Goal: Task Accomplishment & Management: Use online tool/utility

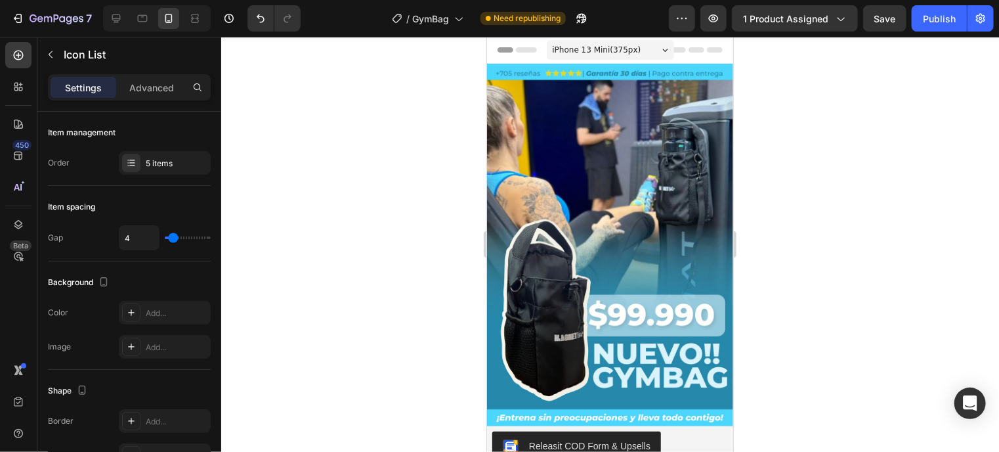
scroll to position [415, 0]
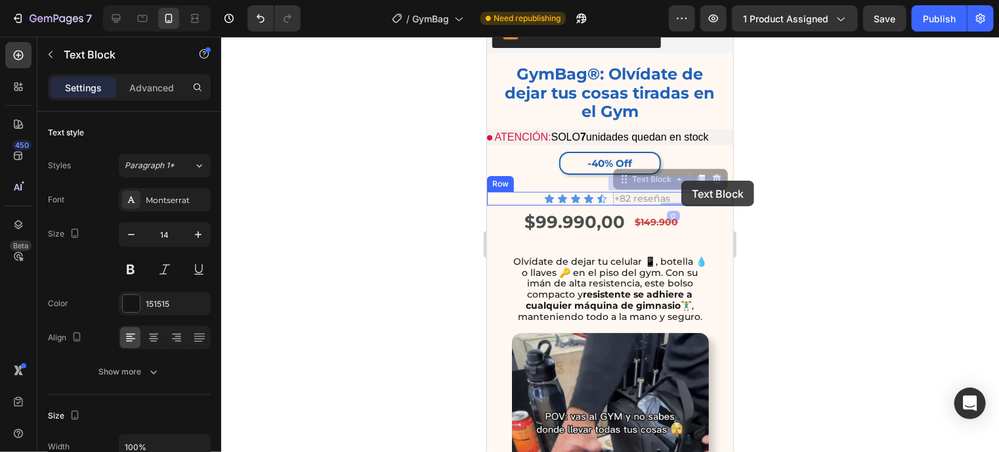
drag, startPoint x: 688, startPoint y: 182, endPoint x: 681, endPoint y: 180, distance: 7.5
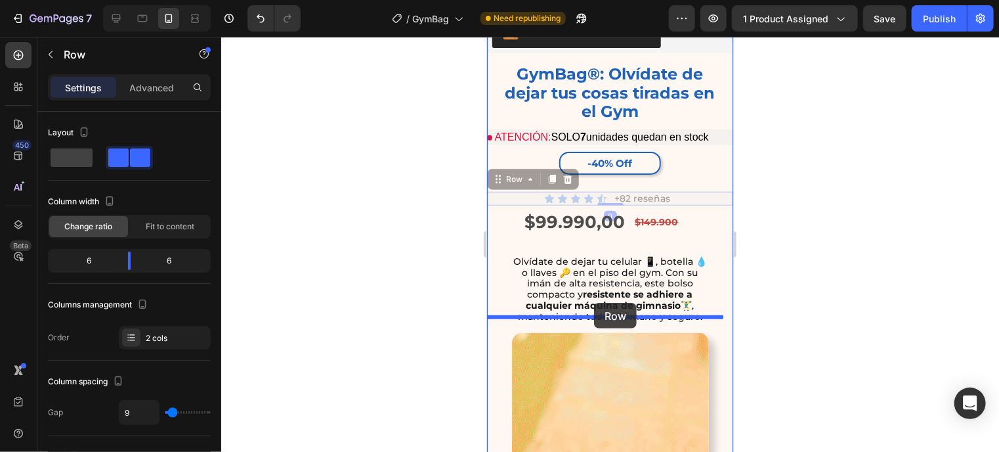
drag, startPoint x: 606, startPoint y: 185, endPoint x: 593, endPoint y: 302, distance: 117.5
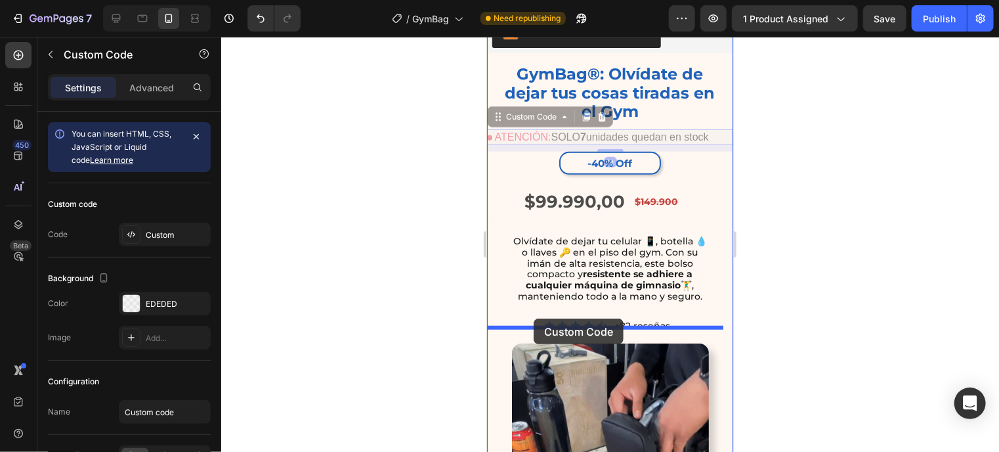
drag, startPoint x: 507, startPoint y: 122, endPoint x: 533, endPoint y: 318, distance: 197.2
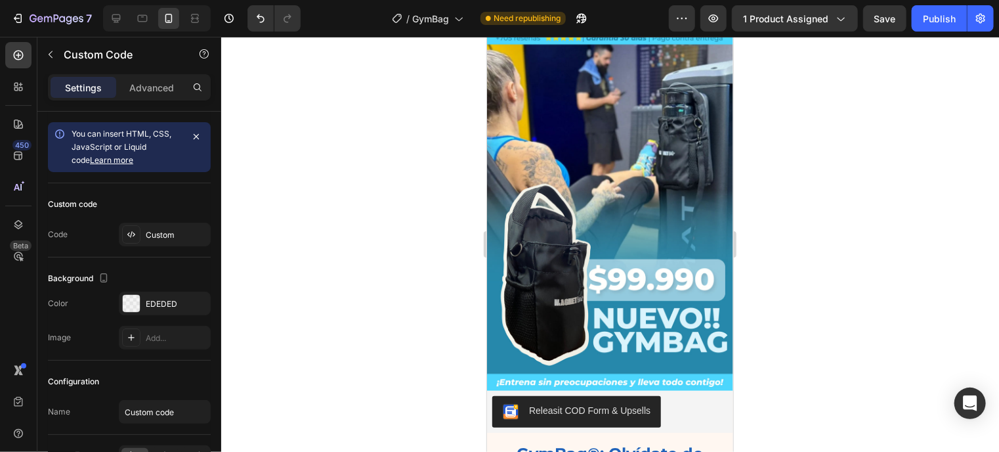
scroll to position [0, 0]
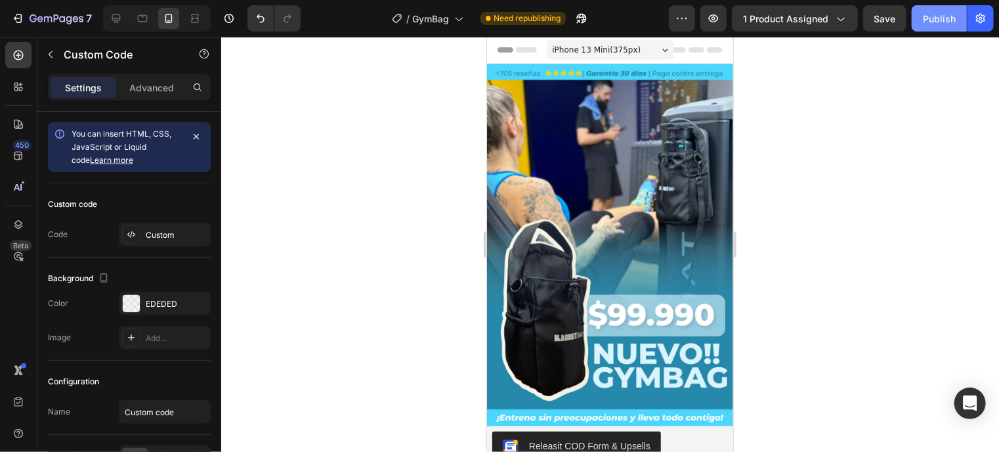
click at [942, 27] on button "Publish" at bounding box center [939, 18] width 55 height 26
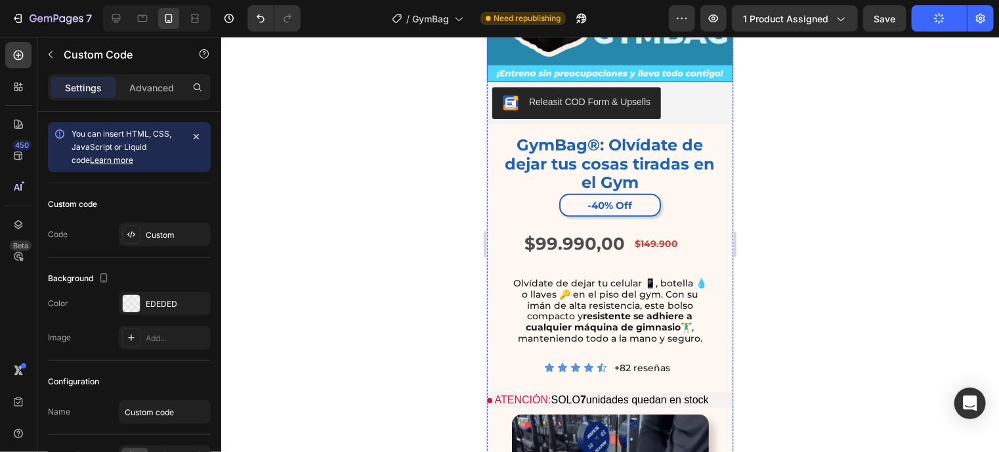
scroll to position [341, 0]
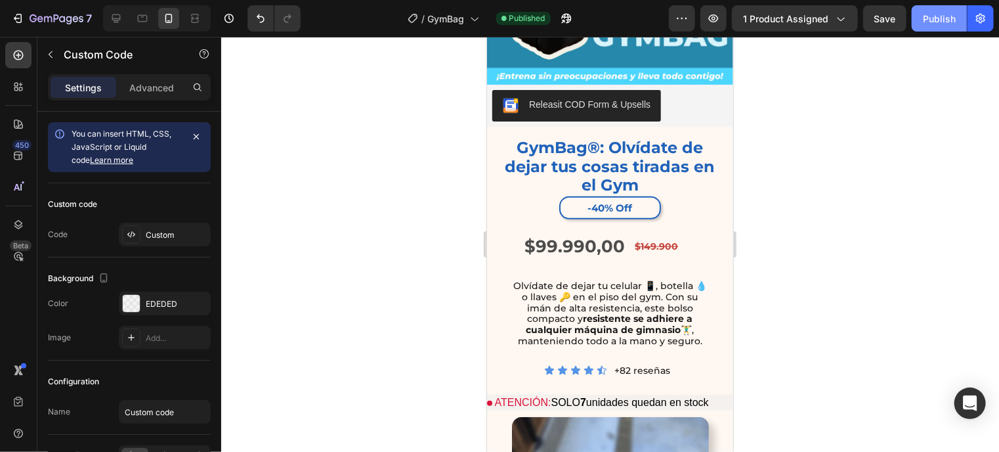
click at [935, 13] on div "Publish" at bounding box center [939, 19] width 33 height 14
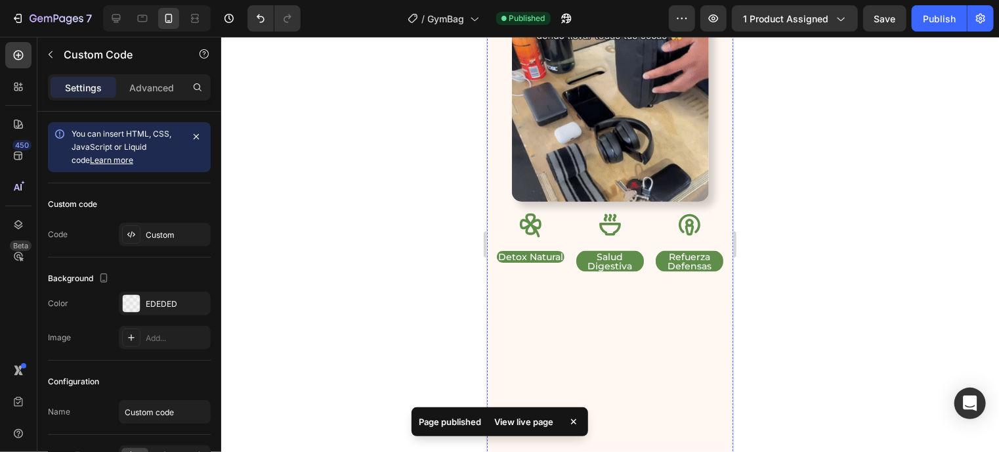
scroll to position [818, 0]
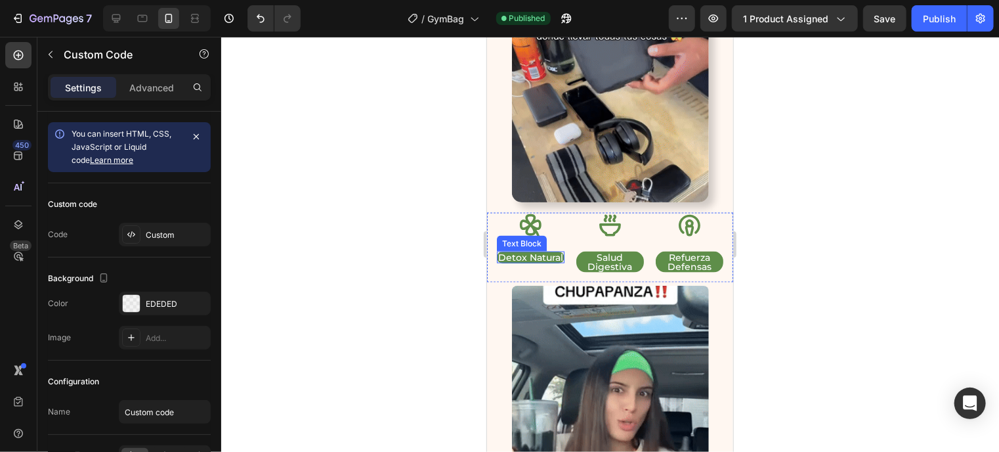
click at [551, 252] on p "Detox Natural" at bounding box center [529, 256] width 65 height 9
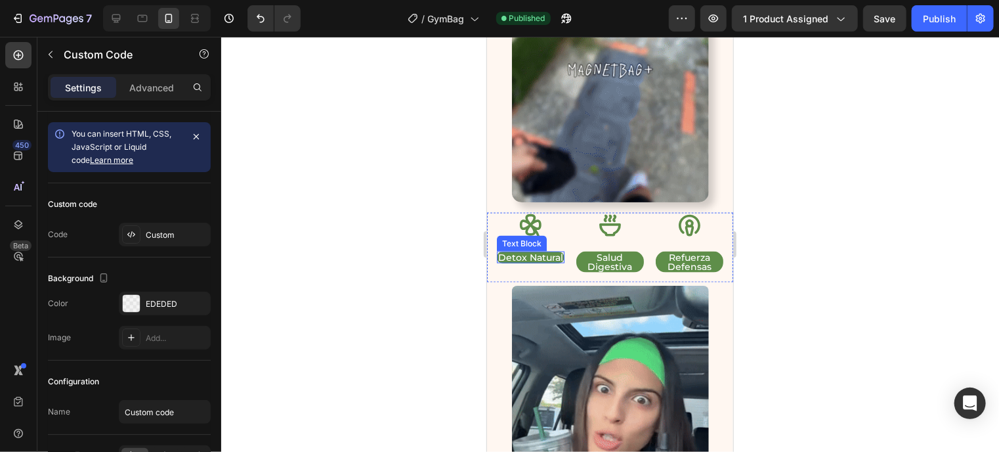
click at [551, 252] on p "Detox Natural" at bounding box center [529, 256] width 65 height 9
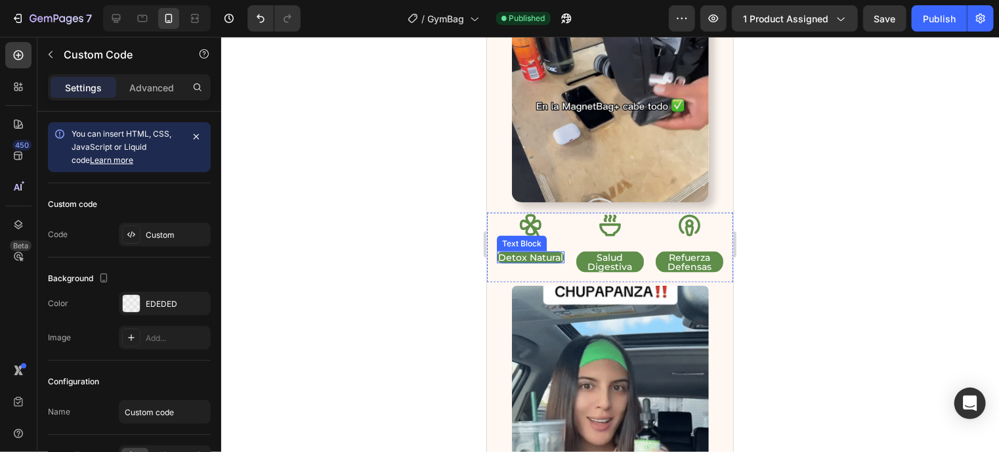
click at [551, 252] on p "Detox Natural" at bounding box center [529, 256] width 65 height 9
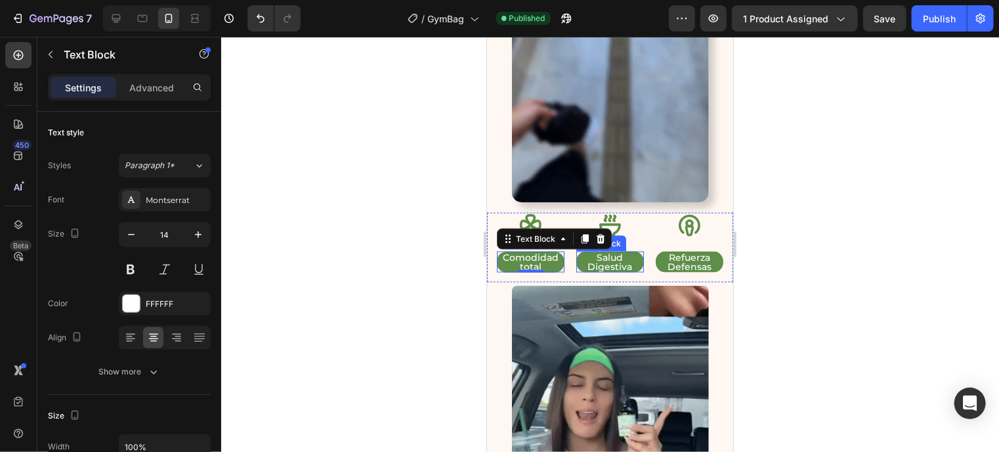
click at [610, 252] on p "Salud Digestiva" at bounding box center [609, 261] width 65 height 18
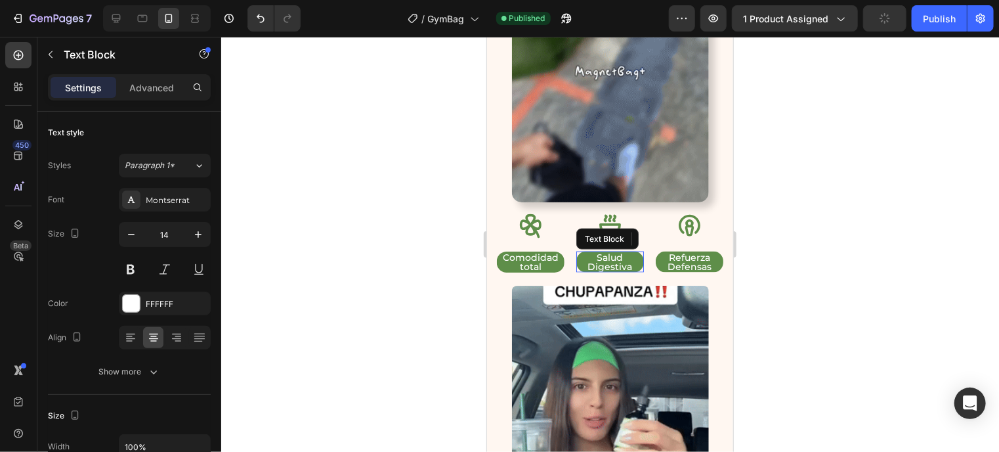
click at [610, 252] on p "Salud Digestiva" at bounding box center [609, 261] width 65 height 18
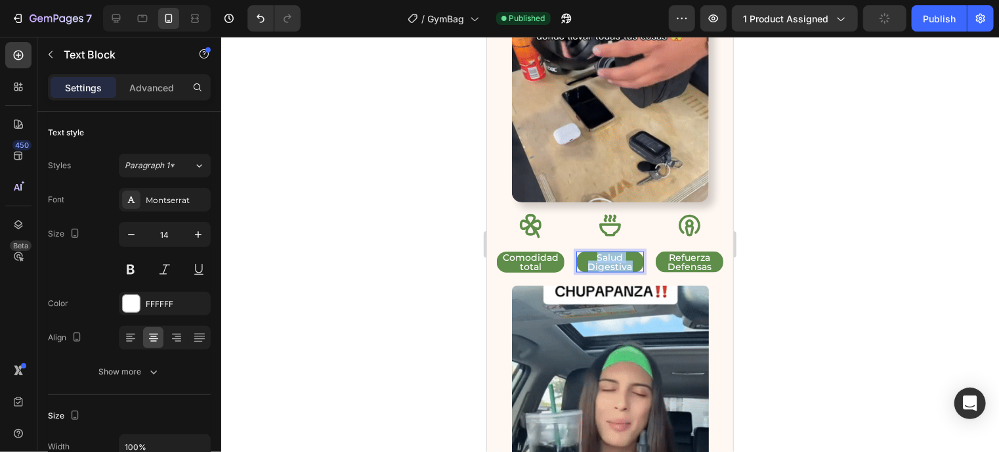
click at [610, 252] on p "Salud Digestiva" at bounding box center [609, 261] width 65 height 18
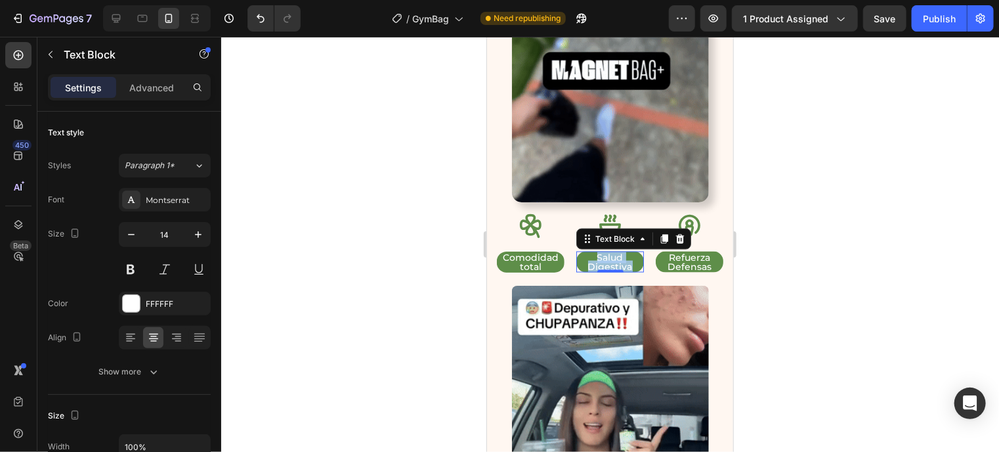
click at [620, 252] on p "Salud Digestiva" at bounding box center [609, 261] width 65 height 18
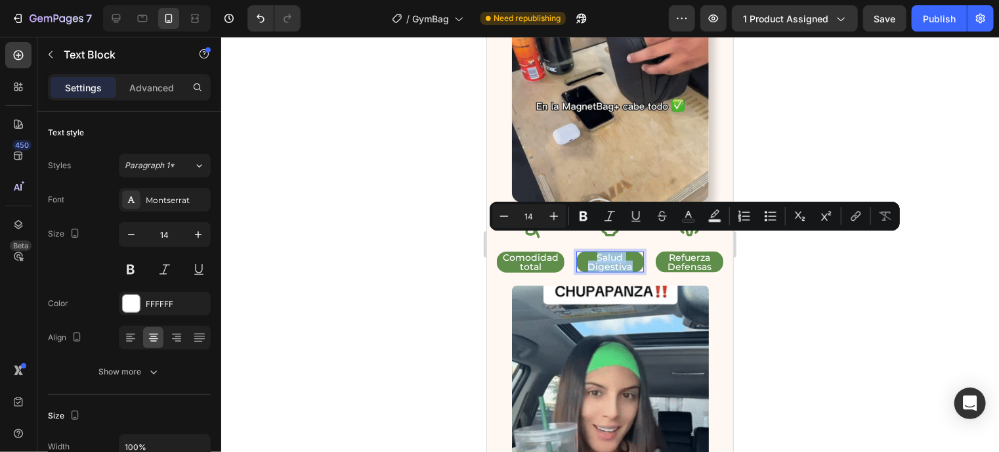
click at [620, 252] on p "Salud Digestiva" at bounding box center [609, 261] width 65 height 18
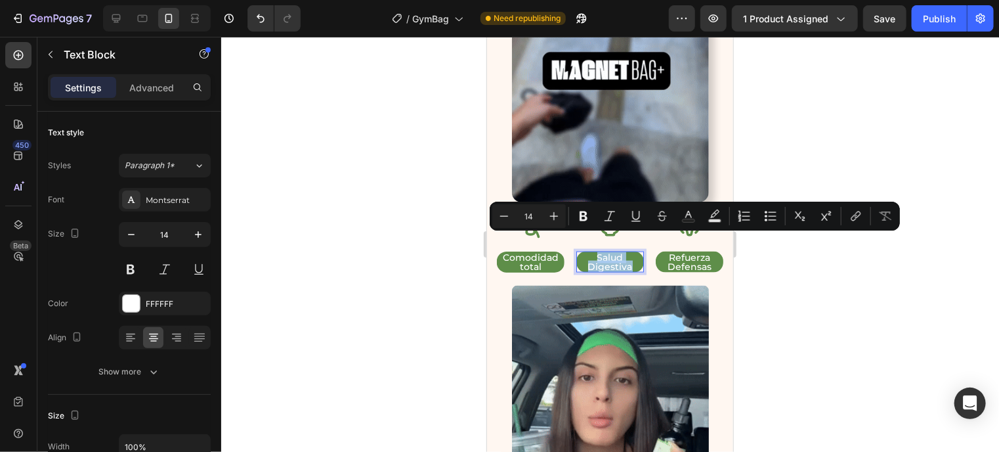
click at [620, 252] on p "Salud Digestiva" at bounding box center [609, 261] width 65 height 18
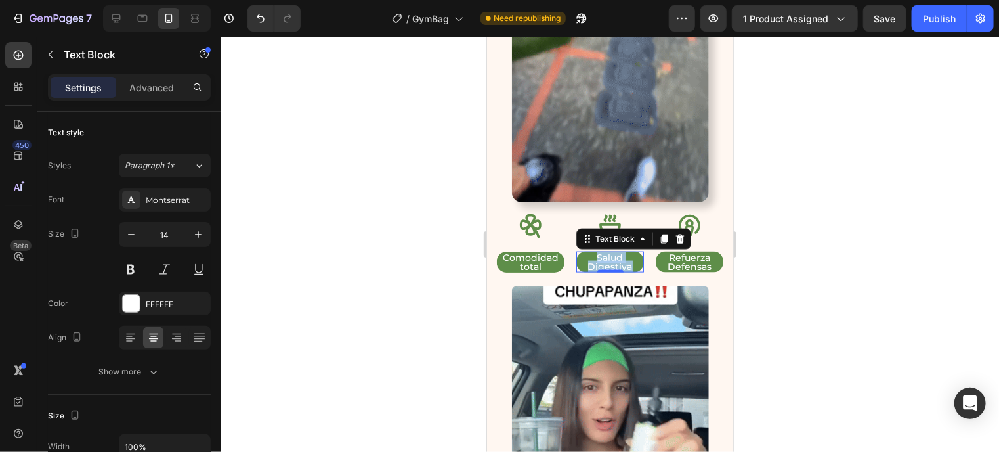
click at [612, 252] on p "Salud Digestiva" at bounding box center [609, 261] width 65 height 18
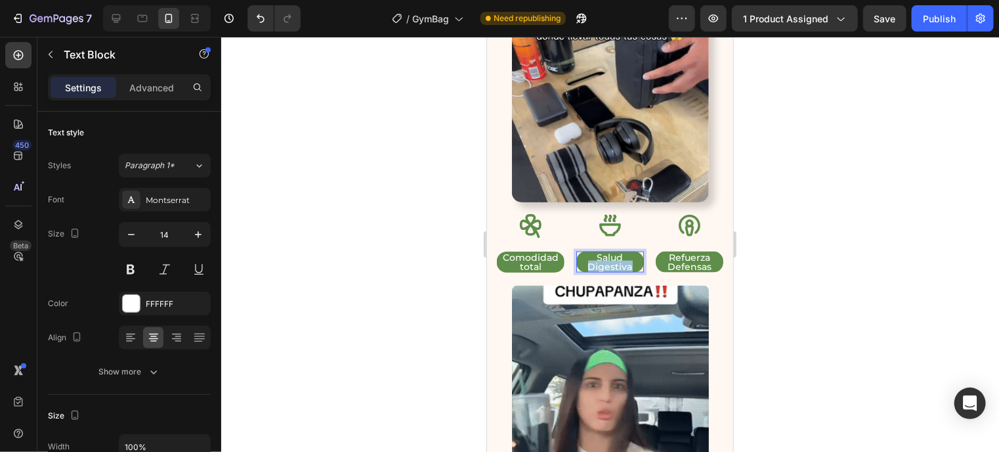
click at [612, 252] on p "Salud Digestiva" at bounding box center [609, 261] width 65 height 18
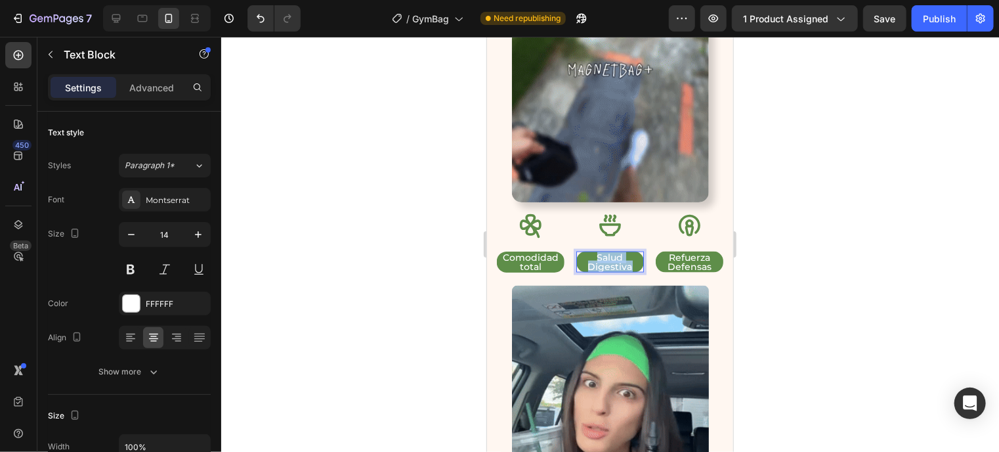
click at [612, 252] on p "Salud Digestiva" at bounding box center [609, 261] width 65 height 18
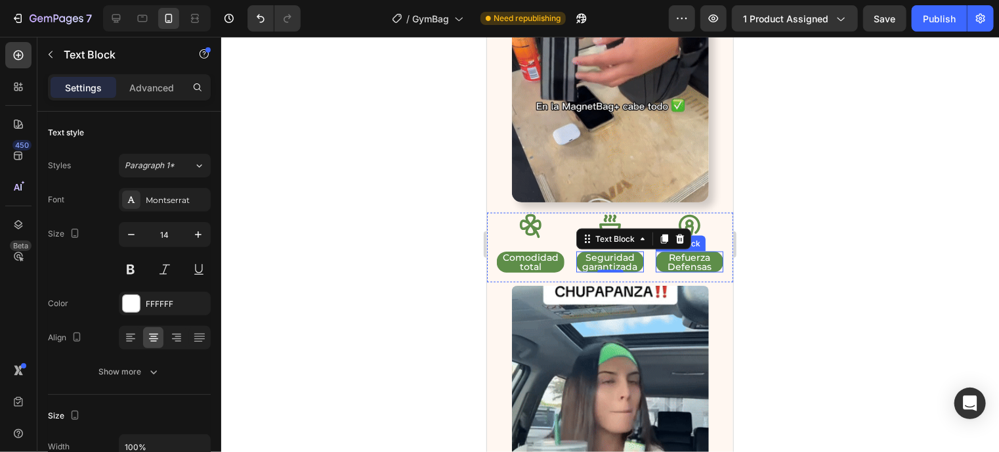
click at [692, 252] on p "Refuerza Defensas" at bounding box center [688, 261] width 65 height 18
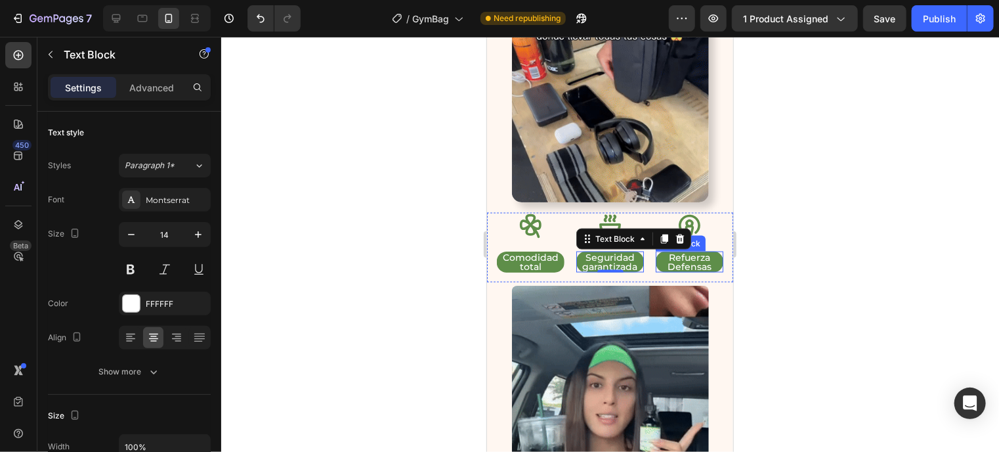
click at [692, 252] on p "Refuerza Defensas" at bounding box center [688, 261] width 65 height 18
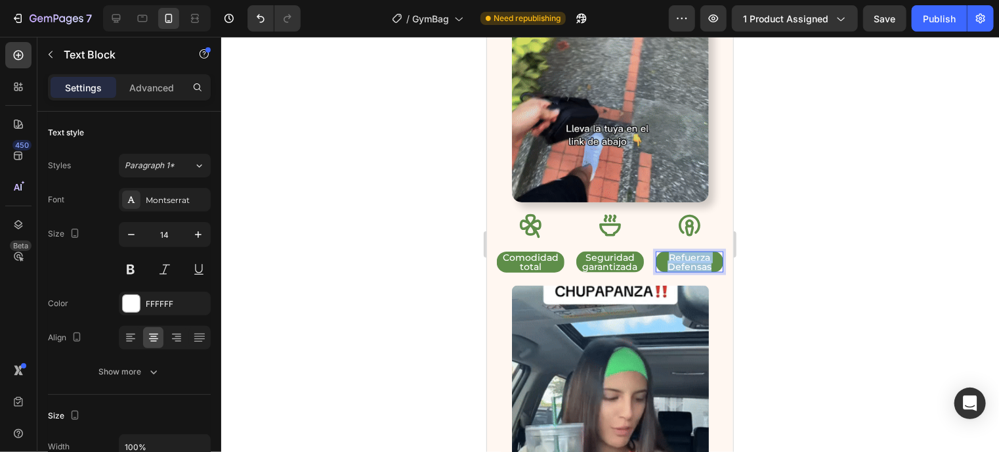
click at [692, 252] on p "Refuerza Defensas" at bounding box center [688, 261] width 65 height 18
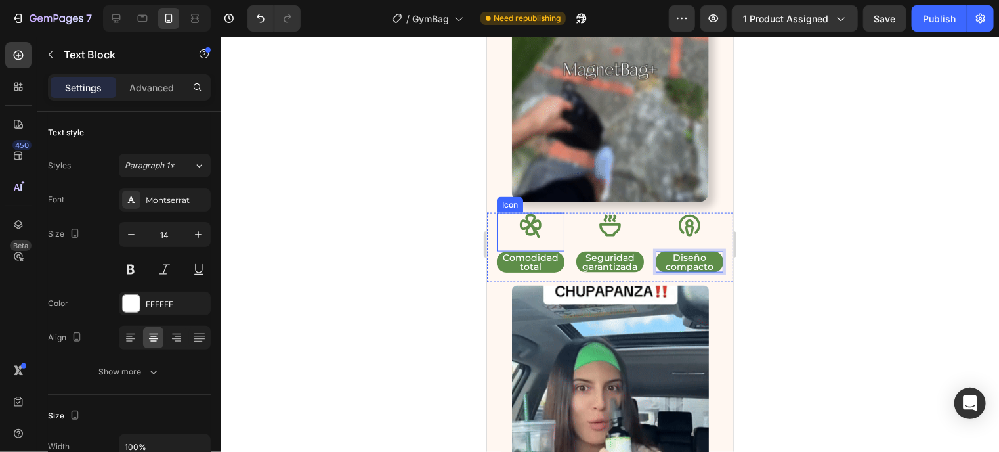
click at [545, 217] on div "Icon" at bounding box center [530, 231] width 68 height 39
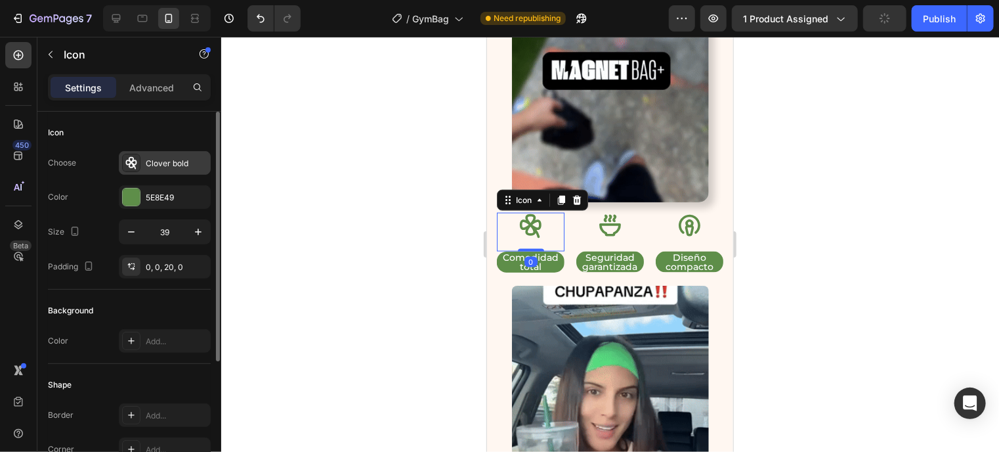
click at [140, 164] on div "Clover bold" at bounding box center [165, 163] width 92 height 24
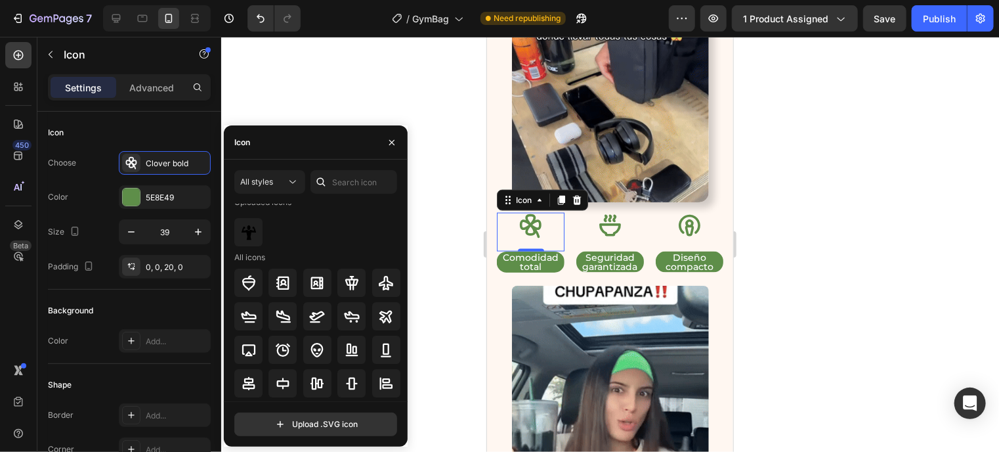
scroll to position [0, 0]
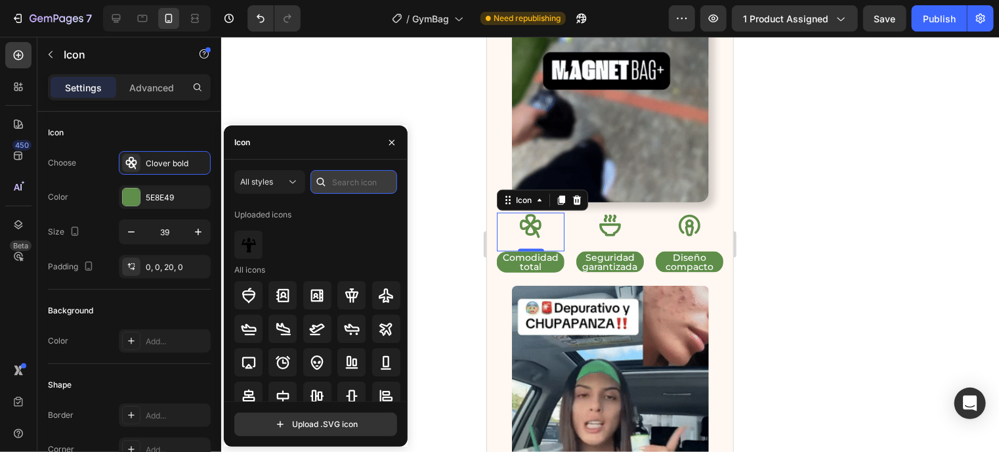
click at [352, 186] on input "text" at bounding box center [353, 182] width 87 height 24
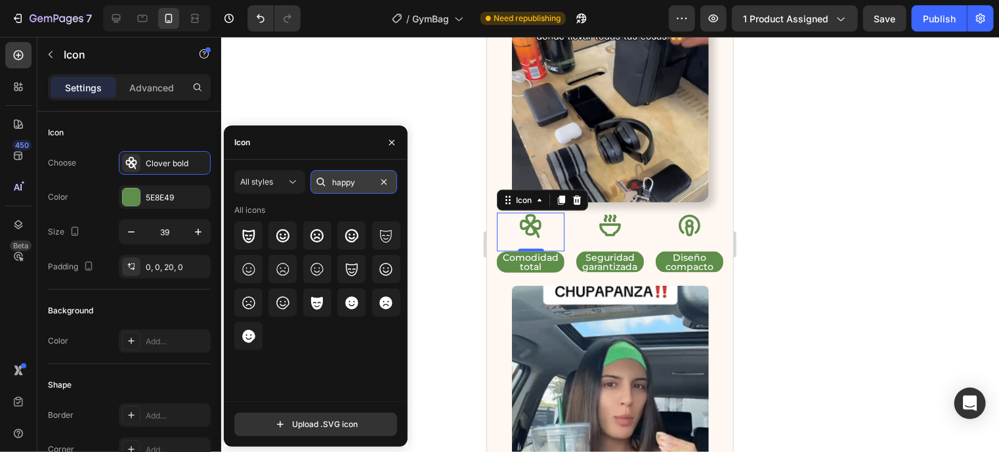
type input "happy"
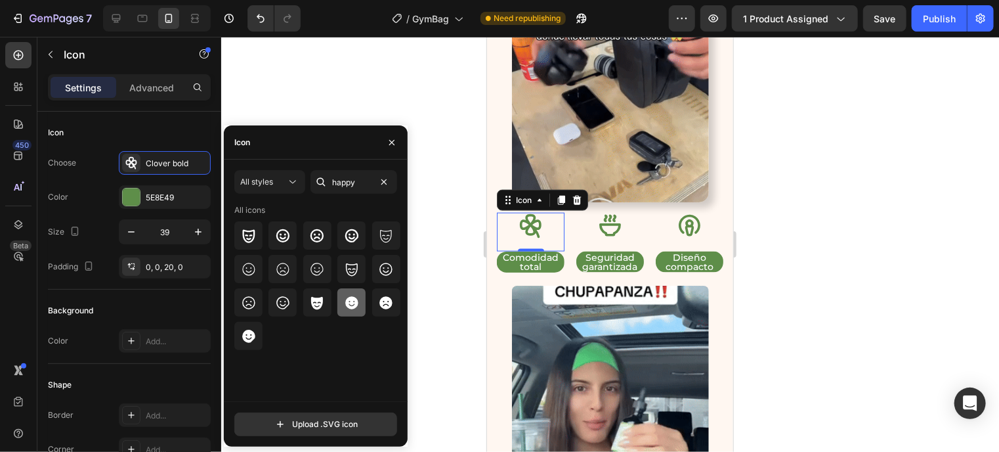
click at [362, 311] on div at bounding box center [351, 302] width 28 height 28
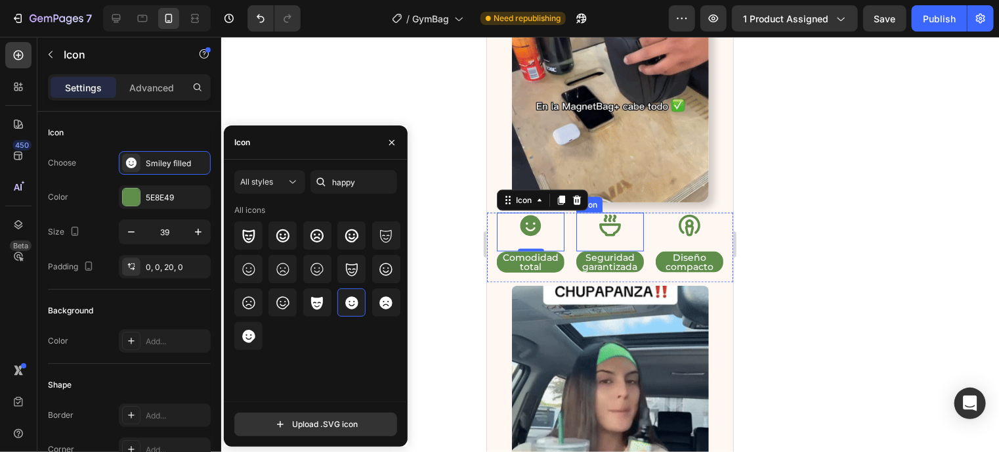
click at [606, 212] on icon at bounding box center [610, 225] width 26 height 26
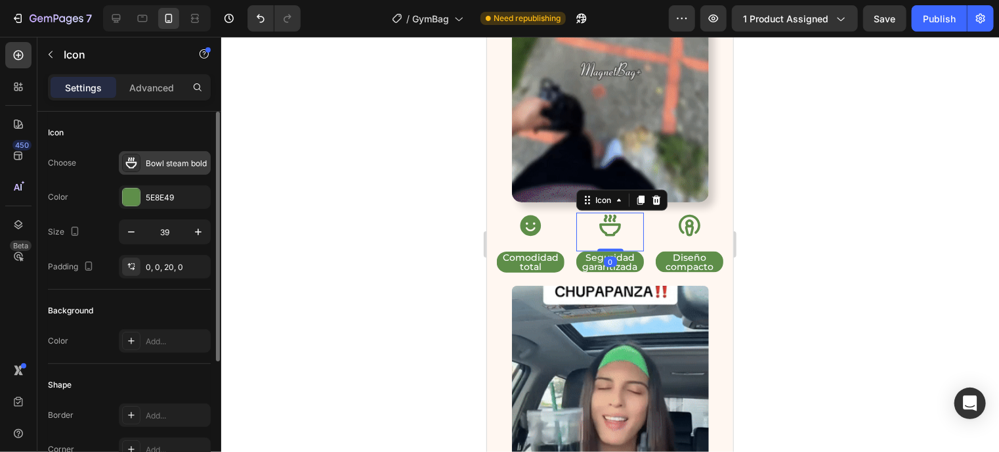
click at [160, 165] on div "Bowl steam bold" at bounding box center [177, 164] width 62 height 12
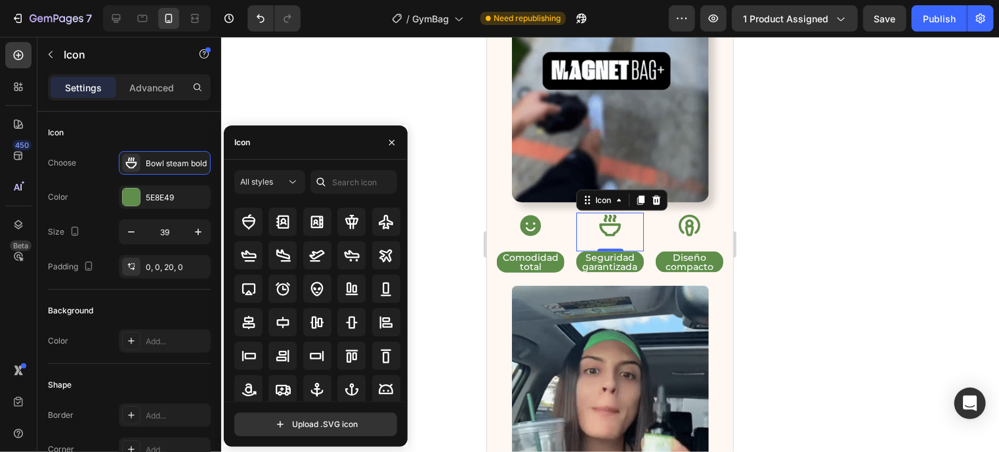
scroll to position [74, 0]
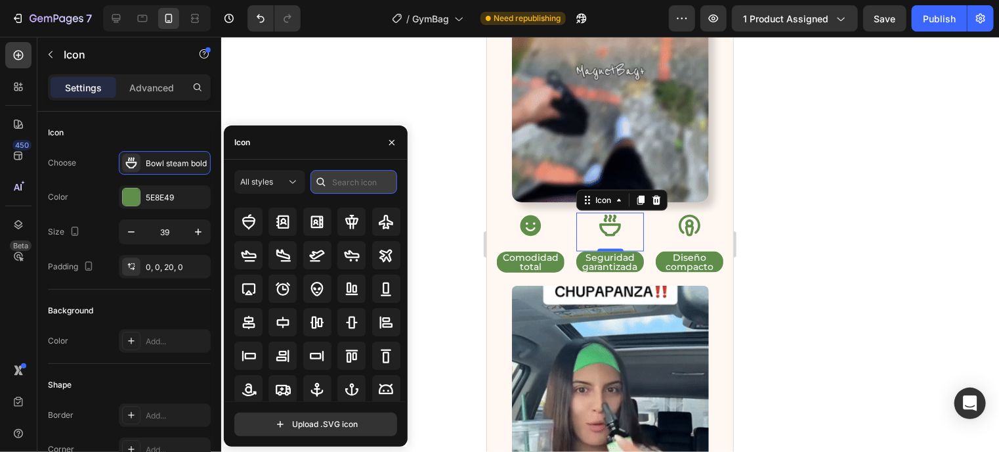
click at [337, 185] on input "text" at bounding box center [353, 182] width 87 height 24
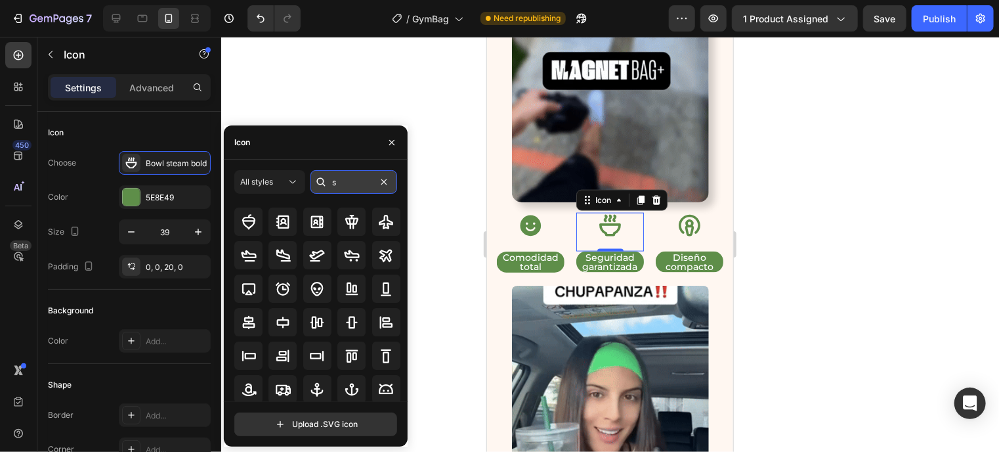
scroll to position [0, 0]
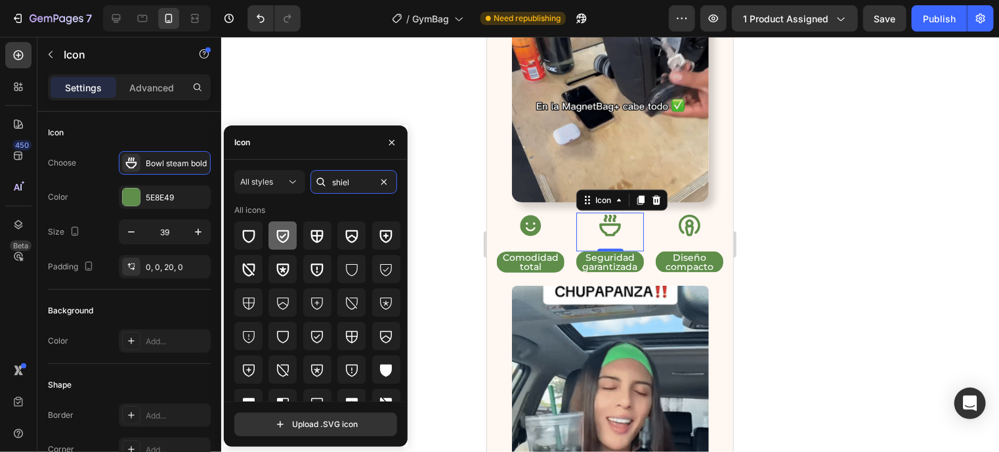
type input "shiel"
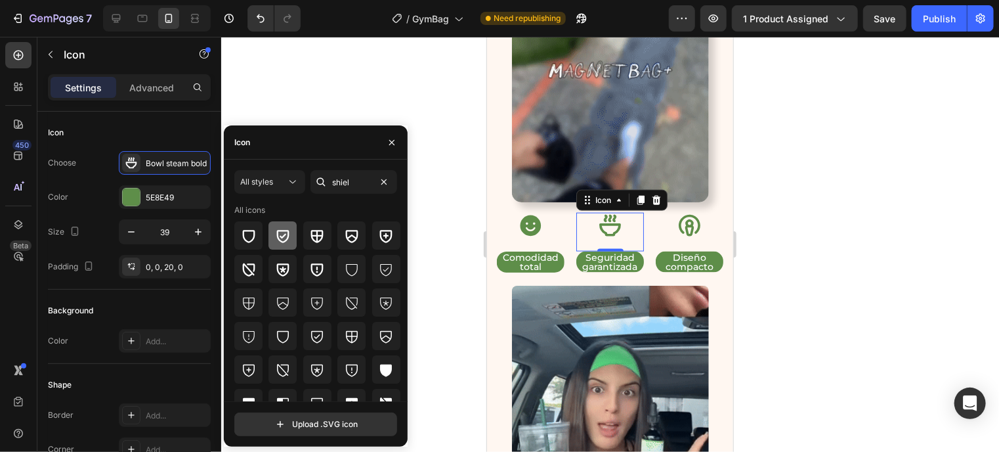
click at [287, 243] on div at bounding box center [282, 235] width 28 height 28
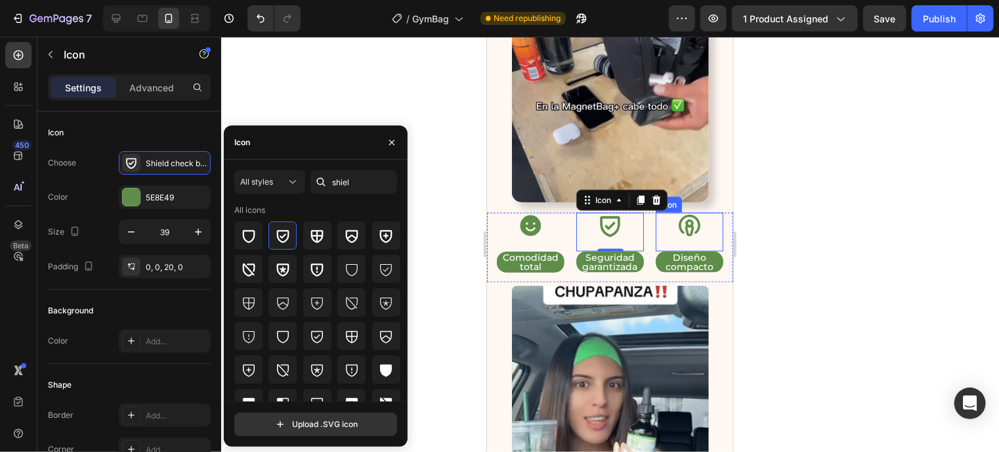
click at [680, 214] on icon at bounding box center [689, 225] width 22 height 22
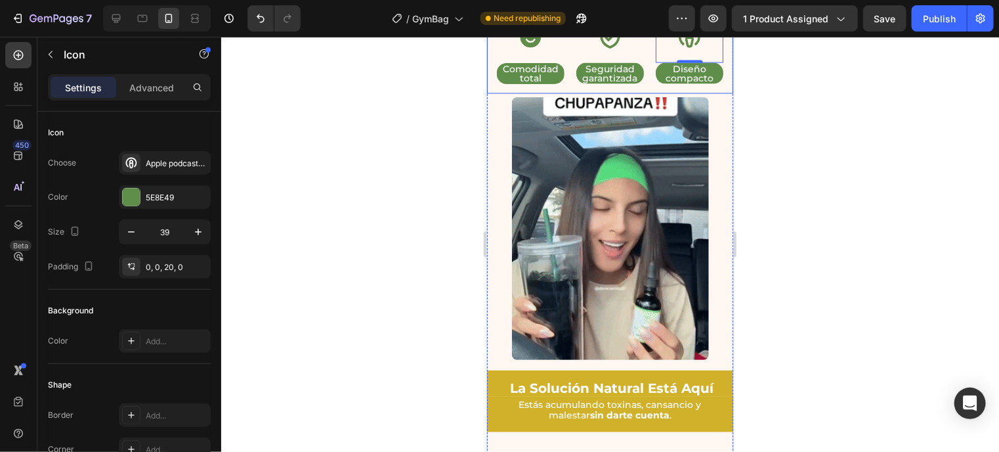
scroll to position [1010, 0]
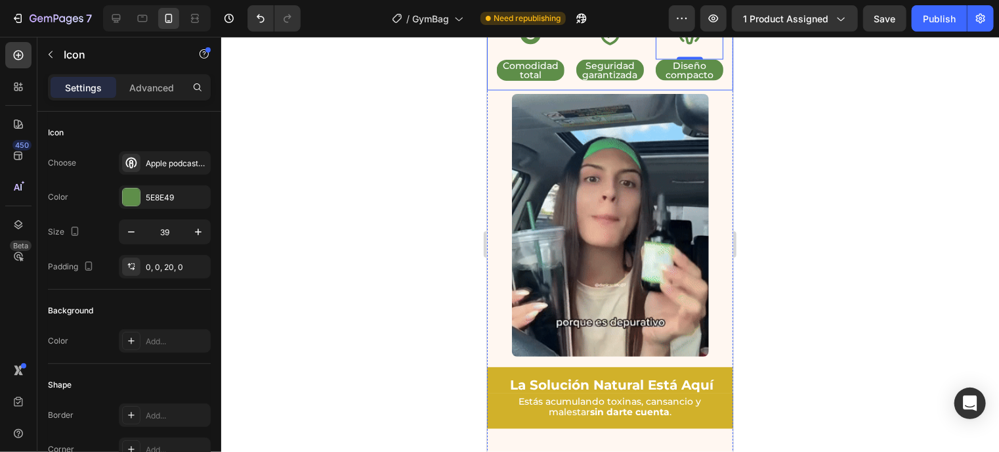
click at [593, 260] on img at bounding box center [609, 224] width 197 height 263
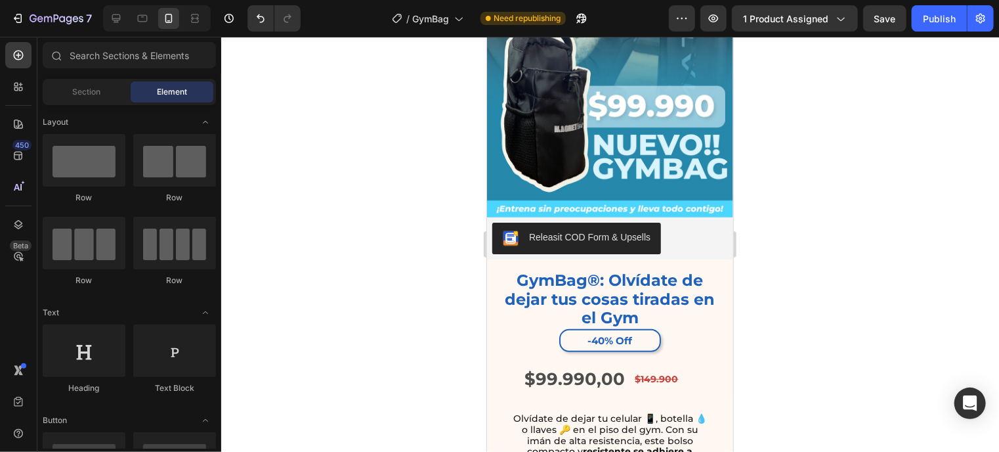
scroll to position [212, 0]
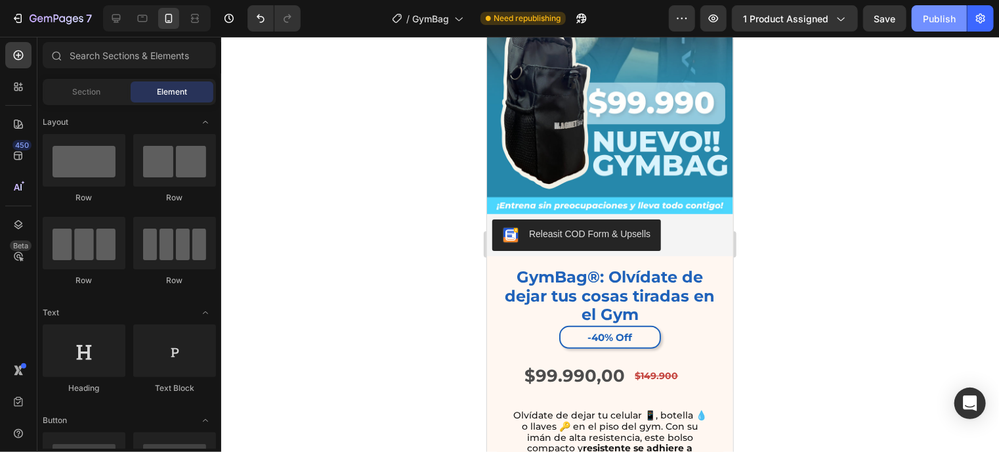
click at [949, 24] on div "Publish" at bounding box center [939, 19] width 33 height 14
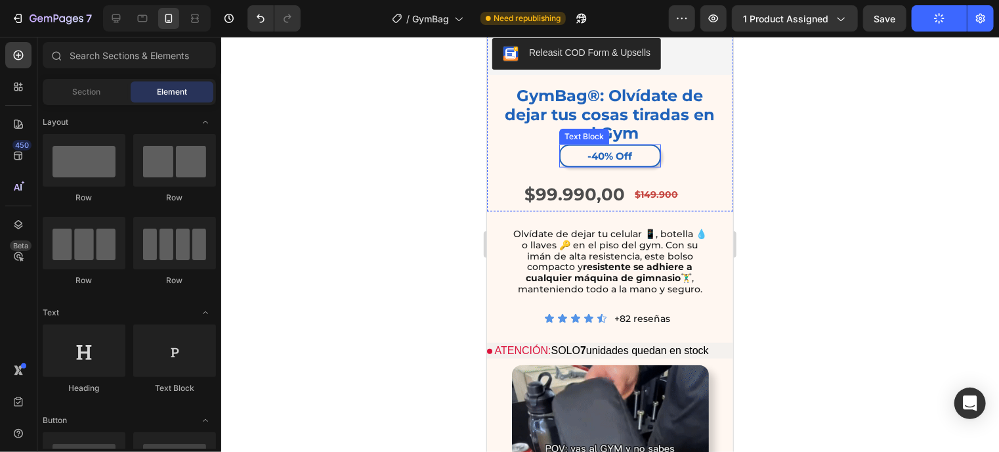
scroll to position [390, 0]
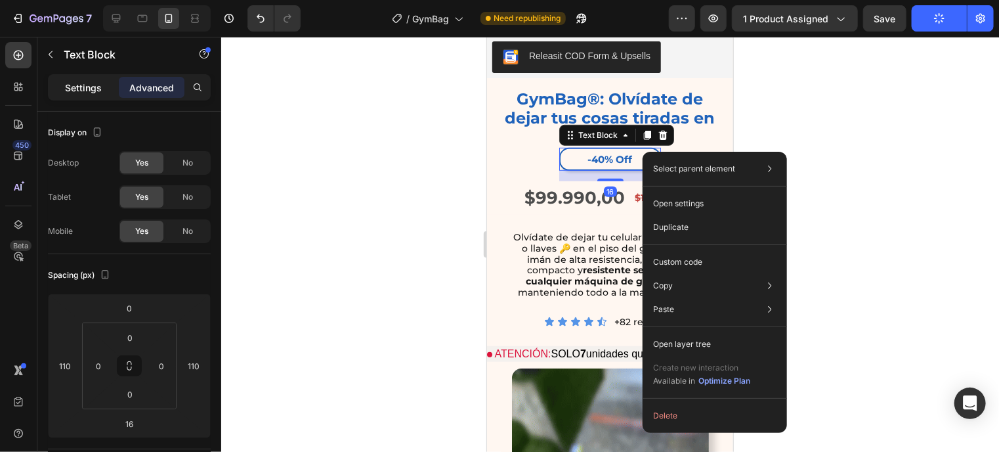
click at [83, 81] on p "Settings" at bounding box center [83, 88] width 37 height 14
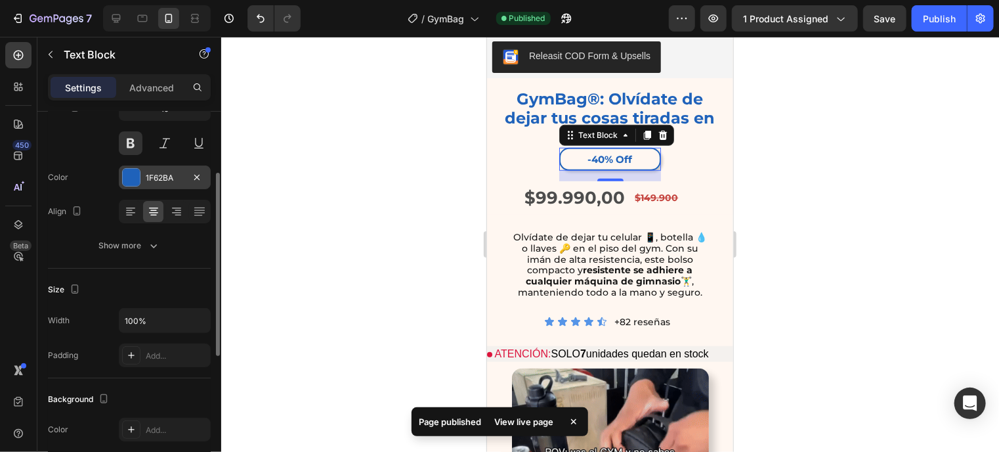
scroll to position [181, 0]
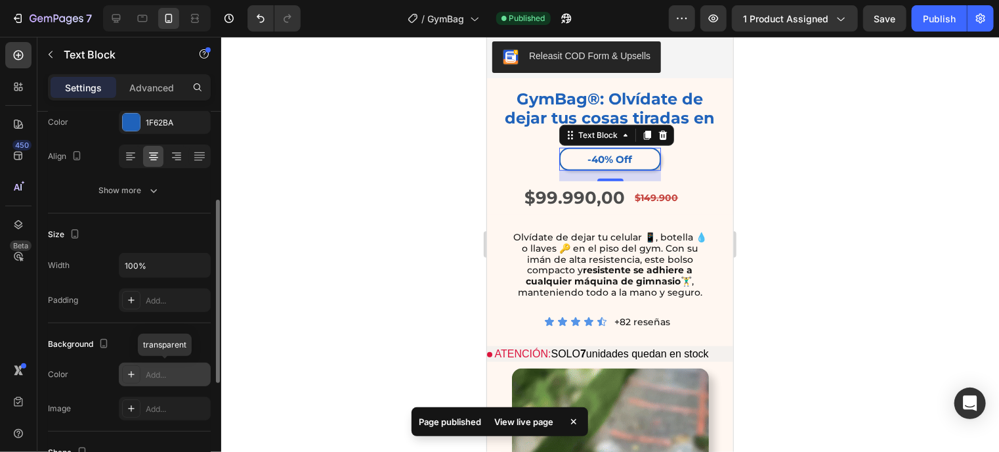
click at [136, 369] on icon at bounding box center [131, 374] width 11 height 11
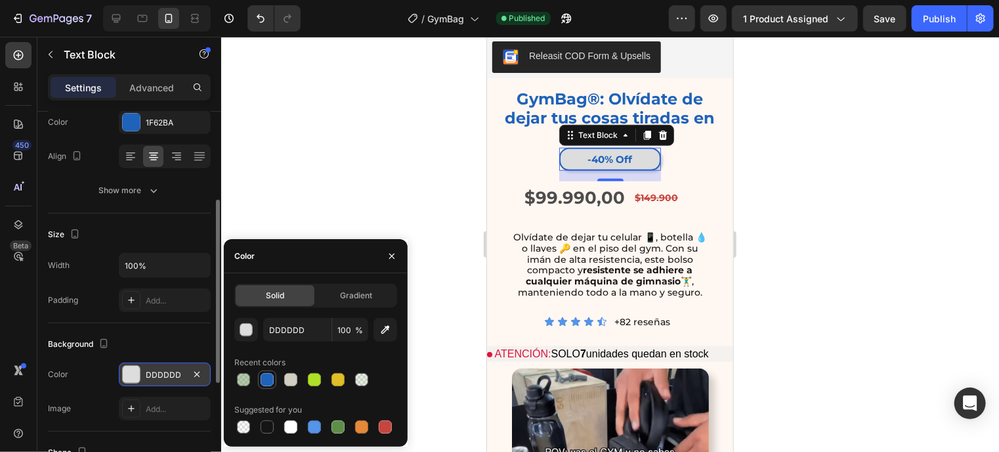
click at [270, 379] on div at bounding box center [267, 379] width 13 height 13
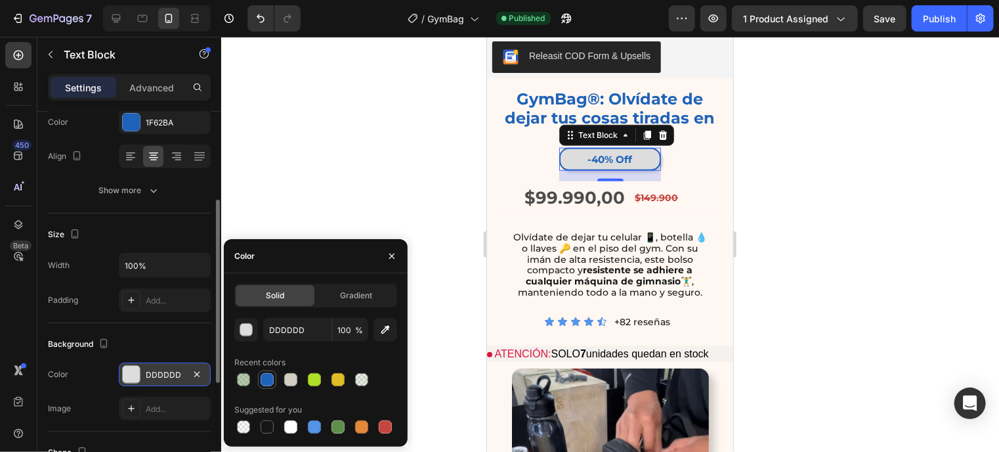
type input "1F62BA"
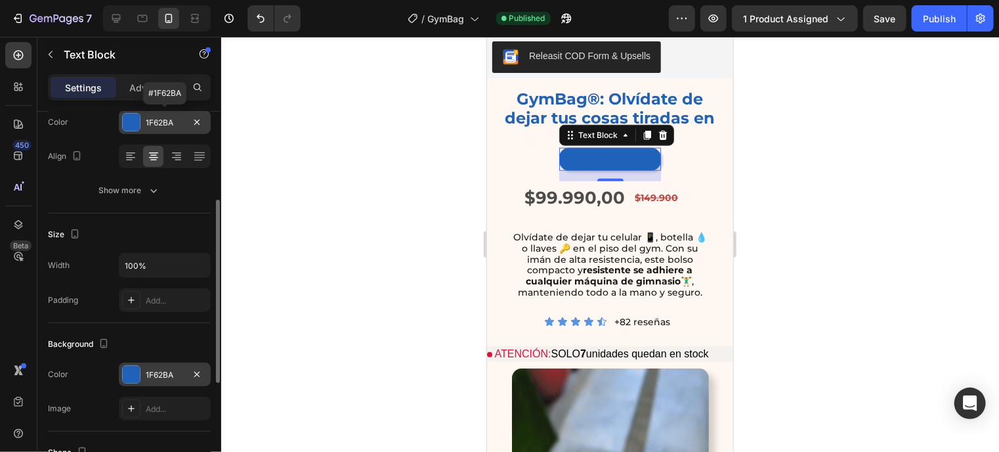
click at [128, 127] on div at bounding box center [131, 122] width 17 height 17
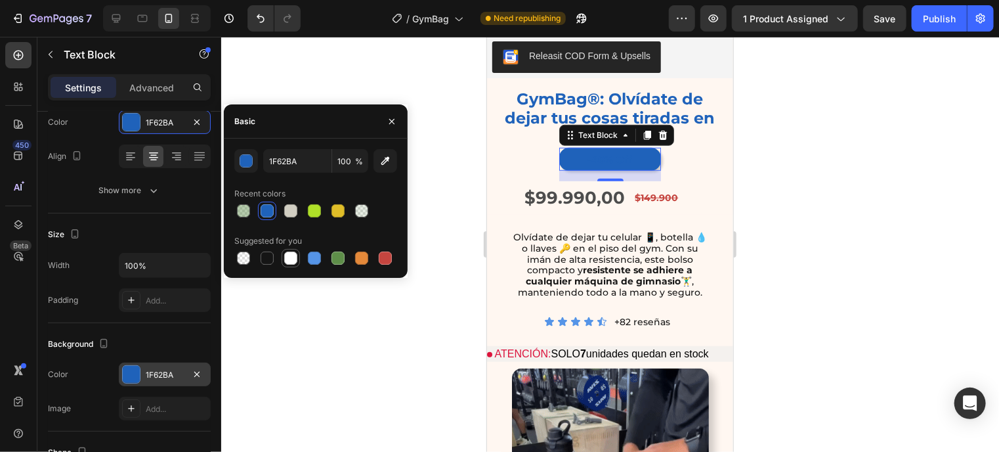
click at [286, 258] on div at bounding box center [290, 257] width 13 height 13
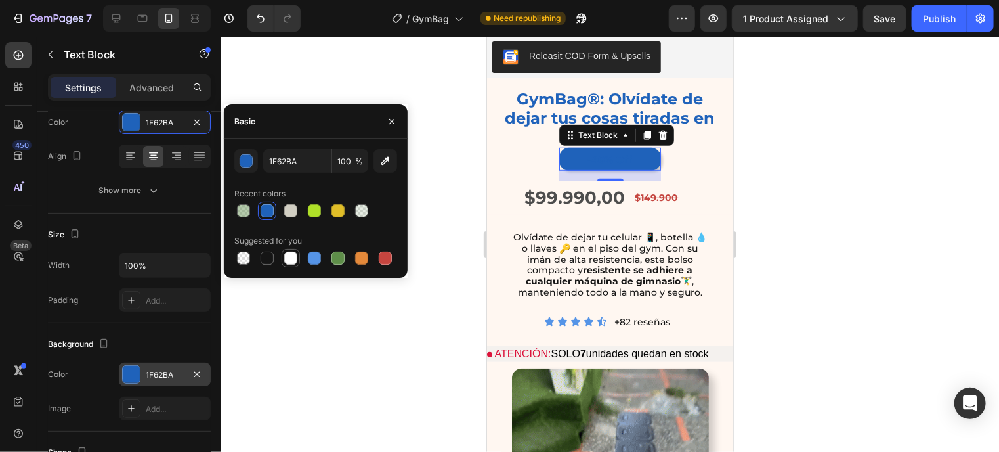
type input "FFFFFF"
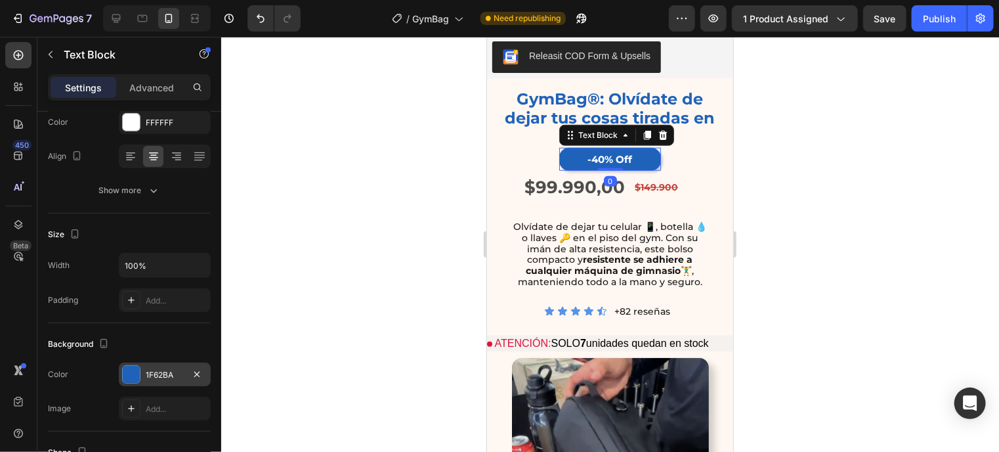
drag, startPoint x: 608, startPoint y: 163, endPoint x: 615, endPoint y: 137, distance: 26.4
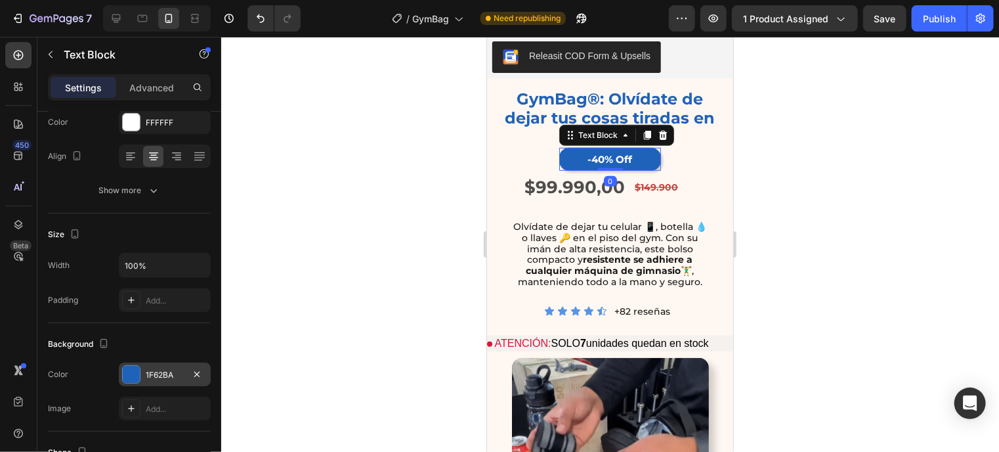
click at [615, 147] on div "-40% Off Text Block 0" at bounding box center [609, 158] width 102 height 23
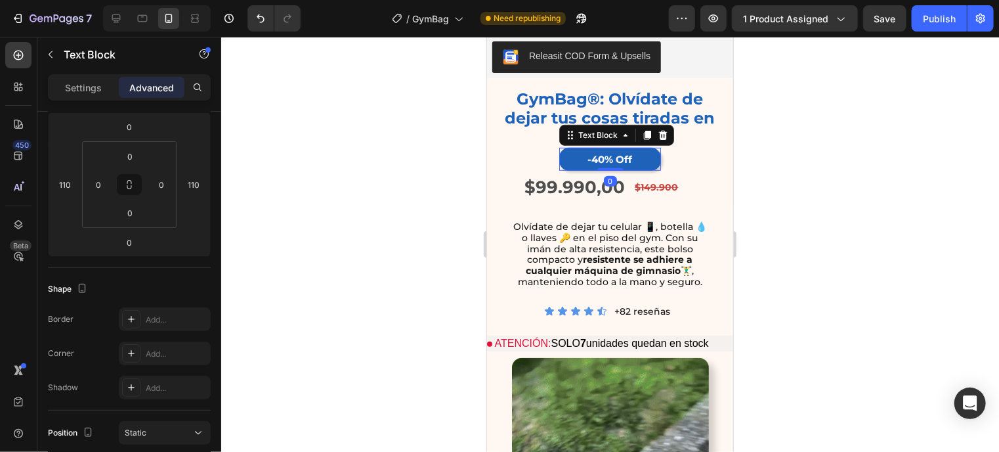
scroll to position [389, 0]
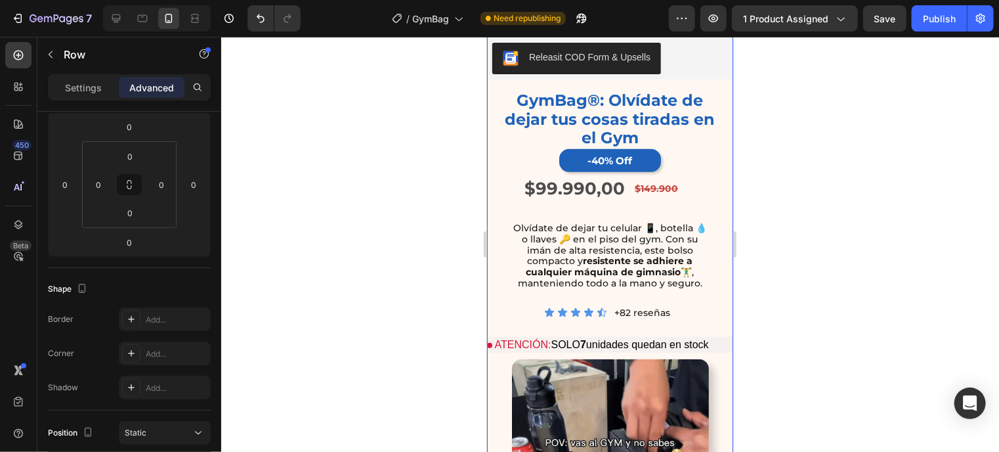
scroll to position [0, 0]
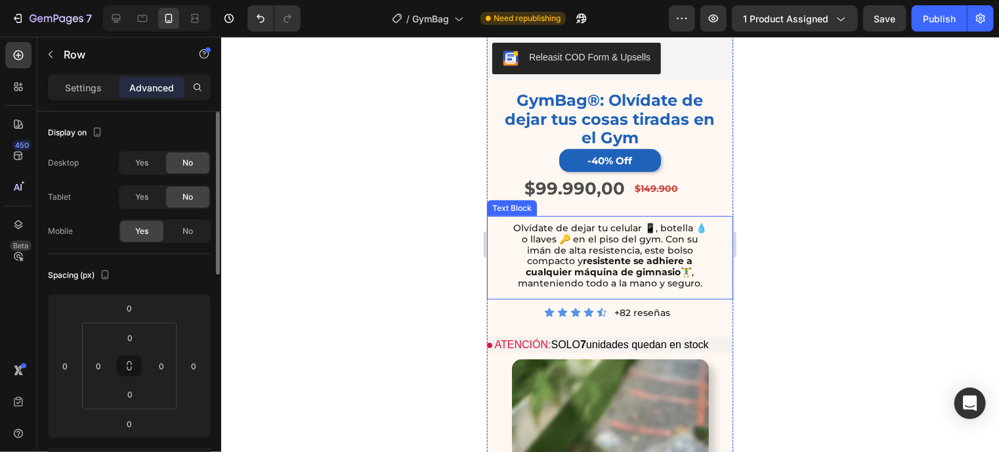
click at [593, 222] on p "Olvídate de dejar tu celular 📱, botella 💧 o llaves 🔑 en el piso del gym. Con su…" at bounding box center [609, 255] width 200 height 66
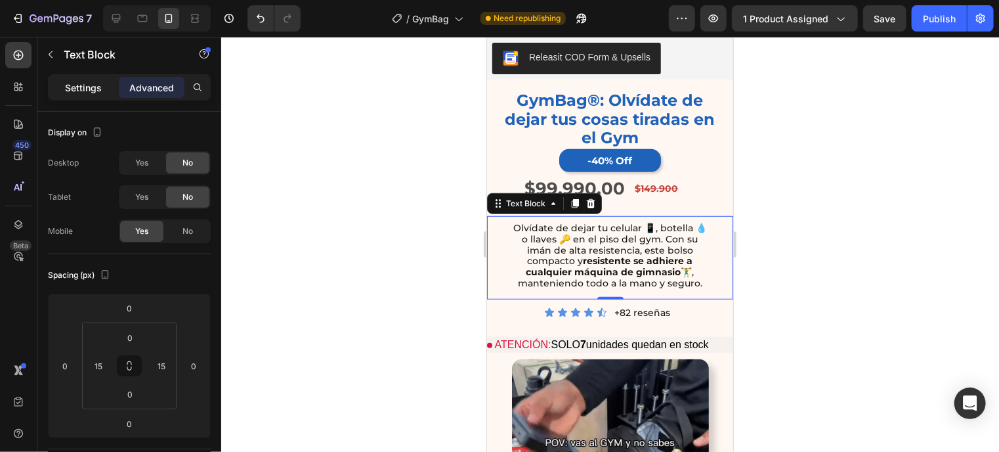
click at [82, 90] on p "Settings" at bounding box center [83, 88] width 37 height 14
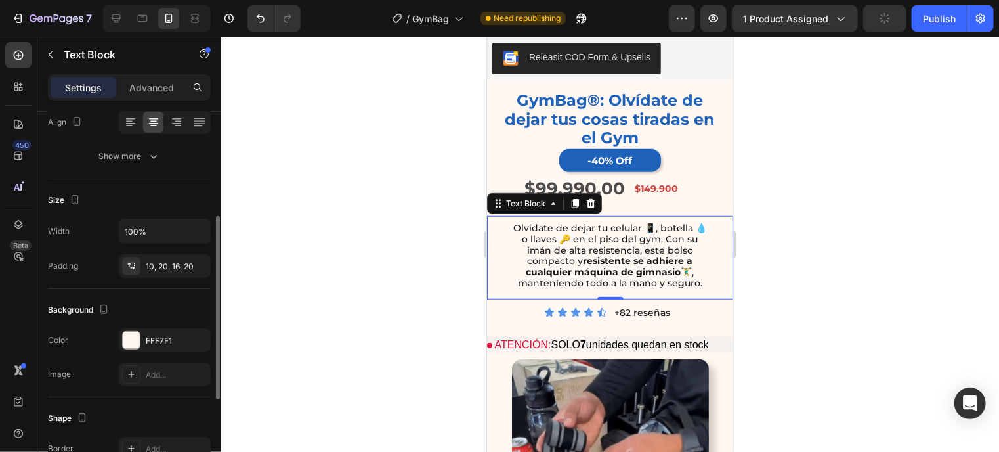
scroll to position [216, 0]
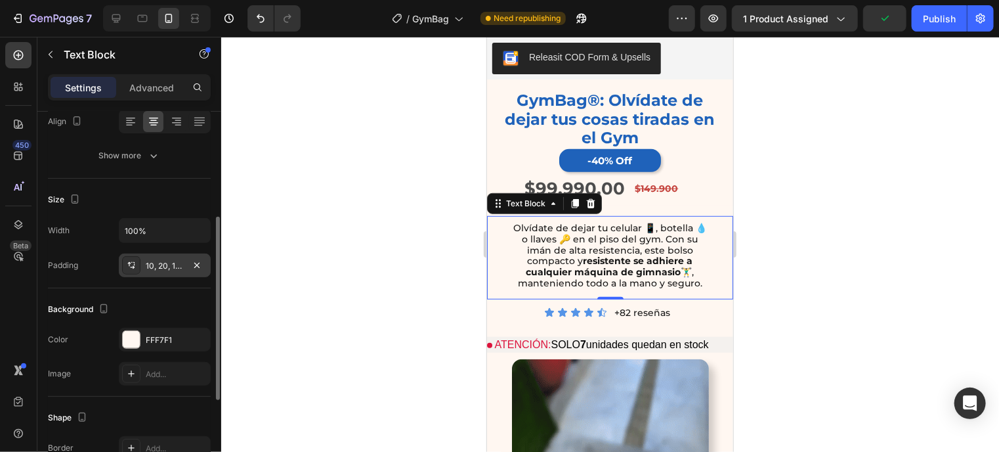
click at [174, 268] on div "10, 20, 16, 20" at bounding box center [165, 266] width 38 height 12
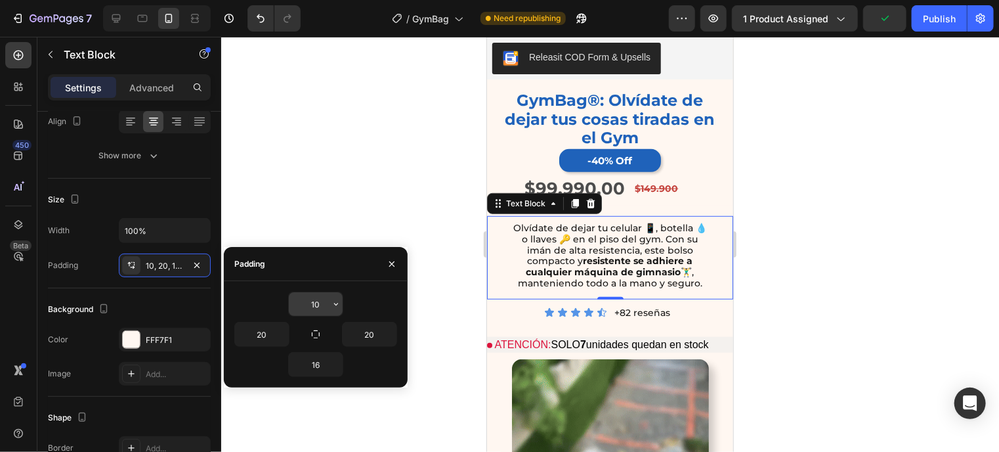
click at [314, 301] on input "10" at bounding box center [316, 304] width 54 height 24
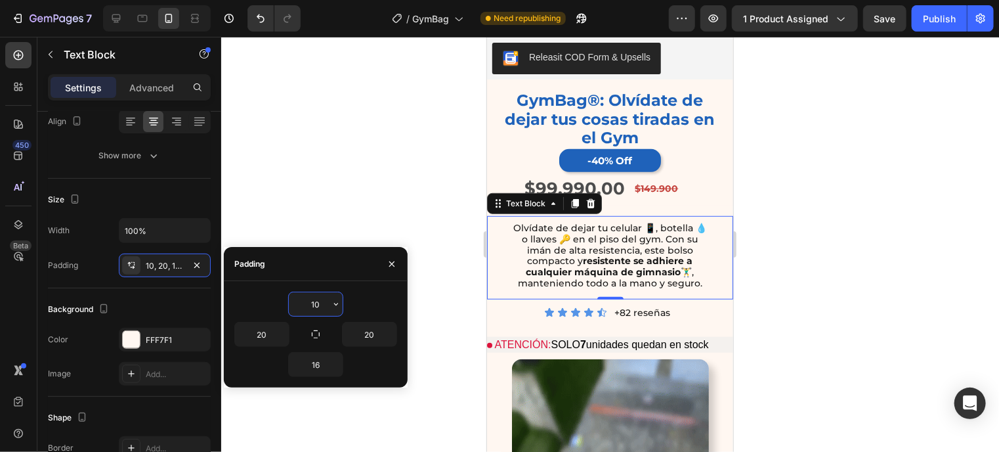
type input "0"
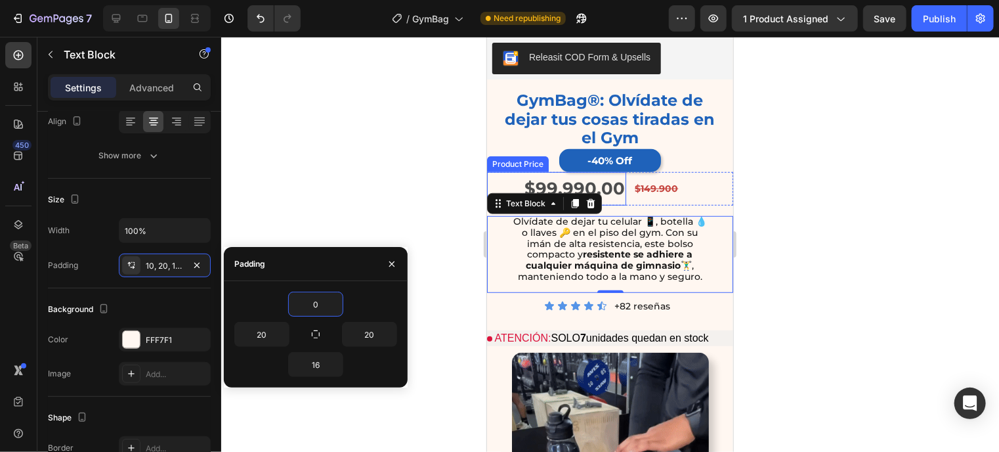
click at [617, 185] on div "$99.990,00" at bounding box center [555, 187] width 139 height 33
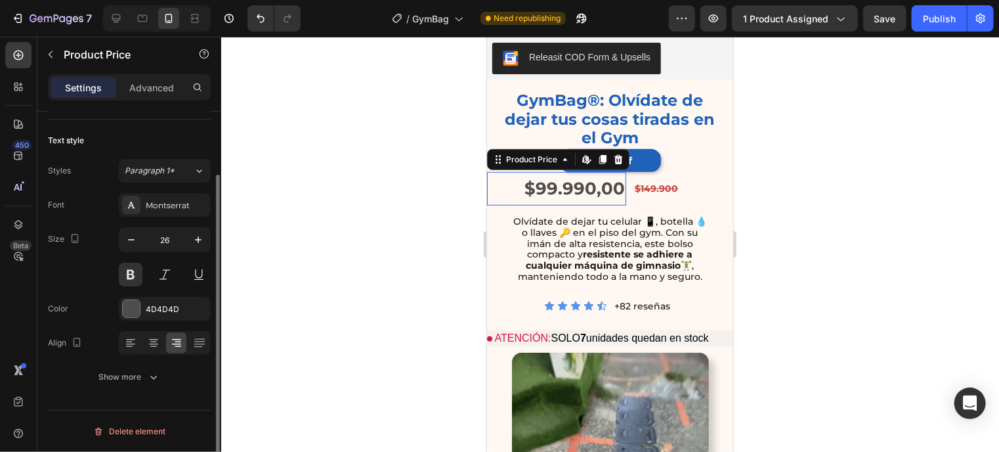
scroll to position [0, 0]
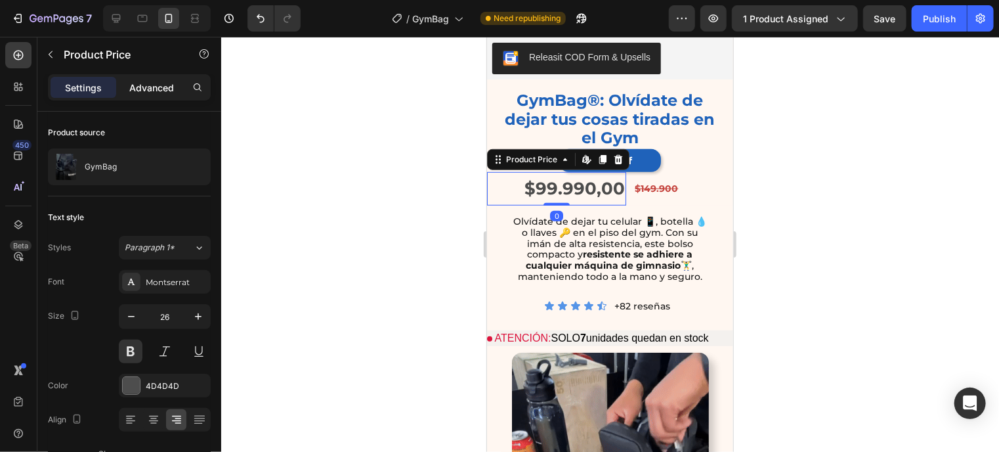
click at [160, 84] on p "Advanced" at bounding box center [151, 88] width 45 height 14
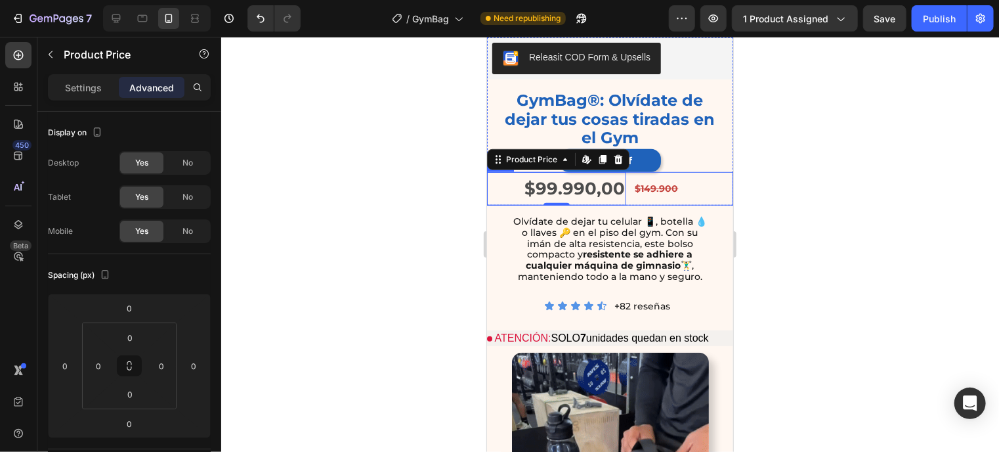
click at [625, 186] on div "$99.990,00 Product Price Edit content in Shopify 0 Product Price Edit content i…" at bounding box center [609, 187] width 246 height 33
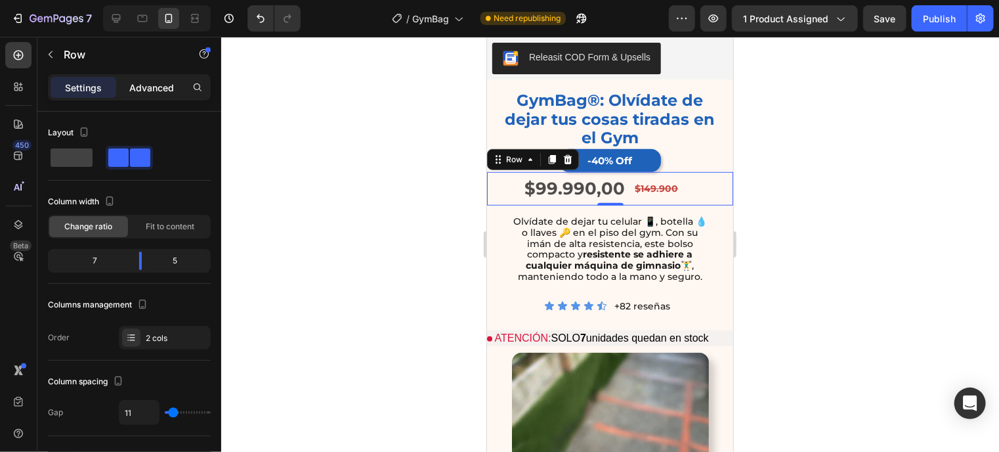
click at [139, 91] on p "Advanced" at bounding box center [151, 88] width 45 height 14
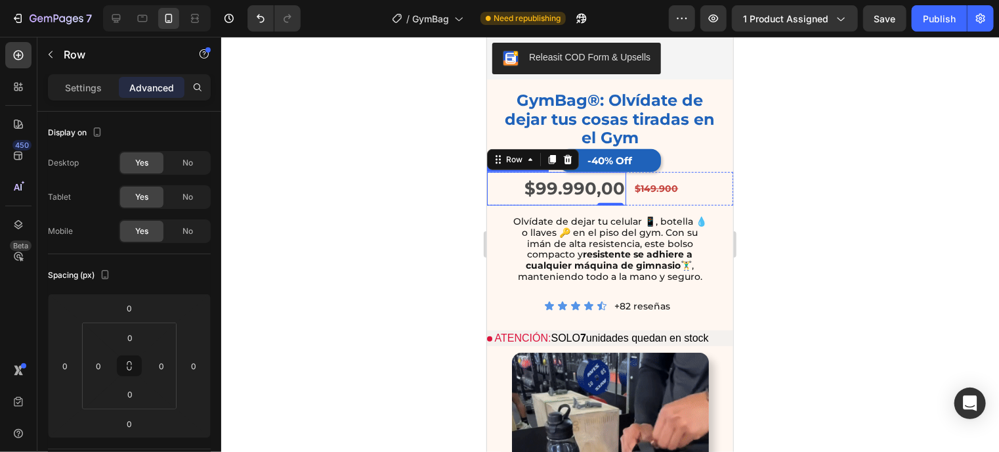
click at [543, 171] on div "$99.990,00" at bounding box center [555, 187] width 139 height 33
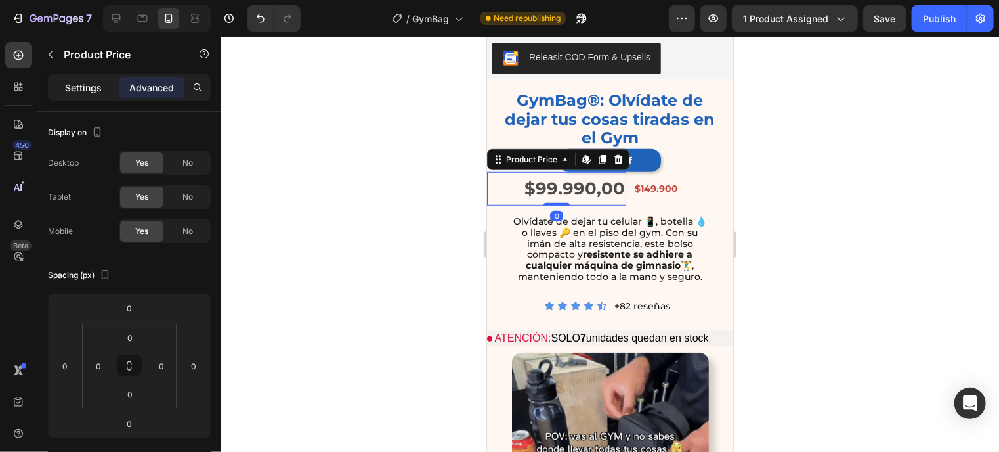
click at [68, 82] on p "Settings" at bounding box center [83, 88] width 37 height 14
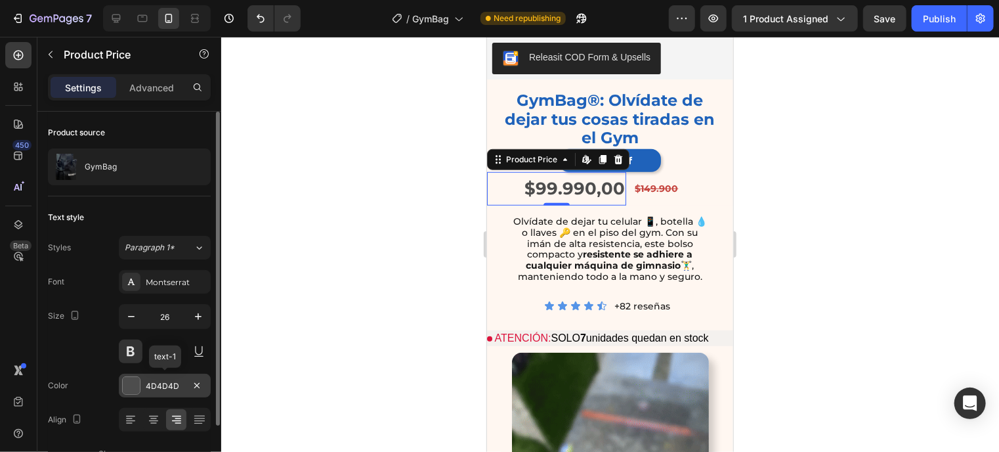
click at [133, 386] on div at bounding box center [131, 385] width 17 height 17
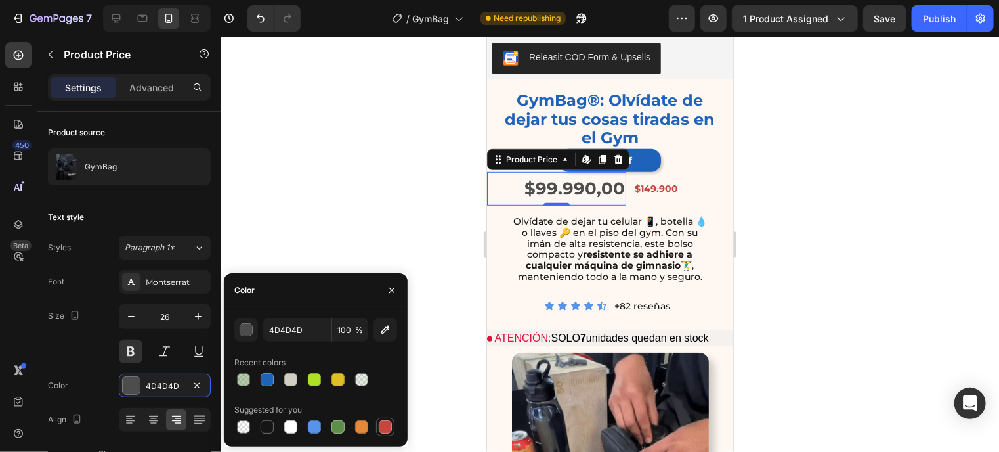
click at [381, 421] on div at bounding box center [385, 426] width 13 height 13
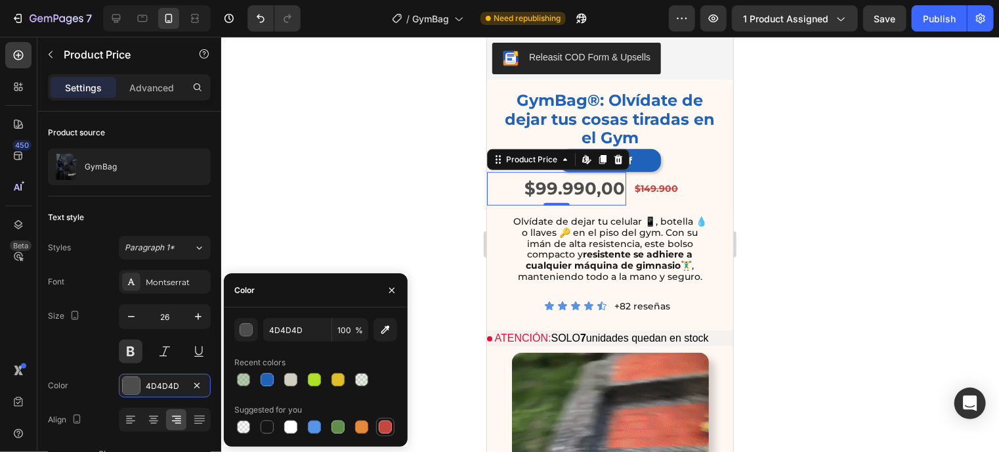
type input "C5453F"
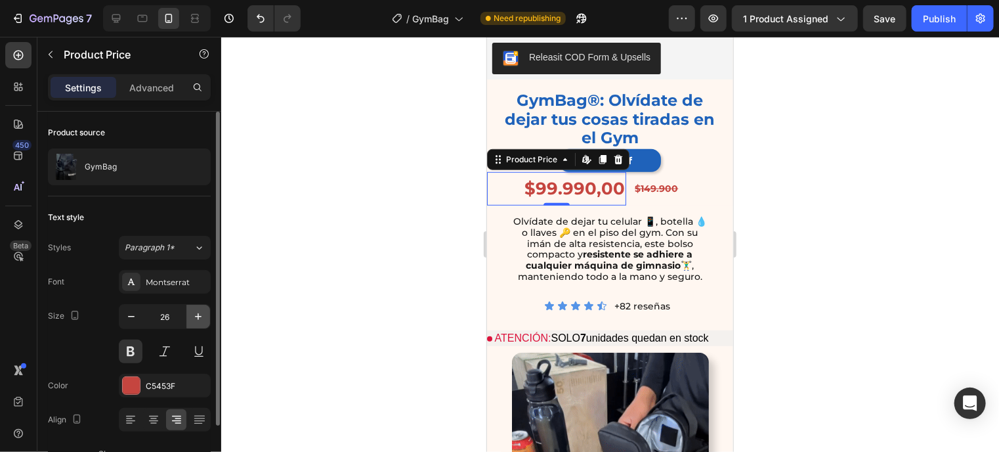
click at [203, 320] on icon "button" at bounding box center [198, 316] width 13 height 13
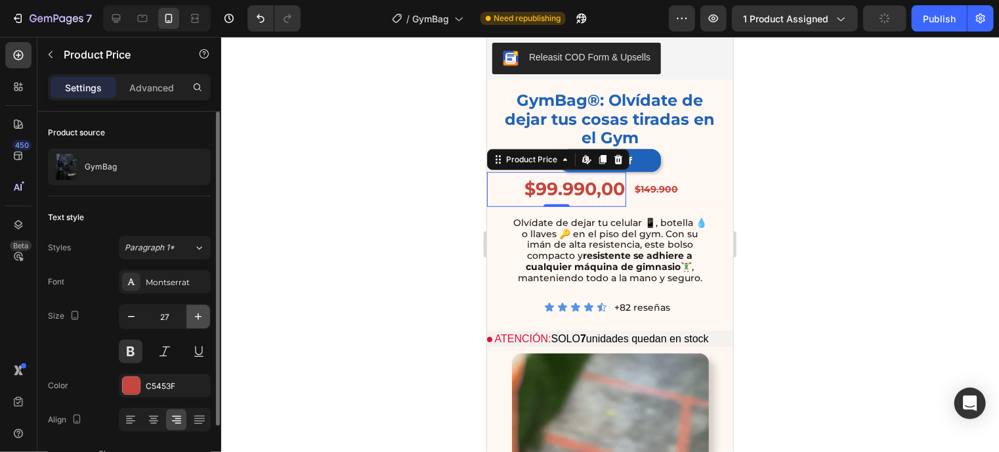
click at [203, 320] on icon "button" at bounding box center [198, 316] width 13 height 13
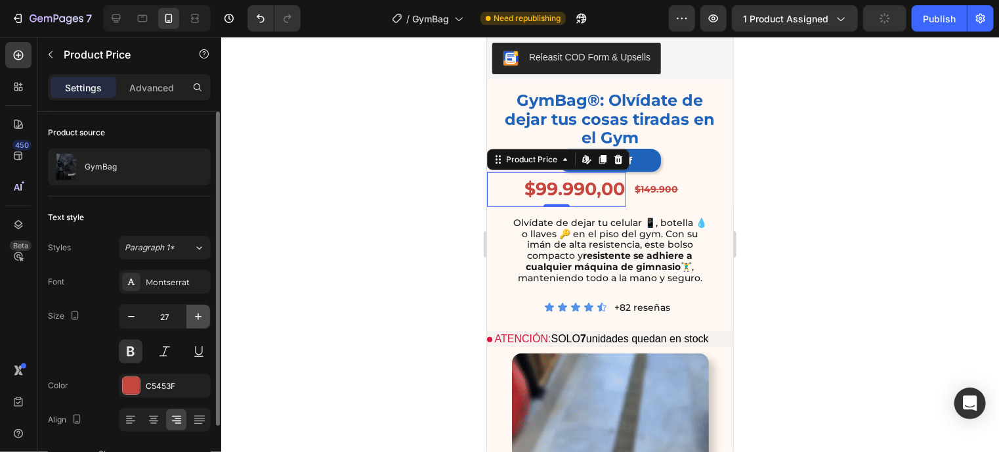
type input "28"
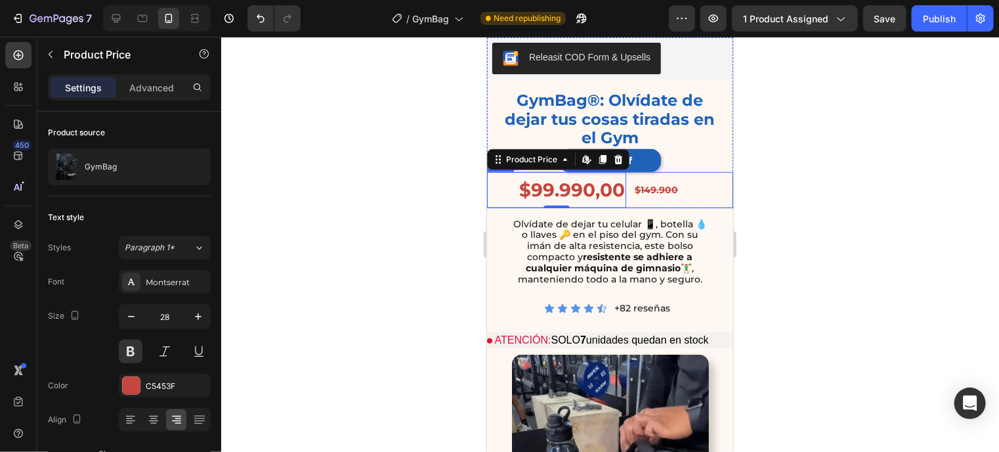
click at [696, 171] on div "$149.900 Text Block" at bounding box center [683, 188] width 100 height 35
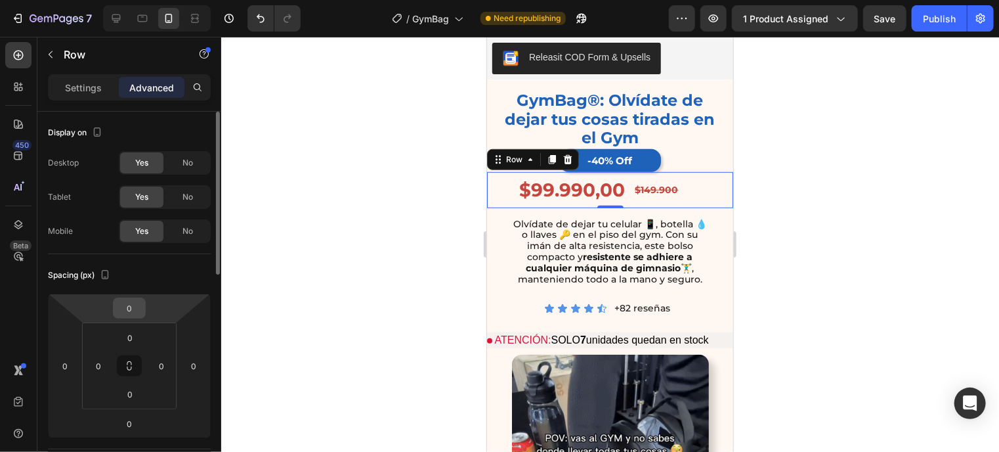
click at [129, 301] on input "0" at bounding box center [129, 308] width 26 height 20
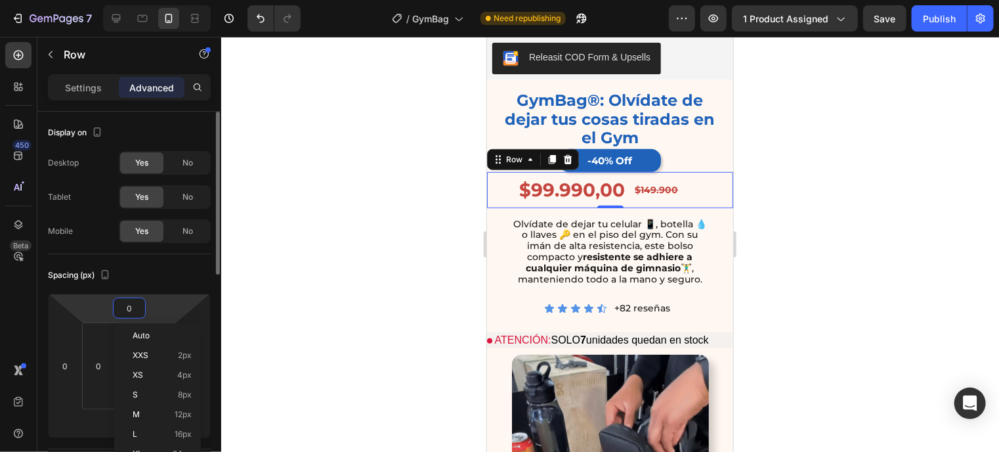
type input "5"
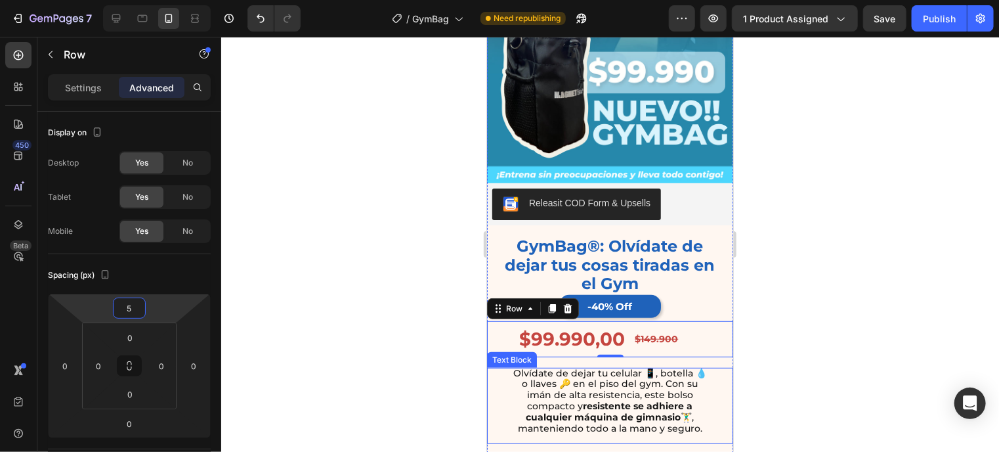
scroll to position [242, 0]
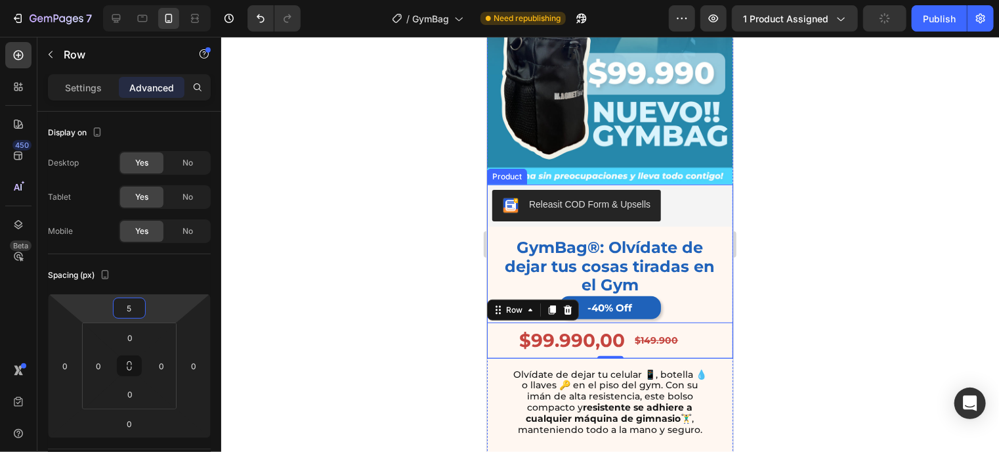
click at [717, 217] on div "Releasit COD Form & Upsells Releasit COD Form & Upsells GymBag®: Olvídate de de…" at bounding box center [609, 271] width 246 height 174
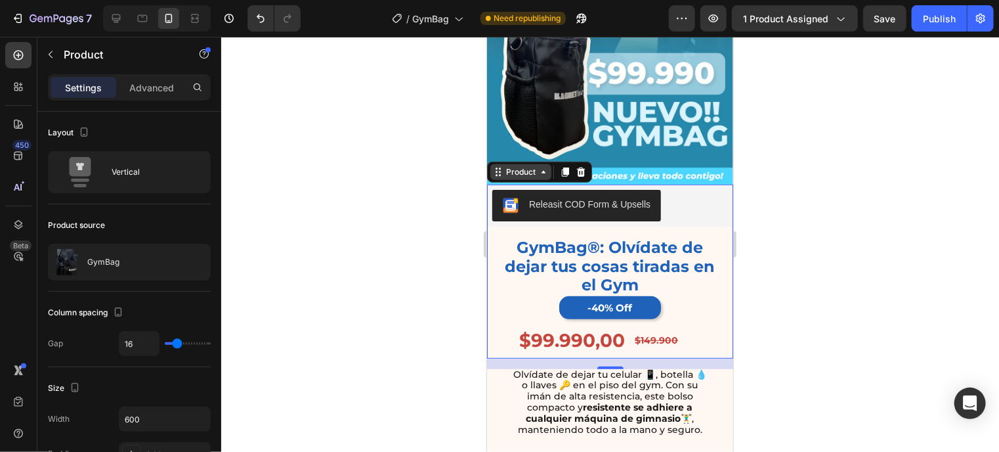
click at [513, 165] on div "Product" at bounding box center [520, 171] width 35 height 12
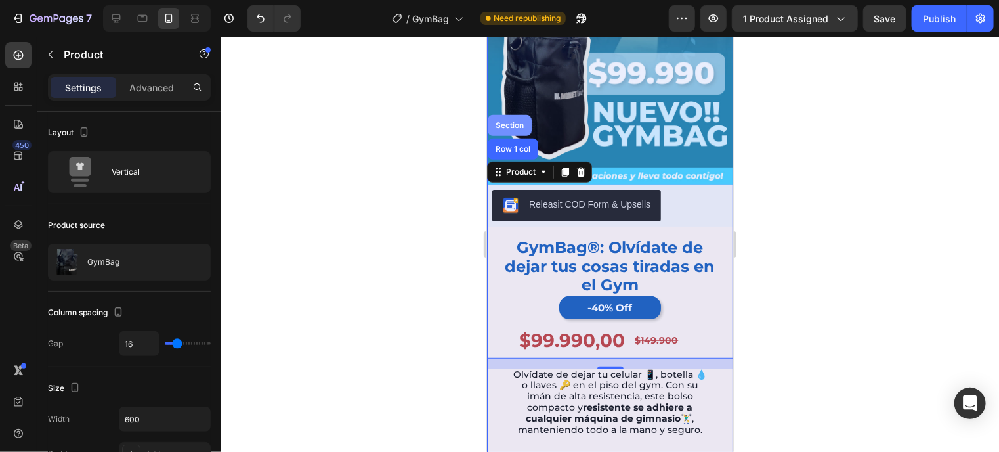
click at [517, 114] on div "Section" at bounding box center [509, 124] width 44 height 21
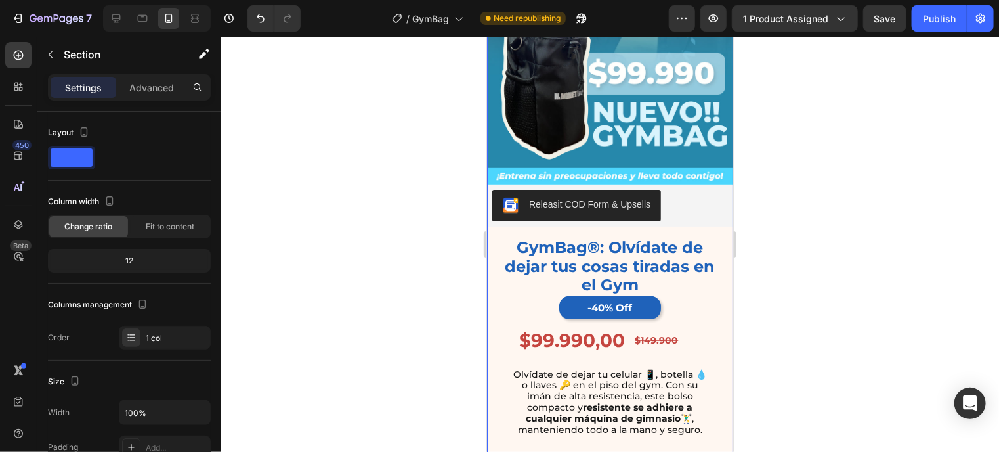
click at [91, 85] on p "Settings" at bounding box center [83, 88] width 37 height 14
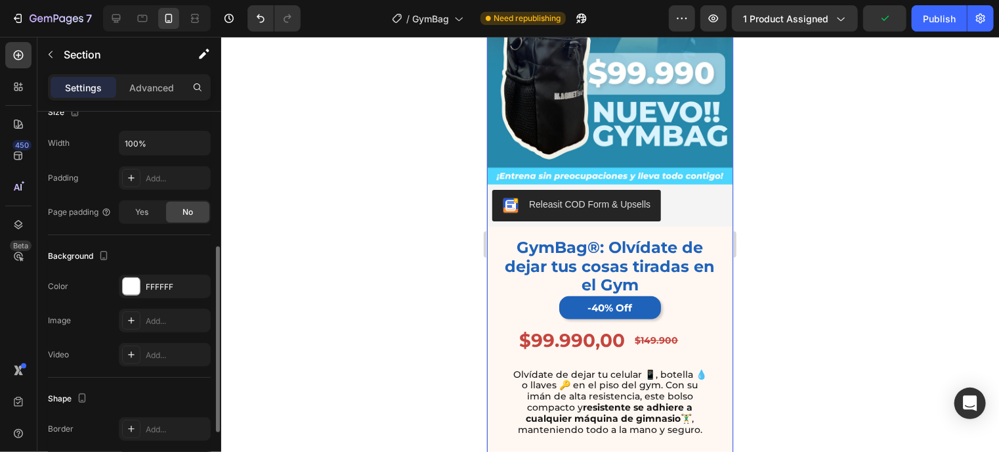
scroll to position [270, 0]
click at [135, 291] on div at bounding box center [131, 284] width 17 height 17
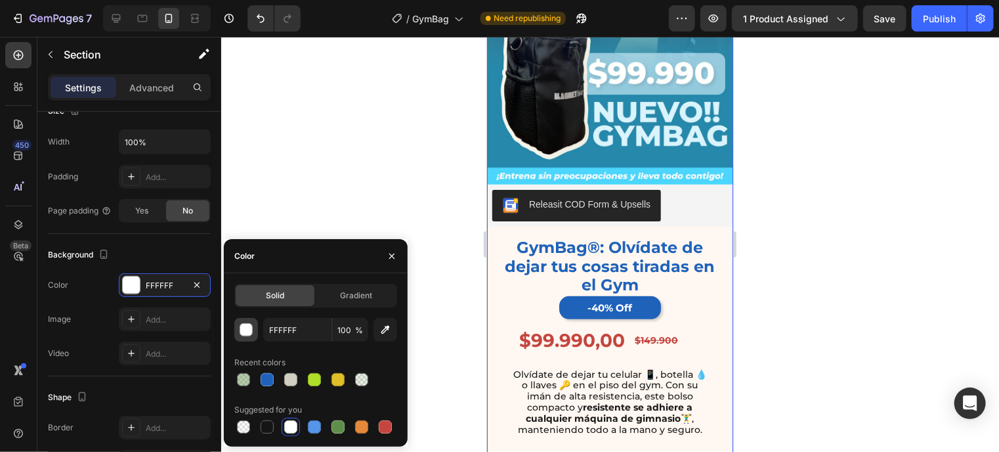
click at [249, 326] on div "button" at bounding box center [246, 330] width 13 height 13
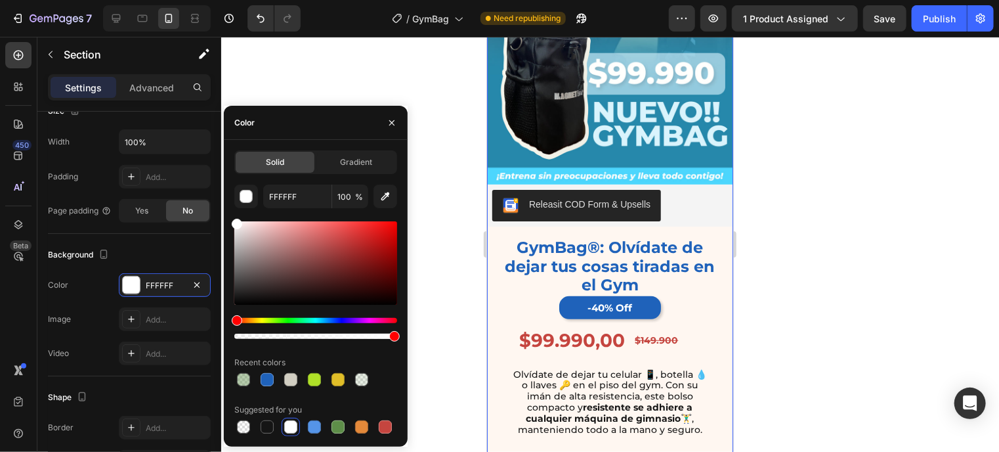
drag, startPoint x: 234, startPoint y: 226, endPoint x: 228, endPoint y: 215, distance: 12.4
click at [228, 215] on div "Solid Gradient FFFFFF 100 % Recent colors Suggested for you" at bounding box center [316, 292] width 184 height 285
click at [503, 308] on div "Product Price" at bounding box center [517, 314] width 56 height 12
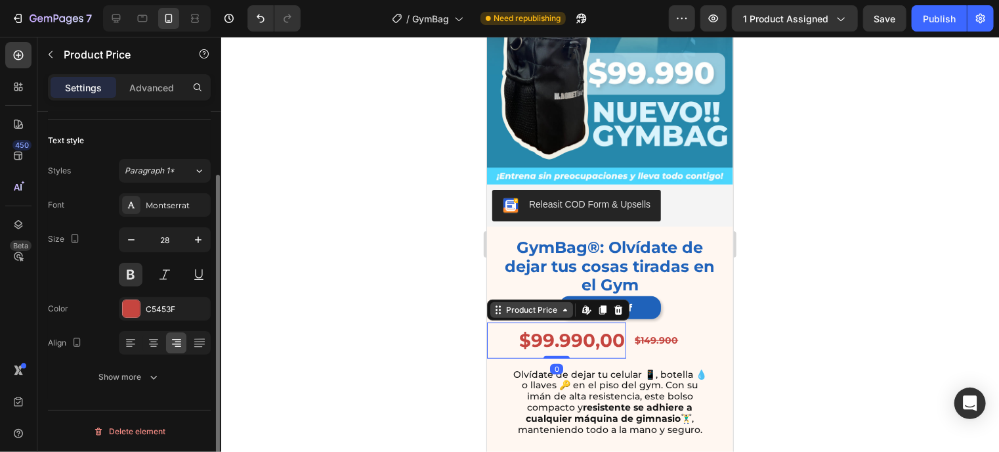
scroll to position [0, 0]
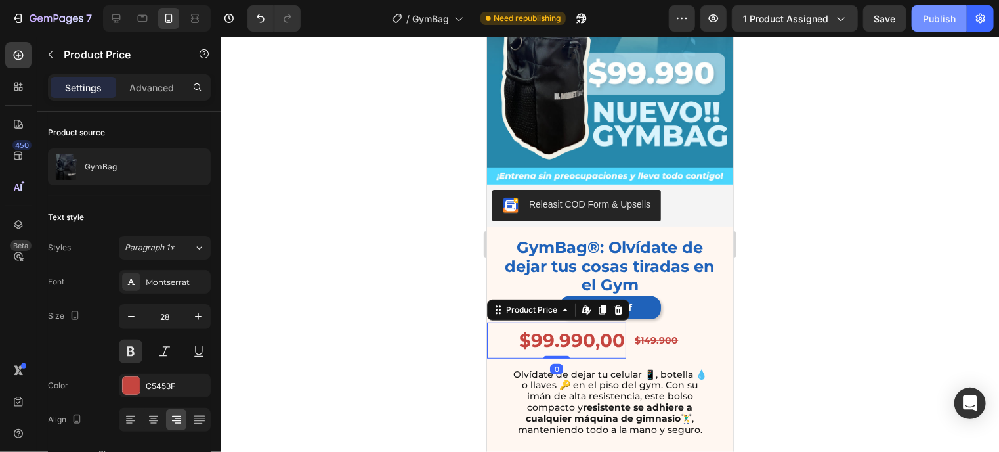
click at [940, 15] on div "Publish" at bounding box center [939, 19] width 33 height 14
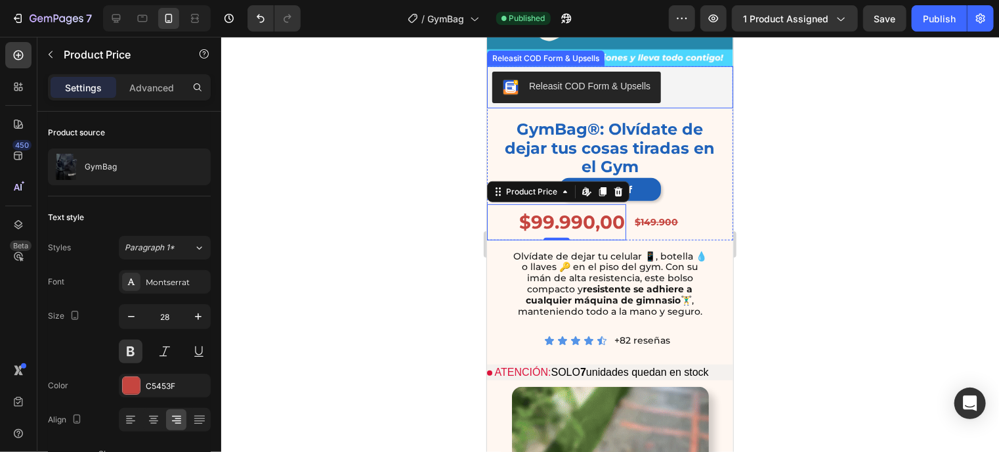
scroll to position [362, 0]
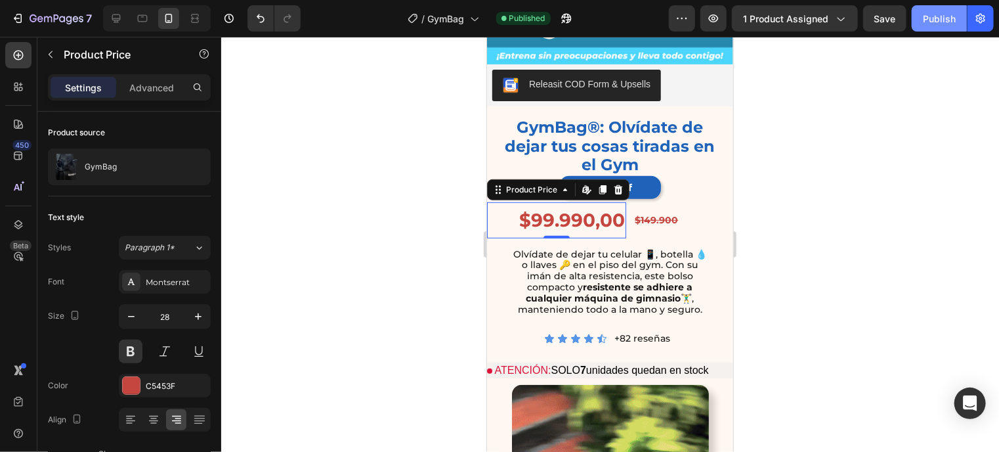
click at [922, 20] on button "Publish" at bounding box center [939, 18] width 55 height 26
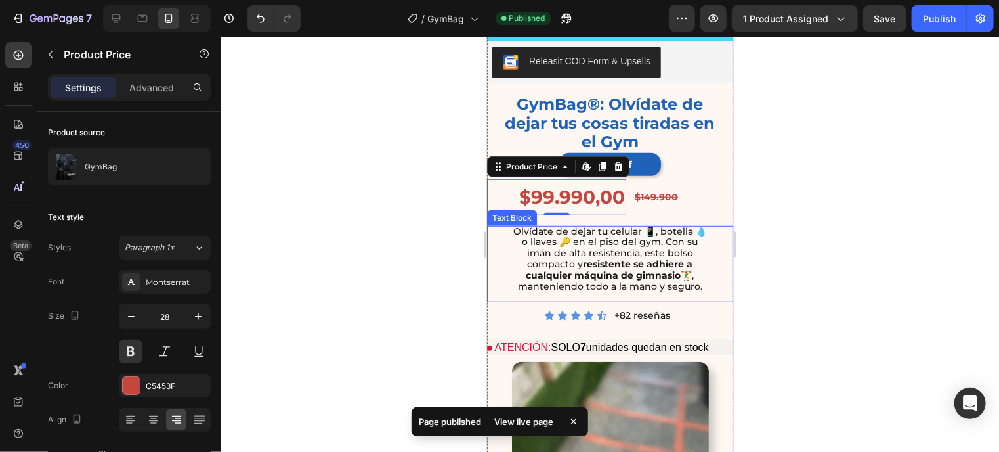
scroll to position [385, 0]
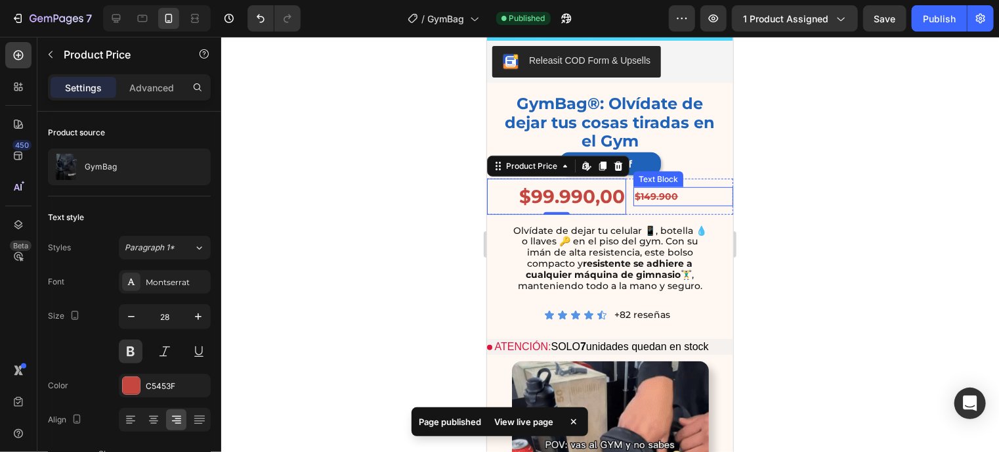
click at [690, 188] on p "$149.900" at bounding box center [682, 196] width 97 height 16
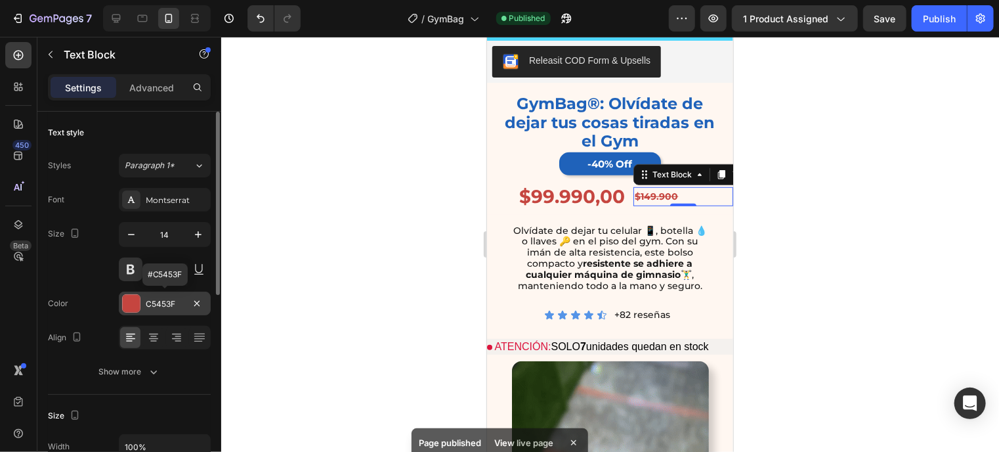
click at [128, 301] on div at bounding box center [131, 303] width 17 height 17
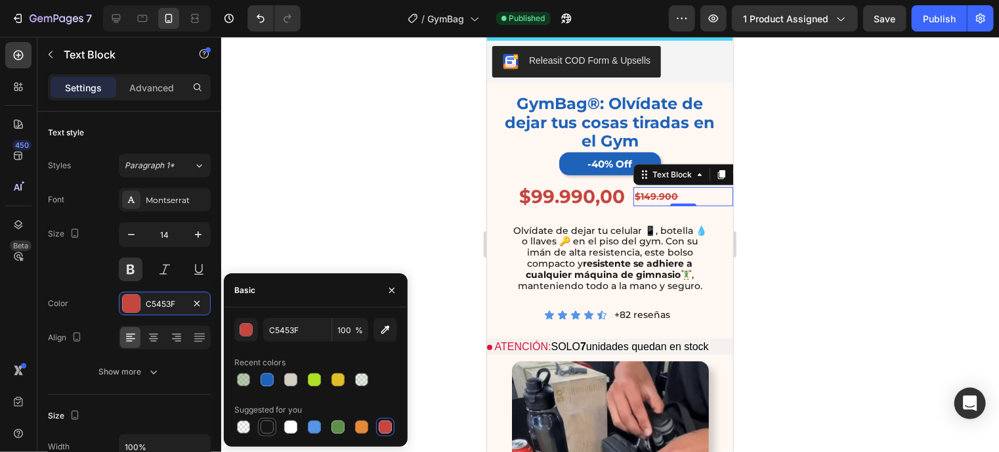
click at [268, 425] on div at bounding box center [267, 426] width 13 height 13
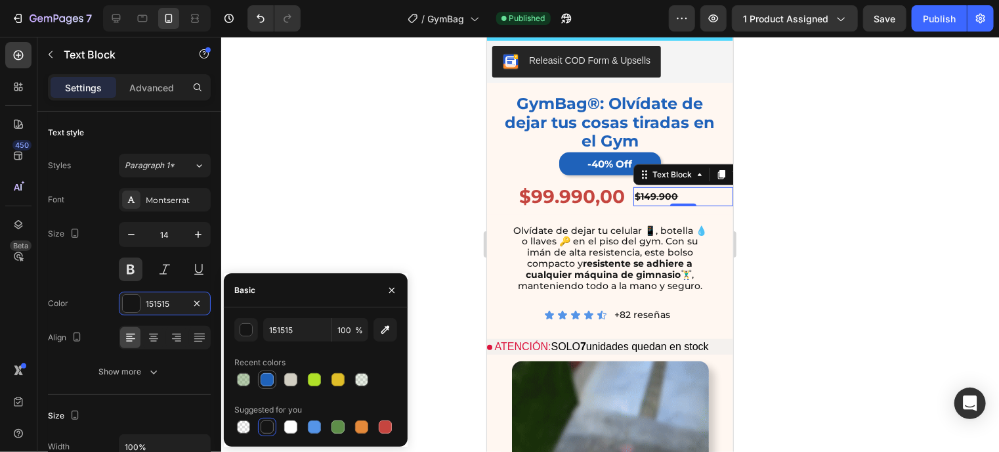
click at [270, 378] on div at bounding box center [267, 379] width 13 height 13
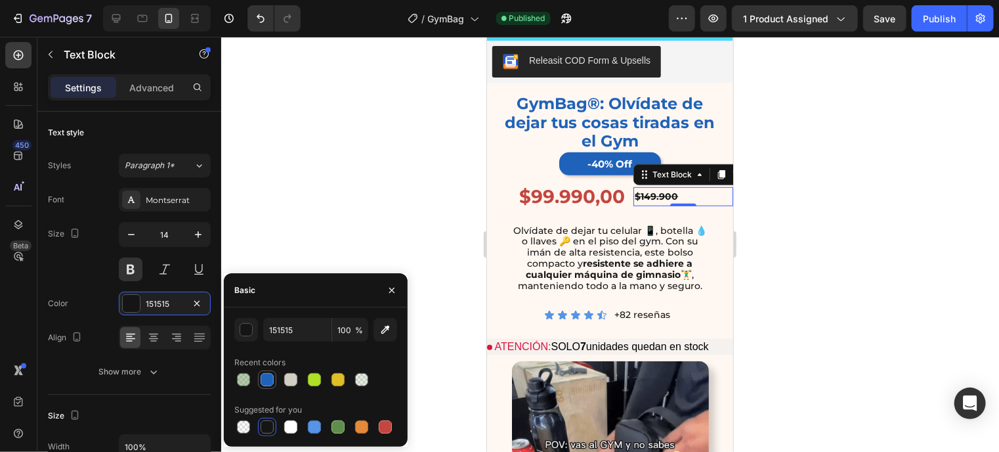
type input "1F62BA"
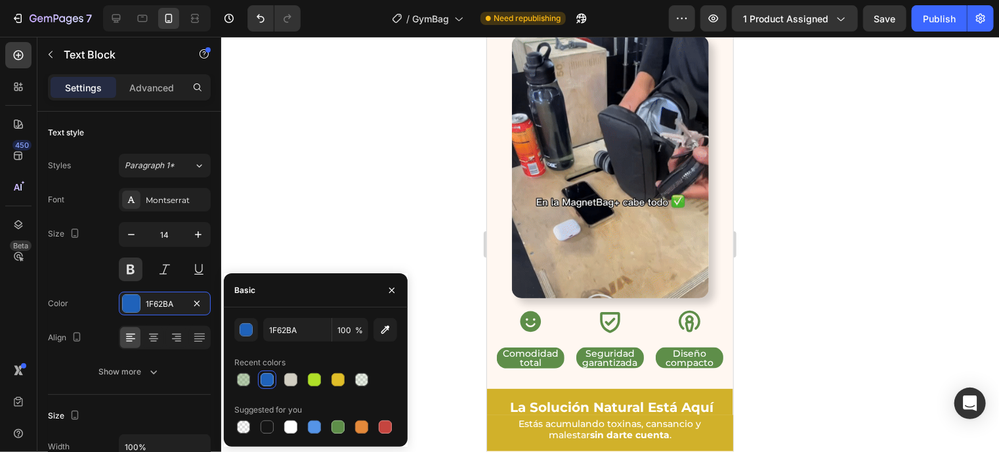
scroll to position [711, 0]
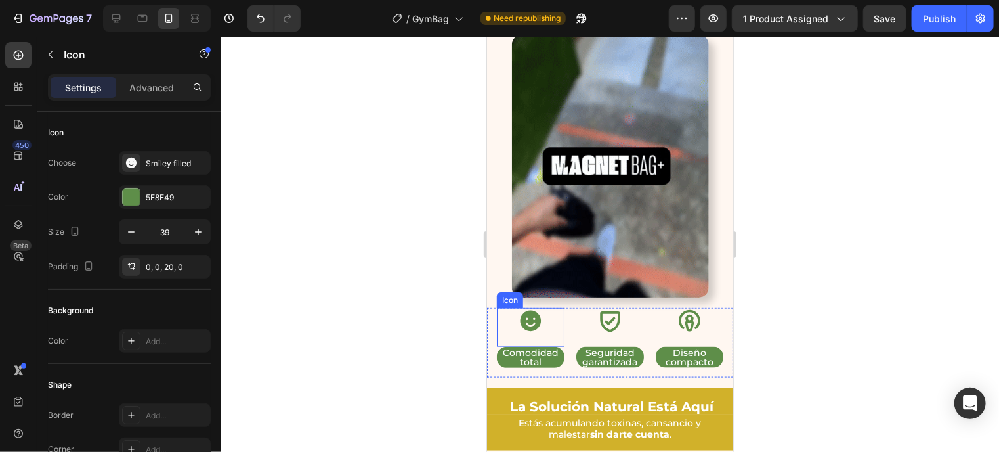
click at [547, 311] on div "Icon" at bounding box center [530, 326] width 68 height 39
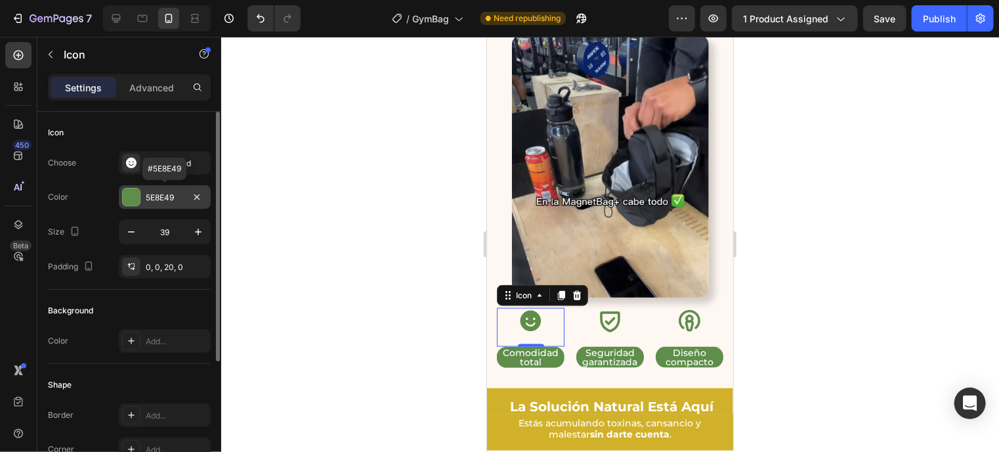
click at [135, 186] on div "5E8E49" at bounding box center [165, 197] width 92 height 24
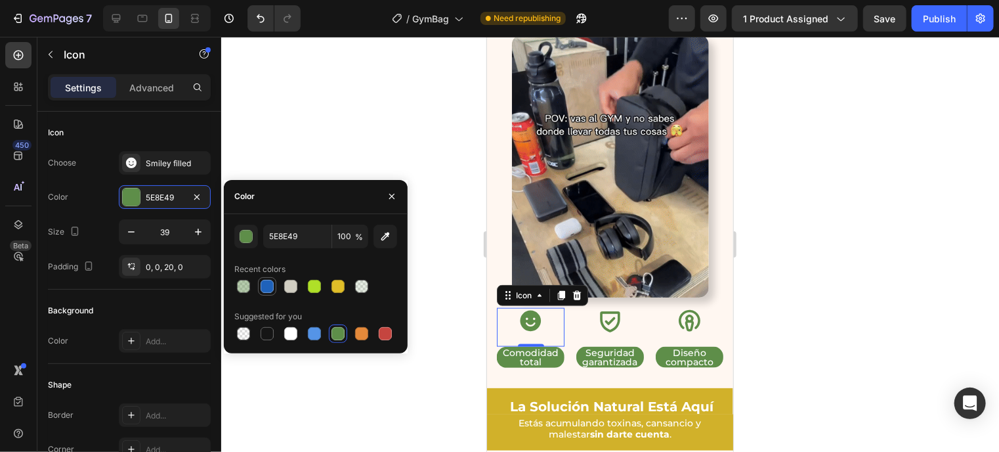
click at [268, 278] on div at bounding box center [267, 286] width 16 height 16
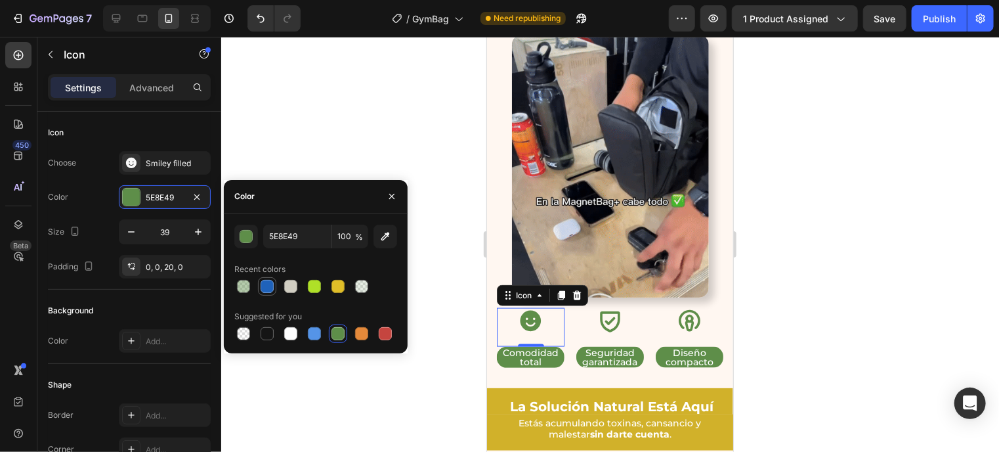
type input "1F62BA"
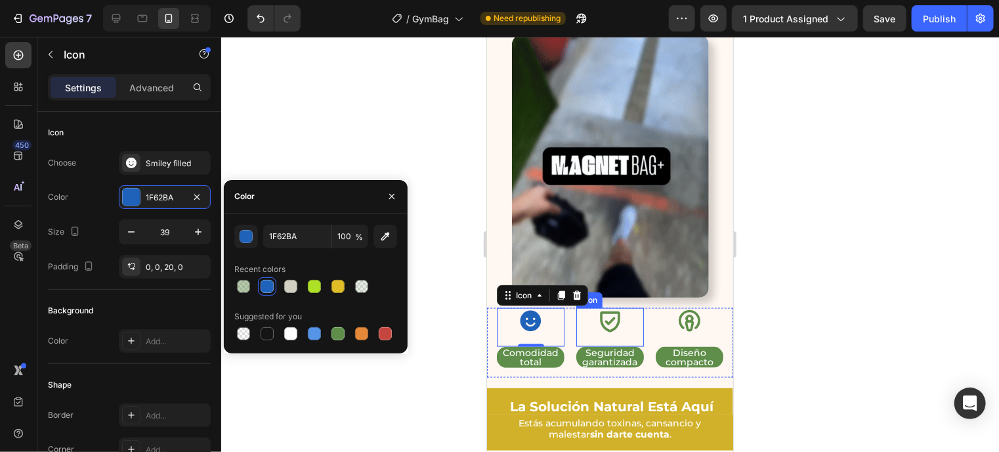
click at [626, 311] on div "Icon" at bounding box center [610, 326] width 68 height 39
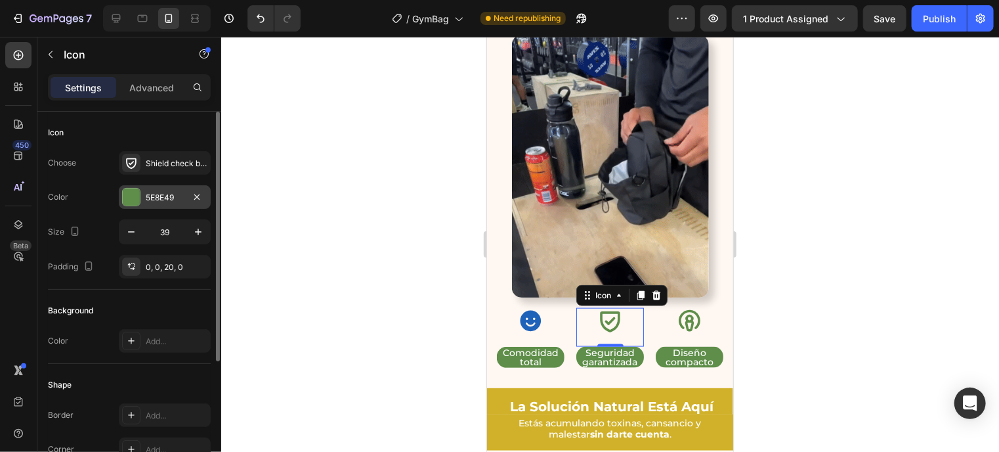
click at [135, 199] on div at bounding box center [131, 196] width 17 height 17
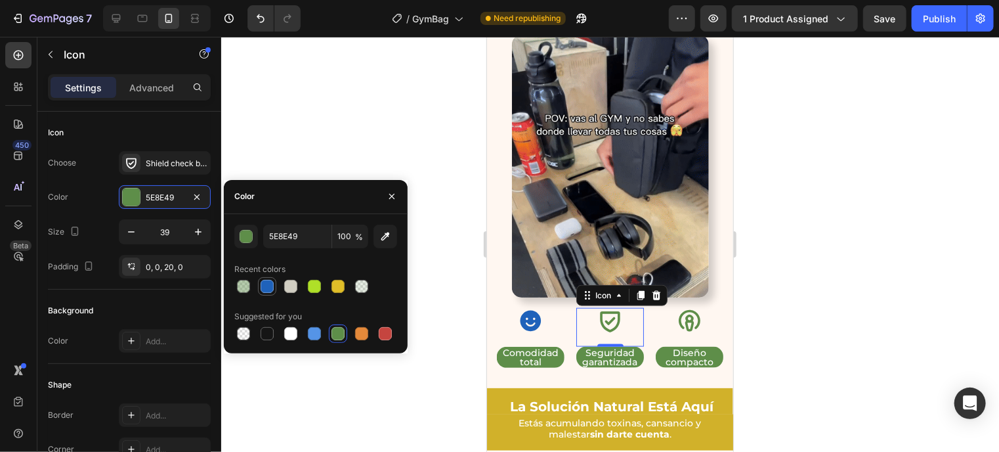
click at [268, 280] on div at bounding box center [267, 286] width 13 height 13
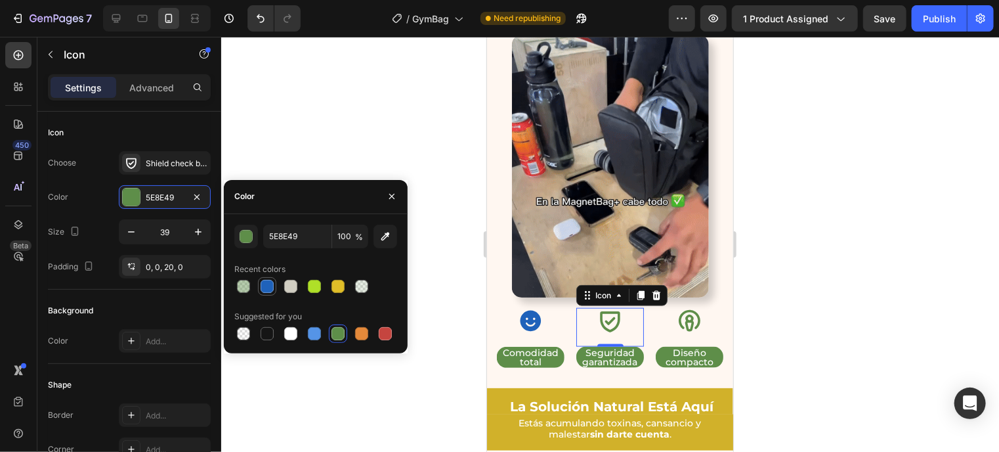
type input "1F62BA"
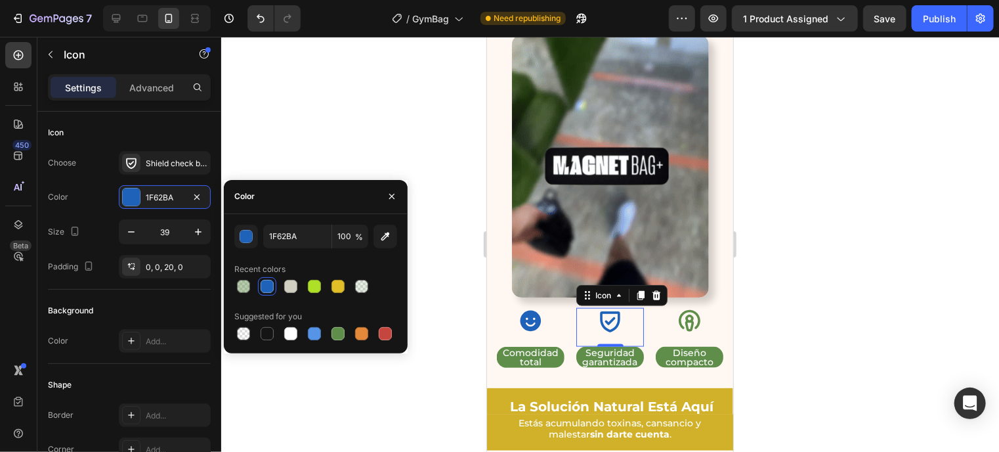
click at [619, 307] on div "Icon 0" at bounding box center [610, 326] width 68 height 39
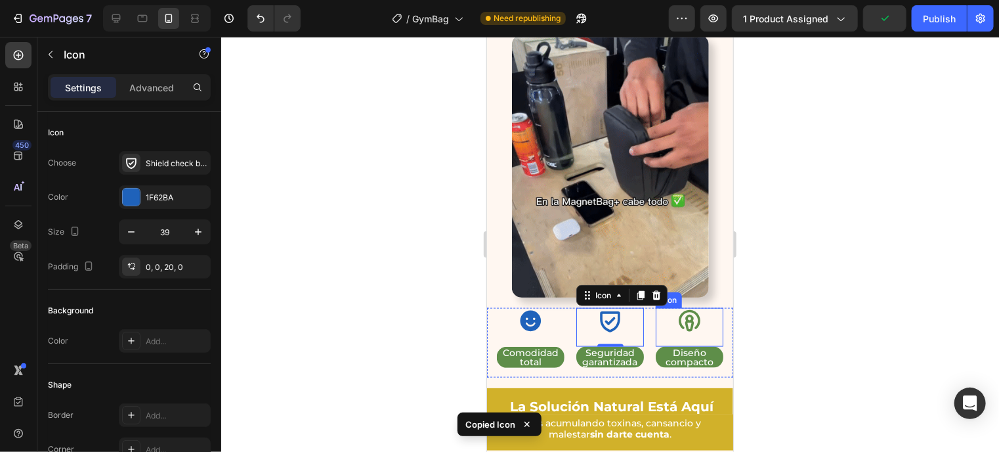
click at [676, 312] on icon at bounding box center [689, 320] width 26 height 26
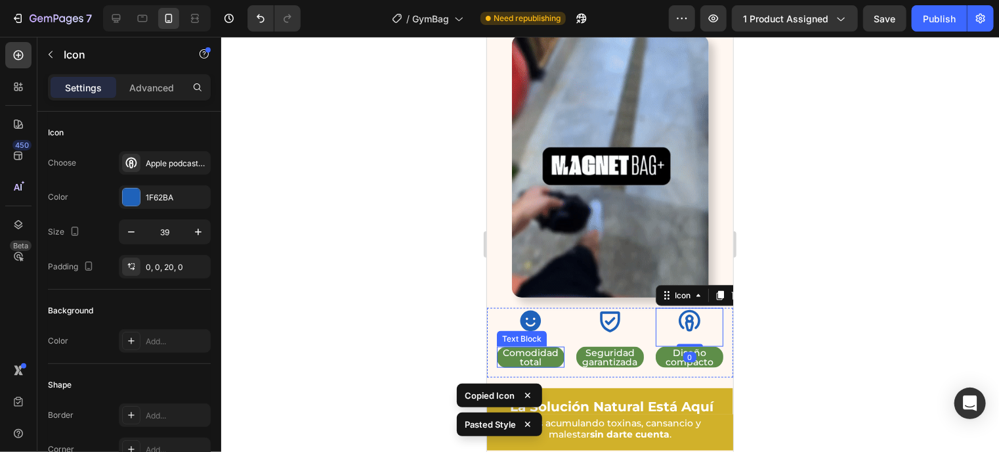
click at [552, 347] on p "Comodidad total" at bounding box center [529, 356] width 65 height 18
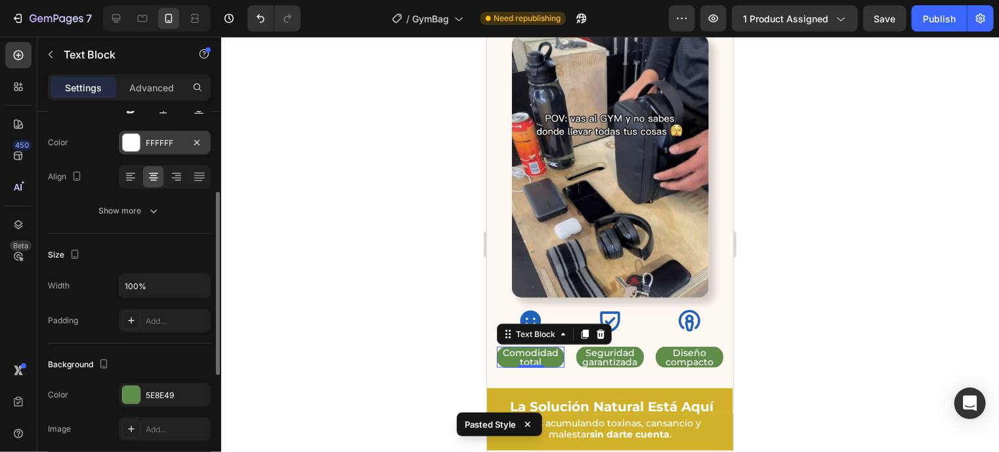
scroll to position [162, 0]
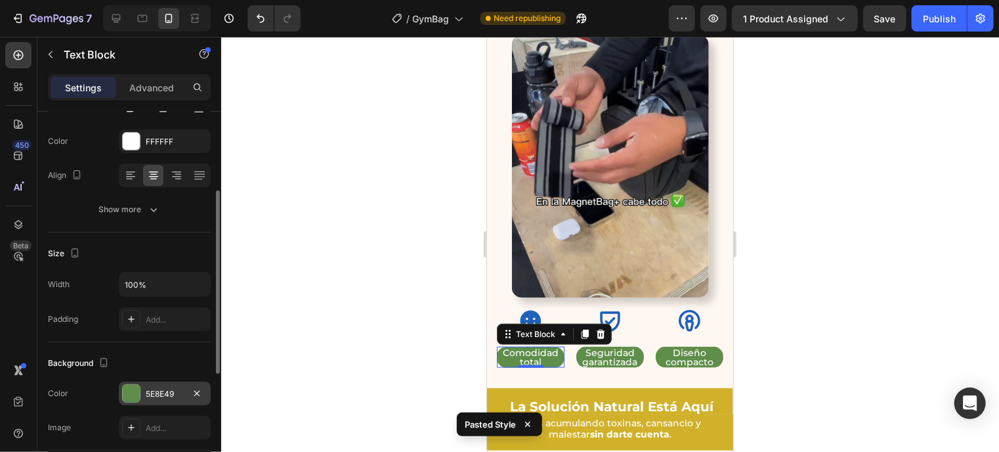
click at [136, 392] on div at bounding box center [131, 393] width 17 height 17
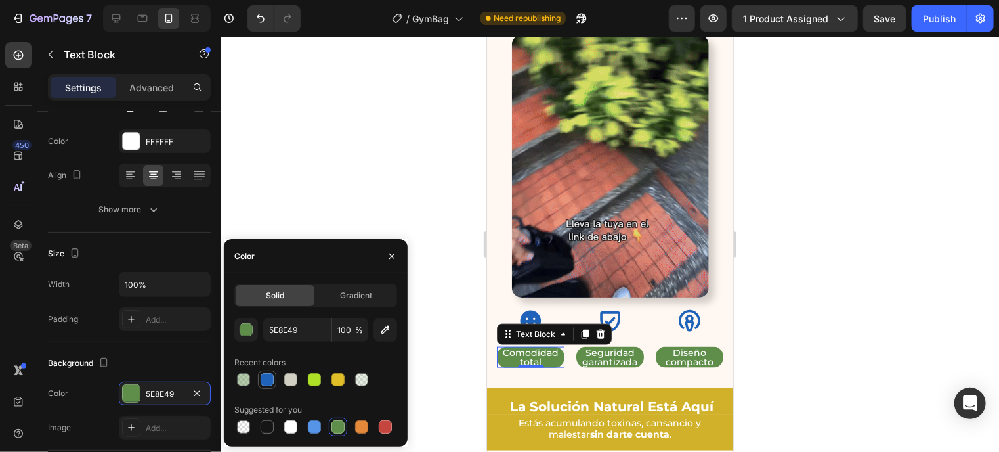
click at [271, 382] on div at bounding box center [267, 379] width 13 height 13
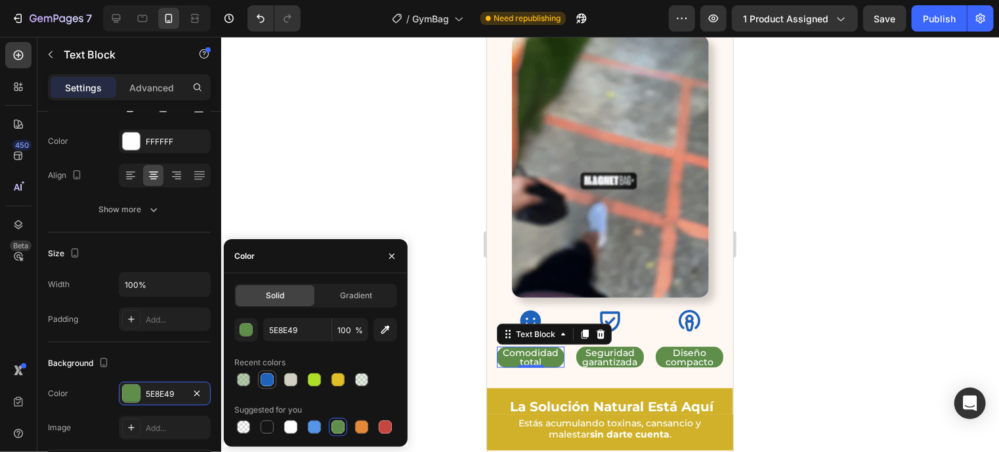
type input "1F62BA"
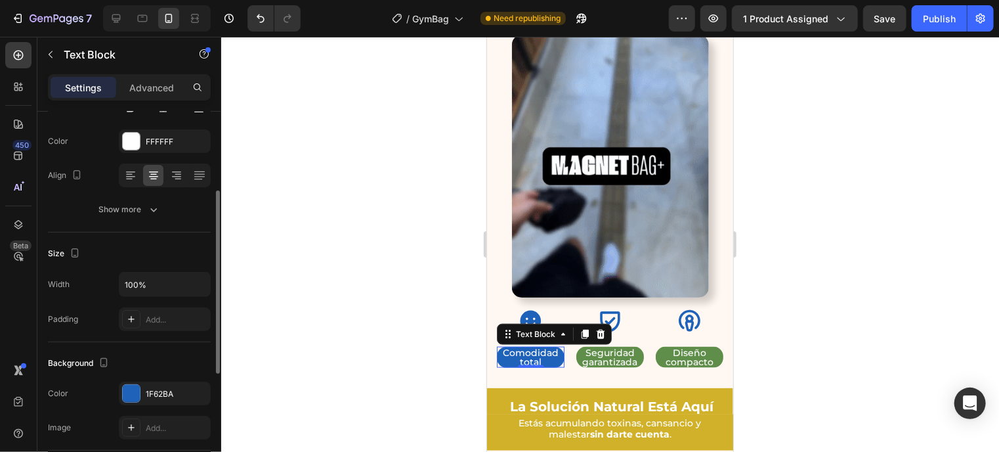
click at [133, 245] on div "Size" at bounding box center [129, 253] width 163 height 21
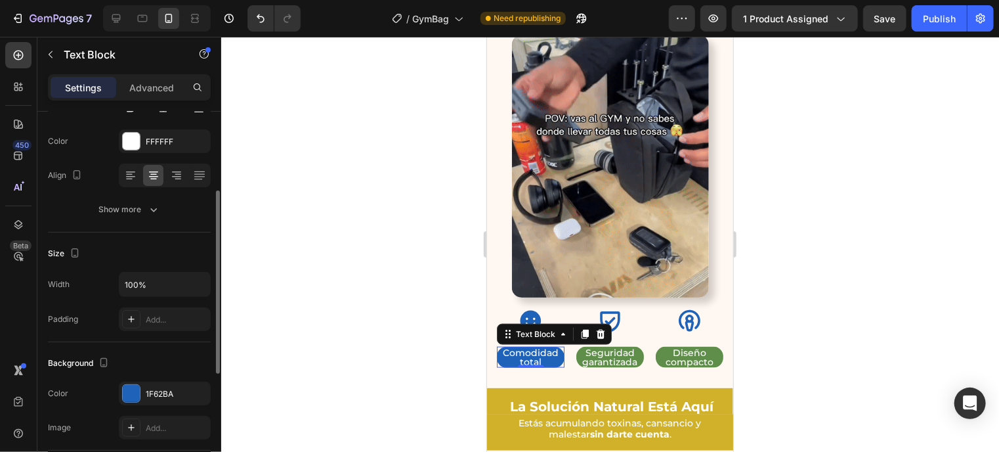
scroll to position [0, 0]
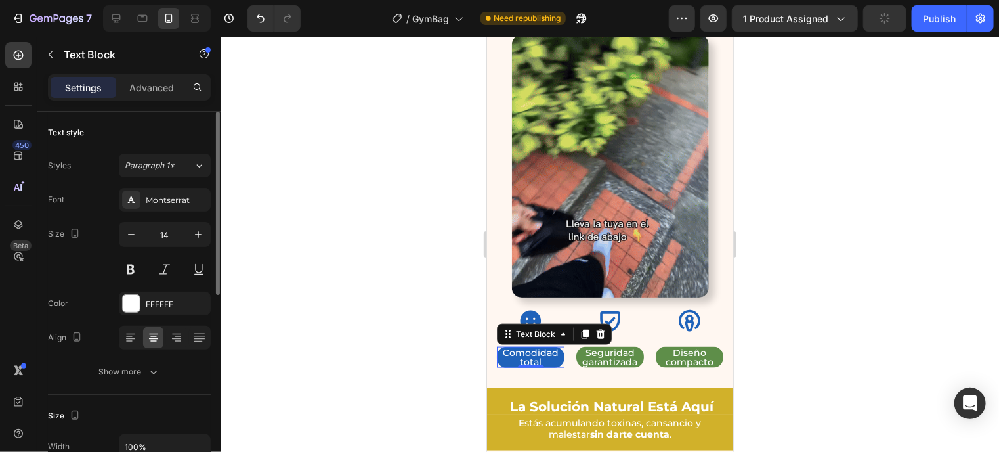
click at [133, 245] on button "button" at bounding box center [131, 234] width 24 height 24
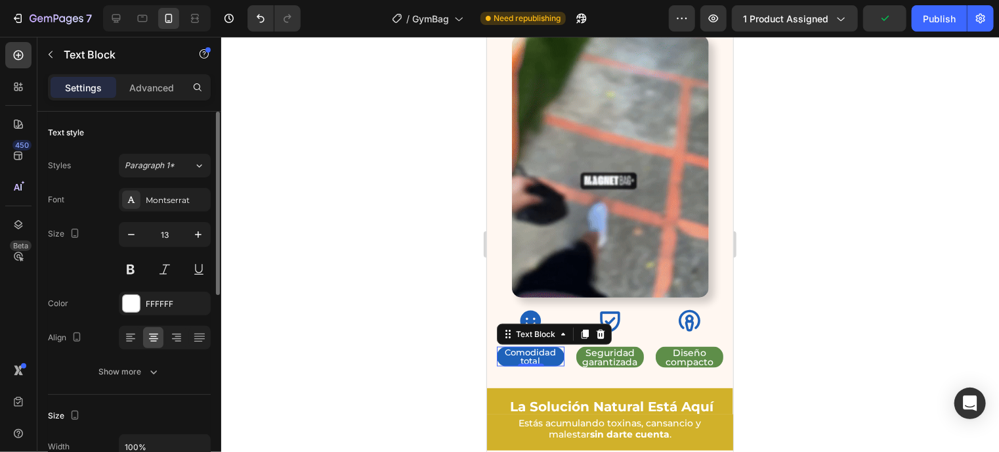
click at [133, 245] on button "button" at bounding box center [131, 234] width 24 height 24
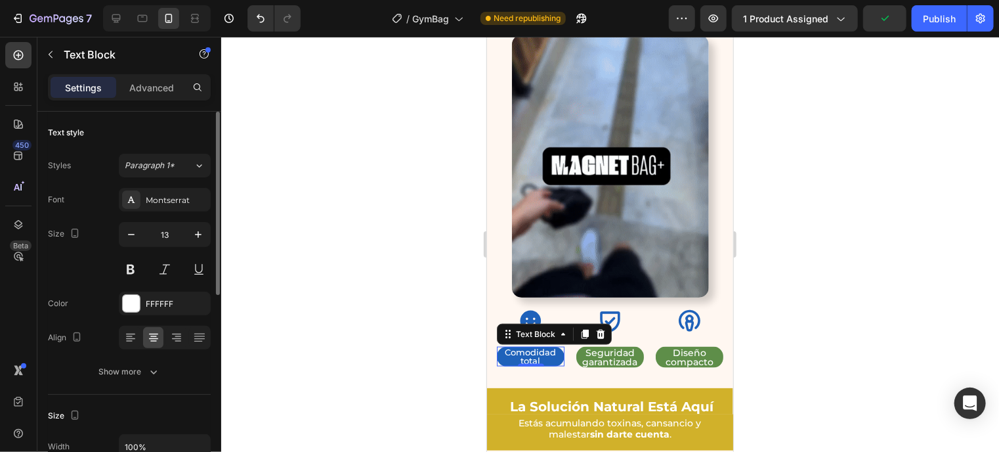
type input "12"
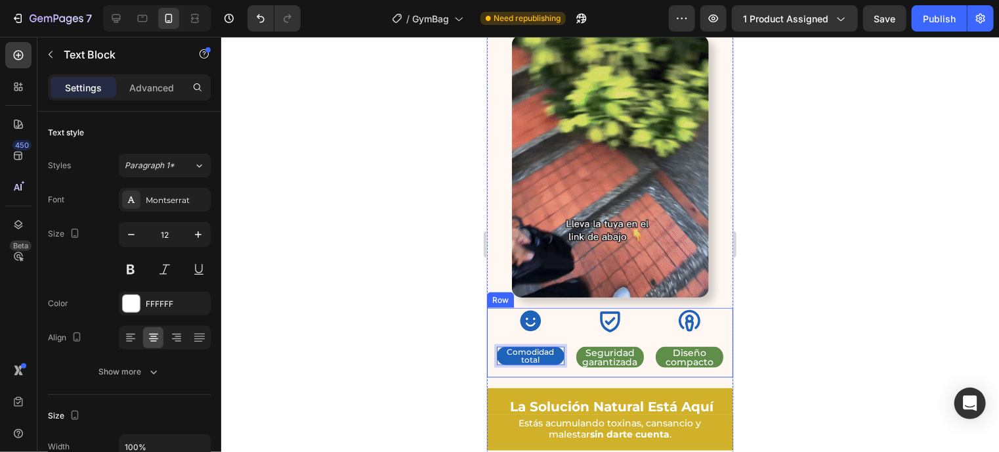
click at [566, 340] on div "Icon Comodidad total Text Block 0 Icon Seguridad garantizada Text Block Icon Di…" at bounding box center [609, 342] width 246 height 70
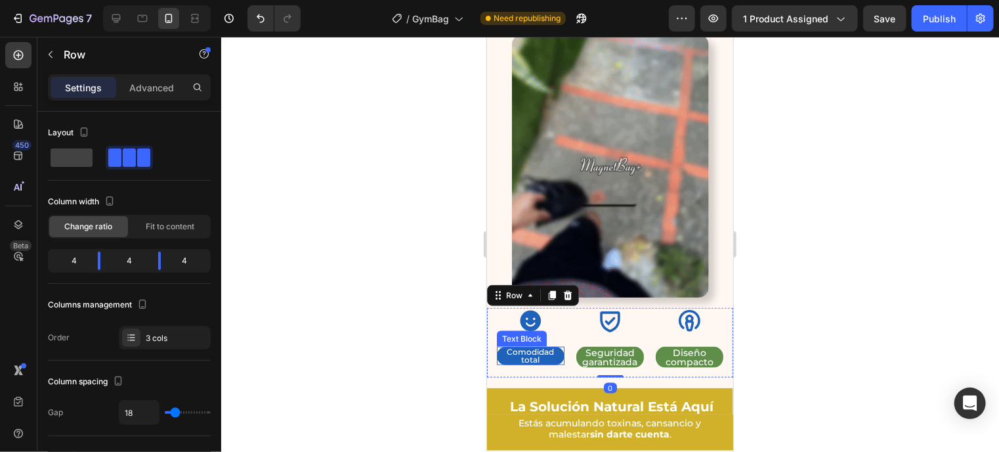
click at [555, 347] on p "Comodidad total" at bounding box center [529, 355] width 65 height 16
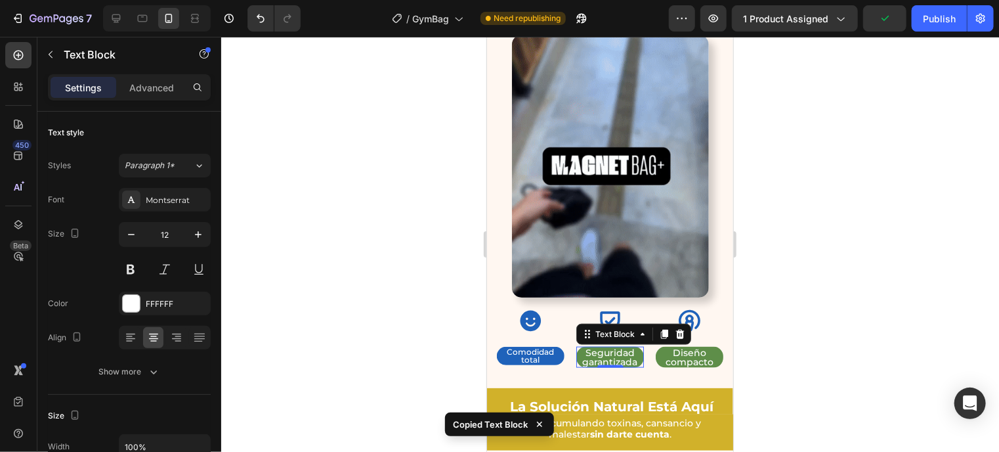
click at [631, 347] on p "Seguridad garantizada" at bounding box center [609, 356] width 65 height 18
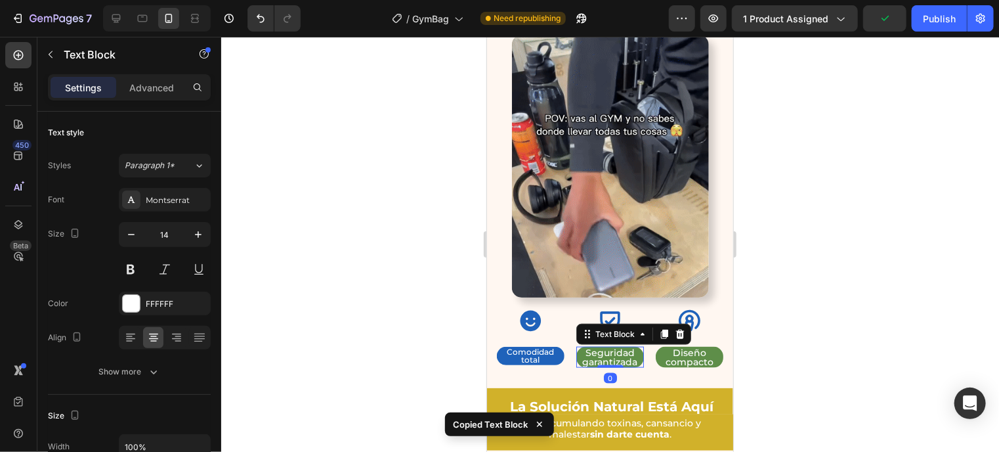
type input "12"
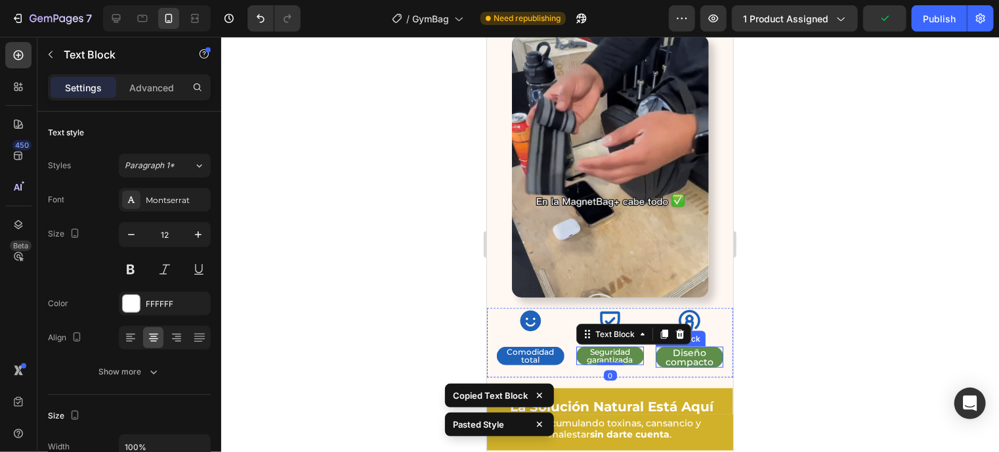
click at [683, 347] on p "Diseño compacto" at bounding box center [688, 356] width 65 height 18
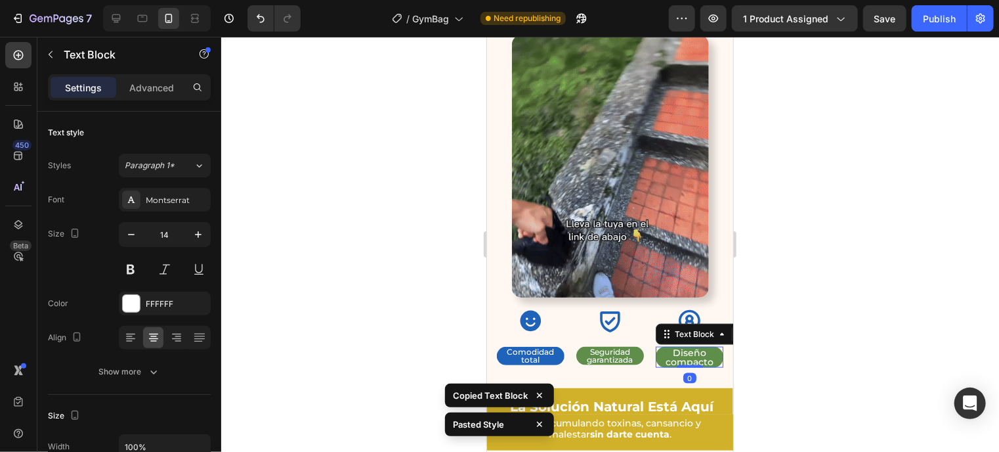
type input "12"
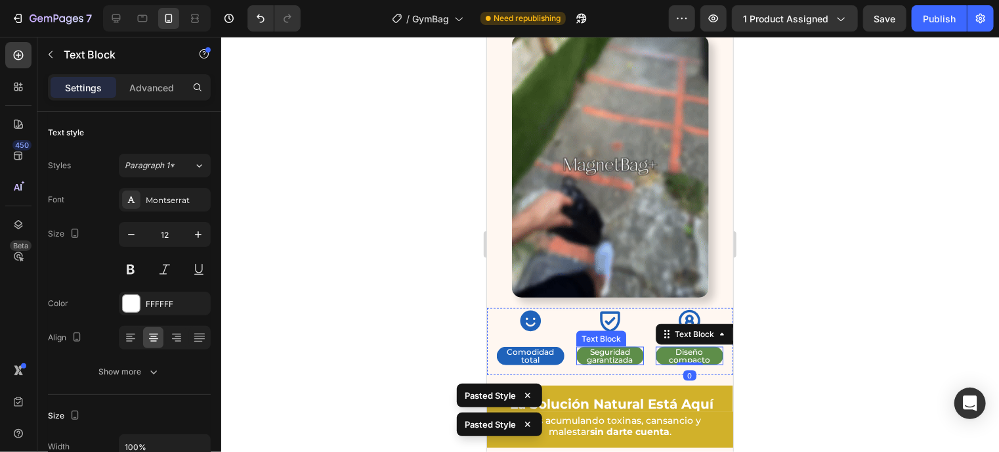
click at [620, 347] on p "Seguridad garantizada" at bounding box center [609, 355] width 65 height 16
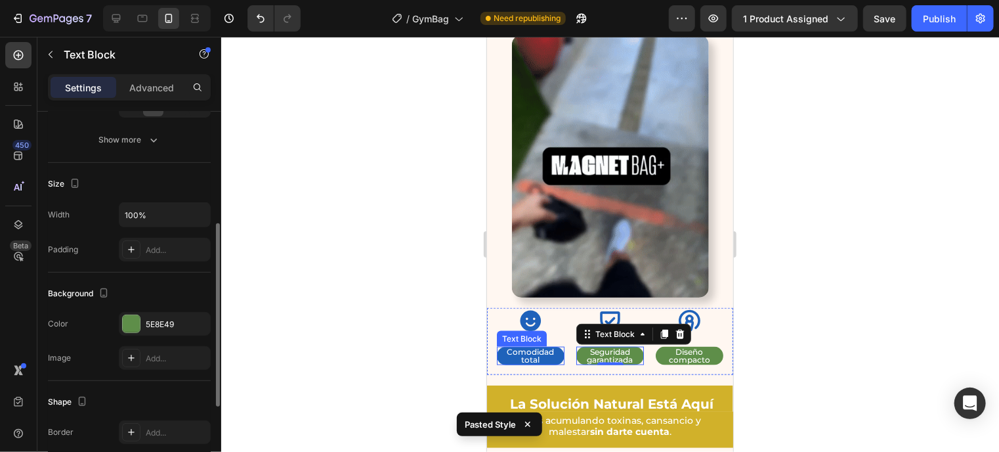
scroll to position [232, 0]
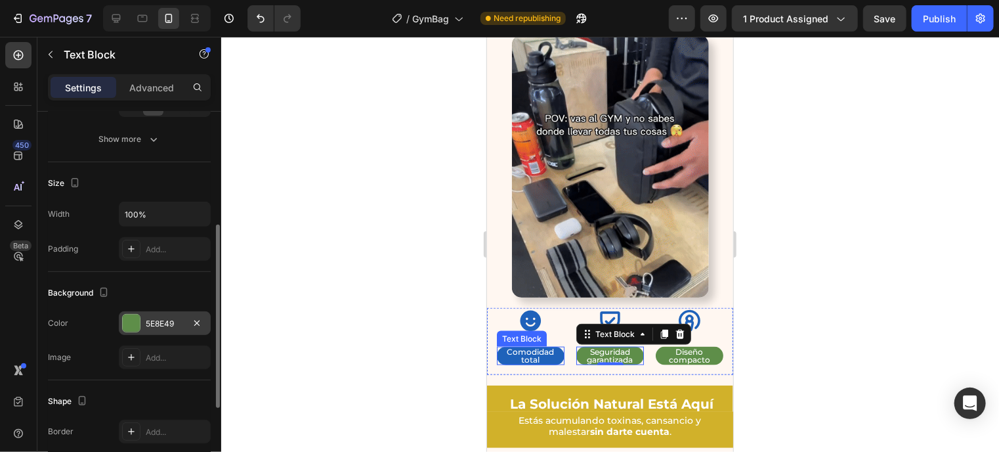
click at [126, 314] on div at bounding box center [131, 322] width 17 height 17
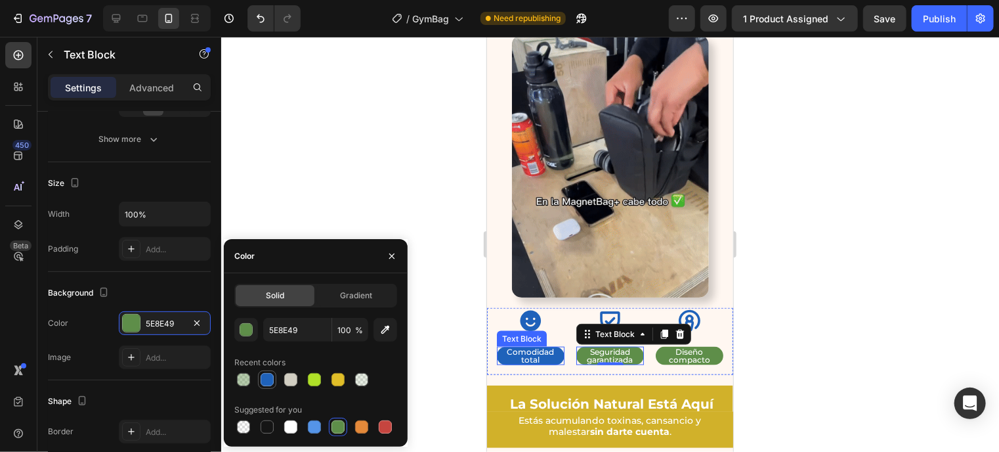
click at [271, 379] on div at bounding box center [267, 379] width 13 height 13
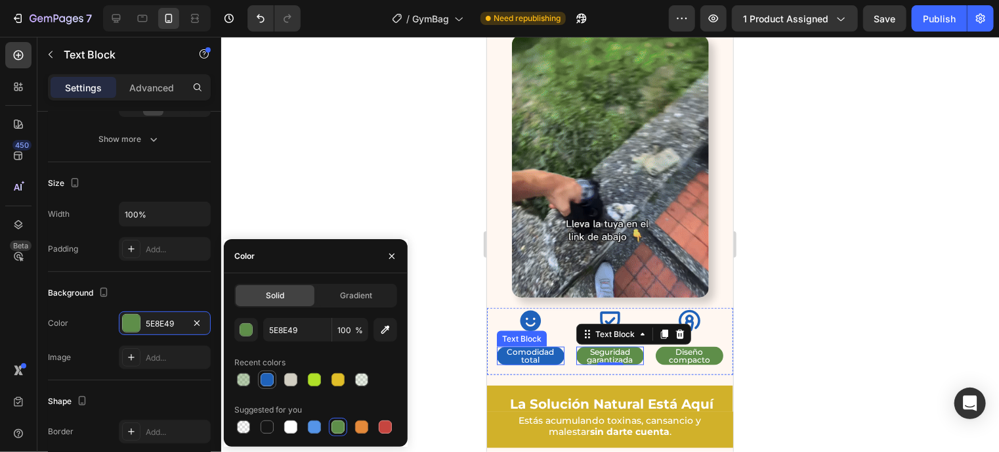
type input "1F62BA"
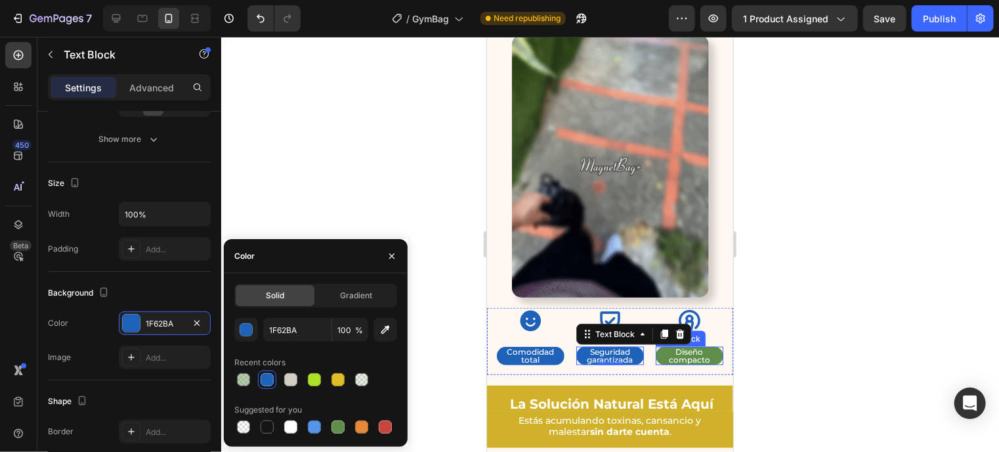
click at [656, 347] on p "Diseño compacto" at bounding box center [688, 355] width 65 height 16
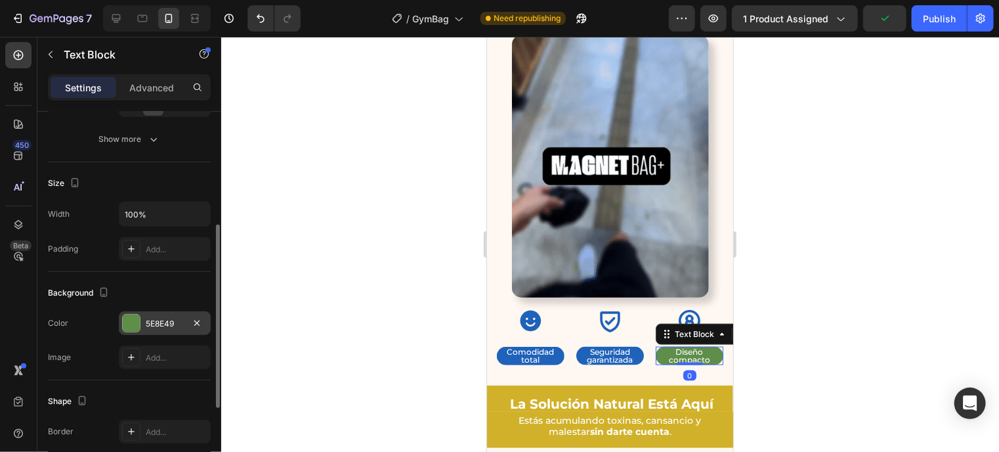
click at [135, 325] on div at bounding box center [131, 322] width 17 height 17
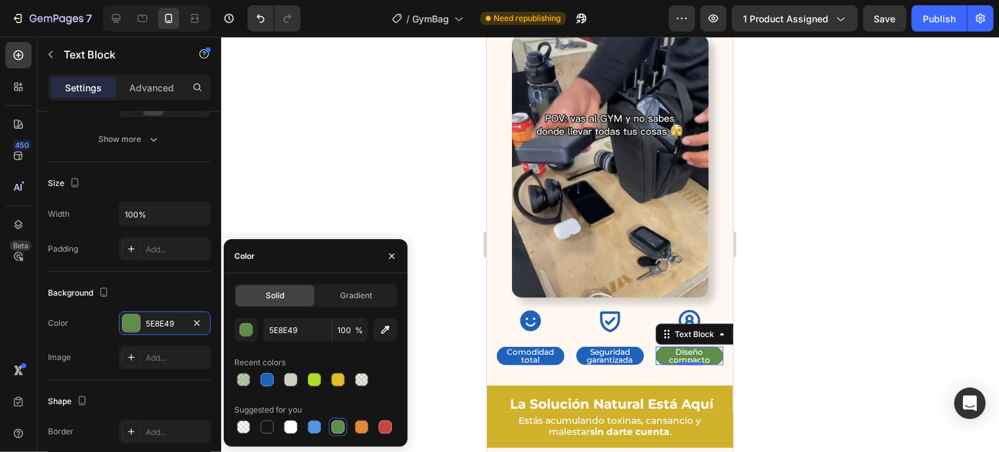
click at [278, 376] on div at bounding box center [315, 379] width 163 height 18
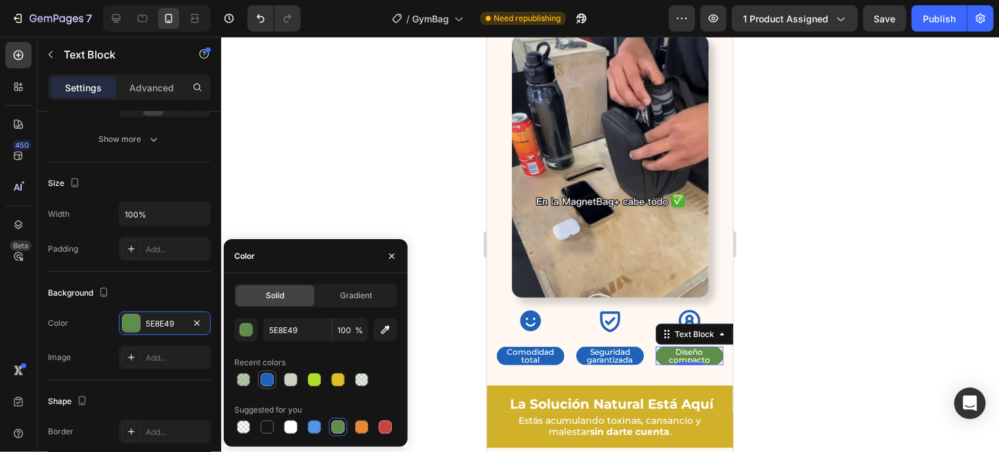
click at [268, 380] on div at bounding box center [267, 379] width 13 height 13
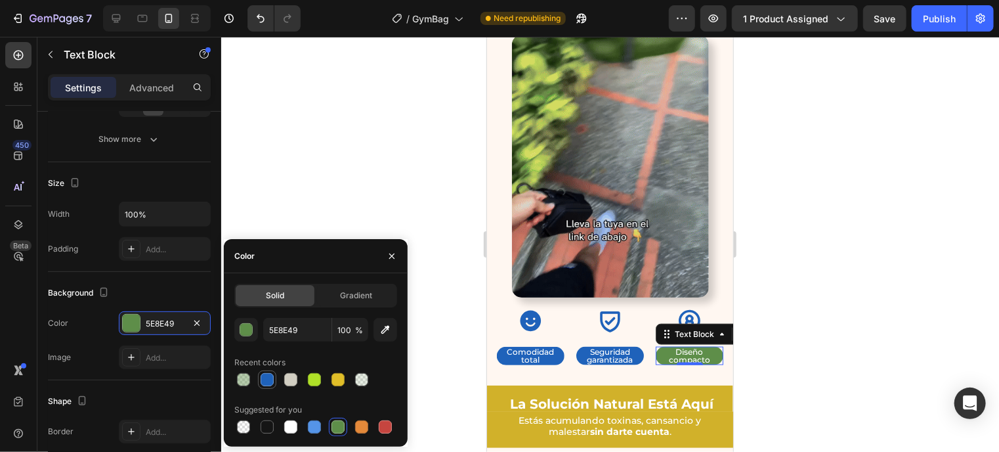
type input "1F62BA"
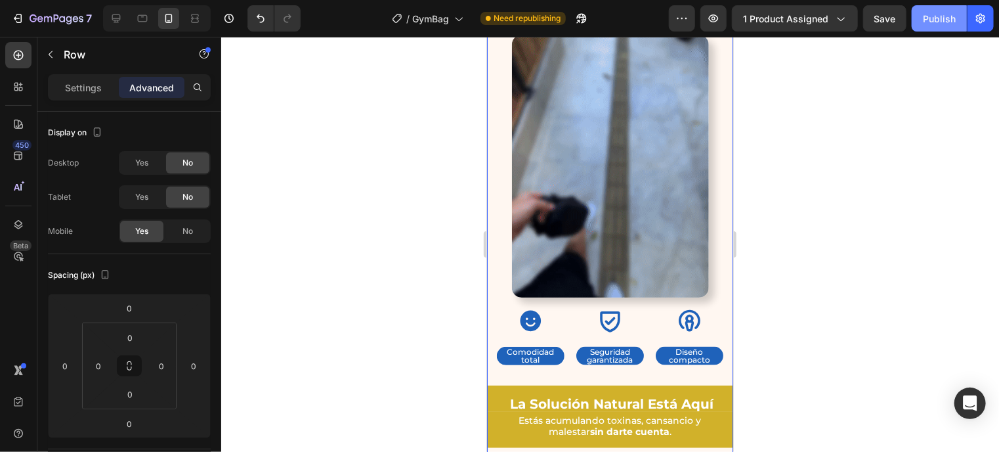
scroll to position [0, 0]
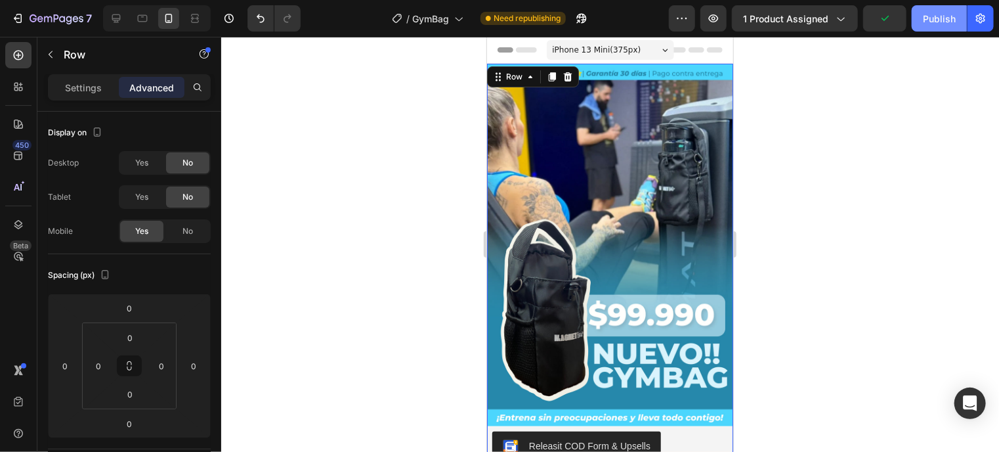
click at [942, 21] on div "Publish" at bounding box center [939, 19] width 33 height 14
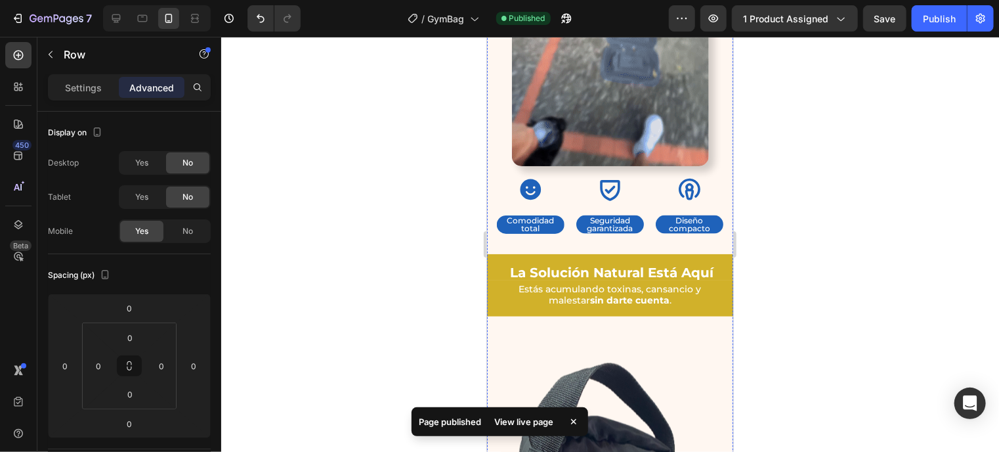
scroll to position [844, 0]
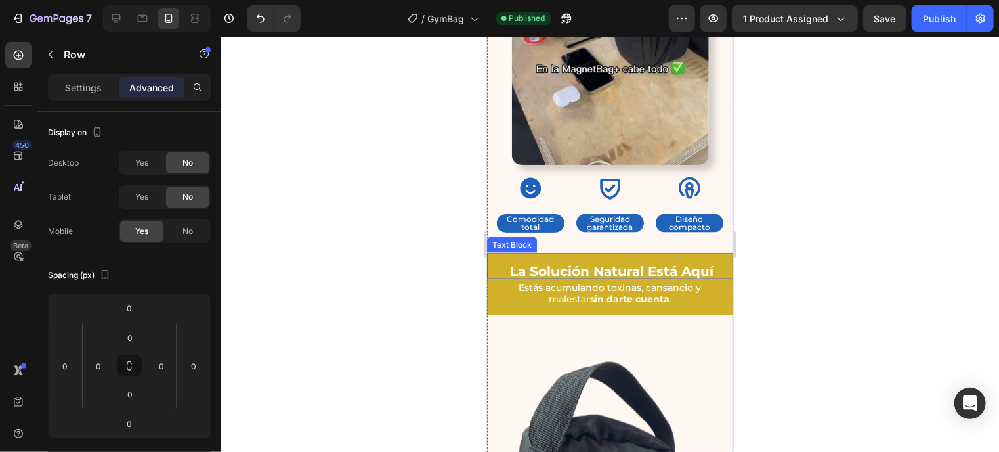
click at [663, 263] on strong "La Solución Natural Está Aquí" at bounding box center [611, 271] width 203 height 16
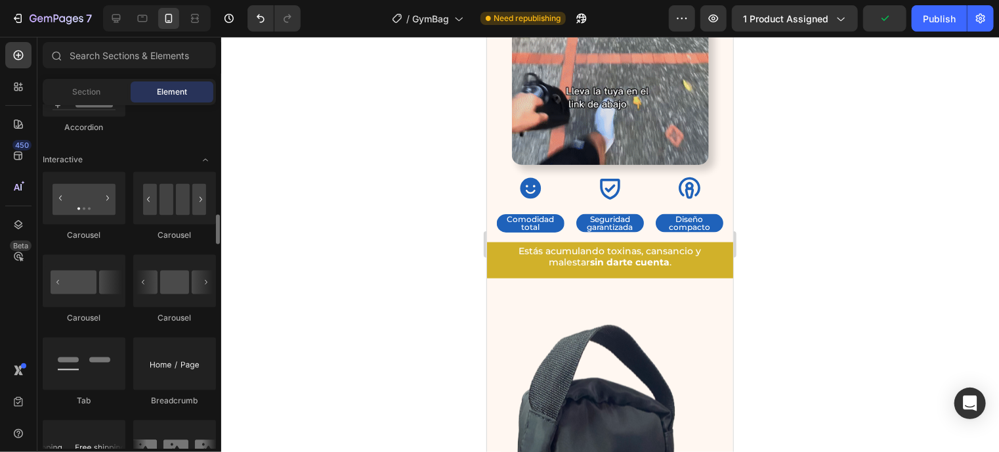
scroll to position [1273, 0]
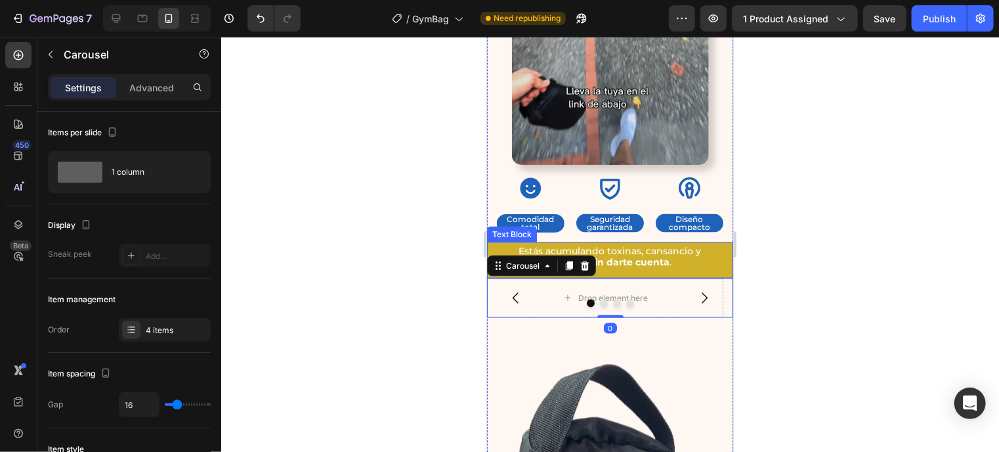
click at [646, 245] on p "Estás acumulando toxinas, cansancio y malestar sin darte cuenta ." at bounding box center [609, 256] width 220 height 22
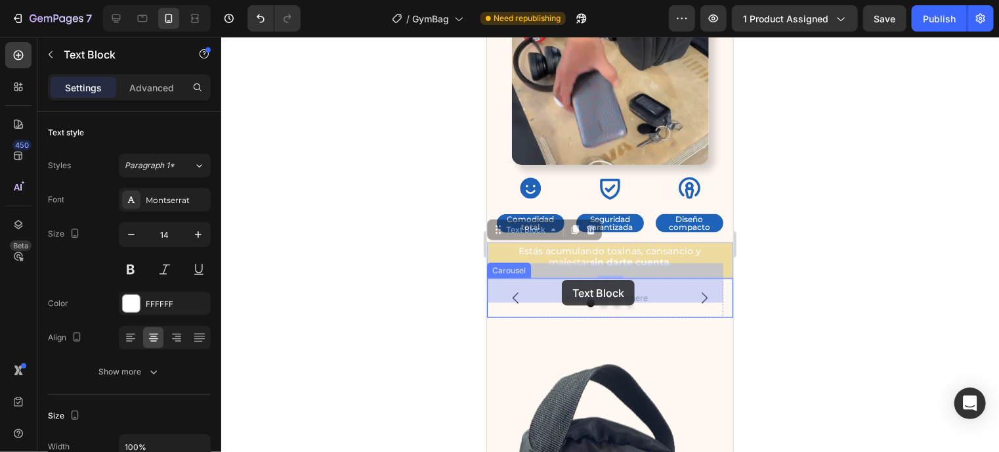
drag, startPoint x: 611, startPoint y: 239, endPoint x: 561, endPoint y: 279, distance: 64.0
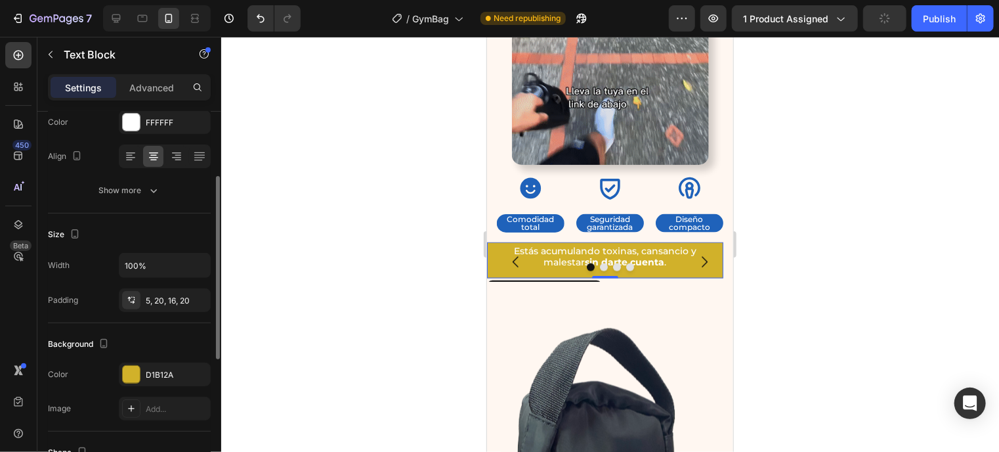
scroll to position [184, 0]
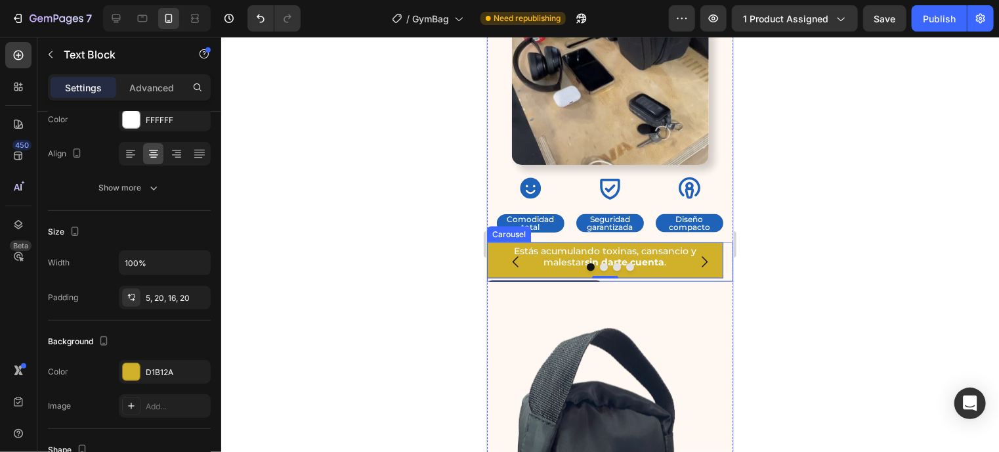
click at [494, 263] on div at bounding box center [609, 267] width 246 height 8
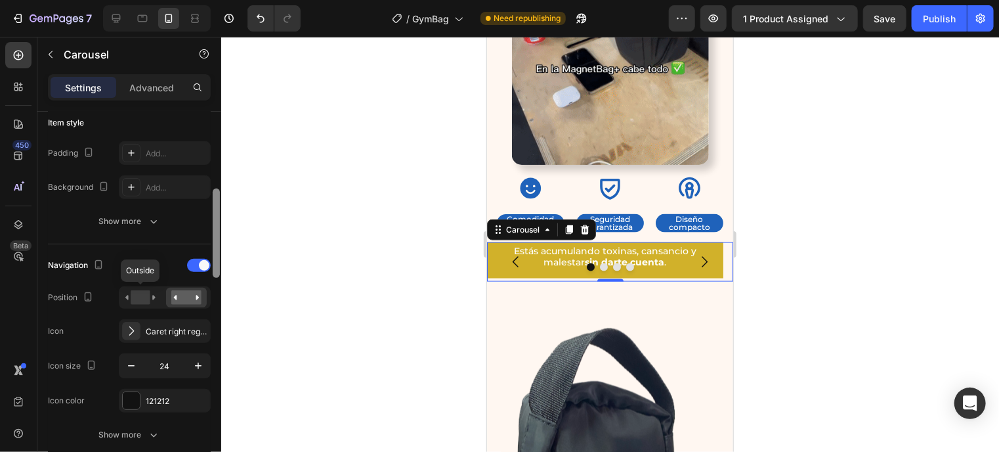
scroll to position [327, 0]
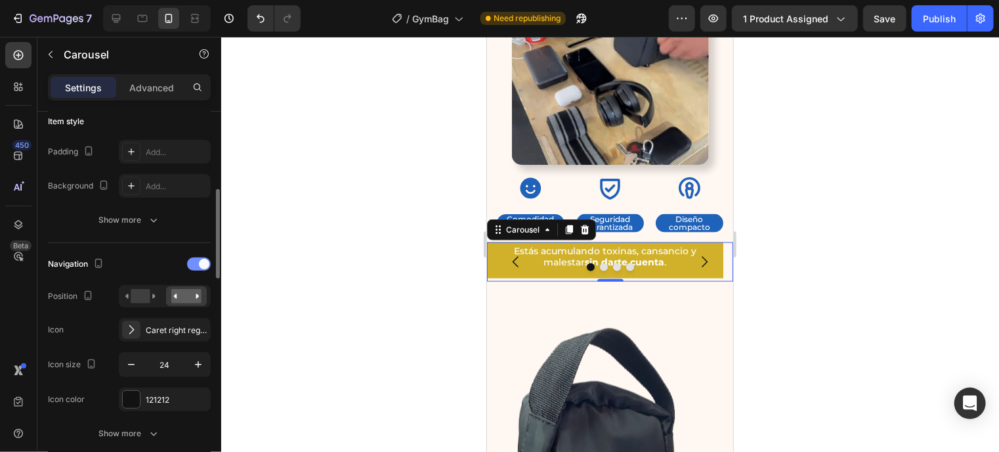
click at [200, 262] on span at bounding box center [204, 264] width 11 height 11
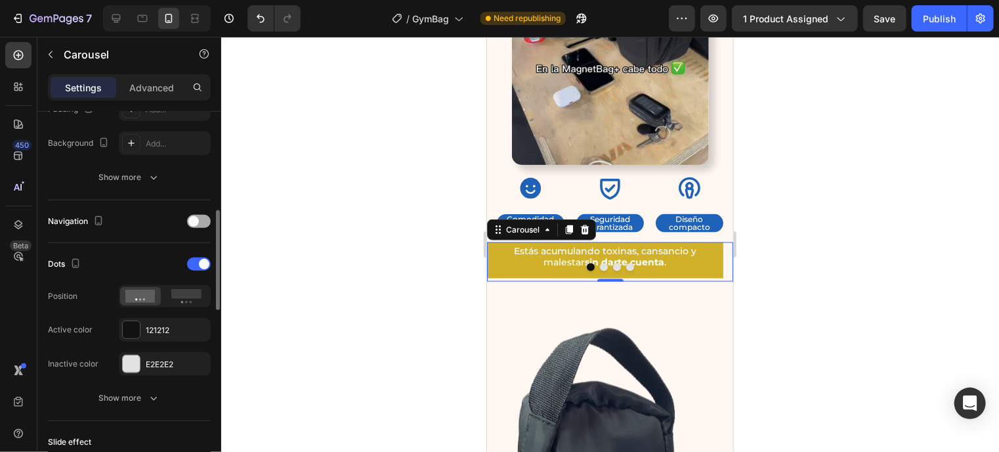
scroll to position [370, 0]
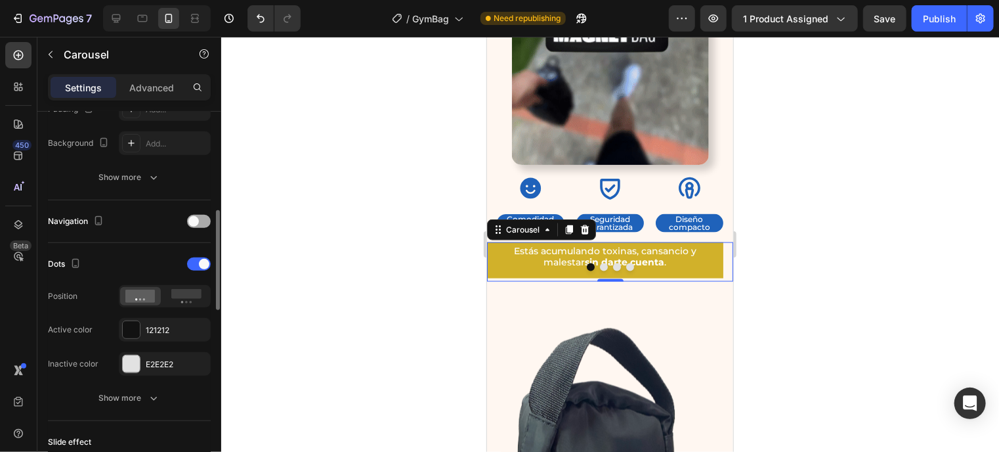
click at [200, 262] on span at bounding box center [204, 264] width 11 height 11
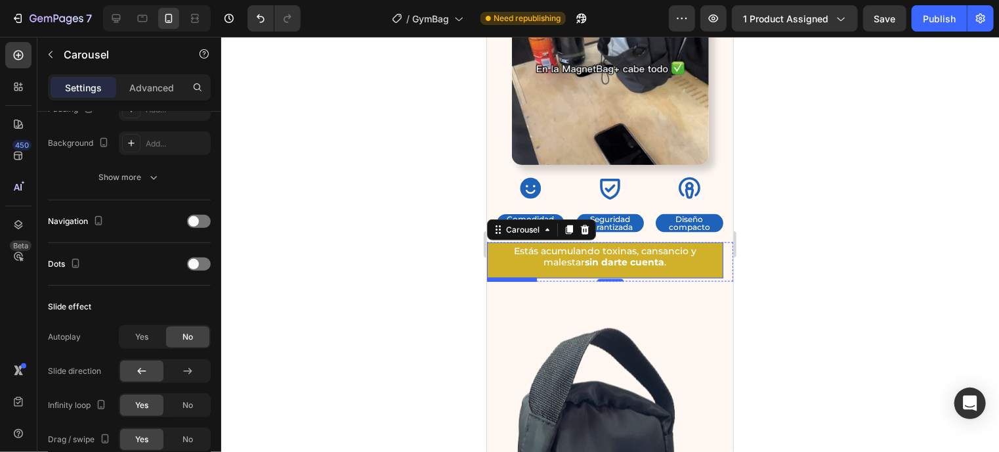
click at [524, 245] on p "Estás acumulando toxinas, cansancio y malestar sin darte cuenta ." at bounding box center [604, 256] width 210 height 22
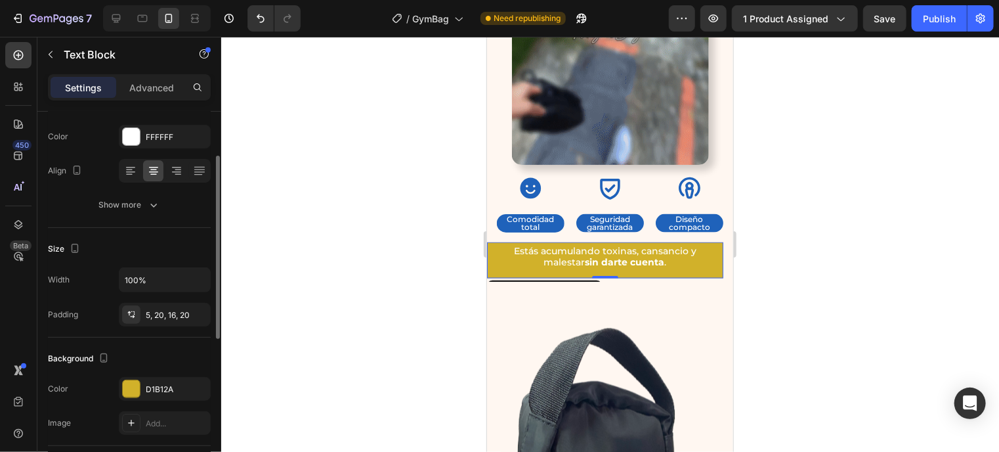
scroll to position [168, 0]
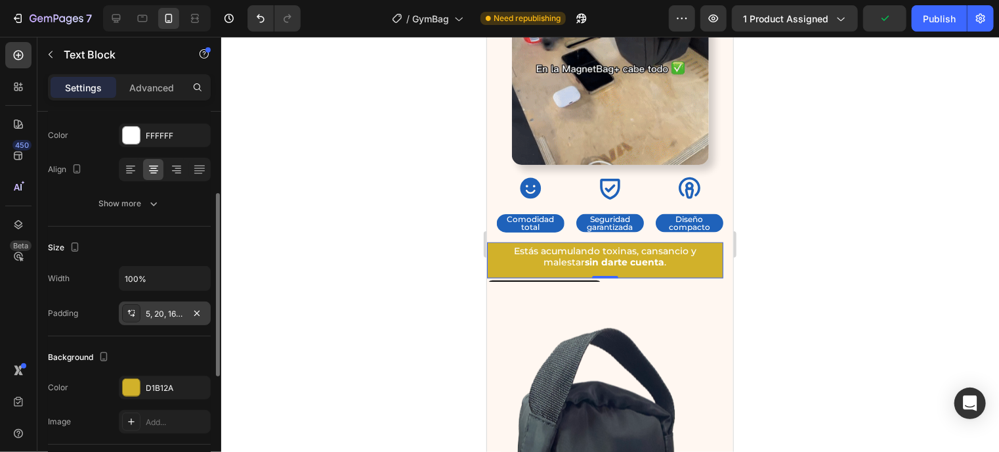
click at [176, 311] on div "5, 20, 16, 20" at bounding box center [165, 314] width 38 height 12
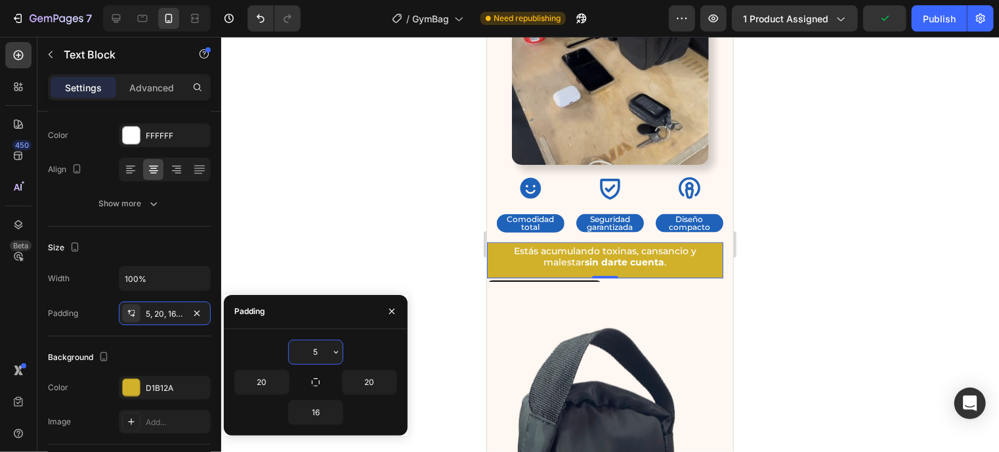
click at [318, 347] on input "5" at bounding box center [316, 352] width 54 height 24
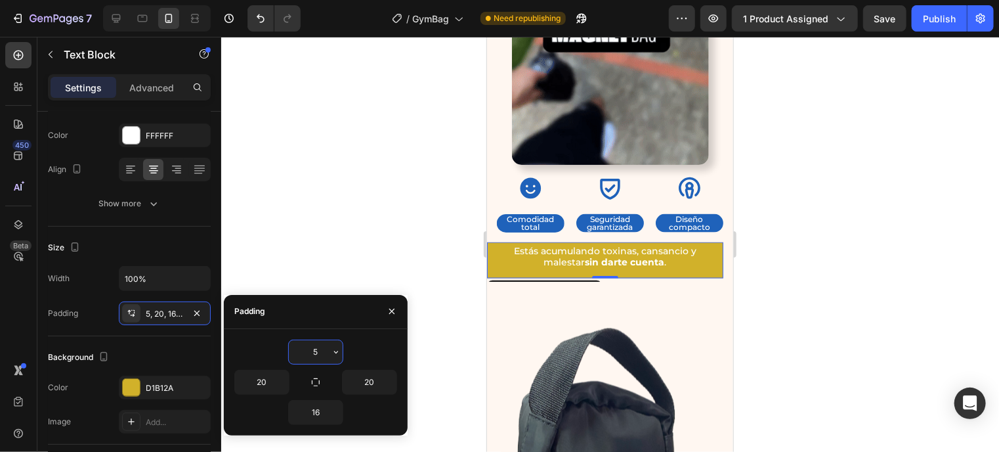
click at [318, 347] on input "5" at bounding box center [316, 352] width 54 height 24
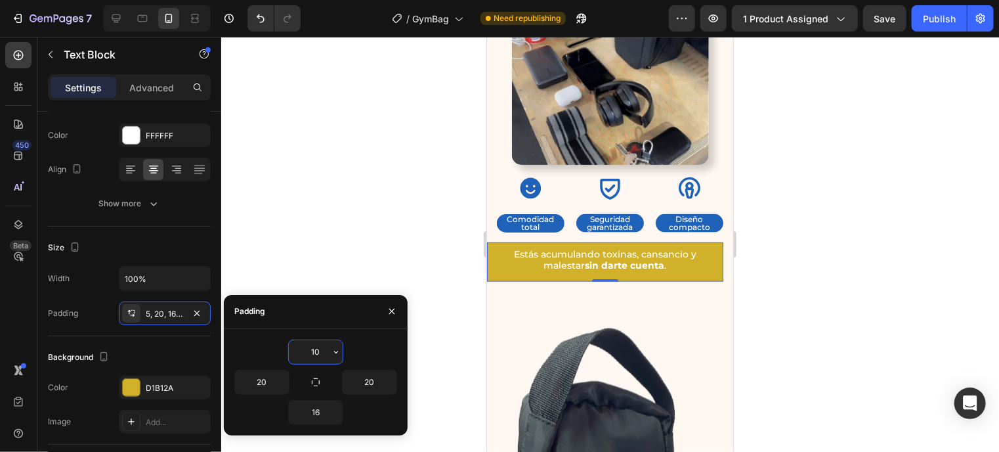
type input "10"
click at [531, 248] on p "Estás acumulando toxinas, cansancio y malestar sin darte cuenta ." at bounding box center [604, 259] width 210 height 22
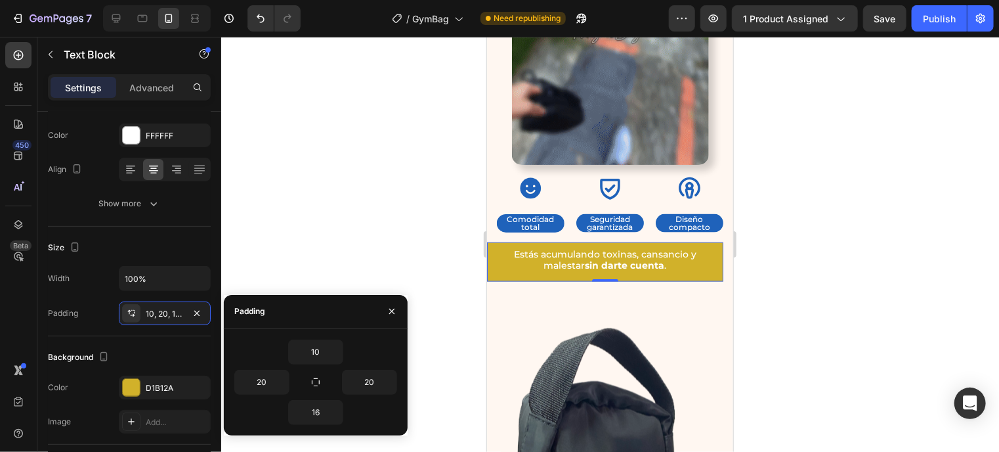
click at [531, 248] on p "Estás acumulando toxinas, cansancio y malestar sin darte cuenta ." at bounding box center [604, 259] width 210 height 22
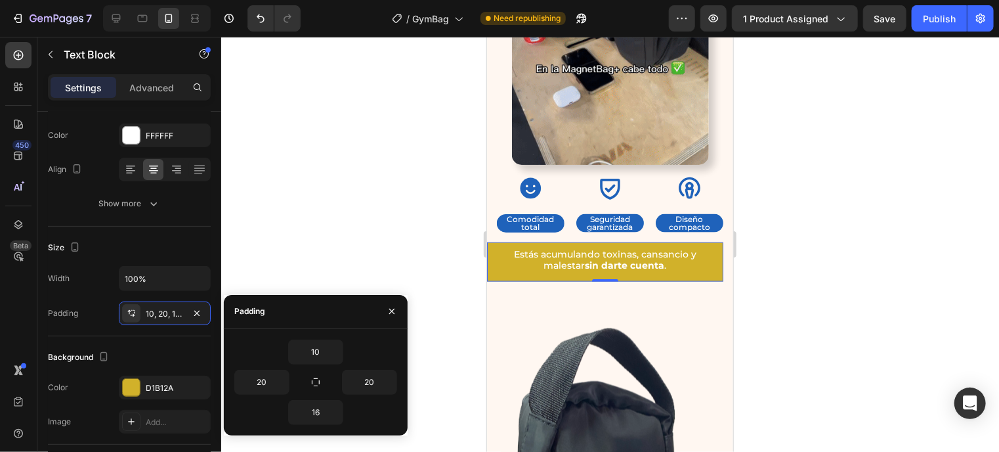
click at [531, 248] on p "Estás acumulando toxinas, cansancio y malestar sin darte cuenta ." at bounding box center [604, 259] width 210 height 22
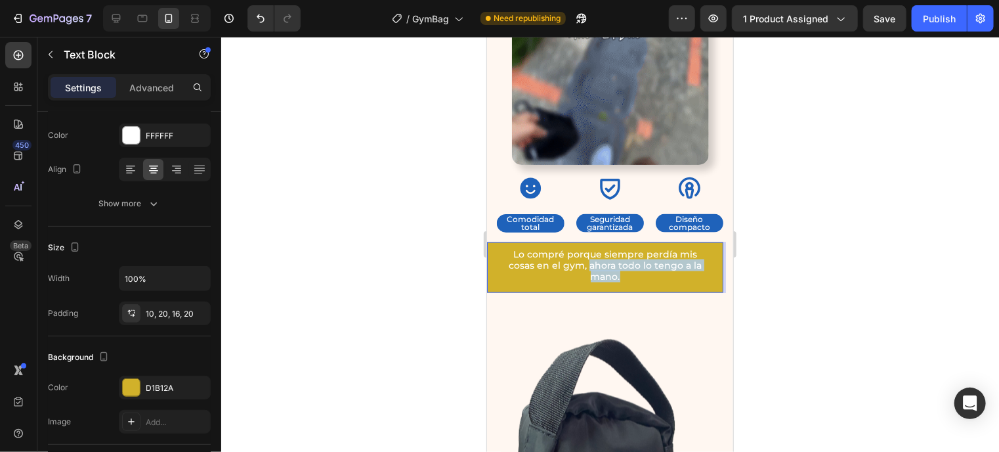
drag, startPoint x: 560, startPoint y: 245, endPoint x: 708, endPoint y: 247, distance: 147.7
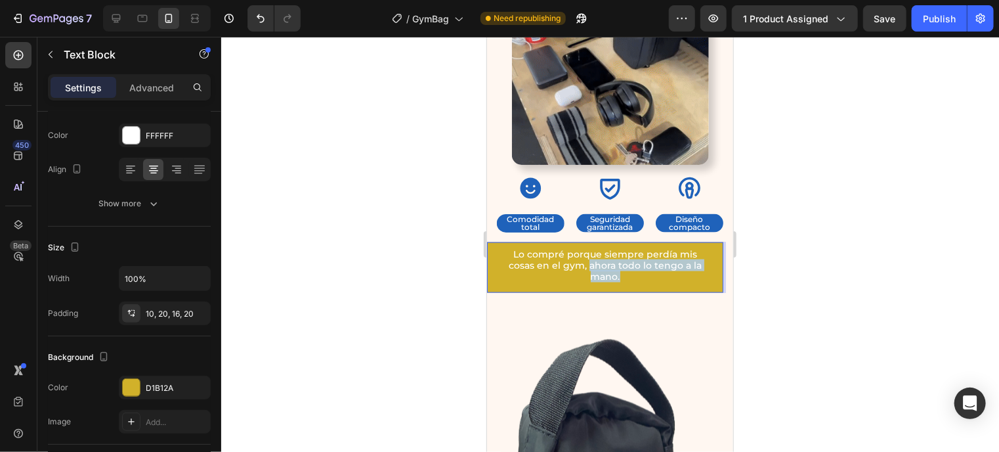
click at [708, 248] on p "Lo compré porque siempre perdía mis cosas en el gym, ahora todo lo tengo a la m…" at bounding box center [604, 264] width 210 height 33
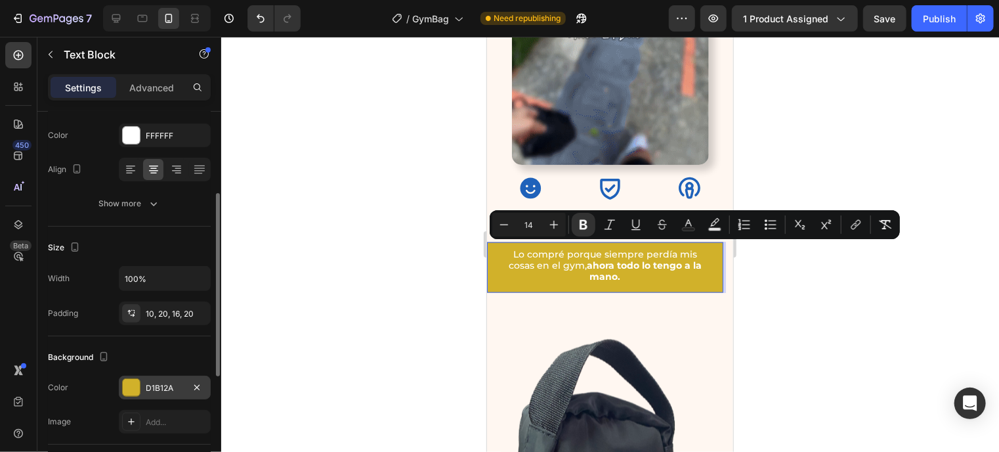
click at [123, 389] on div at bounding box center [131, 387] width 17 height 17
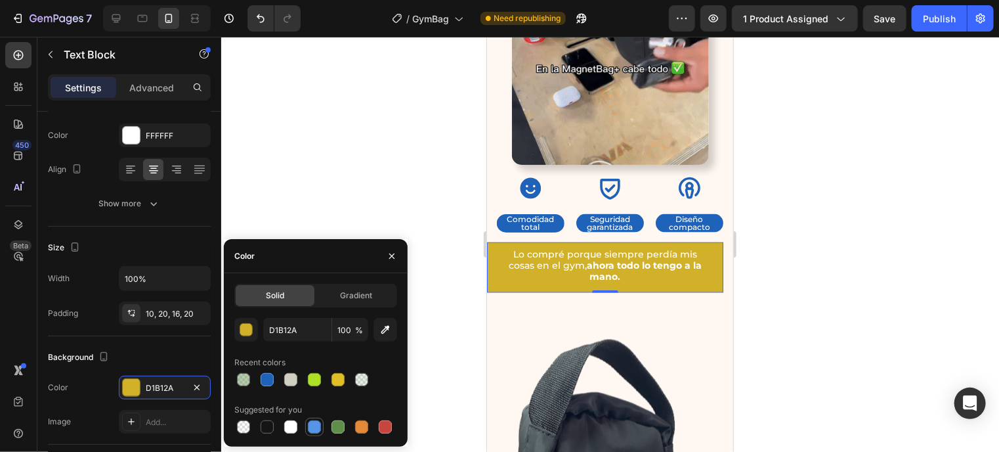
click at [314, 432] on div at bounding box center [314, 426] width 13 height 13
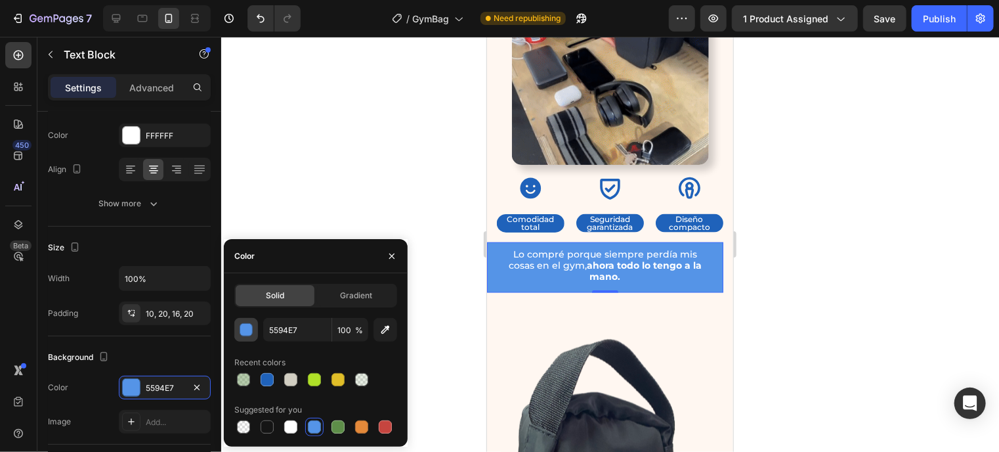
click at [247, 335] on div "button" at bounding box center [246, 329] width 13 height 13
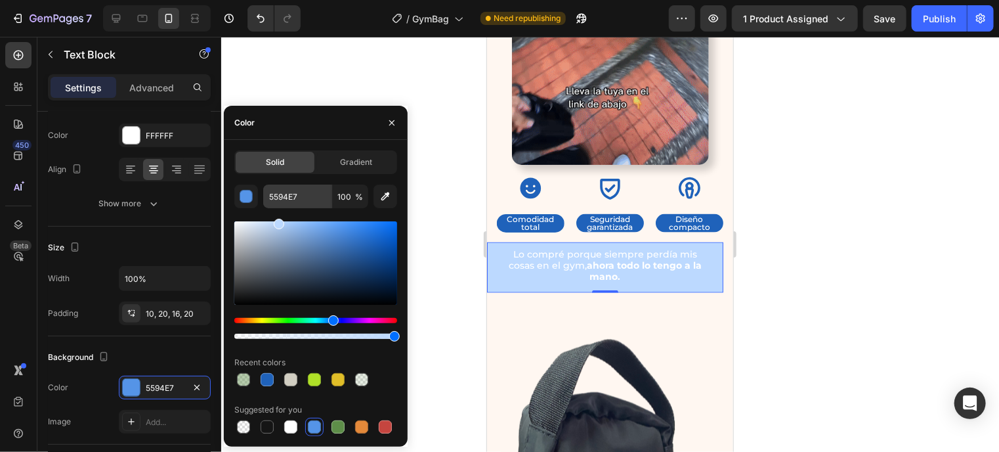
drag, startPoint x: 317, startPoint y: 222, endPoint x: 278, endPoint y: 207, distance: 42.2
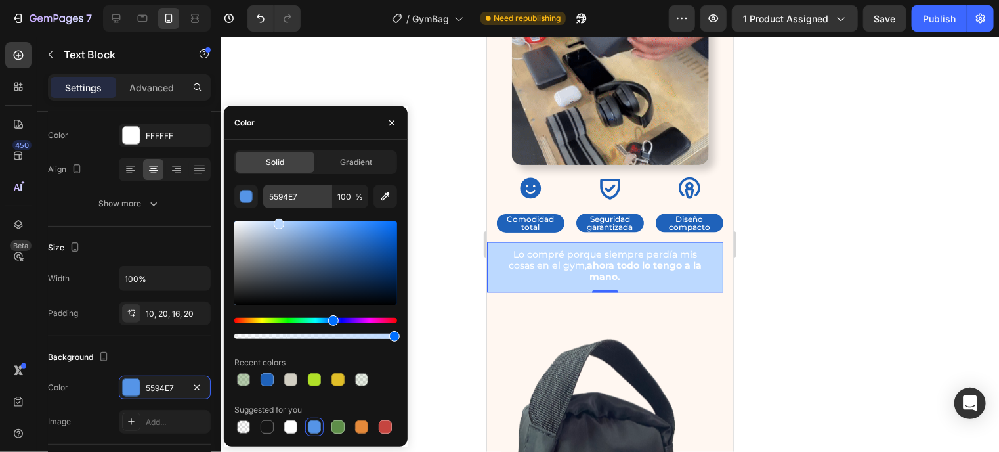
click at [278, 207] on div "5594E7 100 % Recent colors Suggested for you" at bounding box center [315, 309] width 163 height 251
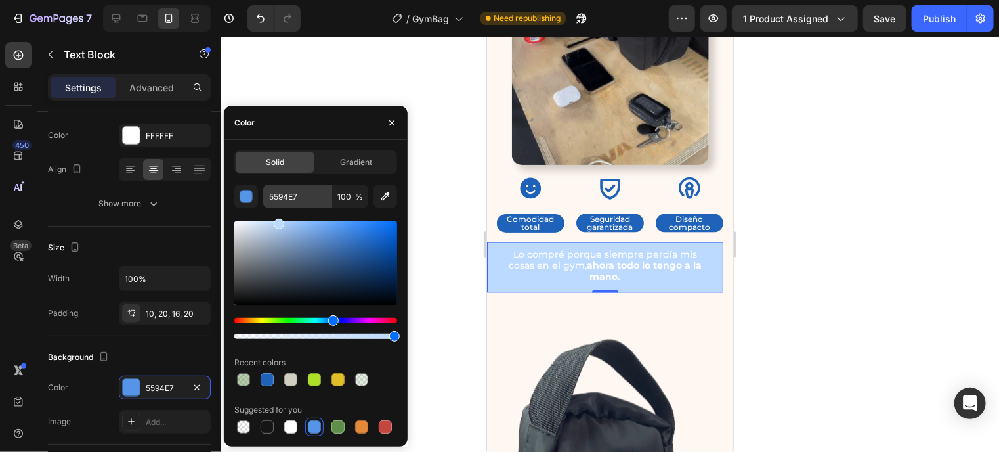
type input "BCD9FF"
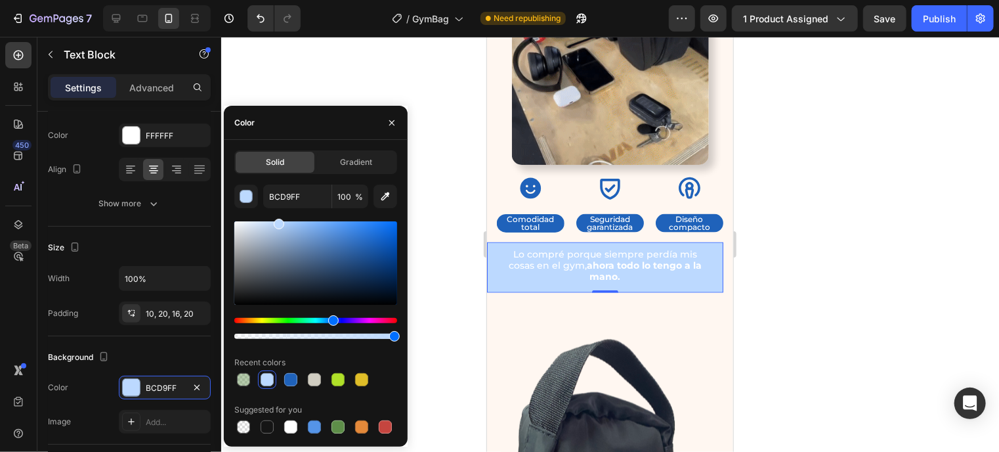
click at [495, 242] on div "Lo compré porque siempre perdía mis cosas en el gym, ahora todo lo tengo a la m…" at bounding box center [604, 267] width 236 height 50
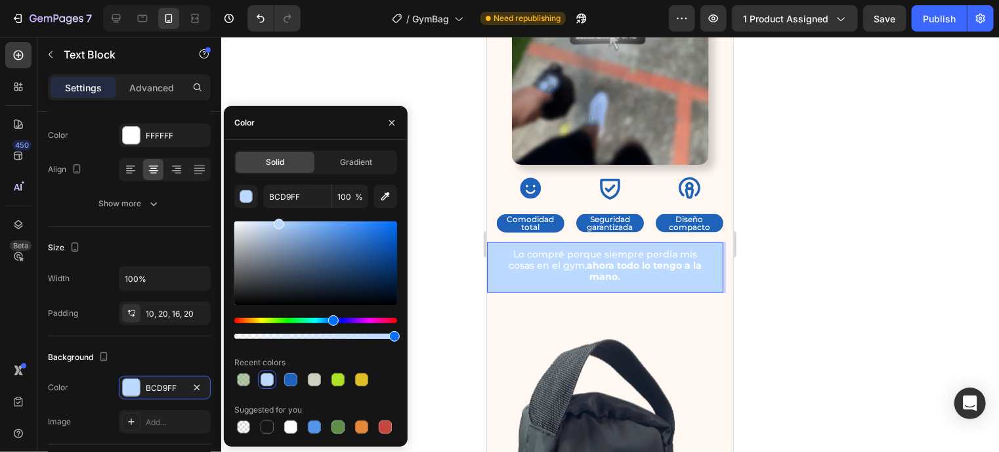
click at [489, 257] on div "Lo compré porque siempre perdía mis cosas en el gym, ahora todo lo tengo a la m…" at bounding box center [604, 267] width 236 height 50
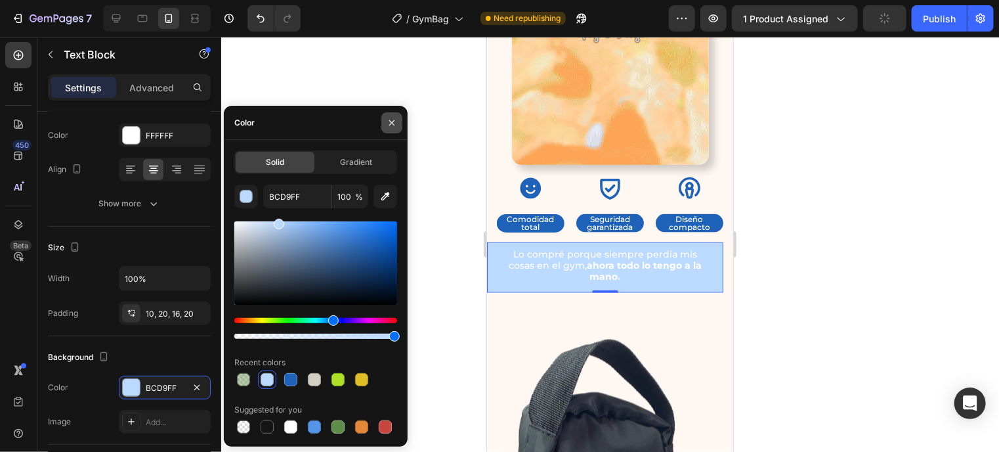
click at [390, 121] on icon "button" at bounding box center [392, 122] width 11 height 11
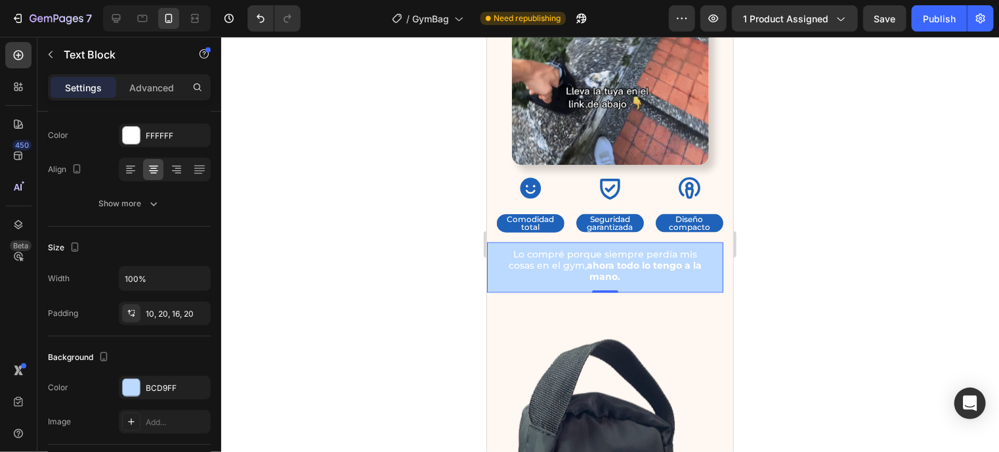
click at [490, 252] on div "Lo compré porque siempre perdía mis cosas en el gym, ahora todo lo tengo a la m…" at bounding box center [604, 267] width 236 height 50
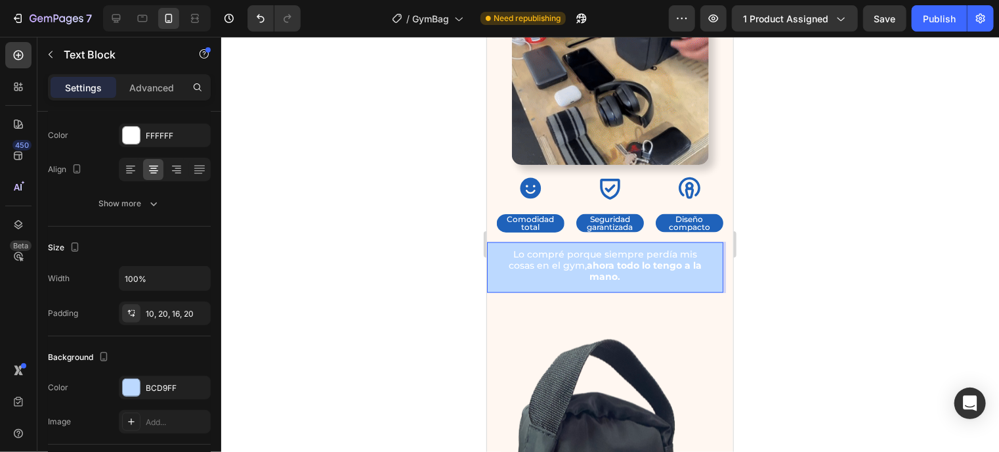
click at [521, 248] on p "Lo compré porque siempre perdía mis cosas en el gym, ahora todo lo tengo a la m…" at bounding box center [604, 264] width 210 height 33
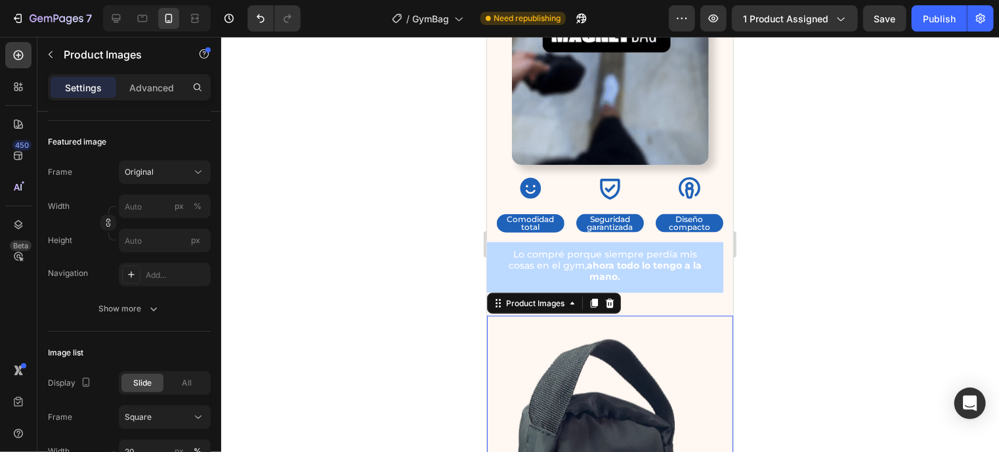
scroll to position [0, 0]
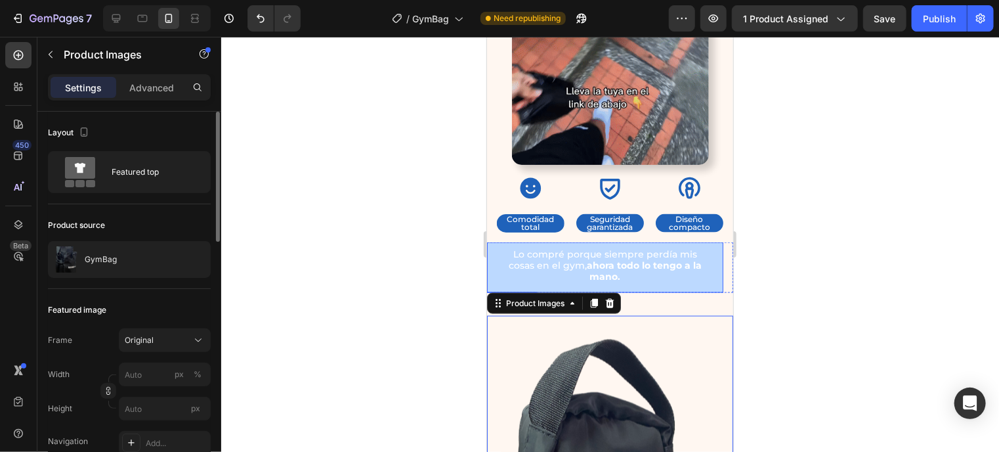
click at [715, 259] on div "Lo compré porque siempre perdía mis cosas en el gym, ahora todo lo tengo a la m…" at bounding box center [604, 267] width 236 height 50
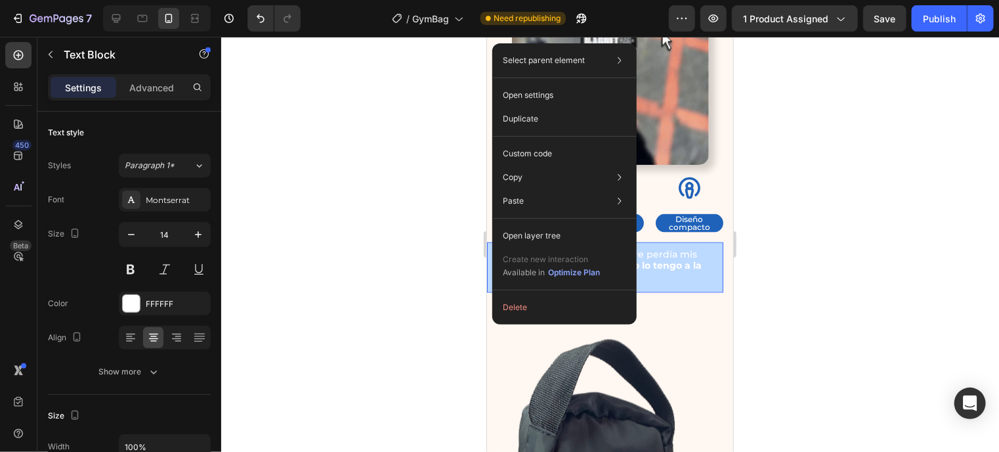
click at [492, 228] on div "Select parent element Section Row 1 col Carousel Text Block Open settings Dupli…" at bounding box center [564, 183] width 144 height 281
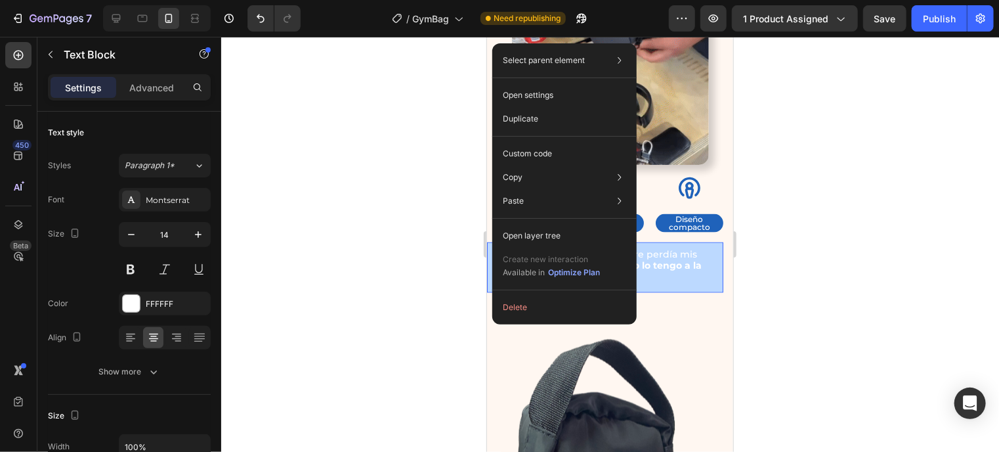
click at [492, 228] on div "Select parent element Section Row 1 col Carousel Text Block Open settings Dupli…" at bounding box center [564, 183] width 144 height 281
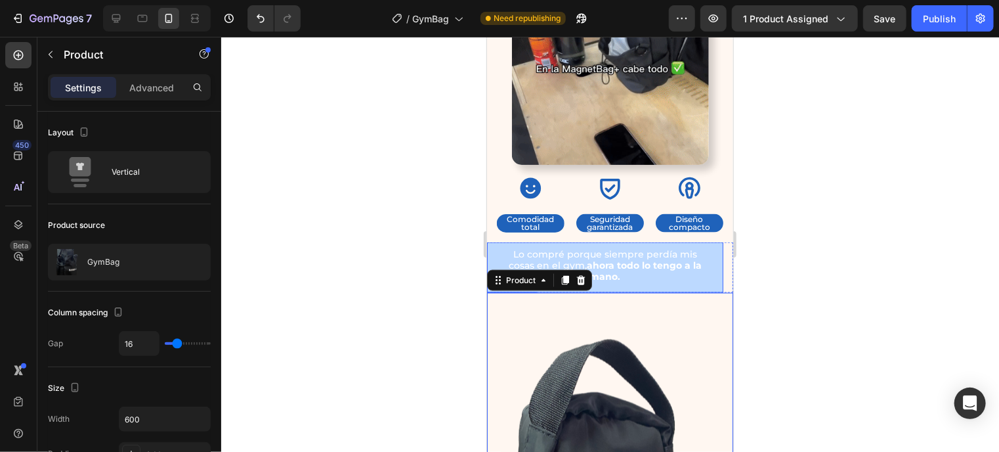
click at [711, 259] on div "Lo compré porque siempre perdía mis cosas en el gym, ahora todo lo tengo a la m…" at bounding box center [604, 267] width 236 height 50
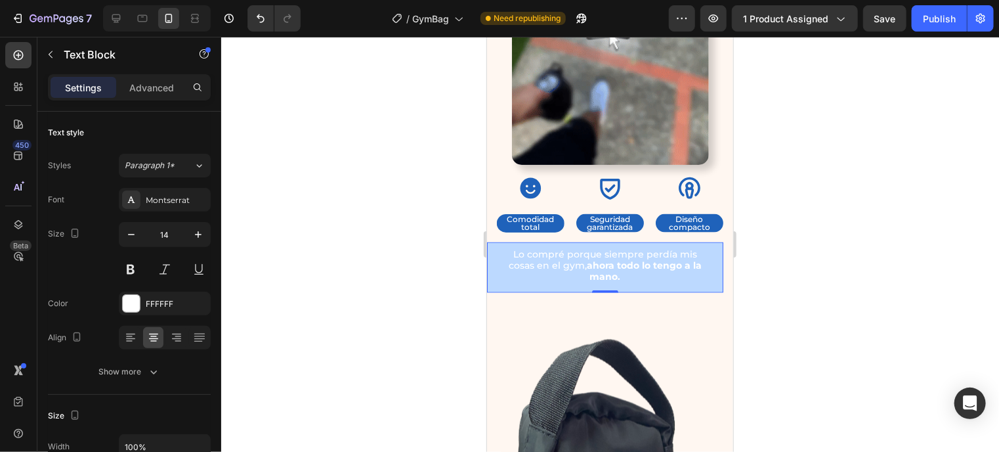
click at [656, 242] on div "Lo compré porque siempre perdía mis cosas en el gym, ahora todo lo tengo a la m…" at bounding box center [604, 267] width 236 height 50
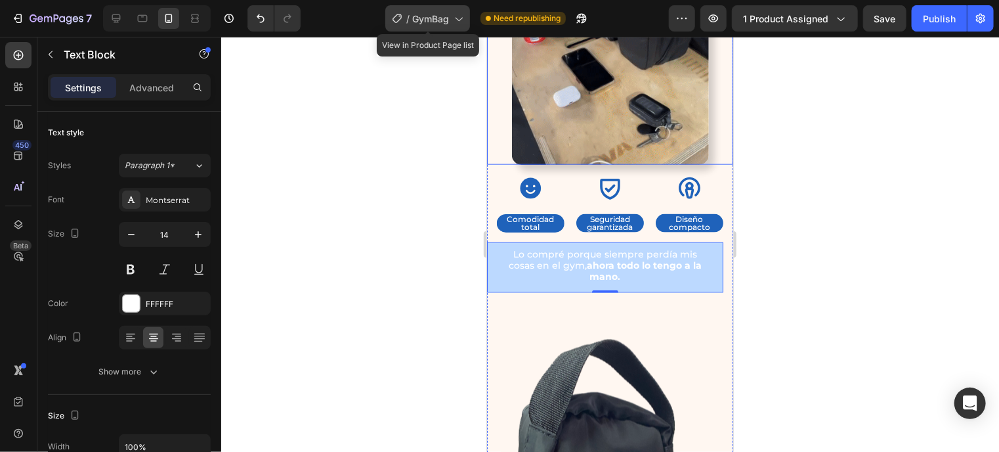
click at [461, 24] on icon at bounding box center [458, 18] width 13 height 13
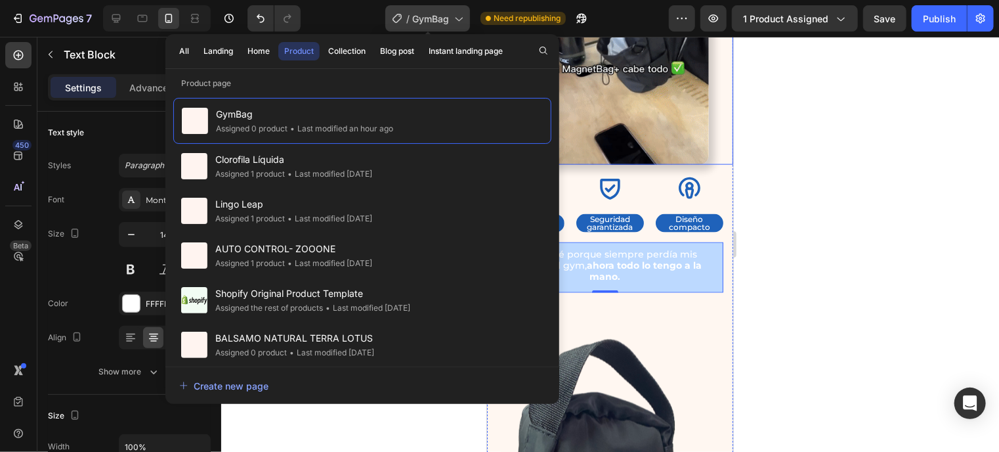
click at [461, 26] on div "/ GymBag" at bounding box center [427, 18] width 85 height 26
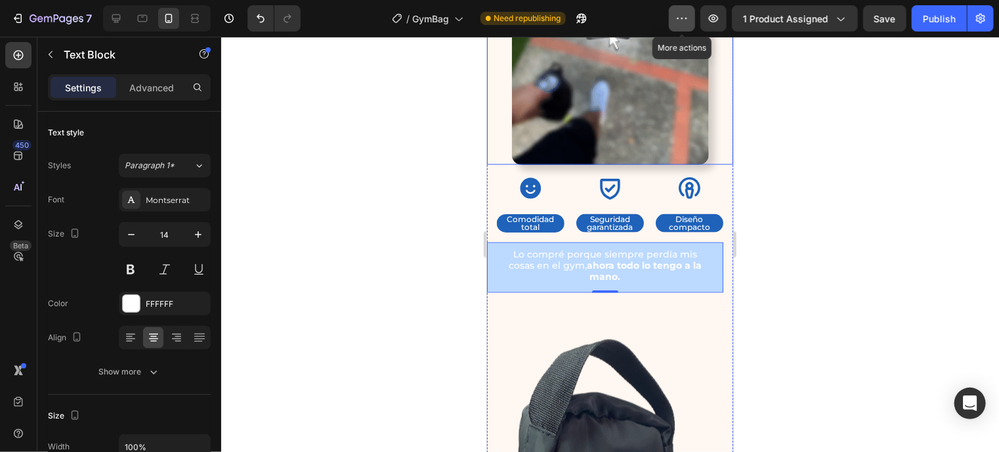
click at [679, 16] on icon "button" at bounding box center [681, 18] width 13 height 13
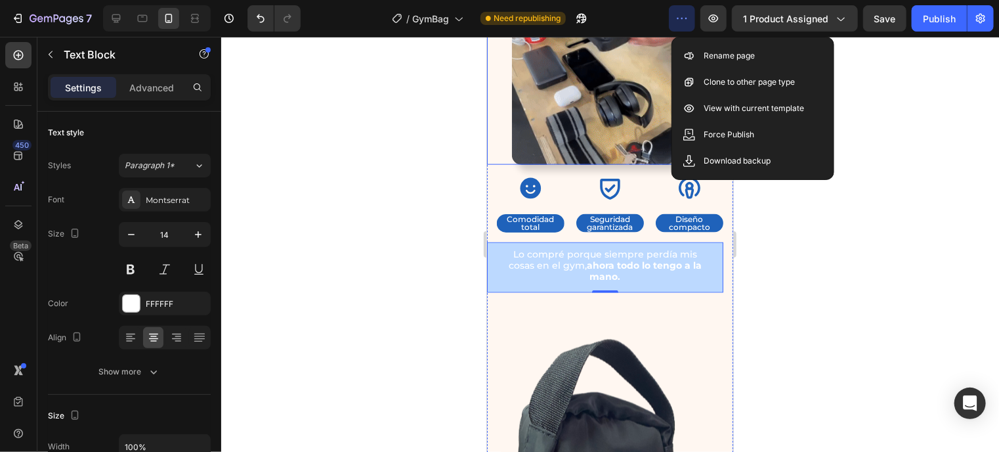
click at [679, 16] on icon "button" at bounding box center [681, 18] width 13 height 13
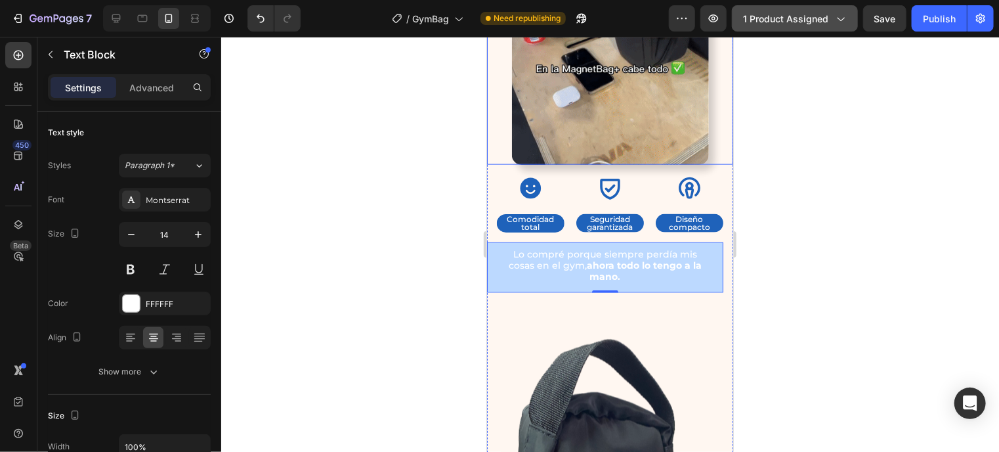
click at [843, 20] on icon "button" at bounding box center [840, 20] width 7 height 4
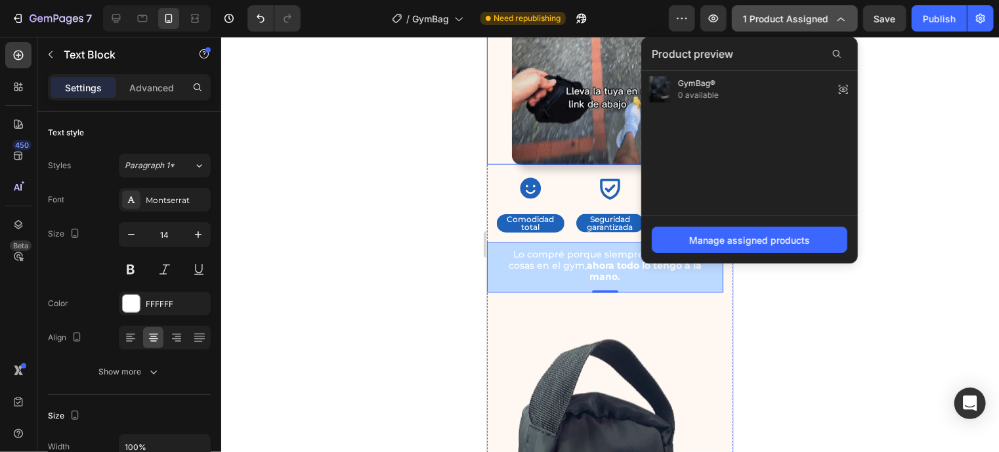
click at [843, 20] on icon "button" at bounding box center [839, 18] width 13 height 13
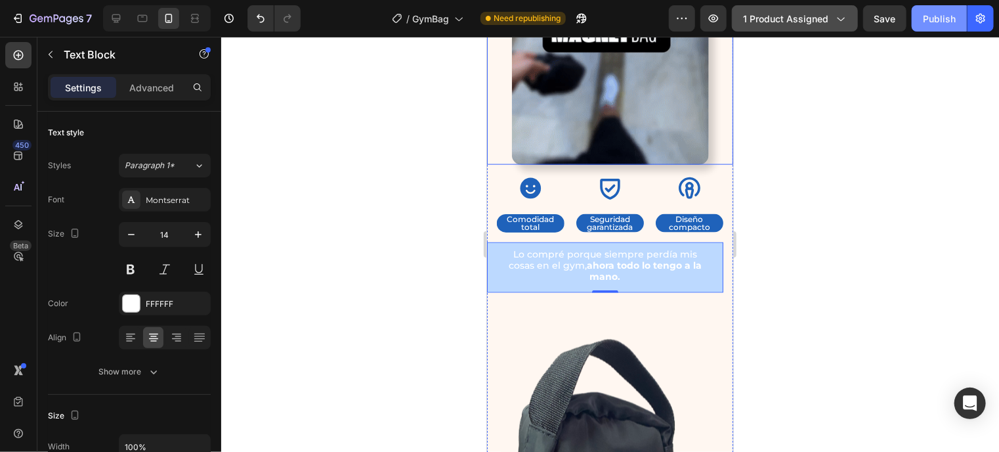
click at [924, 16] on div "Publish" at bounding box center [939, 19] width 33 height 14
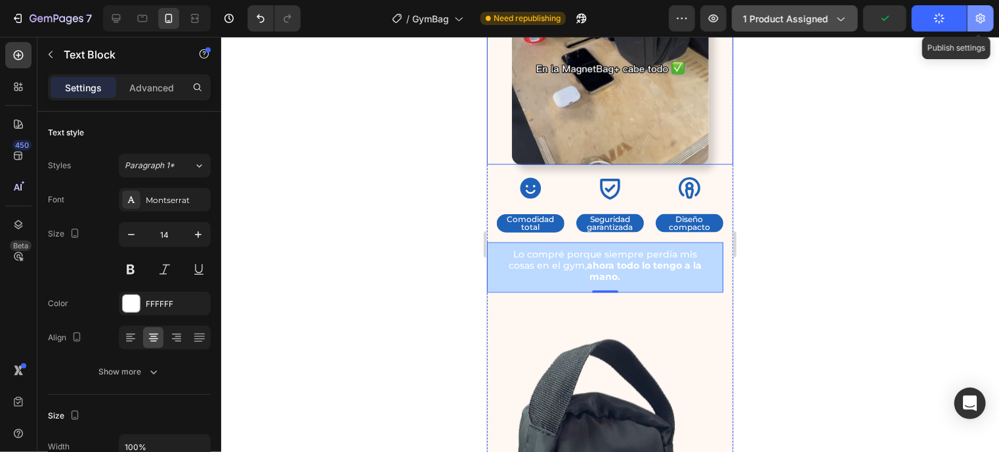
click at [986, 18] on icon "button" at bounding box center [980, 18] width 13 height 13
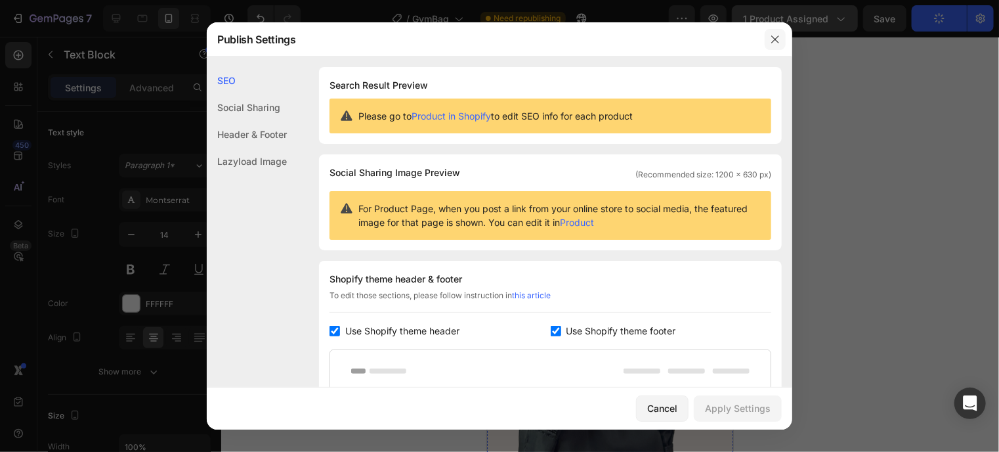
click at [785, 33] on button "button" at bounding box center [775, 39] width 21 height 21
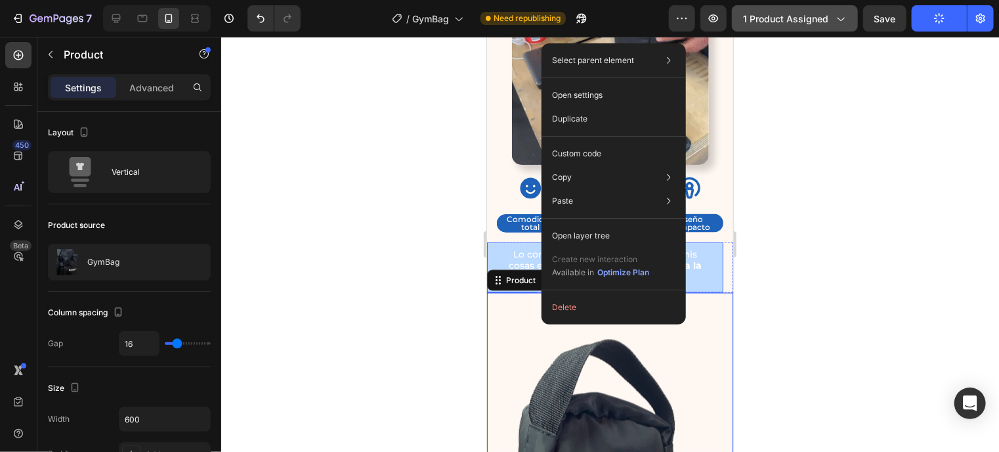
click at [507, 248] on p "Lo compré porque siempre perdía mis cosas en el gym, ahora todo lo tengo a la m…" at bounding box center [604, 264] width 210 height 33
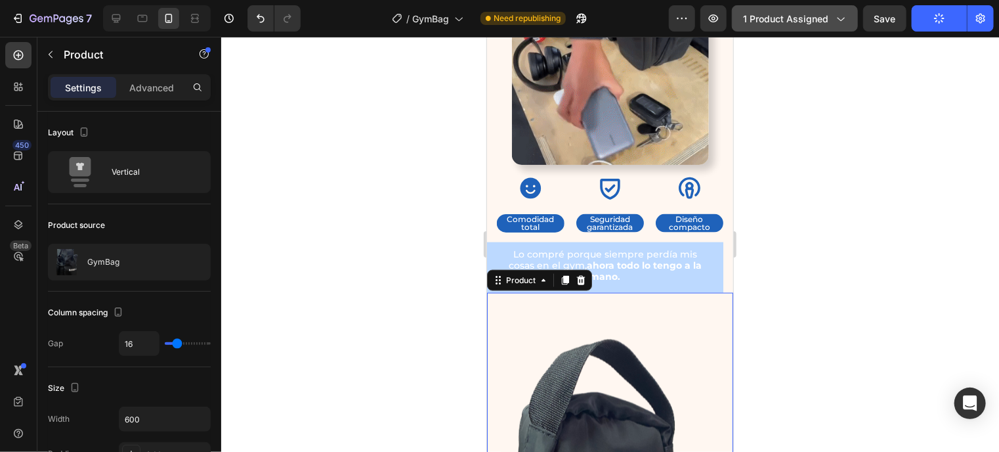
click at [523, 269] on div "Product" at bounding box center [538, 279] width 105 height 21
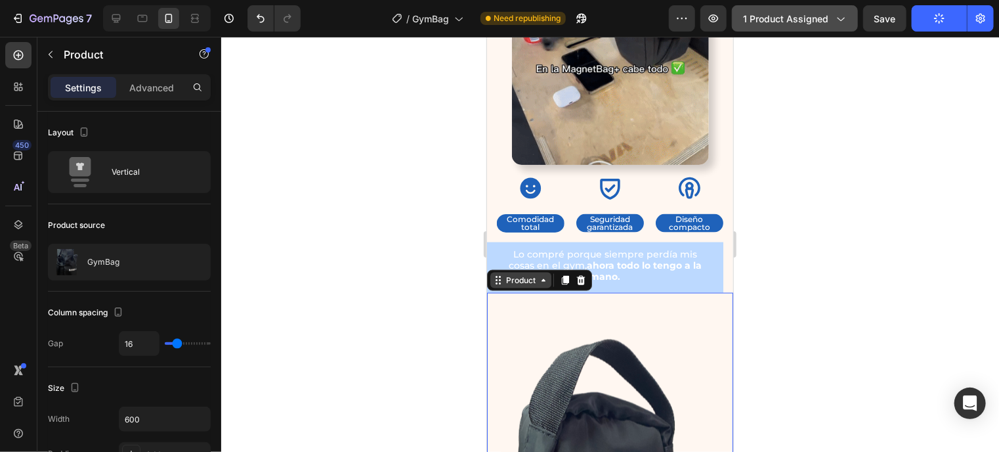
click at [533, 274] on div "Product" at bounding box center [520, 280] width 35 height 12
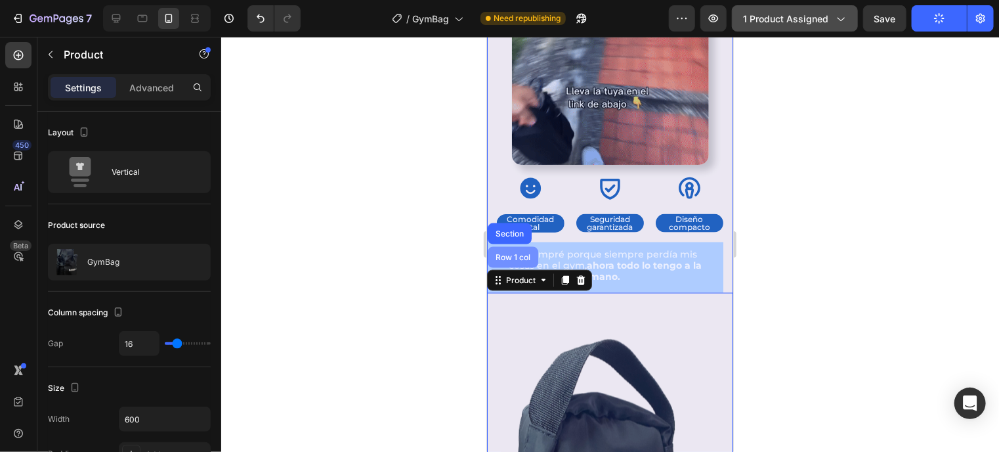
click at [514, 253] on div "Row 1 col" at bounding box center [512, 257] width 40 height 8
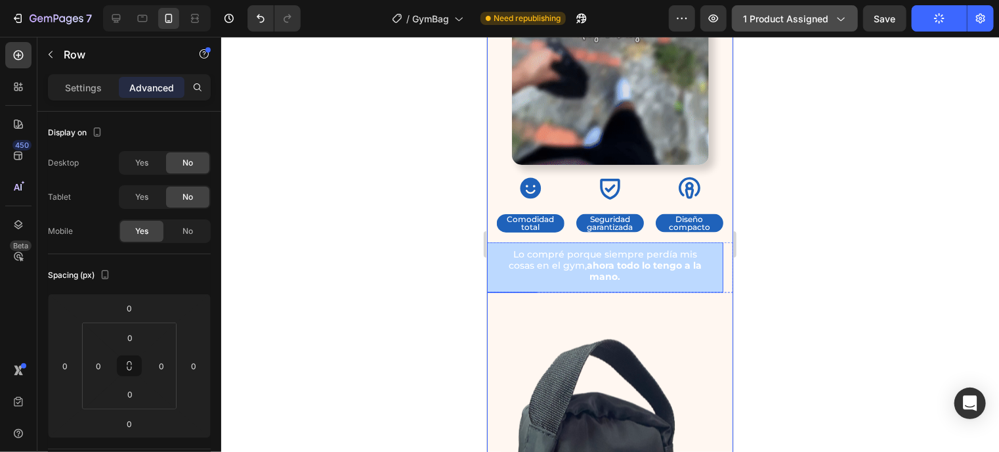
click at [609, 248] on p "Lo compré porque siempre perdía mis cosas en el gym, ahora todo lo tengo a la m…" at bounding box center [604, 264] width 210 height 33
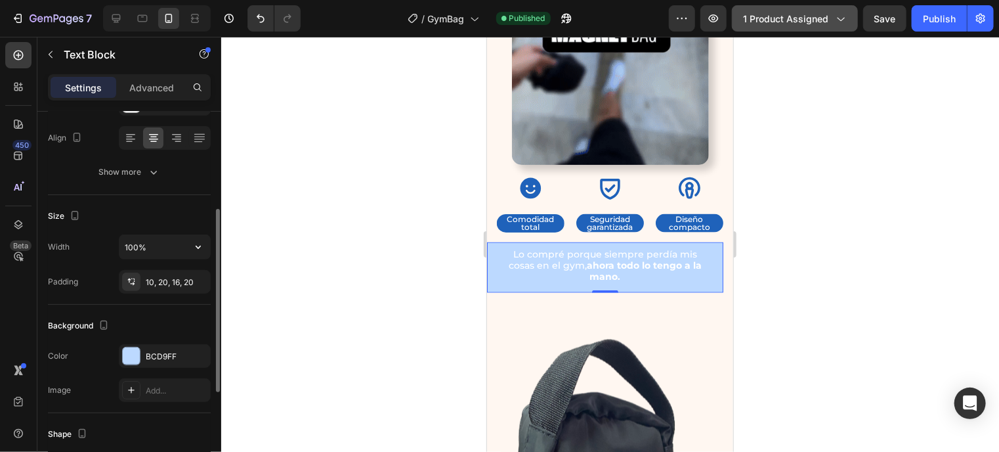
scroll to position [243, 0]
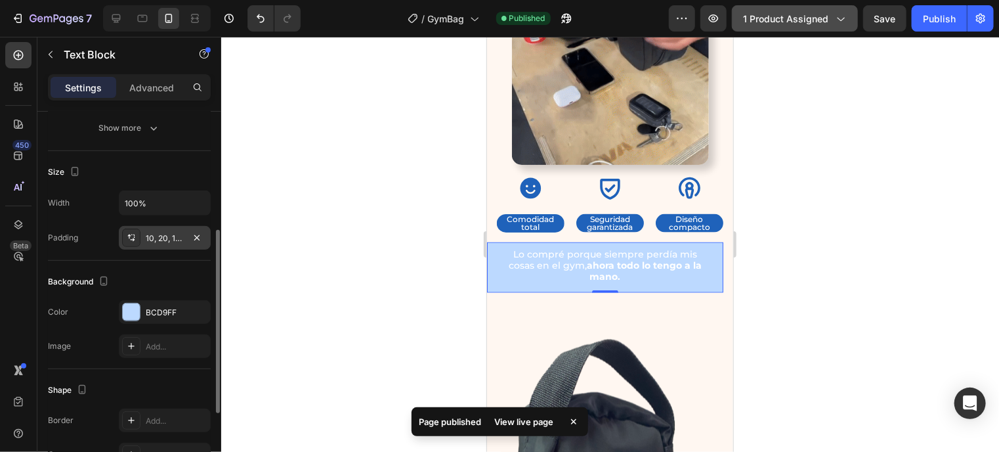
click at [164, 246] on div "10, 20, 16, 20" at bounding box center [165, 238] width 92 height 24
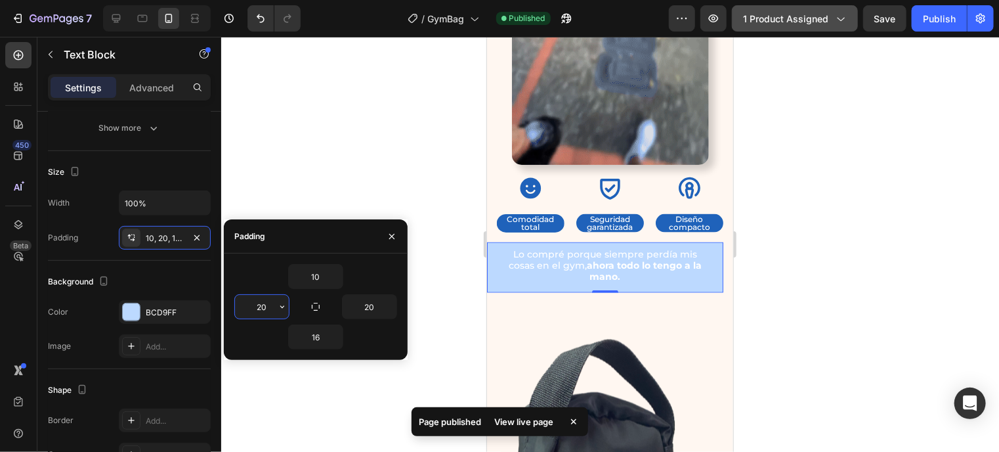
click at [258, 306] on input "20" at bounding box center [262, 307] width 54 height 24
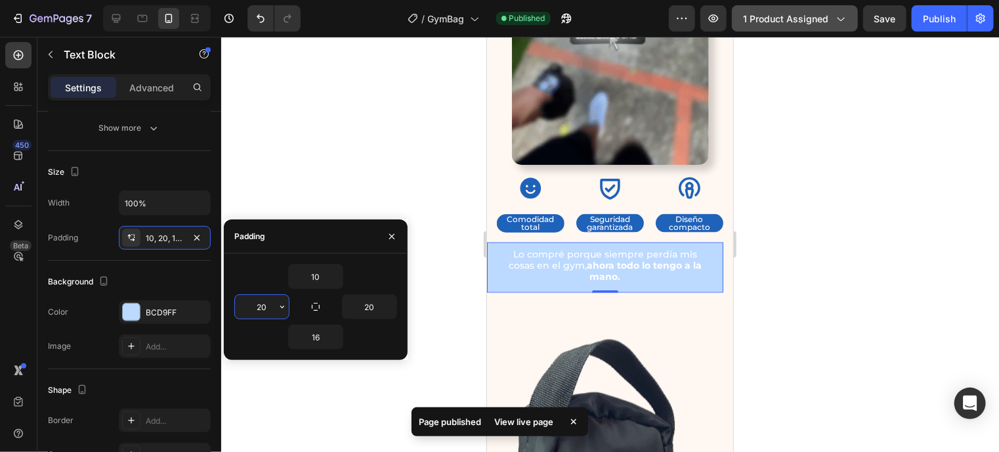
click at [258, 306] on input "20" at bounding box center [262, 307] width 54 height 24
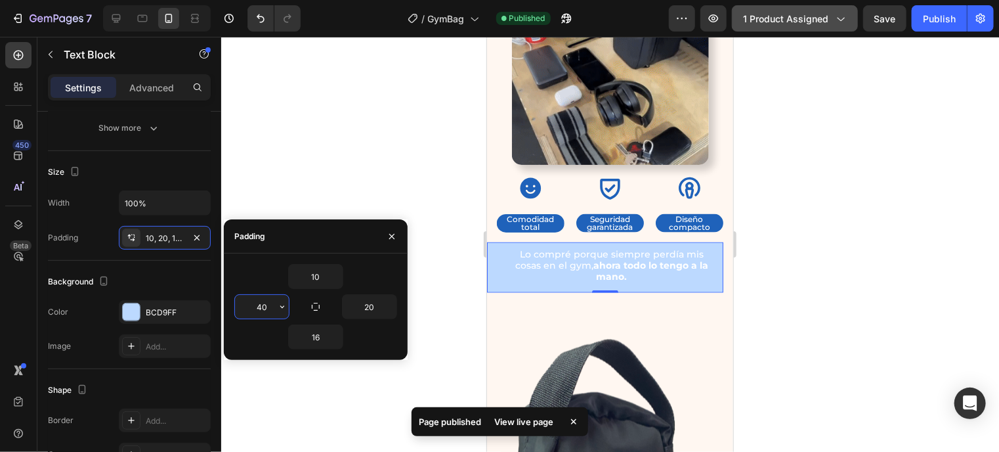
type input "4"
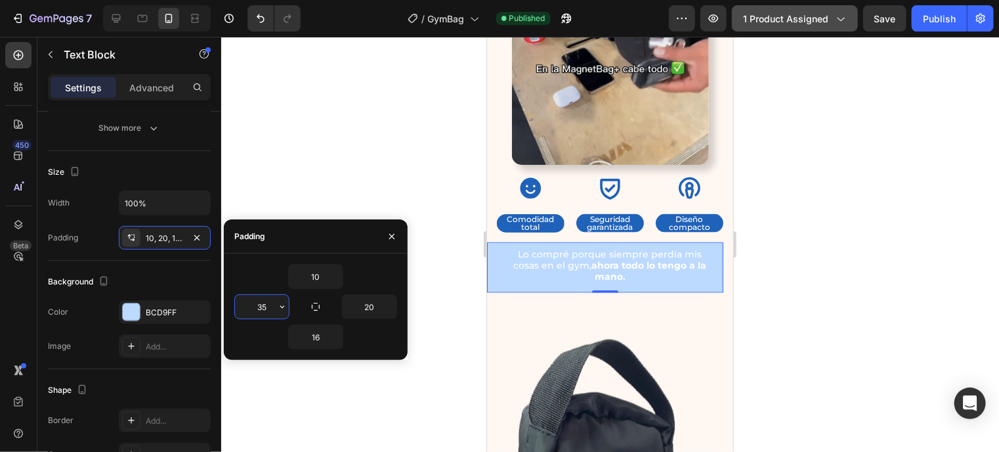
type input "35"
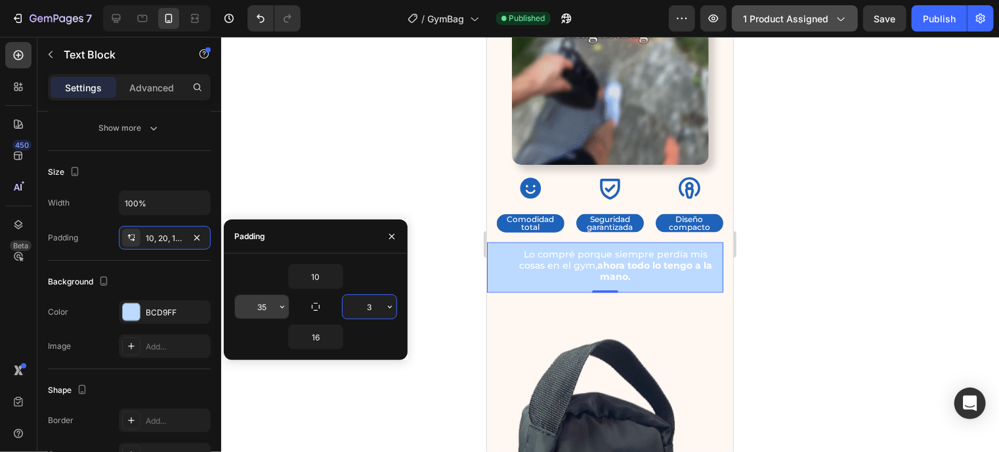
type input "35"
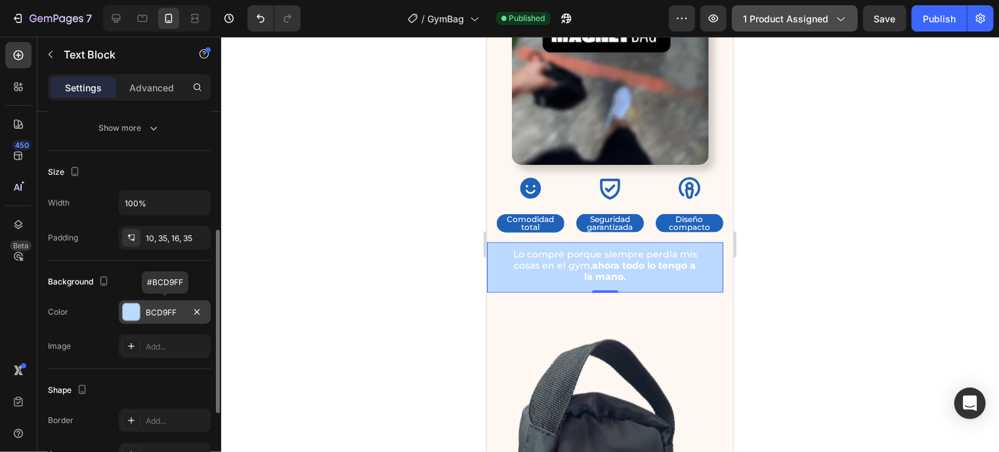
click at [135, 300] on div "BCD9FF" at bounding box center [165, 312] width 92 height 24
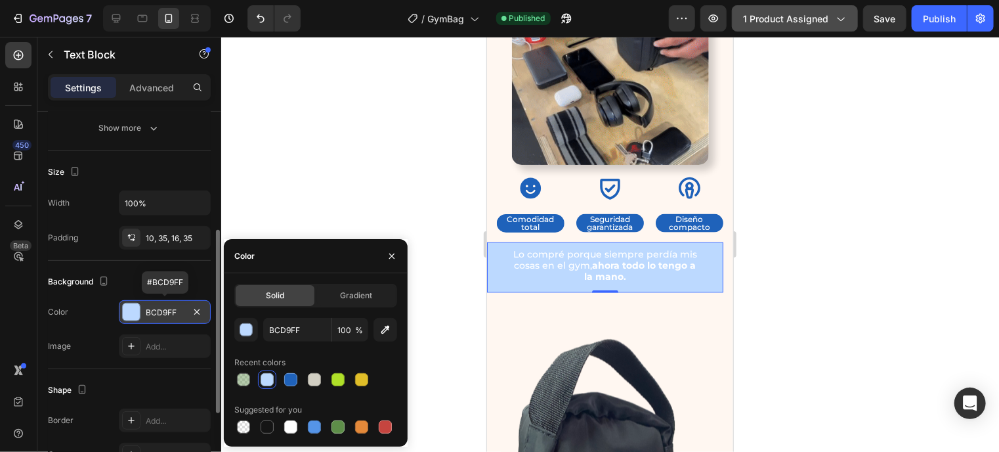
click at [135, 300] on div "BCD9FF" at bounding box center [165, 312] width 92 height 24
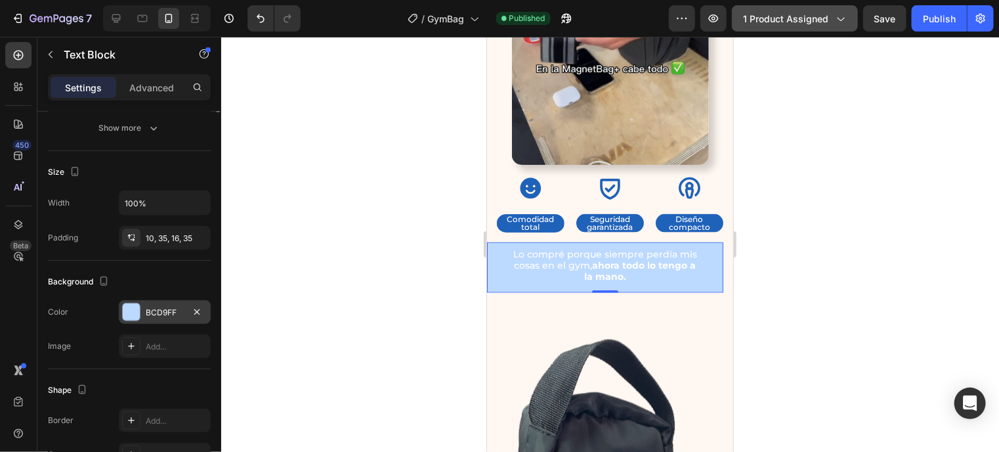
scroll to position [0, 0]
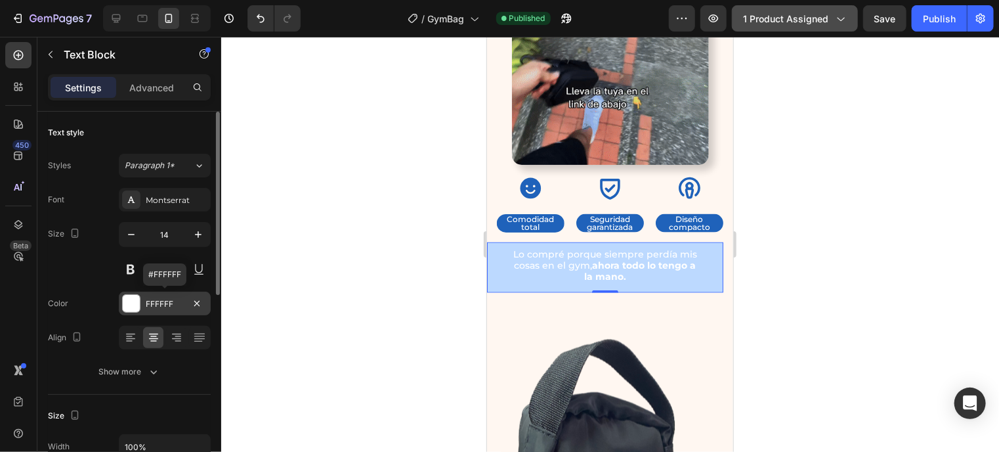
click at [133, 302] on div at bounding box center [131, 303] width 17 height 17
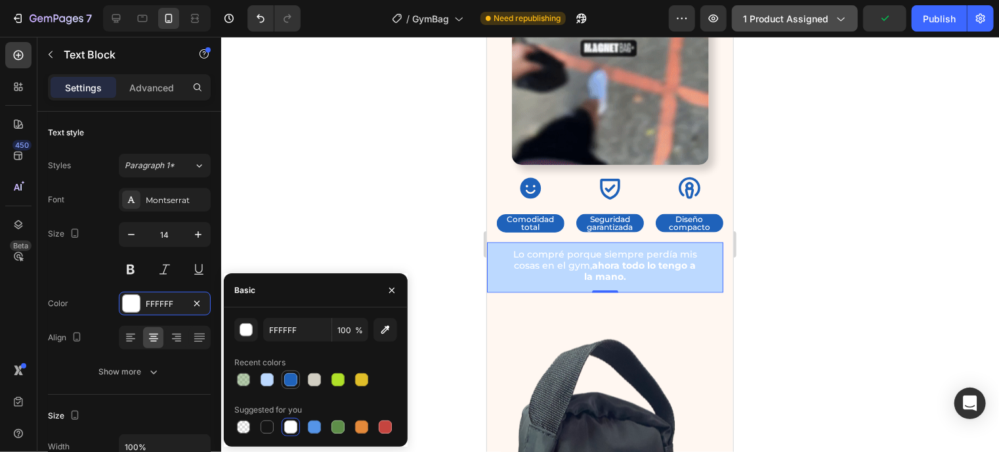
click at [295, 378] on div at bounding box center [290, 379] width 13 height 13
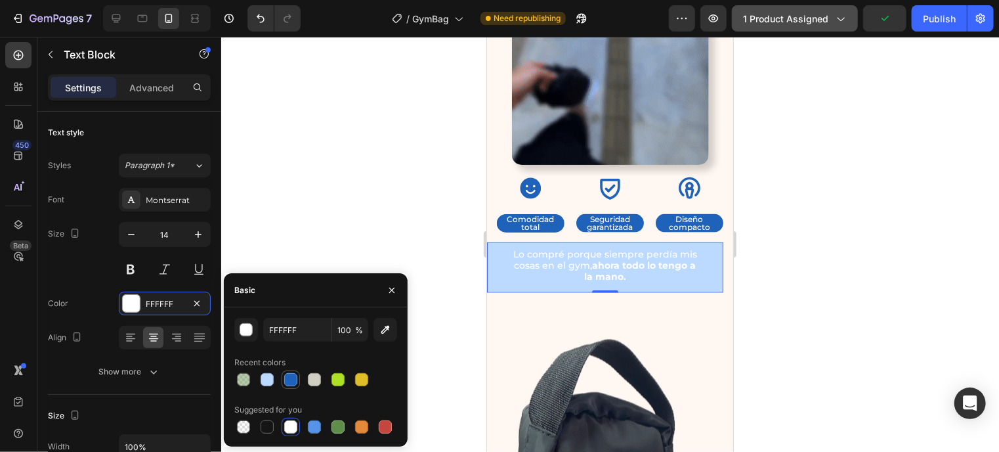
type input "1F62BA"
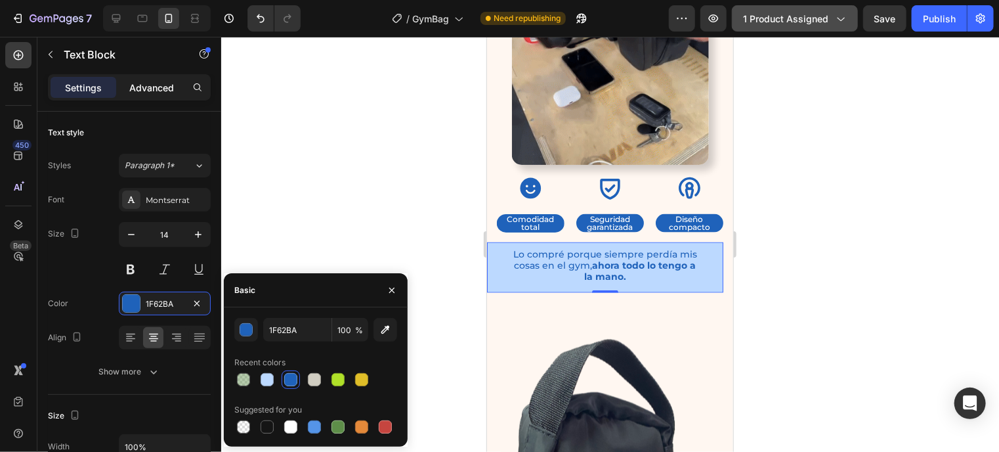
click at [165, 91] on p "Advanced" at bounding box center [151, 88] width 45 height 14
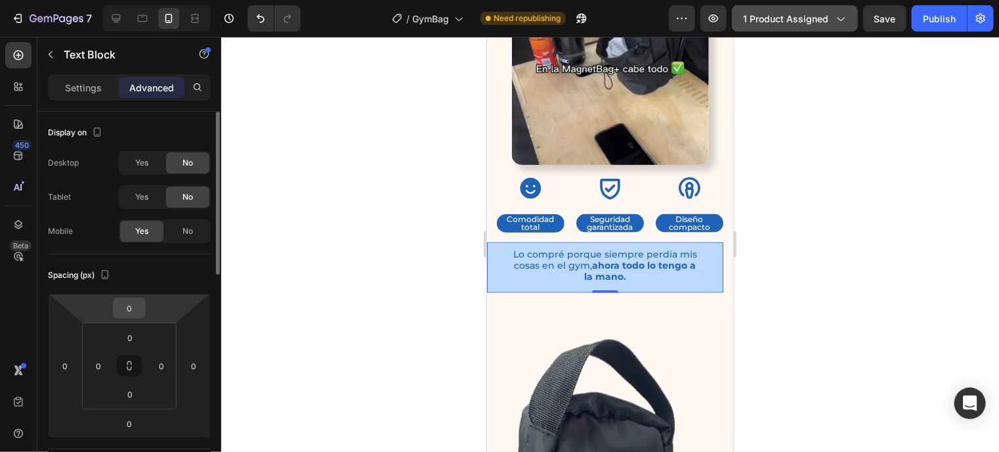
click at [144, 308] on div "0" at bounding box center [129, 307] width 33 height 21
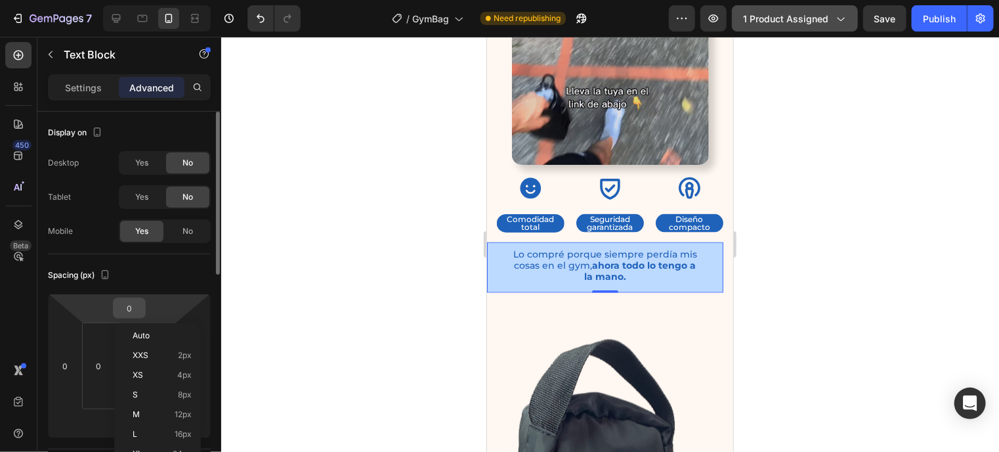
click at [144, 308] on div "0" at bounding box center [129, 307] width 33 height 21
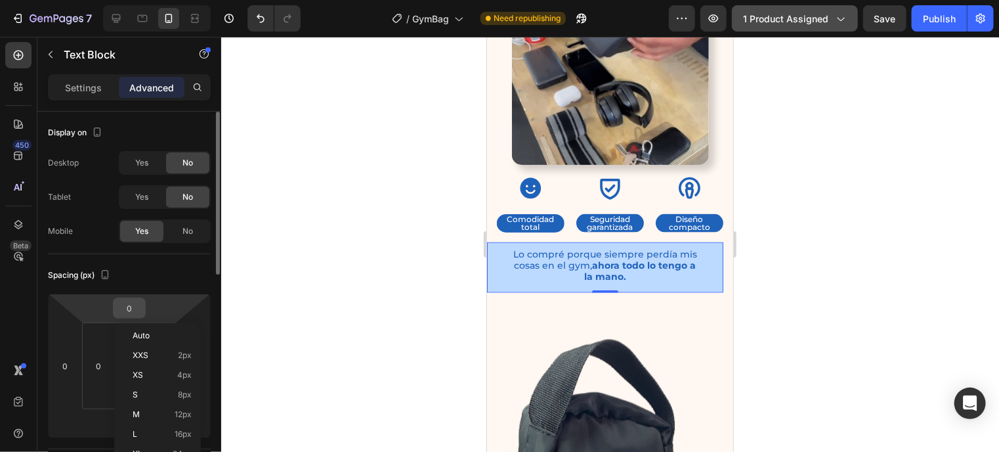
click at [133, 305] on input "0" at bounding box center [129, 308] width 26 height 20
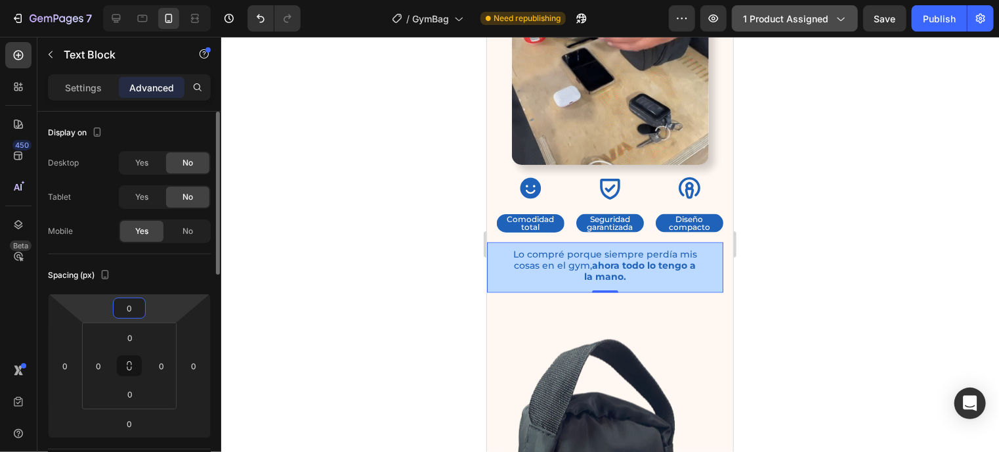
click at [133, 305] on input "0" at bounding box center [129, 308] width 26 height 20
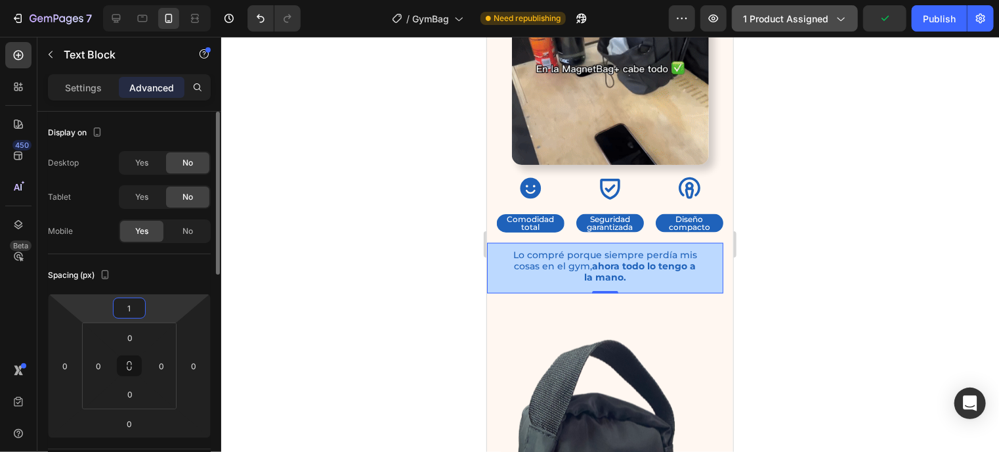
type input "15"
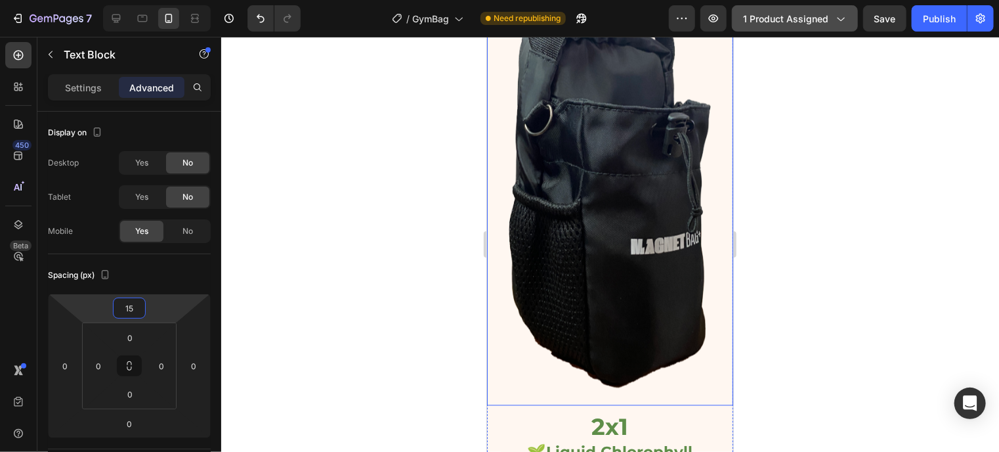
scroll to position [1231, 0]
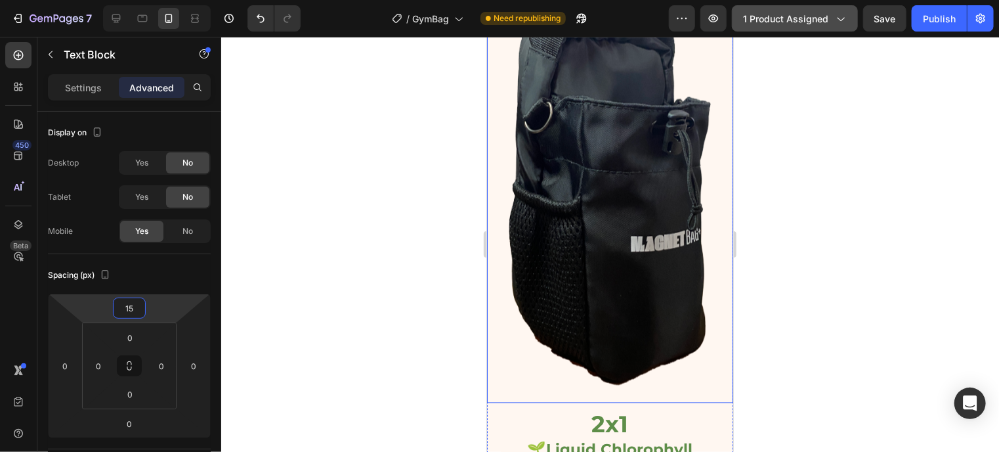
click at [645, 325] on img at bounding box center [609, 170] width 246 height 464
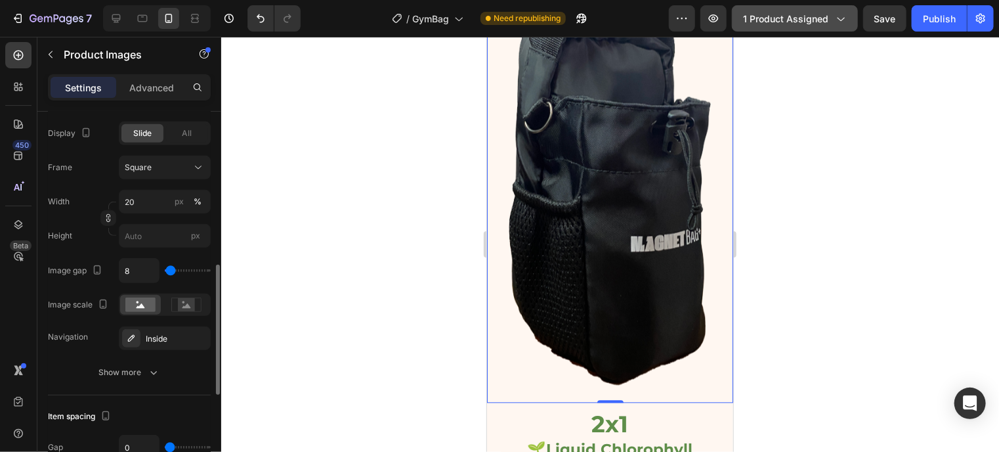
scroll to position [429, 0]
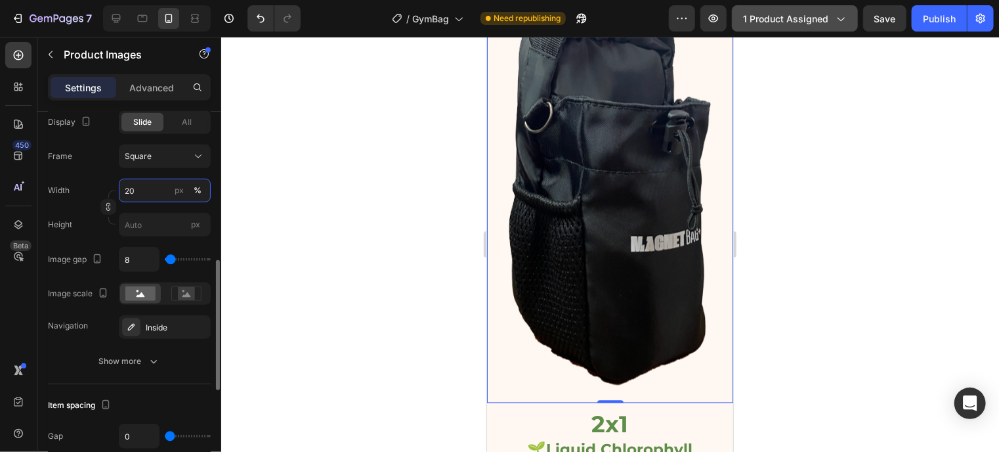
click at [142, 186] on input "20" at bounding box center [165, 191] width 92 height 24
type input "2"
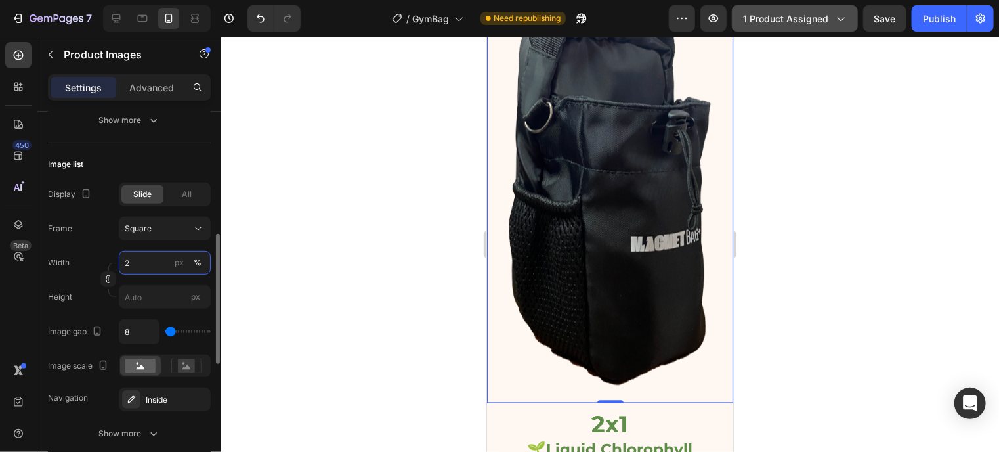
scroll to position [356, 0]
drag, startPoint x: 89, startPoint y: 264, endPoint x: 78, endPoint y: 266, distance: 10.8
click at [78, 266] on div "Width 2 px %" at bounding box center [129, 263] width 163 height 24
type input "0"
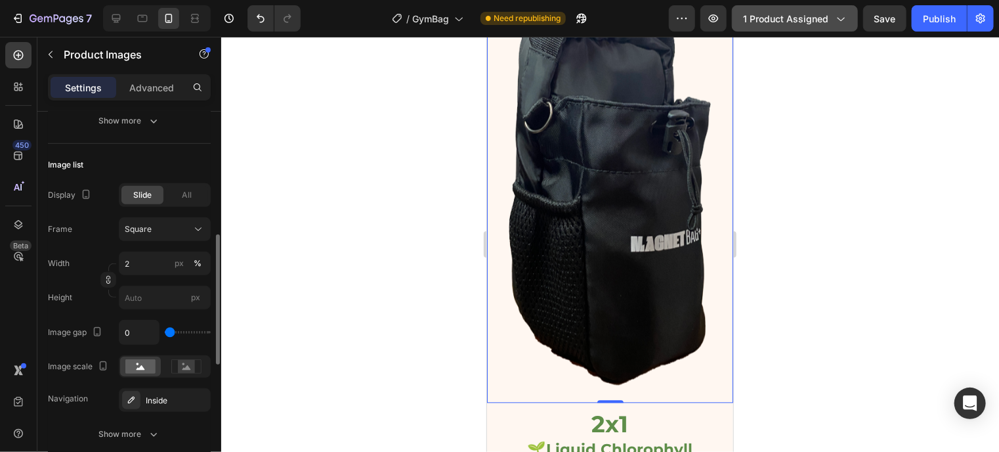
click at [168, 333] on input "range" at bounding box center [188, 332] width 46 height 3
click at [140, 255] on input "2" at bounding box center [165, 263] width 92 height 24
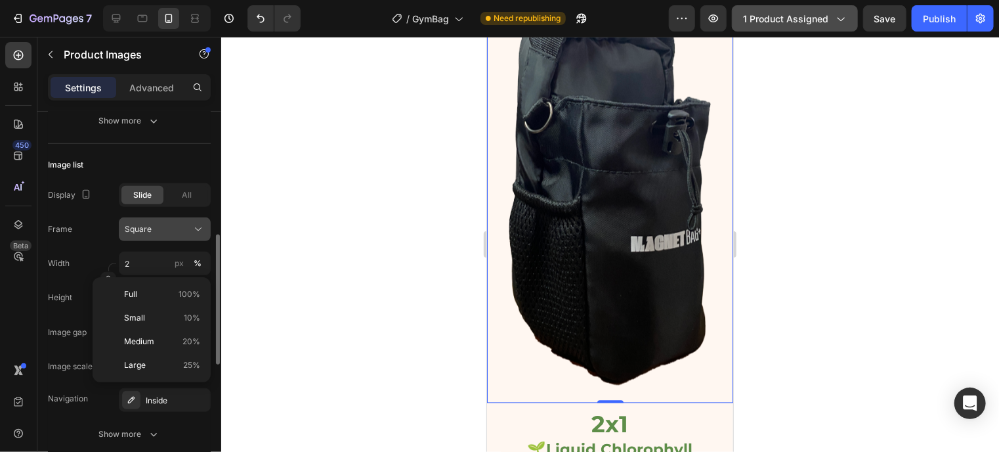
click at [186, 220] on button "Square" at bounding box center [165, 229] width 92 height 24
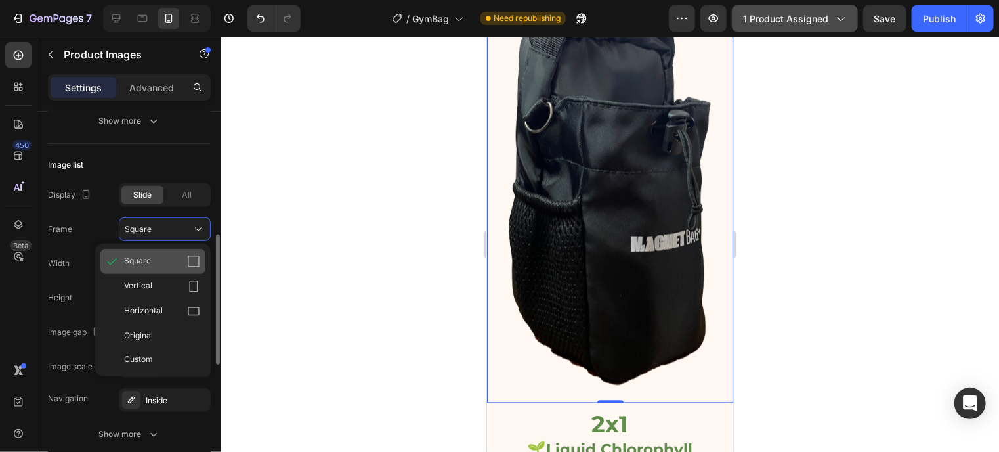
click at [175, 259] on div "Square" at bounding box center [162, 261] width 76 height 13
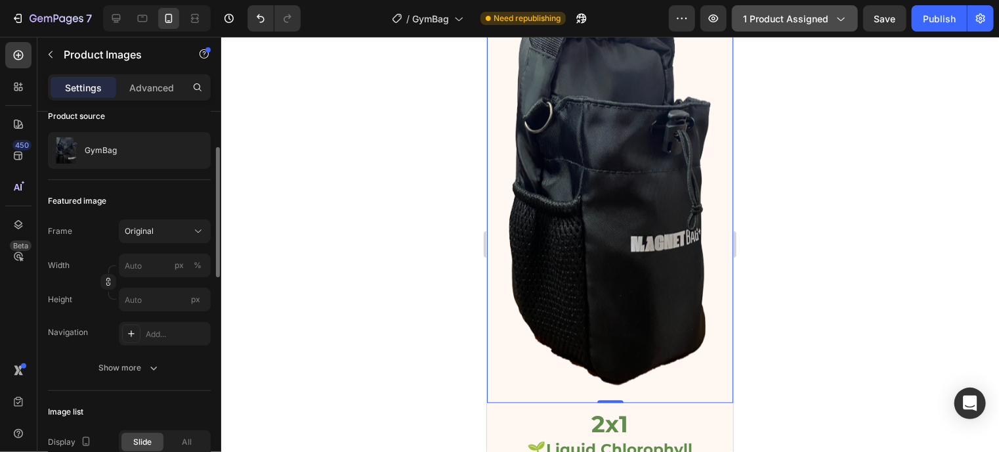
scroll to position [108, 0]
drag, startPoint x: 180, startPoint y: 257, endPoint x: 148, endPoint y: 262, distance: 32.5
drag, startPoint x: 148, startPoint y: 262, endPoint x: 135, endPoint y: 220, distance: 44.2
click at [135, 221] on button "Original" at bounding box center [165, 233] width 92 height 24
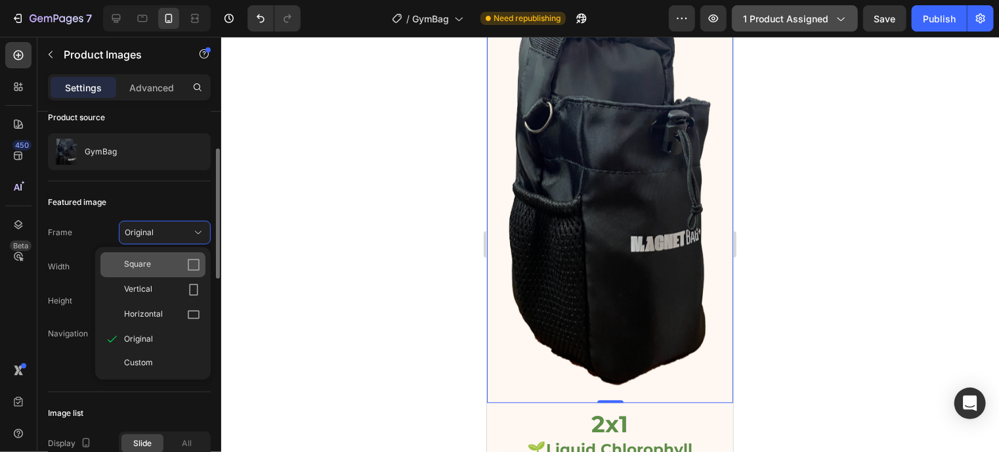
click at [170, 259] on div "Square" at bounding box center [162, 264] width 76 height 13
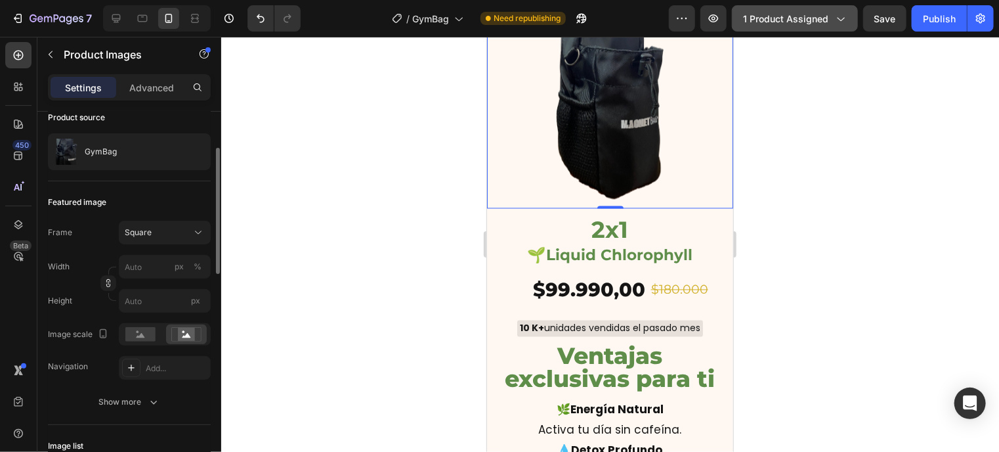
scroll to position [1206, 0]
click at [652, 217] on p "2x1" at bounding box center [609, 231] width 234 height 28
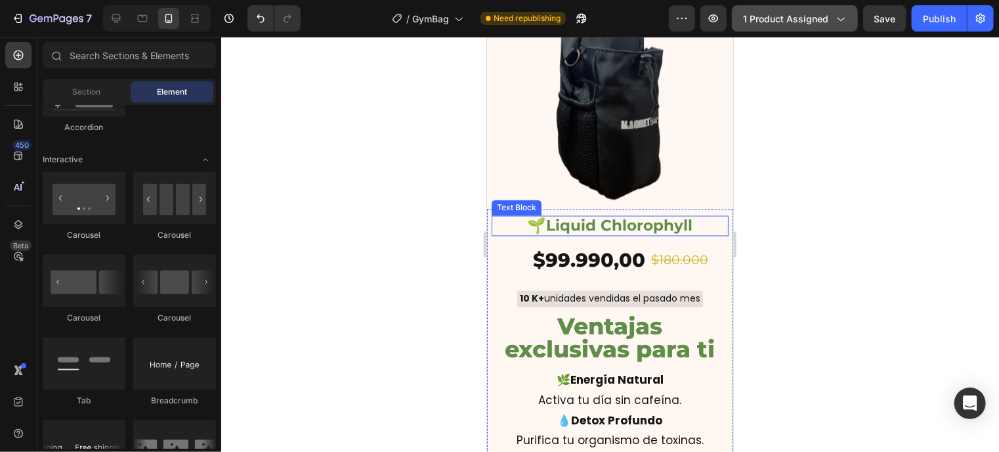
click at [571, 216] on strong "Liquid Chlorophyll" at bounding box center [619, 225] width 146 height 18
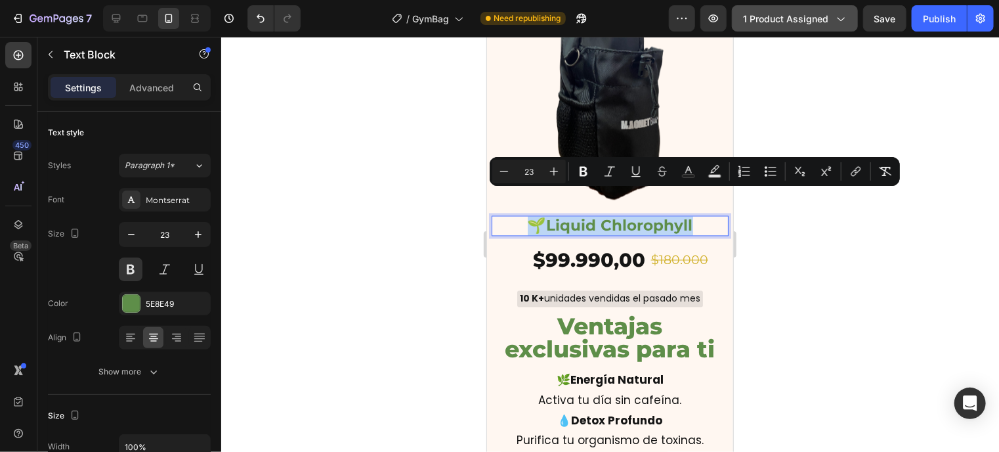
click at [571, 216] on strong "Liquid Chlorophyll" at bounding box center [619, 225] width 146 height 18
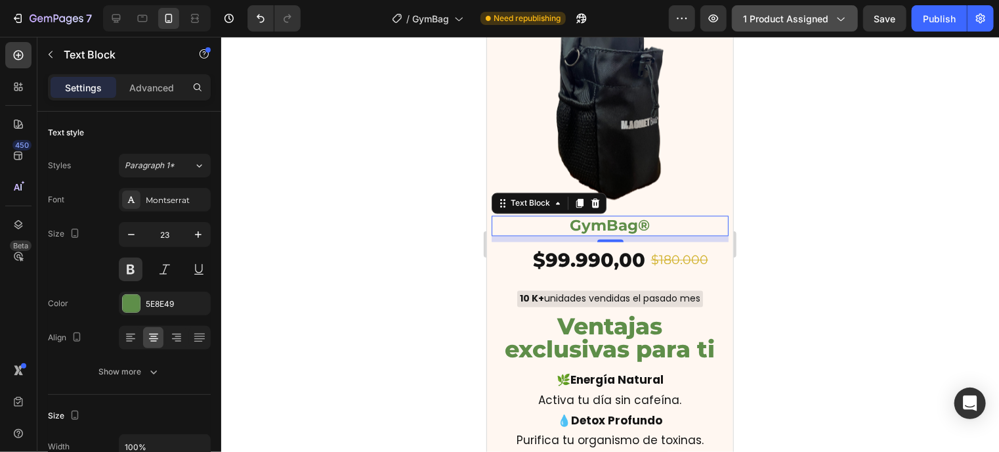
click at [663, 217] on p "GymBag®" at bounding box center [609, 226] width 234 height 18
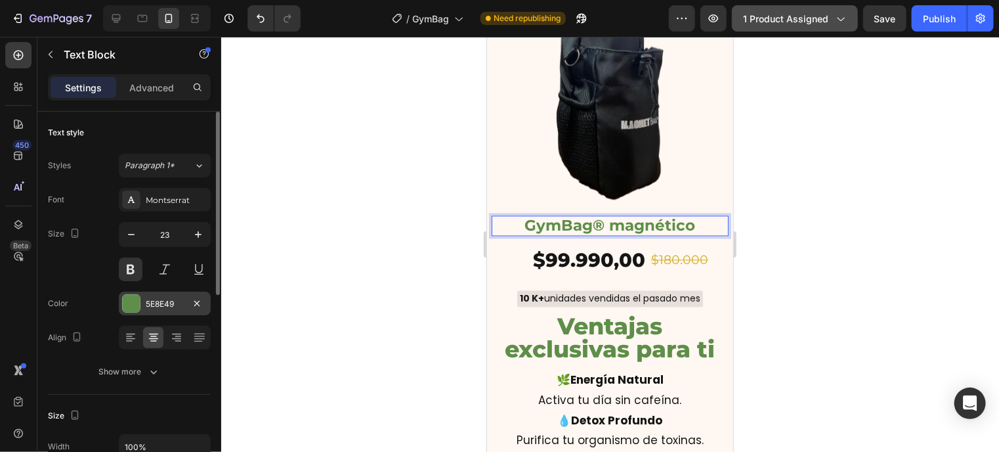
click at [131, 294] on div at bounding box center [131, 303] width 18 height 18
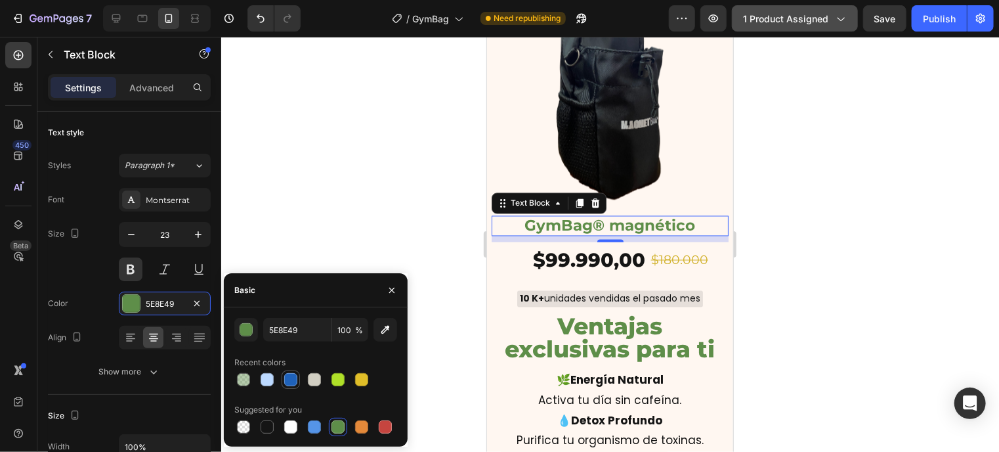
click at [285, 383] on div at bounding box center [290, 379] width 13 height 13
type input "1F62BA"
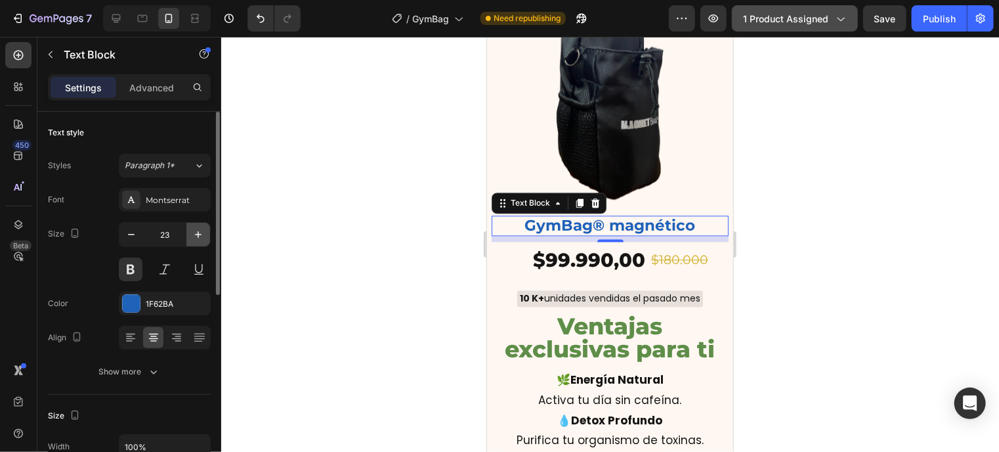
click at [200, 224] on button "button" at bounding box center [198, 234] width 24 height 24
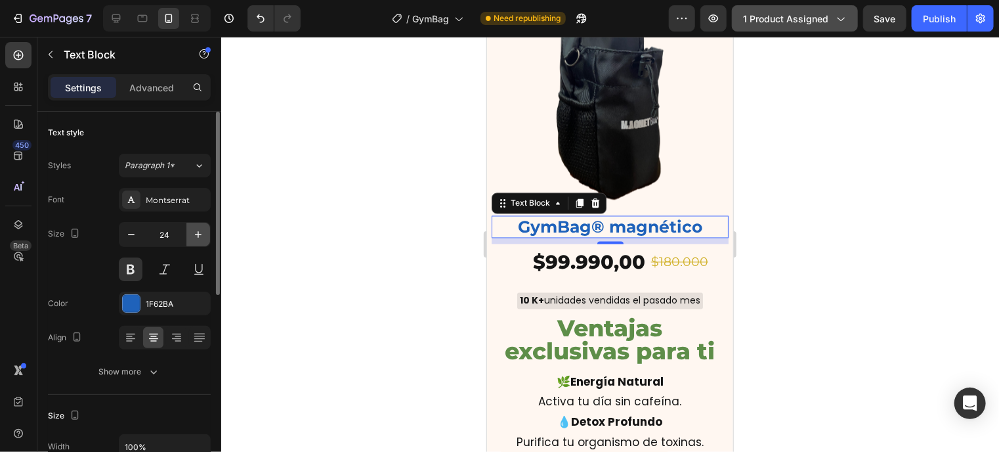
type input "25"
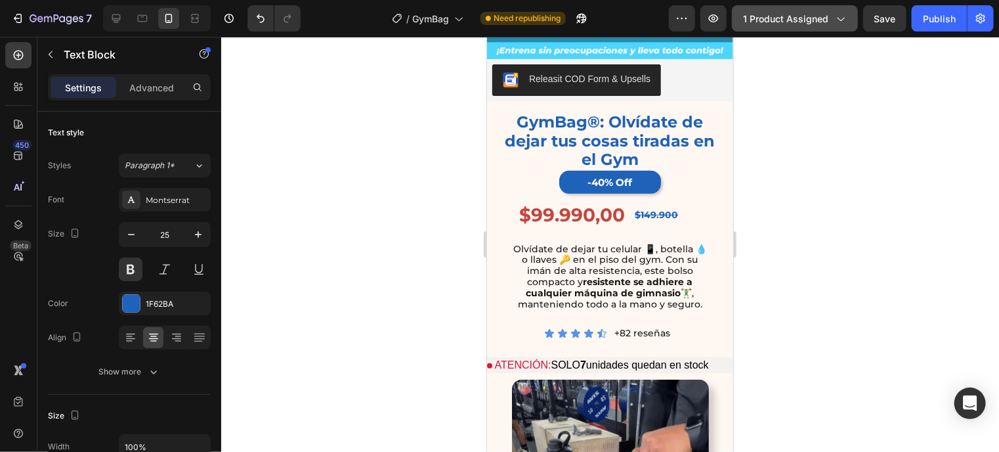
scroll to position [370, 0]
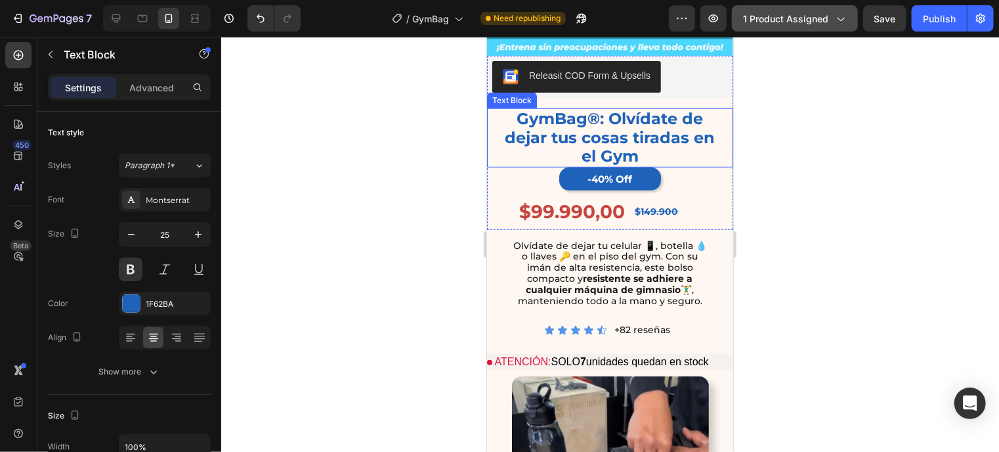
click at [677, 137] on p "GymBag®: Olvídate de dejar tus cosas tiradas en el Gym" at bounding box center [609, 137] width 217 height 56
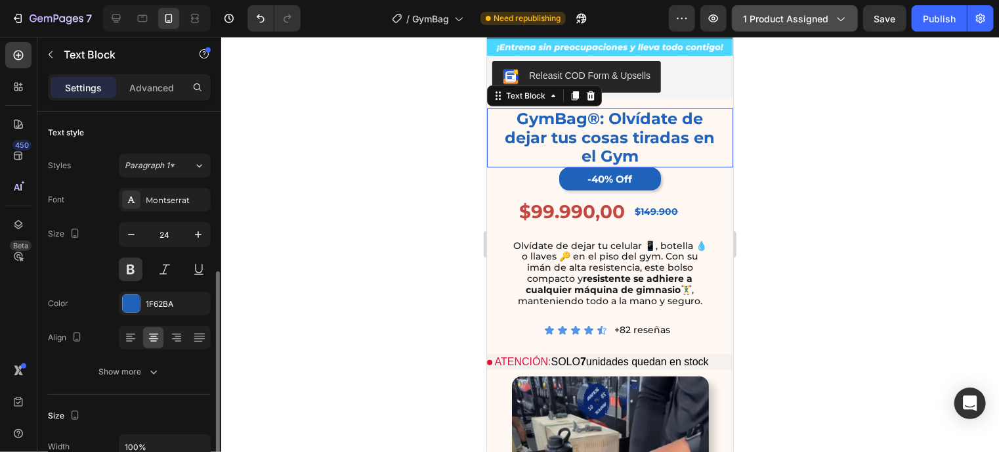
scroll to position [108, 0]
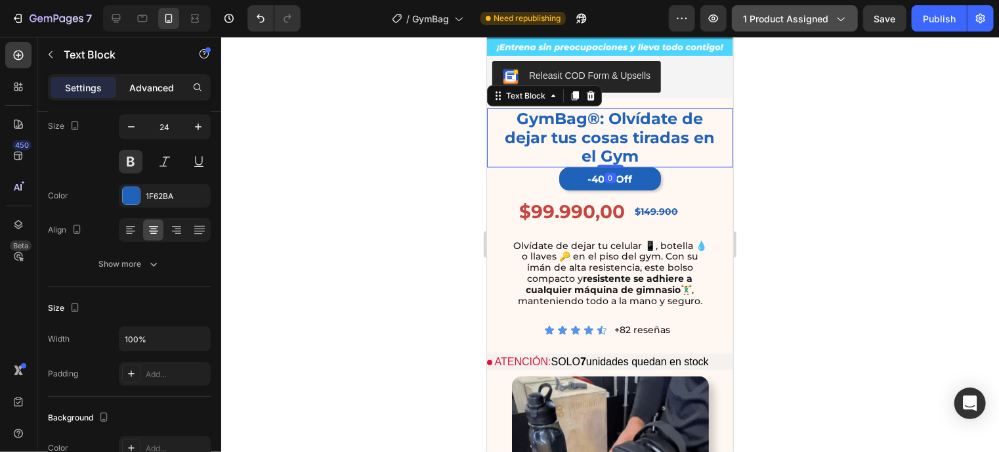
click at [154, 86] on p "Advanced" at bounding box center [151, 88] width 45 height 14
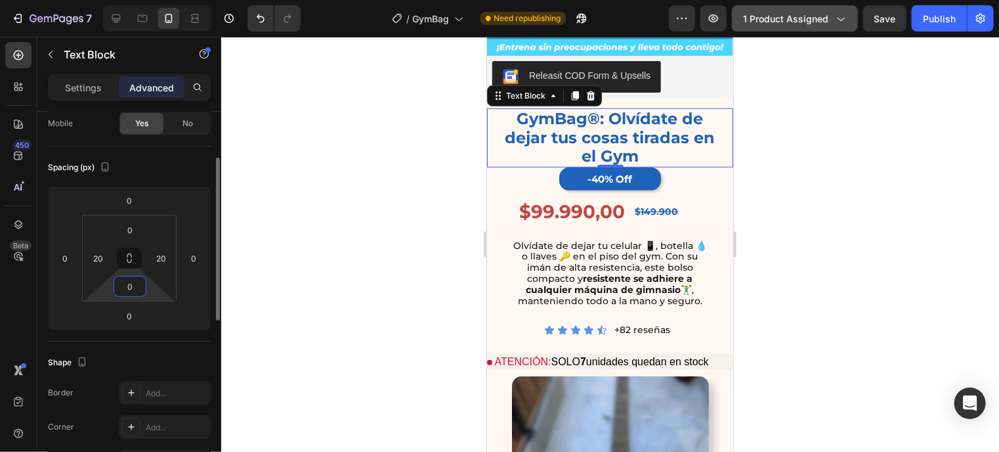
click at [130, 284] on input "0" at bounding box center [130, 286] width 26 height 20
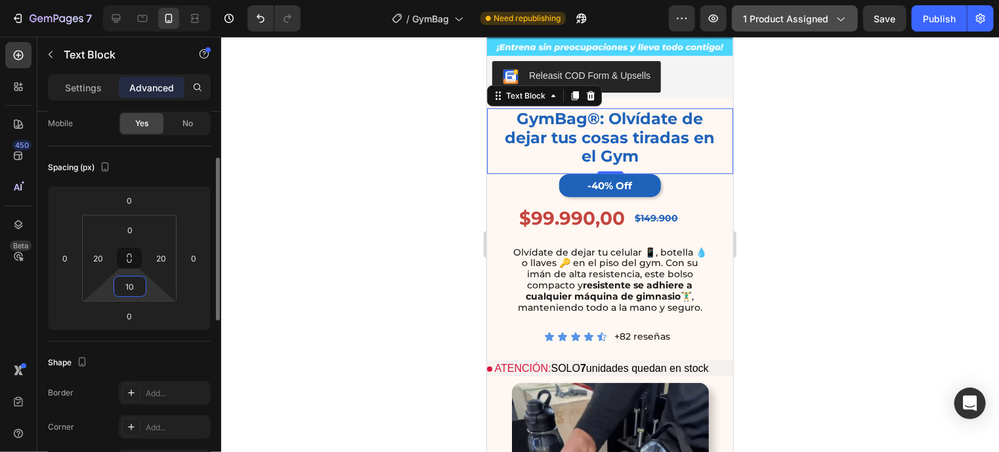
type input "10"
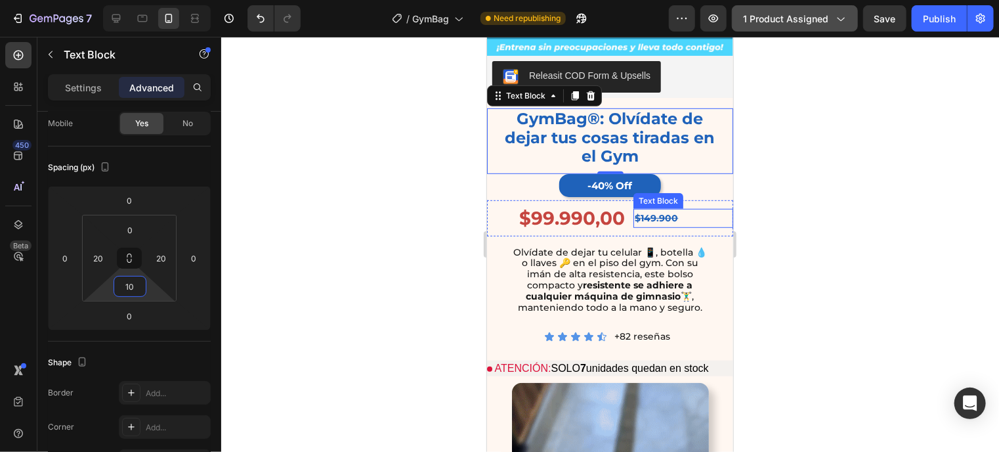
click at [698, 209] on p "$149.900" at bounding box center [682, 217] width 97 height 16
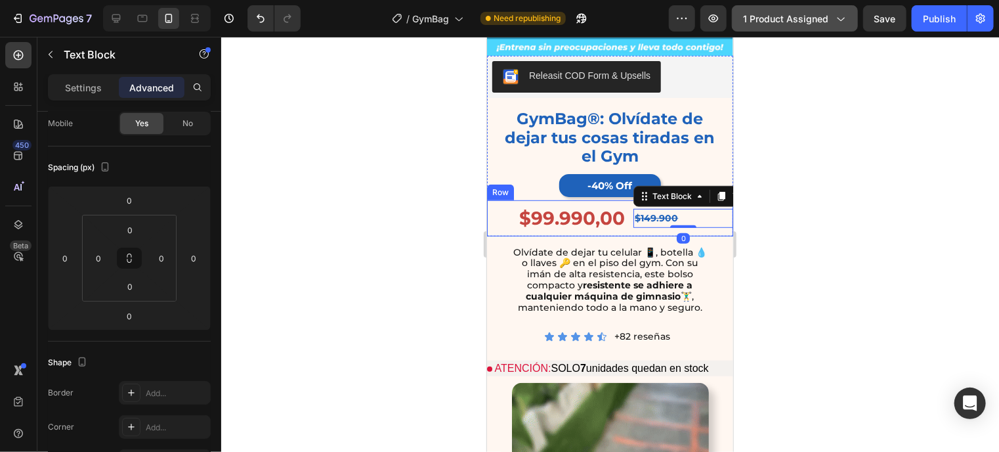
click at [621, 217] on div "$99.990,00 Product Price Product Price $149.900 Text Block 0 Row" at bounding box center [609, 217] width 246 height 35
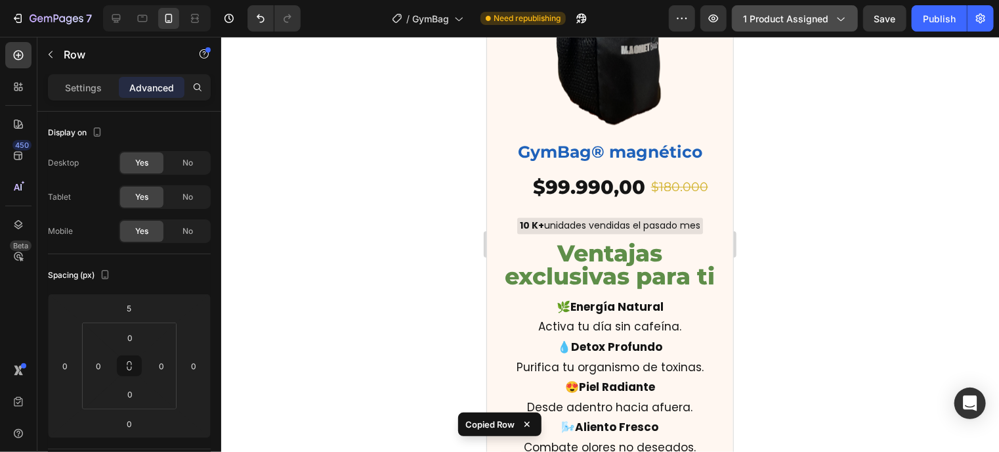
scroll to position [1288, 0]
click at [627, 177] on div "$99.990,00" at bounding box center [568, 187] width 155 height 37
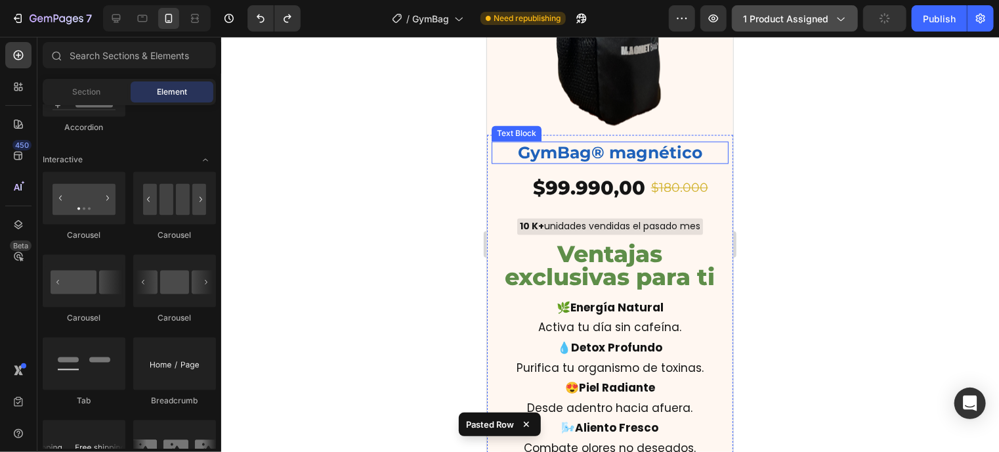
click at [641, 140] on div "GymBag® magnético" at bounding box center [609, 151] width 237 height 22
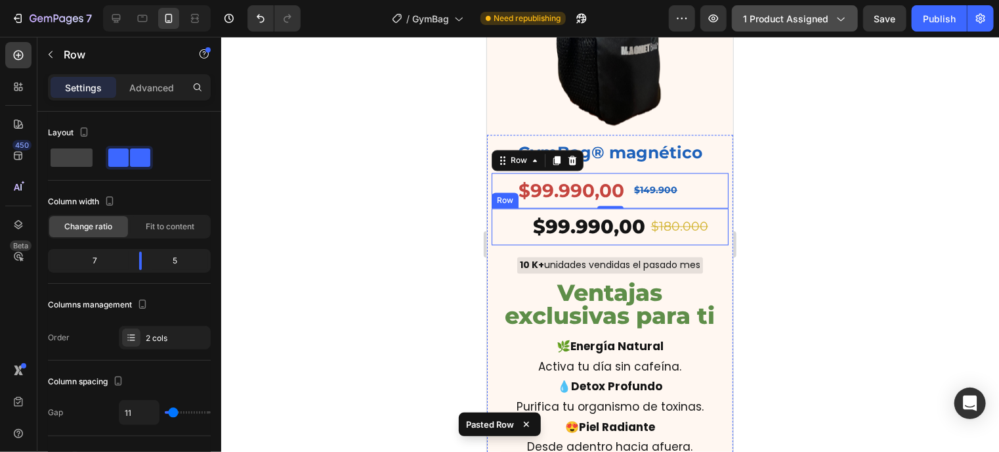
click at [649, 215] on div "$180.000 Text Block" at bounding box center [688, 225] width 79 height 37
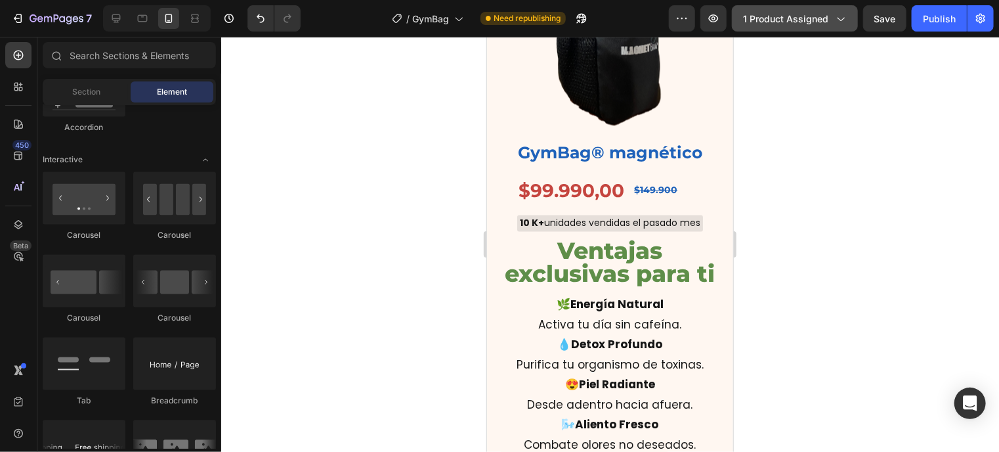
scroll to position [1339, 0]
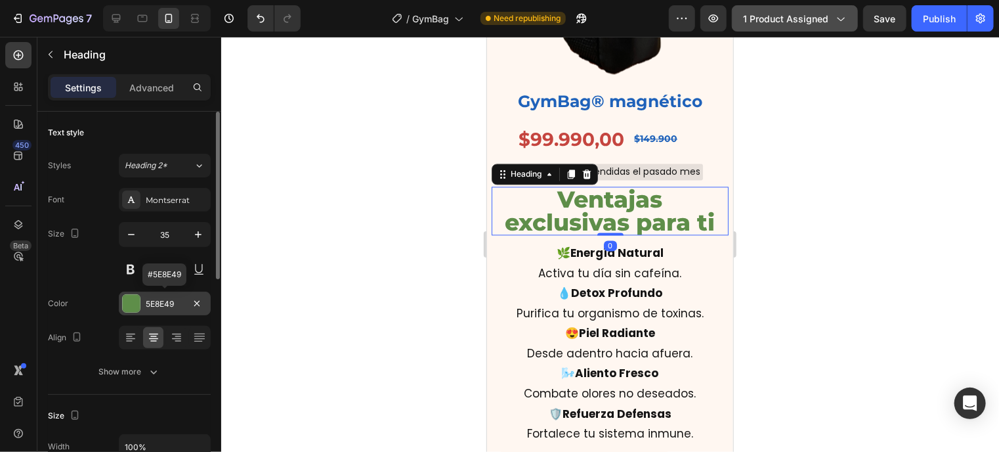
click at [141, 306] on div "5E8E49" at bounding box center [165, 303] width 92 height 24
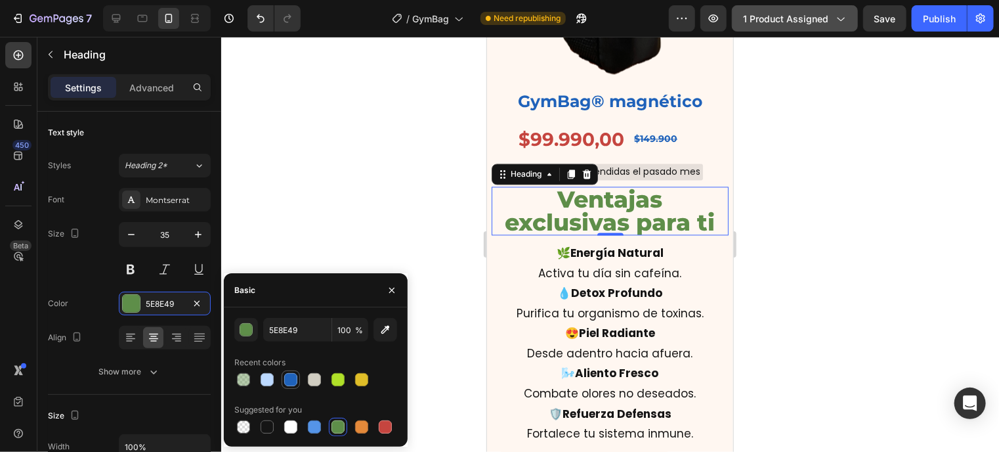
click at [289, 379] on div at bounding box center [290, 379] width 13 height 13
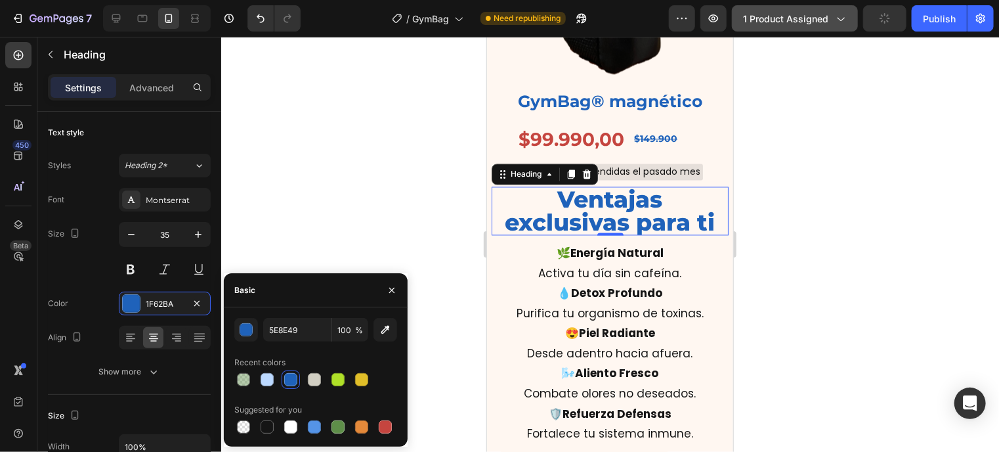
type input "1F62BA"
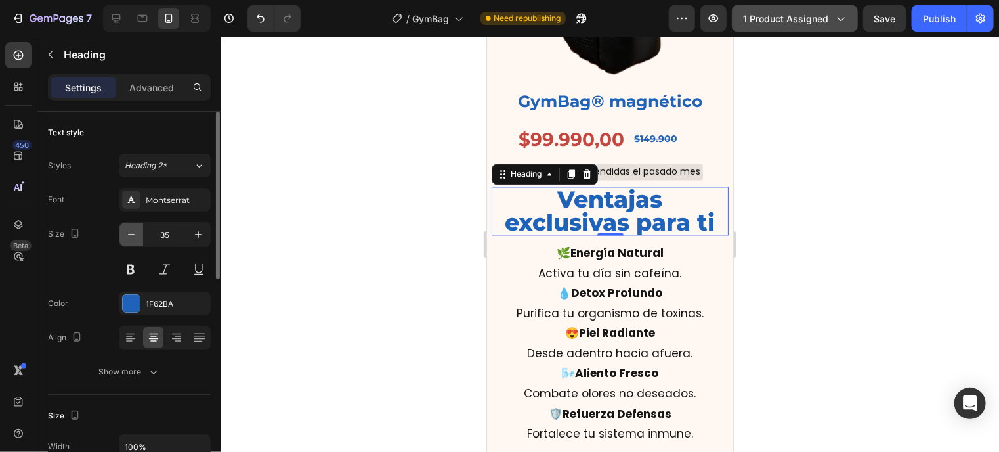
click at [133, 234] on icon "button" at bounding box center [131, 234] width 7 height 1
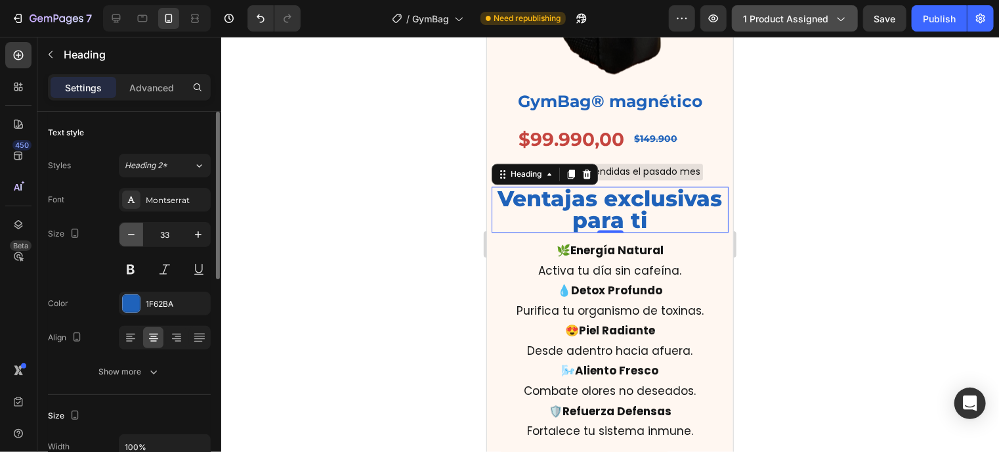
click at [133, 234] on icon "button" at bounding box center [131, 234] width 7 height 1
type input "32"
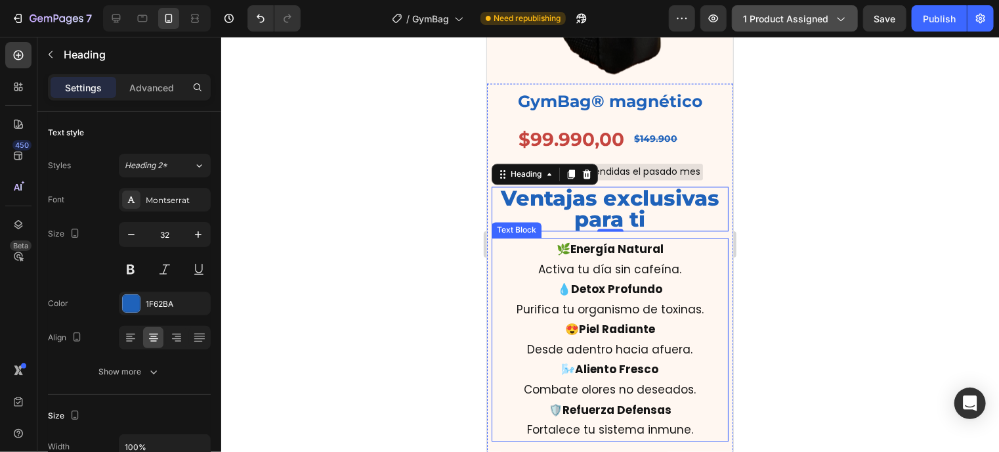
click at [591, 318] on p "😍 Piel Radiante" at bounding box center [609, 328] width 234 height 20
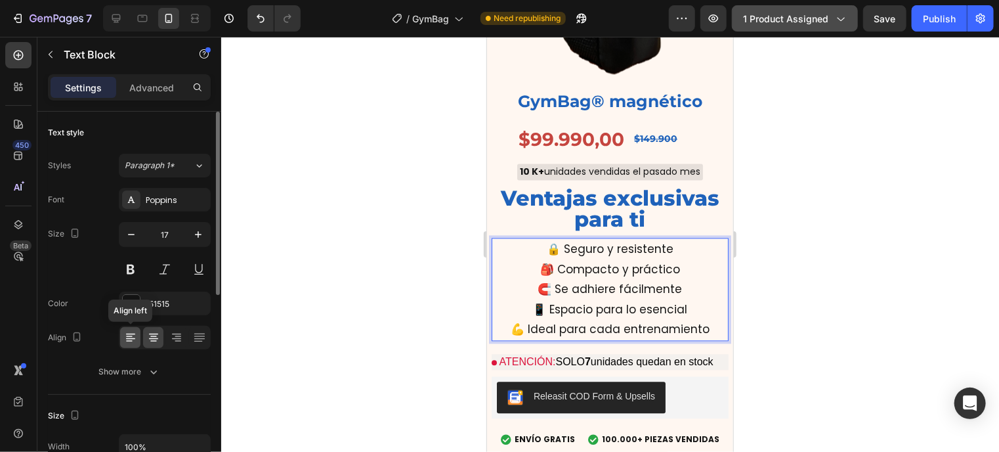
click at [126, 331] on icon at bounding box center [130, 337] width 13 height 13
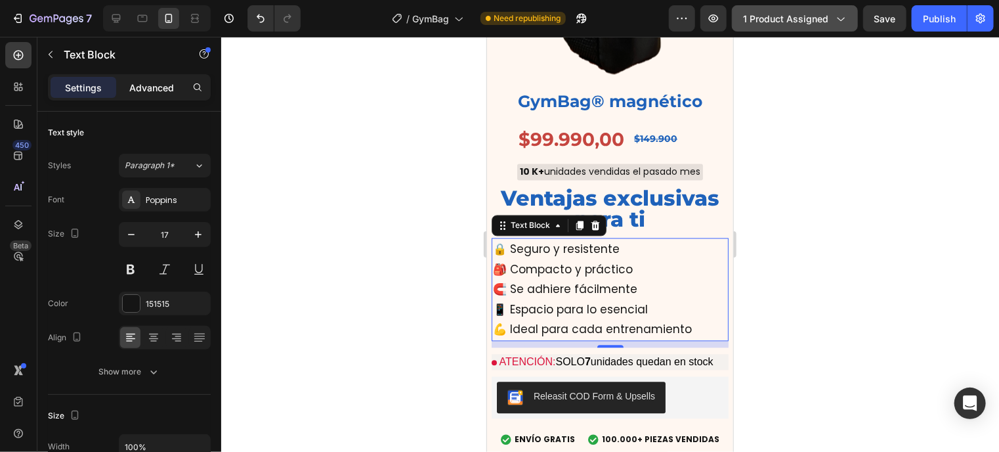
click at [154, 89] on p "Advanced" at bounding box center [151, 88] width 45 height 14
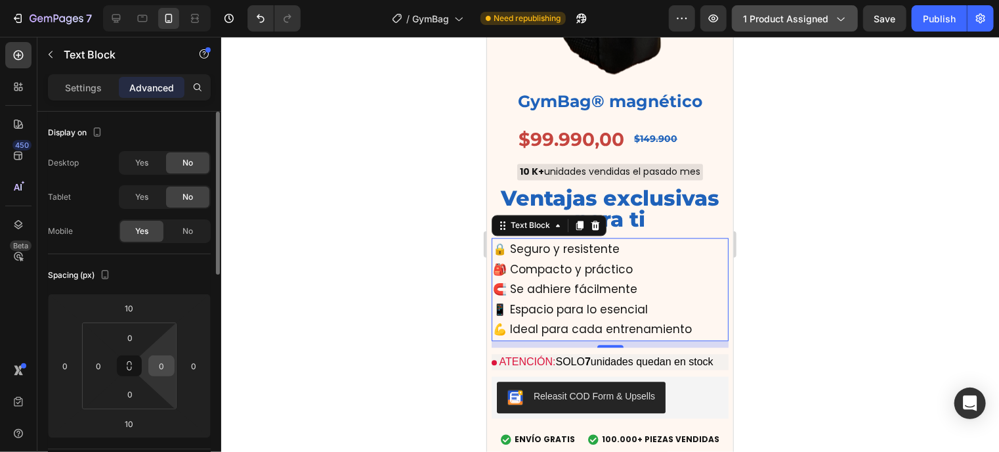
click at [165, 369] on input "0" at bounding box center [162, 366] width 20 height 20
type input "1"
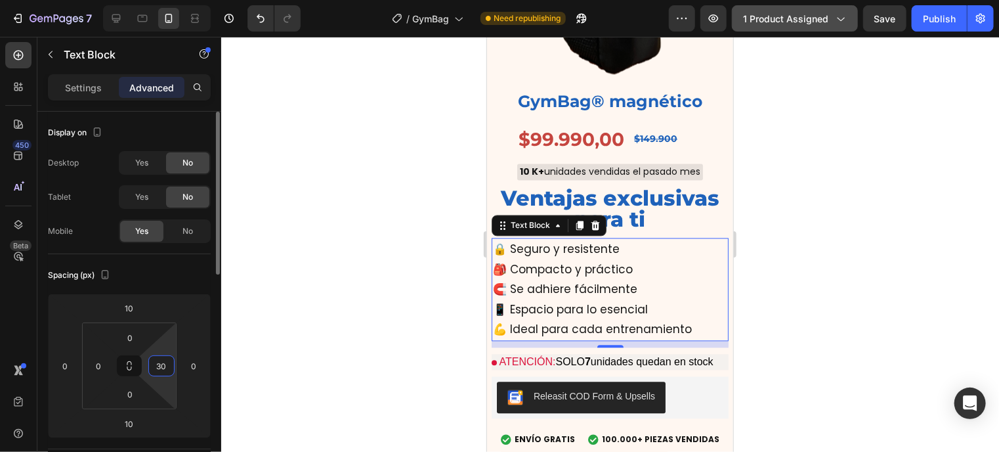
click at [165, 369] on input "30" at bounding box center [162, 366] width 20 height 20
type input "0"
click at [195, 372] on input "0" at bounding box center [194, 366] width 20 height 20
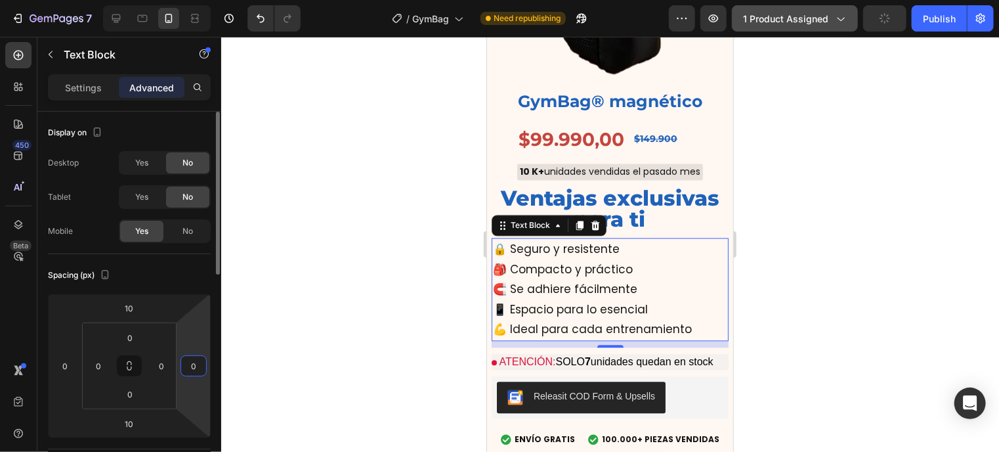
click at [195, 372] on input "0" at bounding box center [194, 366] width 20 height 20
type input "3"
type input "45"
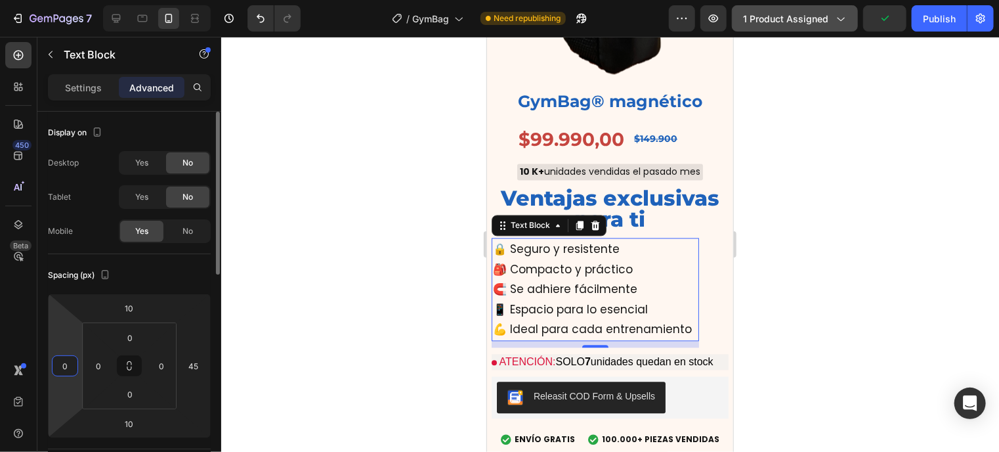
click at [60, 362] on input "0" at bounding box center [65, 366] width 20 height 20
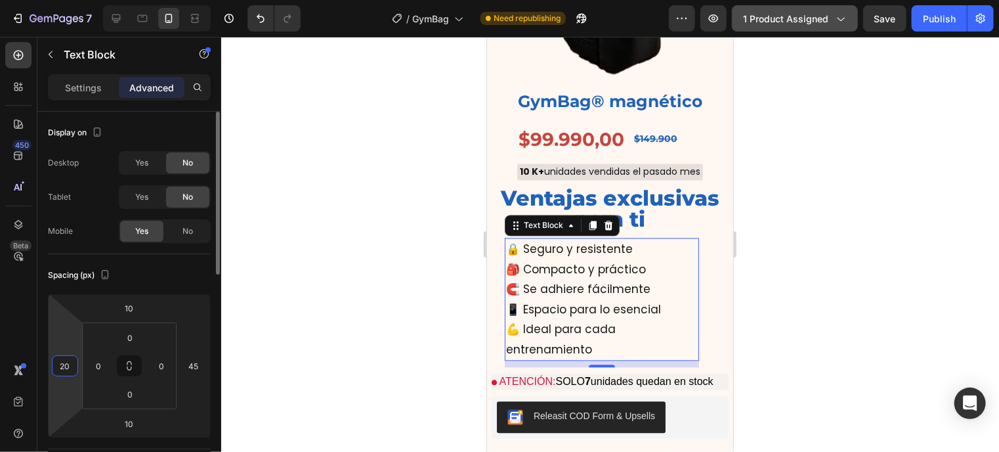
type input "2"
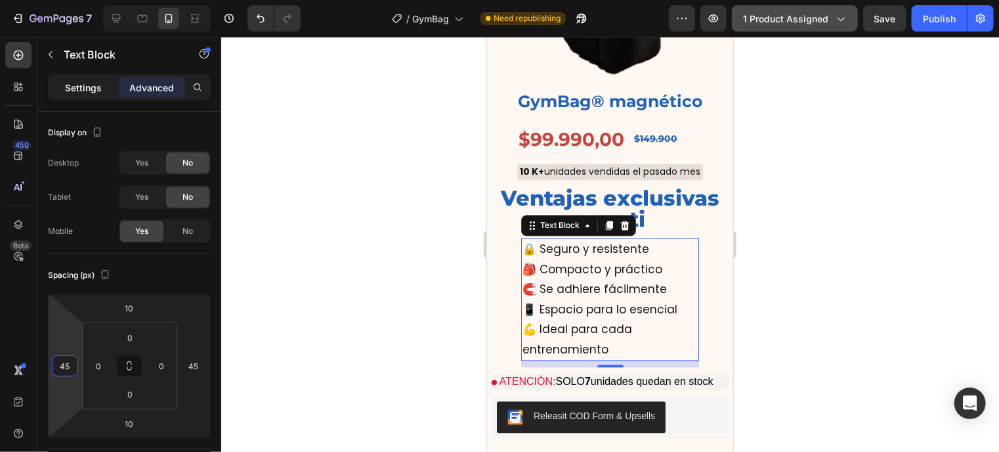
type input "45"
click at [84, 94] on div "Settings" at bounding box center [84, 87] width 66 height 21
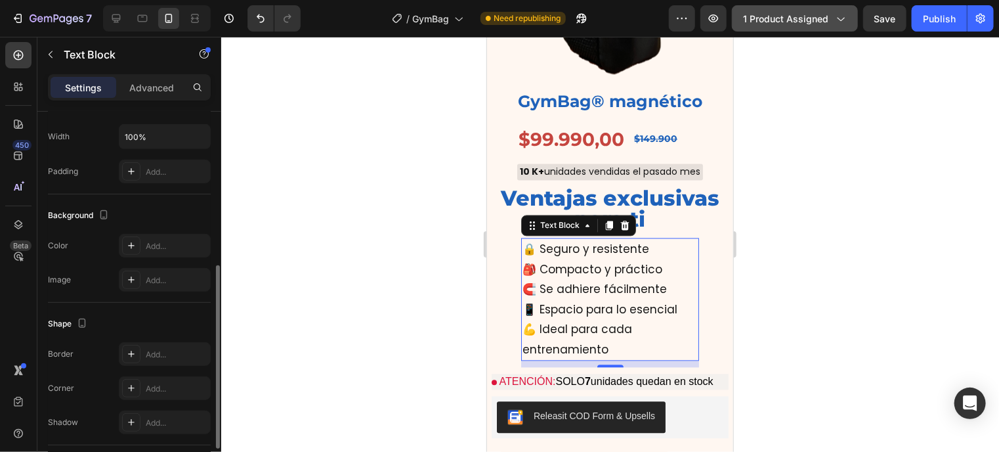
scroll to position [314, 0]
click at [138, 238] on div at bounding box center [131, 241] width 18 height 18
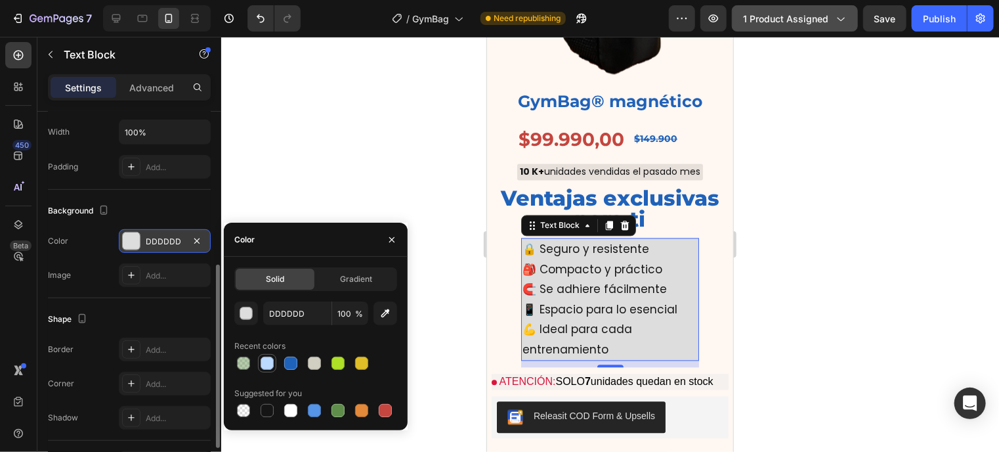
click at [269, 363] on div at bounding box center [267, 362] width 13 height 13
type input "BCD9FF"
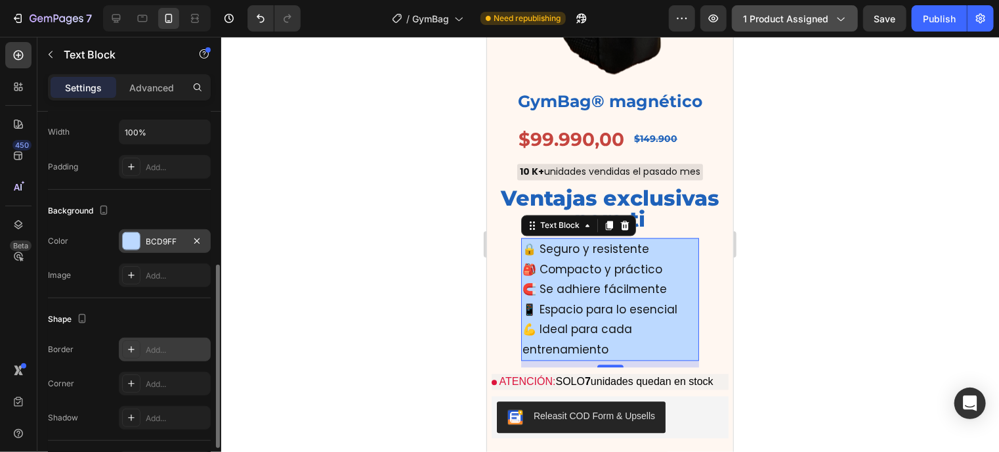
click at [154, 350] on div "Add..." at bounding box center [177, 350] width 62 height 12
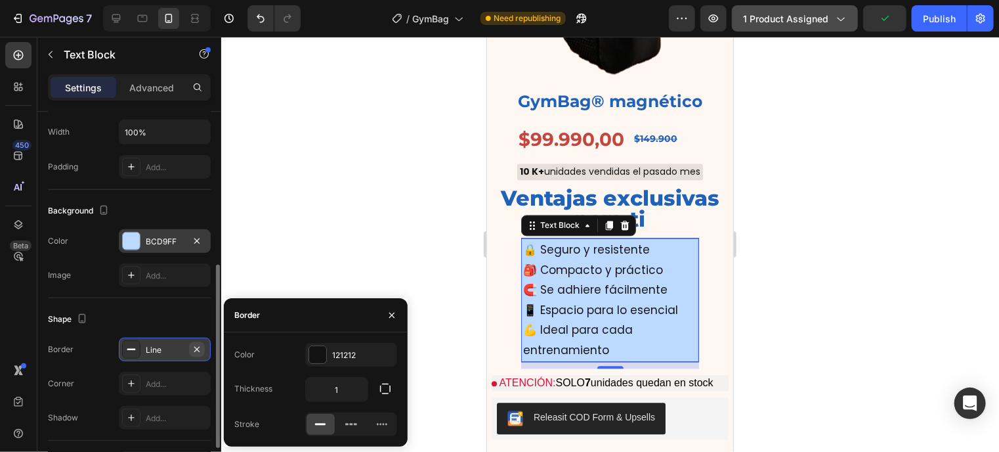
click at [199, 346] on icon "button" at bounding box center [197, 349] width 11 height 11
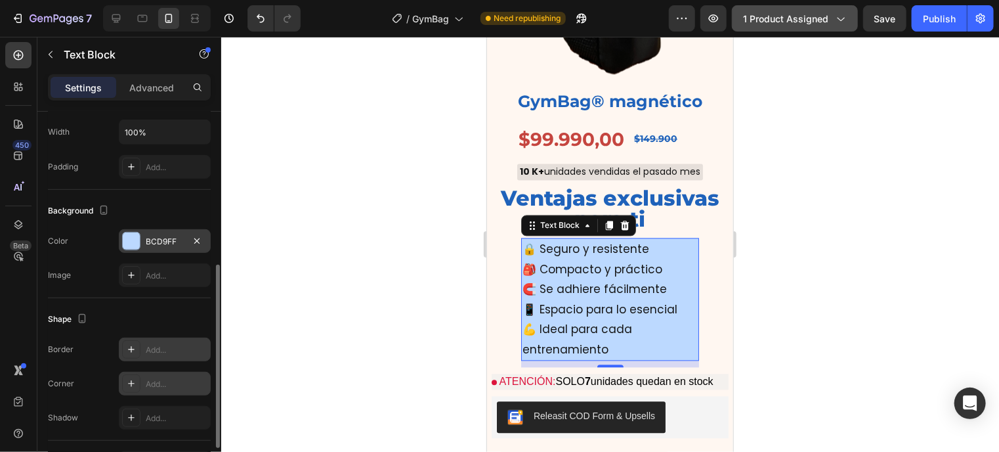
click at [173, 378] on div "Add..." at bounding box center [177, 384] width 62 height 12
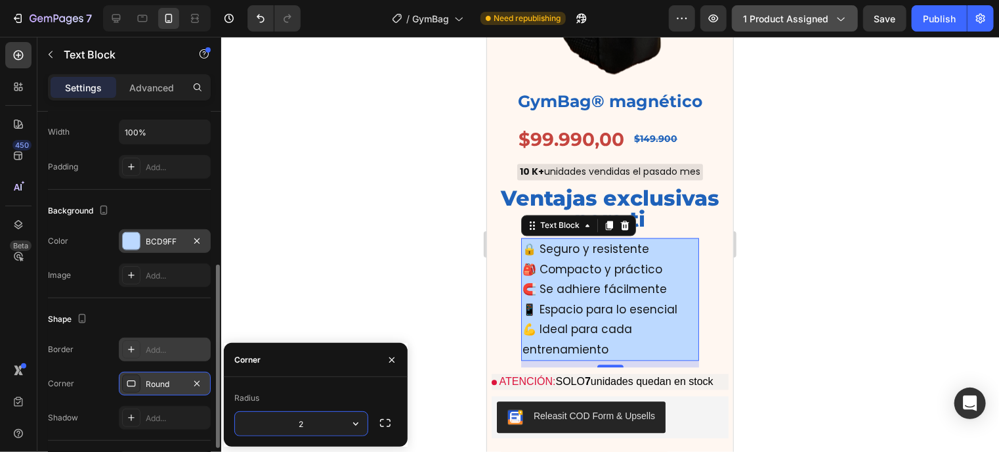
type input "20"
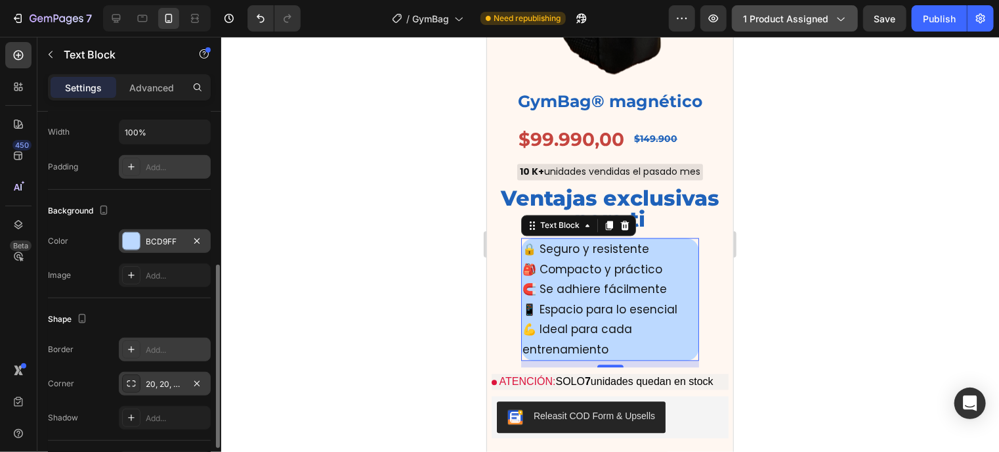
click at [173, 167] on div "Add..." at bounding box center [177, 167] width 62 height 12
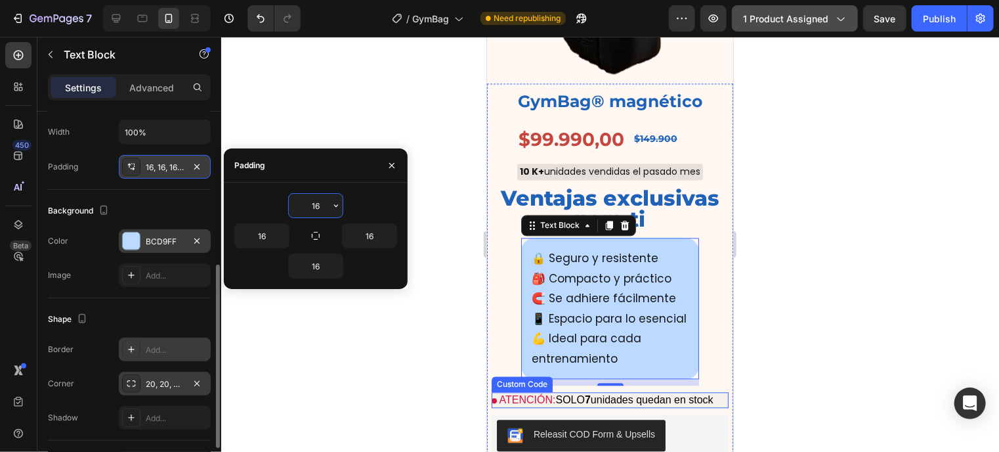
click at [629, 394] on p "ATENCIÓN: SOLO 7 unidades quedan en stock" at bounding box center [609, 399] width 237 height 16
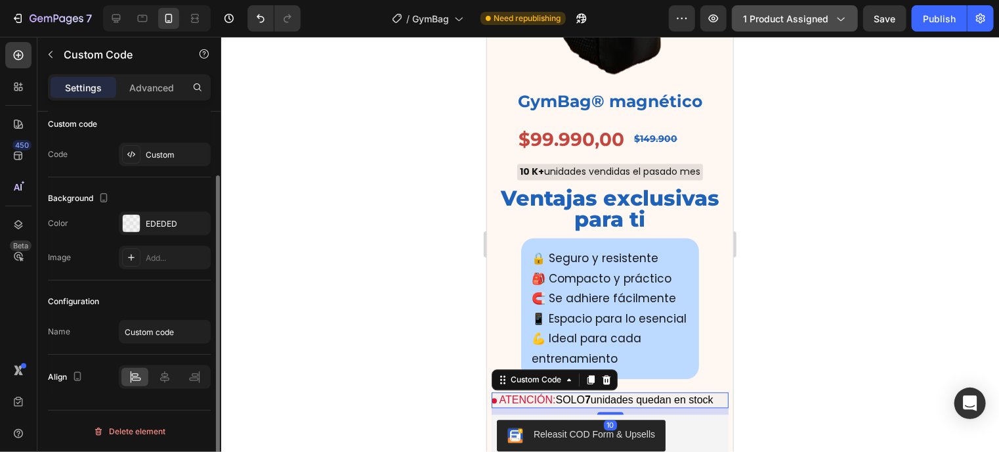
scroll to position [0, 0]
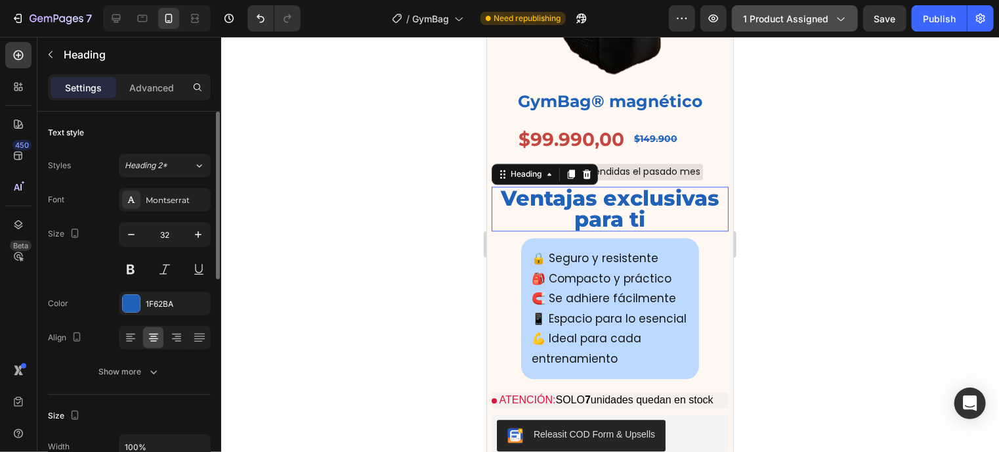
click at [638, 186] on h2 "Ventajas exclusivas para ti" at bounding box center [609, 208] width 237 height 45
click at [600, 187] on p "Ventajas exclusivas para ti" at bounding box center [609, 208] width 234 height 42
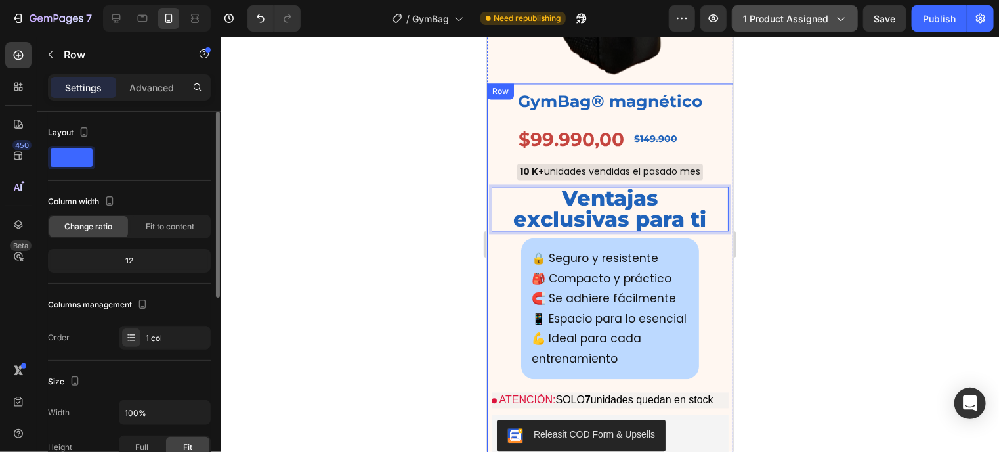
click at [709, 369] on div "GymBag® magnético Text Block $99.990,00 Product Price Product Price $149.900 Te…" at bounding box center [609, 272] width 237 height 367
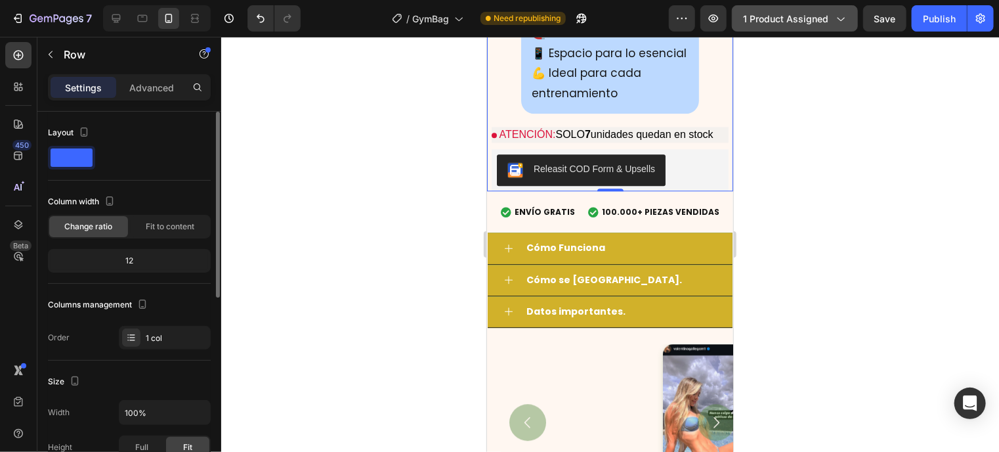
scroll to position [1604, 0]
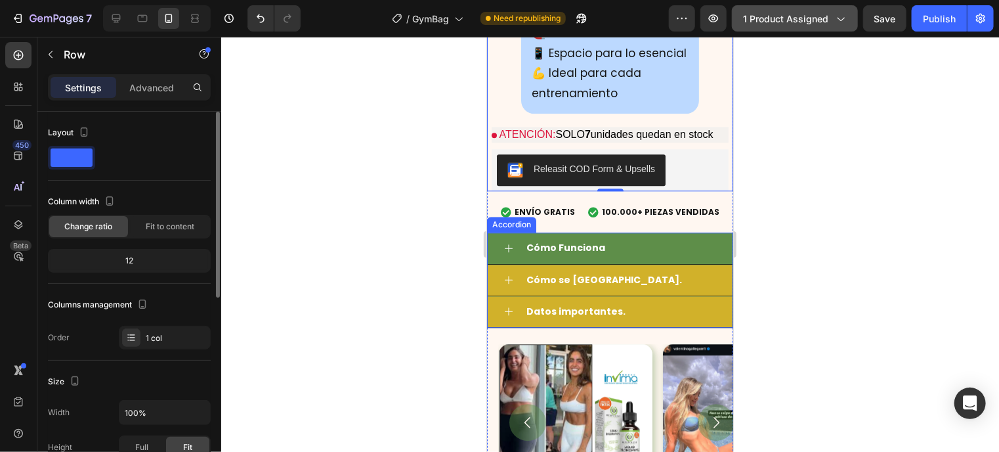
click at [508, 251] on div "Cómo Funciona" at bounding box center [609, 248] width 245 height 32
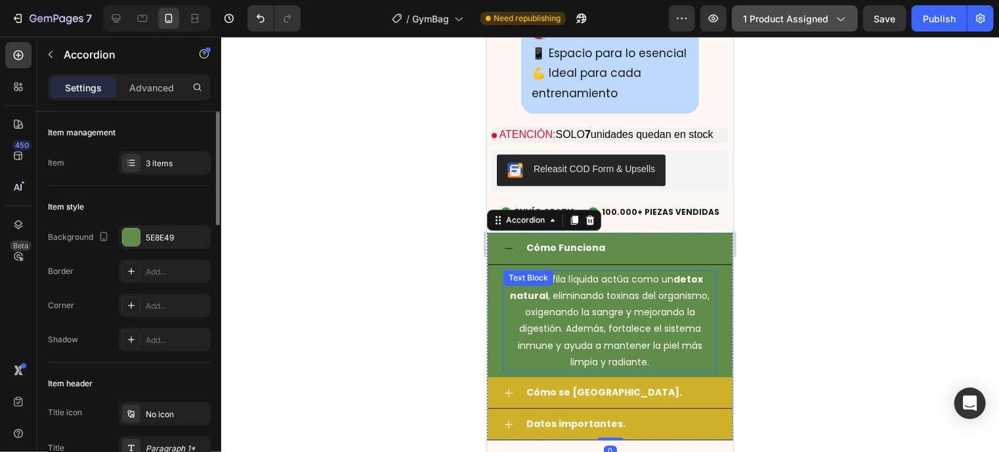
click at [557, 293] on div "La clorofila líquida actúa como un detox natural , eliminando toxinas del organ…" at bounding box center [609, 320] width 213 height 102
click at [550, 283] on div "Text Block" at bounding box center [527, 277] width 45 height 12
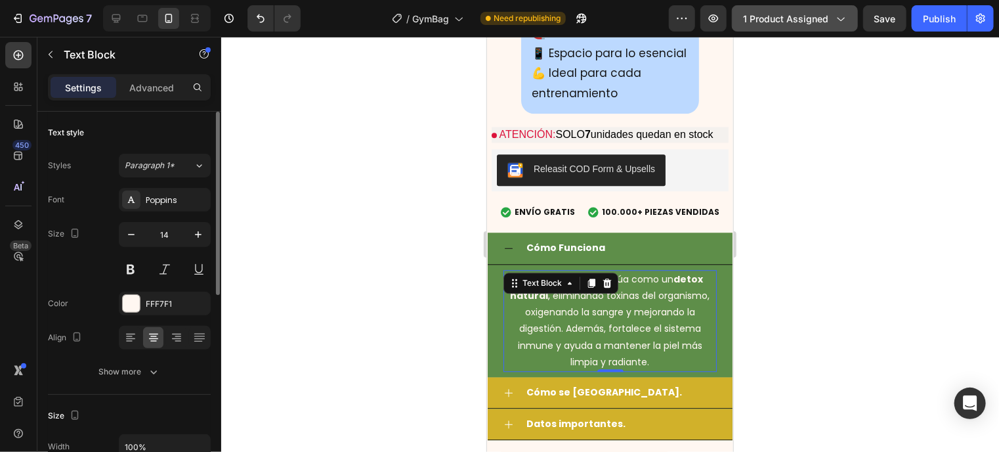
click at [601, 316] on p "La clorofila líquida actúa como un detox natural , eliminando toxinas del organ…" at bounding box center [609, 319] width 211 height 99
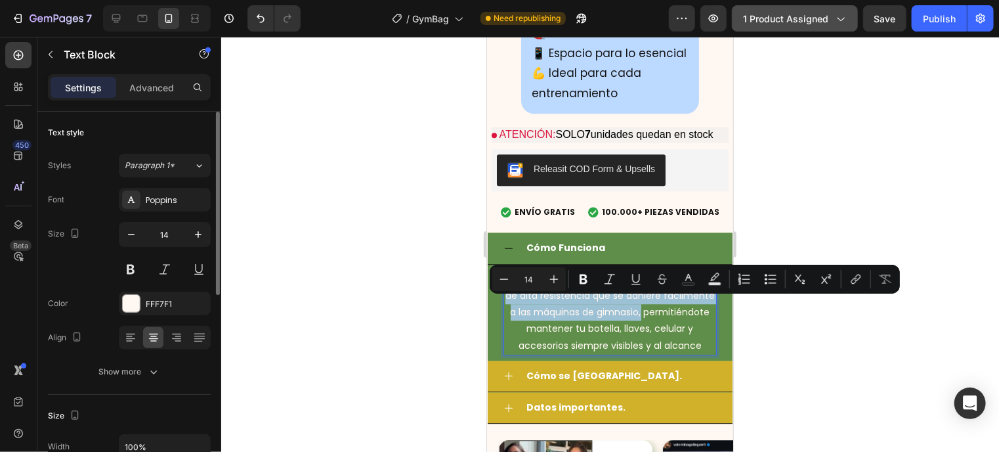
drag, startPoint x: 509, startPoint y: 304, endPoint x: 697, endPoint y: 314, distance: 188.6
click at [697, 314] on p "El GymBag cuenta con un sistema de imanes de alta resistencia que se adhiere fá…" at bounding box center [609, 311] width 211 height 83
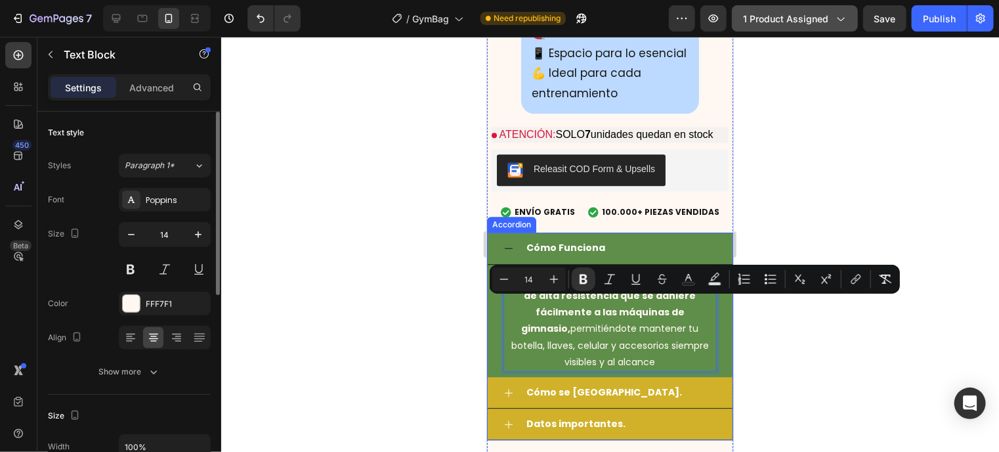
click at [510, 249] on div "Cómo Funciona" at bounding box center [609, 248] width 245 height 32
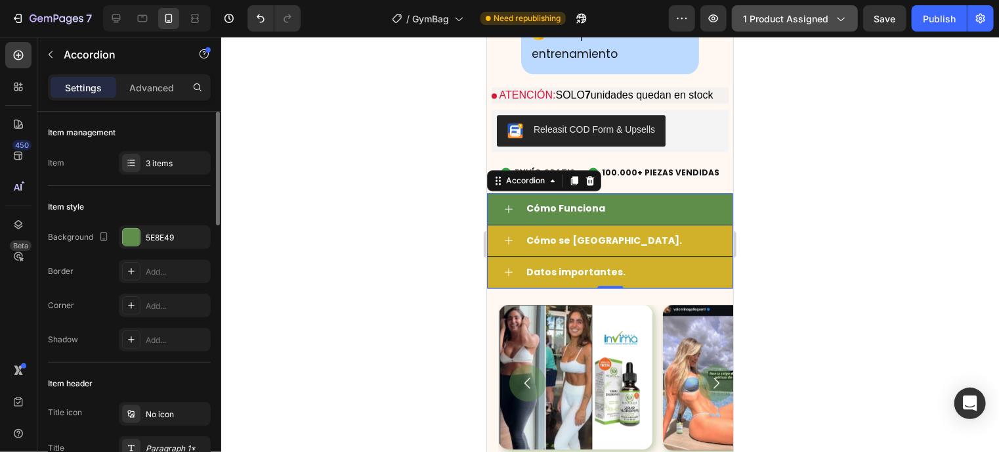
scroll to position [1651, 0]
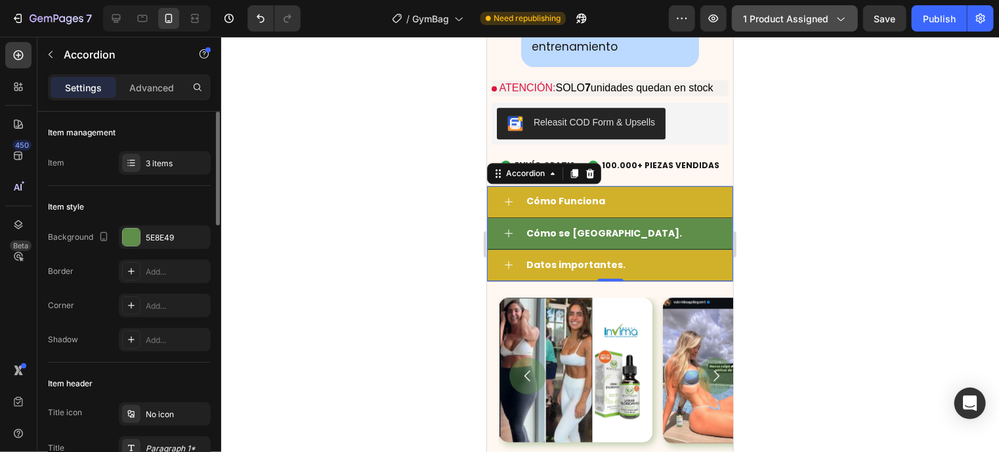
click at [501, 238] on div "Cómo se usa." at bounding box center [609, 233] width 245 height 32
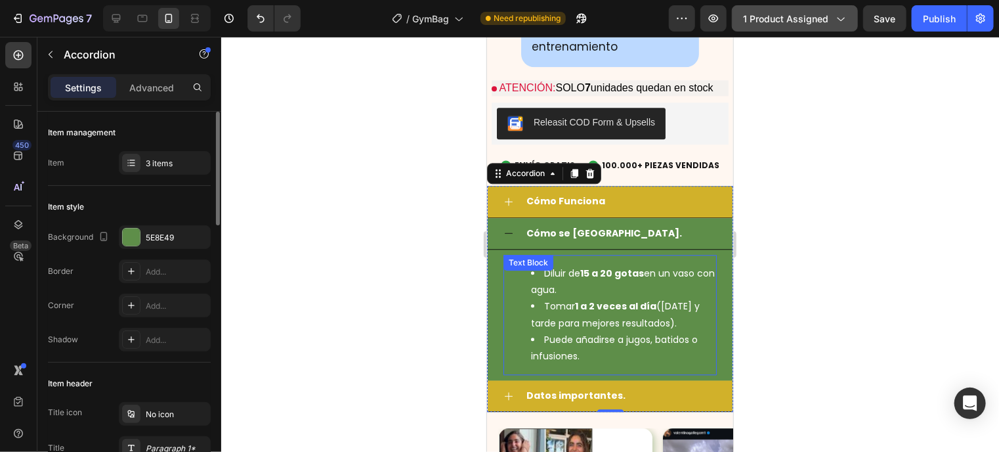
click at [595, 297] on li "Diluir de 15 a 20 gotas en un vaso con agua." at bounding box center [622, 280] width 184 height 33
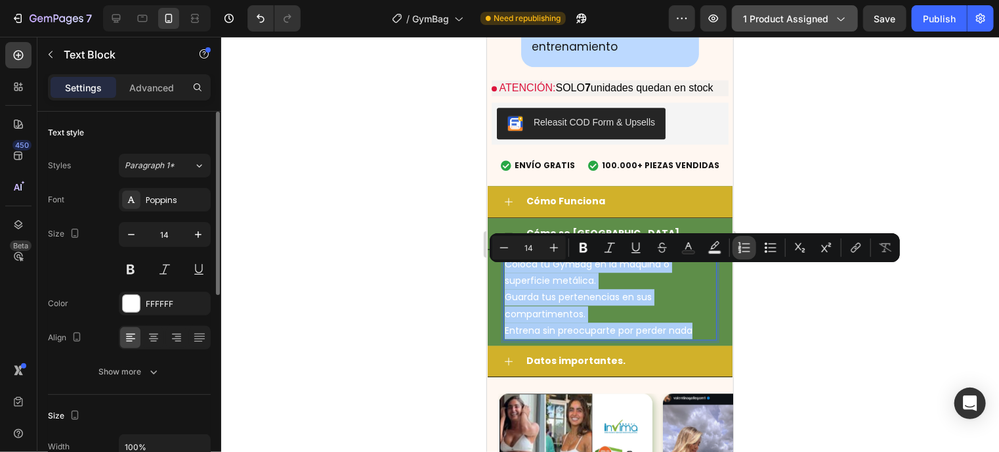
click at [742, 248] on icon "Editor contextual toolbar" at bounding box center [744, 247] width 13 height 13
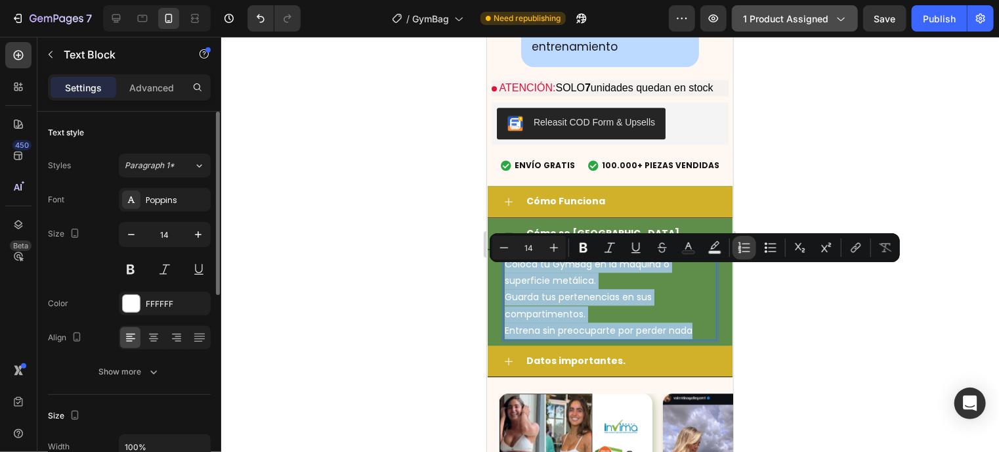
type input "14"
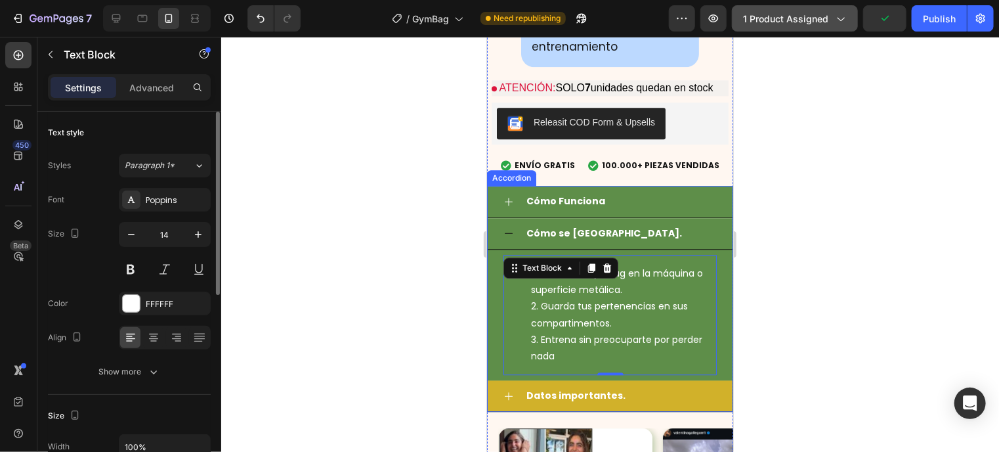
click at [529, 207] on strong "Cómo Funciona" at bounding box center [565, 200] width 79 height 13
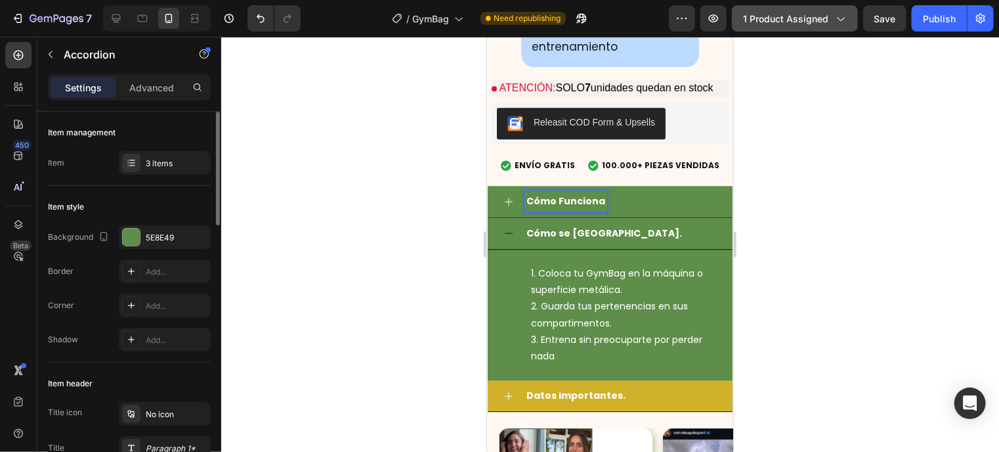
click at [529, 207] on strong "Cómo Funciona" at bounding box center [565, 200] width 79 height 13
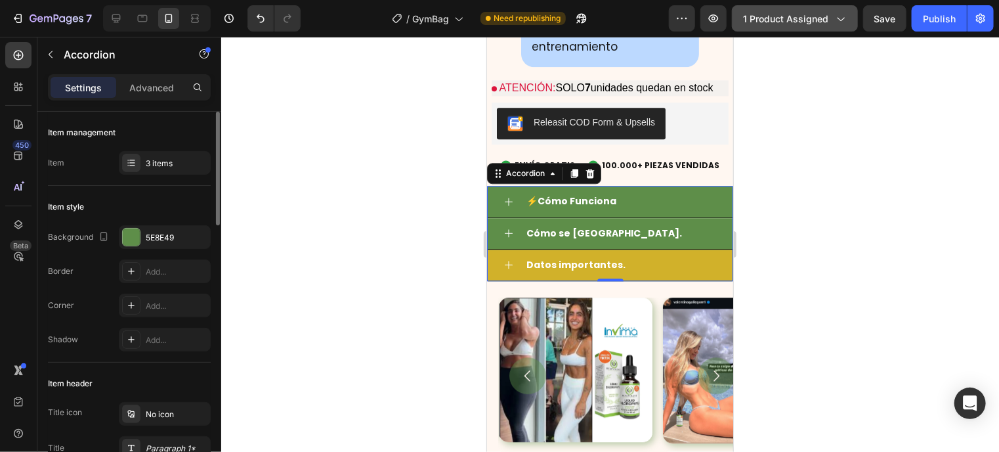
click at [532, 239] on strong "Cómo se usa." at bounding box center [604, 232] width 156 height 13
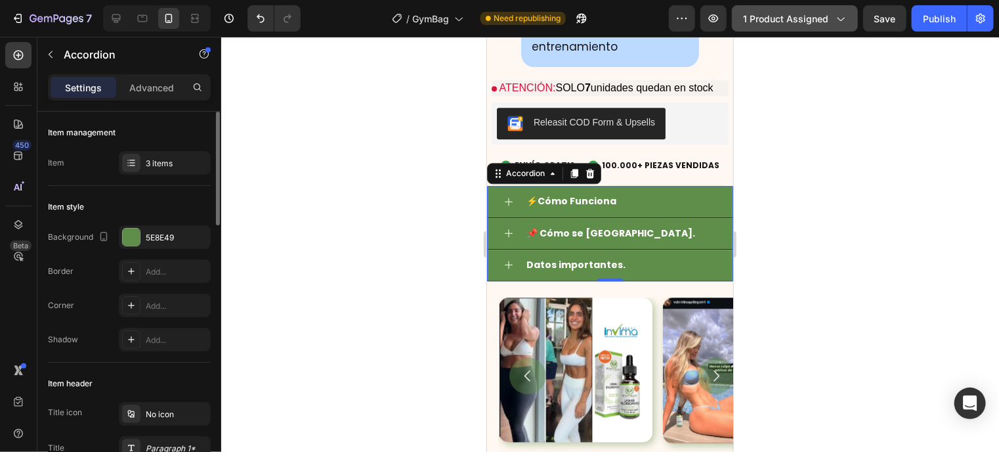
click at [528, 270] on strong "Datos importantes." at bounding box center [575, 263] width 99 height 13
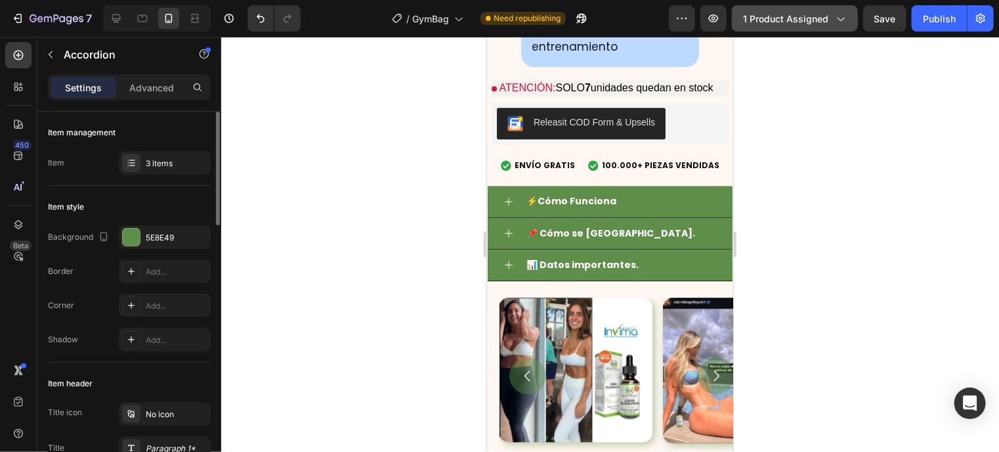
click at [505, 269] on icon at bounding box center [508, 264] width 11 height 11
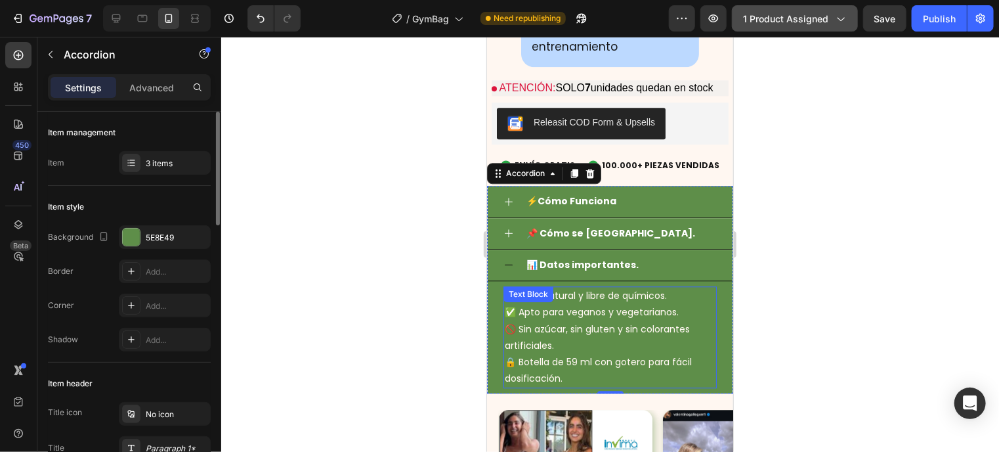
click at [520, 319] on div "🌿 100% natural y libre de químicos. ✅ Apto para veganos y vegetarianos. 🚫 Sin a…" at bounding box center [609, 336] width 213 height 102
click at [520, 301] on div "Text Block" at bounding box center [528, 293] width 50 height 16
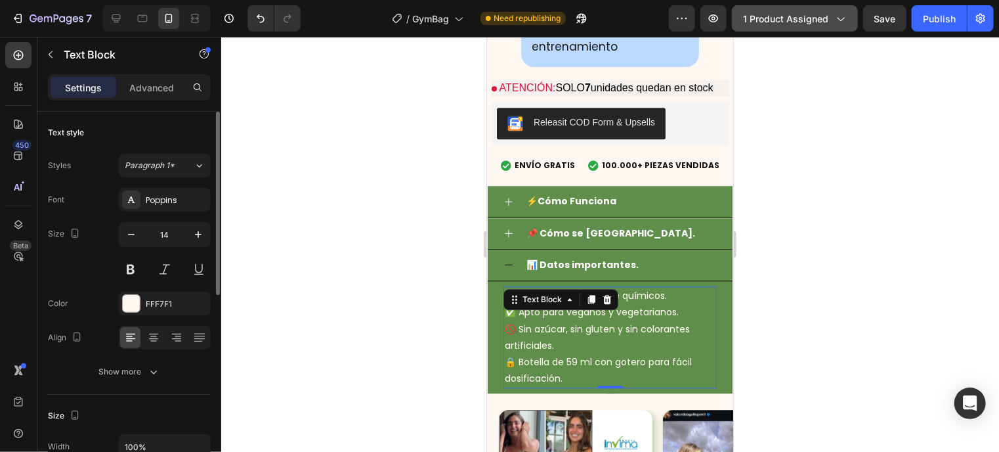
click at [545, 365] on p "🔒 Botella de 59 ml con gotero para fácil dosificación." at bounding box center [609, 369] width 211 height 33
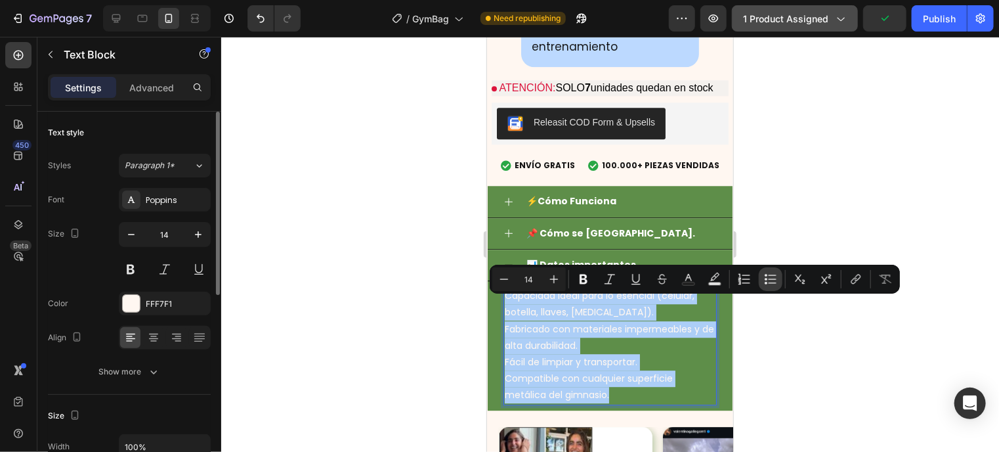
click at [762, 280] on button "Bulleted List" at bounding box center [771, 279] width 24 height 24
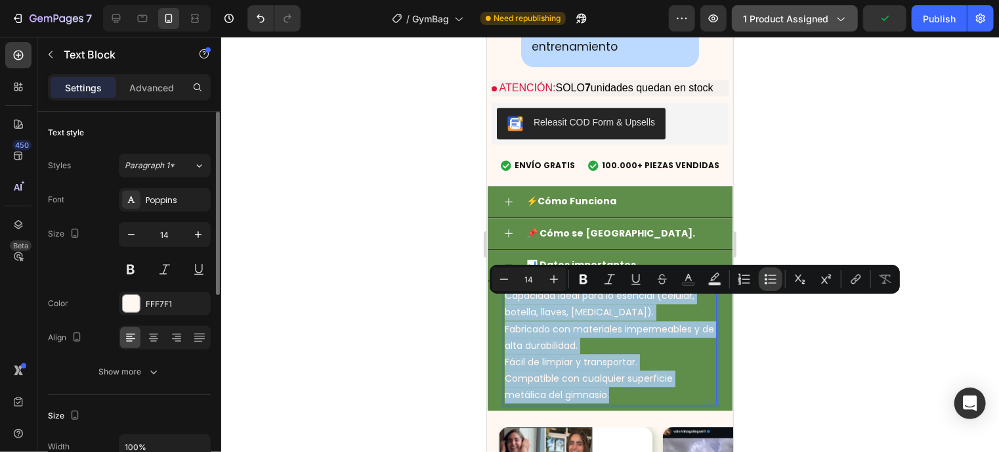
type input "14"
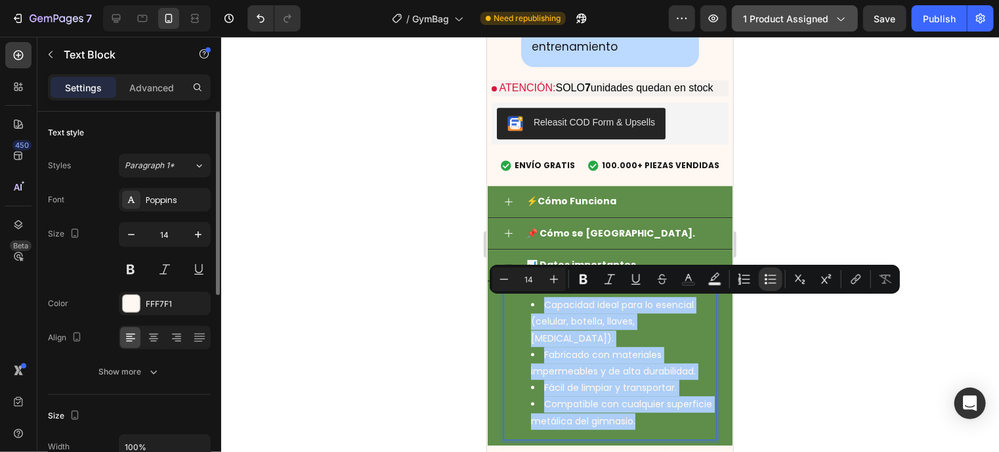
click at [429, 342] on div at bounding box center [610, 244] width 778 height 415
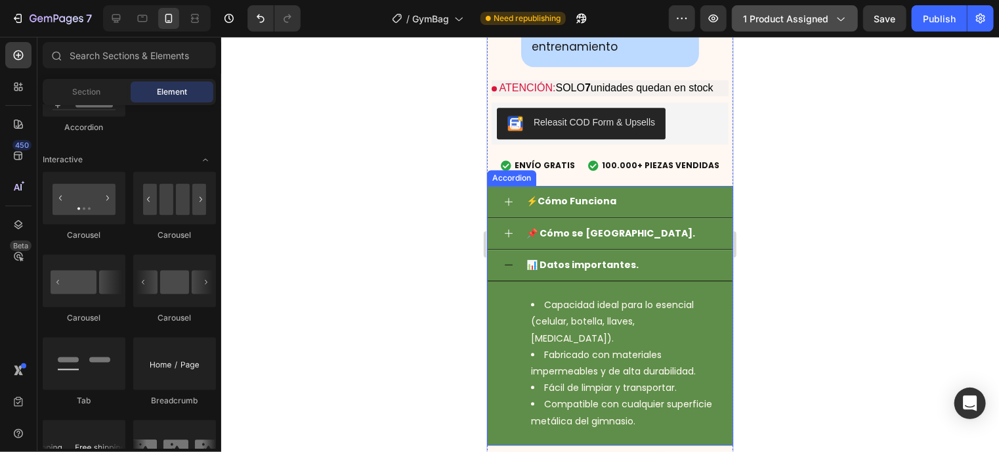
click at [508, 269] on icon at bounding box center [508, 264] width 11 height 11
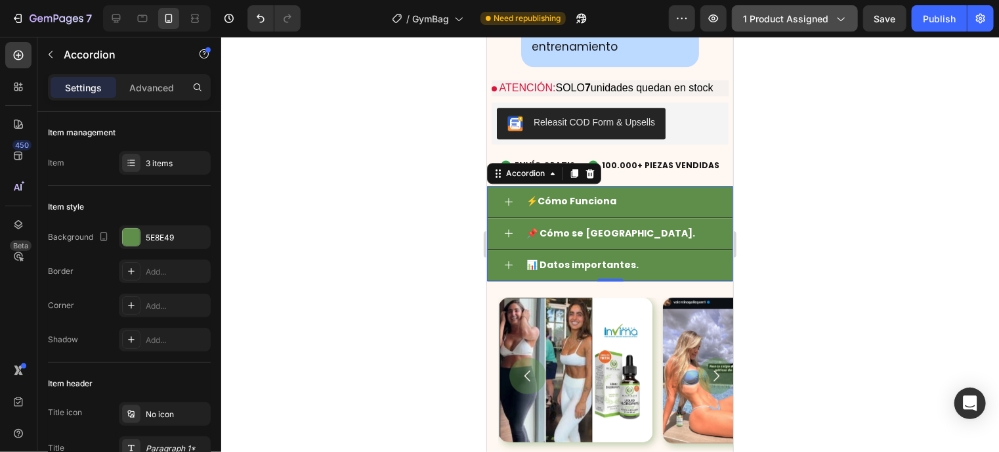
drag, startPoint x: 931, startPoint y: 179, endPoint x: 138, endPoint y: 230, distance: 794.4
click at [931, 179] on div at bounding box center [610, 244] width 778 height 415
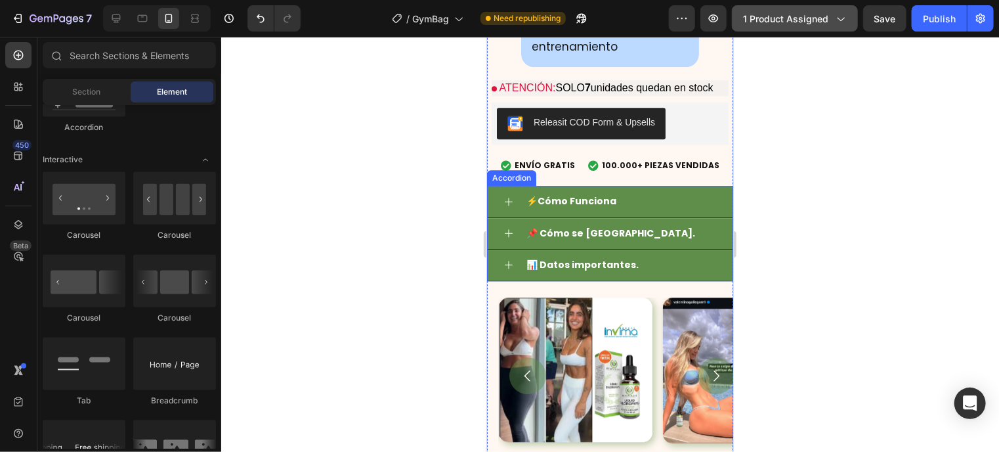
click at [500, 183] on div "Accordion" at bounding box center [511, 177] width 44 height 12
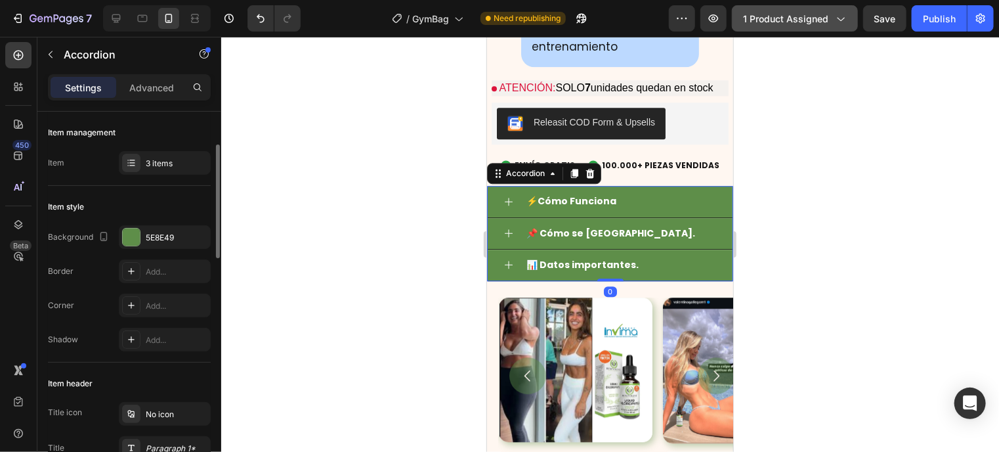
scroll to position [28, 0]
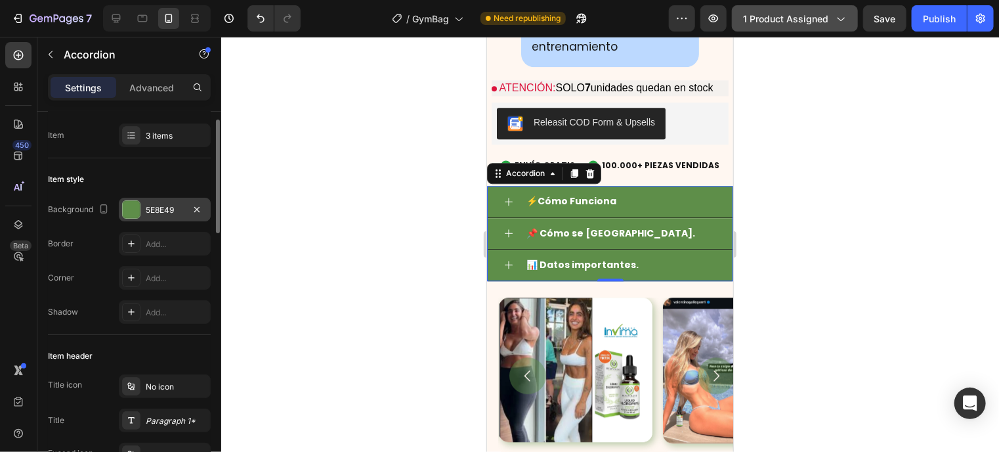
click at [129, 204] on div at bounding box center [131, 209] width 17 height 17
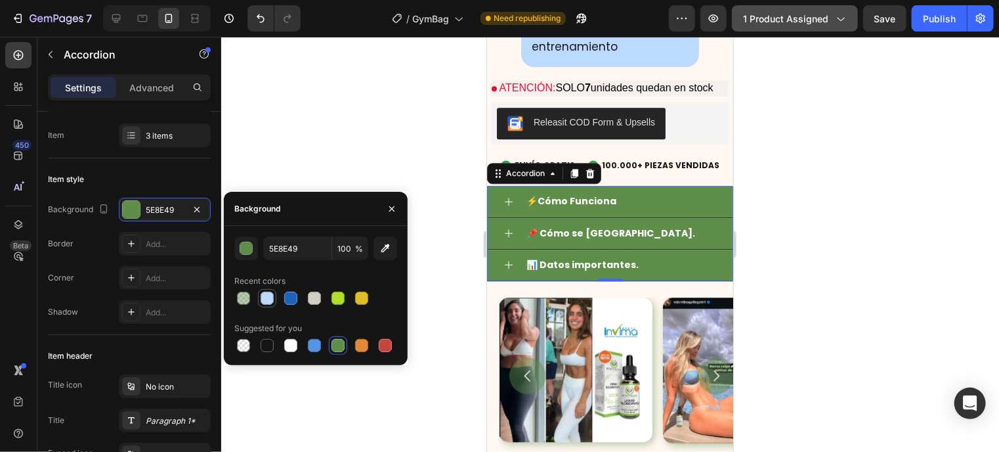
click at [260, 303] on div at bounding box center [267, 298] width 16 height 16
type input "BCD9FF"
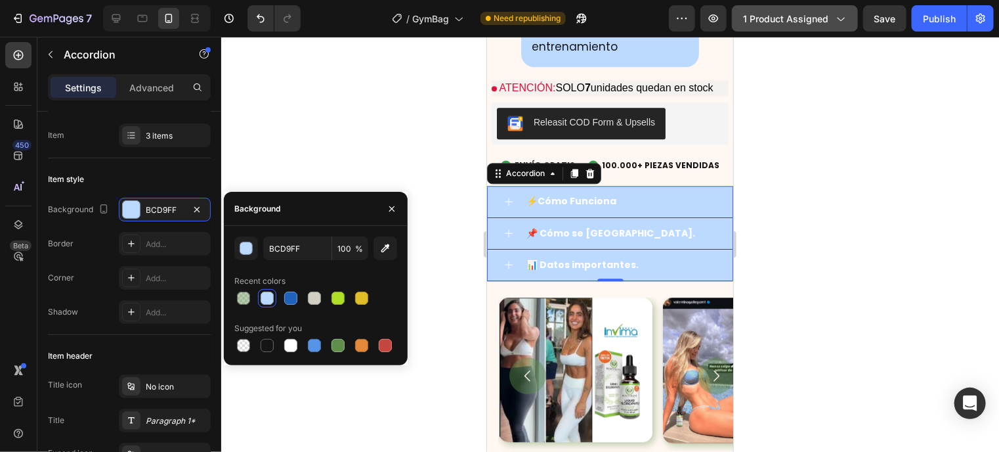
click at [639, 236] on div "📌 Cómo se [GEOGRAPHIC_DATA]." at bounding box center [620, 232] width 192 height 20
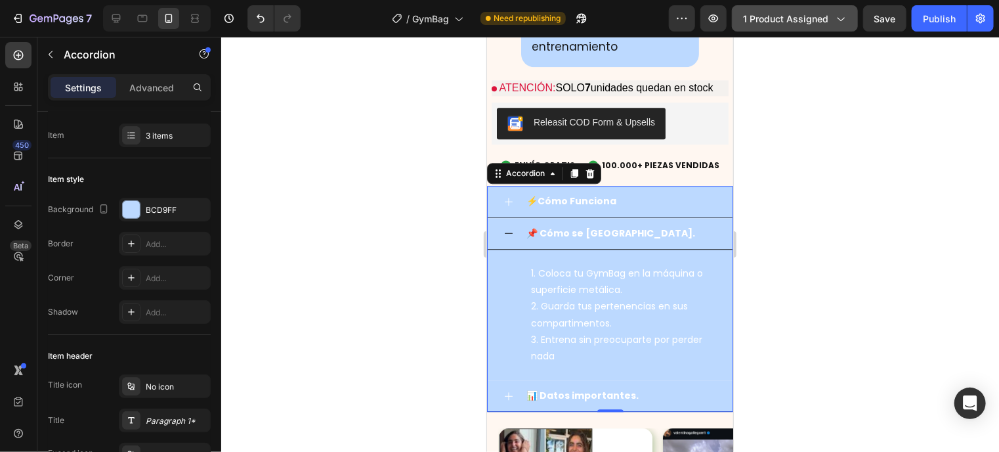
click at [639, 236] on div "📌 Cómo se [GEOGRAPHIC_DATA]." at bounding box center [620, 232] width 192 height 20
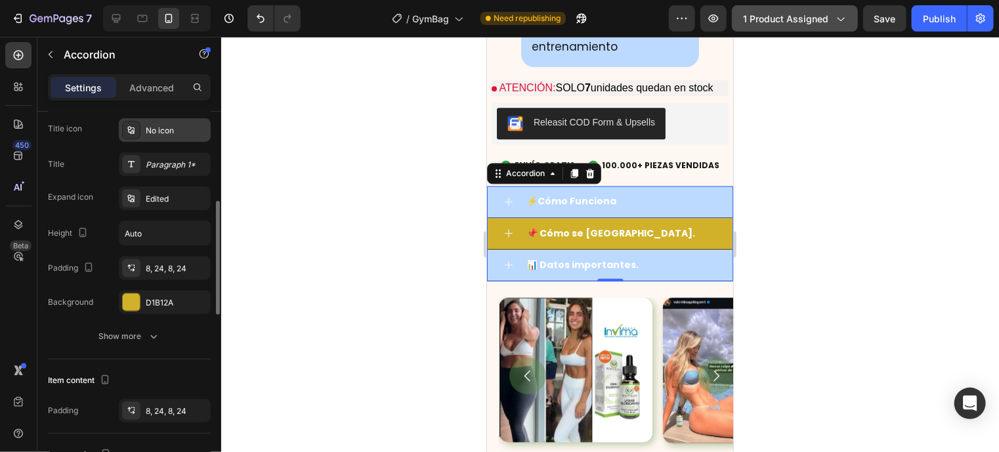
scroll to position [289, 0]
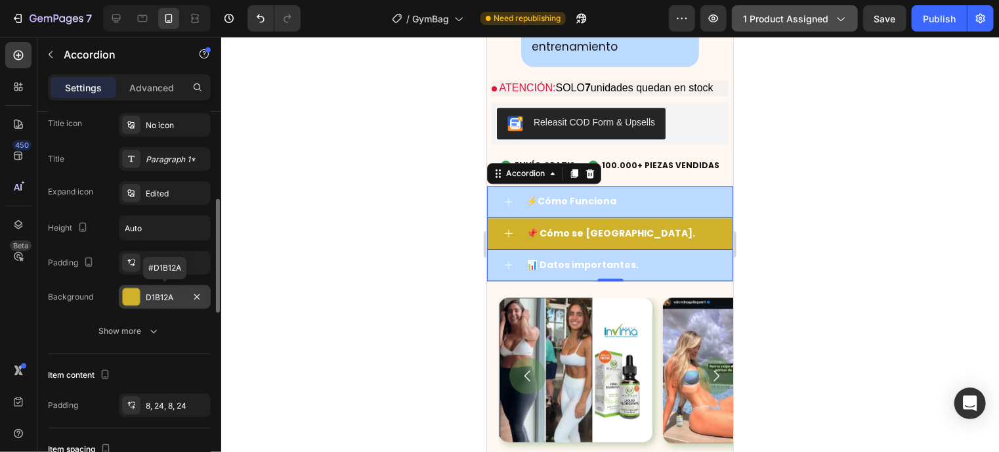
click at [129, 298] on div at bounding box center [131, 296] width 17 height 17
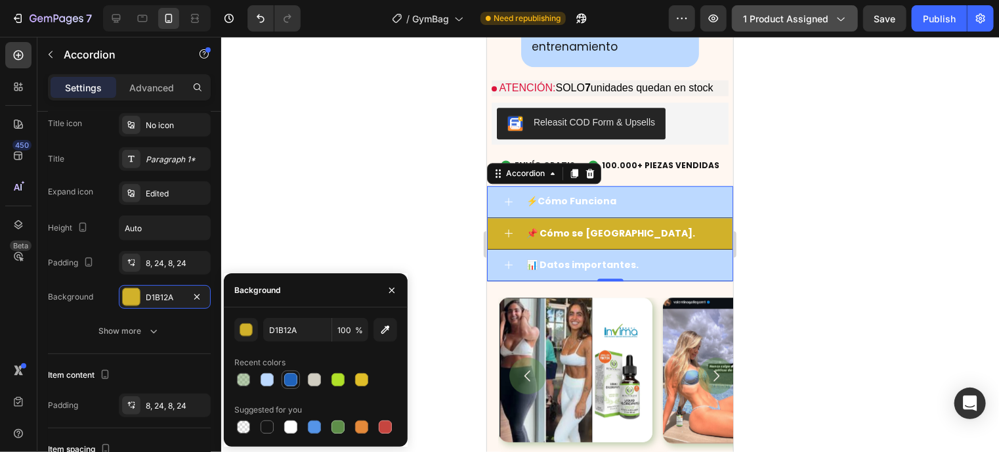
click at [291, 375] on div at bounding box center [290, 379] width 13 height 13
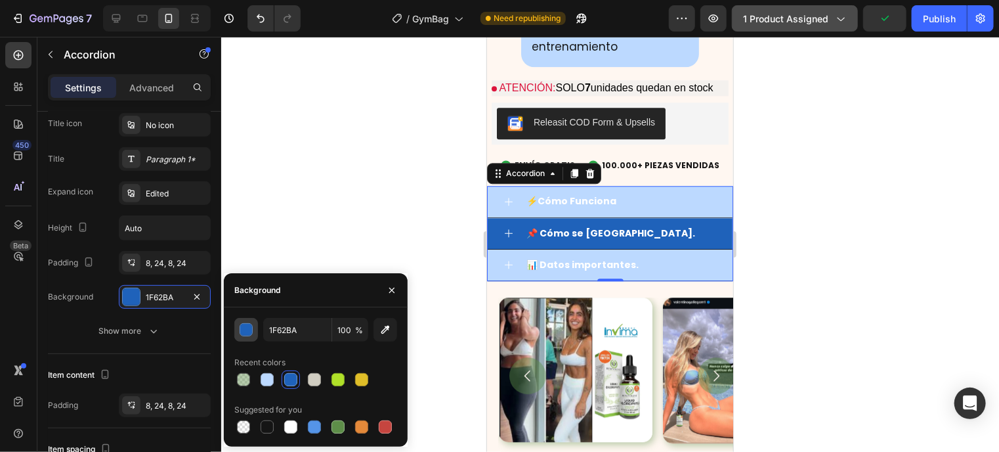
click at [246, 326] on div "button" at bounding box center [246, 330] width 13 height 13
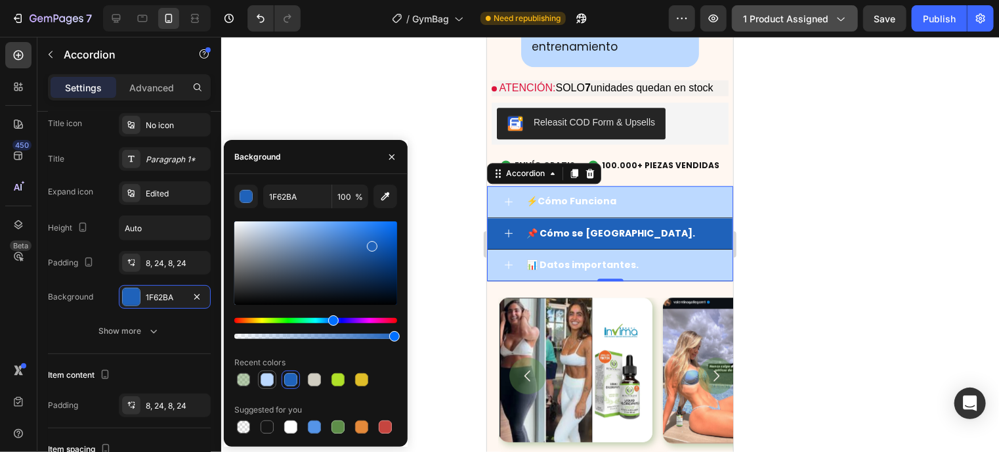
click at [265, 375] on div at bounding box center [267, 379] width 13 height 13
type input "BCD9FF"
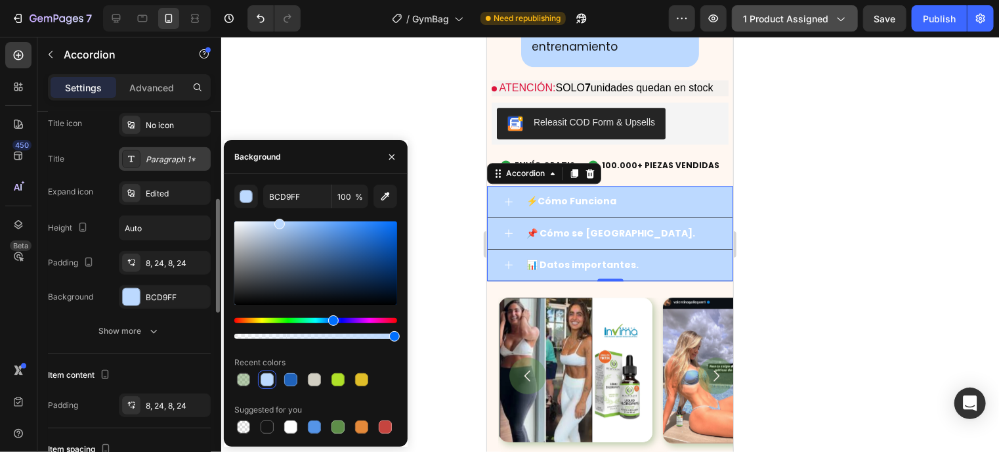
click at [173, 159] on div "Paragraph 1*" at bounding box center [177, 160] width 62 height 12
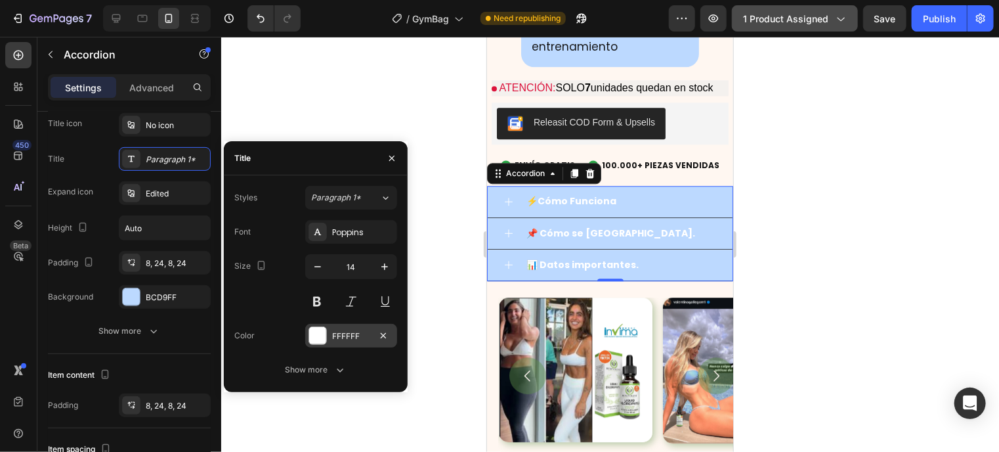
click at [326, 337] on div at bounding box center [317, 335] width 17 height 17
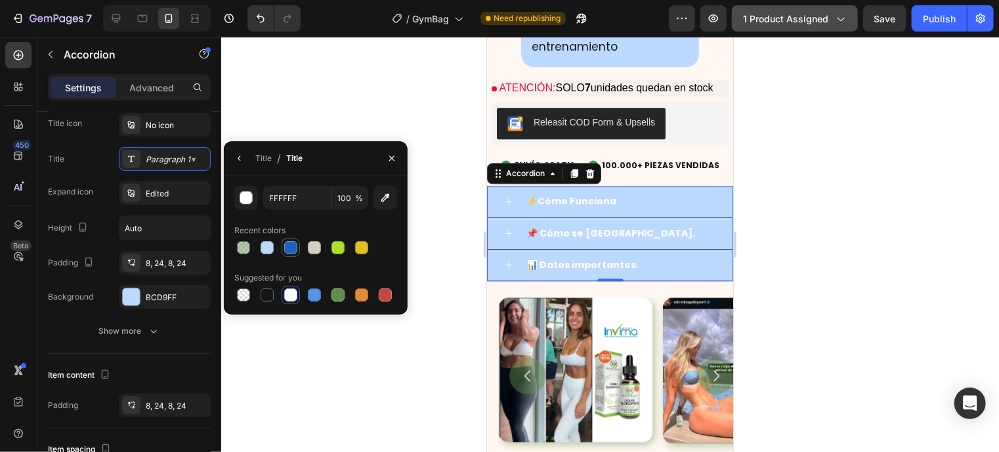
click at [290, 247] on div at bounding box center [290, 247] width 13 height 13
type input "1F62BA"
click at [268, 158] on div "Title" at bounding box center [263, 158] width 16 height 12
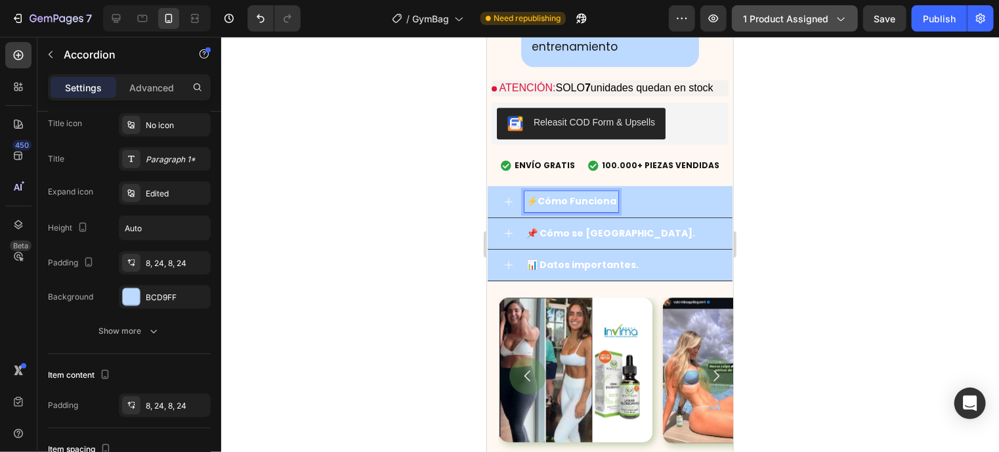
click at [595, 207] on strong "⚡Cómo Funciona" at bounding box center [571, 200] width 90 height 13
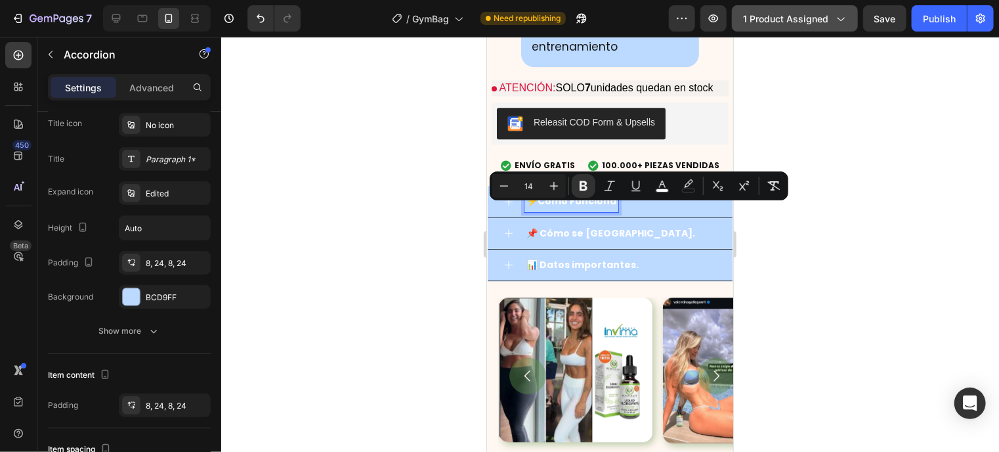
click at [595, 207] on strong "⚡Cómo Funciona" at bounding box center [571, 200] width 90 height 13
click at [662, 180] on icon "Editor contextual toolbar" at bounding box center [662, 185] width 13 height 13
type input "FFFFFF"
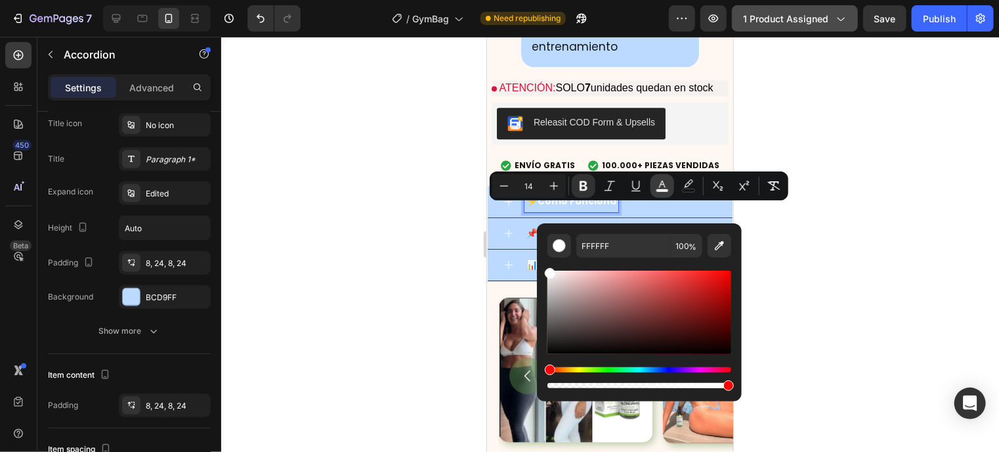
click at [656, 189] on icon "Editor contextual toolbar" at bounding box center [662, 185] width 13 height 13
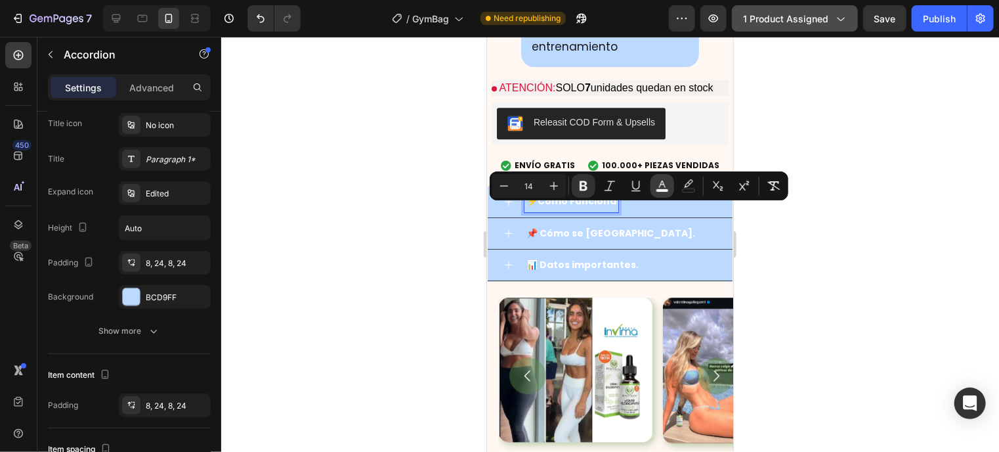
click at [656, 189] on icon "Editor contextual toolbar" at bounding box center [662, 185] width 13 height 13
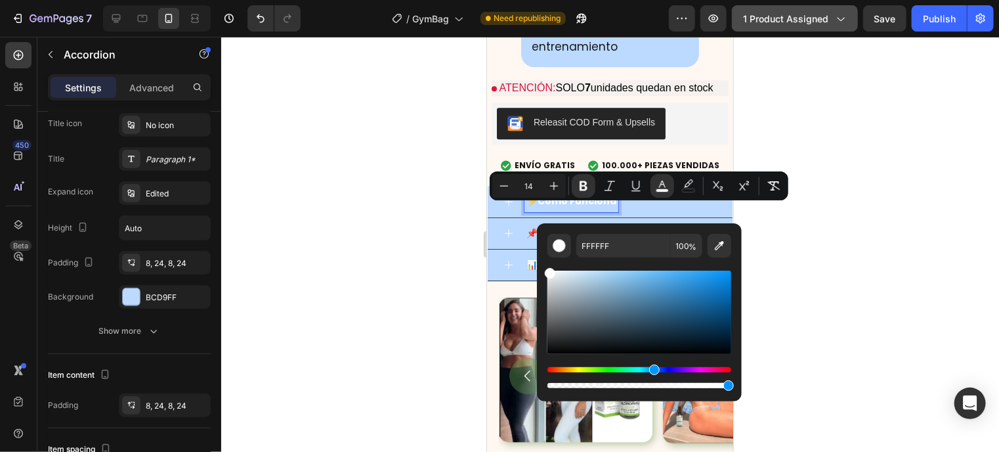
click at [652, 369] on div "Hue" at bounding box center [639, 369] width 184 height 5
drag, startPoint x: 630, startPoint y: 295, endPoint x: 703, endPoint y: 305, distance: 73.5
click at [703, 305] on div "Editor contextual toolbar" at bounding box center [639, 311] width 184 height 83
type input "186196"
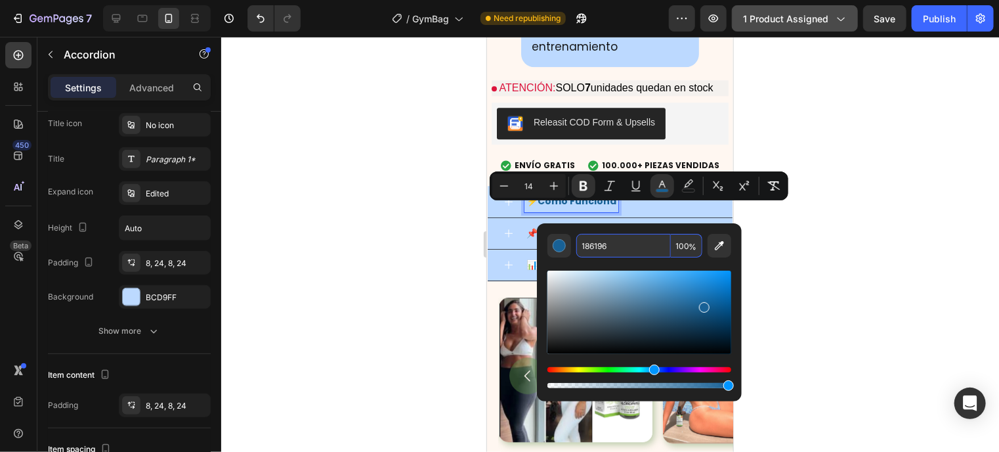
click at [648, 257] on input "186196" at bounding box center [623, 246] width 95 height 24
click at [532, 238] on strong "📌 Cómo se [GEOGRAPHIC_DATA]." at bounding box center [610, 232] width 169 height 13
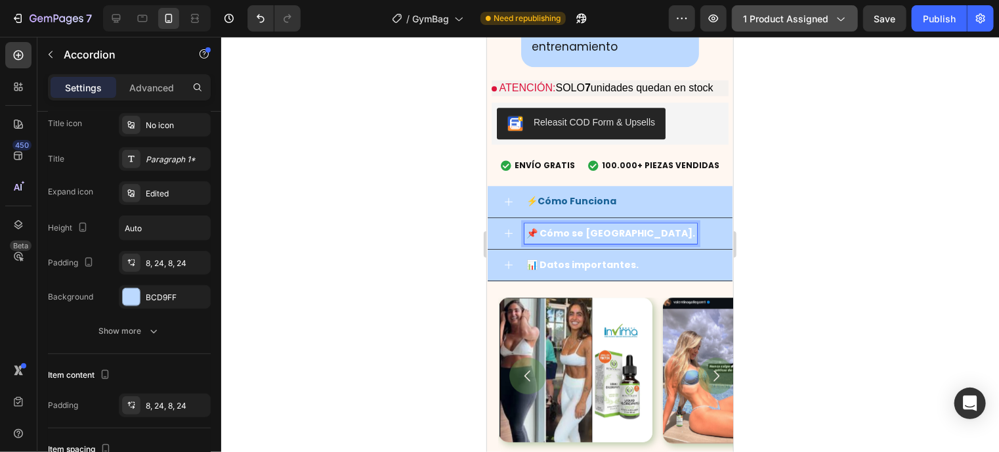
click at [532, 238] on strong "📌 Cómo se [GEOGRAPHIC_DATA]." at bounding box center [610, 232] width 169 height 13
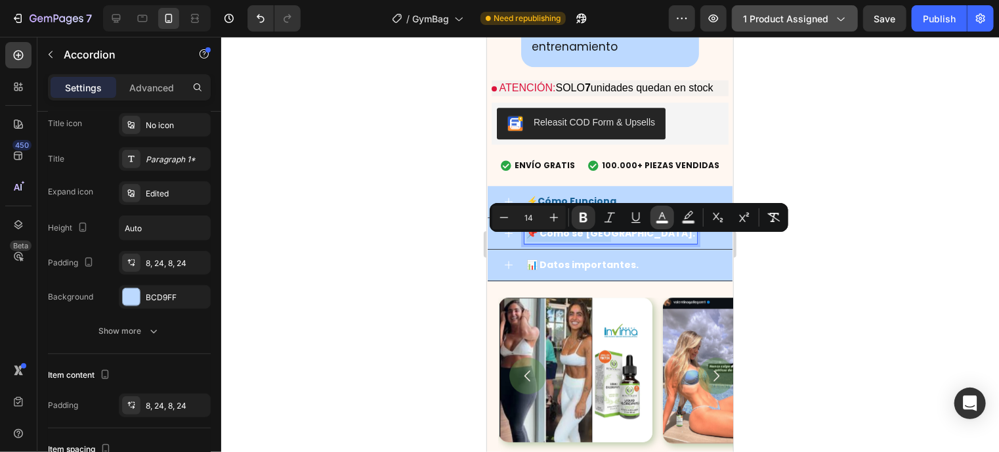
click at [654, 216] on button "color" at bounding box center [662, 217] width 24 height 24
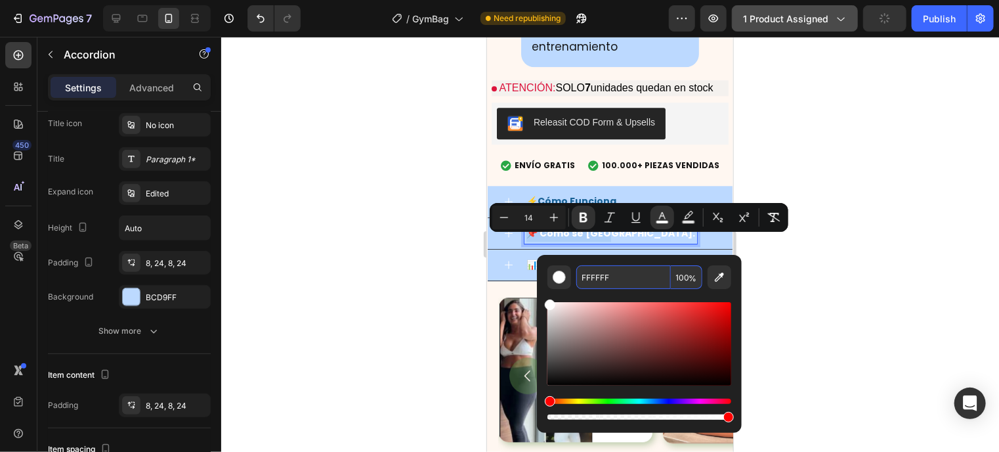
click at [616, 271] on input "FFFFFF" at bounding box center [623, 277] width 95 height 24
paste input "186196"
type input "186196"
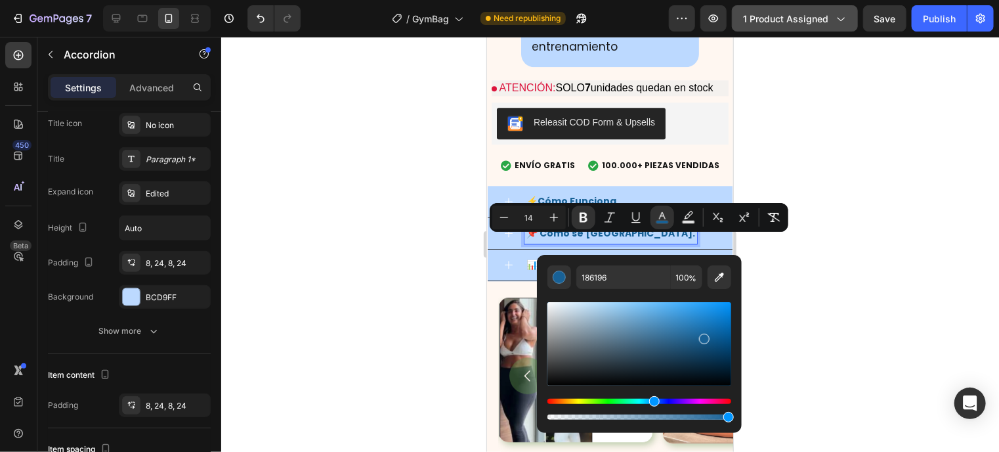
click at [526, 270] on strong "📊 Datos importantes." at bounding box center [582, 263] width 112 height 13
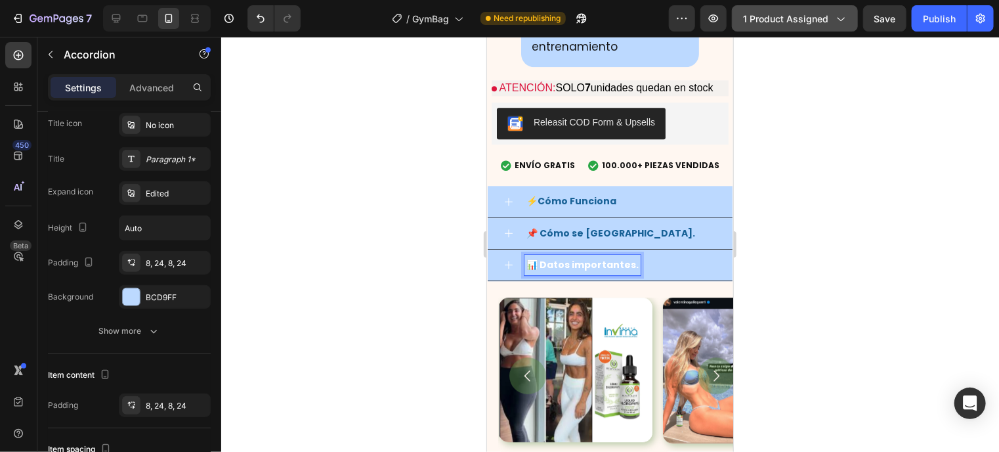
click at [578, 270] on strong "📊 Datos importantes." at bounding box center [582, 263] width 112 height 13
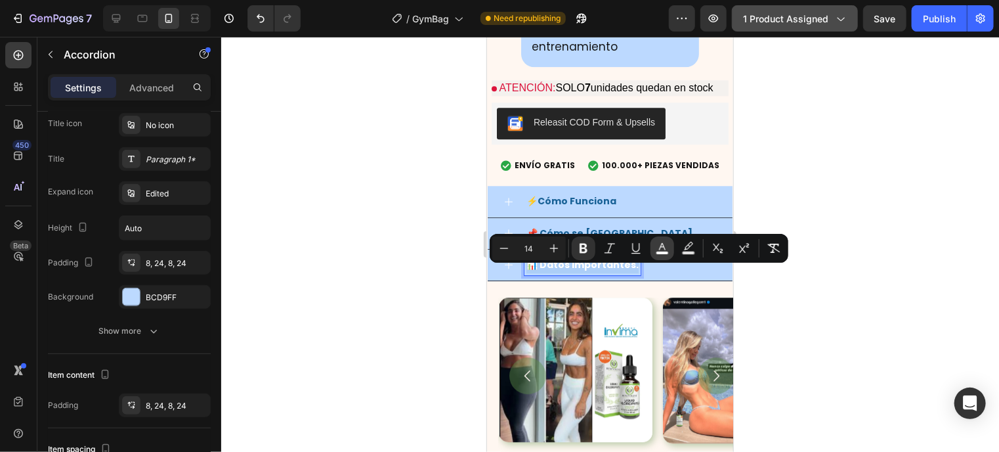
click at [666, 249] on icon "Editor contextual toolbar" at bounding box center [662, 248] width 13 height 13
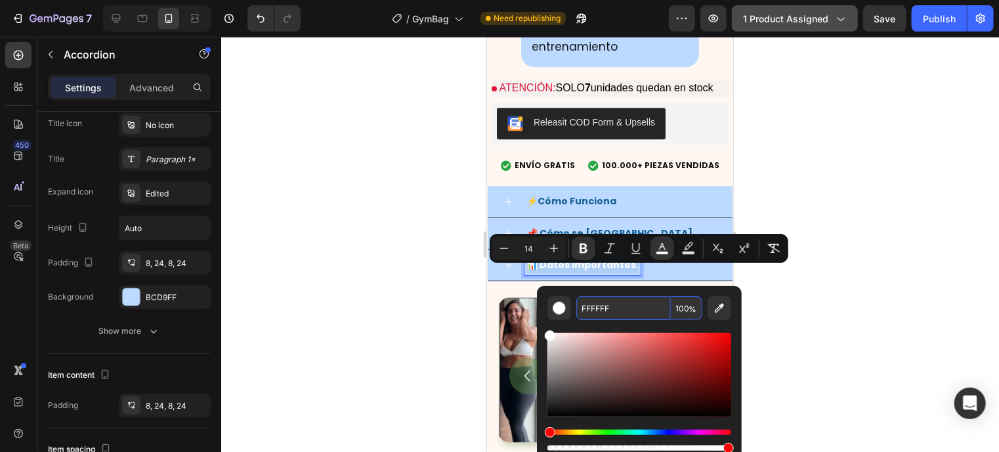
click at [610, 310] on input "FFFFFF" at bounding box center [623, 308] width 95 height 24
paste input "186196"
type input "186196"
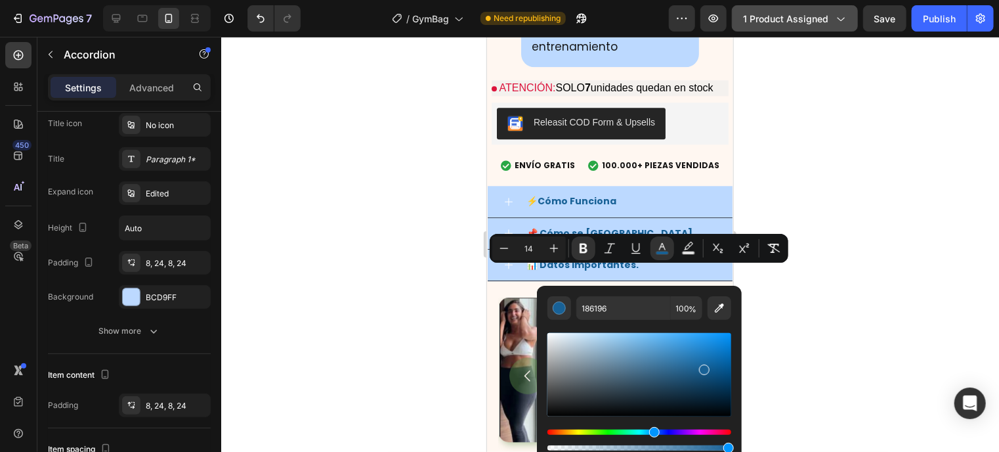
click at [489, 201] on div "⚡Cómo Funciona" at bounding box center [609, 201] width 245 height 32
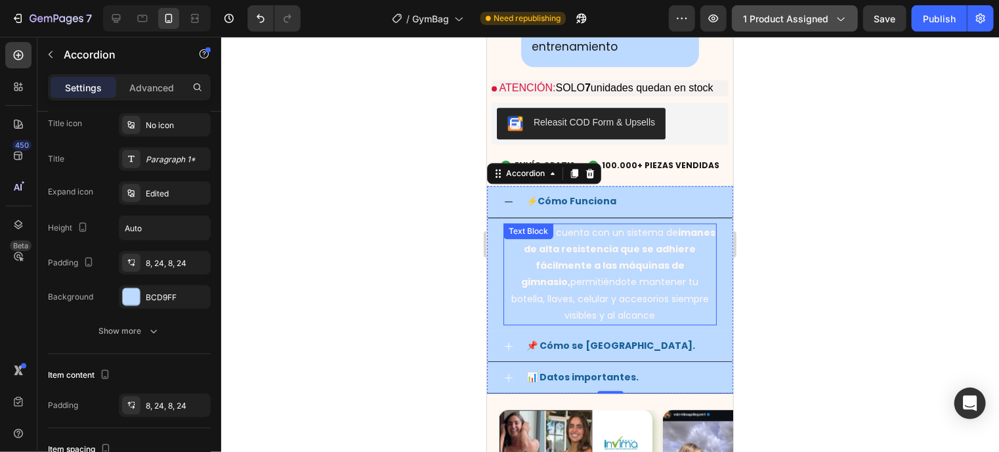
click at [578, 245] on p "El GymBag cuenta con un sistema de imanes de alta resistencia que se adhiere fá…" at bounding box center [609, 273] width 211 height 99
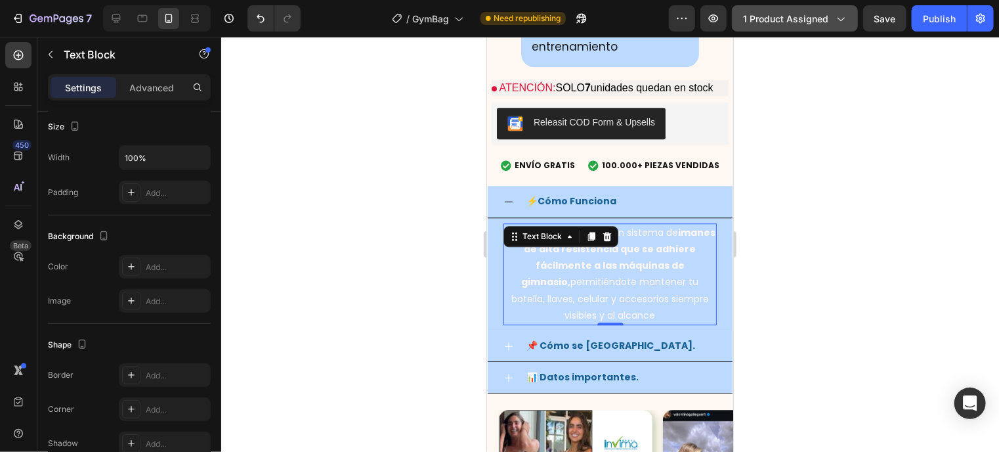
scroll to position [0, 0]
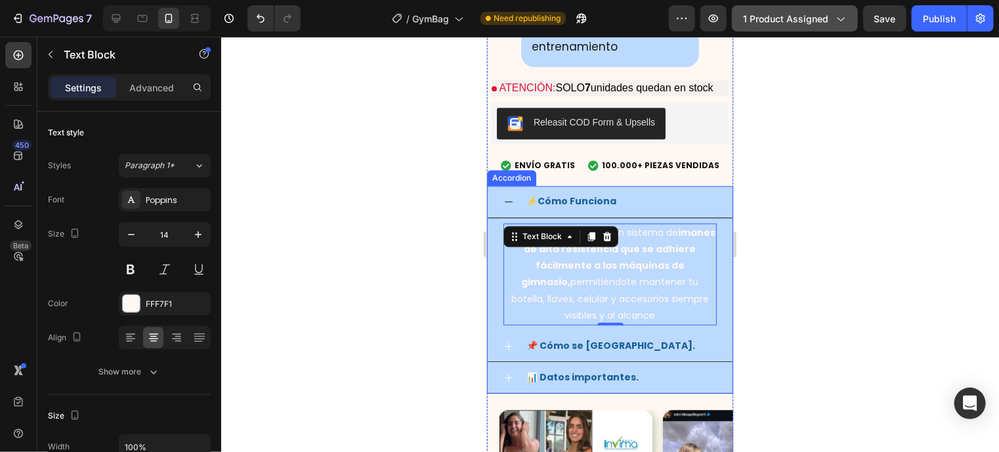
click at [644, 206] on div "⚡Cómo Funciona" at bounding box center [620, 200] width 192 height 20
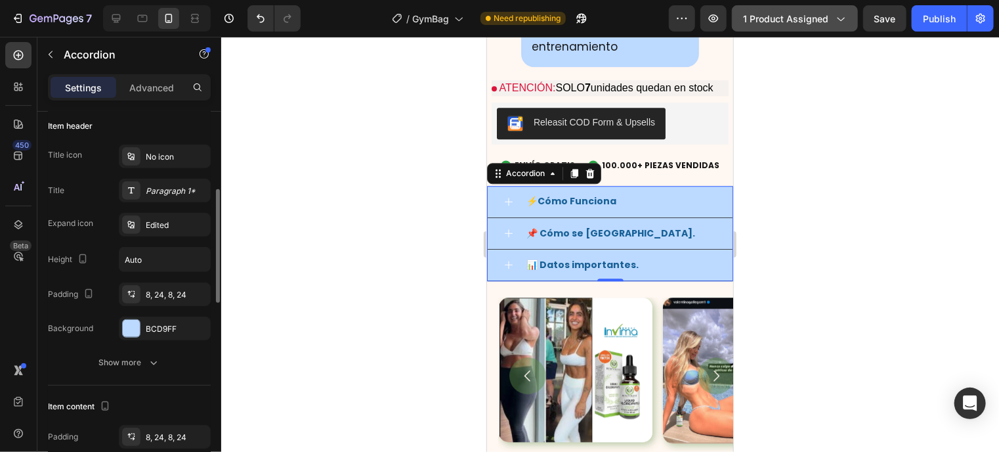
scroll to position [257, 0]
click at [135, 314] on div "Title icon No icon Title Paragraph 1* Expand icon Edited Height Auto Padding 8,…" at bounding box center [129, 242] width 163 height 196
click at [135, 316] on div "Title icon No icon Title Paragraph 1* Expand icon Edited Height Auto Padding 8,…" at bounding box center [129, 242] width 163 height 196
click at [135, 316] on div "BCD9FF" at bounding box center [165, 328] width 92 height 24
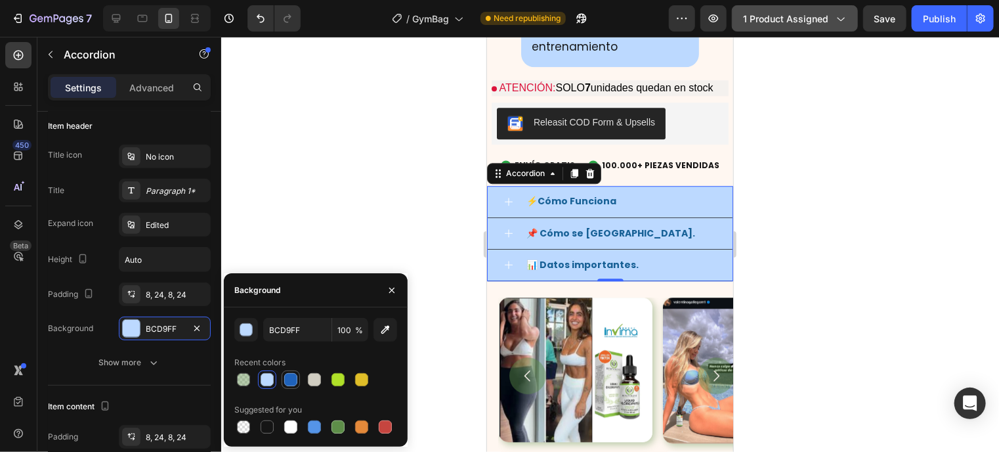
click at [290, 378] on div at bounding box center [290, 379] width 13 height 13
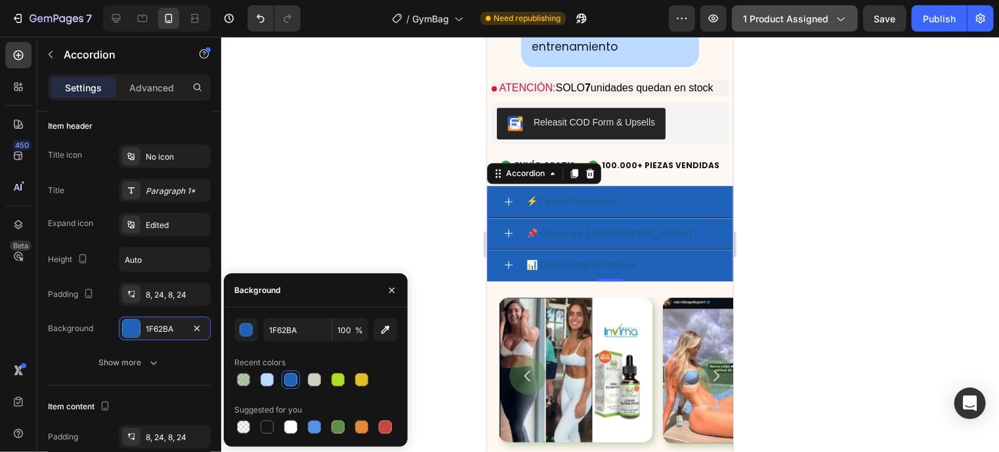
type input "BCD9FF"
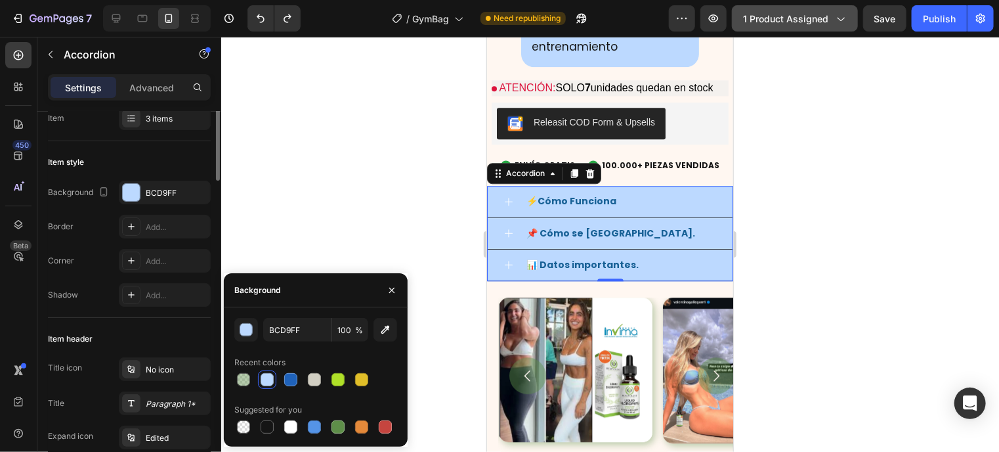
scroll to position [0, 0]
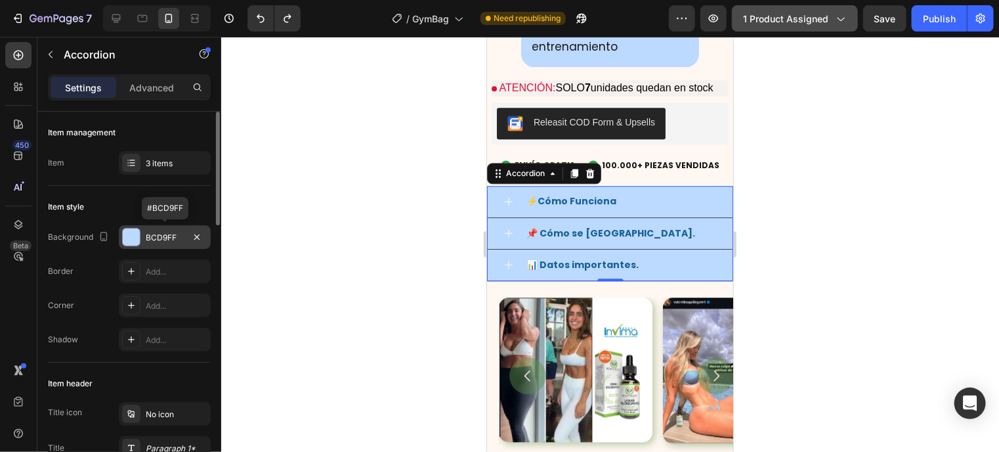
click at [131, 238] on div at bounding box center [131, 236] width 17 height 17
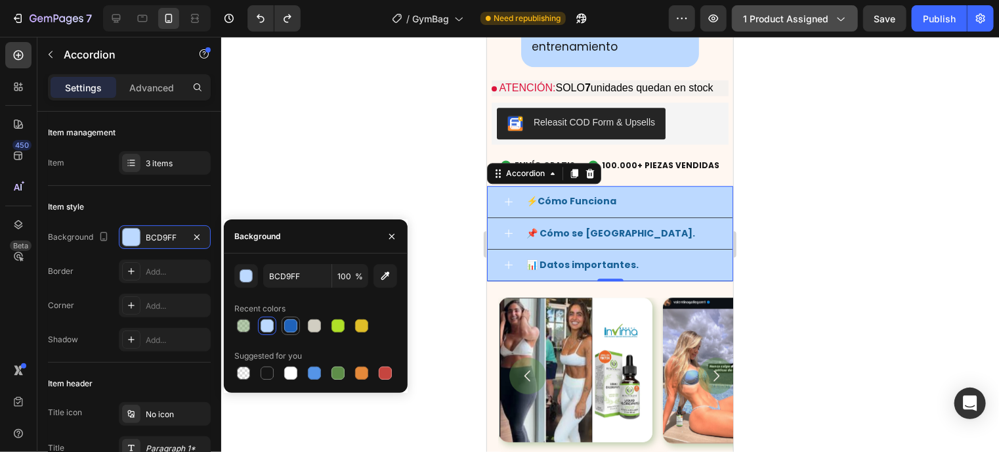
click at [297, 325] on div at bounding box center [290, 325] width 13 height 13
type input "1F62BA"
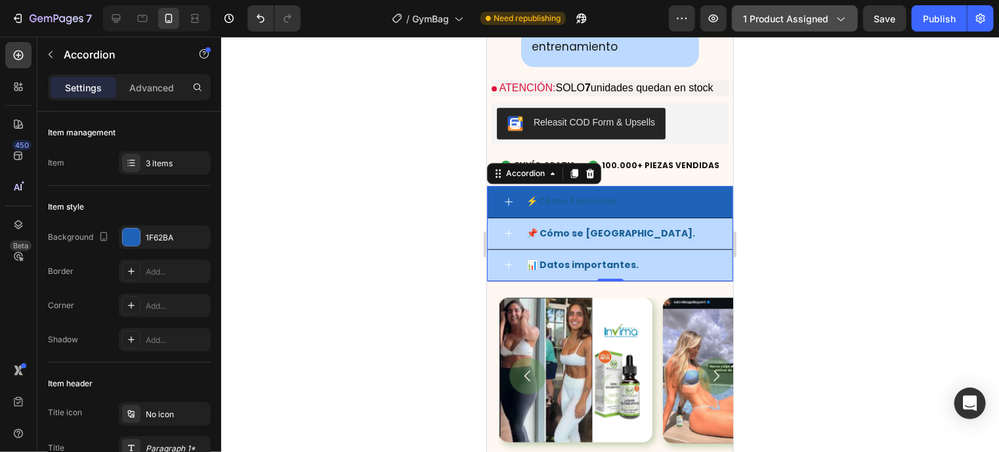
click at [679, 203] on div "⚡Cómo Funciona" at bounding box center [620, 200] width 192 height 20
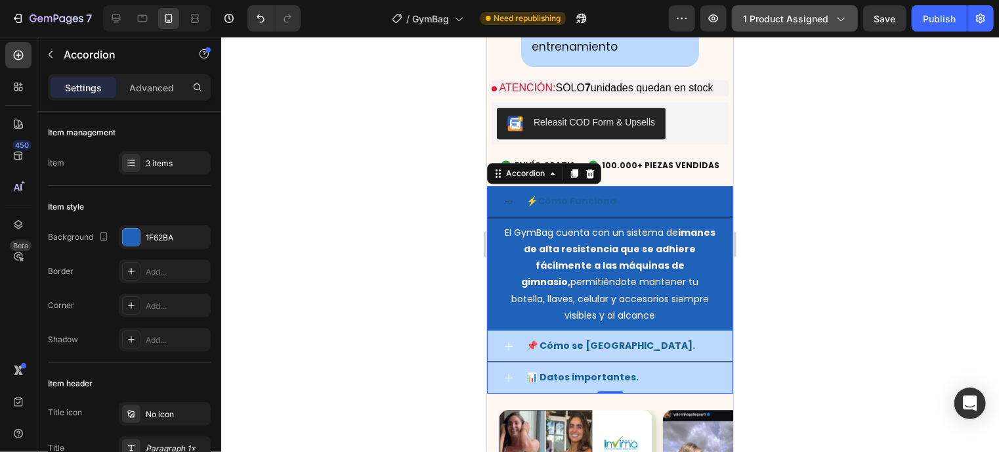
click at [509, 206] on icon at bounding box center [508, 201] width 11 height 11
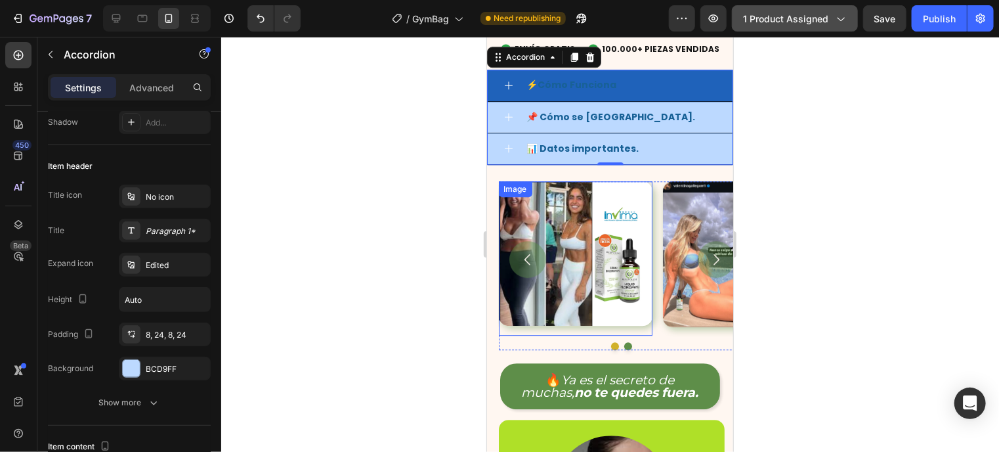
scroll to position [1767, 0]
click at [610, 263] on img at bounding box center [575, 252] width 154 height 144
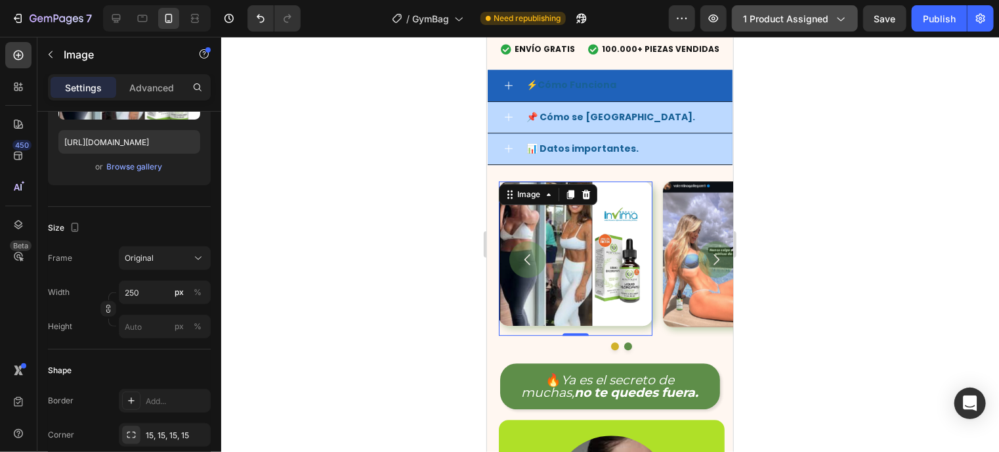
scroll to position [0, 0]
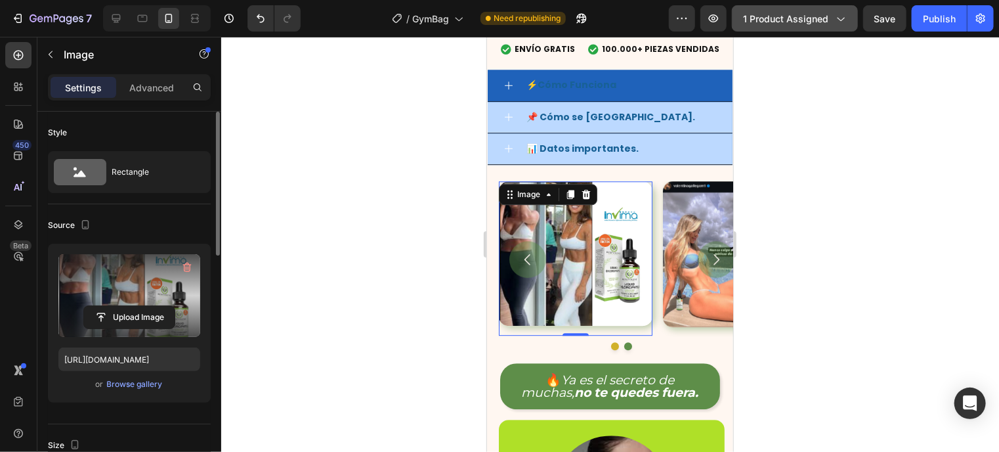
click at [148, 284] on label at bounding box center [129, 295] width 142 height 83
click at [148, 306] on input "file" at bounding box center [129, 317] width 91 height 22
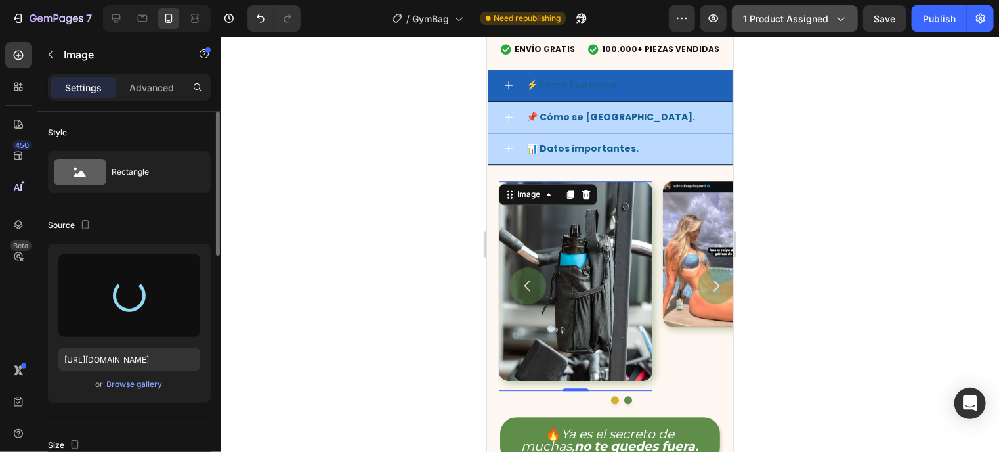
type input "https://cdn.shopify.com/s/files/1/0944/6961/9990/files/gempages_575131414173844…"
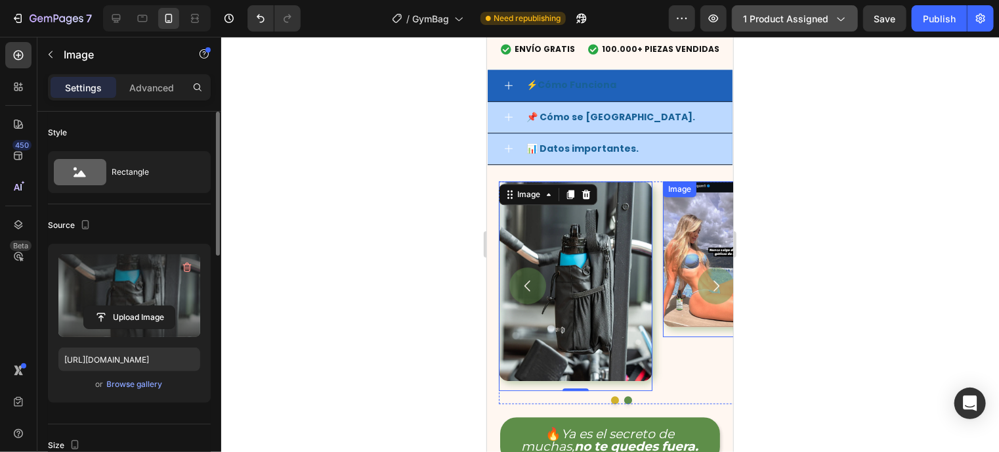
click at [684, 297] on img at bounding box center [739, 253] width 154 height 146
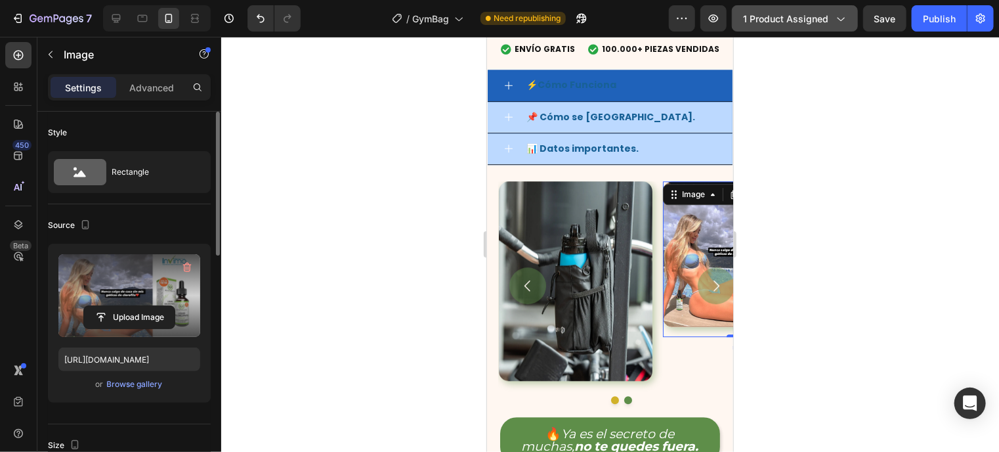
click at [139, 280] on label at bounding box center [129, 295] width 142 height 83
click at [139, 306] on input "file" at bounding box center [129, 317] width 91 height 22
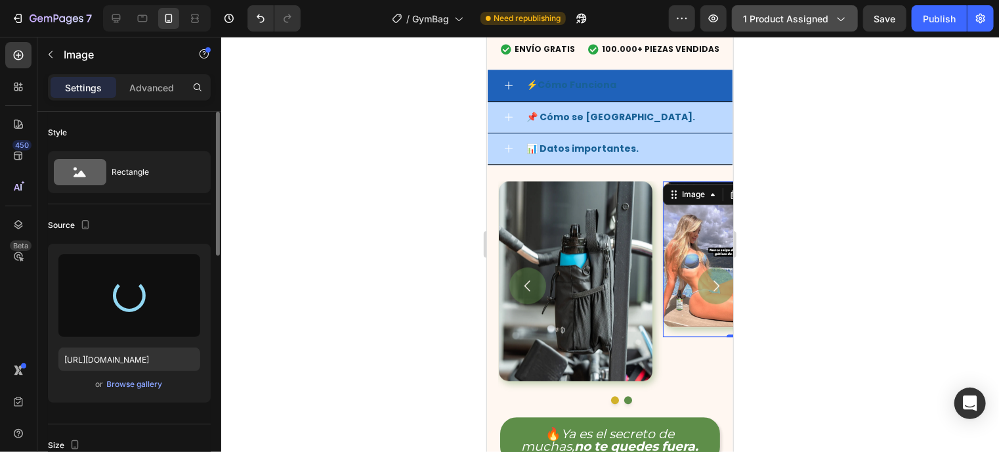
type input "https://cdn.shopify.com/s/files/1/0944/6961/9990/files/gempages_575131414173844…"
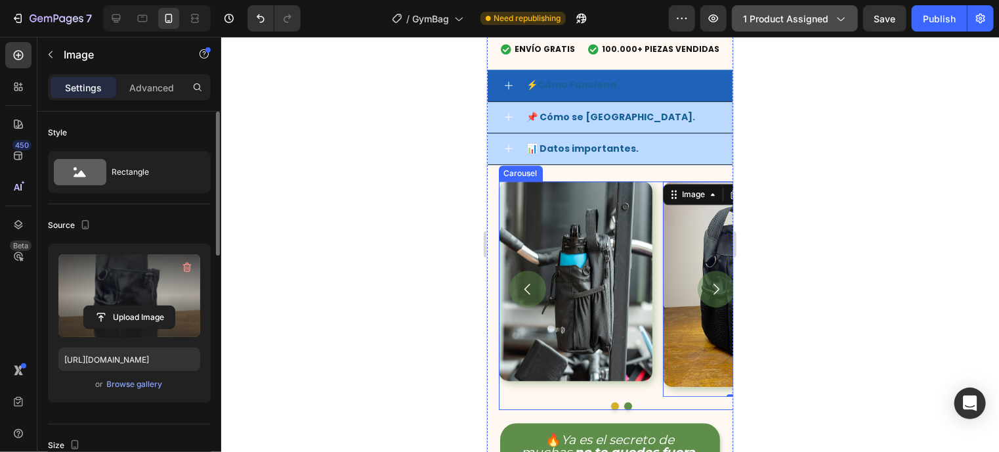
click at [658, 225] on div "Image Image 0" at bounding box center [621, 287] width 246 height 215
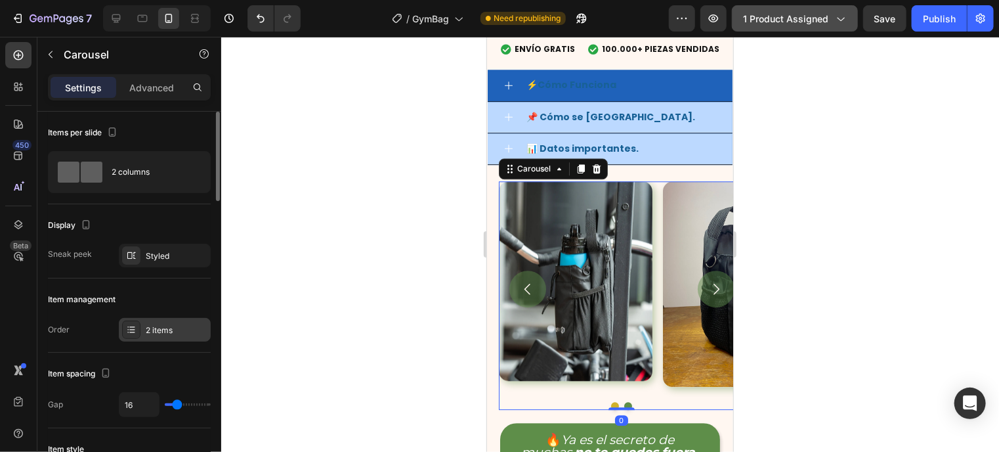
click at [143, 333] on div "2 items" at bounding box center [165, 330] width 92 height 24
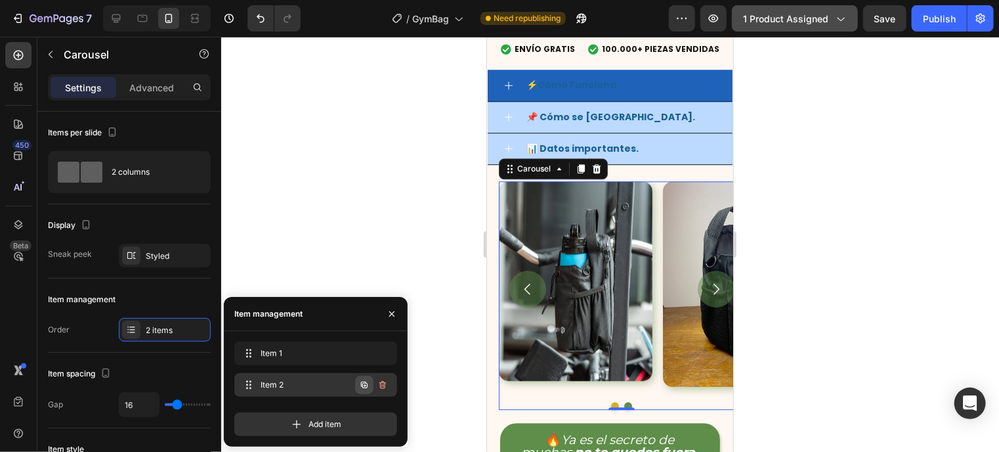
click at [365, 377] on button "button" at bounding box center [364, 384] width 18 height 18
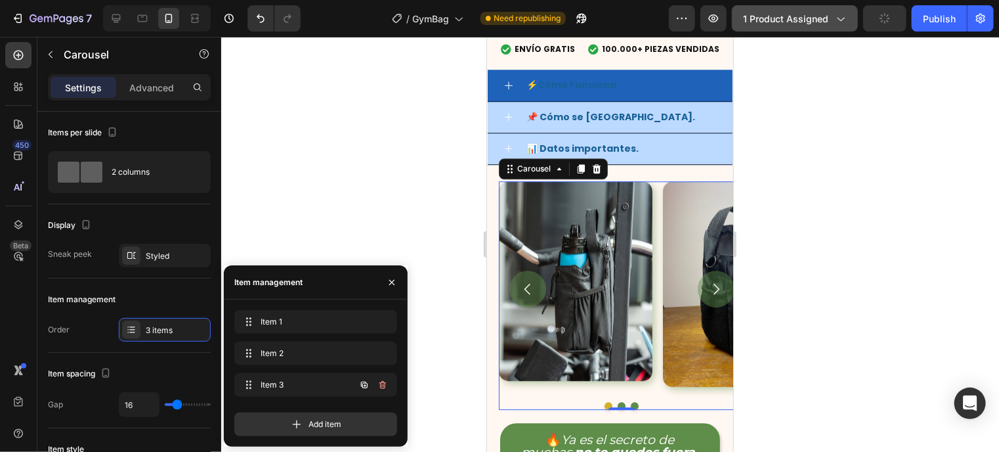
click at [365, 377] on button "button" at bounding box center [364, 384] width 18 height 18
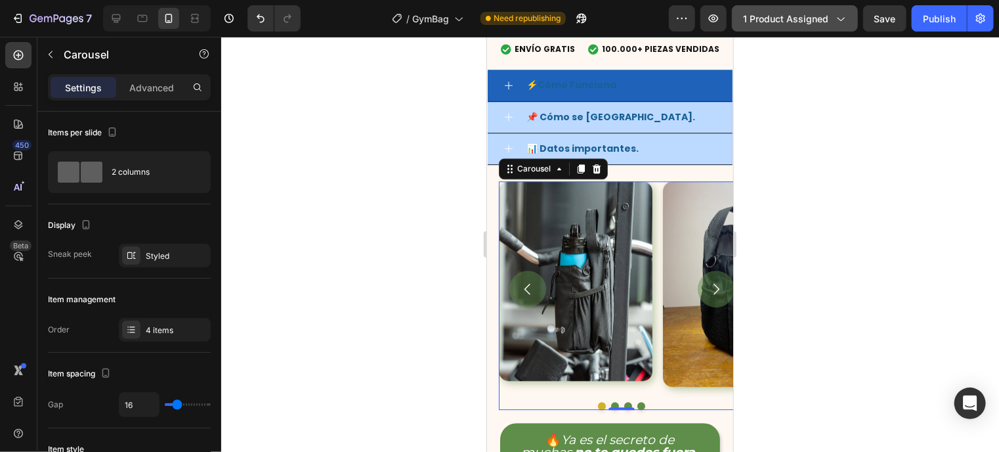
click at [612, 409] on button "Dot" at bounding box center [614, 405] width 8 height 8
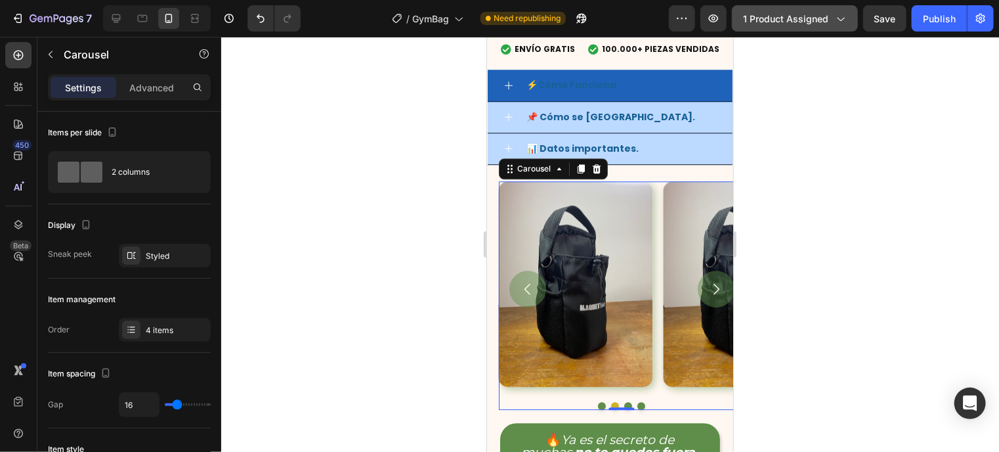
click at [623, 409] on button "Dot" at bounding box center [627, 405] width 8 height 8
click at [595, 301] on img at bounding box center [574, 282] width 154 height 205
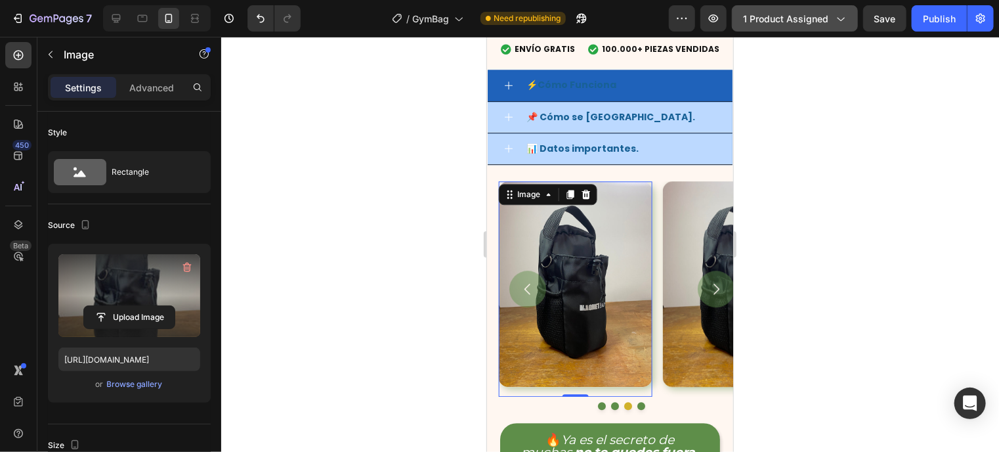
click at [126, 257] on label at bounding box center [129, 295] width 142 height 83
click at [126, 306] on input "file" at bounding box center [129, 317] width 91 height 22
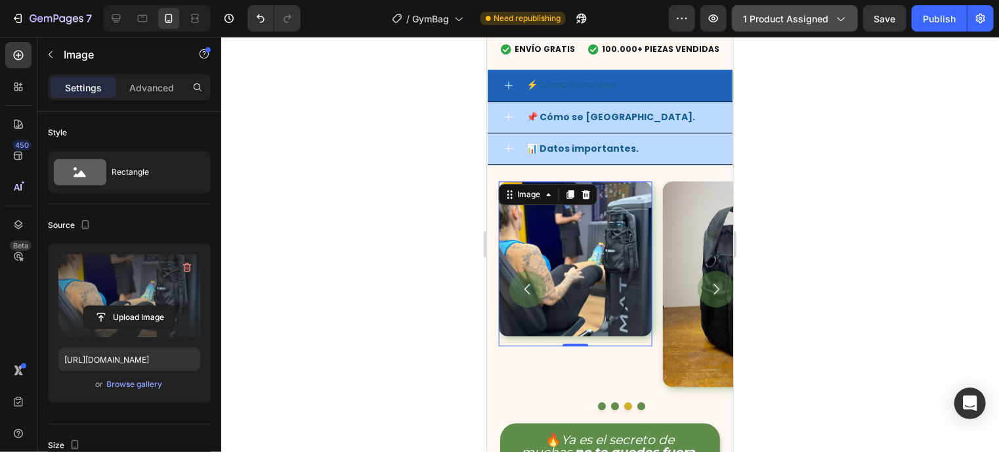
click at [144, 293] on label at bounding box center [129, 295] width 142 height 83
click at [144, 306] on input "file" at bounding box center [129, 317] width 91 height 22
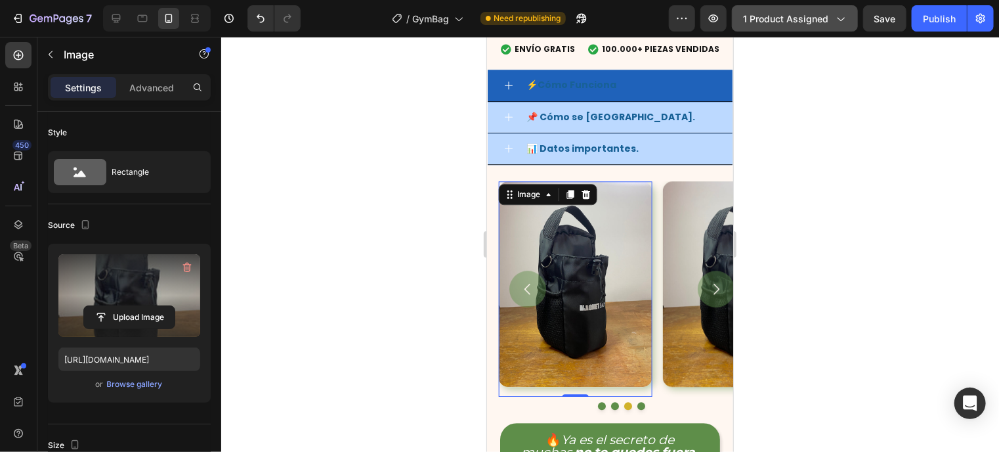
click at [137, 287] on label at bounding box center [129, 295] width 142 height 83
click at [137, 306] on input "file" at bounding box center [129, 317] width 91 height 22
click at [123, 291] on label at bounding box center [129, 295] width 142 height 83
click at [123, 306] on input "file" at bounding box center [129, 317] width 91 height 22
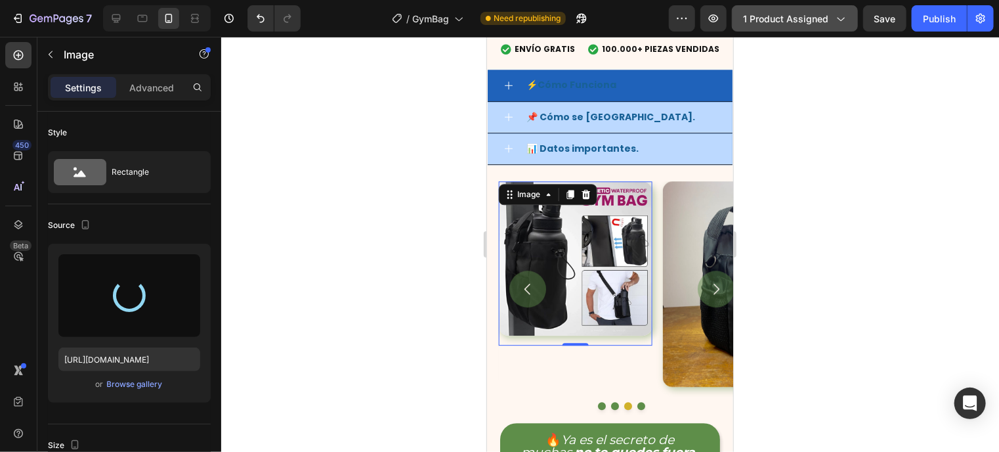
type input "https://cdn.shopify.com/s/files/1/0944/6961/9990/files/gempages_575131414173844…"
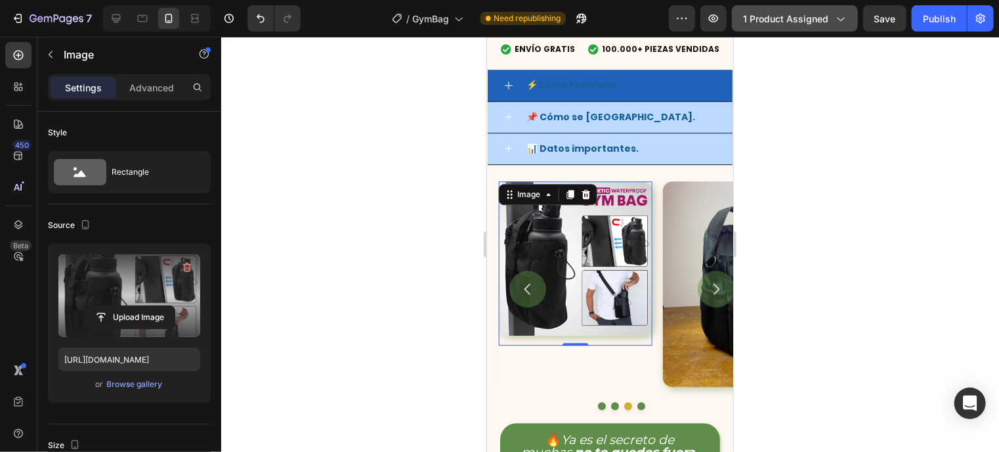
click at [153, 288] on label at bounding box center [129, 295] width 142 height 83
click at [153, 306] on input "file" at bounding box center [129, 317] width 91 height 22
click at [673, 357] on img at bounding box center [739, 282] width 154 height 205
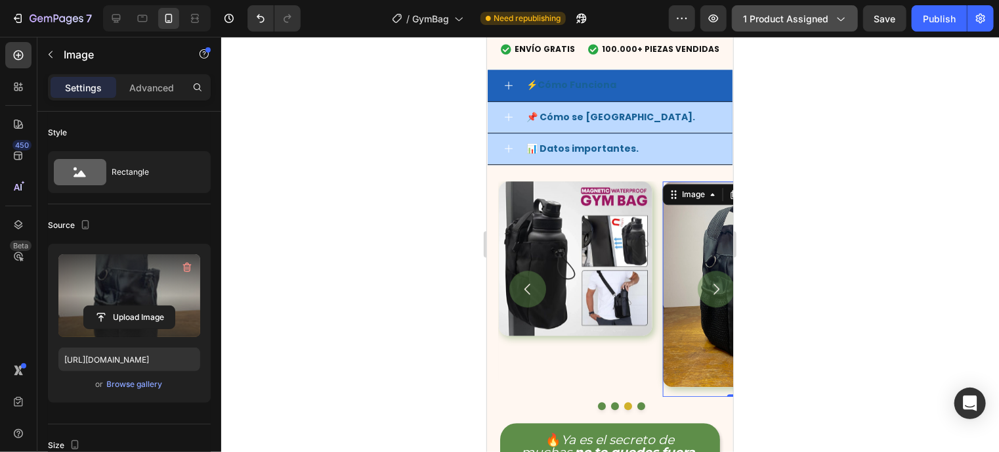
click at [141, 280] on label at bounding box center [129, 295] width 142 height 83
click at [141, 306] on input "file" at bounding box center [129, 317] width 91 height 22
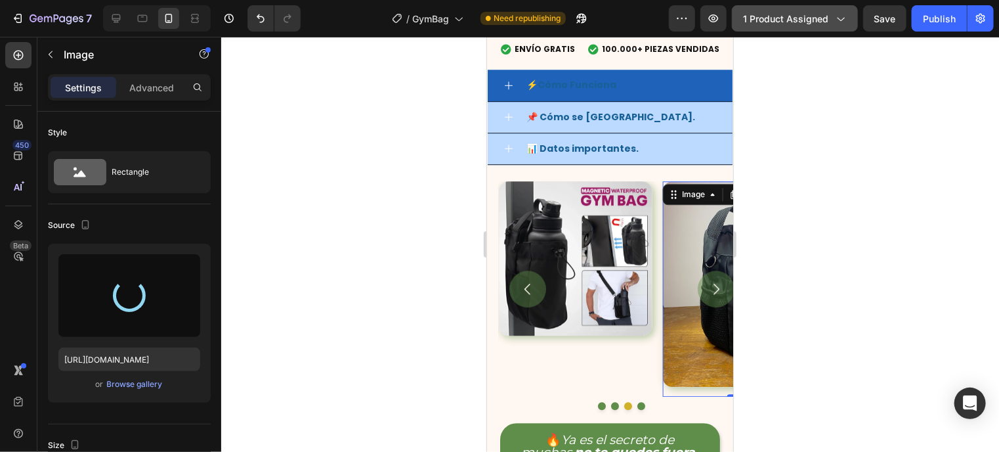
type input "https://cdn.shopify.com/s/files/1/0944/6961/9990/files/gempages_575131414173844…"
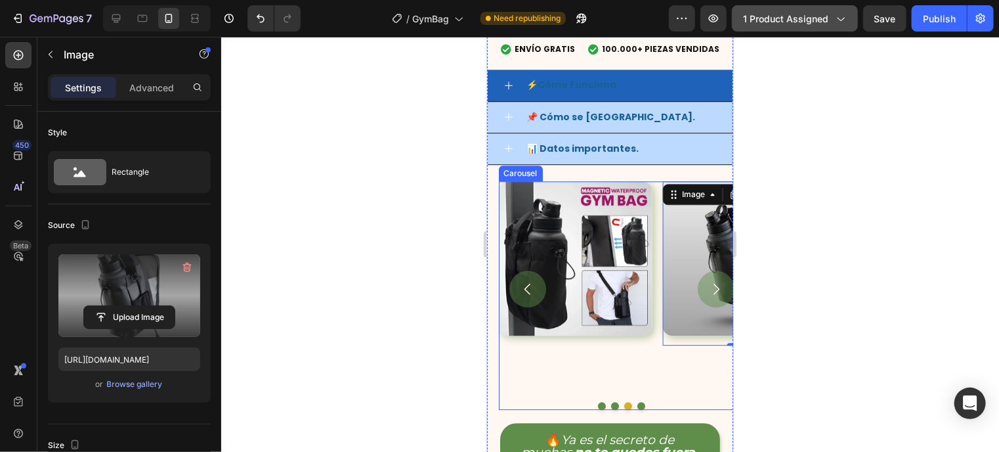
click at [707, 294] on icon "Carousel Next Arrow" at bounding box center [715, 288] width 16 height 16
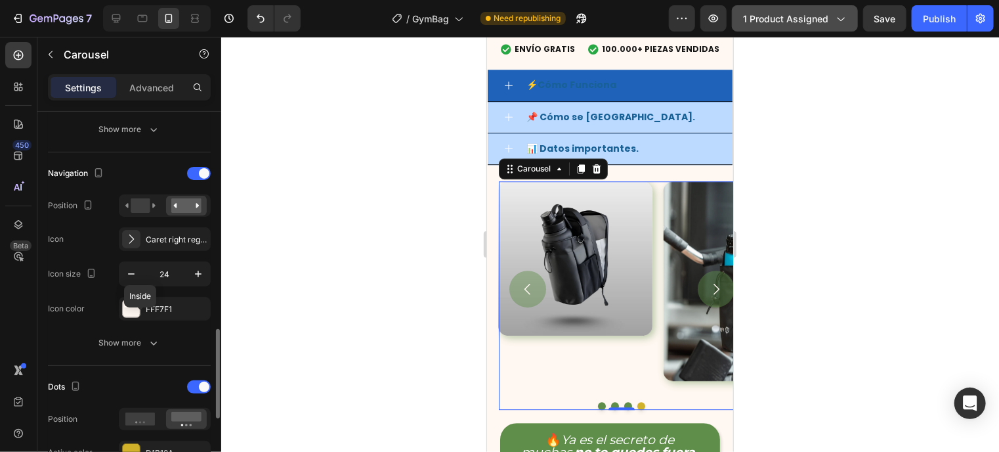
scroll to position [539, 0]
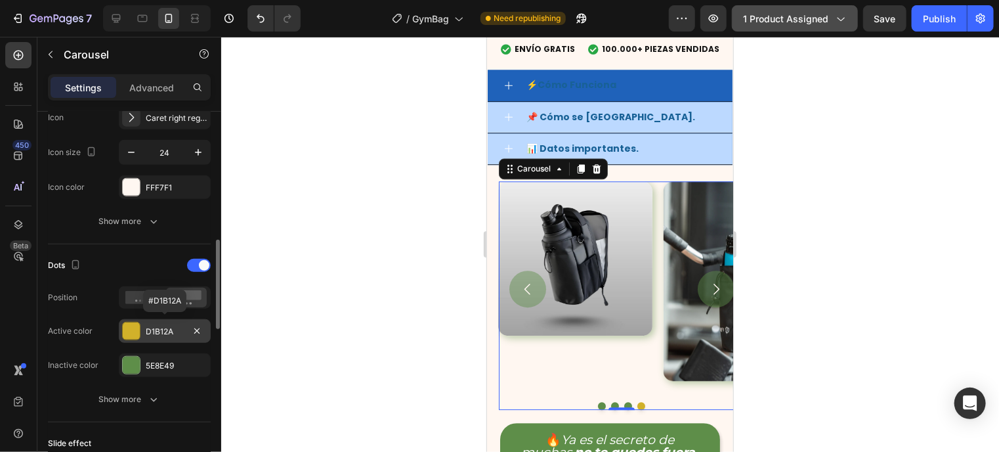
click at [128, 327] on div at bounding box center [131, 330] width 17 height 17
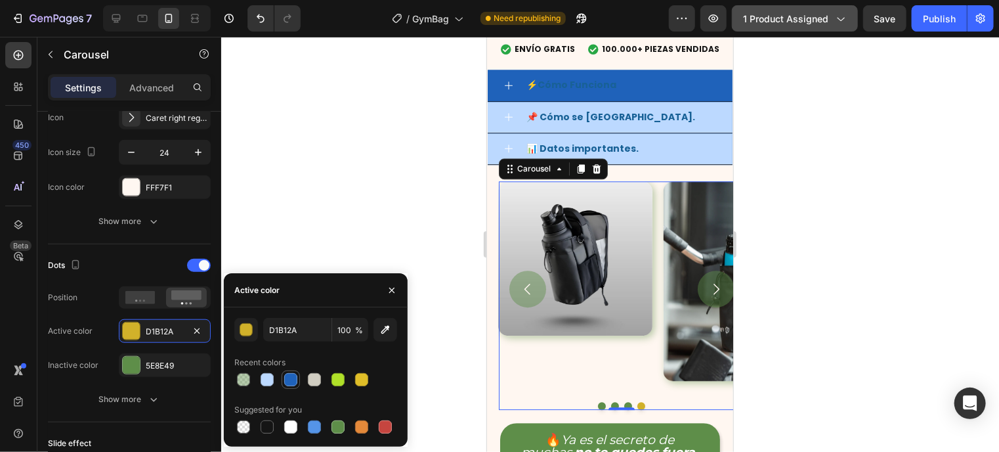
click at [289, 379] on div at bounding box center [290, 379] width 13 height 13
type input "1F62BA"
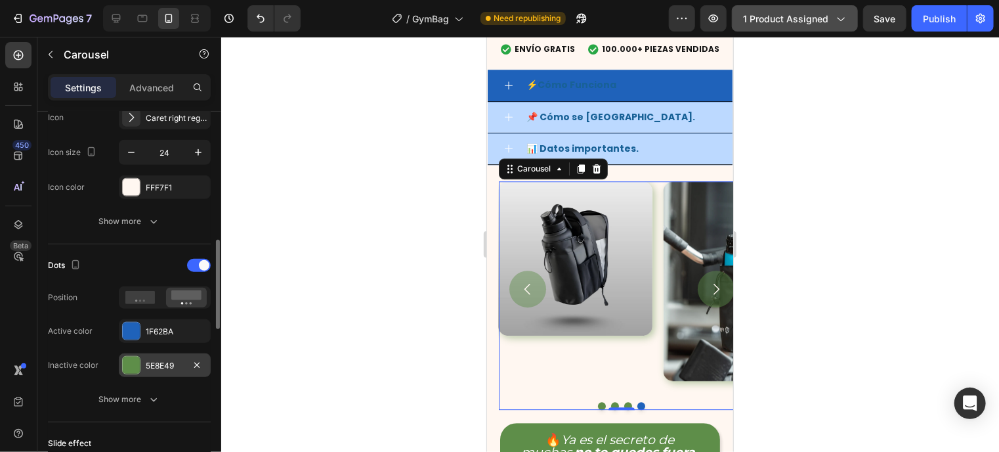
click at [129, 362] on div at bounding box center [131, 364] width 17 height 17
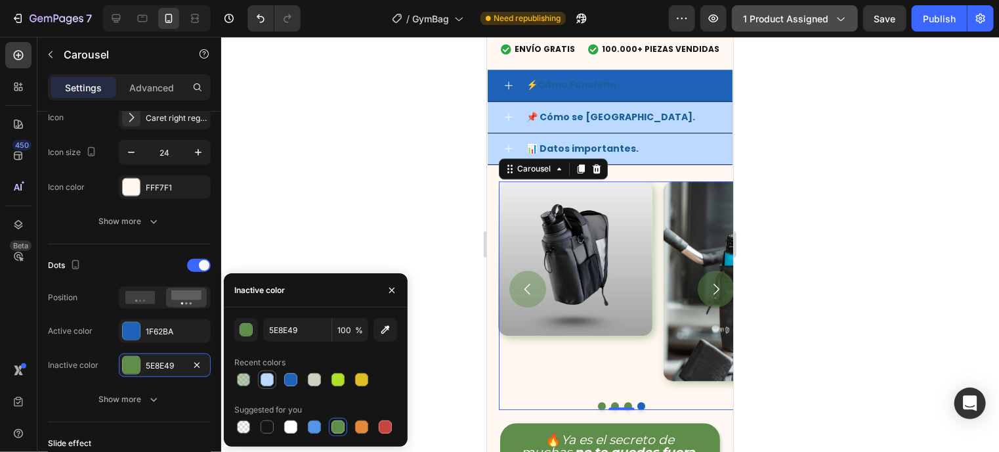
click at [268, 377] on div at bounding box center [267, 379] width 13 height 13
type input "BCD9FF"
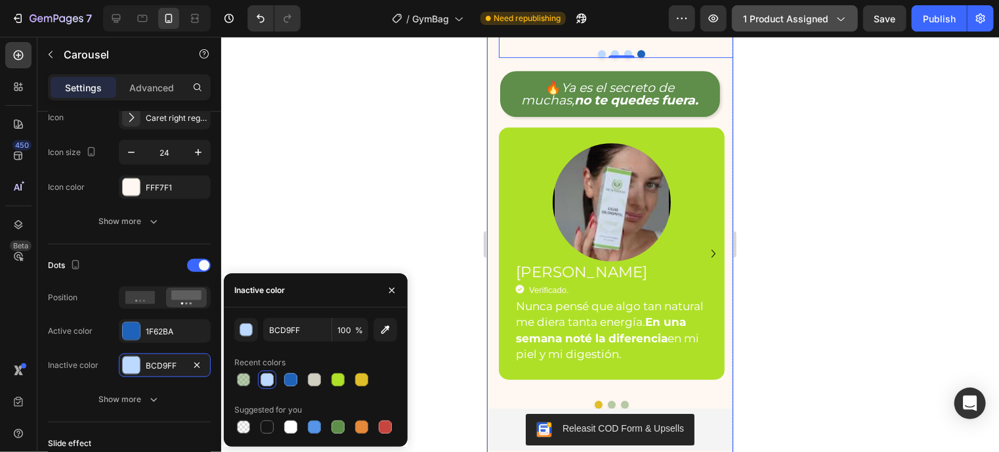
scroll to position [2118, 0]
drag, startPoint x: 879, startPoint y: 282, endPoint x: 643, endPoint y: 0, distance: 367.5
click at [879, 282] on div at bounding box center [610, 244] width 778 height 415
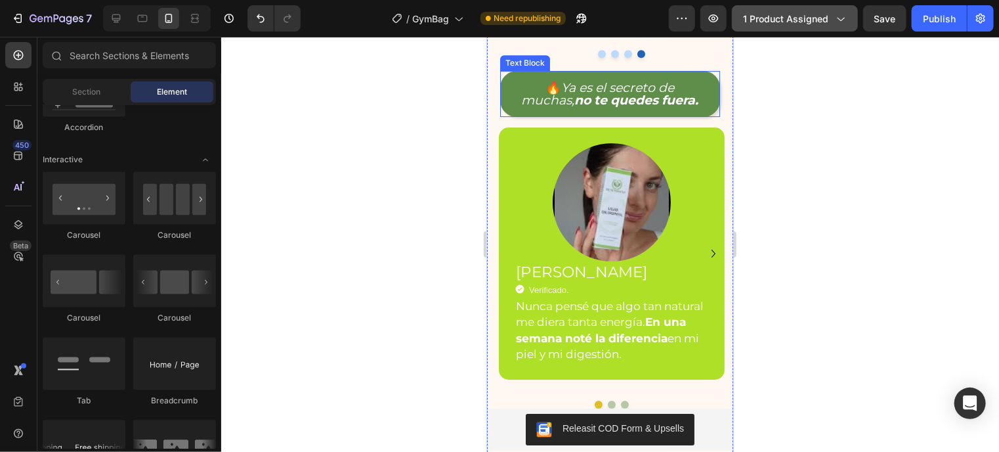
click at [587, 107] on strong "no te quedes fuera." at bounding box center [636, 99] width 124 height 15
click at [586, 106] on strong "no te quedes fuera." at bounding box center [636, 99] width 124 height 15
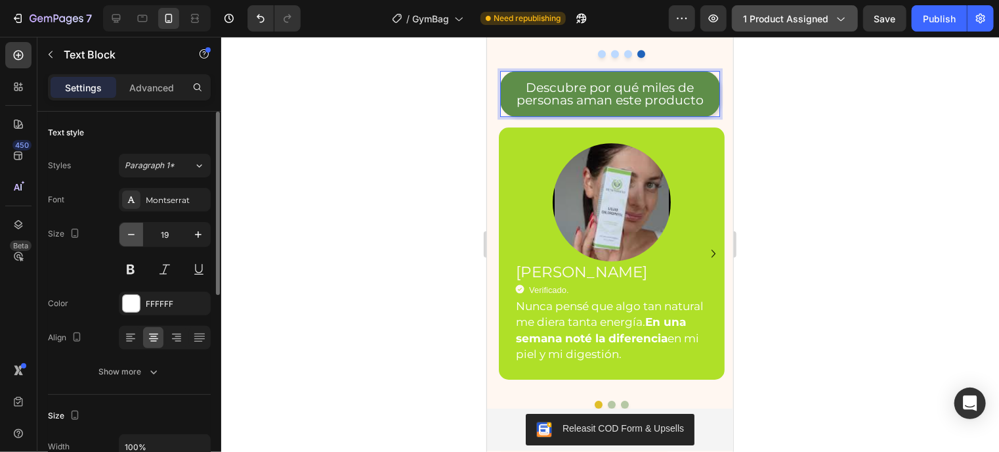
click at [131, 239] on icon "button" at bounding box center [131, 234] width 13 height 13
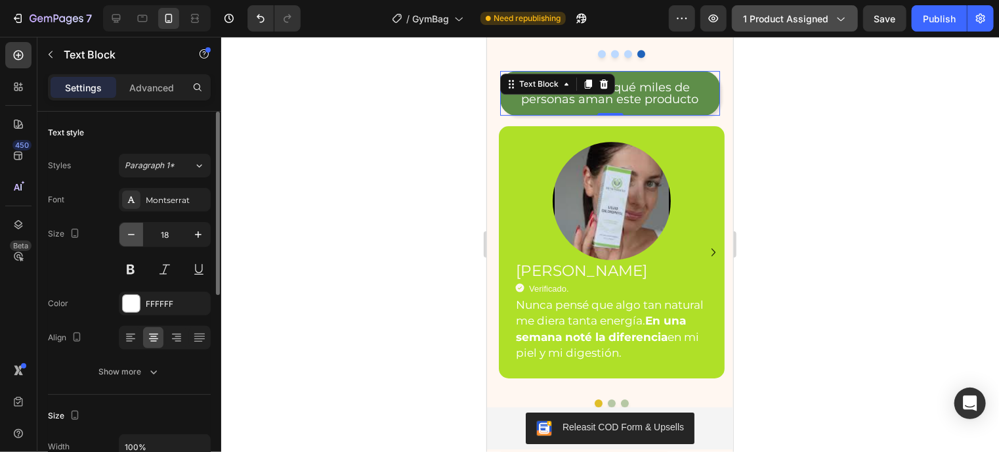
click at [131, 239] on icon "button" at bounding box center [131, 234] width 13 height 13
type input "17"
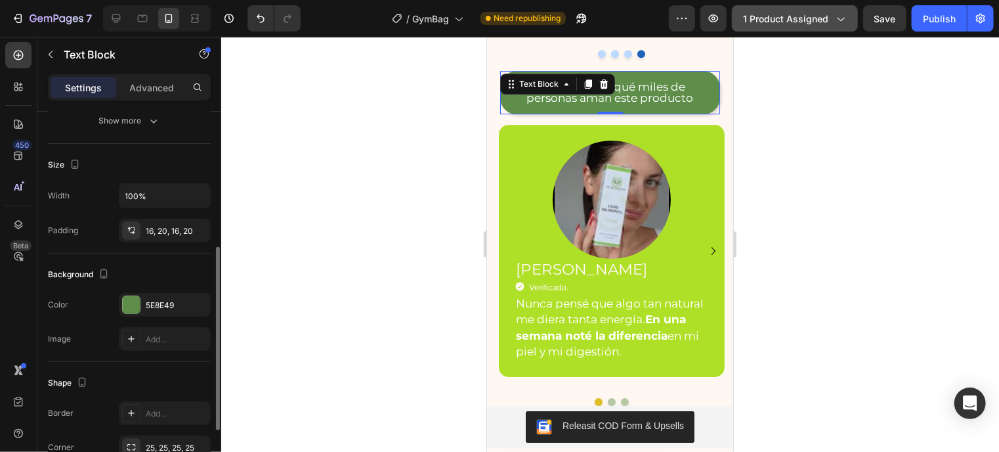
scroll to position [270, 0]
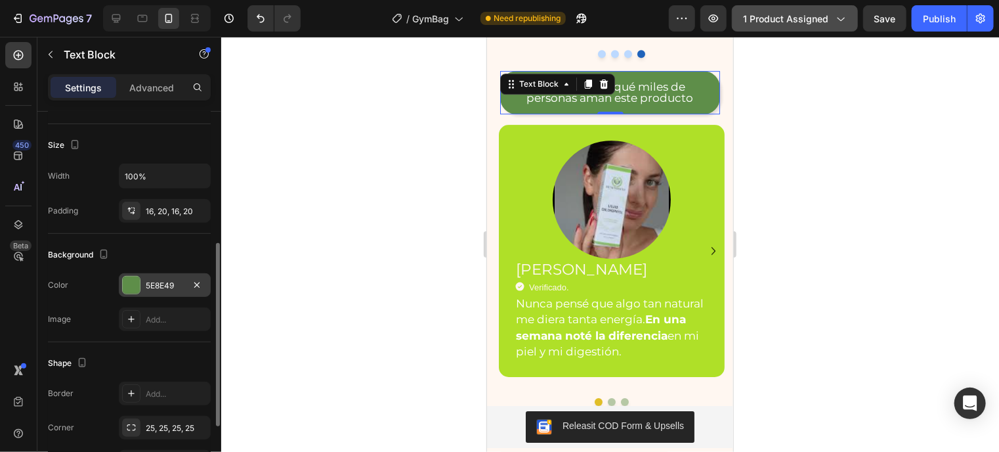
click at [132, 282] on div at bounding box center [131, 284] width 17 height 17
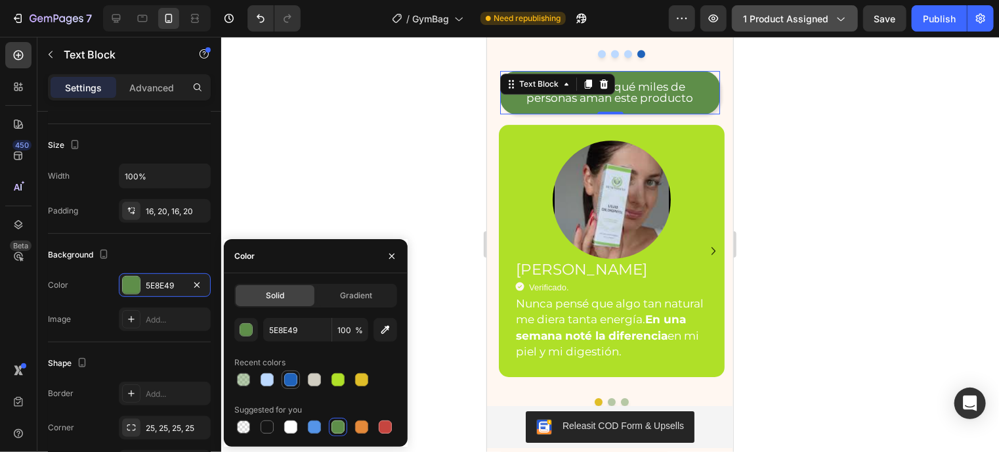
click at [292, 373] on div at bounding box center [290, 379] width 13 height 13
type input "1F62BA"
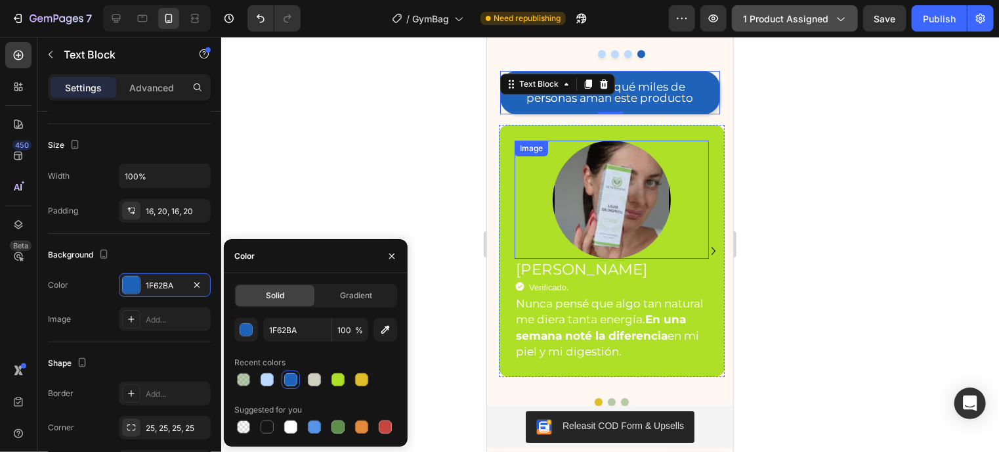
click at [524, 152] on div "Image" at bounding box center [530, 148] width 33 height 16
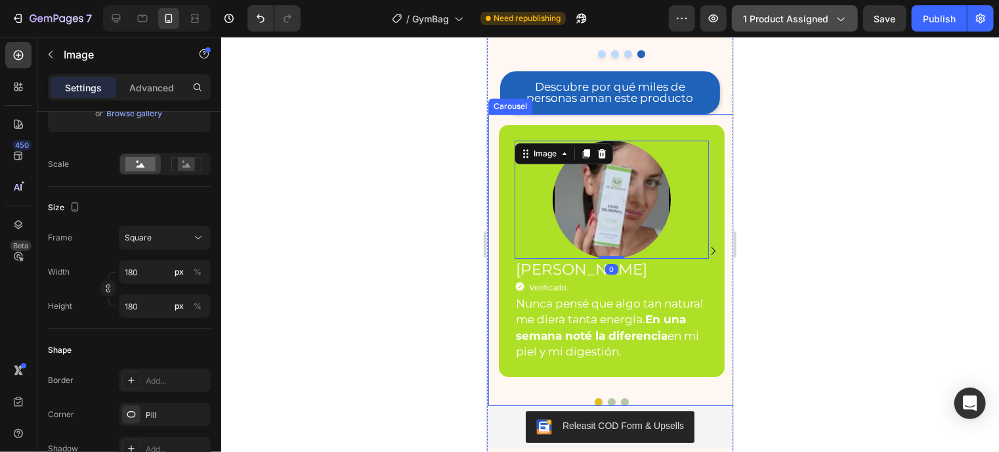
scroll to position [0, 0]
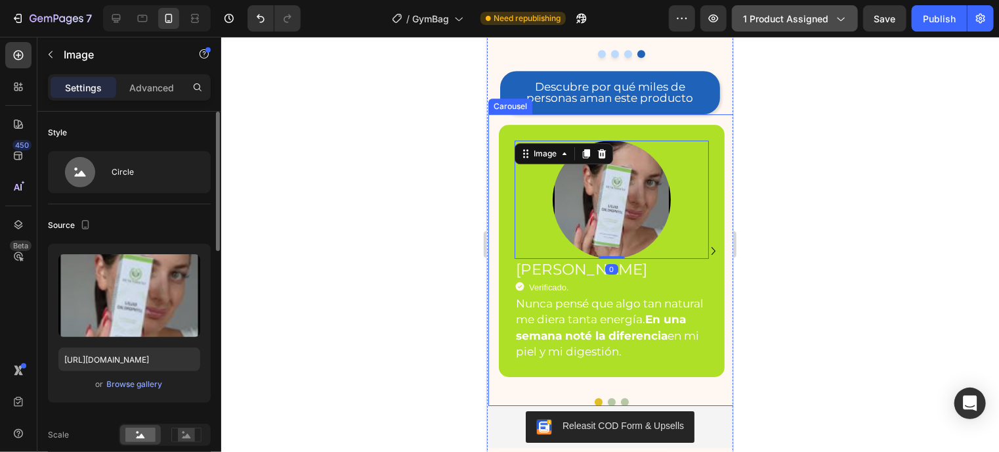
click at [503, 127] on div "Image 0 Carolina G. Heading Icon Verificado. Heading Icon List Nunca pensé que …" at bounding box center [606, 250] width 236 height 273
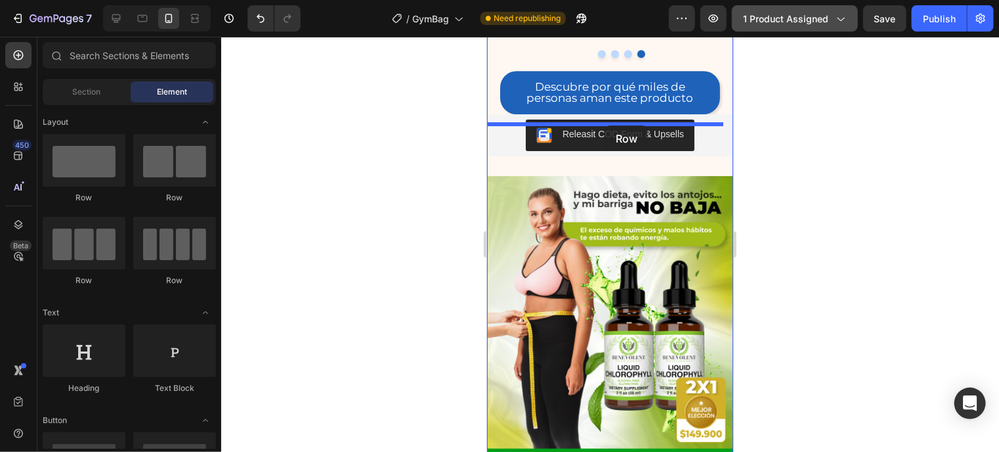
drag, startPoint x: 662, startPoint y: 212, endPoint x: 604, endPoint y: 125, distance: 104.3
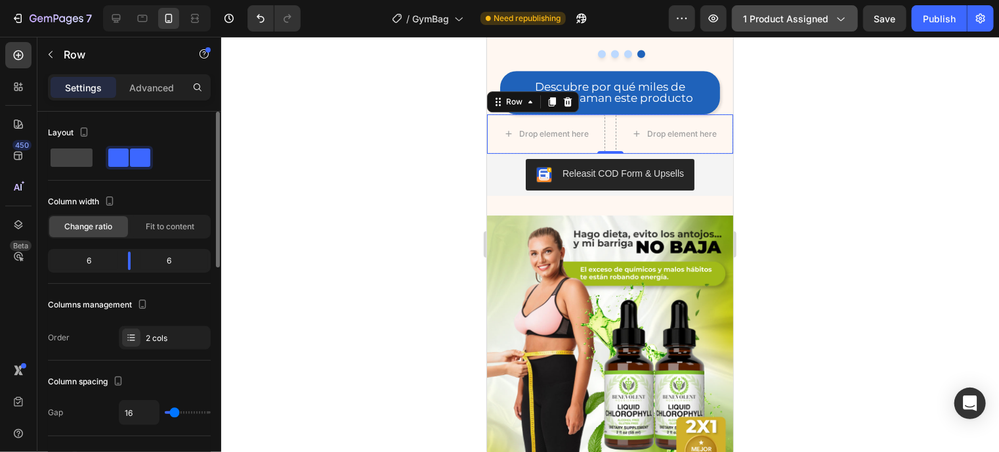
type input "2"
type input "0"
type input "2"
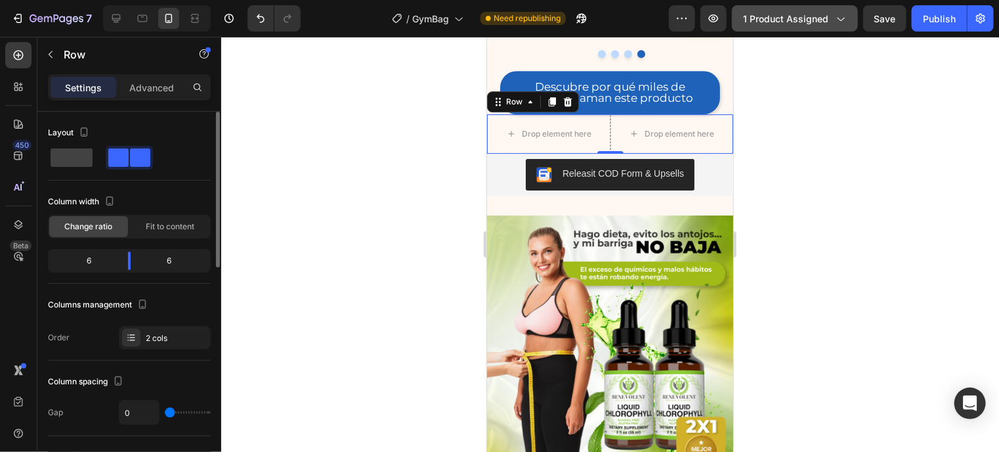
type input "2"
type input "4"
type input "6"
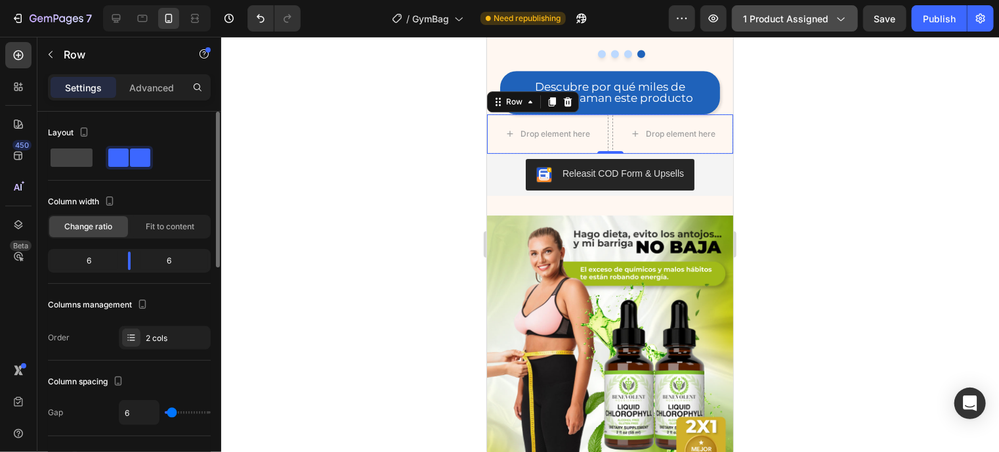
type input "8"
type input "9"
type input "13"
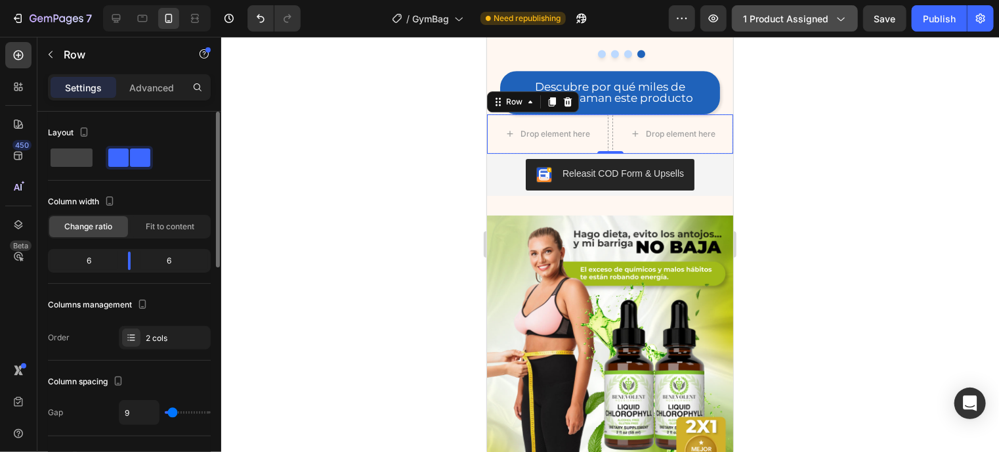
type input "13"
type input "9"
type input "4"
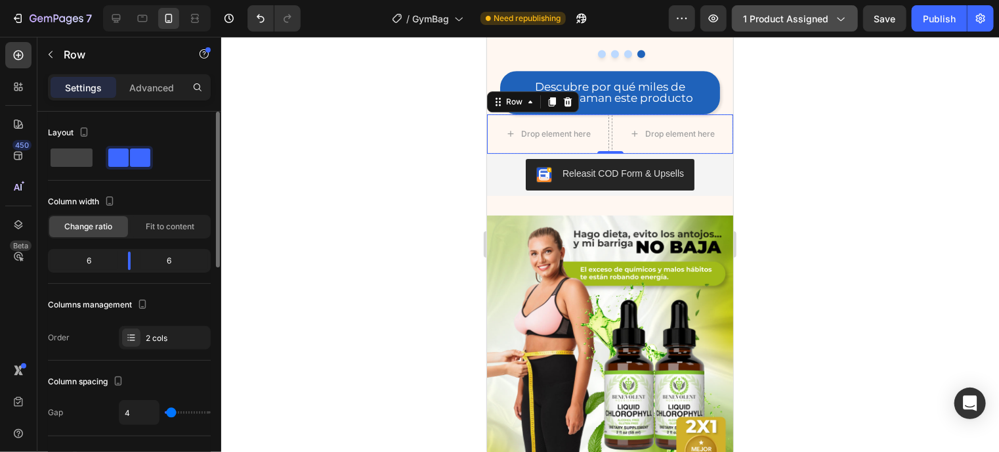
type input "2"
drag, startPoint x: 171, startPoint y: 410, endPoint x: 148, endPoint y: 402, distance: 23.7
type input "4"
click at [171, 411] on input "range" at bounding box center [188, 412] width 46 height 3
click at [134, 406] on input "4" at bounding box center [138, 412] width 39 height 24
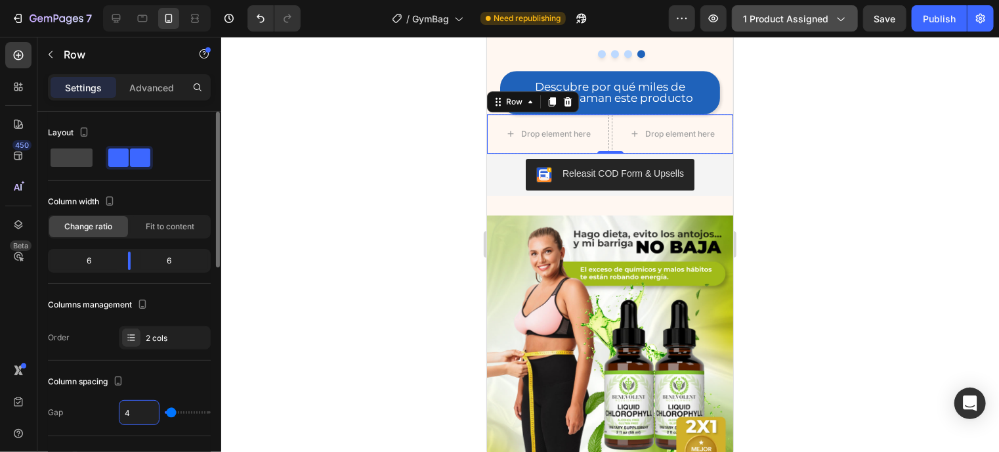
click at [134, 406] on input "4" at bounding box center [138, 412] width 39 height 24
type input "1"
type input "10"
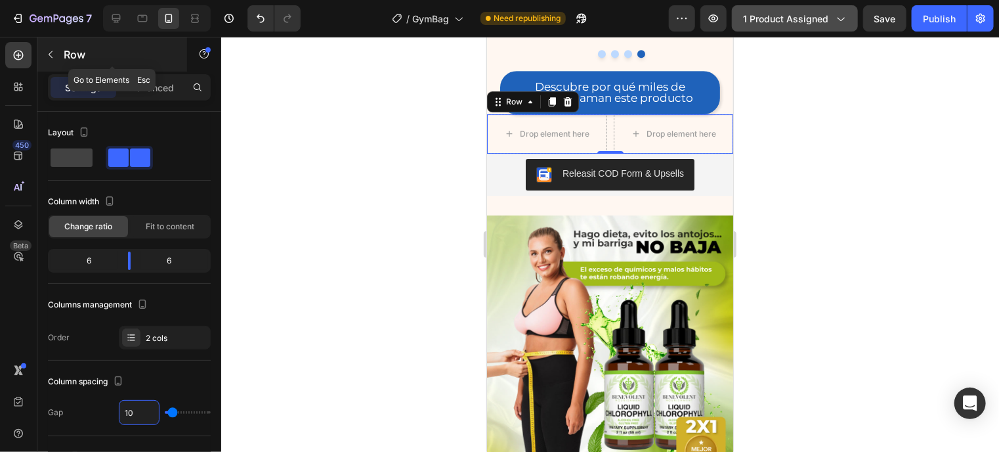
click at [53, 51] on icon "button" at bounding box center [50, 54] width 11 height 11
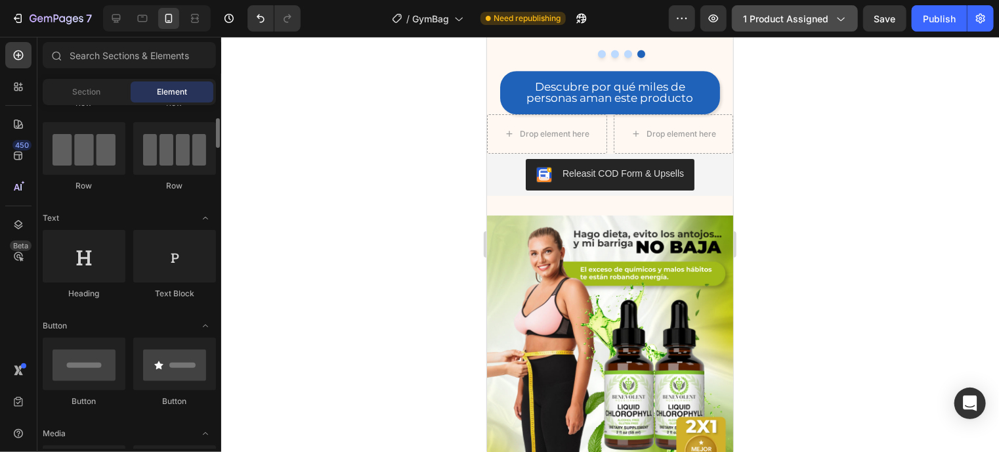
scroll to position [126, 0]
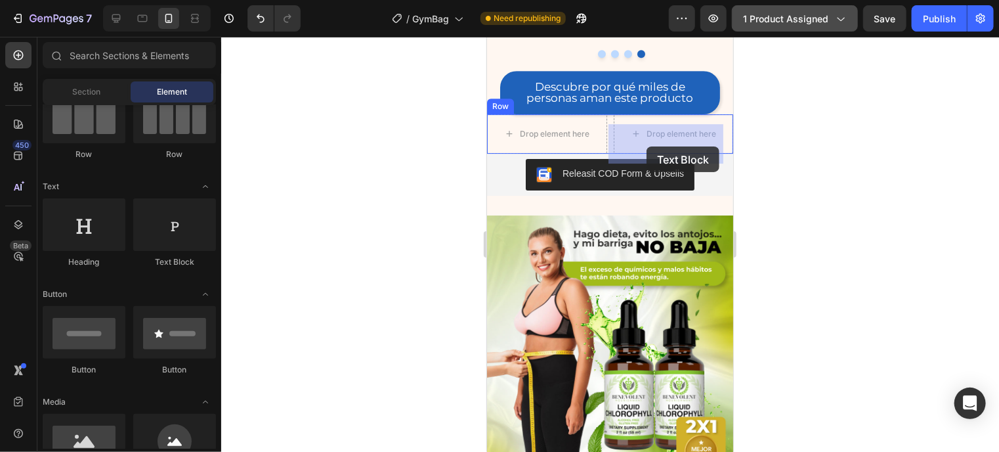
drag, startPoint x: 681, startPoint y: 259, endPoint x: 644, endPoint y: 148, distance: 117.3
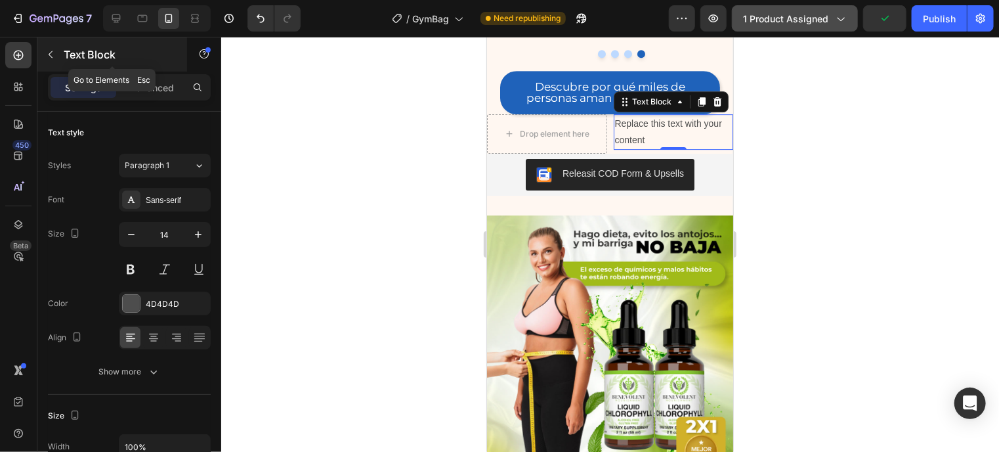
click at [49, 47] on button "button" at bounding box center [50, 54] width 21 height 21
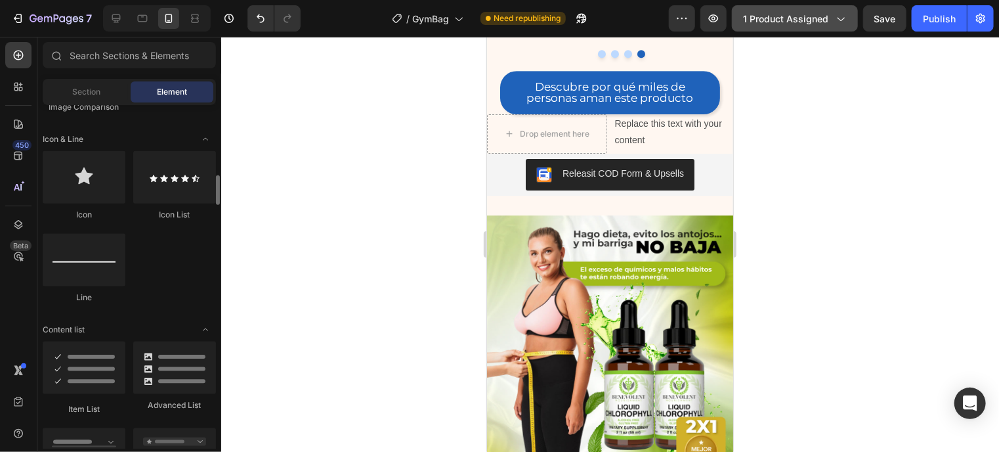
scroll to position [825, 0]
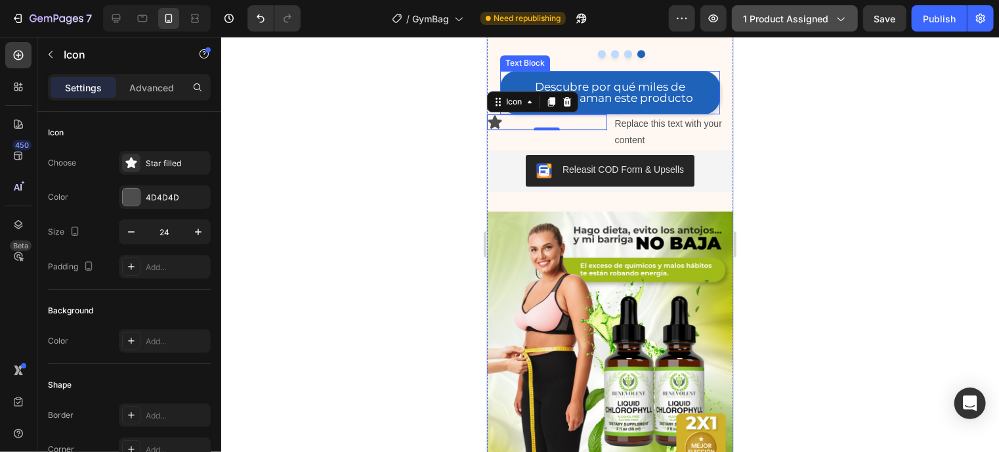
click at [506, 92] on div "Descubre por qué miles de personas aman este producto Text Block" at bounding box center [609, 91] width 220 height 43
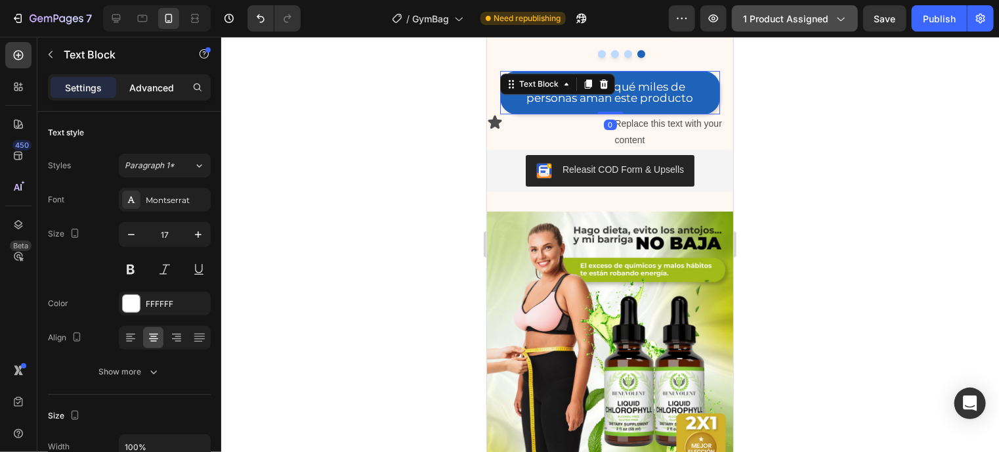
click at [147, 93] on p "Advanced" at bounding box center [151, 88] width 45 height 14
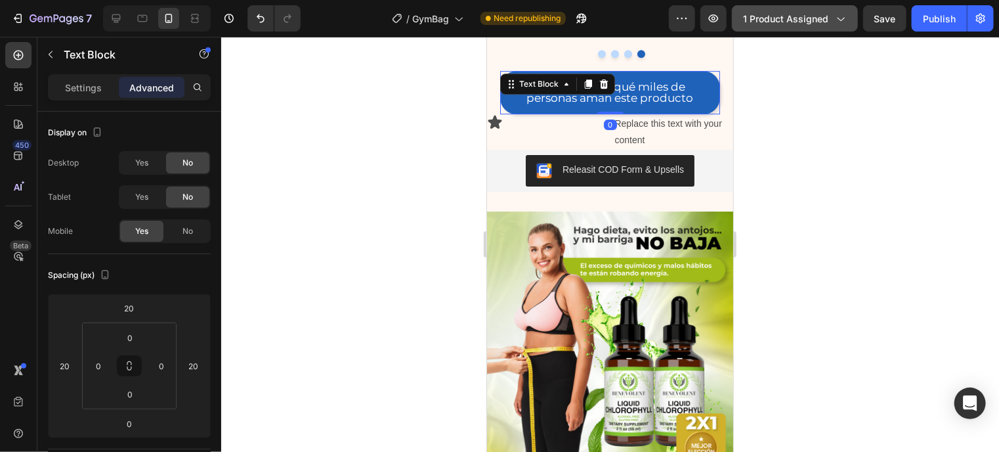
click at [147, 93] on p "Advanced" at bounding box center [151, 88] width 45 height 14
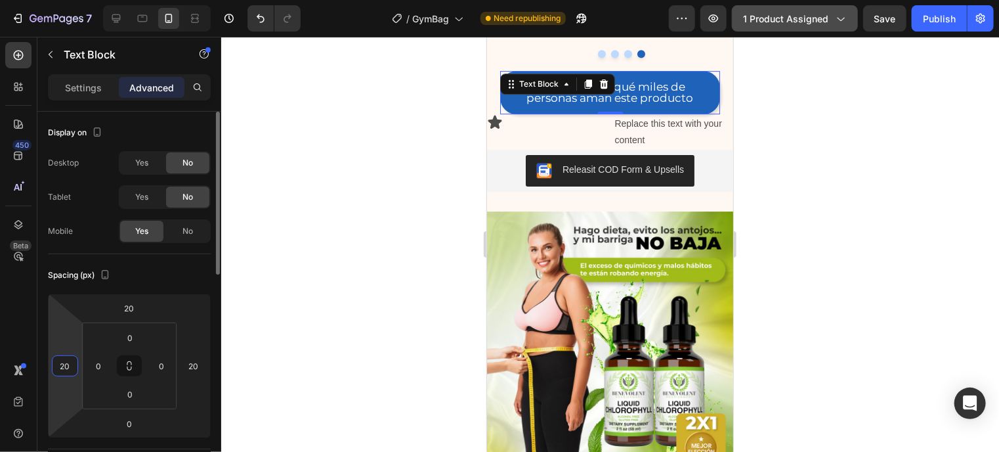
click at [64, 366] on input "20" at bounding box center [65, 366] width 20 height 20
type input "0"
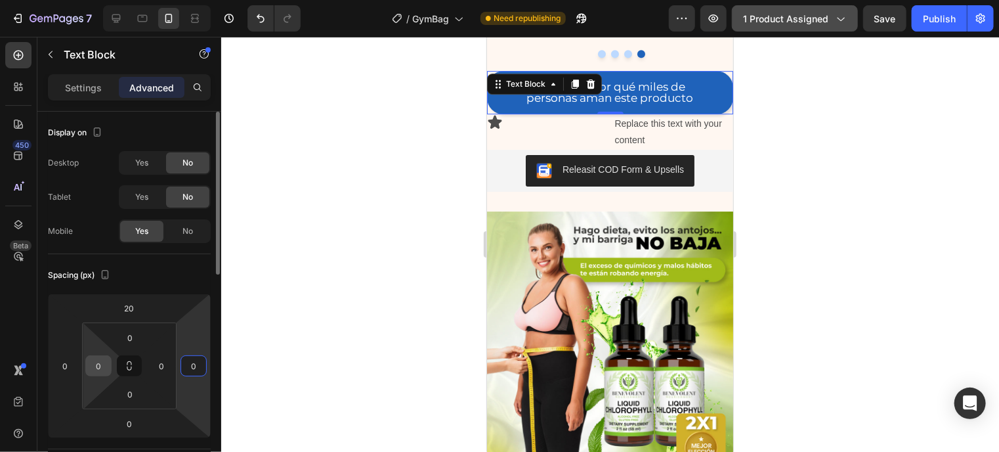
type input "0"
click at [93, 368] on input "0" at bounding box center [99, 366] width 20 height 20
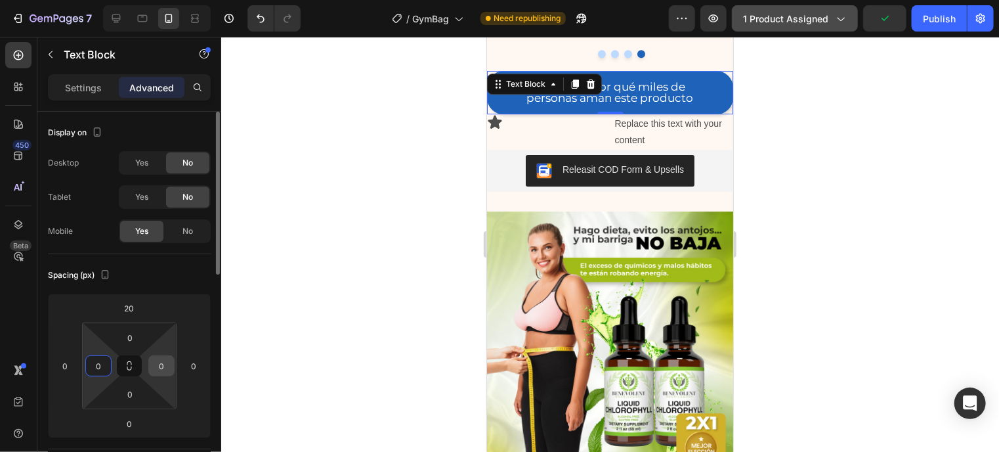
click at [165, 362] on input "0" at bounding box center [162, 366] width 20 height 20
type input "20"
click at [101, 361] on input "0" at bounding box center [99, 366] width 20 height 20
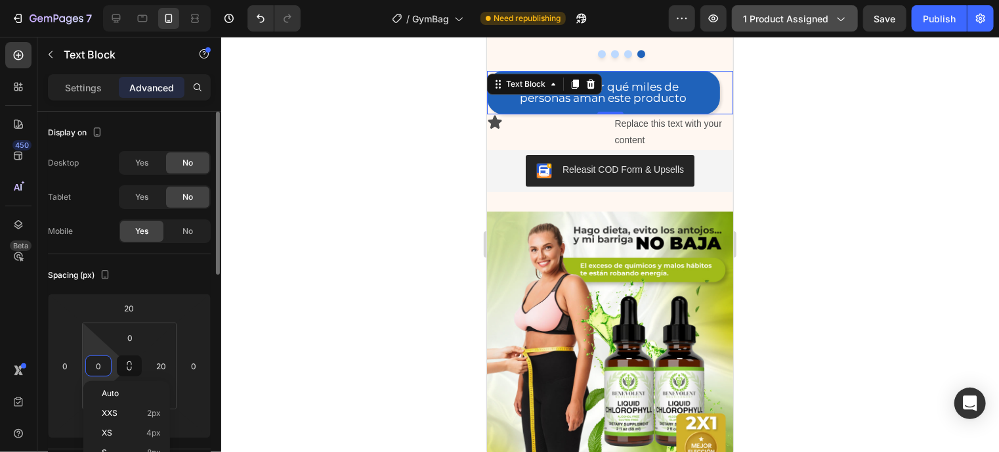
type input "1"
type input "20"
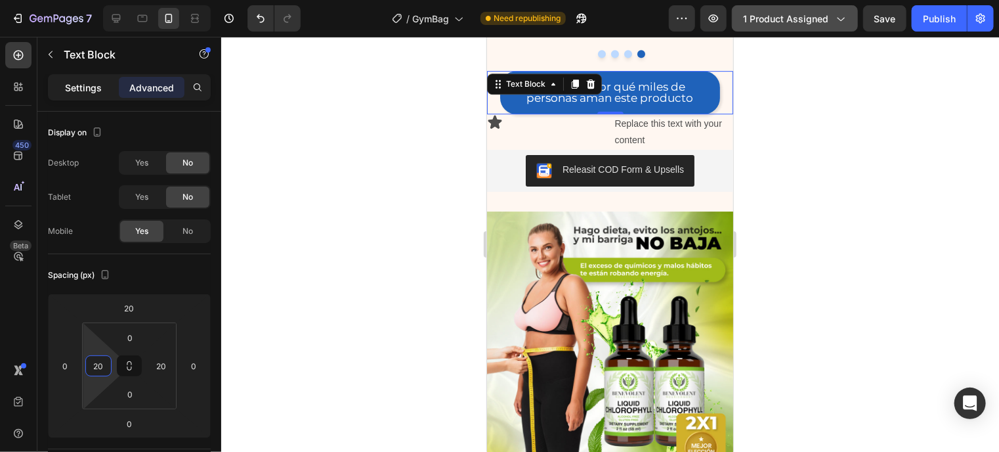
click at [95, 85] on p "Settings" at bounding box center [83, 88] width 37 height 14
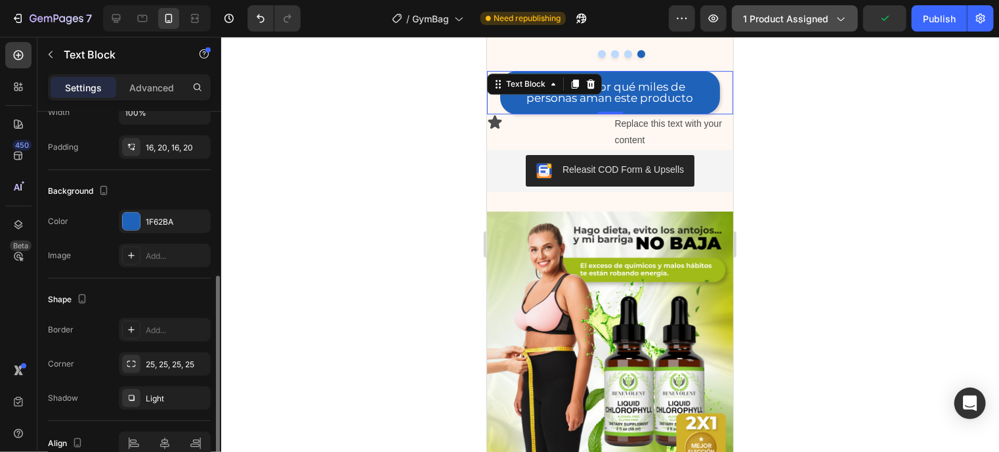
scroll to position [335, 0]
click at [200, 358] on icon "button" at bounding box center [197, 362] width 11 height 11
click at [149, 89] on p "Advanced" at bounding box center [151, 88] width 45 height 14
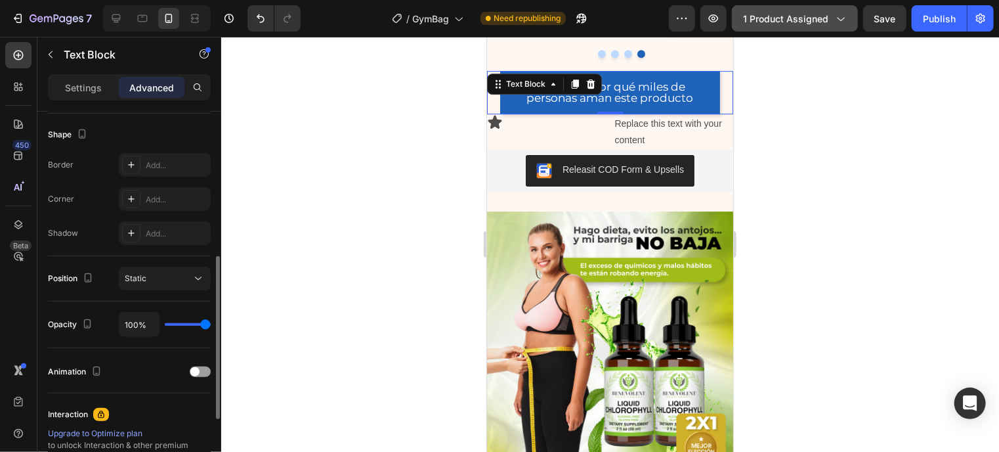
scroll to position [0, 0]
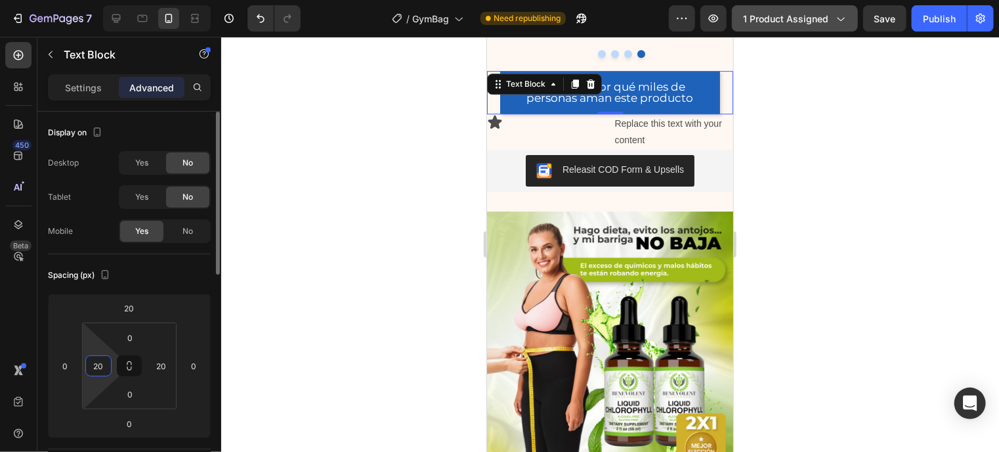
click at [96, 362] on input "20" at bounding box center [99, 366] width 20 height 20
type input "0"
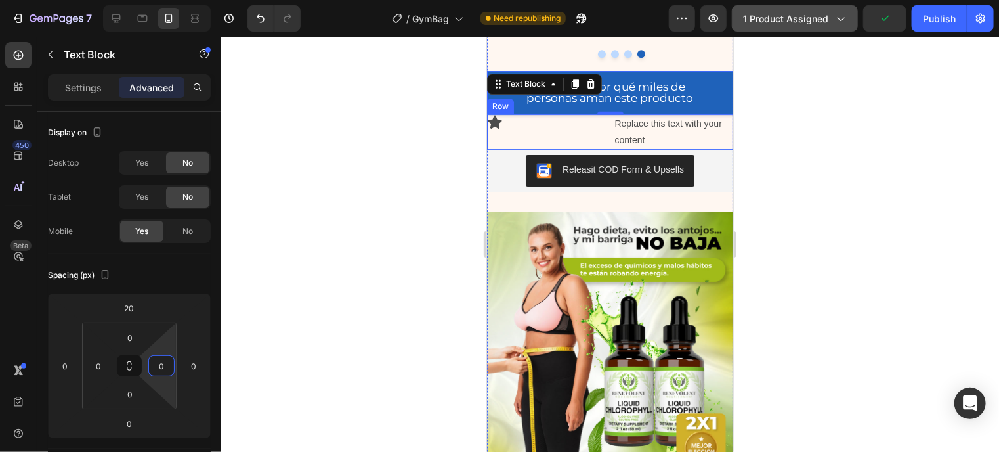
click at [498, 149] on div "Icon" at bounding box center [546, 131] width 120 height 35
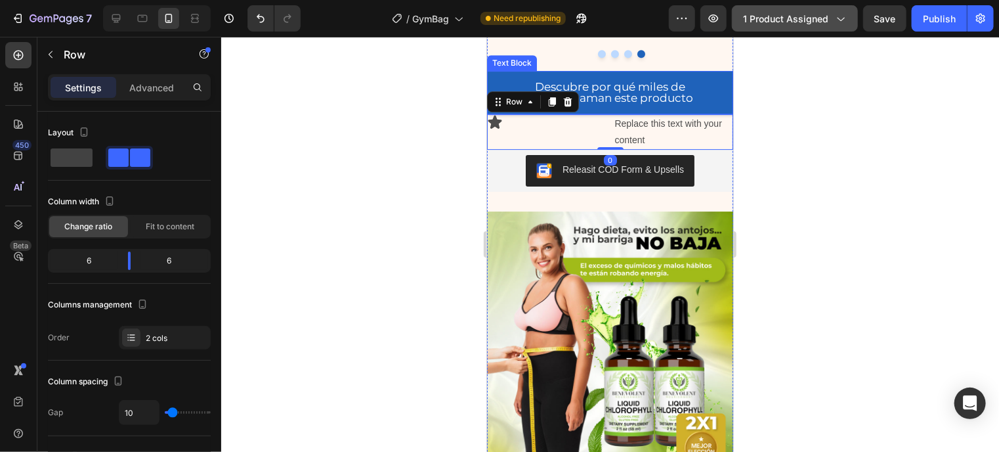
click at [501, 87] on div "Descubre por qué miles de personas aman este producto Text Block" at bounding box center [609, 91] width 246 height 43
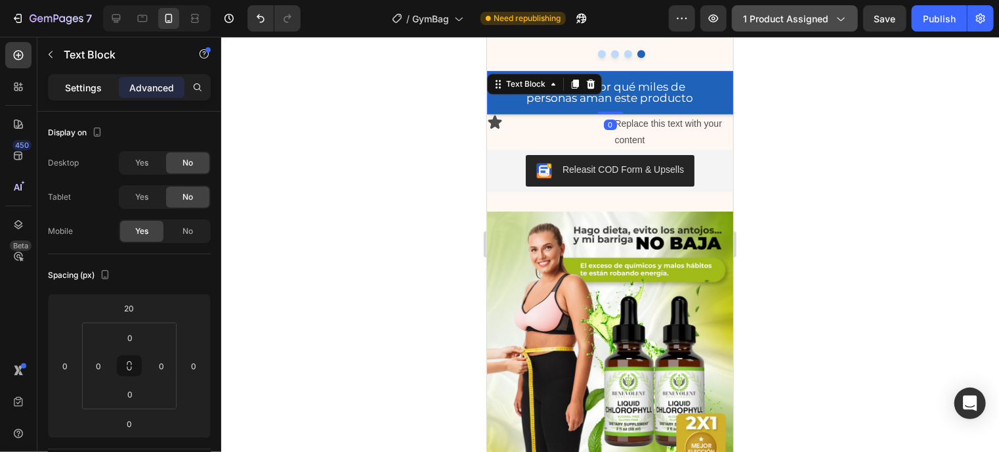
click at [85, 91] on p "Settings" at bounding box center [83, 88] width 37 height 14
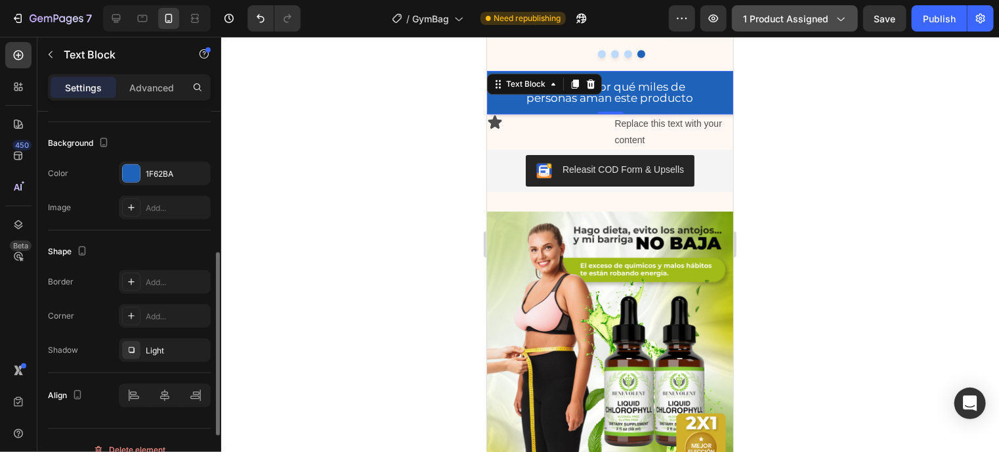
scroll to position [383, 0]
click at [165, 314] on div "Add..." at bounding box center [177, 316] width 62 height 12
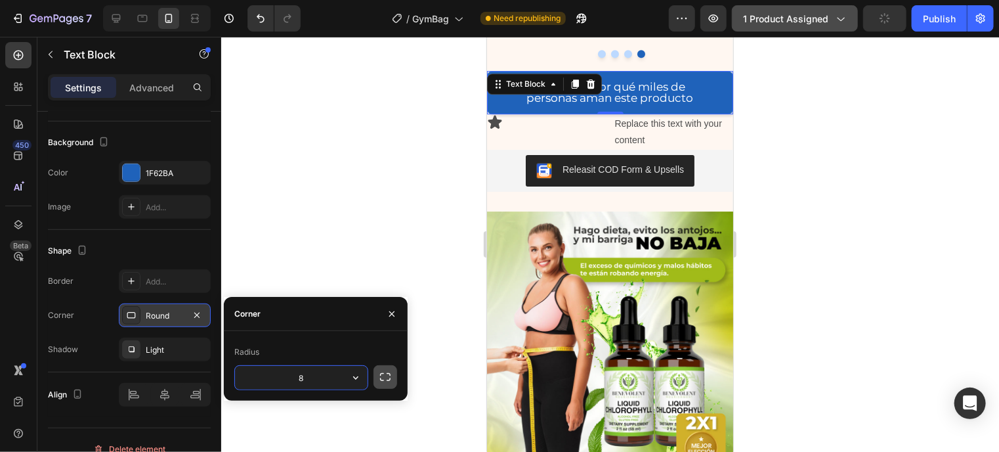
click at [383, 373] on icon "button" at bounding box center [385, 376] width 13 height 13
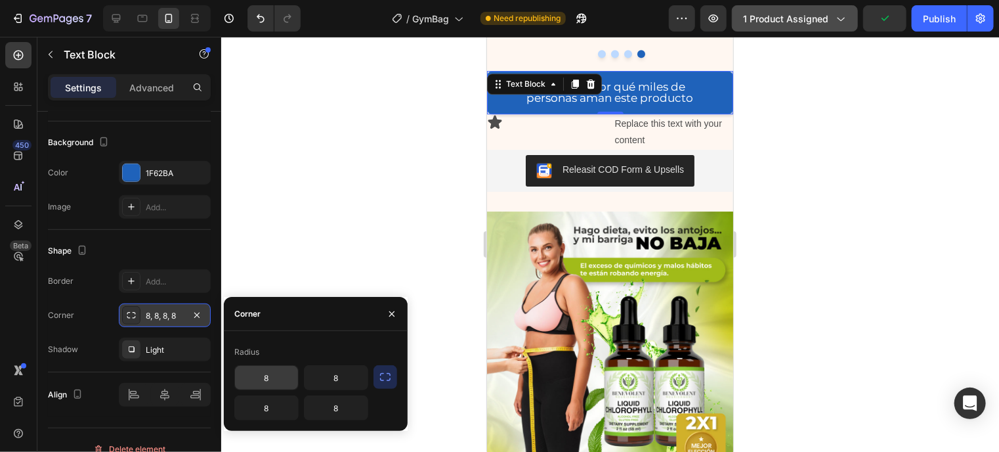
click at [270, 373] on input "8" at bounding box center [266, 378] width 63 height 24
type input "1"
type input "20"
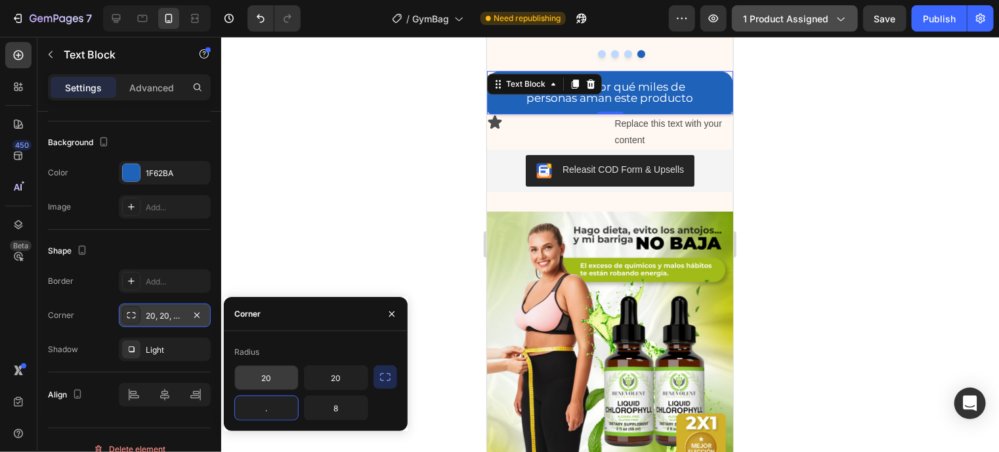
type input "8"
type input "0"
click at [289, 406] on input "8" at bounding box center [266, 408] width 63 height 24
type input "0"
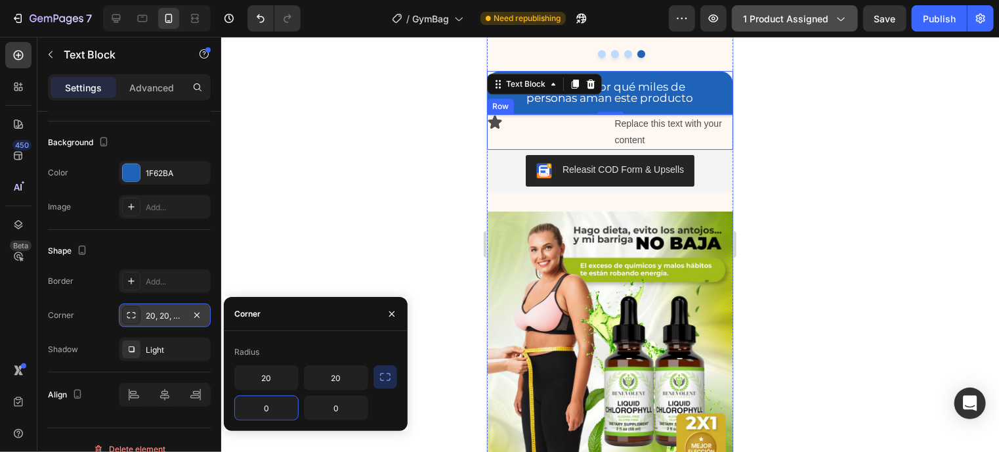
click at [503, 140] on div "Icon" at bounding box center [546, 131] width 120 height 35
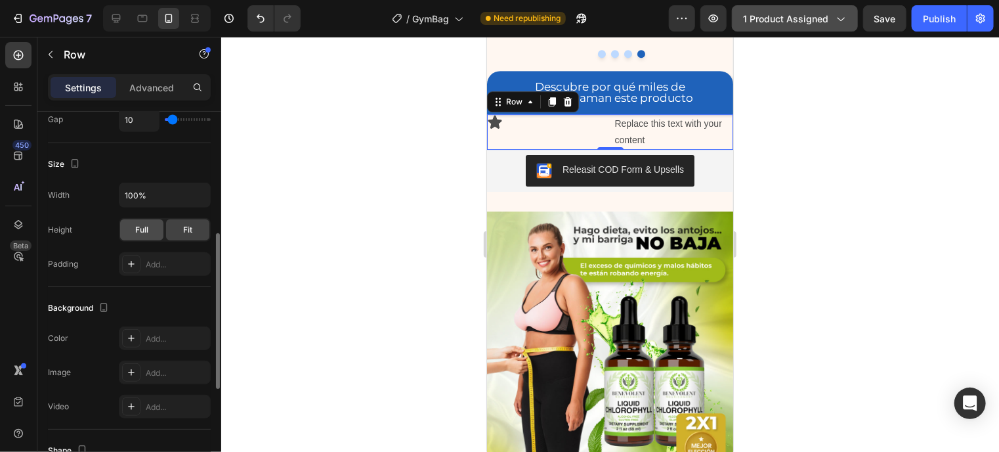
scroll to position [293, 0]
click at [146, 335] on div "Add..." at bounding box center [177, 338] width 62 height 12
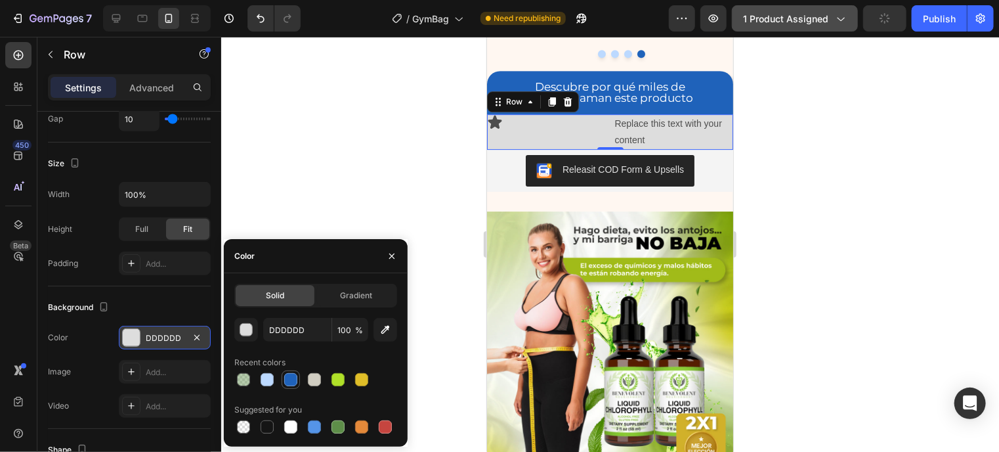
click at [290, 377] on div at bounding box center [290, 379] width 13 height 13
type input "1F62BA"
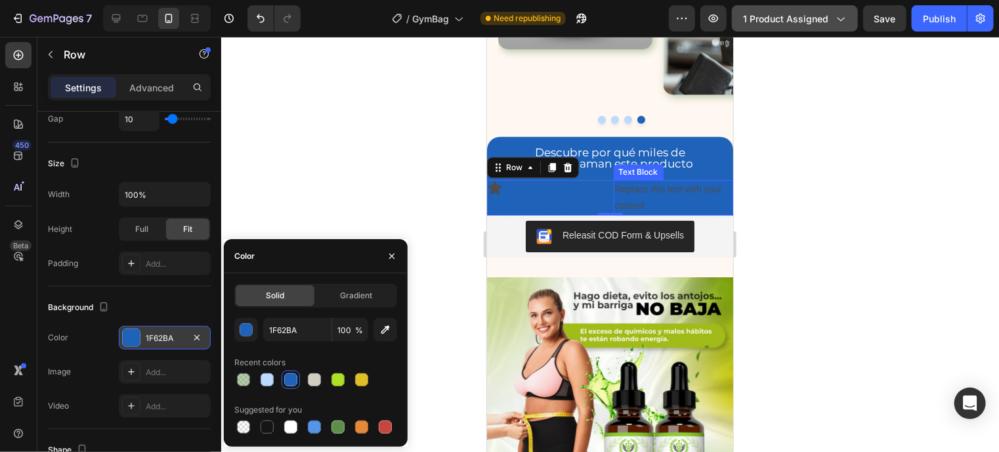
scroll to position [2053, 0]
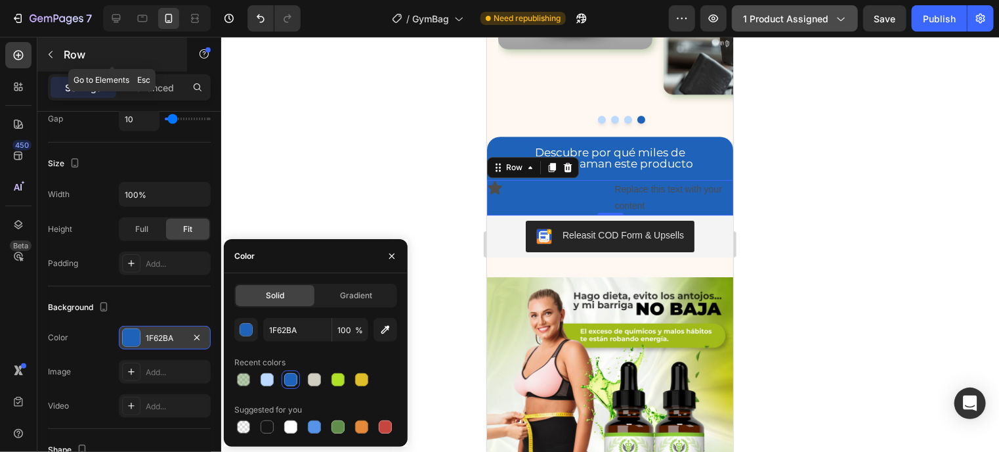
click at [59, 54] on button "button" at bounding box center [50, 54] width 21 height 21
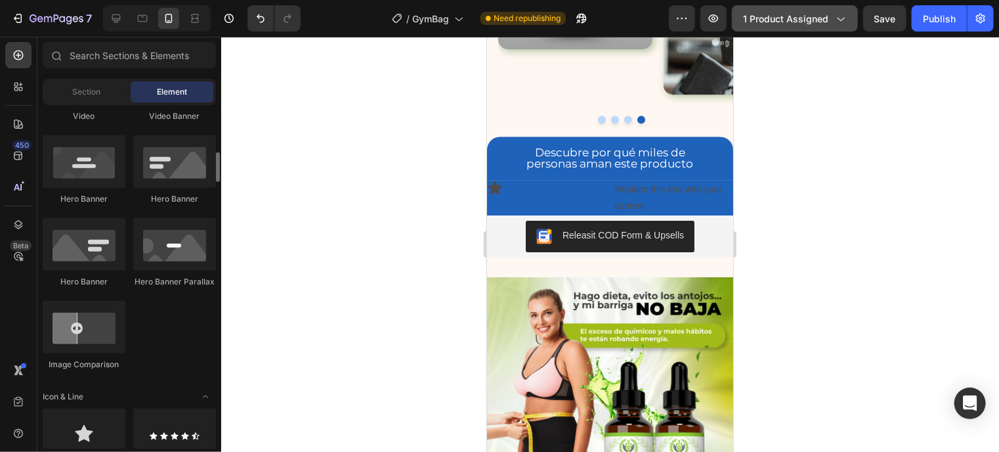
scroll to position [562, 0]
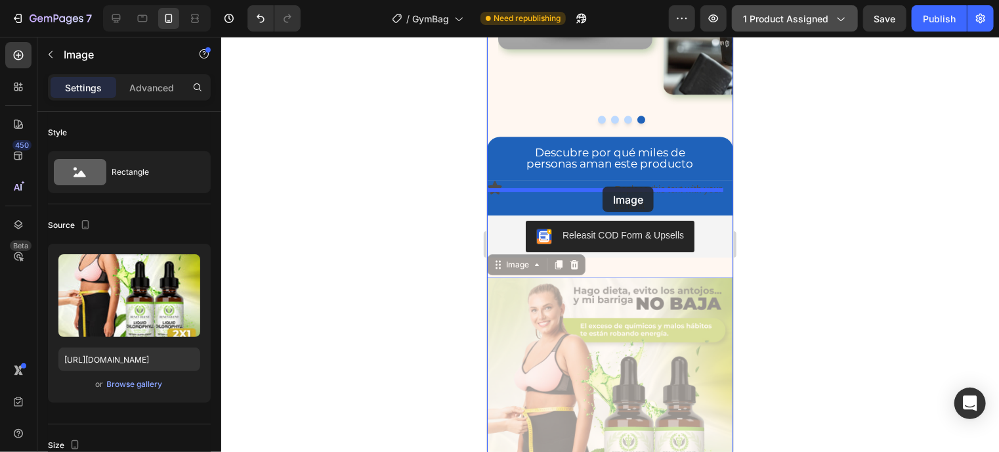
drag, startPoint x: 558, startPoint y: 358, endPoint x: 601, endPoint y: 185, distance: 178.0
click at [601, 185] on div "iPhone 13 Mini ( 375 px) iPhone 13 Mini iPhone 13 Pro iPhone 11 Pro Max iPhone …" at bounding box center [609, 364] width 246 height 4763
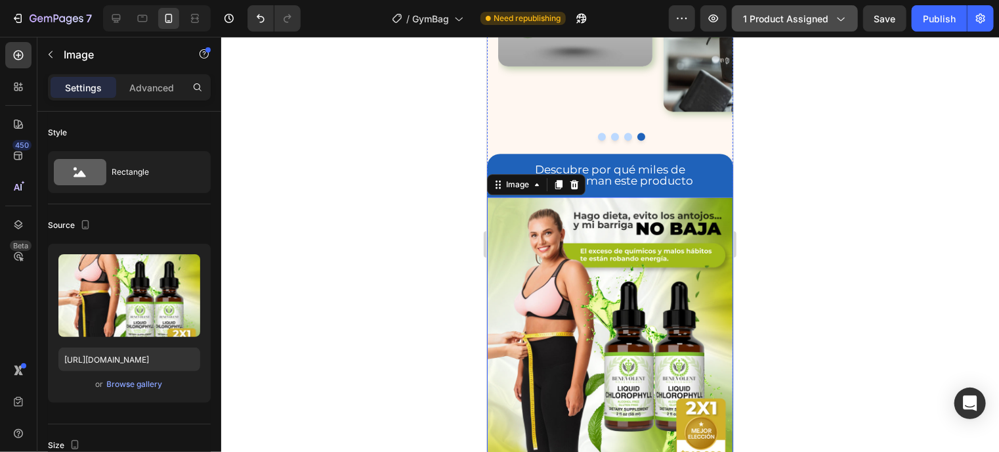
scroll to position [2021, 0]
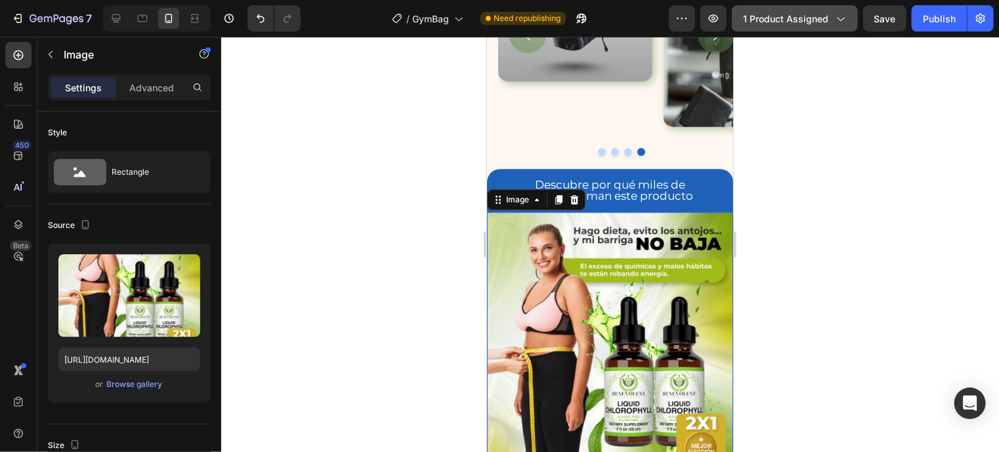
click at [564, 240] on img at bounding box center [609, 355] width 246 height 288
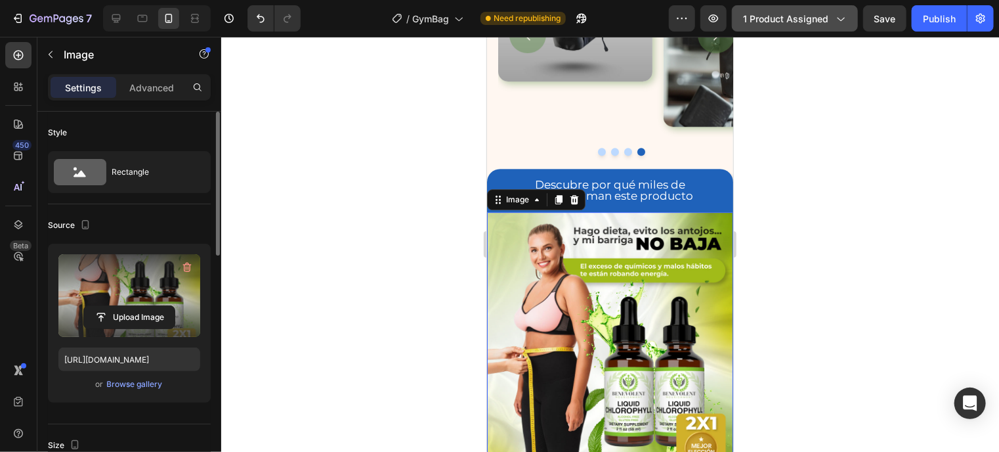
click at [100, 285] on label at bounding box center [129, 295] width 142 height 83
click at [100, 306] on input "file" at bounding box center [129, 317] width 91 height 22
click at [100, 274] on label at bounding box center [129, 295] width 142 height 83
click at [100, 306] on input "file" at bounding box center [129, 317] width 91 height 22
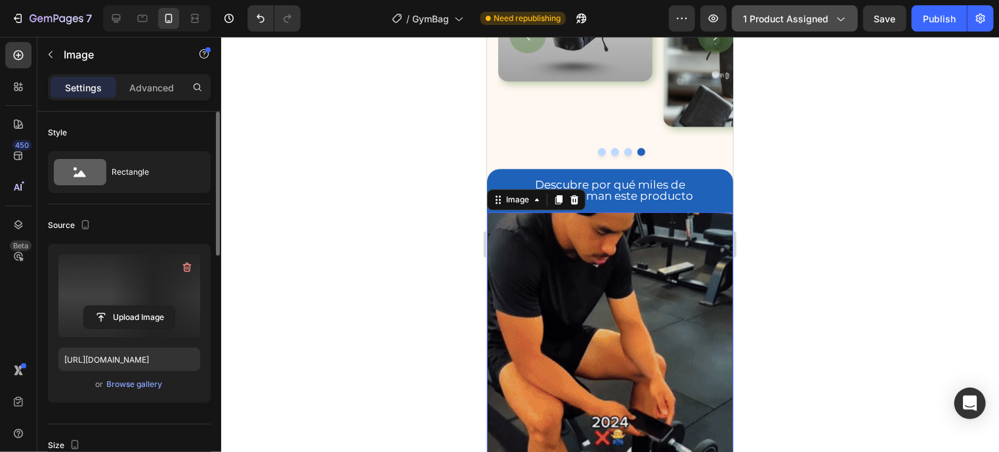
type input "https://cdn.shopify.com/s/files/1/0944/6961/9990/files/gempages_575131414173844…"
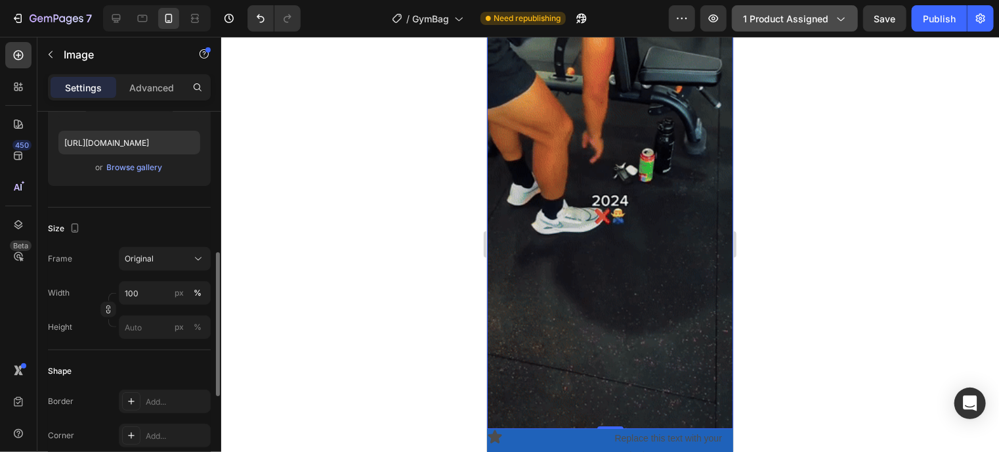
scroll to position [266, 0]
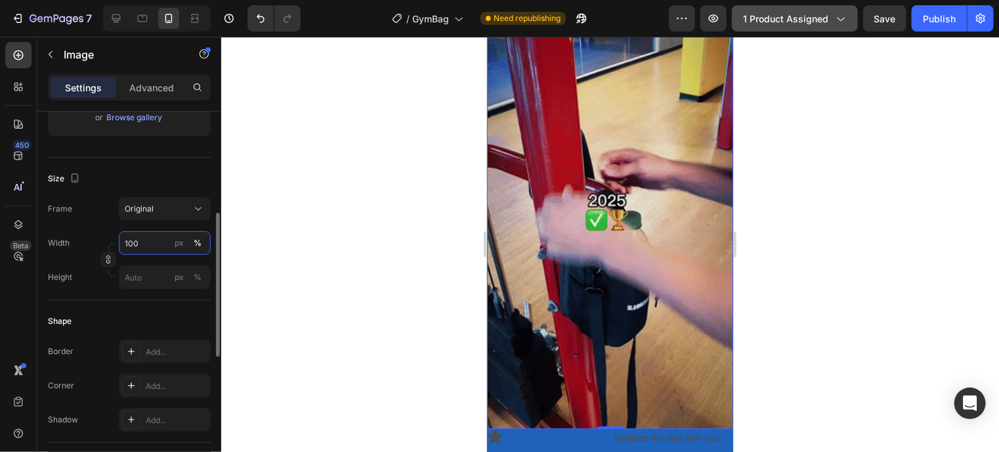
click at [155, 244] on input "100" at bounding box center [165, 243] width 92 height 24
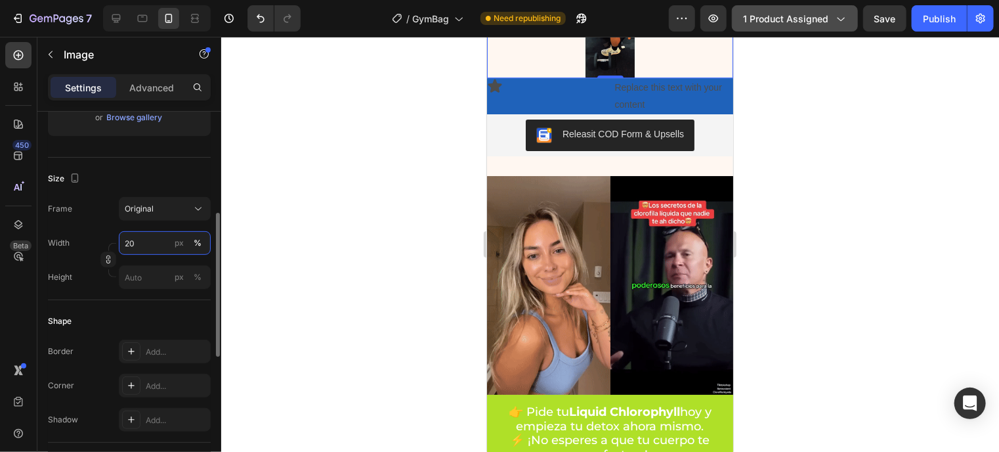
type input "2"
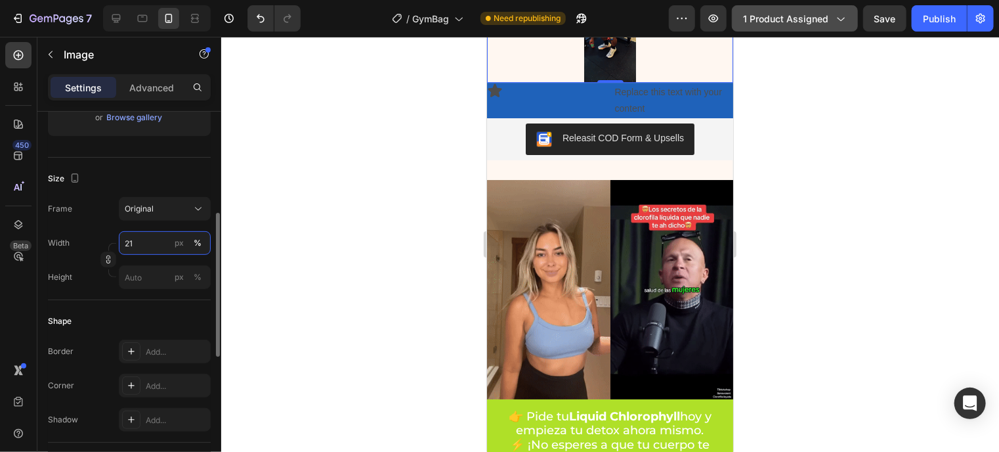
type input "2"
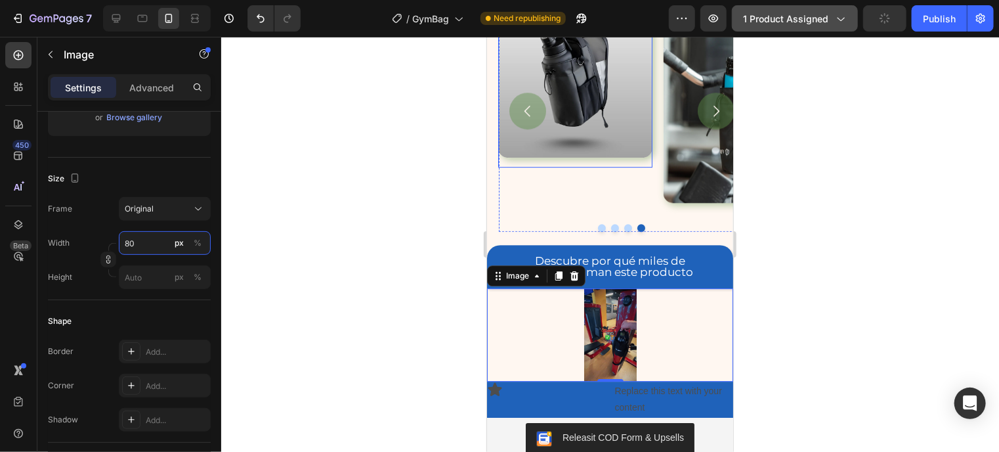
scroll to position [1981, 0]
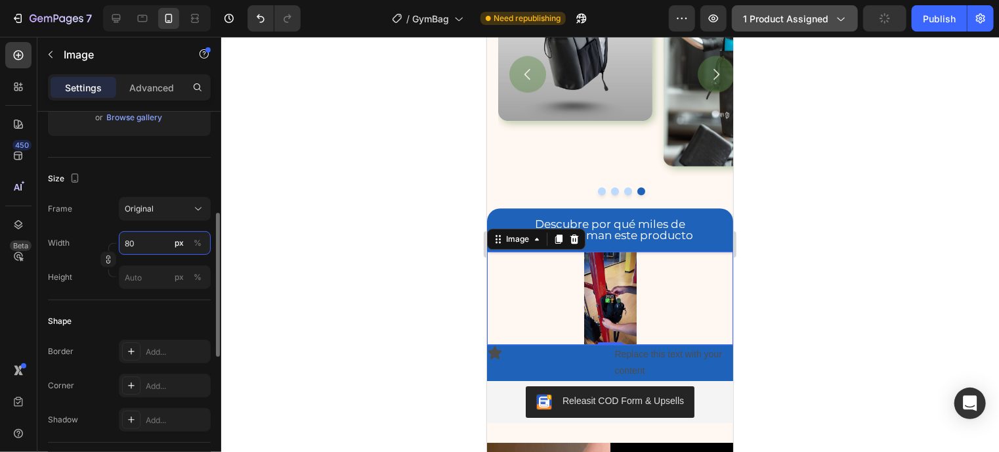
click at [139, 235] on input "80" at bounding box center [165, 243] width 92 height 24
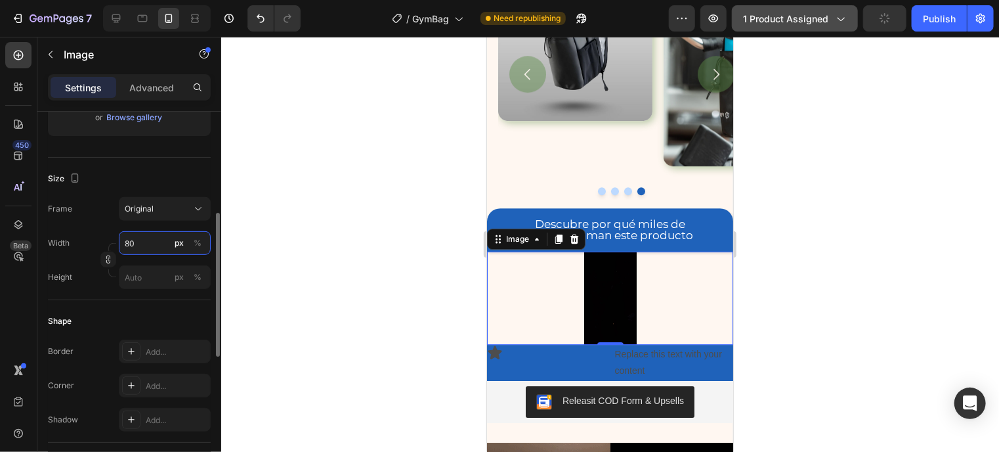
click at [139, 235] on input "80" at bounding box center [165, 243] width 92 height 24
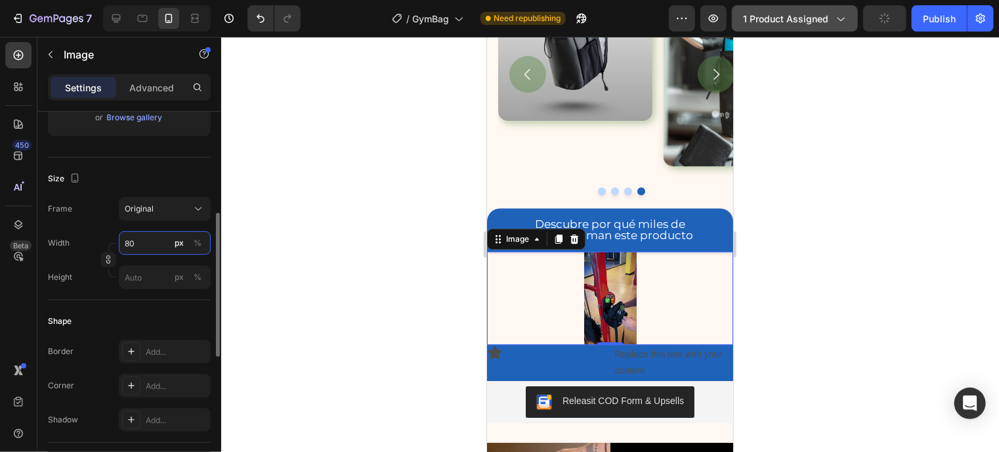
click at [139, 235] on input "80" at bounding box center [165, 243] width 92 height 24
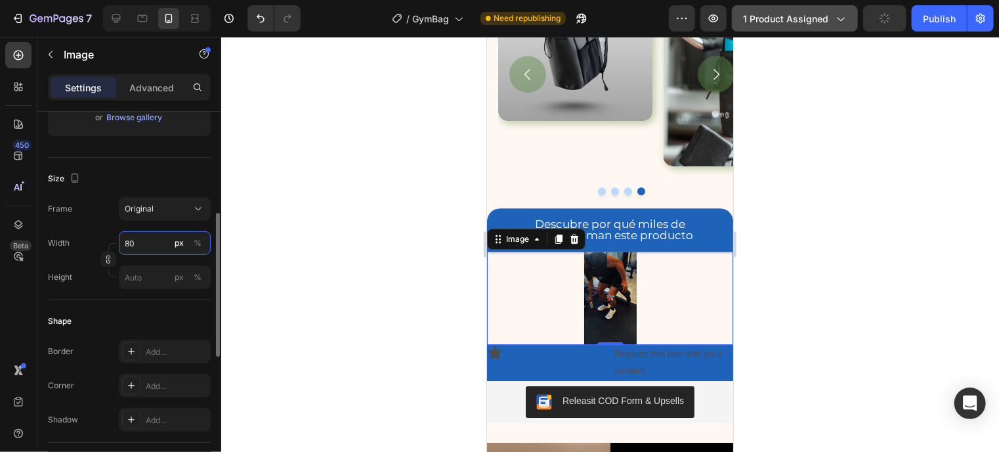
click at [139, 235] on input "80" at bounding box center [165, 243] width 92 height 24
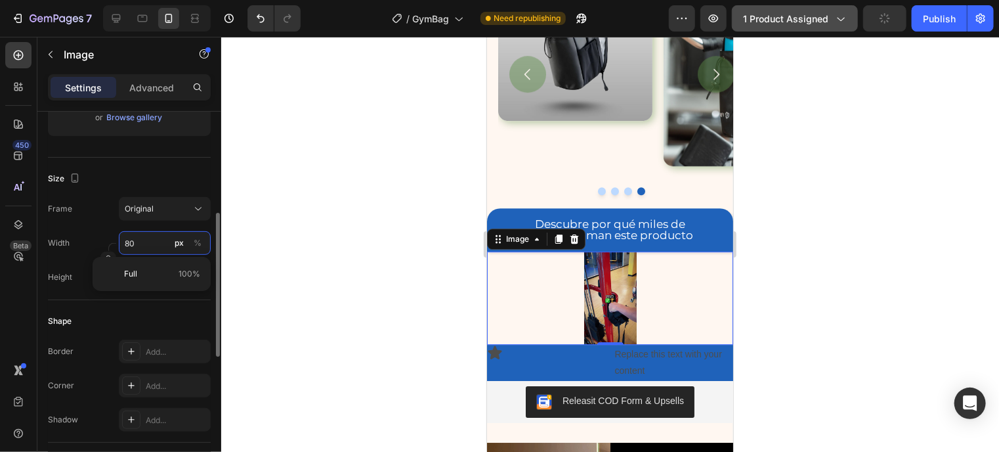
click at [139, 235] on input "80" at bounding box center [165, 243] width 92 height 24
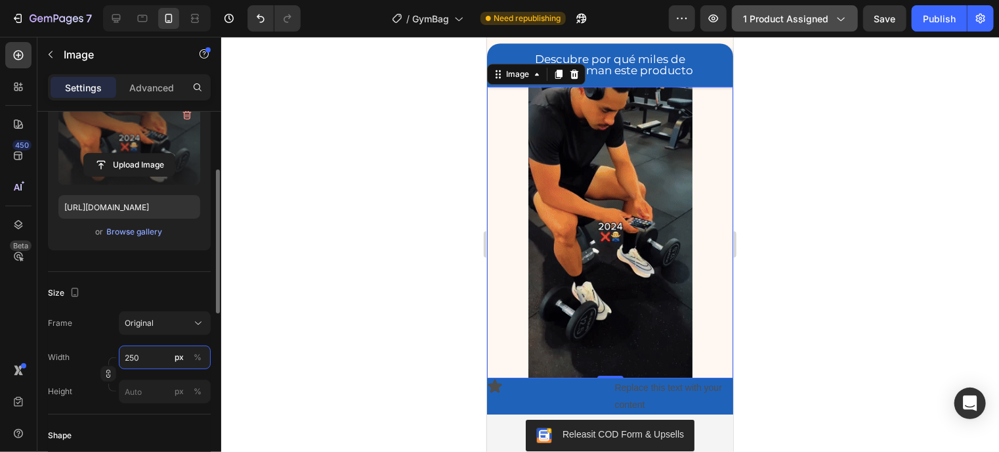
scroll to position [152, 0]
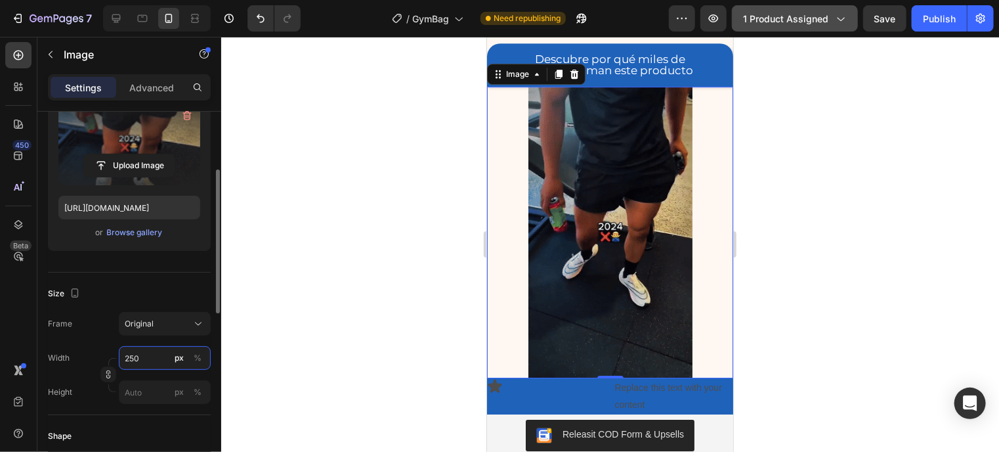
type input "250"
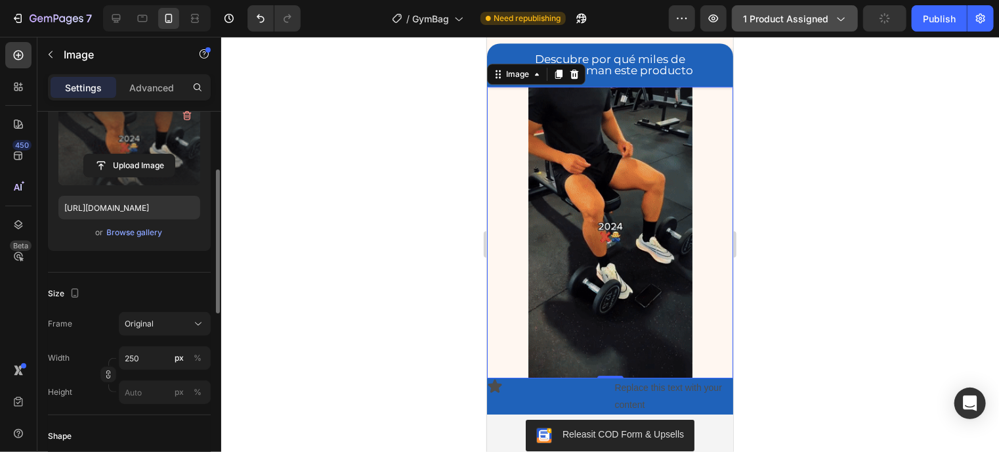
click at [503, 219] on div at bounding box center [609, 231] width 246 height 291
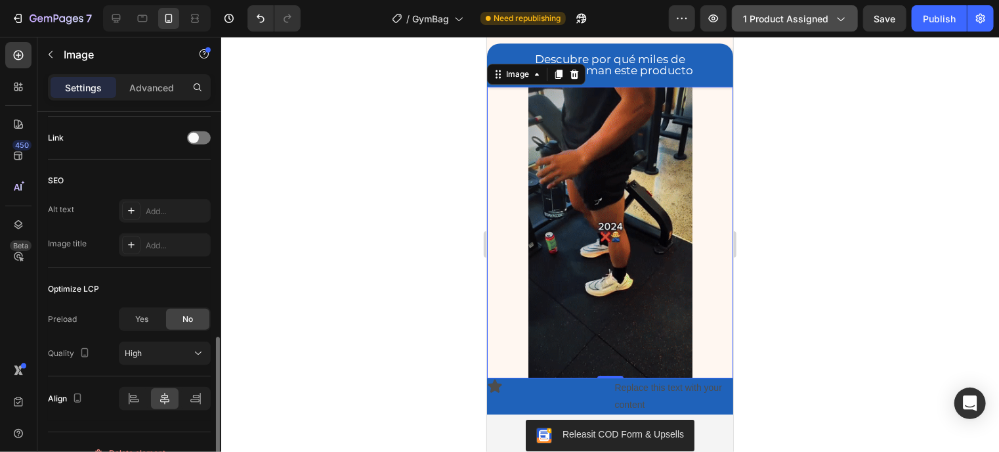
scroll to position [612, 0]
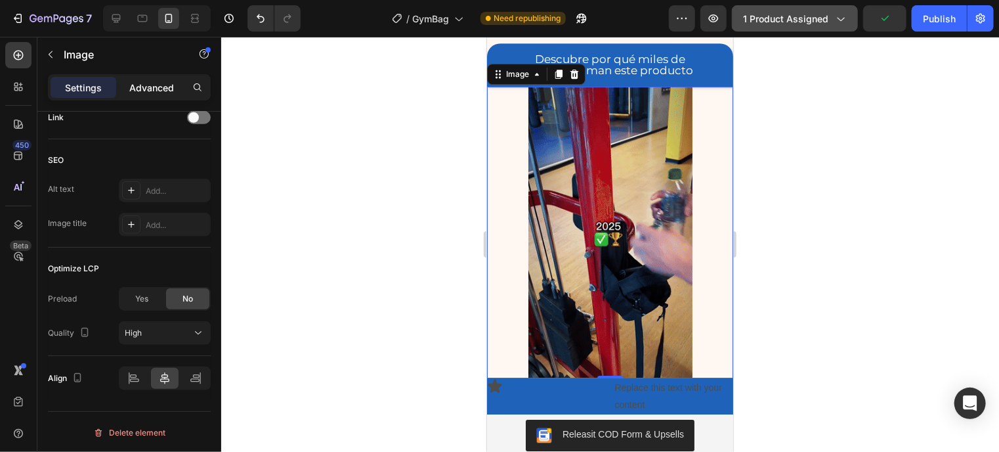
click at [171, 81] on p "Advanced" at bounding box center [151, 88] width 45 height 14
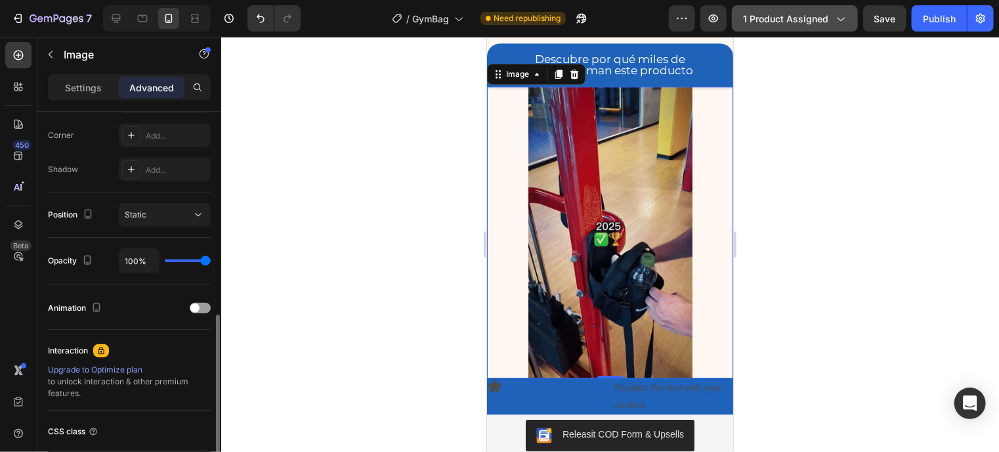
scroll to position [423, 0]
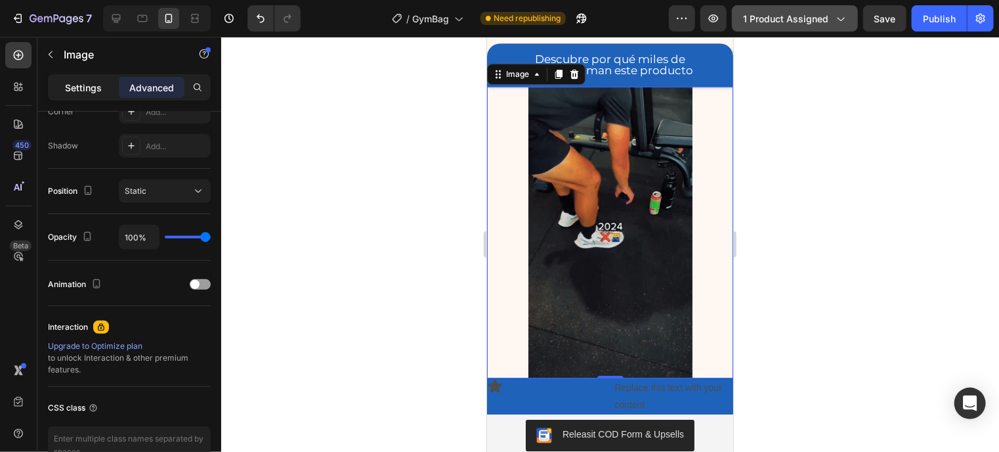
click at [79, 94] on div "Settings" at bounding box center [84, 87] width 66 height 21
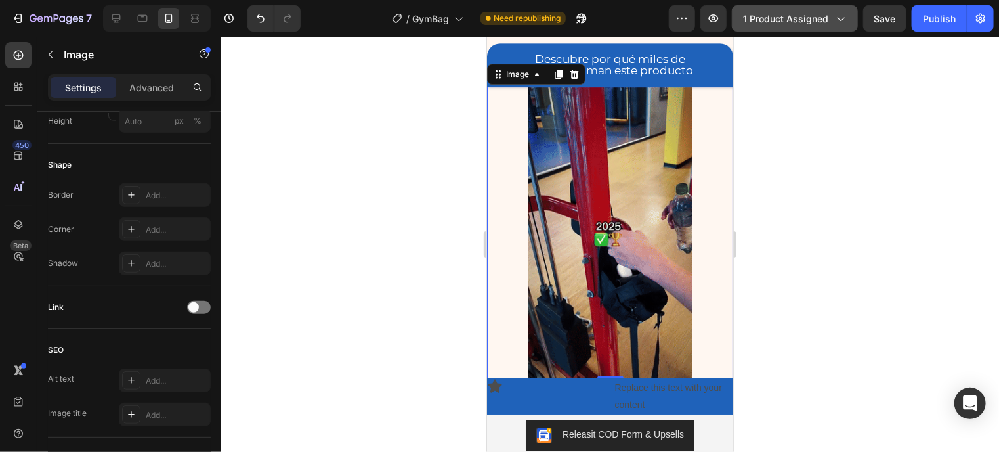
click at [973, 199] on div at bounding box center [610, 244] width 778 height 415
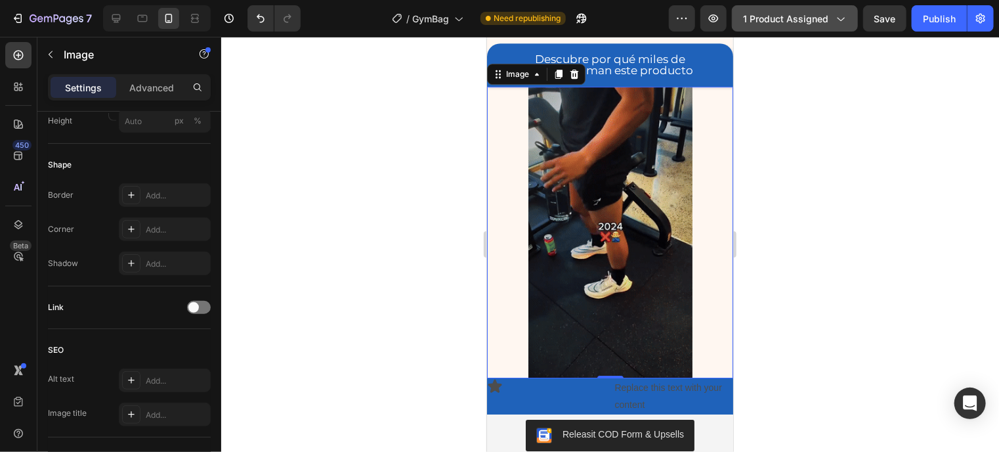
click at [706, 64] on p "Descubre por qué miles de" at bounding box center [609, 58] width 220 height 11
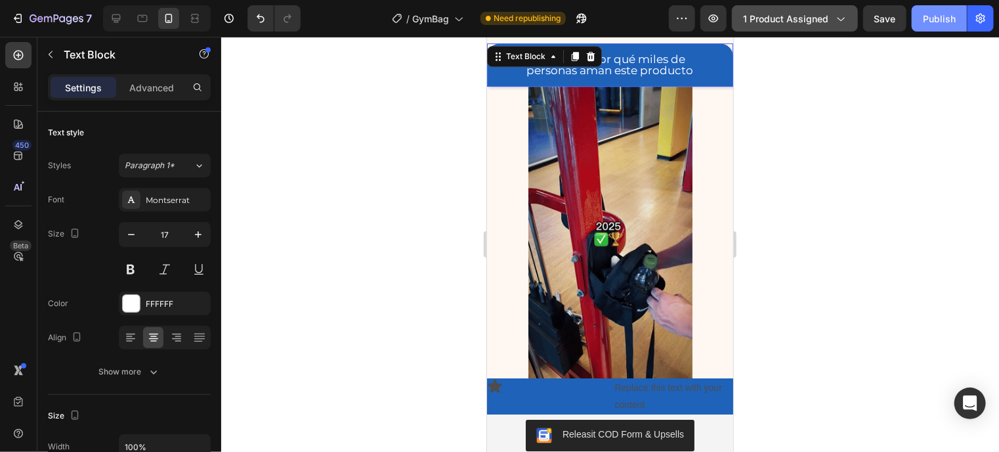
click at [921, 15] on button "Publish" at bounding box center [939, 18] width 55 height 26
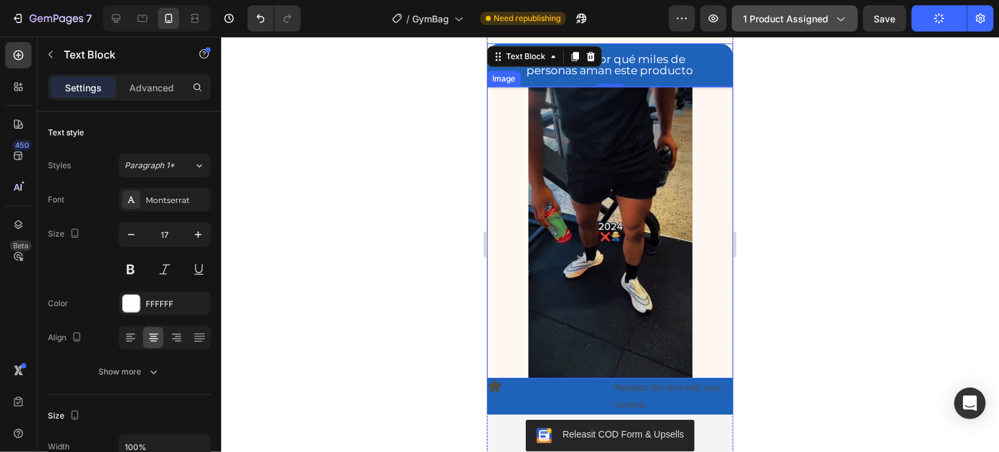
click at [706, 125] on div at bounding box center [609, 231] width 246 height 291
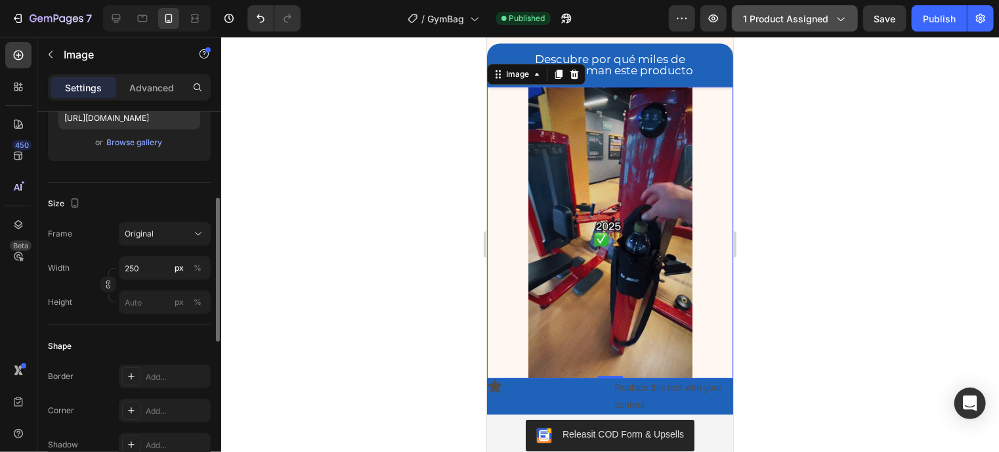
scroll to position [240, 0]
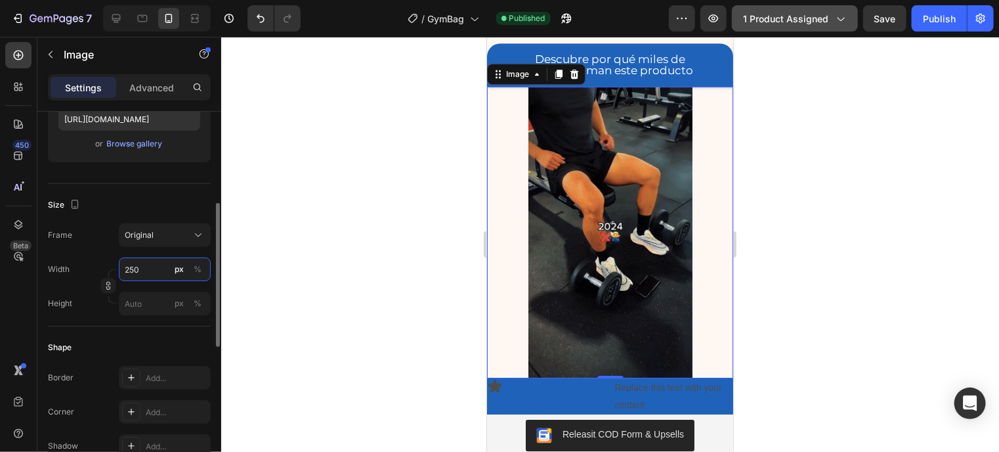
click at [125, 266] on input "250" at bounding box center [165, 269] width 92 height 24
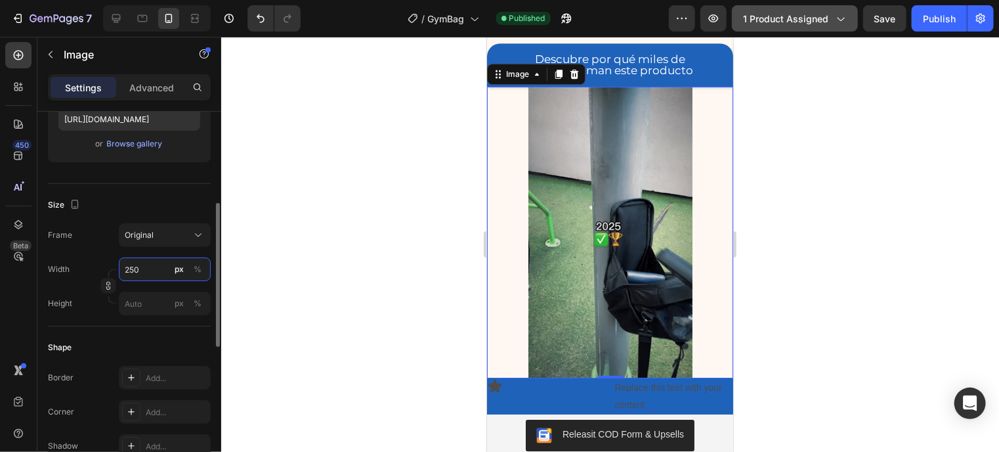
click at [125, 266] on input "250" at bounding box center [165, 269] width 92 height 24
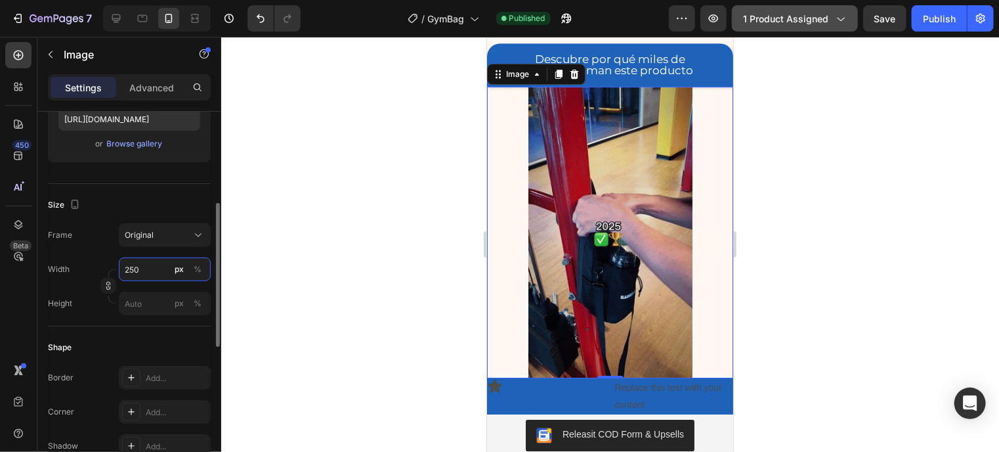
click at [125, 266] on input "250" at bounding box center [165, 269] width 92 height 24
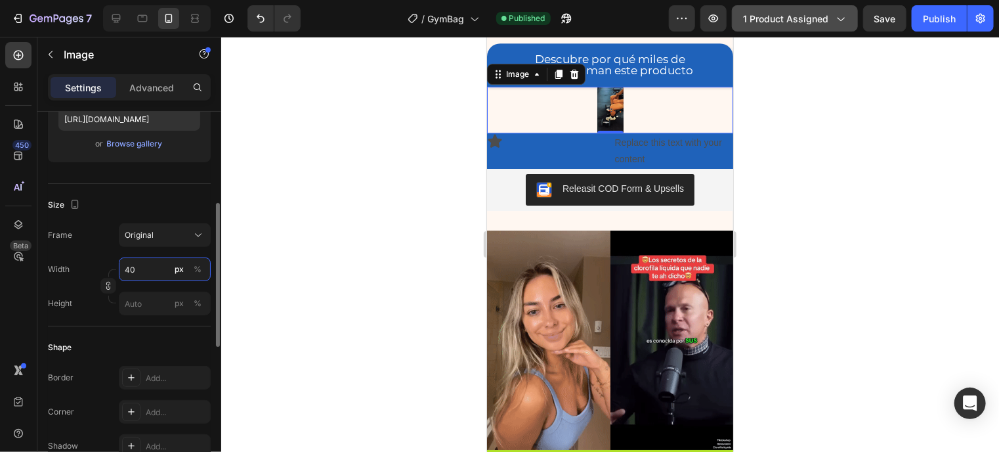
type input "400"
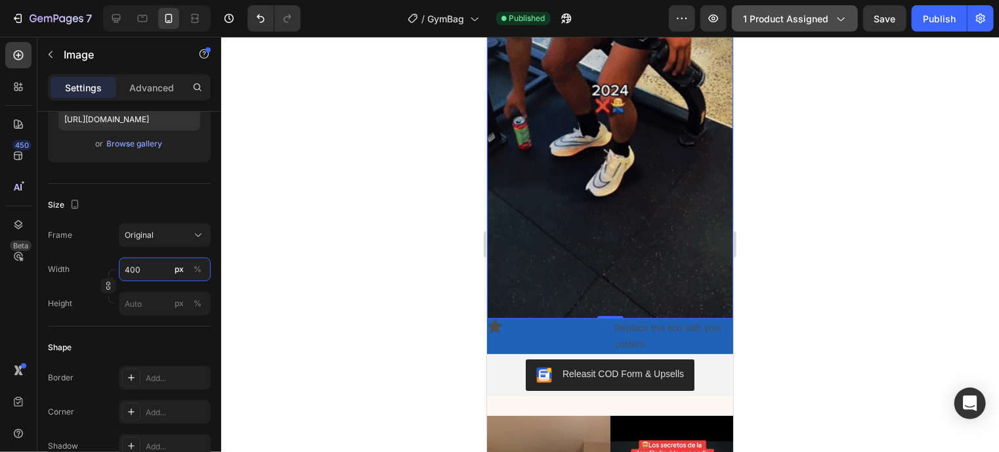
scroll to position [2353, 0]
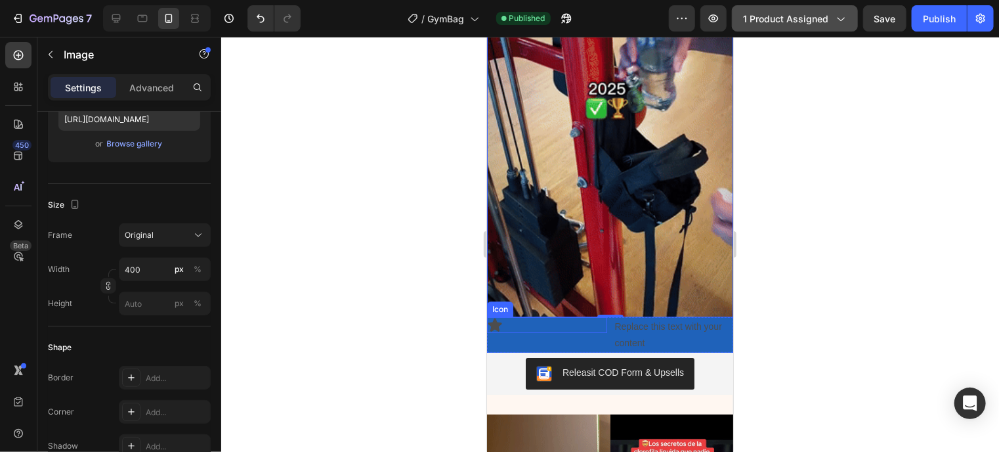
click at [507, 316] on div "Icon" at bounding box center [546, 324] width 120 height 16
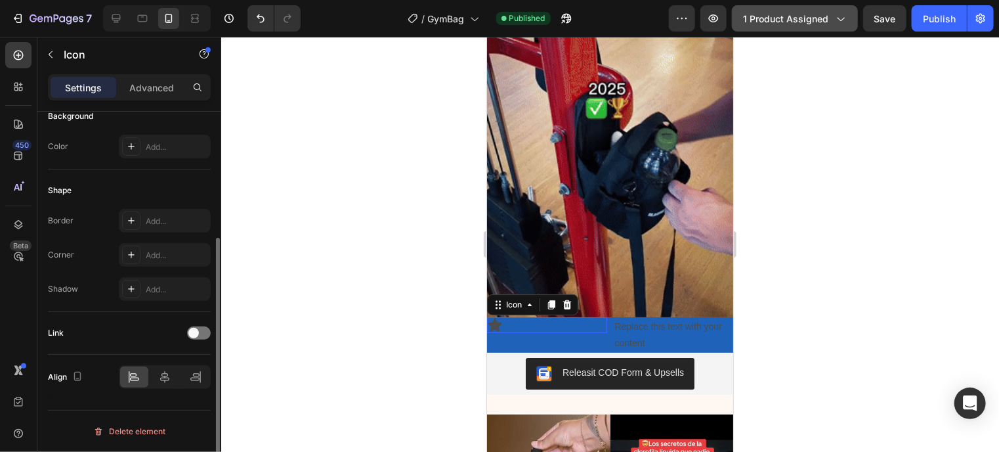
scroll to position [0, 0]
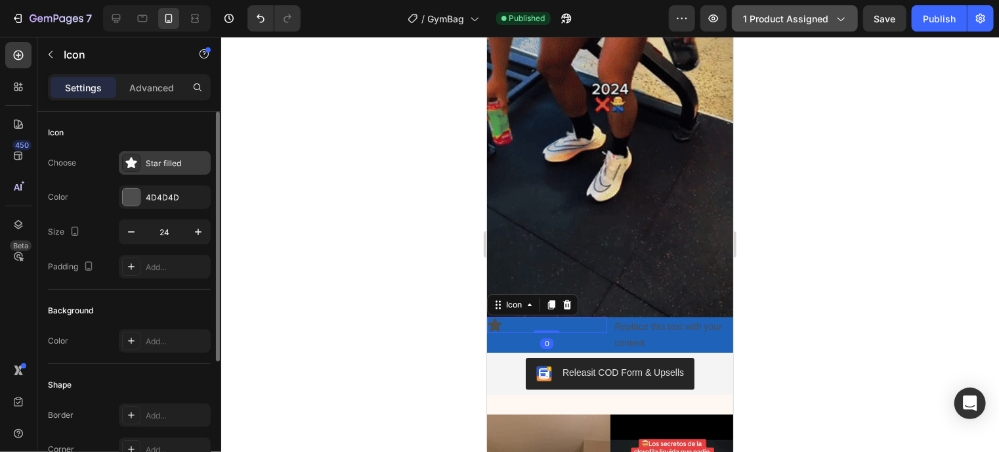
click at [125, 167] on icon at bounding box center [131, 162] width 13 height 13
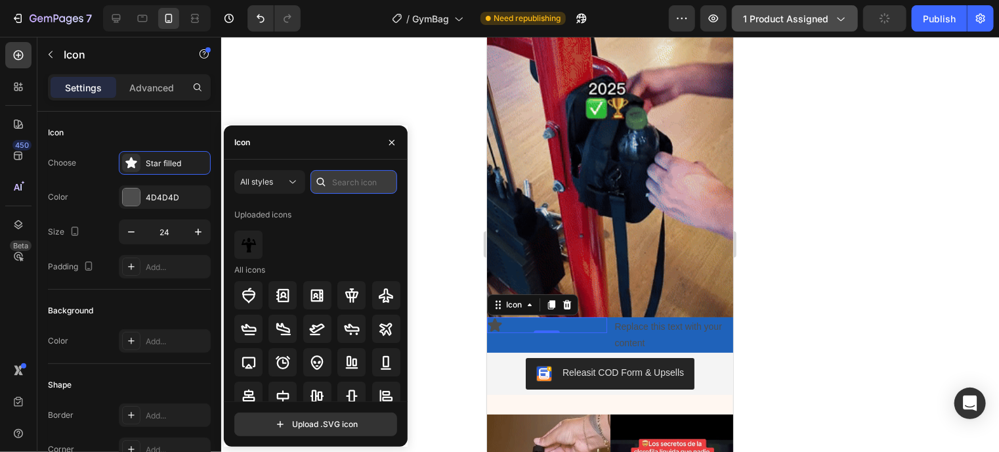
click at [356, 181] on input "text" at bounding box center [353, 182] width 87 height 24
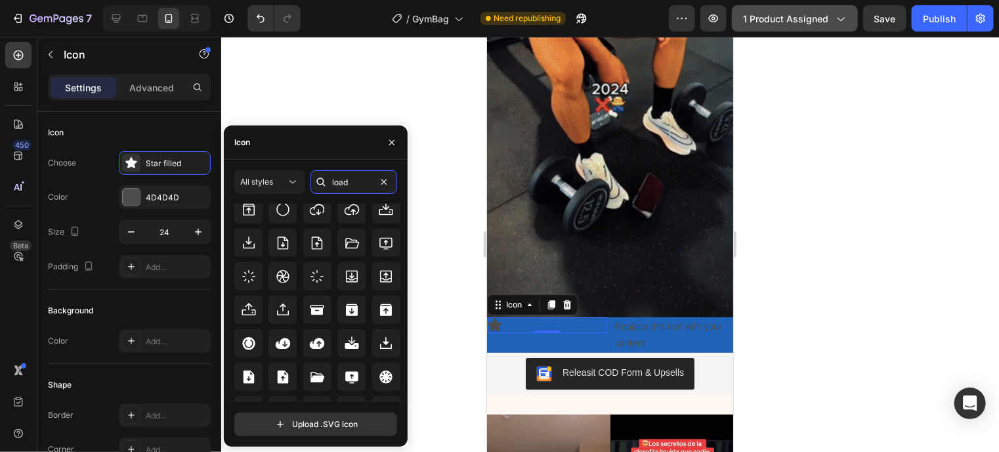
scroll to position [314, 0]
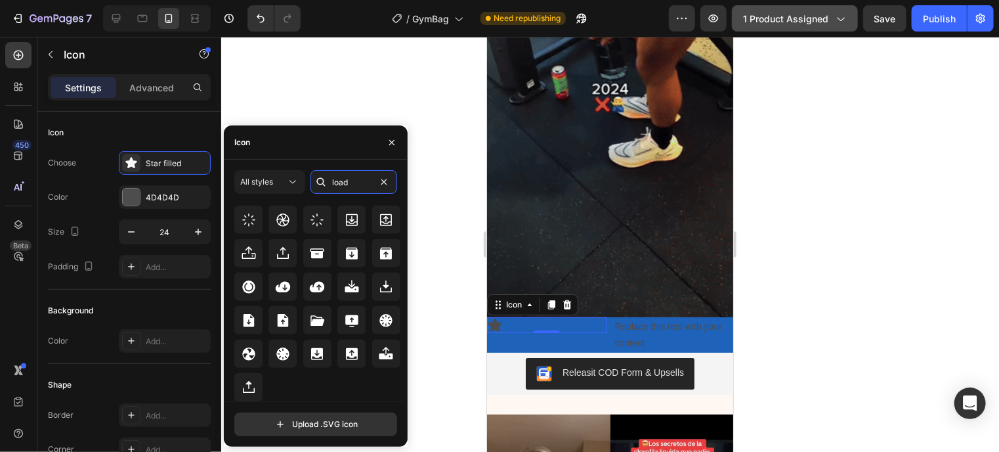
type input "load"
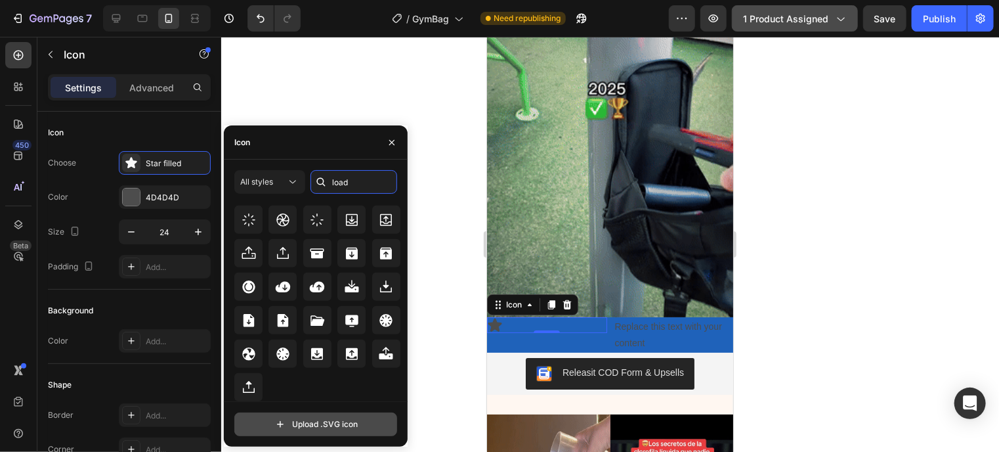
scroll to position [2406, 0]
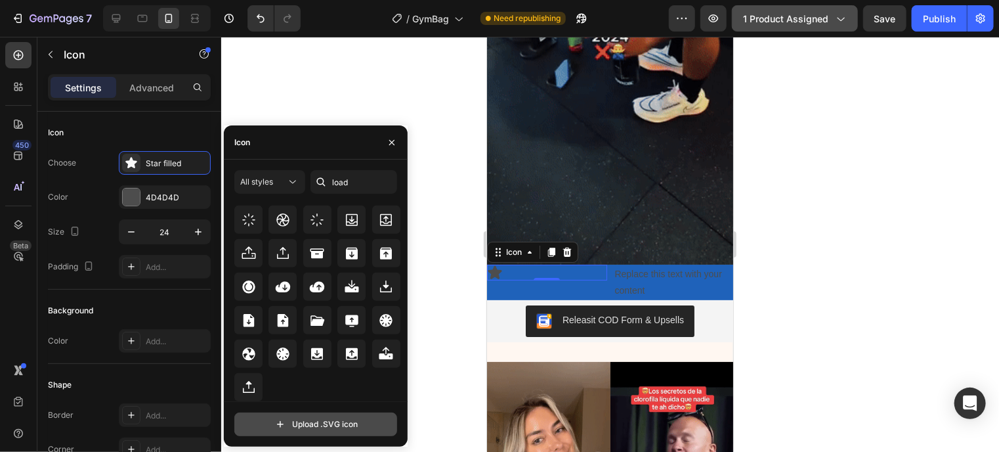
click at [270, 422] on input "file" at bounding box center [315, 424] width 161 height 22
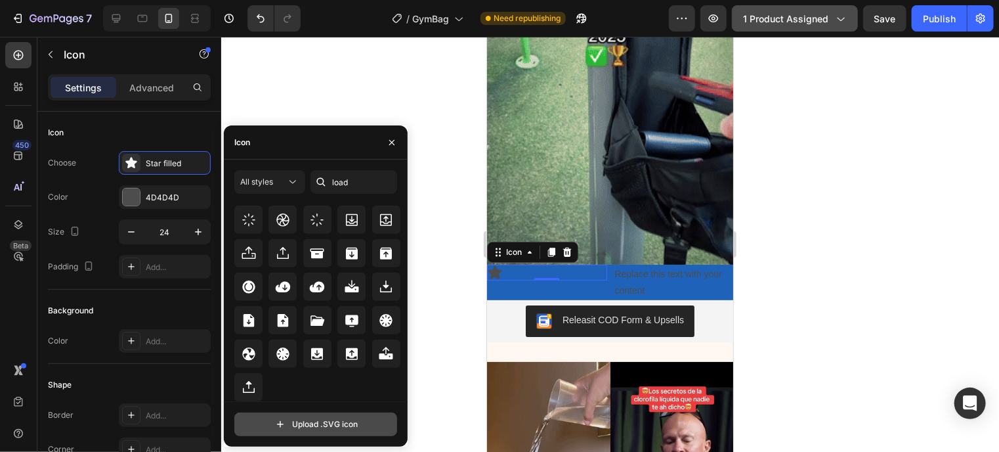
type input "C:\fakepath\andre shopify-18.svg"
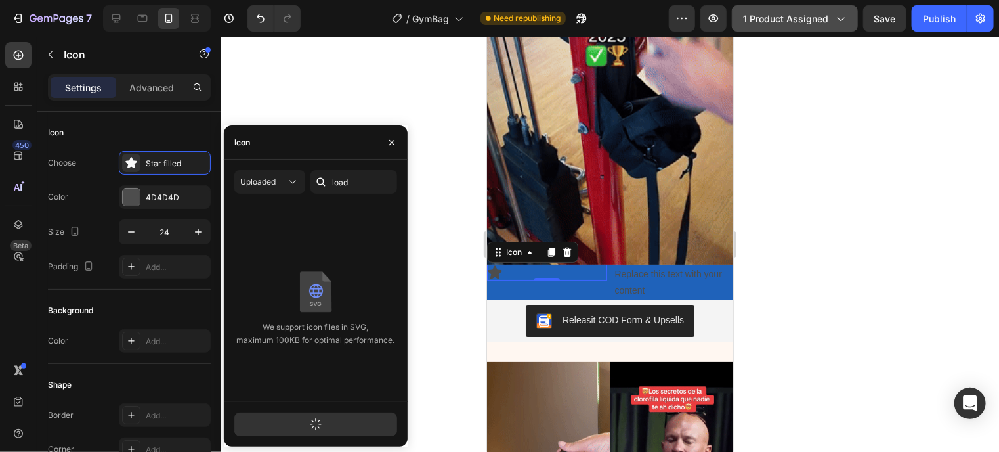
scroll to position [0, 0]
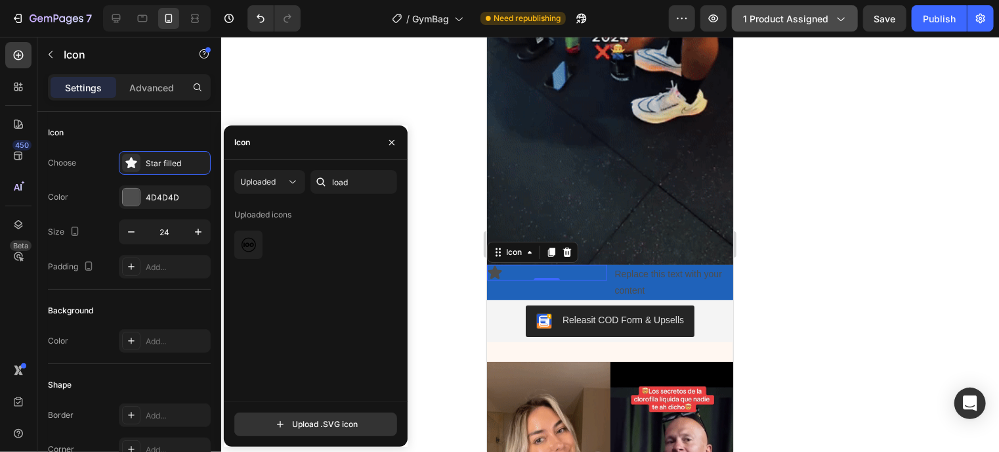
click at [250, 251] on img at bounding box center [249, 245] width 16 height 16
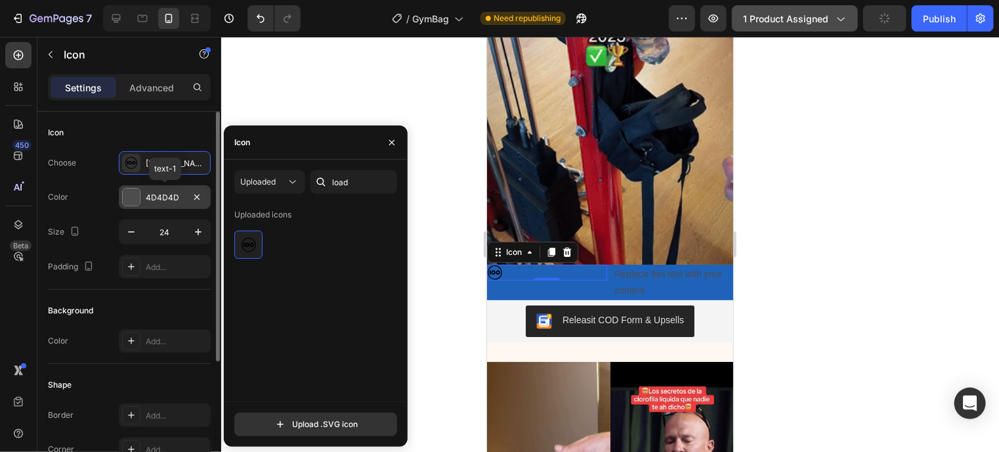
click at [125, 191] on div at bounding box center [131, 196] width 17 height 17
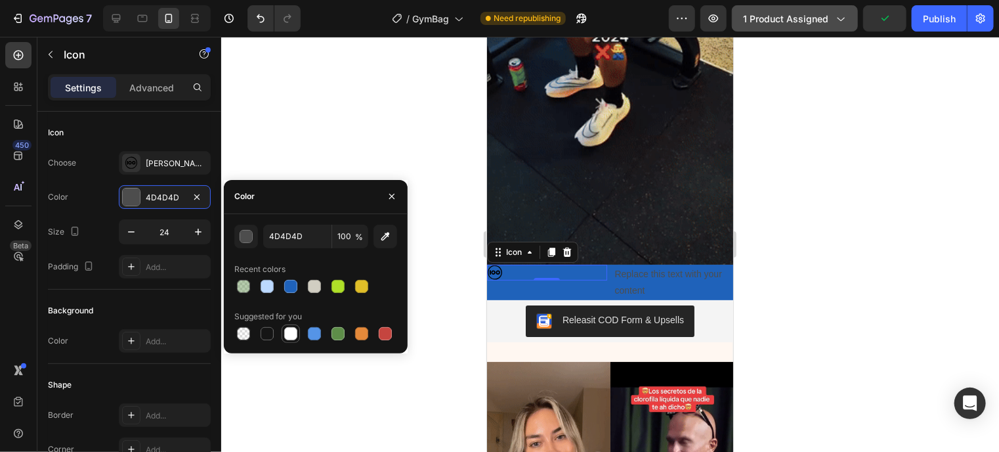
click at [293, 333] on div at bounding box center [290, 333] width 13 height 13
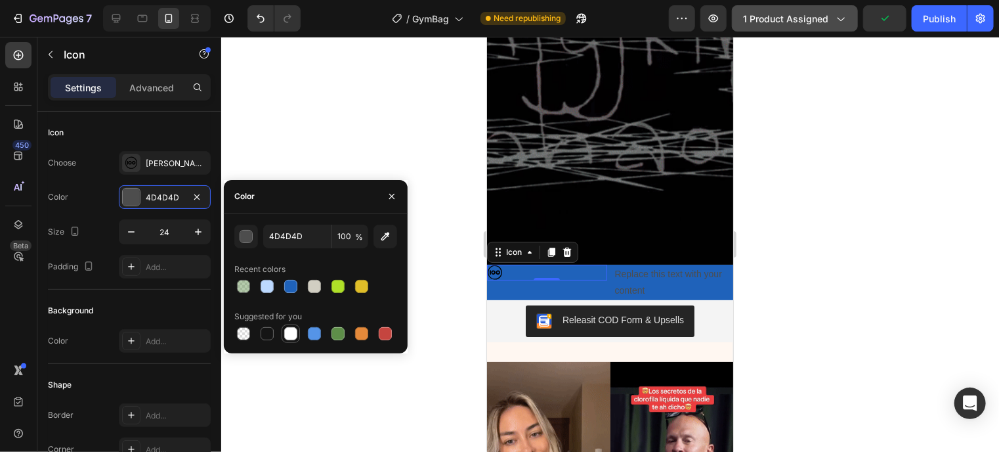
type input "FFFFFF"
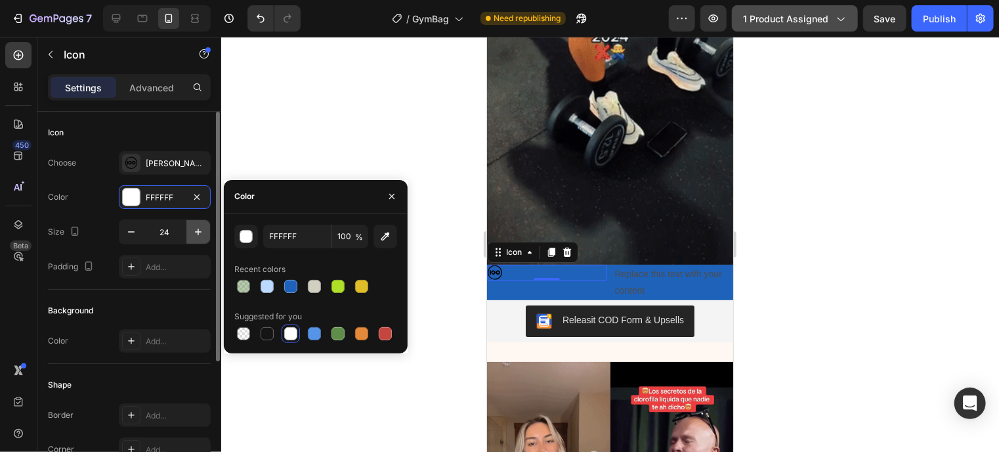
click at [190, 236] on button "button" at bounding box center [198, 232] width 24 height 24
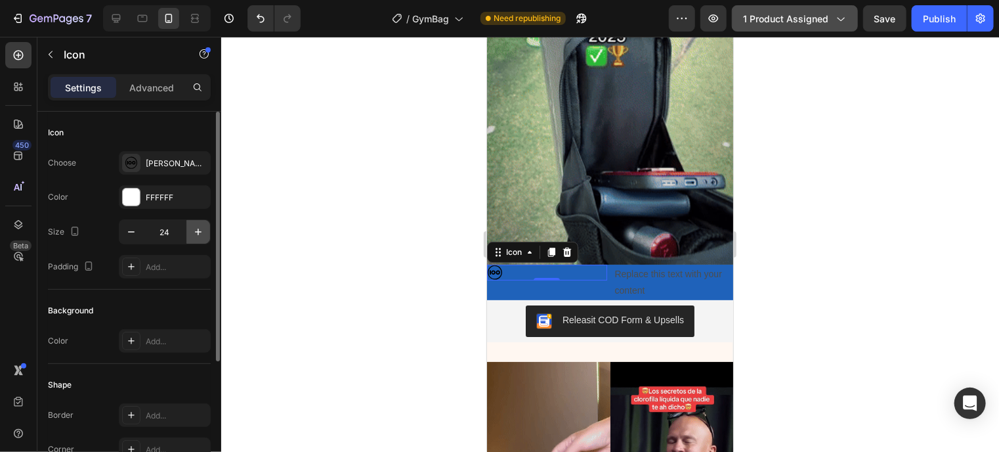
click at [190, 236] on button "button" at bounding box center [198, 232] width 24 height 24
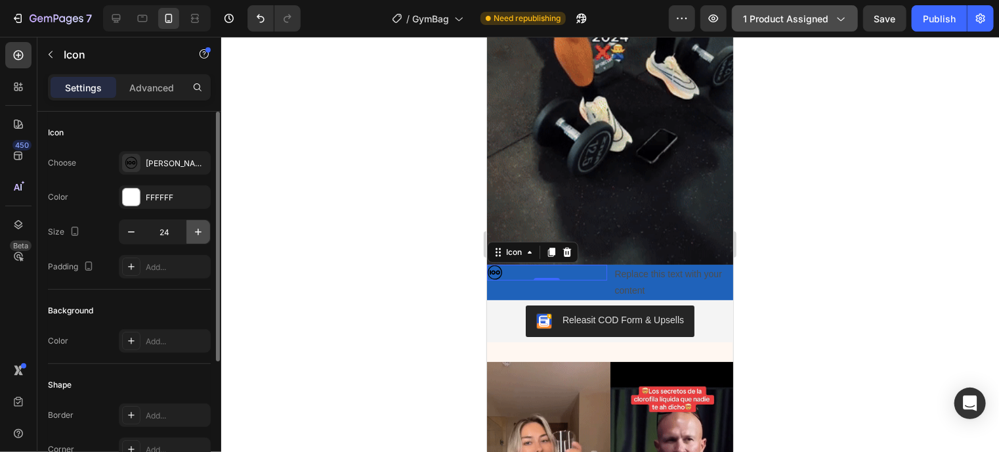
click at [190, 236] on button "button" at bounding box center [198, 232] width 24 height 24
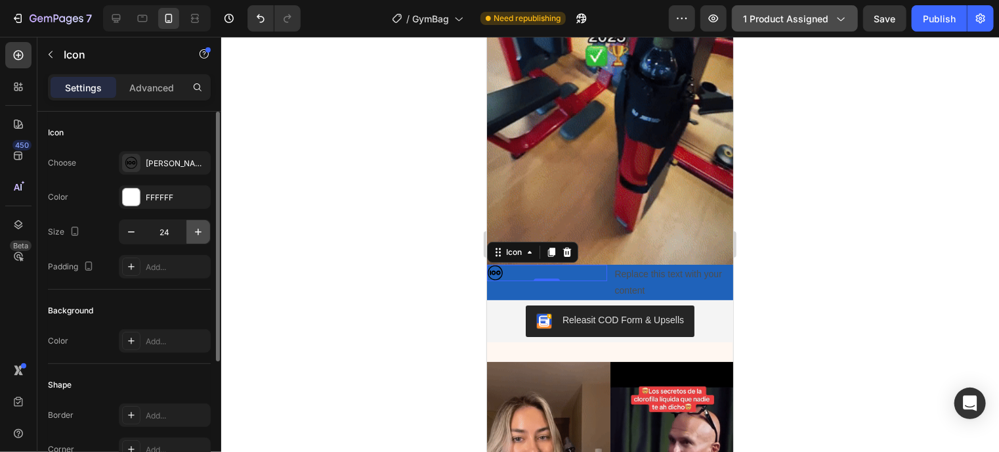
click at [190, 236] on button "button" at bounding box center [198, 232] width 24 height 24
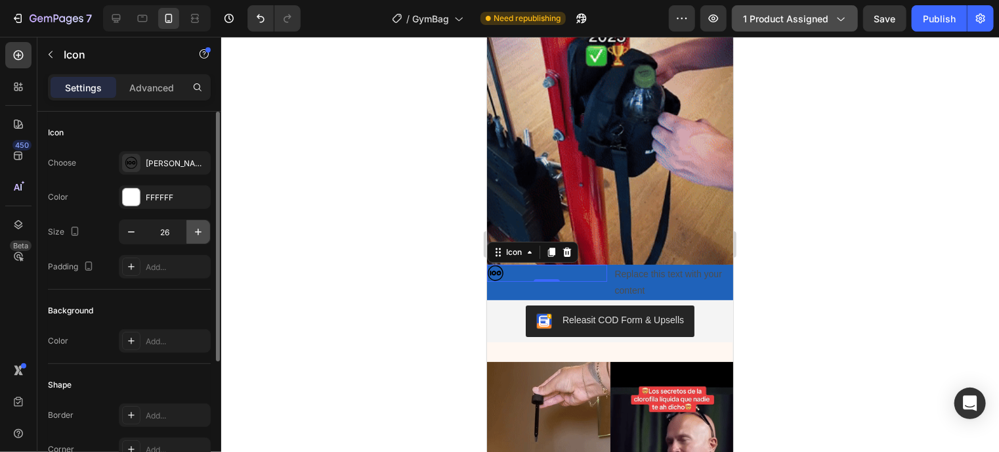
click at [190, 236] on button "button" at bounding box center [198, 232] width 24 height 24
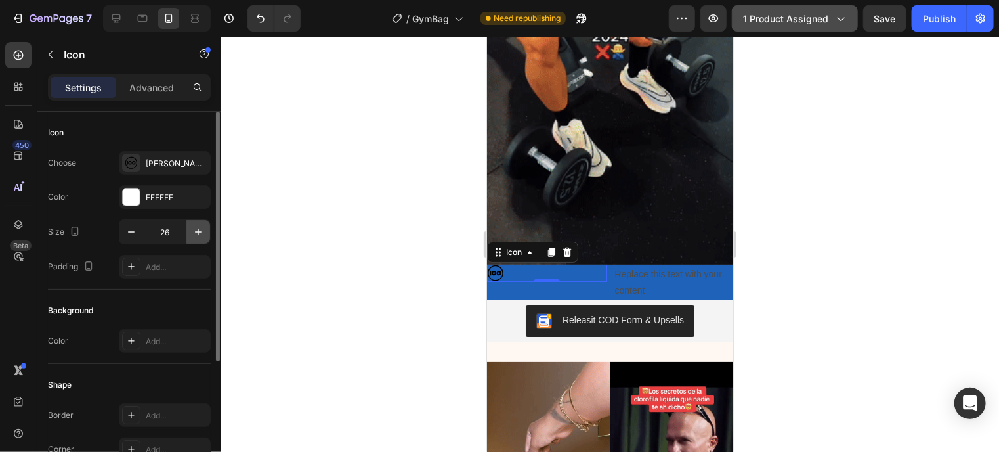
type input "27"
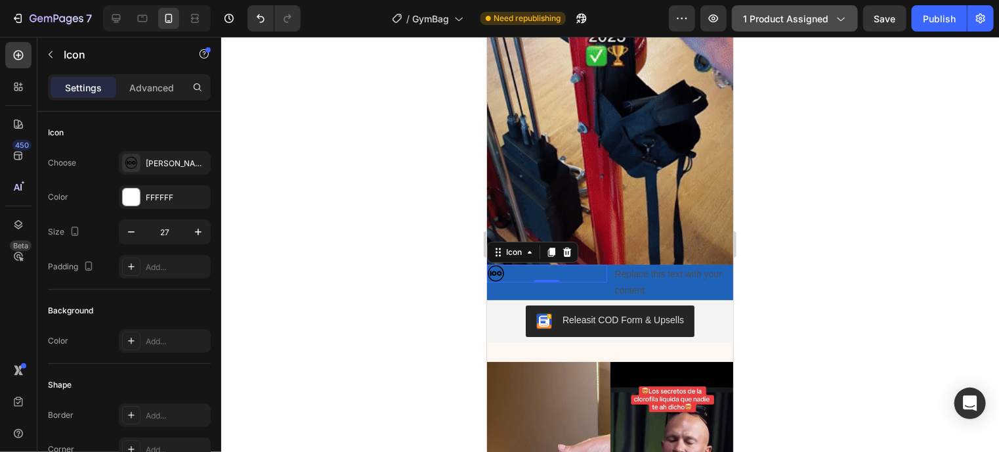
click at [579, 266] on div "Icon 0" at bounding box center [546, 273] width 120 height 18
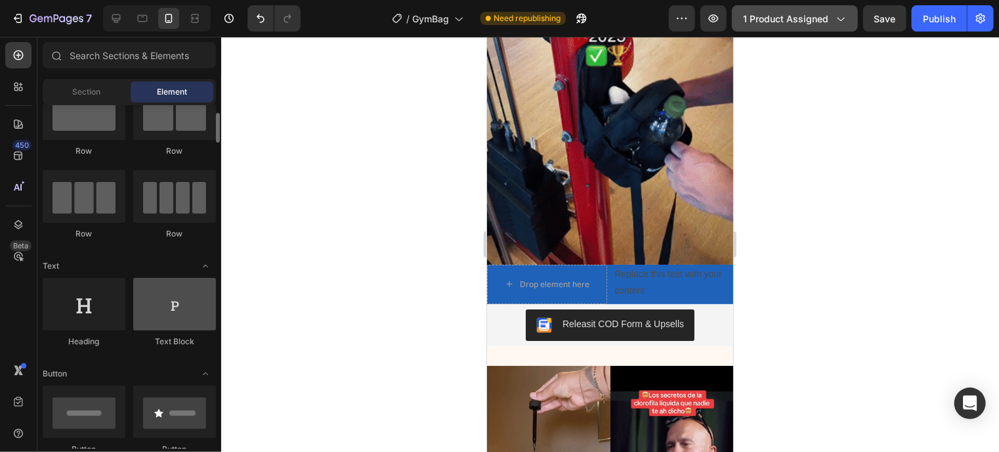
scroll to position [51, 0]
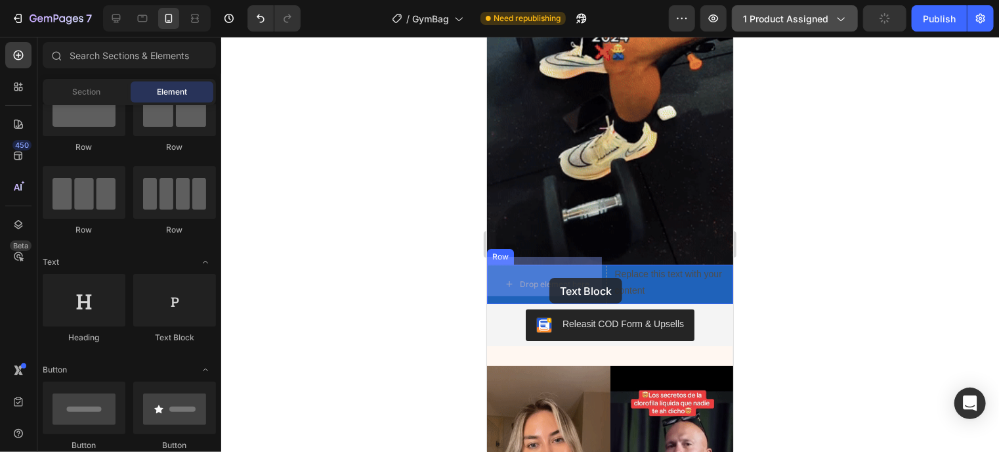
drag, startPoint x: 654, startPoint y: 357, endPoint x: 549, endPoint y: 277, distance: 132.6
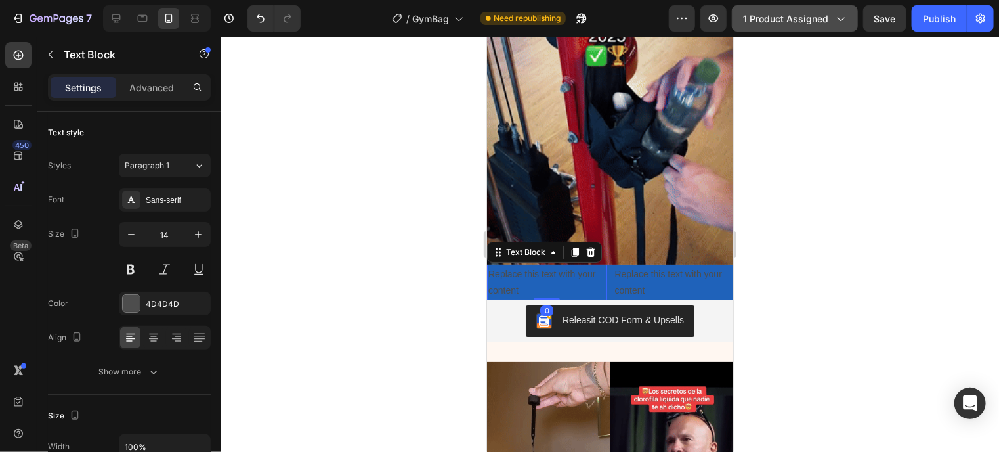
click at [549, 277] on div "Replace this text with your content" at bounding box center [546, 281] width 120 height 35
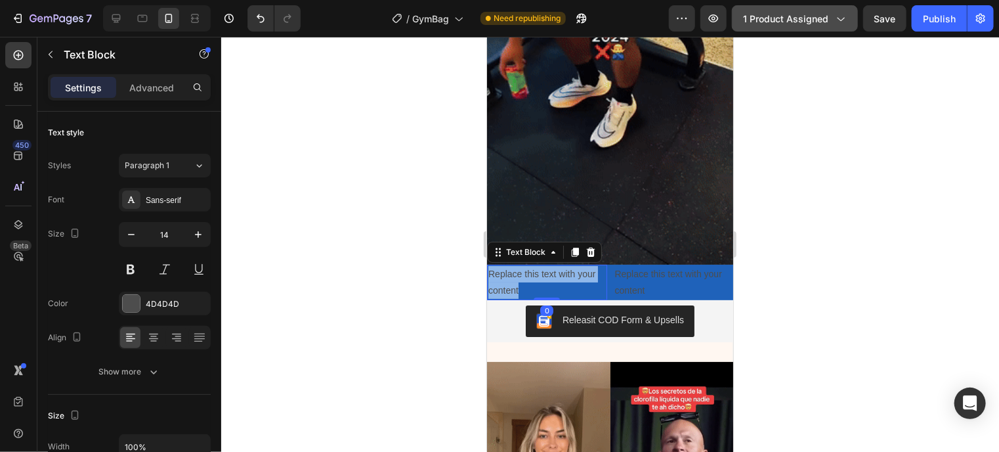
click at [549, 277] on p "Replace this text with your content" at bounding box center [546, 281] width 117 height 33
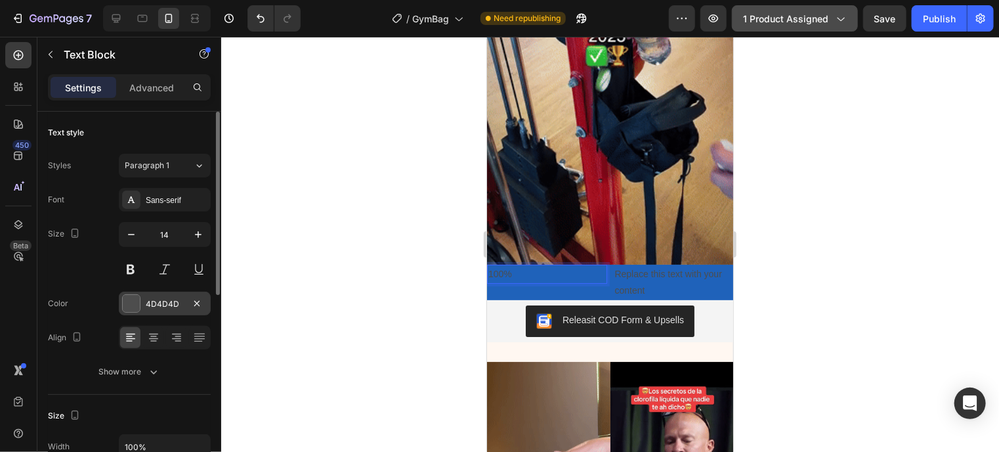
click at [126, 301] on div at bounding box center [131, 303] width 17 height 17
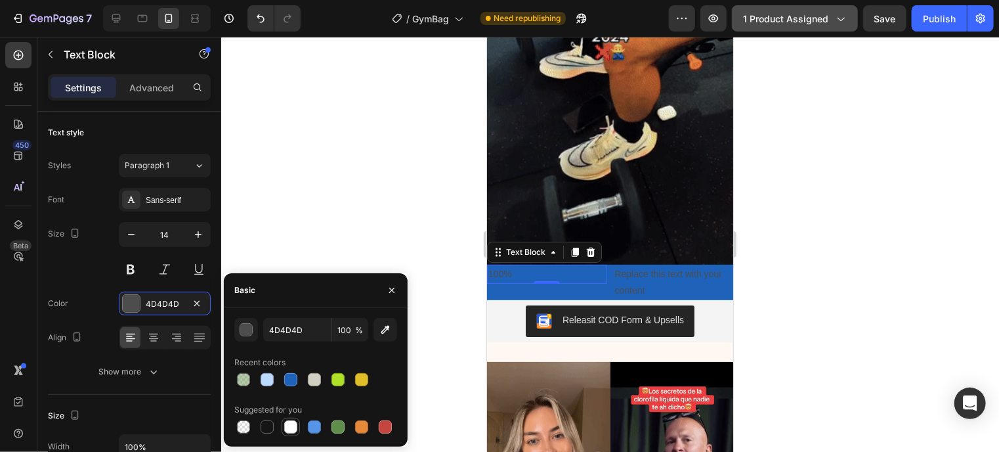
click at [291, 426] on div at bounding box center [290, 426] width 13 height 13
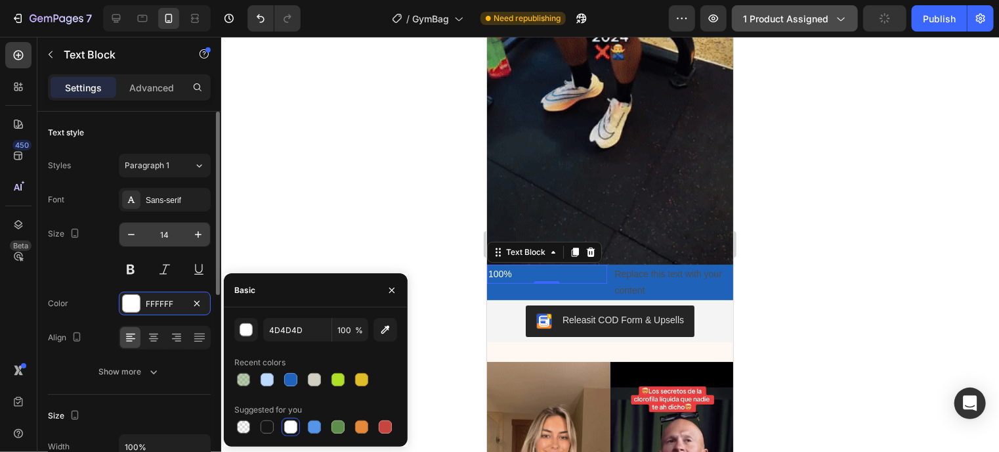
type input "FFFFFF"
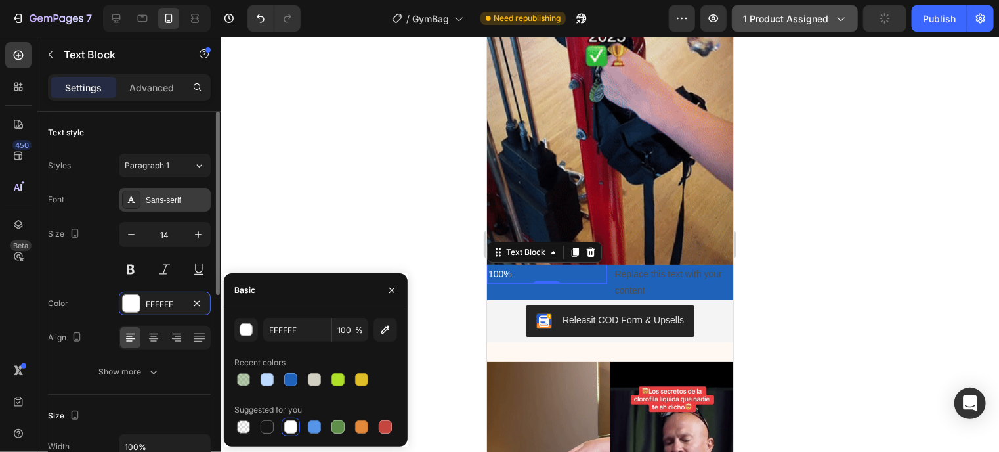
click at [165, 201] on div "Sans-serif" at bounding box center [177, 200] width 62 height 12
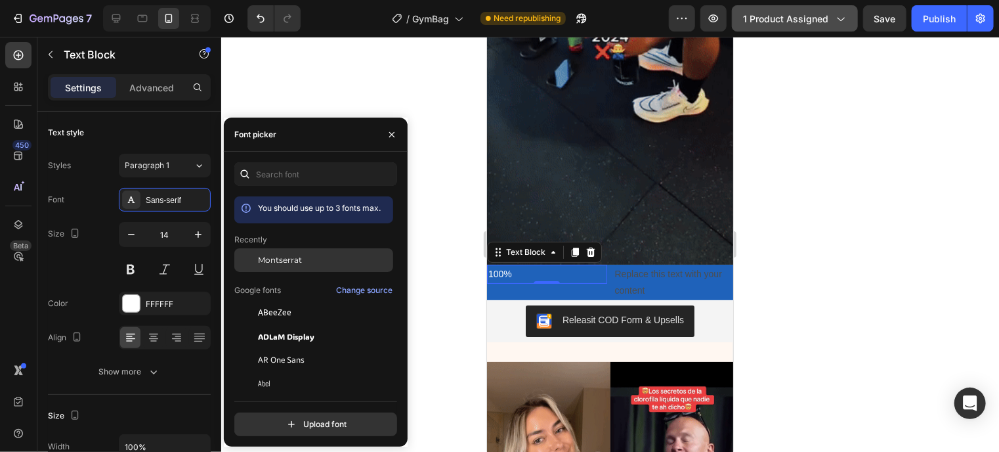
click at [318, 264] on div "Montserrat" at bounding box center [324, 260] width 133 height 12
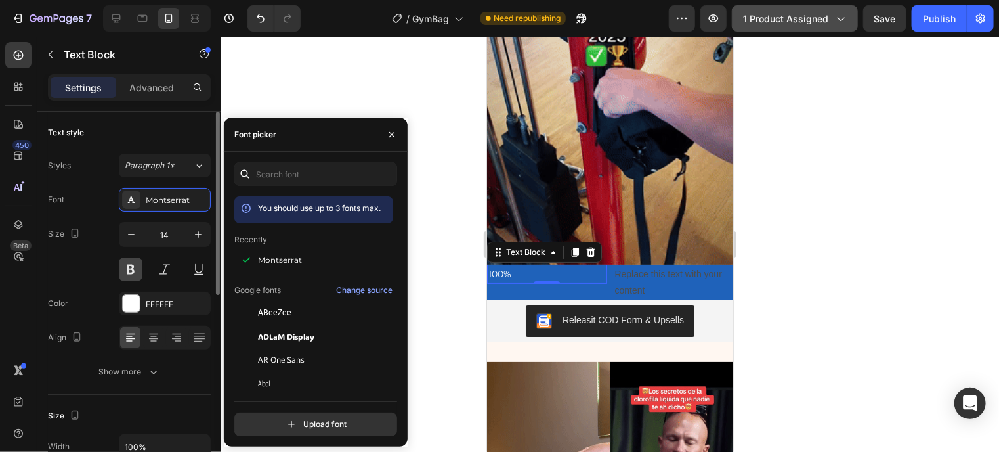
click at [141, 269] on button at bounding box center [131, 269] width 24 height 24
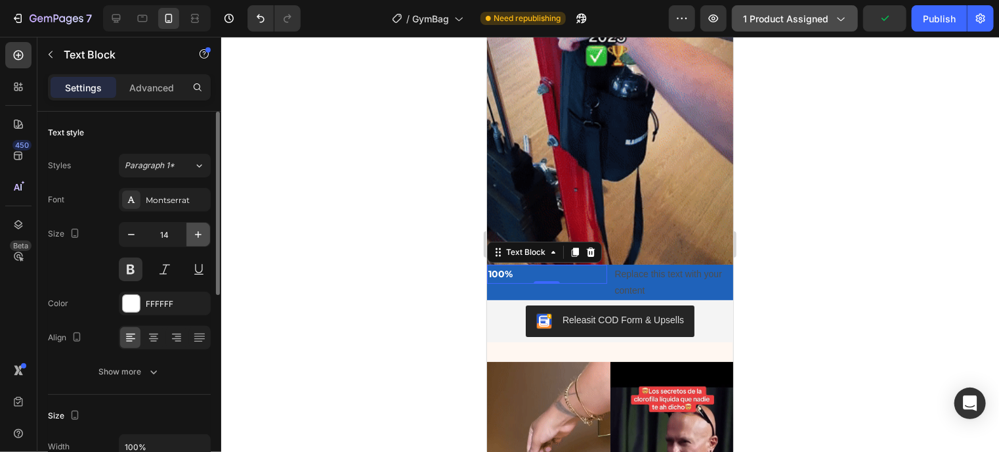
click at [198, 230] on icon "button" at bounding box center [198, 234] width 13 height 13
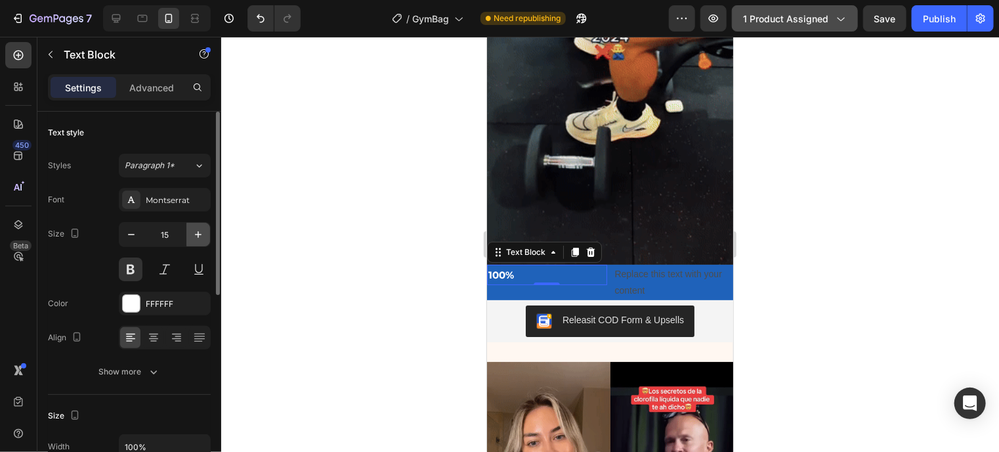
click at [198, 230] on icon "button" at bounding box center [198, 234] width 13 height 13
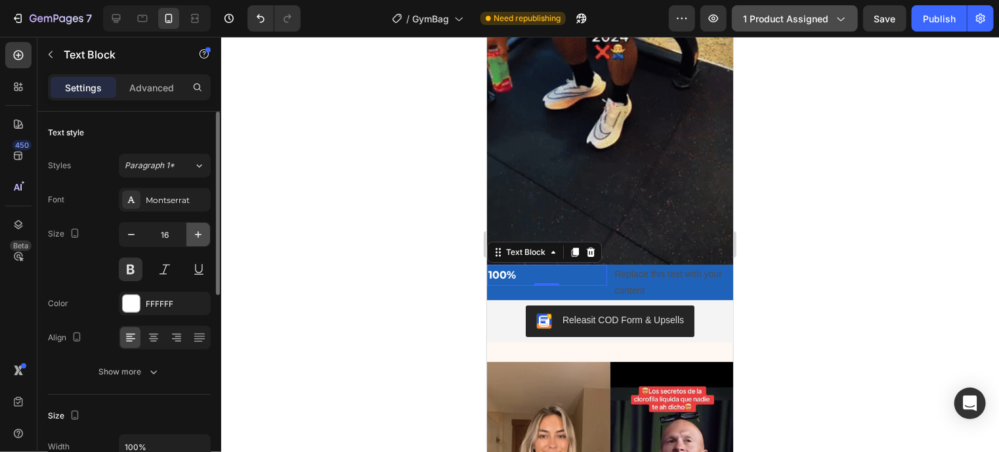
click at [198, 230] on icon "button" at bounding box center [198, 234] width 13 height 13
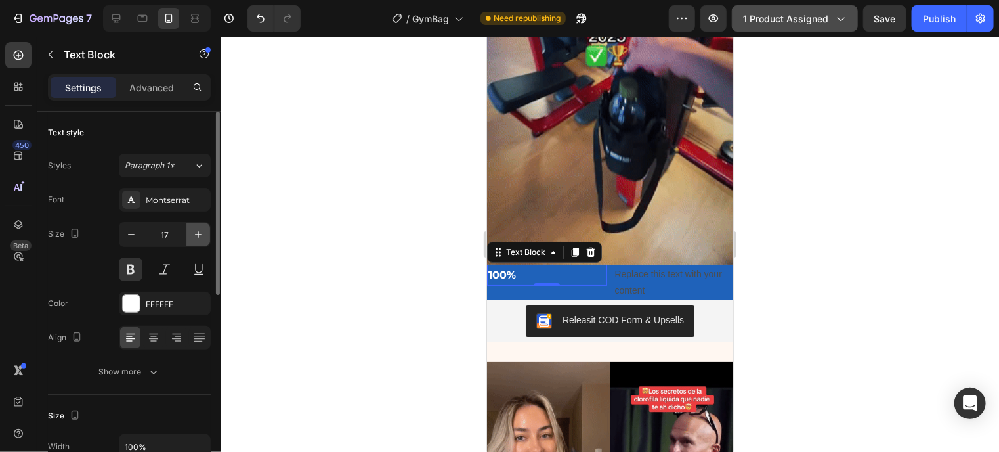
click at [198, 230] on icon "button" at bounding box center [198, 234] width 13 height 13
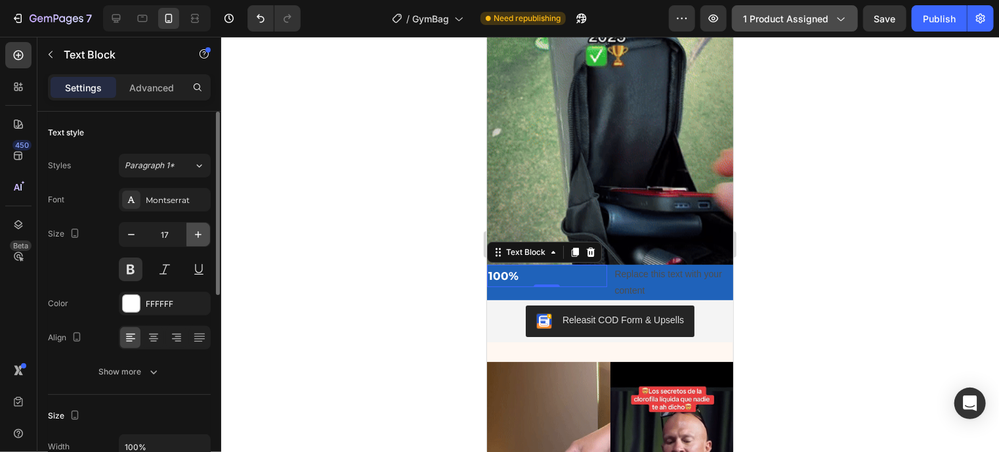
click at [198, 230] on icon "button" at bounding box center [198, 234] width 13 height 13
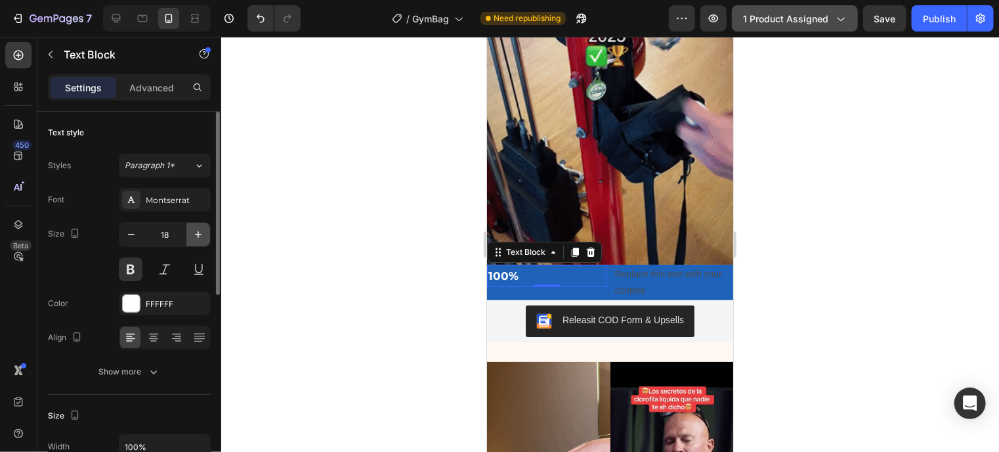
click at [198, 230] on icon "button" at bounding box center [198, 234] width 13 height 13
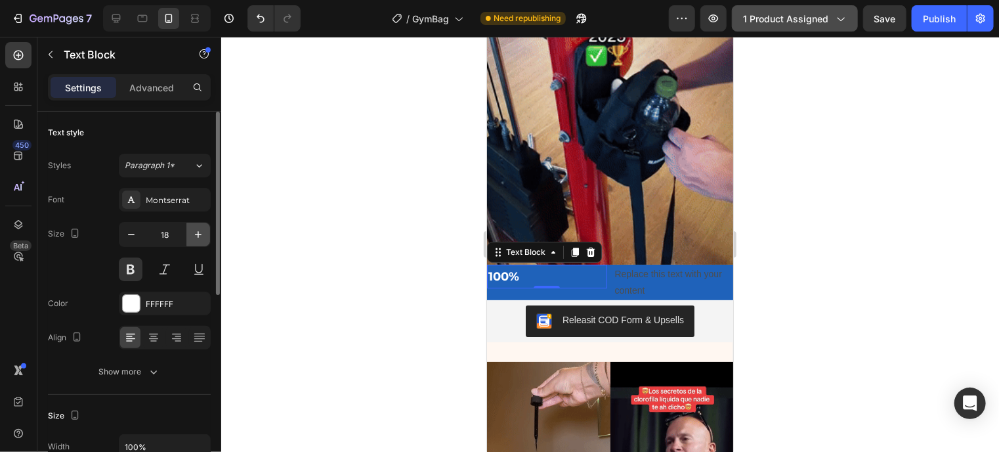
click at [198, 230] on icon "button" at bounding box center [198, 234] width 13 height 13
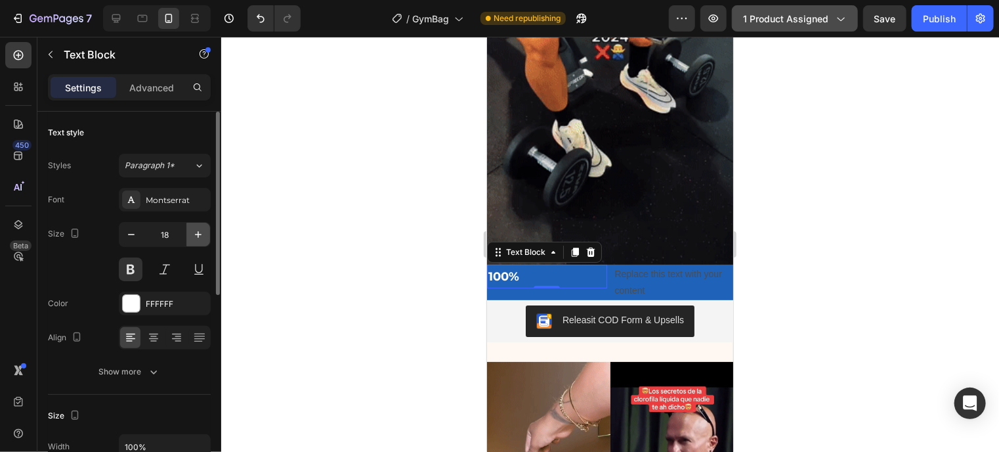
click at [198, 230] on icon "button" at bounding box center [198, 234] width 13 height 13
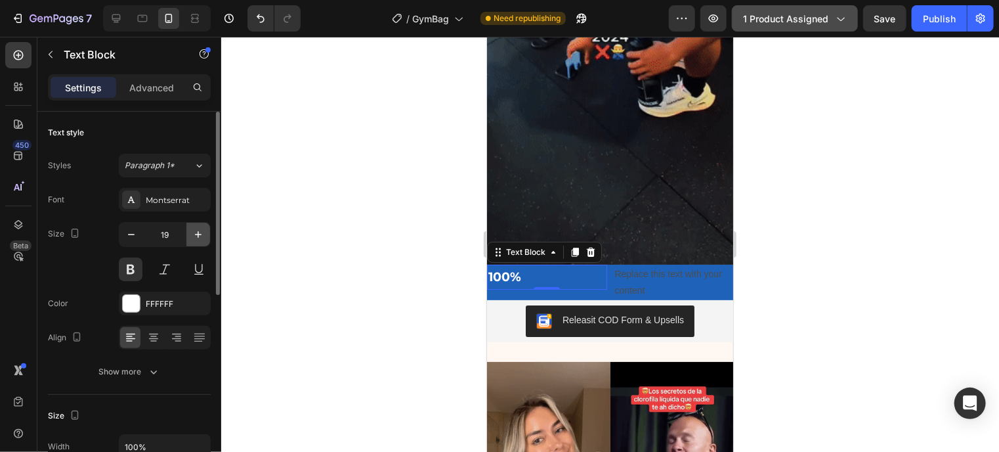
click at [198, 230] on icon "button" at bounding box center [198, 234] width 13 height 13
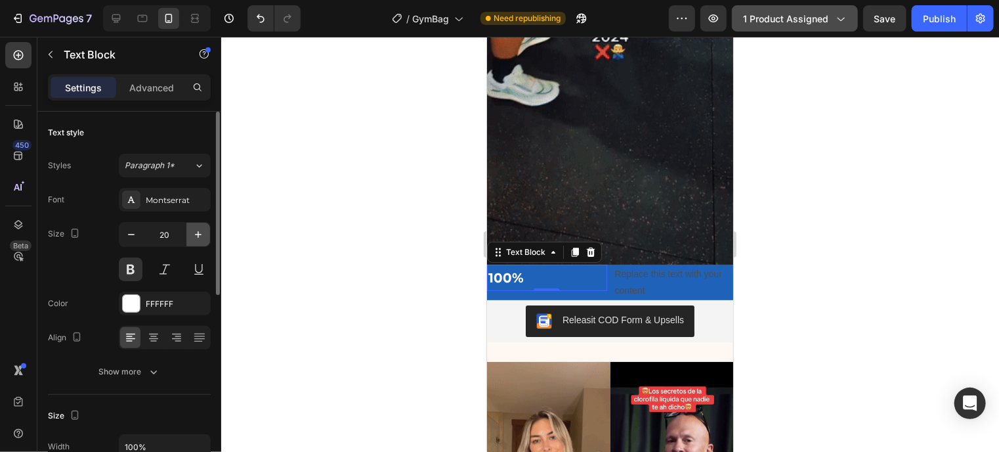
click at [198, 230] on icon "button" at bounding box center [198, 234] width 13 height 13
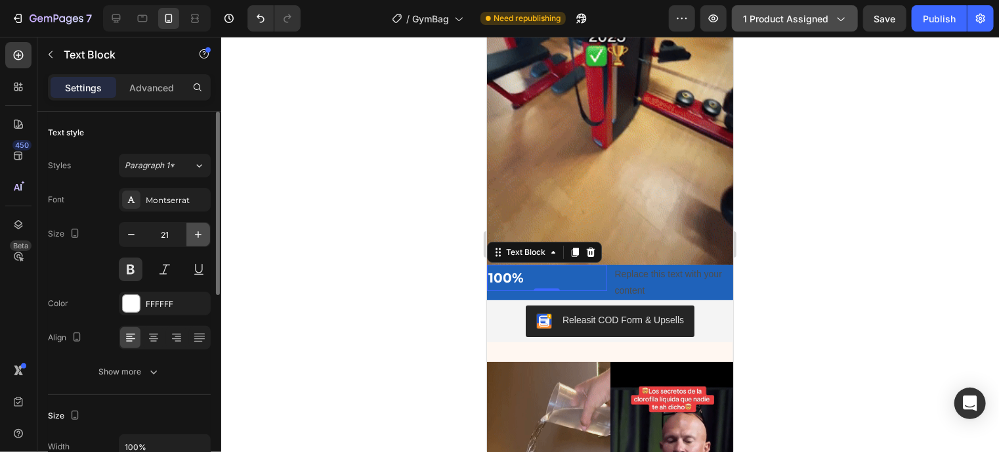
click at [198, 230] on icon "button" at bounding box center [198, 234] width 13 height 13
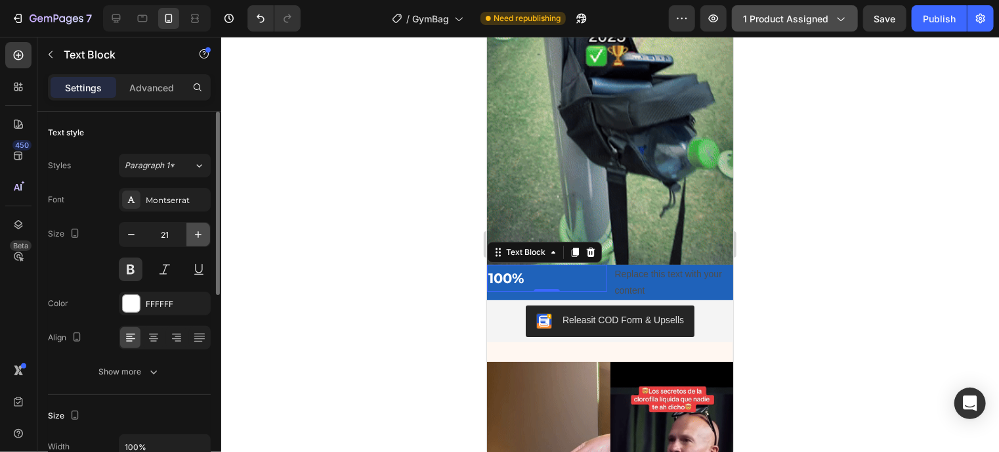
click at [198, 230] on icon "button" at bounding box center [198, 234] width 13 height 13
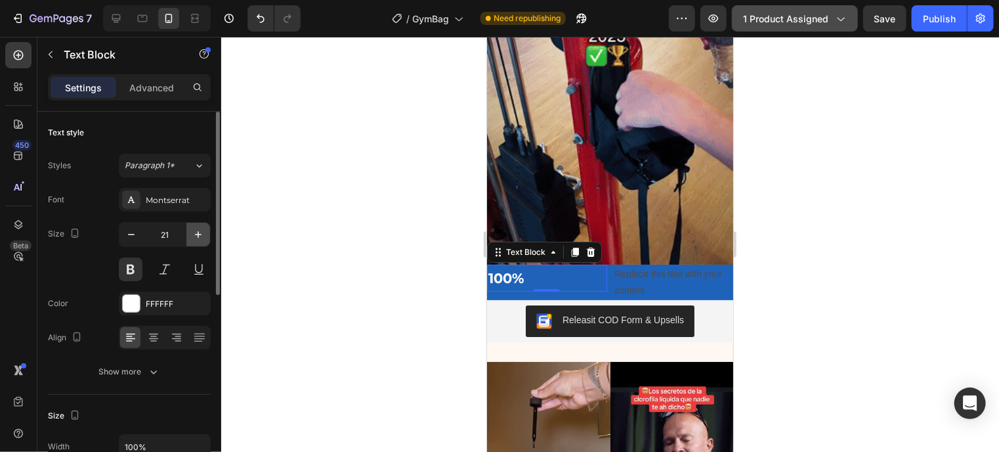
click at [198, 230] on icon "button" at bounding box center [198, 234] width 13 height 13
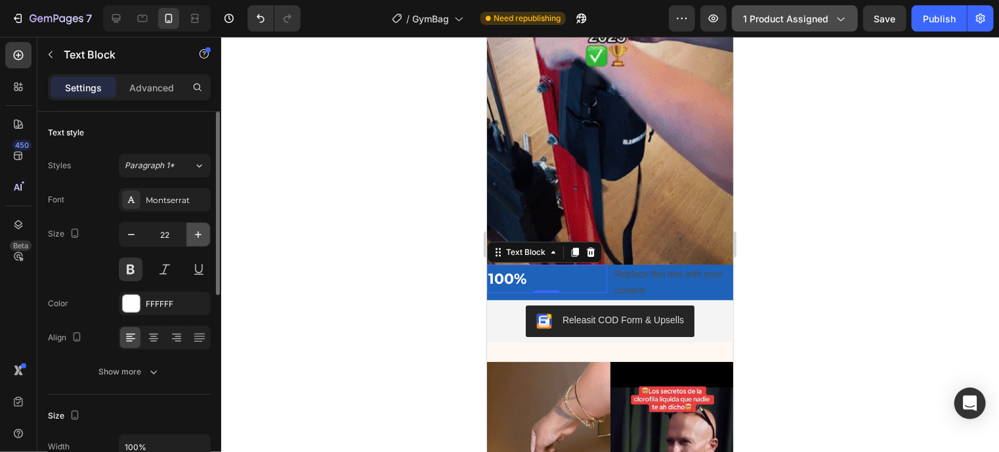
click at [198, 230] on icon "button" at bounding box center [198, 234] width 13 height 13
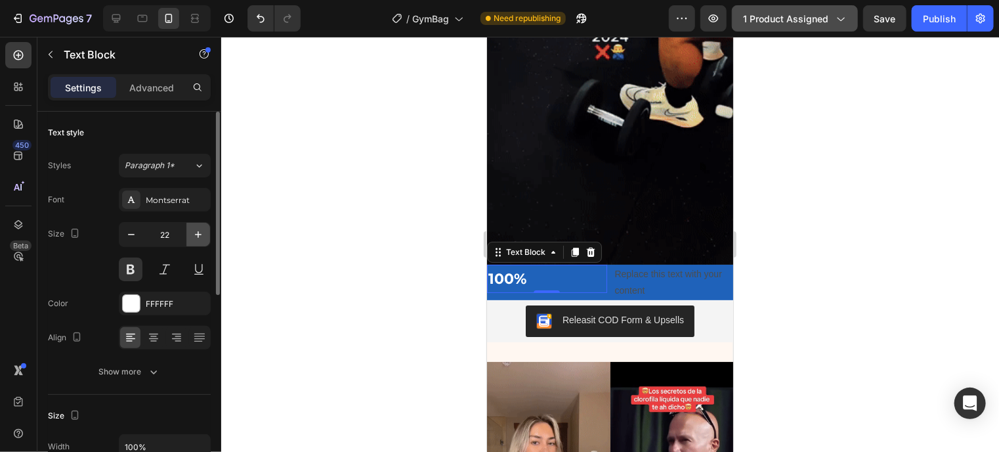
click at [198, 230] on icon "button" at bounding box center [198, 234] width 13 height 13
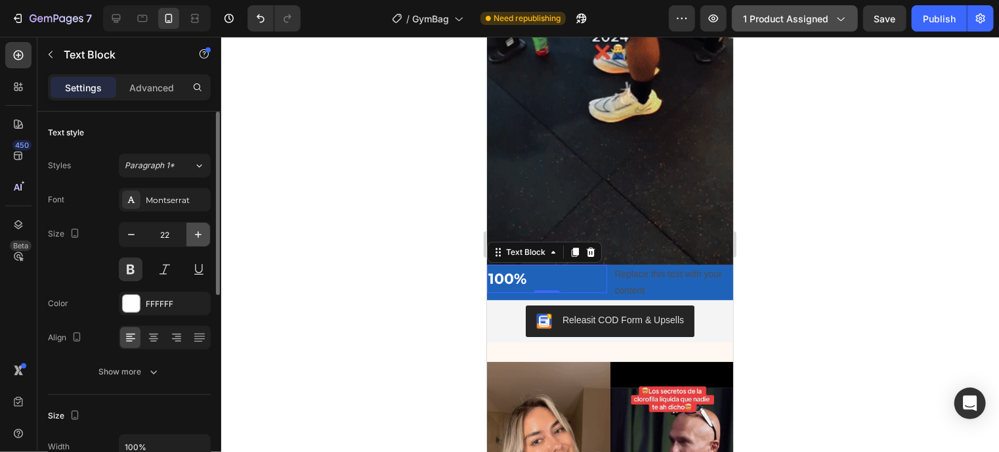
click at [198, 230] on icon "button" at bounding box center [198, 234] width 13 height 13
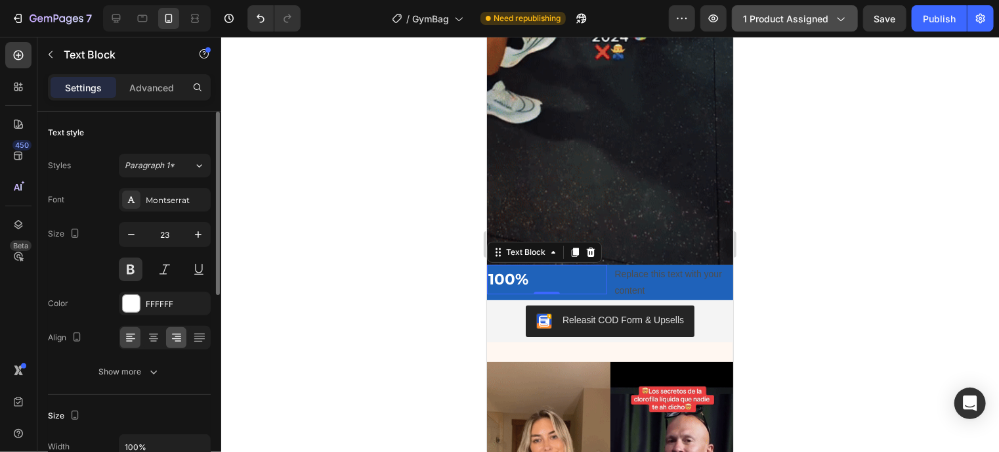
type input "24"
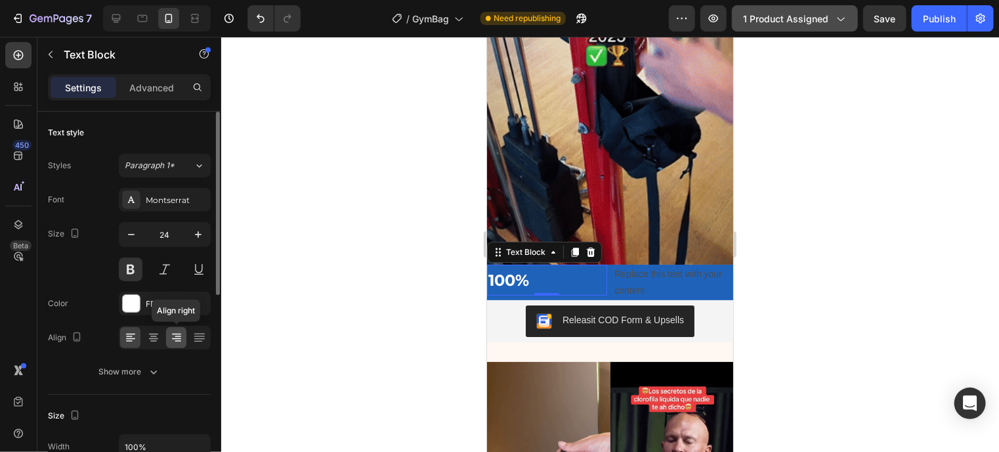
click at [180, 333] on icon at bounding box center [176, 333] width 9 height 1
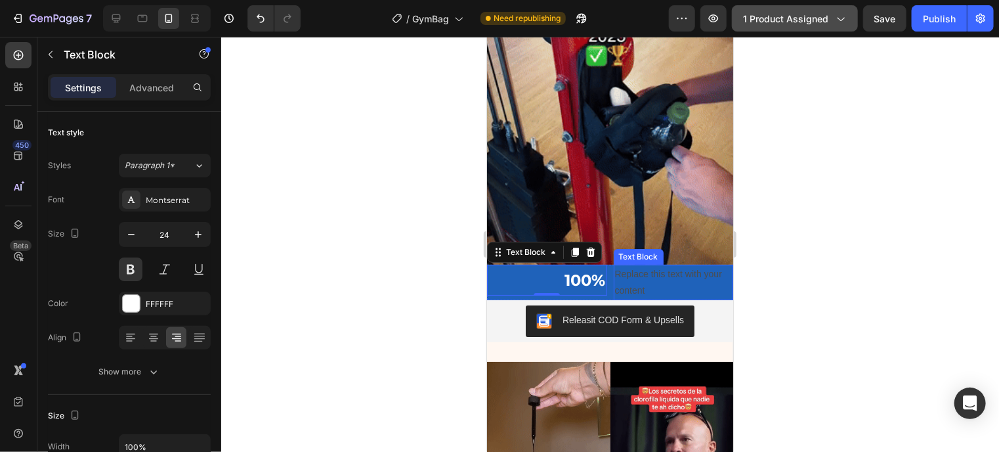
click at [627, 266] on div "Replace this text with your content" at bounding box center [673, 281] width 120 height 35
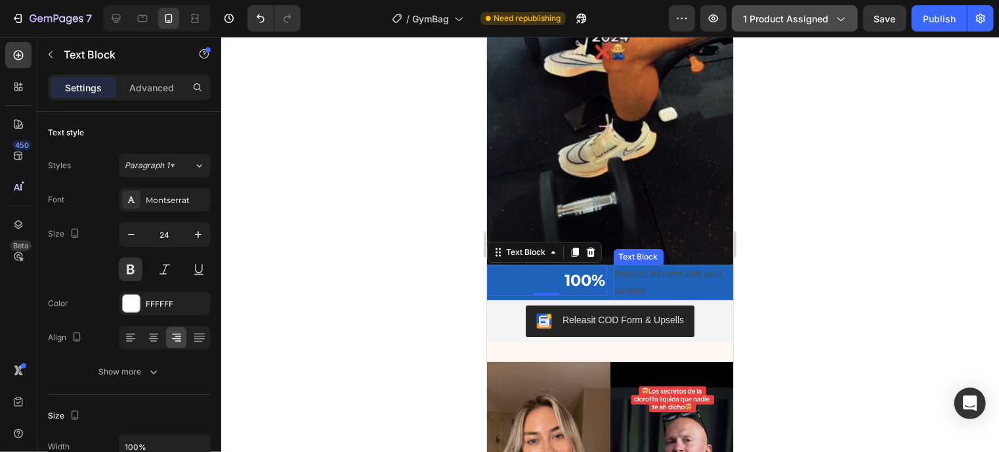
click at [627, 266] on div "Replace this text with your content" at bounding box center [673, 281] width 120 height 35
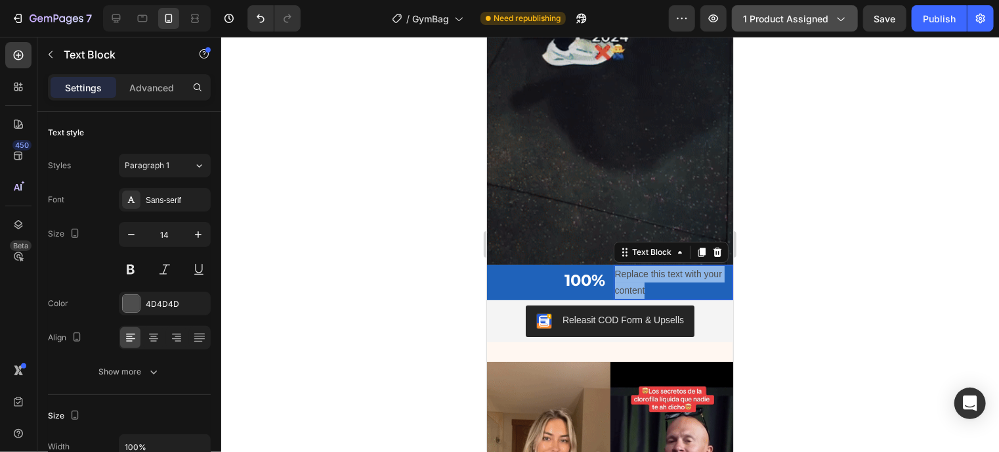
click at [627, 266] on p "Replace this text with your content" at bounding box center [672, 281] width 117 height 33
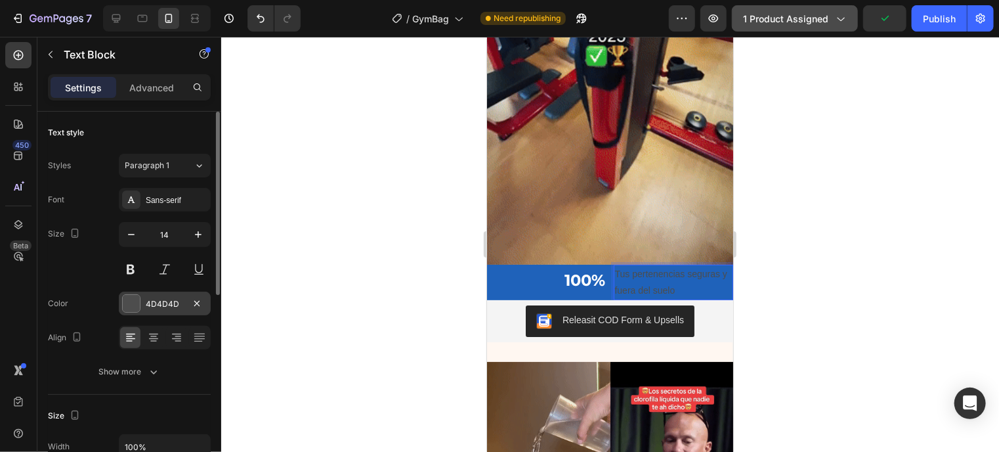
click at [130, 304] on div at bounding box center [131, 303] width 17 height 17
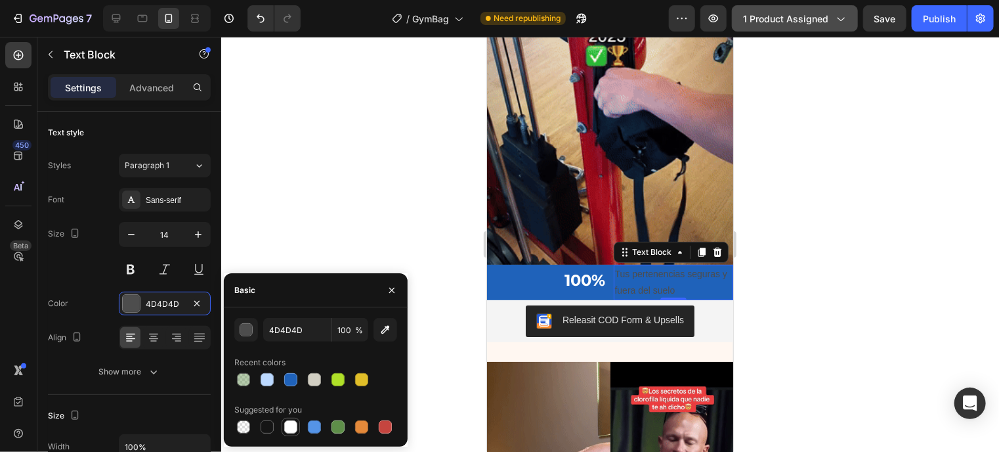
click at [291, 420] on div at bounding box center [290, 426] width 13 height 13
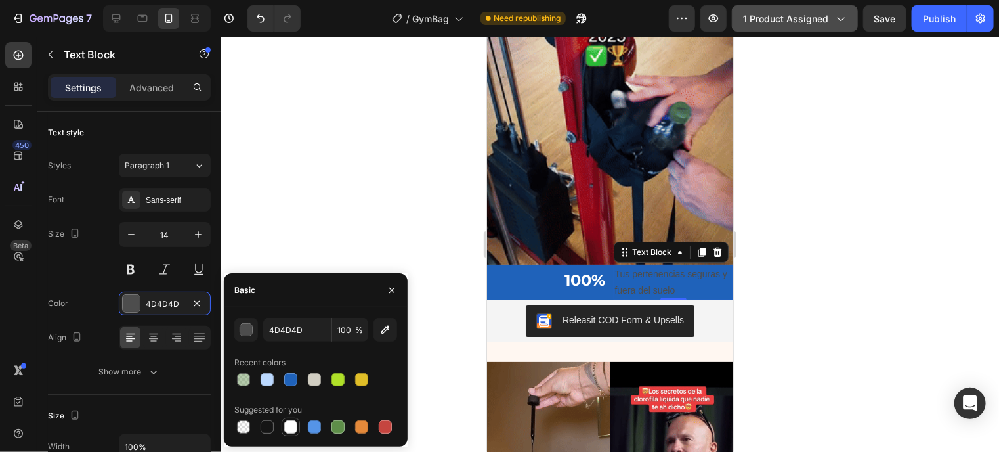
type input "FFFFFF"
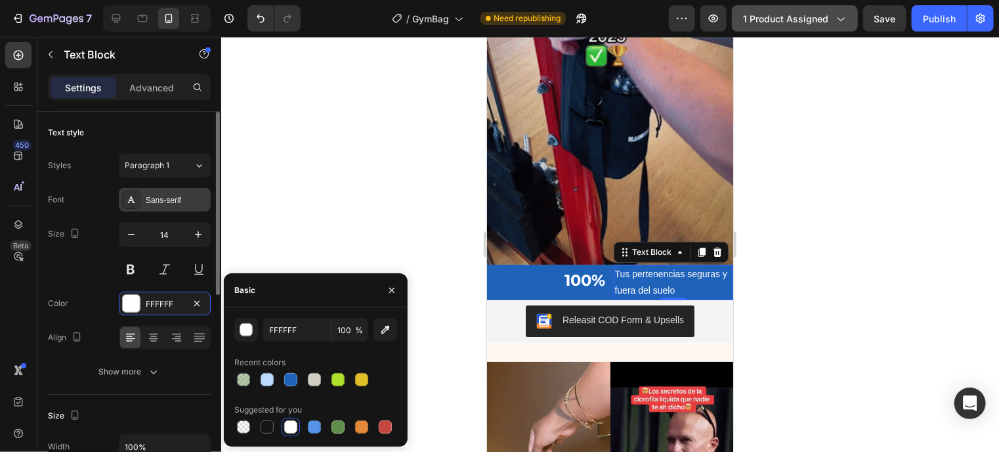
click at [161, 200] on div "Sans-serif" at bounding box center [177, 200] width 62 height 12
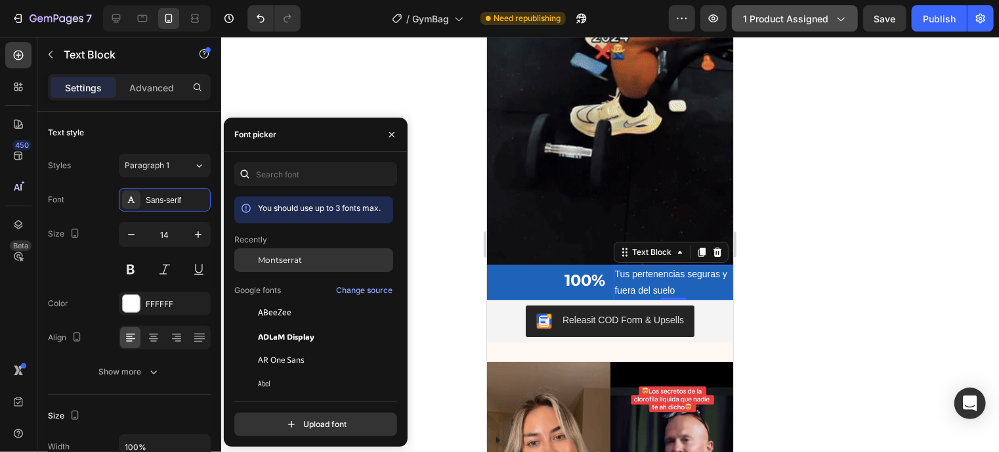
click at [280, 261] on span "Montserrat" at bounding box center [280, 260] width 44 height 12
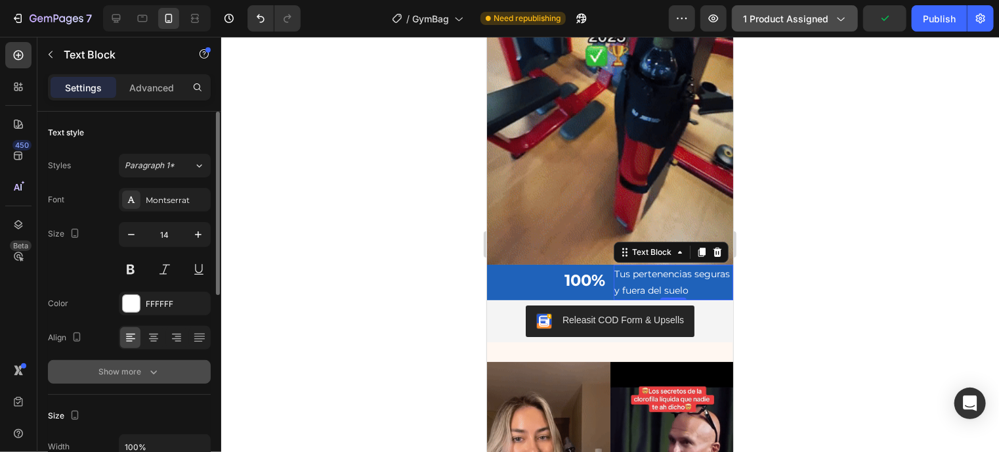
click at [133, 370] on div "Show more" at bounding box center [129, 371] width 61 height 13
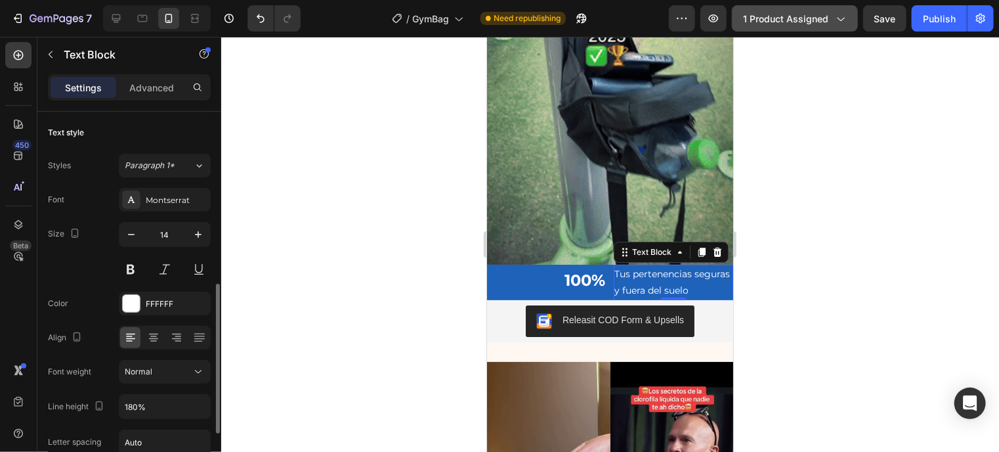
scroll to position [126, 0]
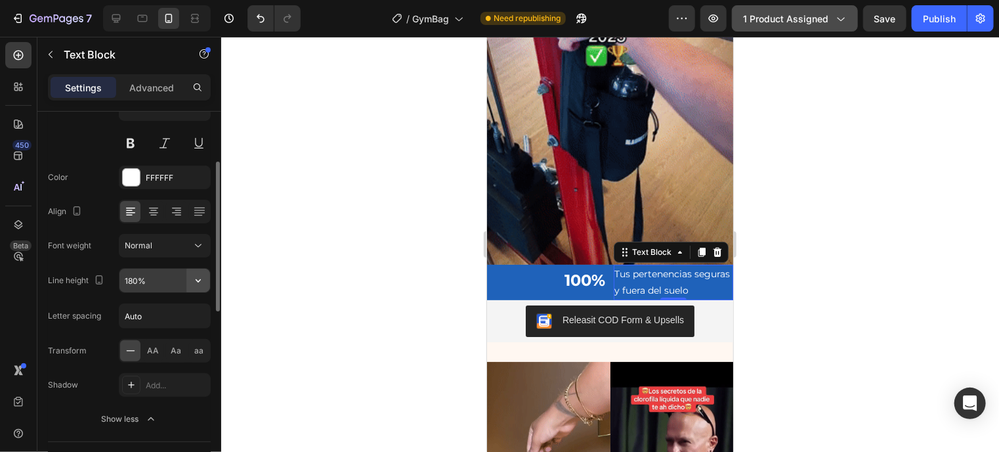
click at [199, 275] on icon "button" at bounding box center [198, 280] width 13 height 13
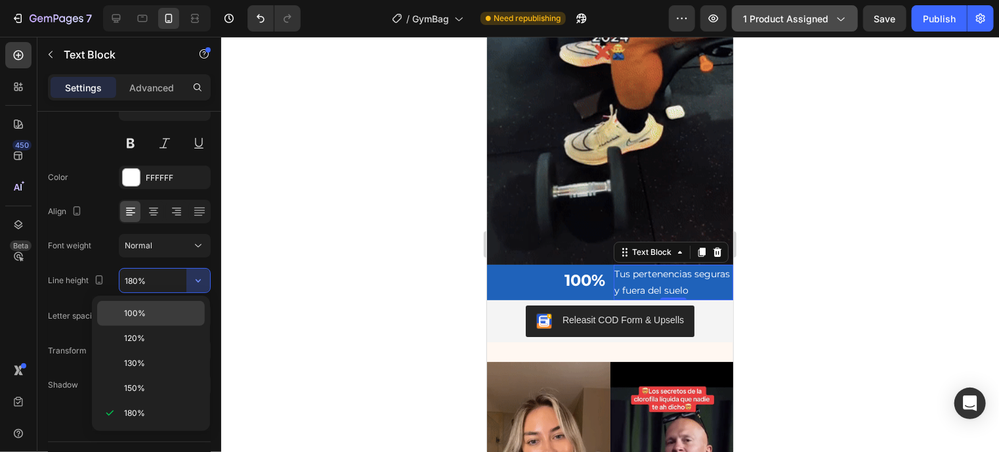
click at [167, 307] on p "100%" at bounding box center [161, 313] width 75 height 12
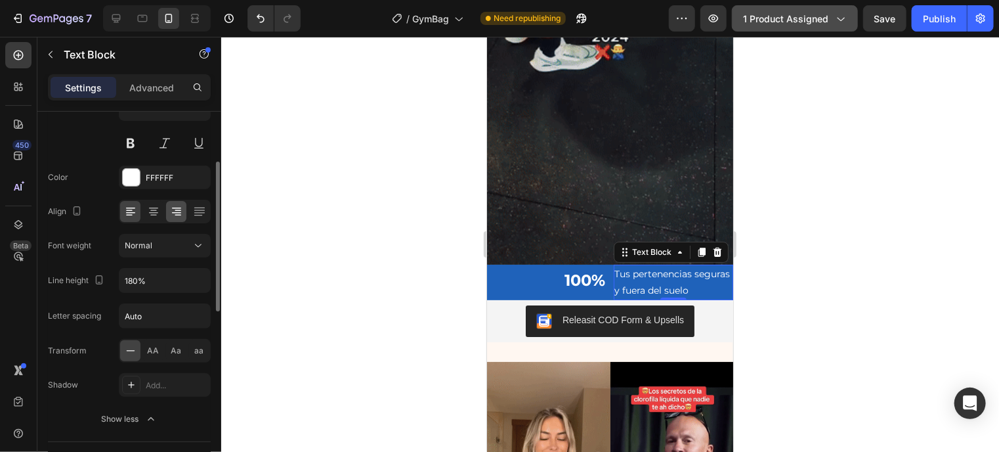
type input "100%"
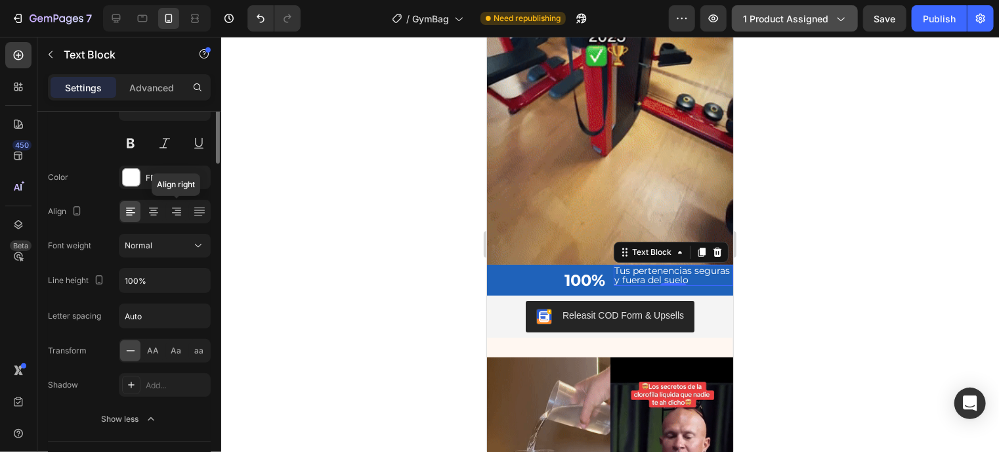
scroll to position [0, 0]
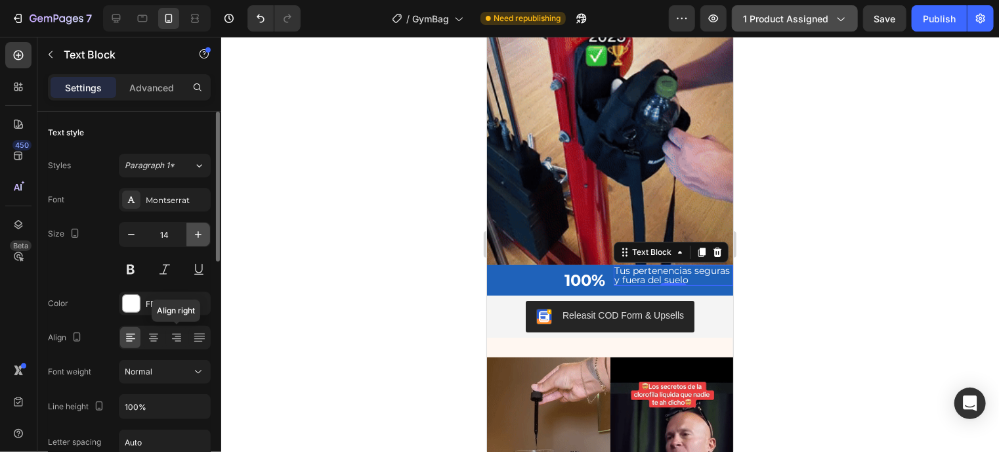
click at [197, 228] on icon "button" at bounding box center [198, 234] width 13 height 13
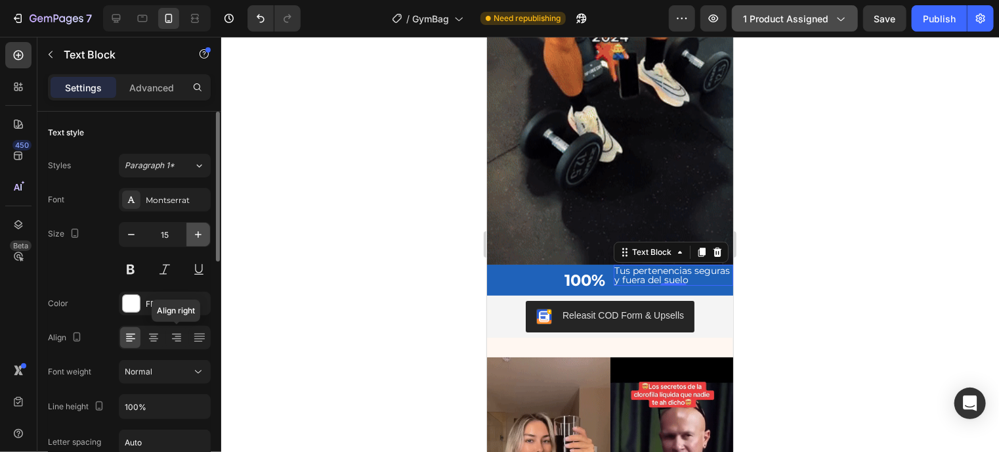
click at [197, 228] on icon "button" at bounding box center [198, 234] width 13 height 13
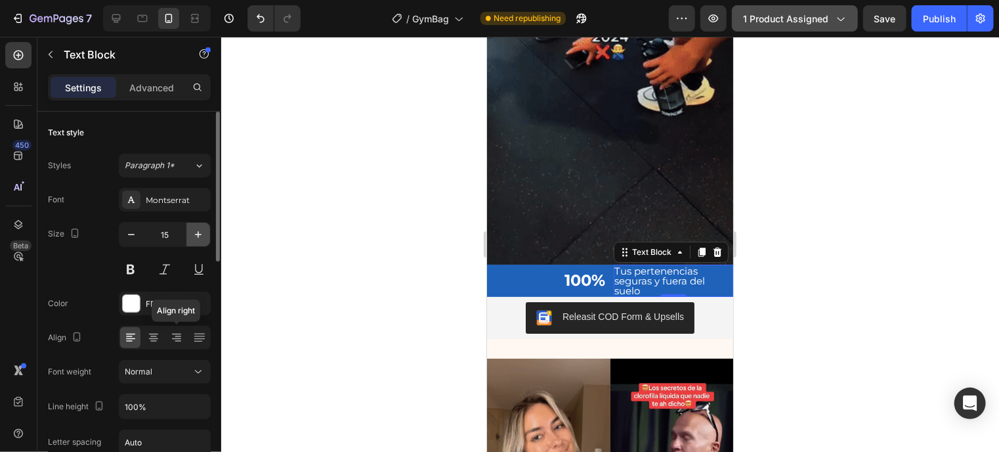
type input "16"
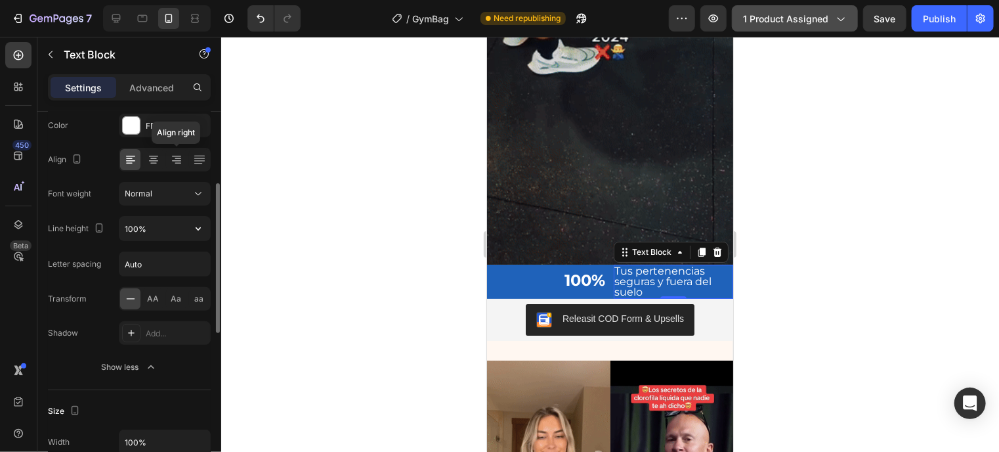
scroll to position [179, 0]
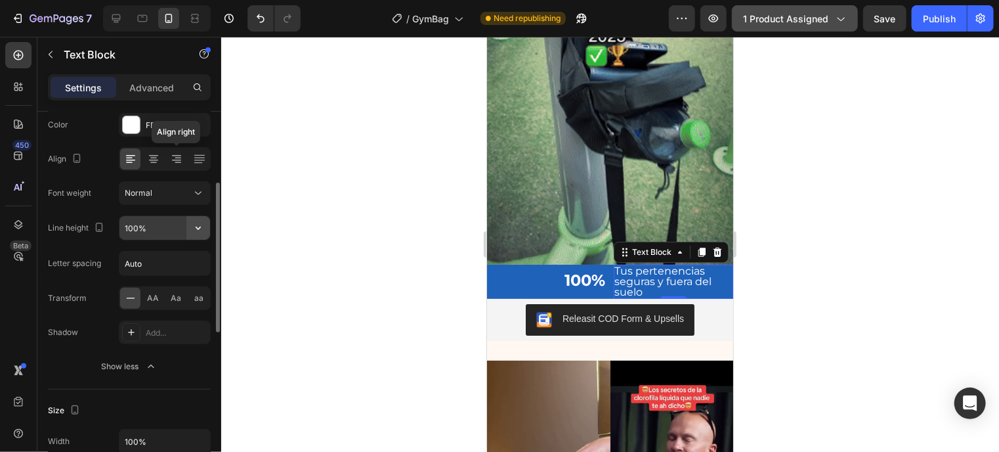
click at [203, 233] on icon "button" at bounding box center [198, 227] width 13 height 13
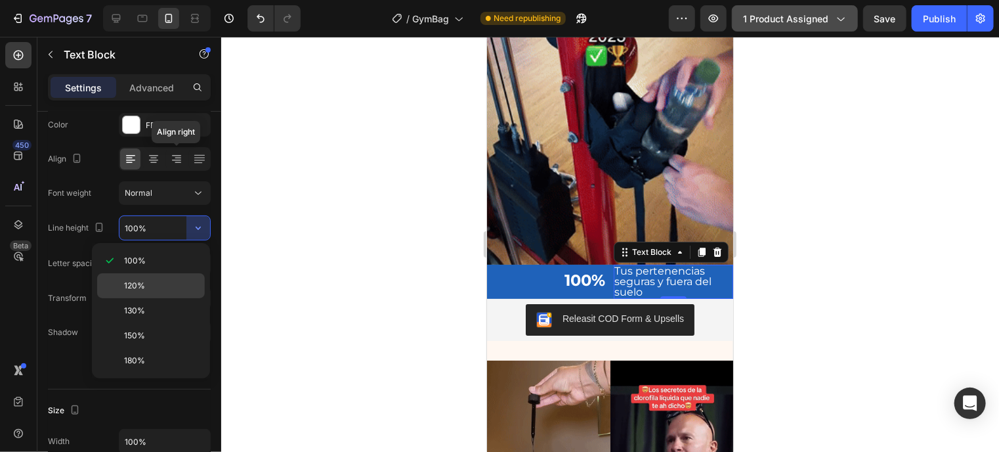
click at [179, 298] on div "120%" at bounding box center [151, 310] width 108 height 25
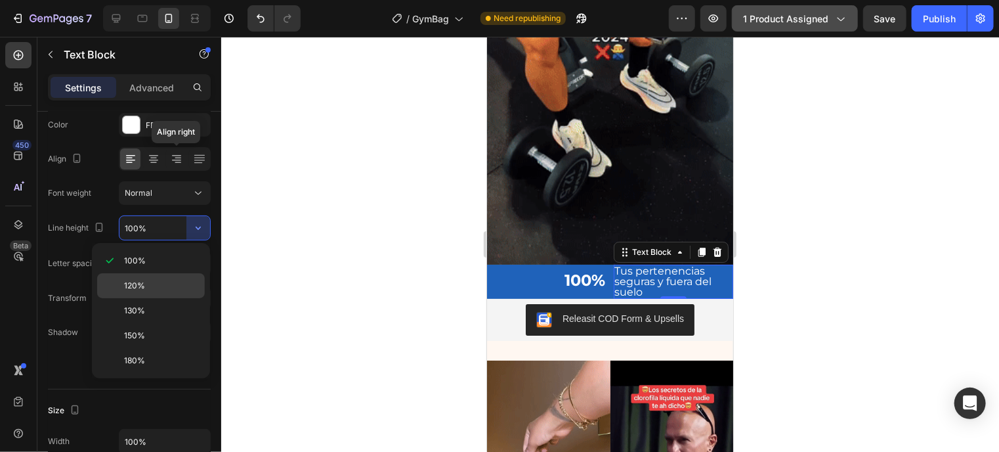
type input "120%"
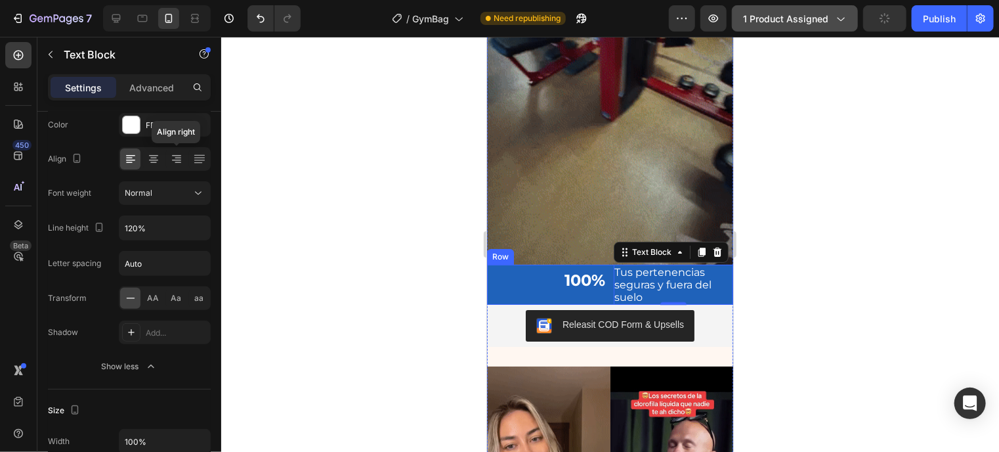
click at [543, 291] on div "100% Text Block" at bounding box center [546, 284] width 120 height 41
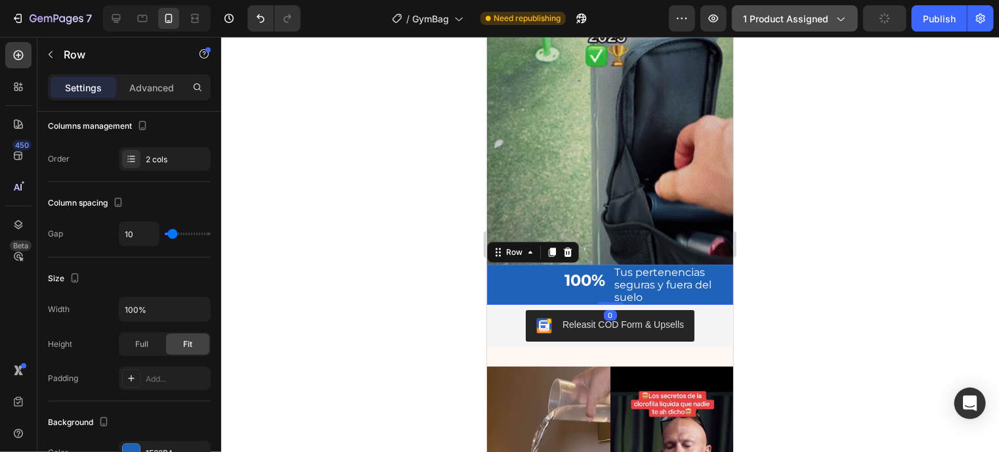
scroll to position [0, 0]
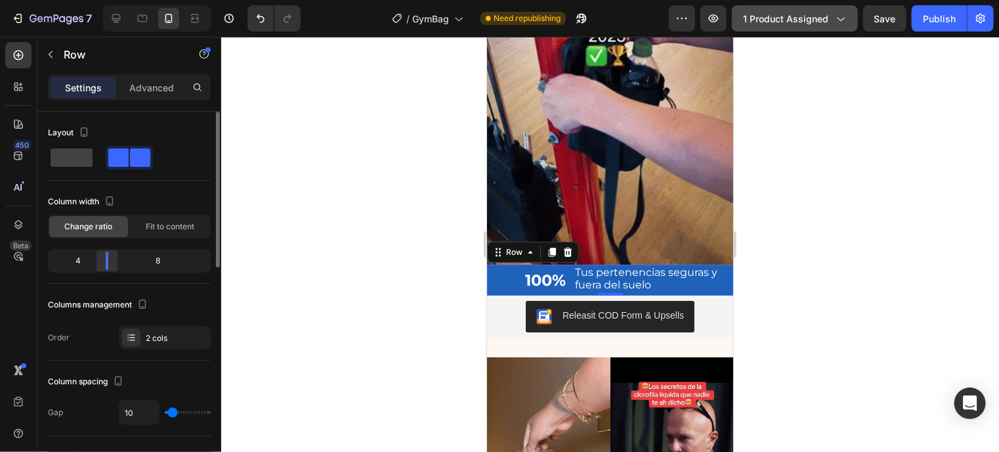
drag, startPoint x: 131, startPoint y: 259, endPoint x: 107, endPoint y: 264, distance: 24.2
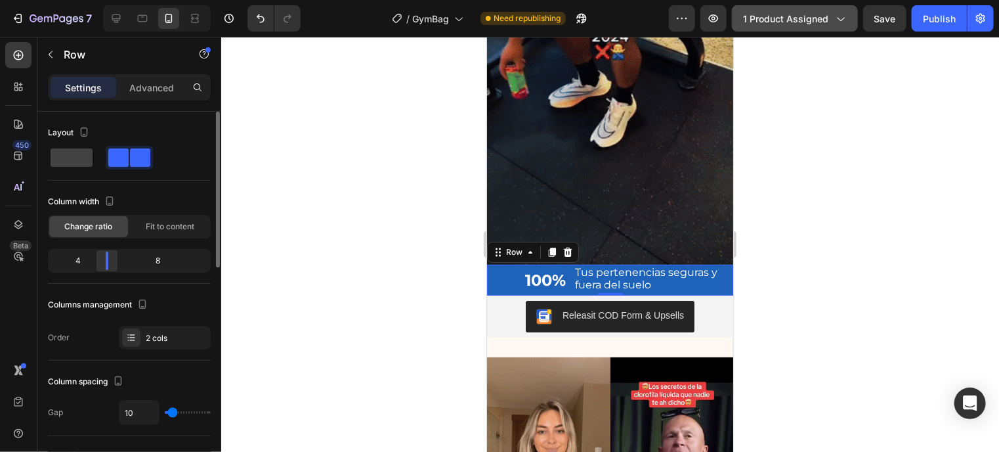
click at [107, 264] on div at bounding box center [107, 260] width 24 height 18
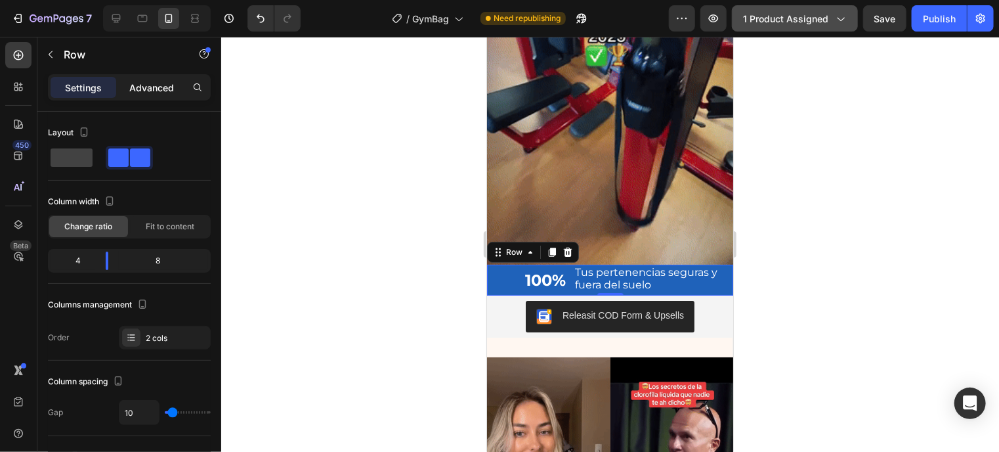
click at [145, 88] on p "Advanced" at bounding box center [151, 88] width 45 height 14
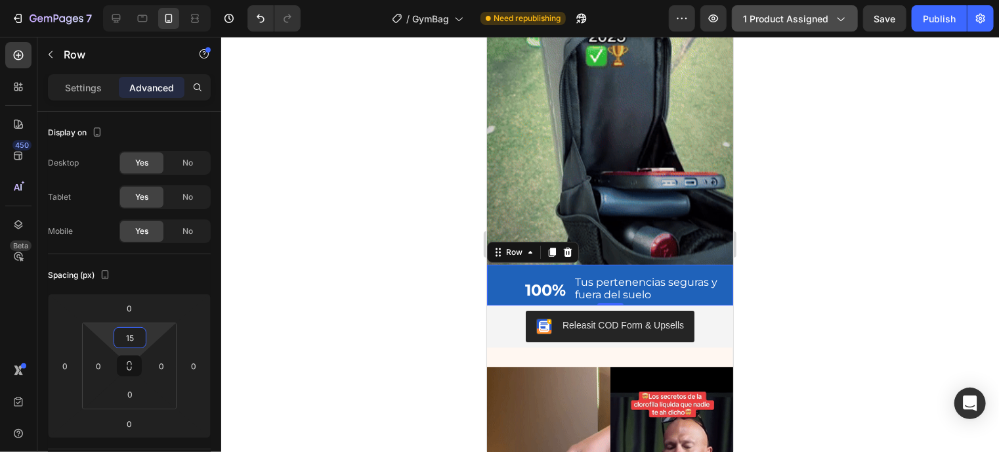
type input "15"
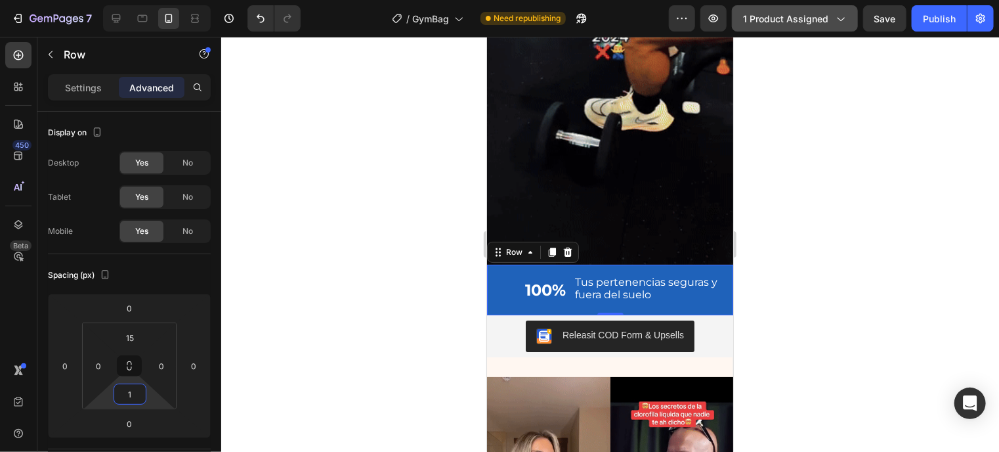
type input "15"
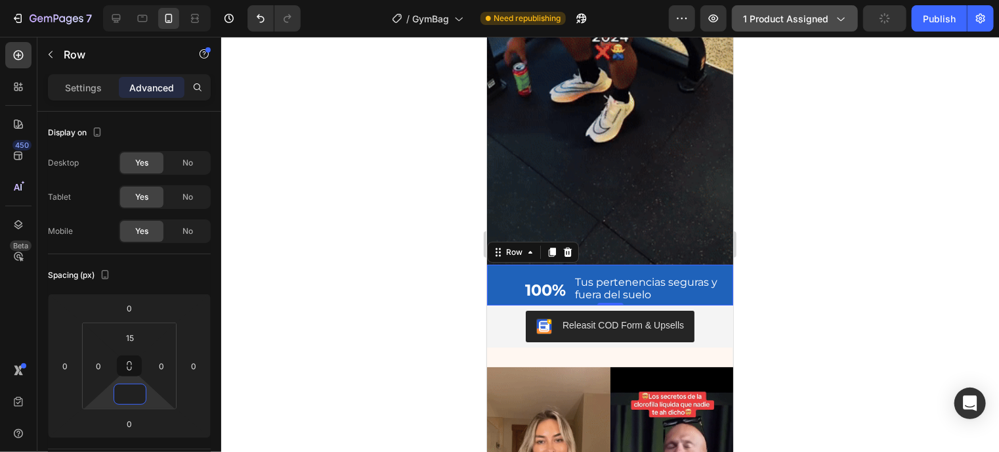
type input "5"
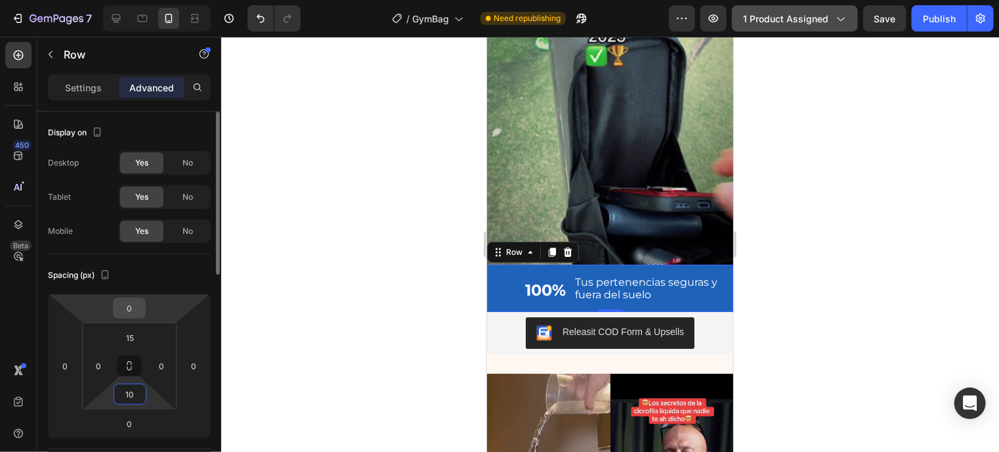
type input "10"
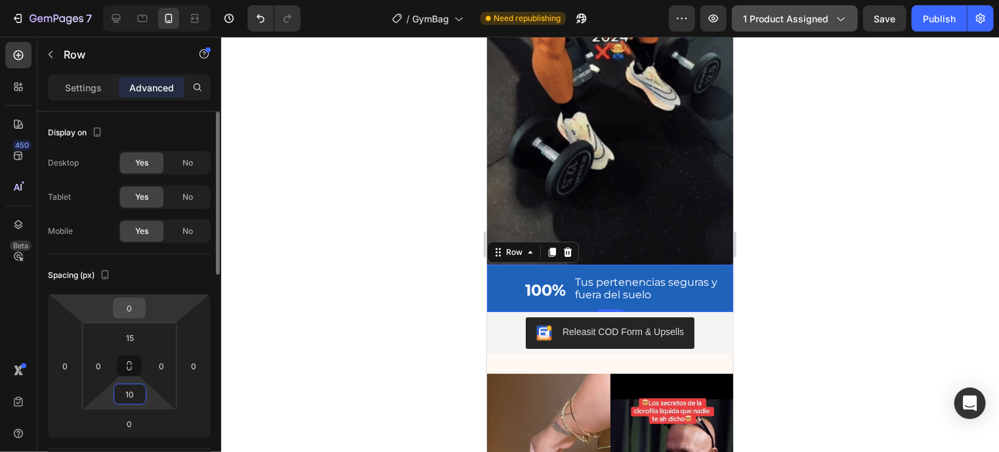
click at [137, 306] on input "0" at bounding box center [129, 308] width 26 height 20
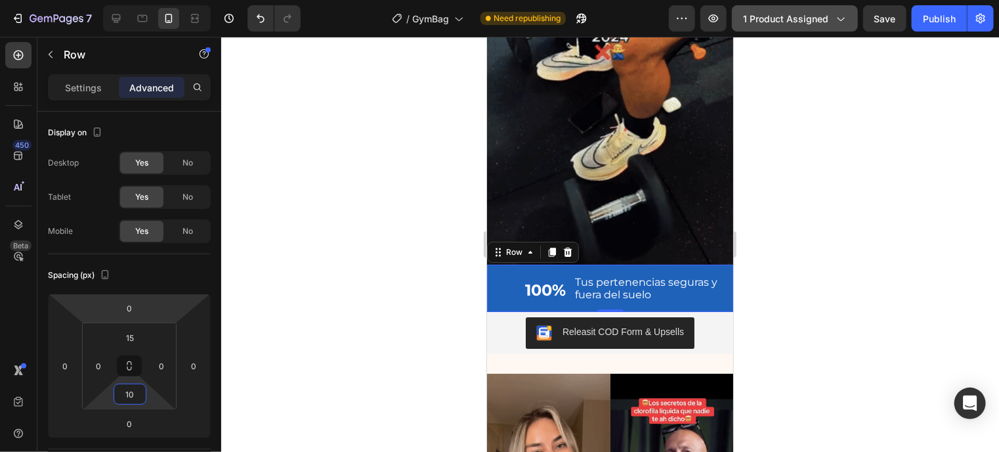
click at [0, 0] on span "Auto" at bounding box center [0, 0] width 0 height 0
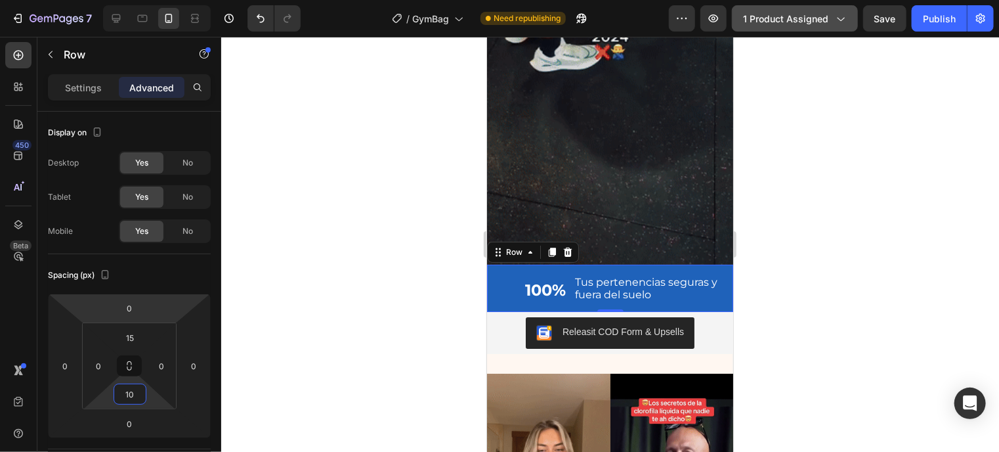
click at [0, 0] on span "Auto" at bounding box center [0, 0] width 0 height 0
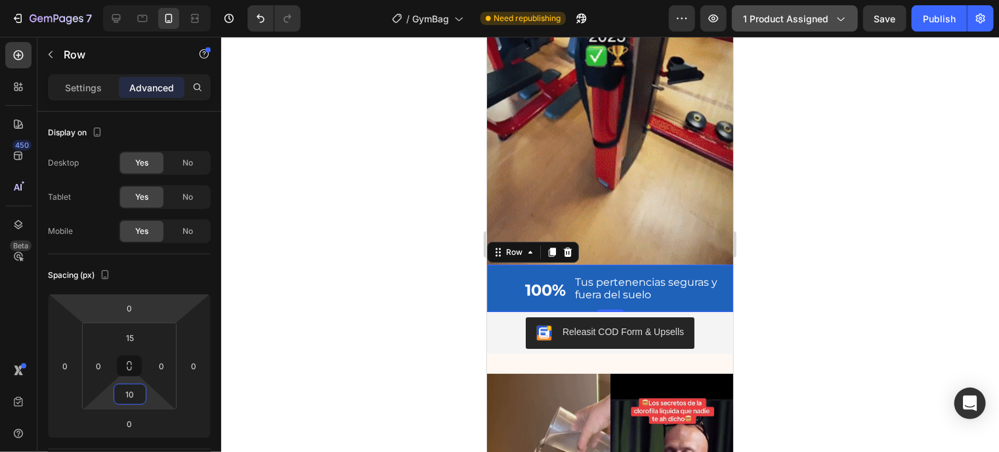
click at [0, 0] on span "Auto" at bounding box center [0, 0] width 0 height 0
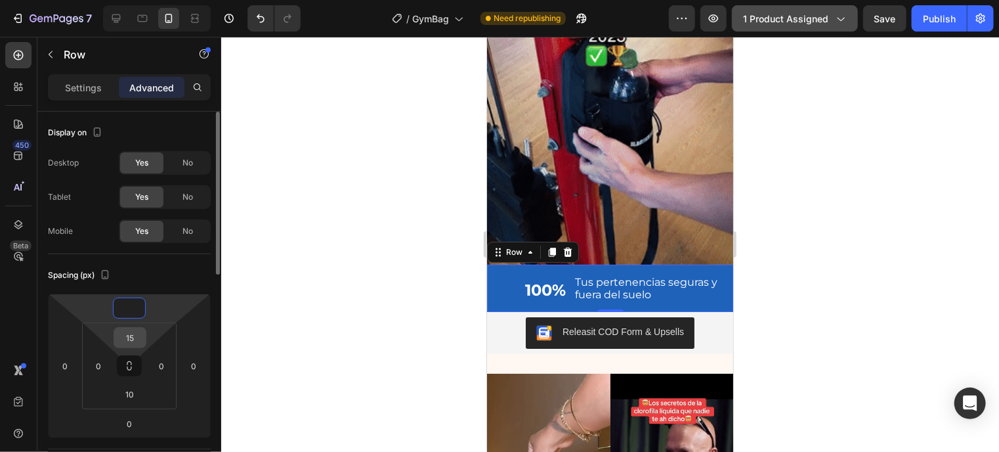
click at [136, 335] on input "15" at bounding box center [130, 337] width 26 height 20
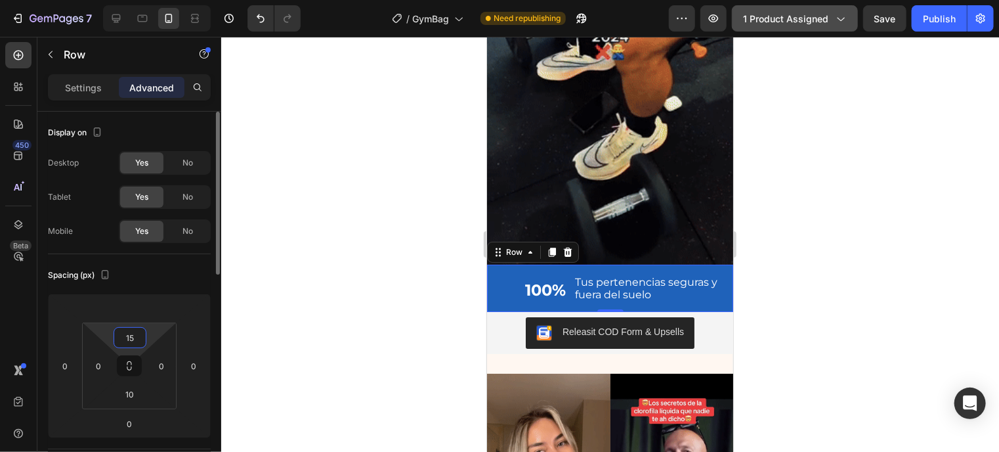
click at [136, 335] on input "15" at bounding box center [130, 337] width 26 height 20
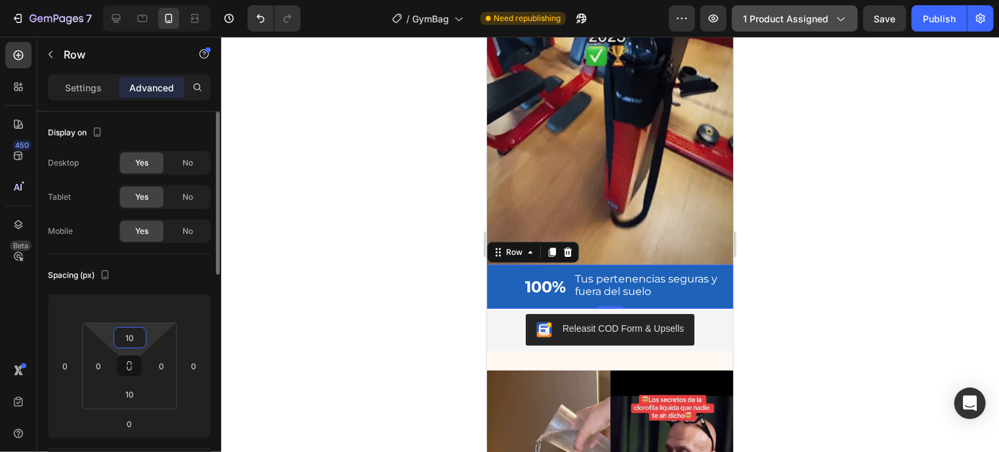
type input "10"
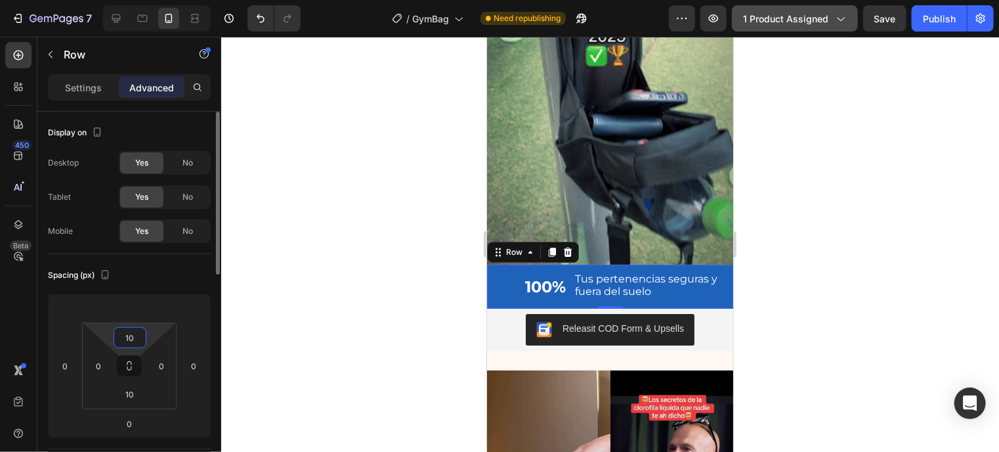
click at [0, 0] on div "Spacing (px) 0 0 0 10 0 10 0" at bounding box center [0, 0] width 0 height 0
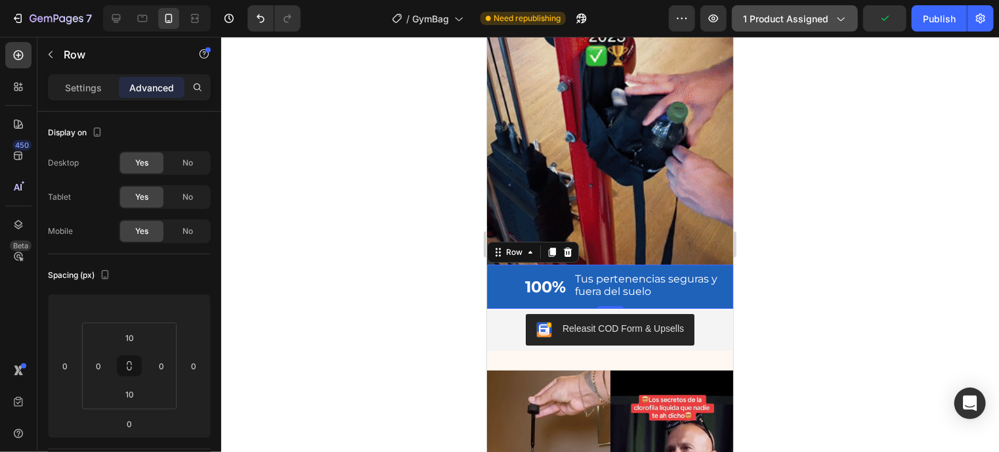
click at [547, 293] on div "100% Text Block Tus pertenencias seguras y fuera del suelo Text Block Row 0" at bounding box center [609, 286] width 246 height 44
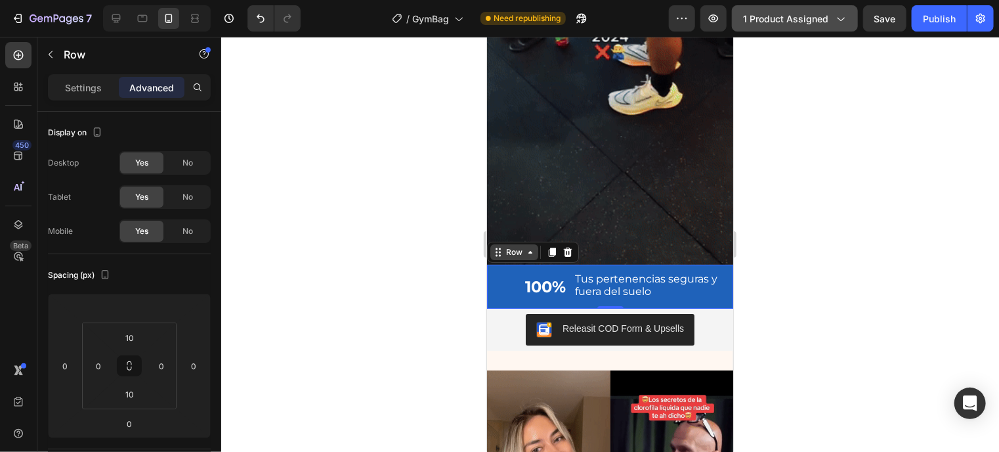
click at [566, 264] on div "100% Text Block Tus pertenencias seguras y fuera del suelo Text Block Row 0" at bounding box center [609, 286] width 246 height 44
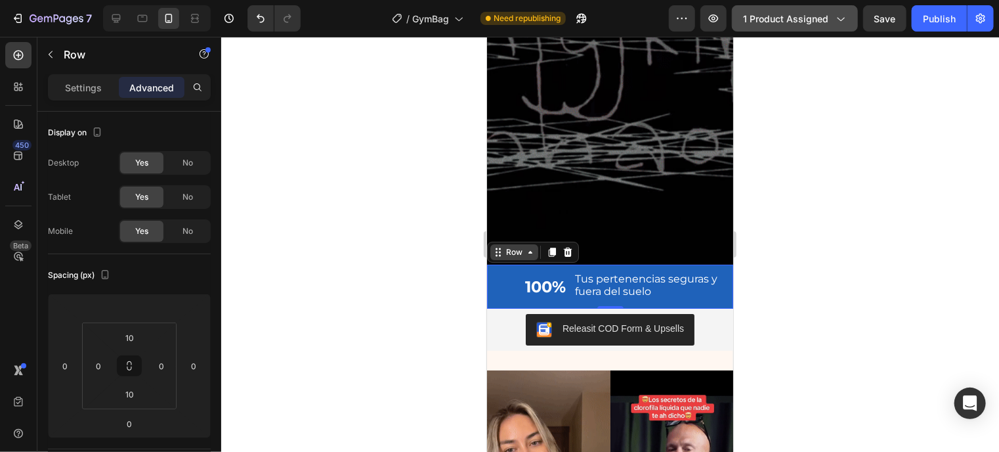
click at [525, 246] on icon at bounding box center [529, 251] width 11 height 11
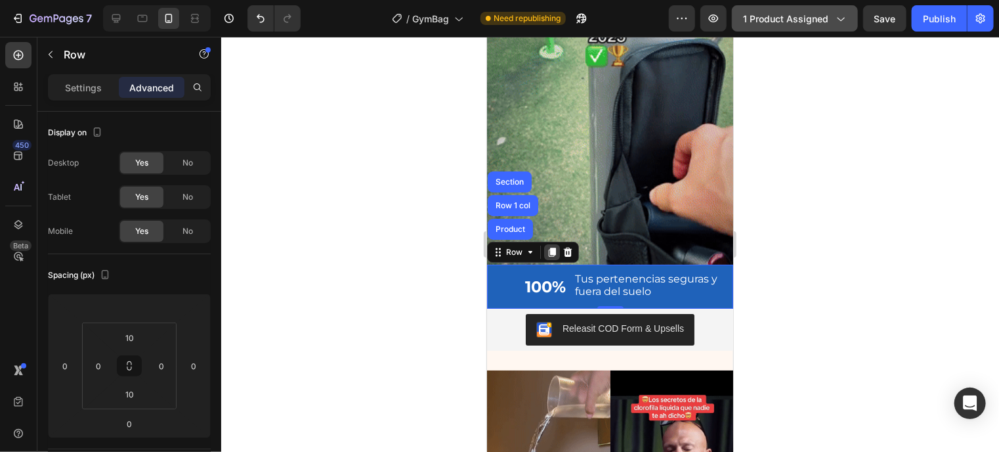
click at [556, 246] on div at bounding box center [551, 251] width 16 height 16
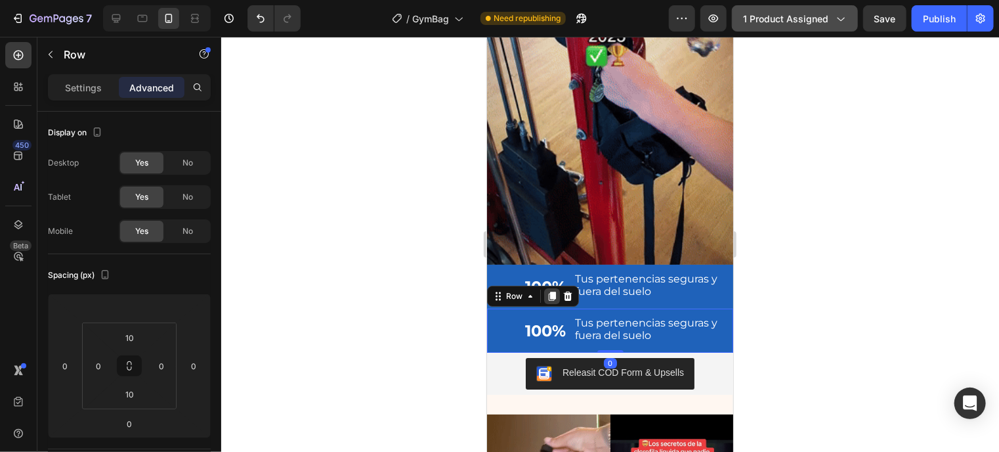
click at [550, 290] on icon at bounding box center [551, 295] width 11 height 11
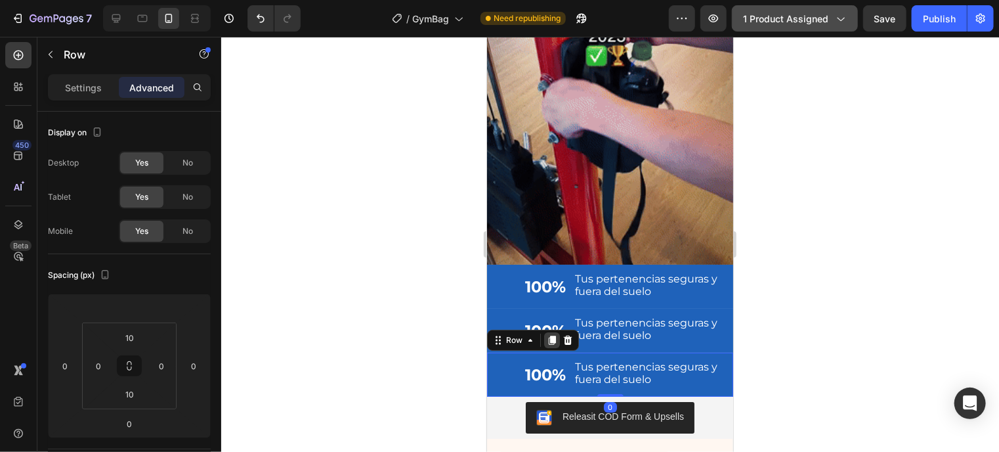
click at [554, 335] on icon at bounding box center [551, 339] width 7 height 9
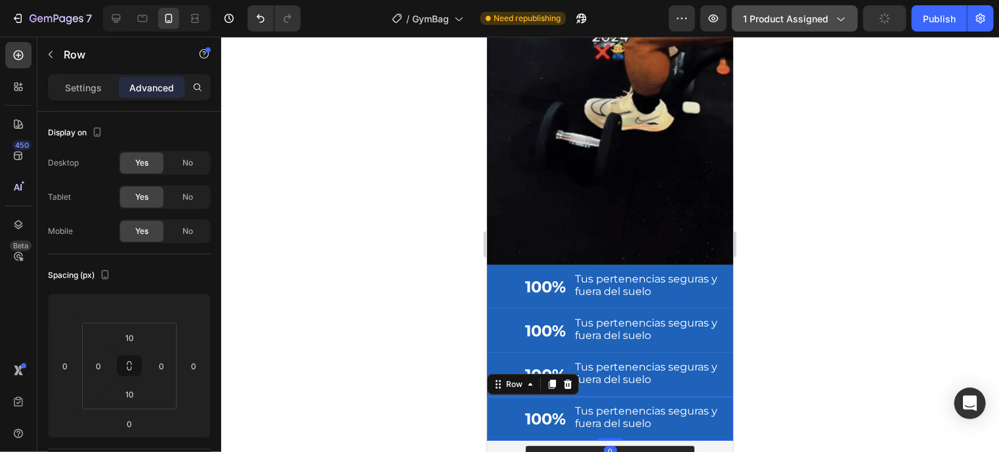
scroll to position [2449, 0]
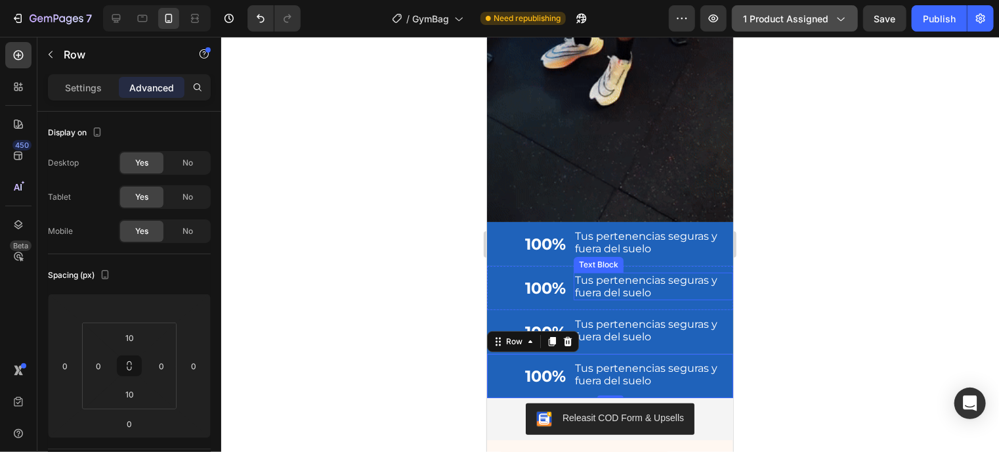
click at [635, 280] on p "Tus pertenencias seguras y fuera del suelo" at bounding box center [652, 285] width 157 height 25
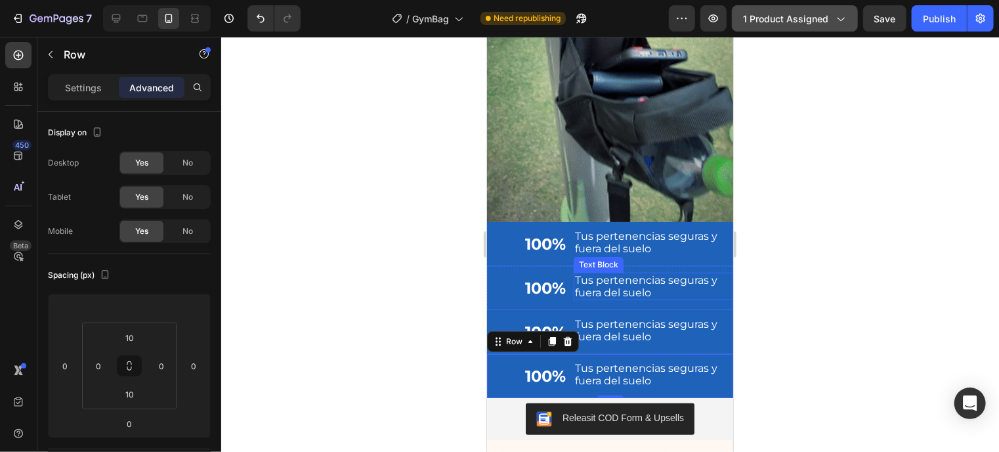
click at [635, 280] on p "Tus pertenencias seguras y fuera del suelo" at bounding box center [652, 285] width 157 height 25
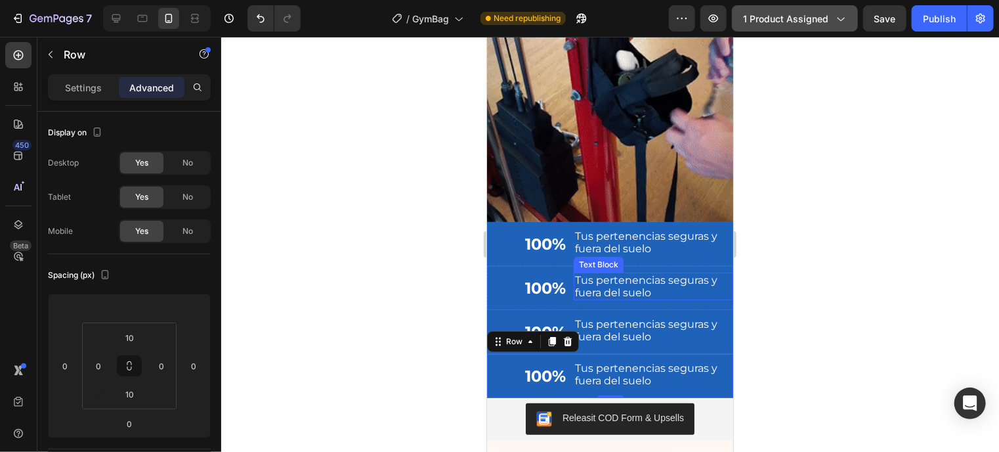
click at [635, 280] on p "Tus pertenencias seguras y fuera del suelo" at bounding box center [652, 285] width 157 height 25
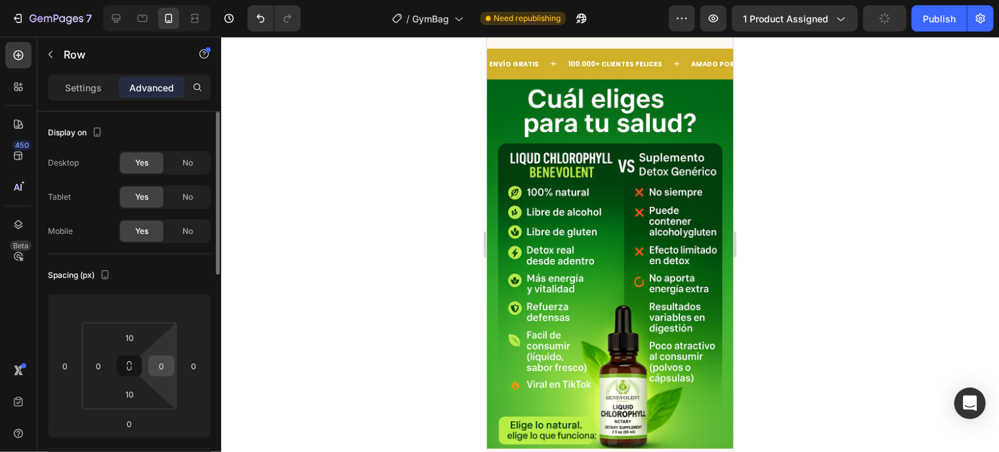
click at [173, 364] on div "0" at bounding box center [161, 365] width 26 height 21
click at [158, 362] on input "0" at bounding box center [162, 366] width 20 height 20
click at [158, 362] on input "10" at bounding box center [162, 366] width 20 height 20
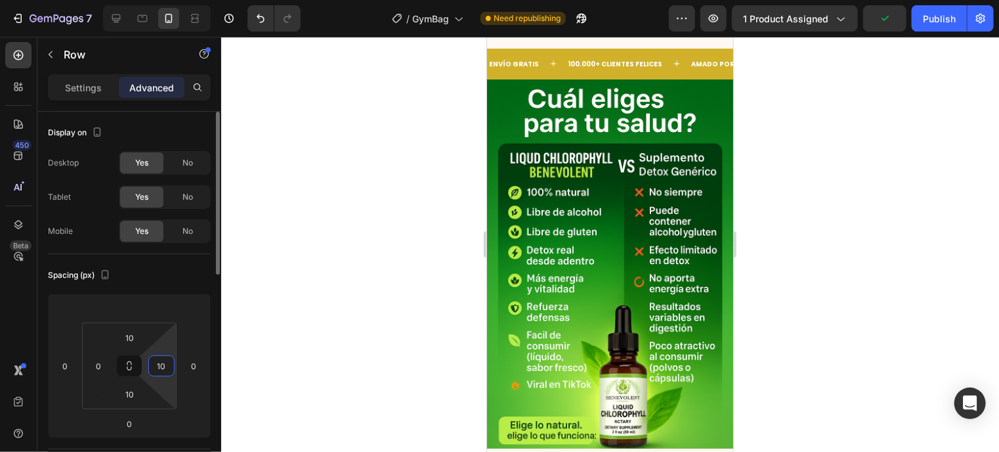
drag, startPoint x: 158, startPoint y: 362, endPoint x: 171, endPoint y: 362, distance: 13.8
click at [171, 362] on div "10" at bounding box center [161, 365] width 26 height 21
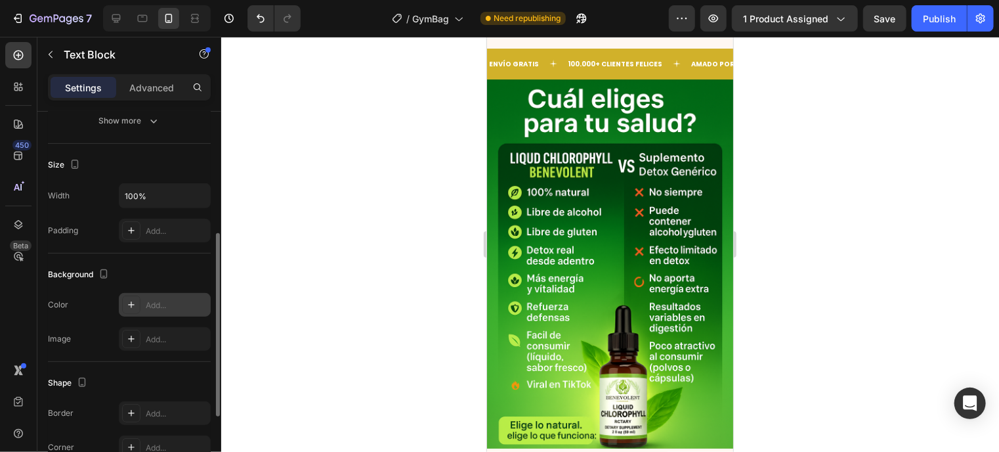
scroll to position [251, 0]
click at [159, 230] on div "Add..." at bounding box center [177, 230] width 62 height 12
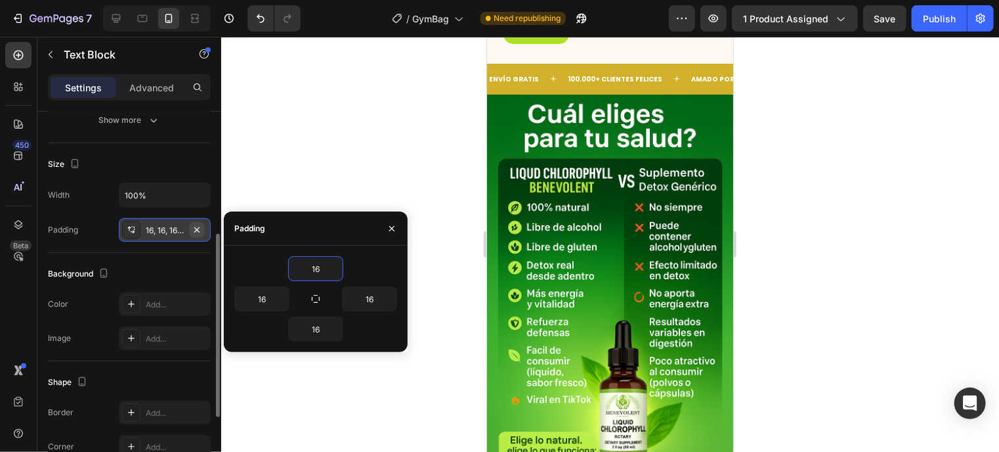
click at [197, 222] on button "button" at bounding box center [197, 230] width 16 height 16
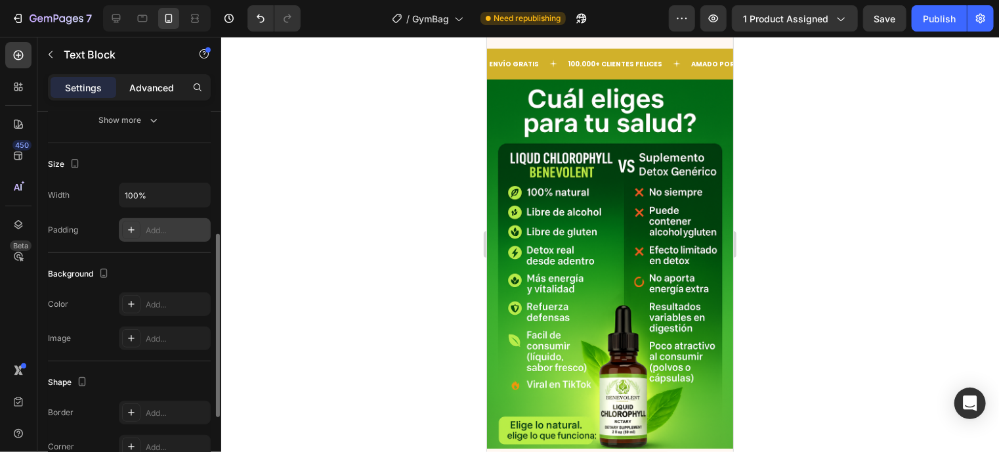
click at [159, 84] on p "Advanced" at bounding box center [151, 88] width 45 height 14
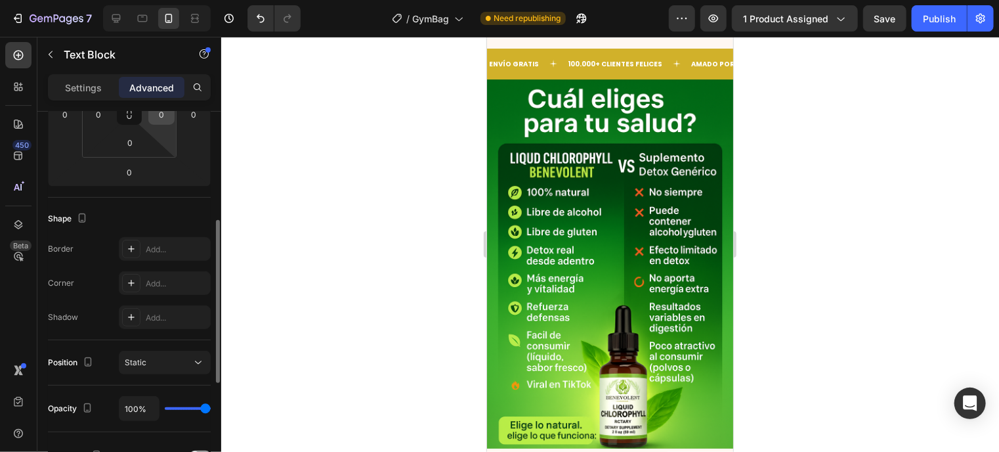
click at [163, 123] on input "0" at bounding box center [162, 114] width 20 height 20
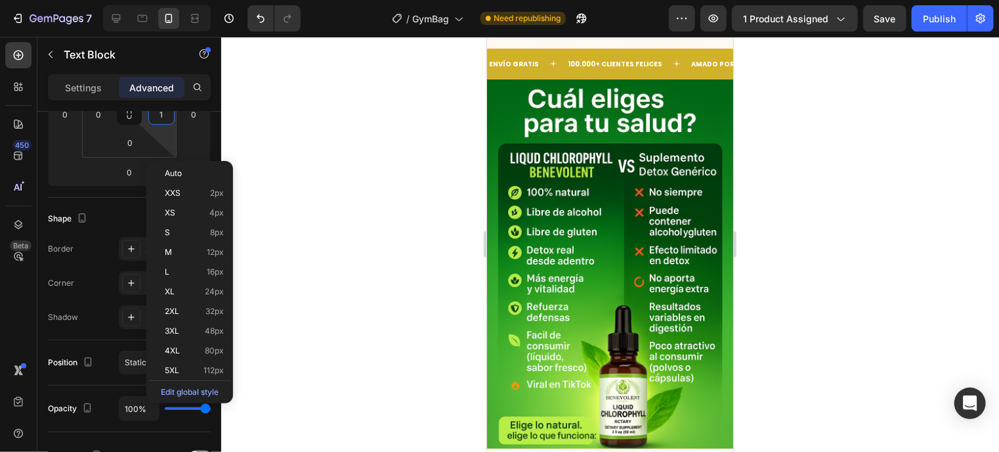
type input "15"
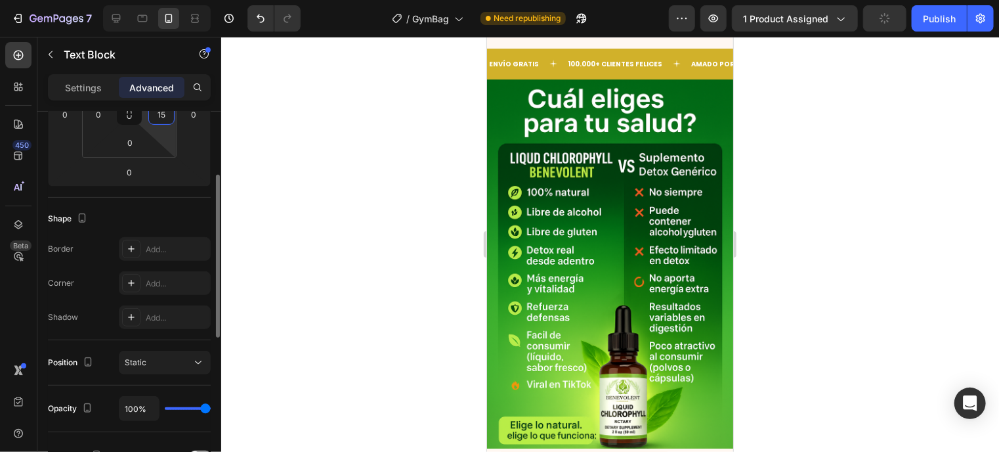
scroll to position [220, 0]
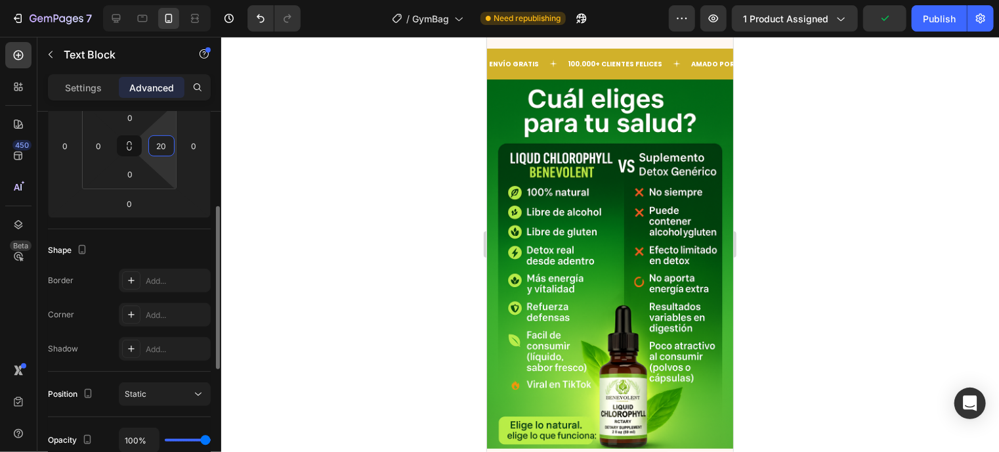
type input "2"
click at [195, 145] on input "0" at bounding box center [194, 146] width 20 height 20
type input "0"
click at [195, 145] on input "0" at bounding box center [194, 146] width 20 height 20
type input "2"
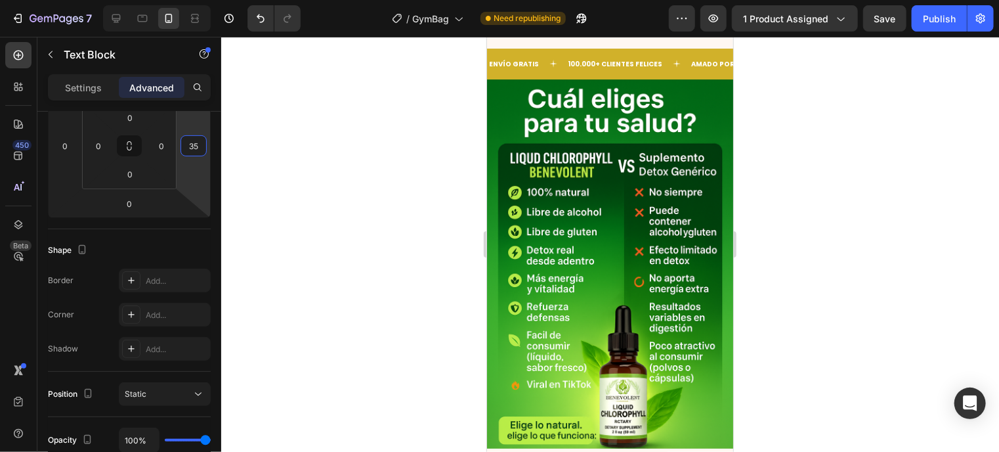
type input "35"
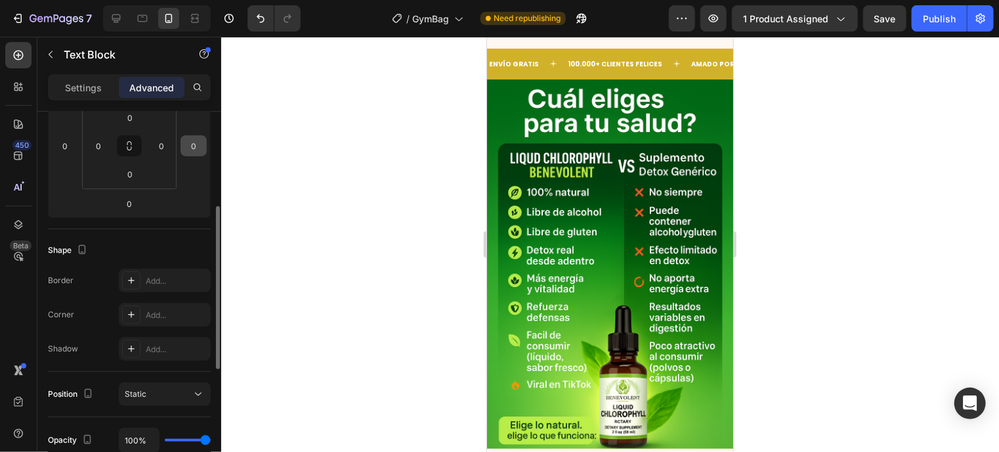
click at [184, 146] on input "0" at bounding box center [194, 146] width 20 height 20
type input "35"
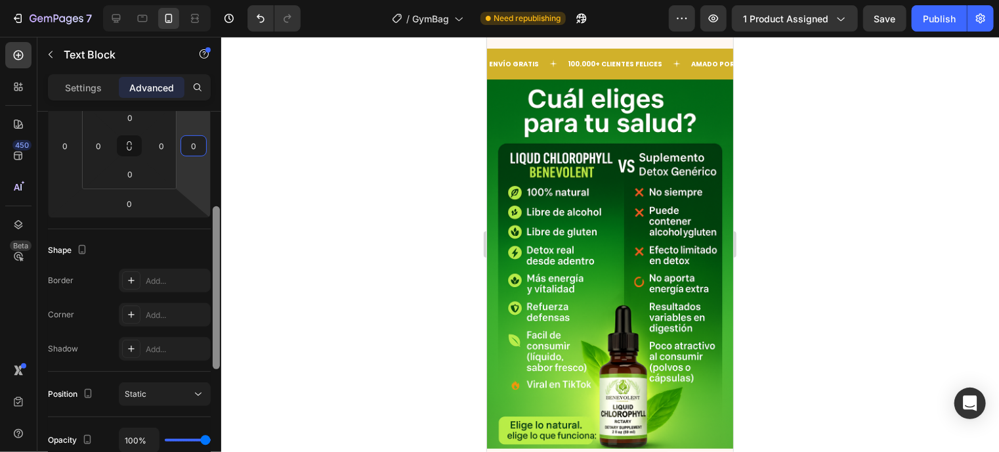
click at [194, 148] on input "0" at bounding box center [194, 146] width 20 height 20
type input "0"
type input "35"
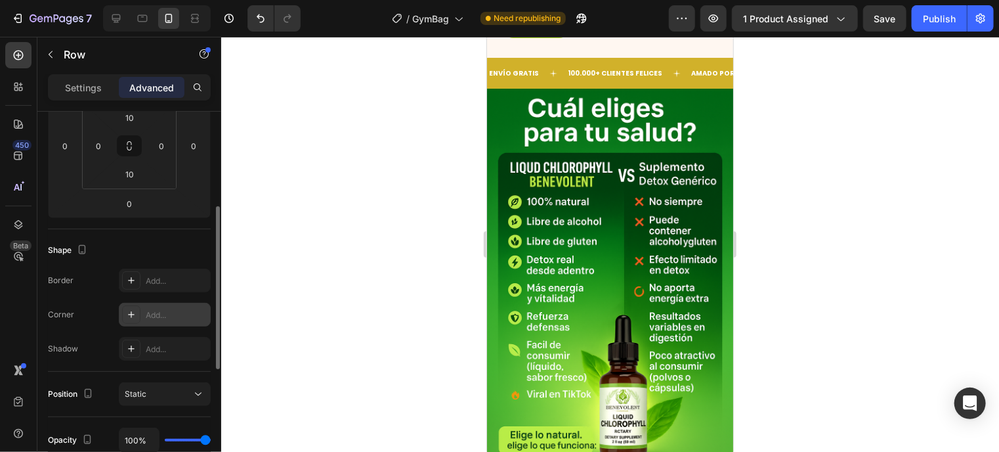
click at [142, 310] on div "Add..." at bounding box center [165, 315] width 92 height 24
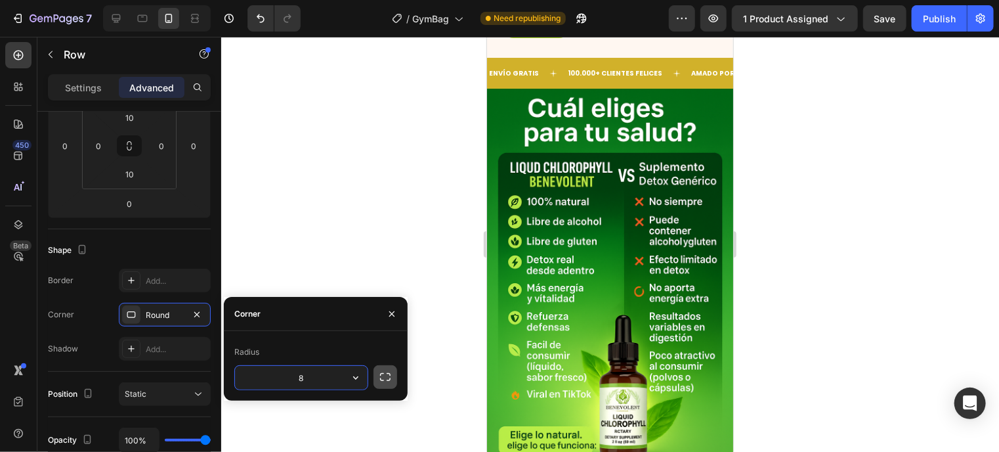
click at [389, 383] on icon "button" at bounding box center [385, 376] width 13 height 13
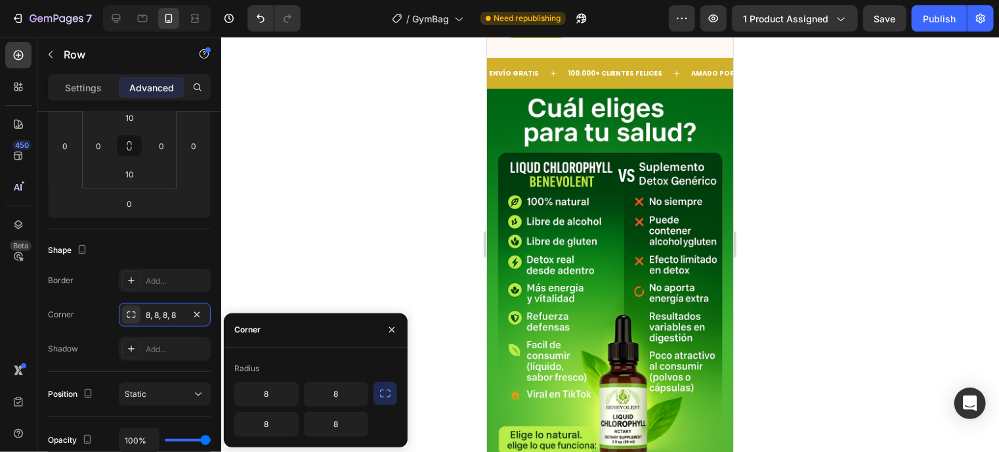
scroll to position [0, 0]
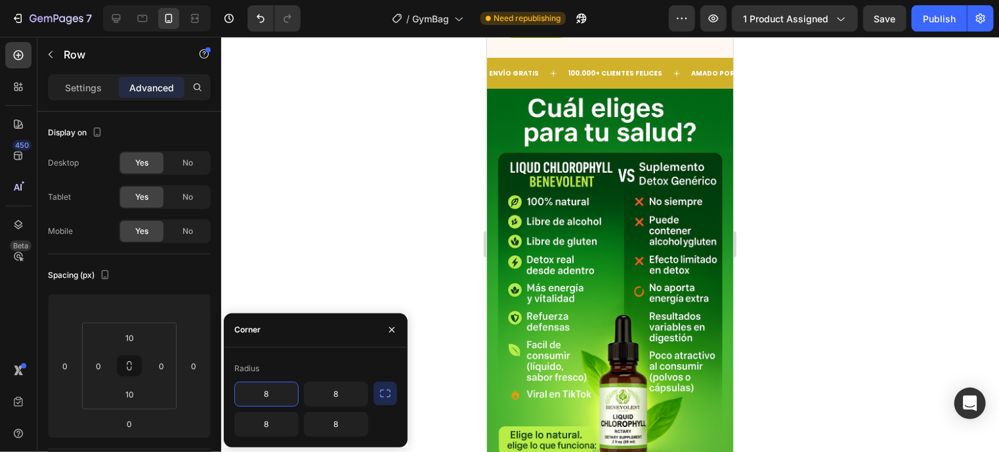
click at [278, 401] on input "8" at bounding box center [266, 394] width 63 height 24
type input "0"
type input "1"
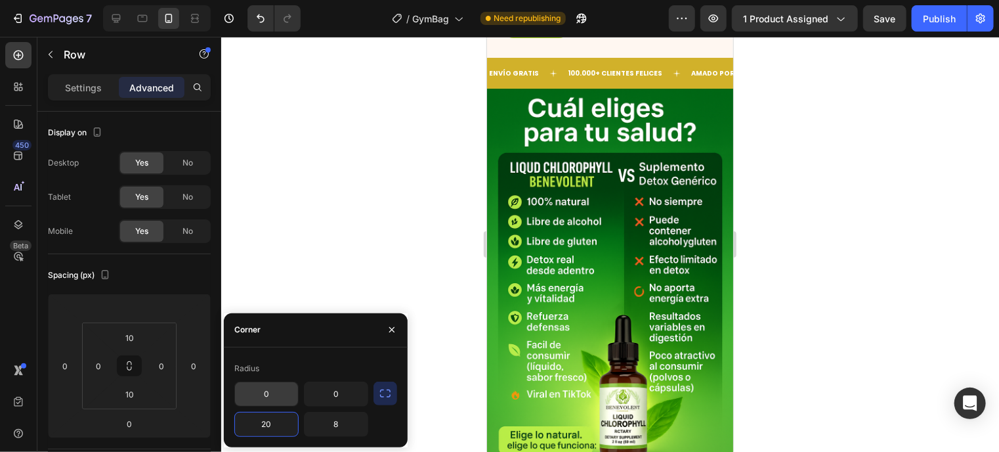
type input "20"
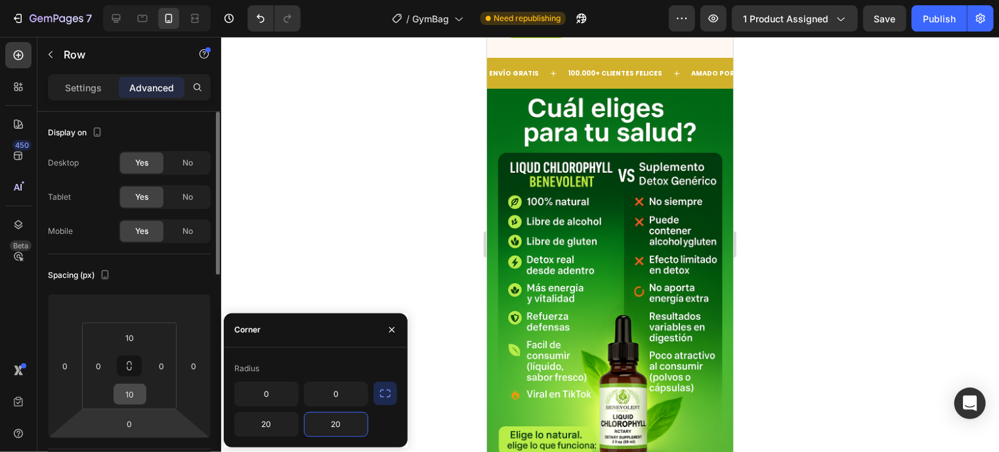
click at [133, 391] on input "10" at bounding box center [130, 394] width 26 height 20
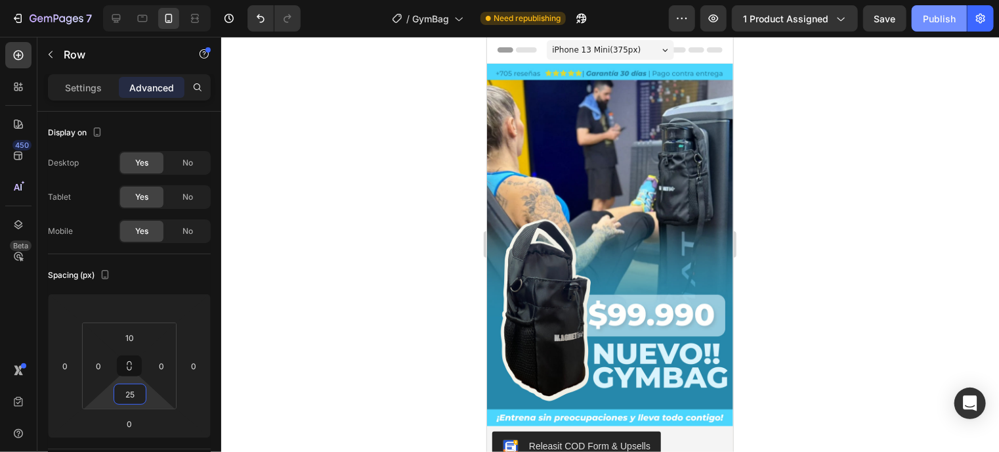
type input "25"
click at [939, 12] on div "Publish" at bounding box center [939, 19] width 33 height 14
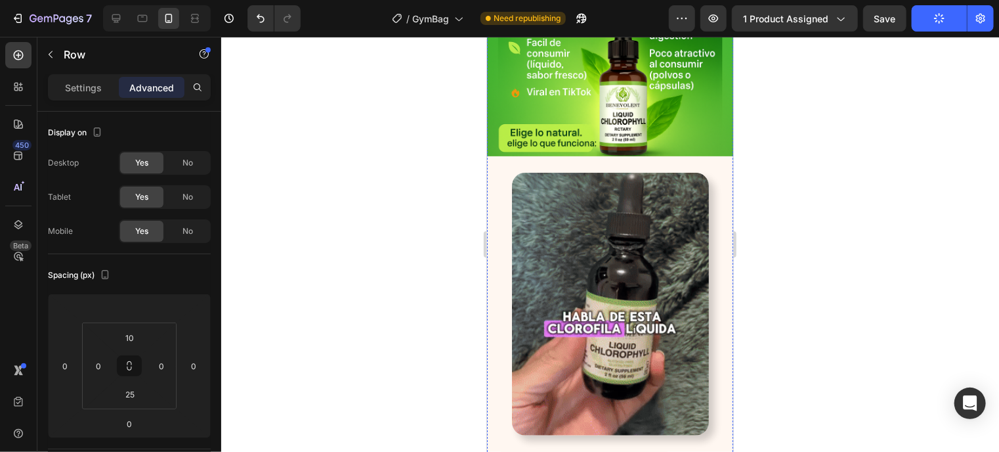
scroll to position [2759, 0]
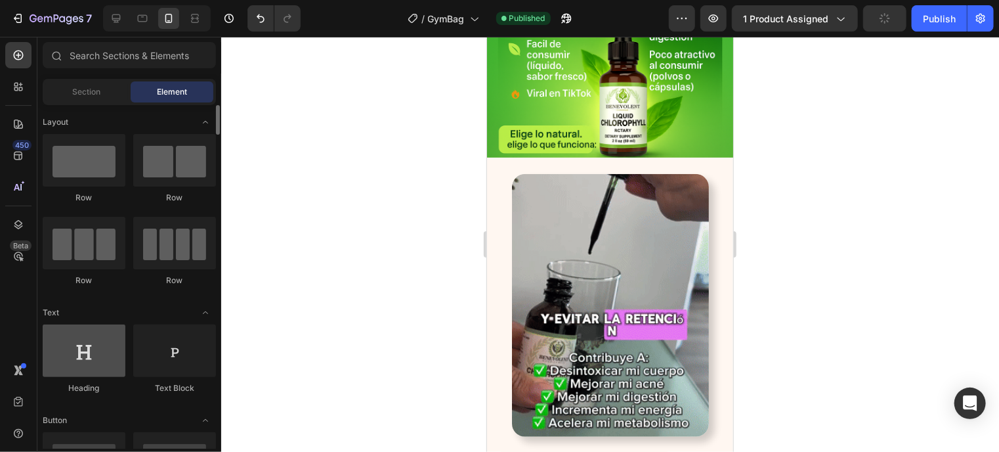
scroll to position [0, 0]
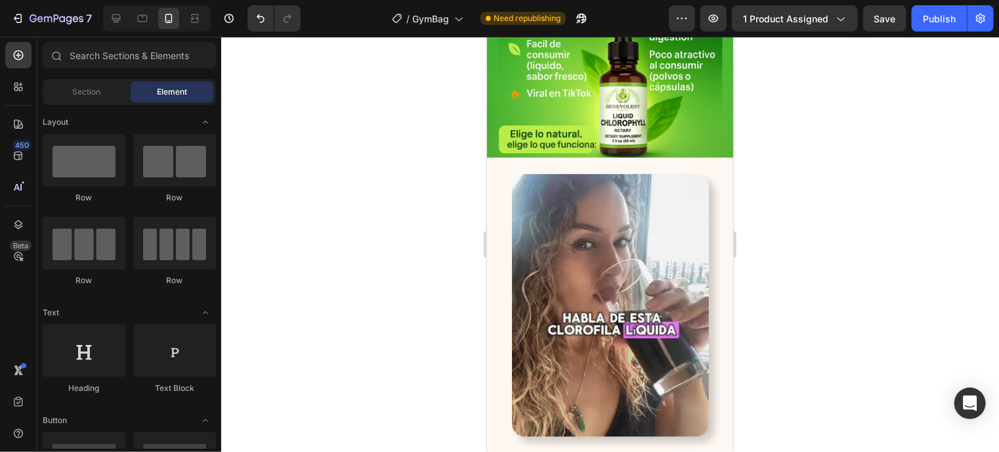
drag, startPoint x: 939, startPoint y: 144, endPoint x: 751, endPoint y: 238, distance: 209.9
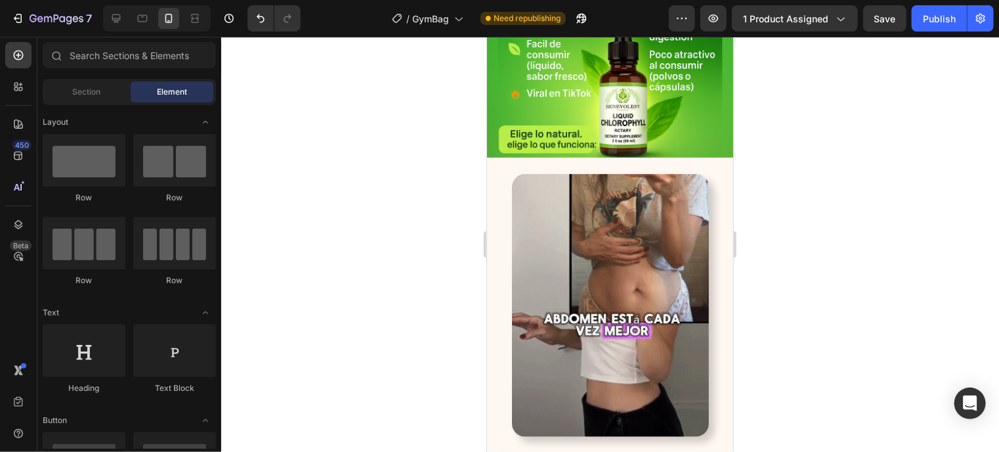
click at [939, 144] on div at bounding box center [610, 244] width 778 height 415
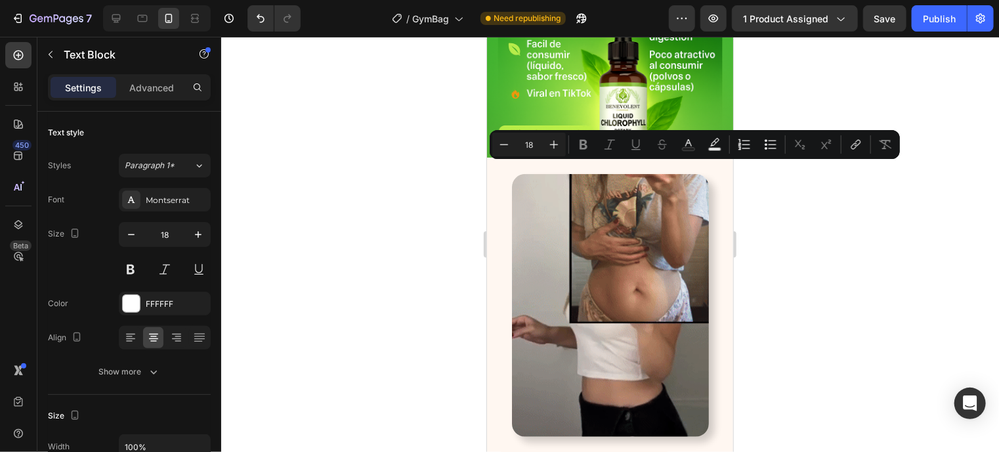
click at [660, 146] on icon "Editor contextual toolbar" at bounding box center [662, 144] width 13 height 13
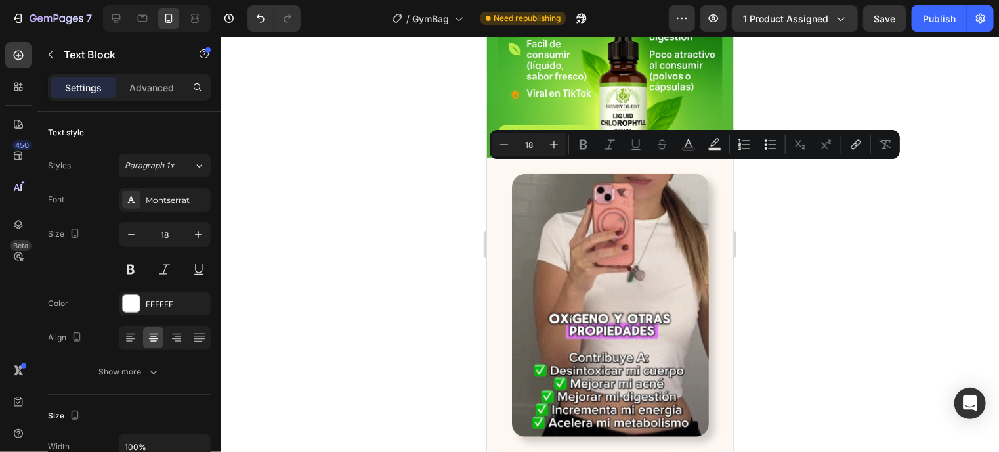
click at [660, 146] on icon "Editor contextual toolbar" at bounding box center [662, 144] width 13 height 13
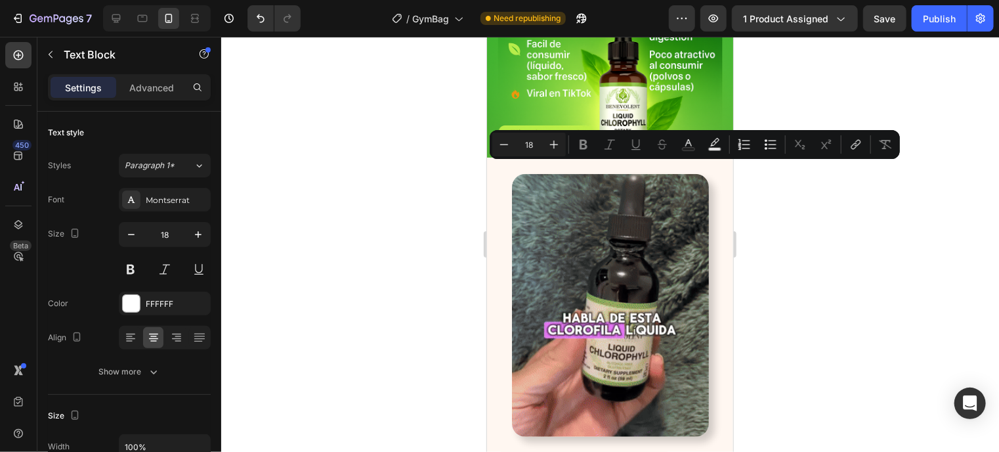
click at [660, 146] on icon "Editor contextual toolbar" at bounding box center [662, 144] width 13 height 13
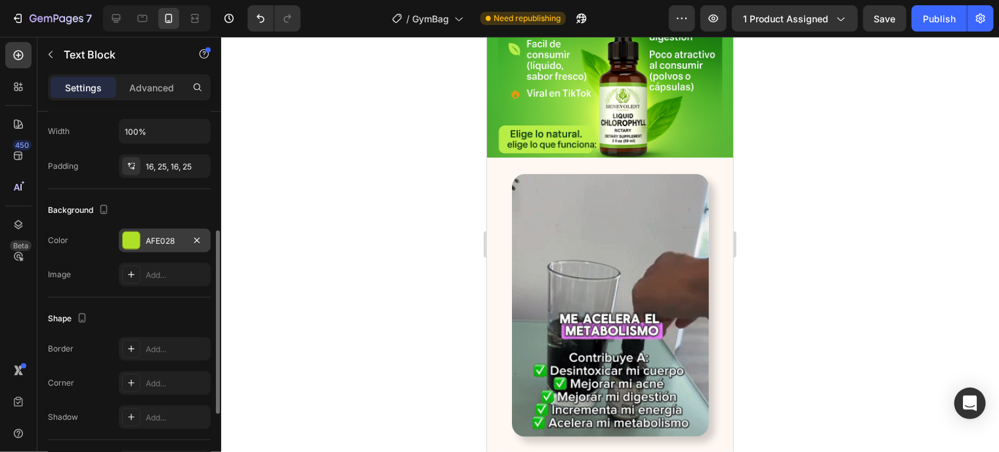
scroll to position [316, 0]
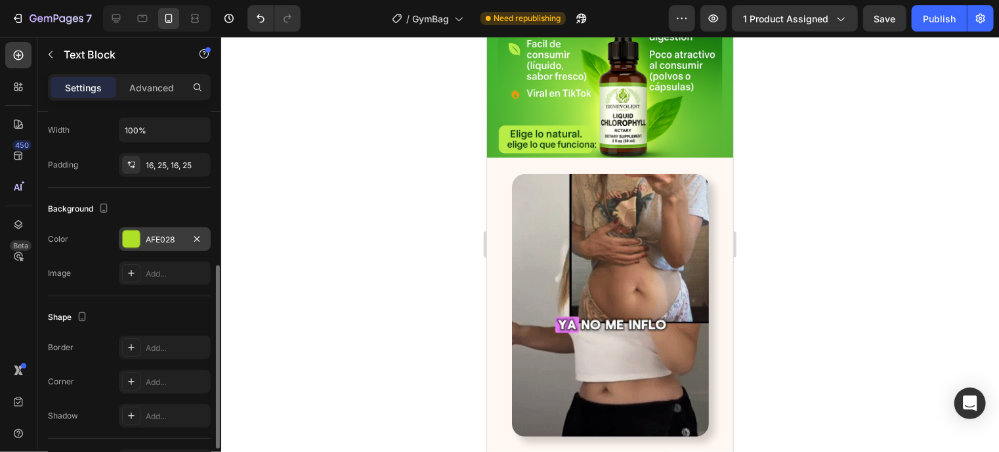
click at [139, 238] on div at bounding box center [131, 238] width 17 height 17
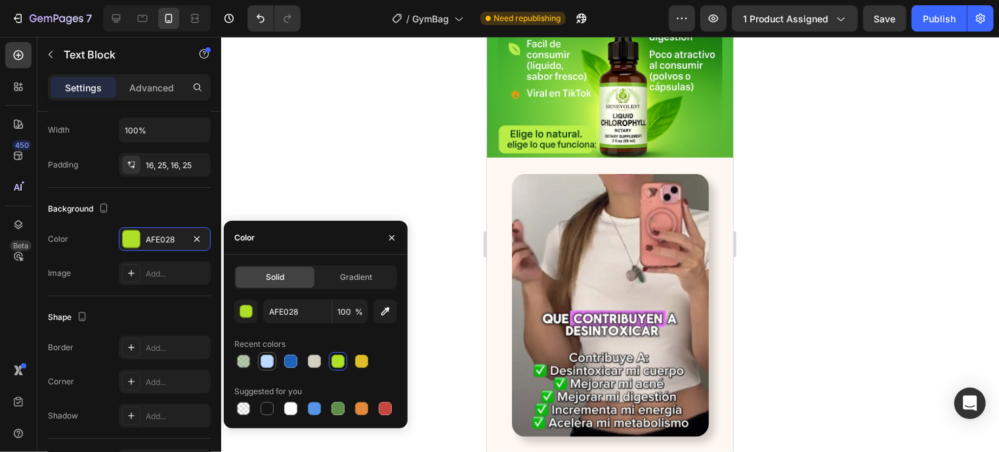
click at [269, 357] on div at bounding box center [267, 360] width 13 height 13
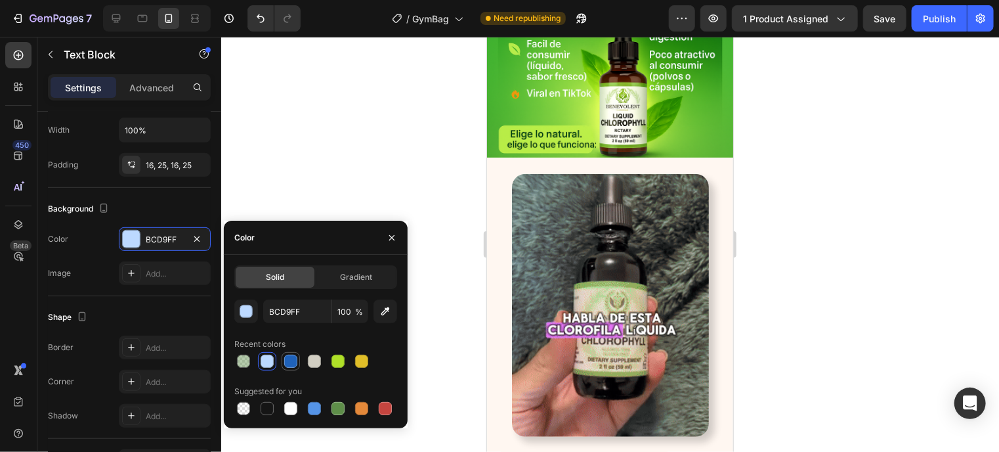
click at [283, 360] on div at bounding box center [291, 361] width 16 height 16
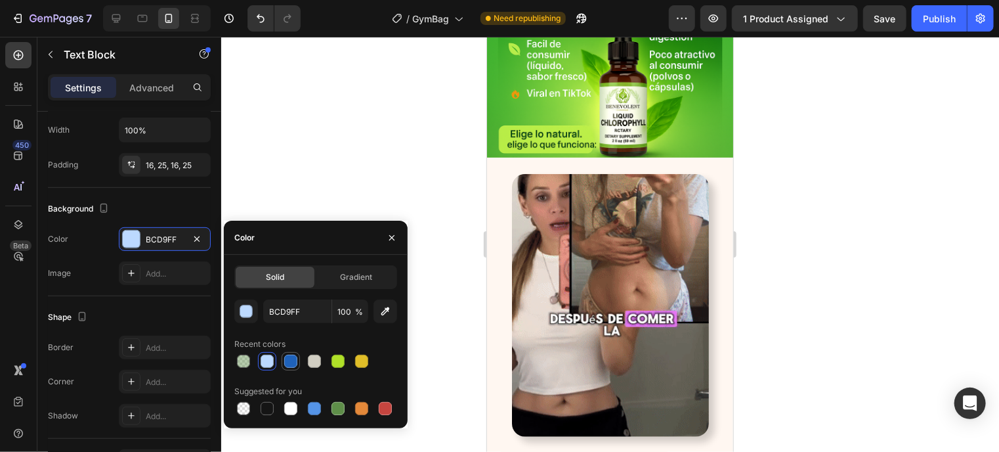
click at [283, 360] on div at bounding box center [291, 361] width 16 height 16
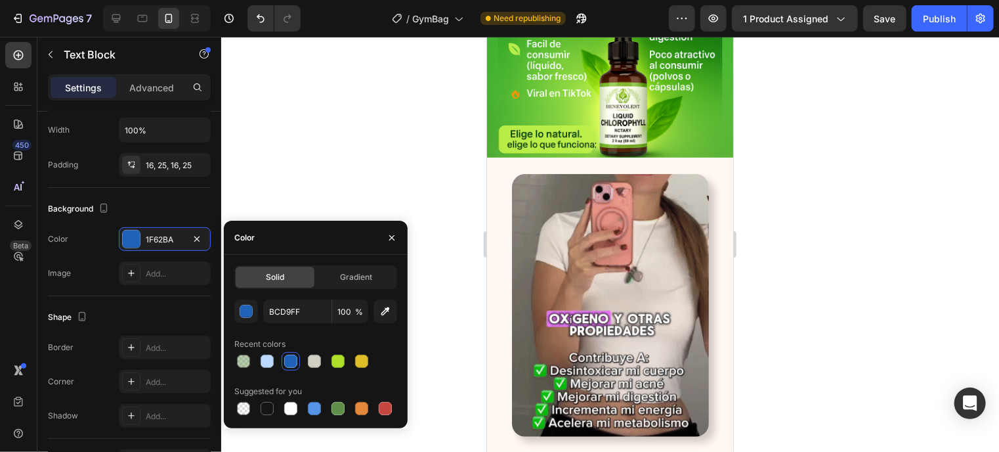
type input "1F62BA"
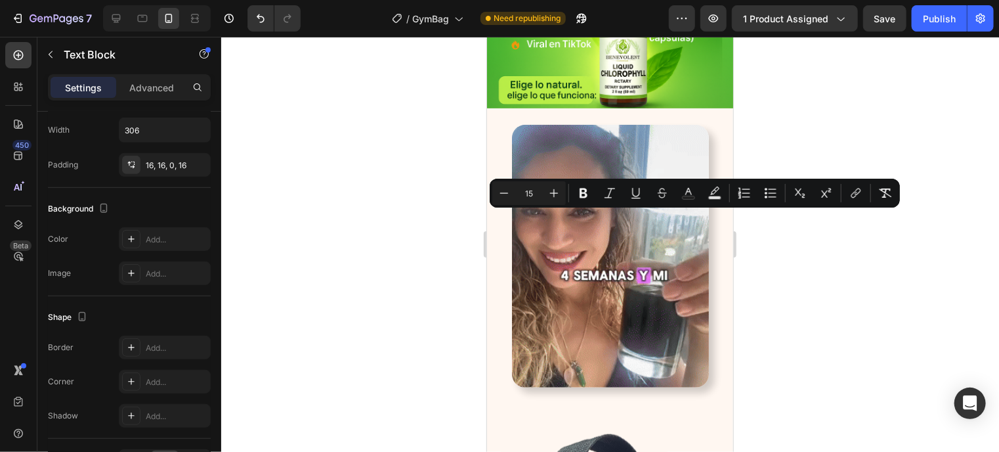
scroll to position [1, 0]
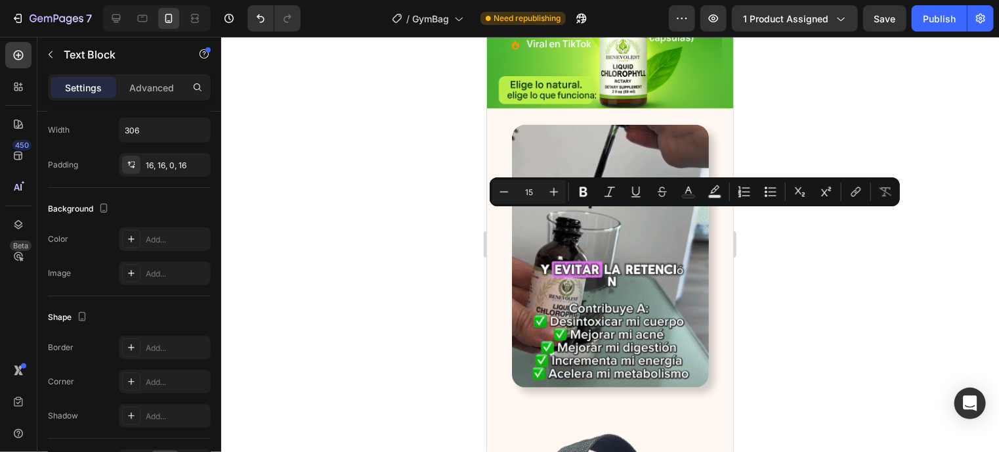
drag, startPoint x: 551, startPoint y: 215, endPoint x: 670, endPoint y: 219, distance: 118.9
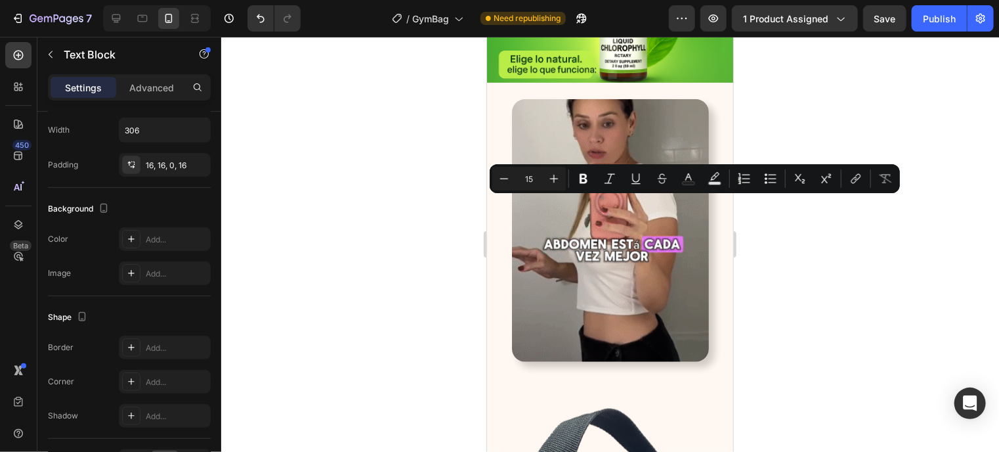
scroll to position [0, 0]
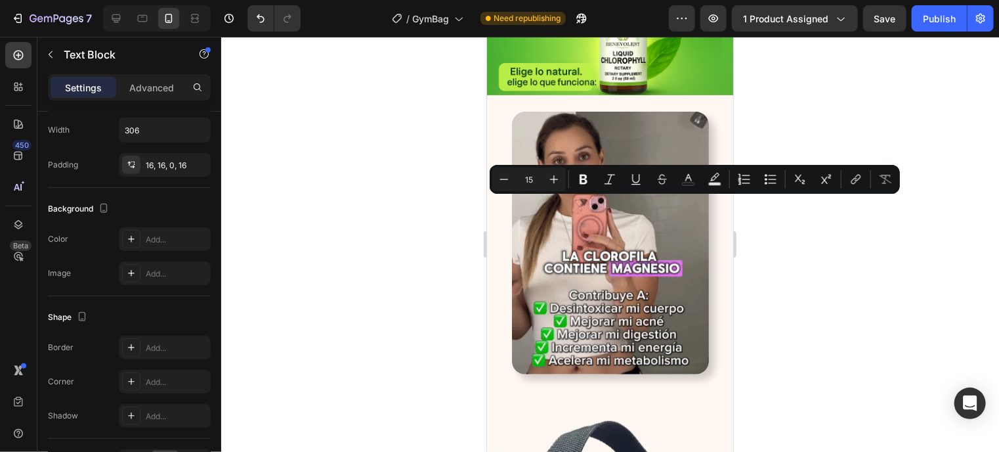
drag, startPoint x: 662, startPoint y: 205, endPoint x: 539, endPoint y: 205, distance: 122.7
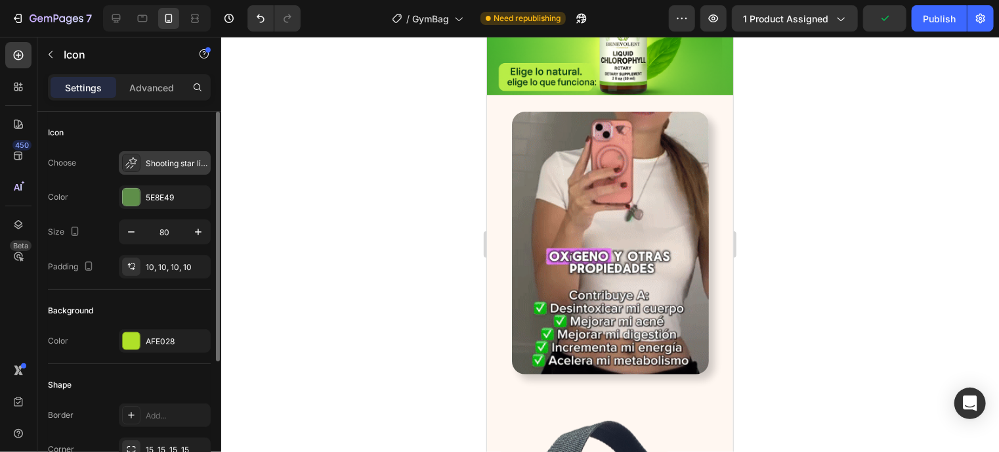
click at [152, 164] on div "Shooting star light" at bounding box center [177, 164] width 62 height 12
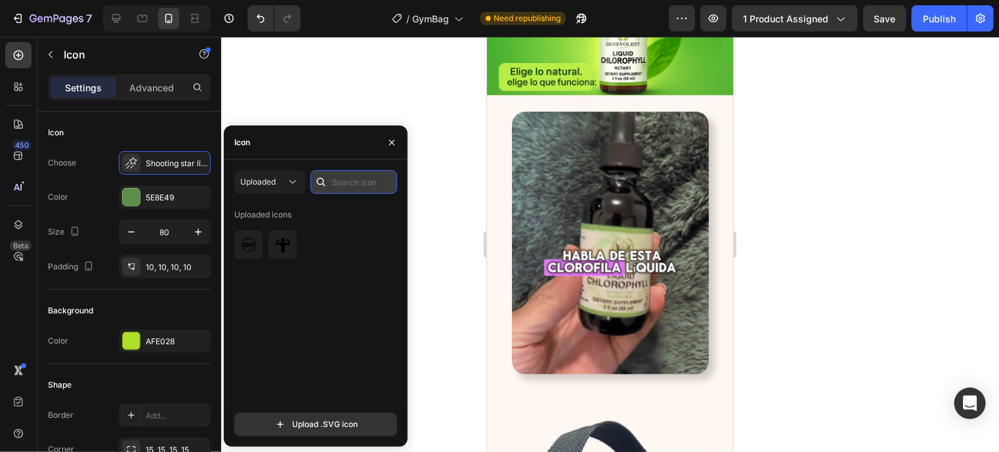
click at [355, 173] on input "text" at bounding box center [353, 182] width 87 height 24
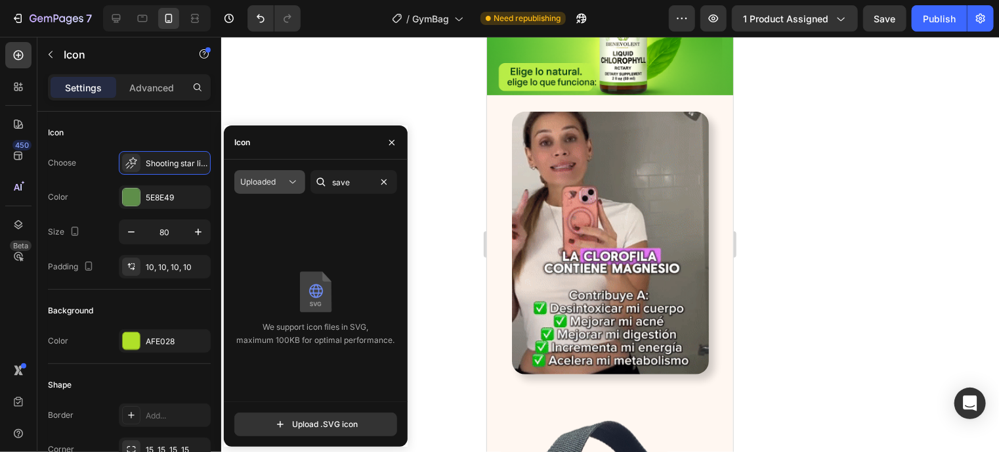
click at [285, 174] on button "Uploaded" at bounding box center [269, 182] width 71 height 24
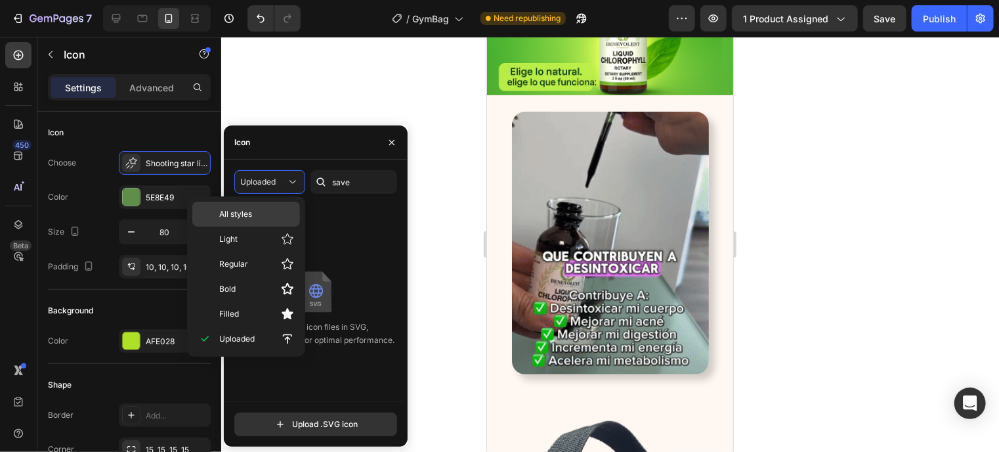
click at [266, 215] on p "All styles" at bounding box center [256, 214] width 75 height 12
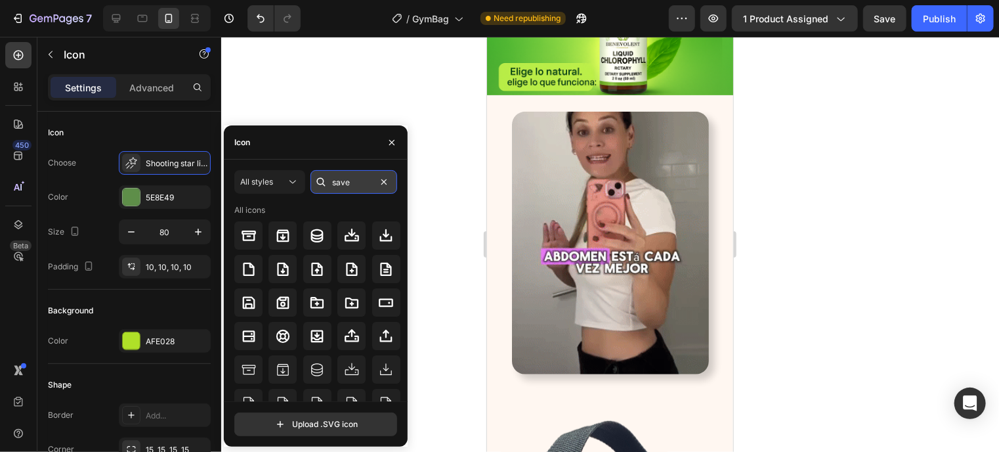
click at [363, 181] on input "save" at bounding box center [353, 182] width 87 height 24
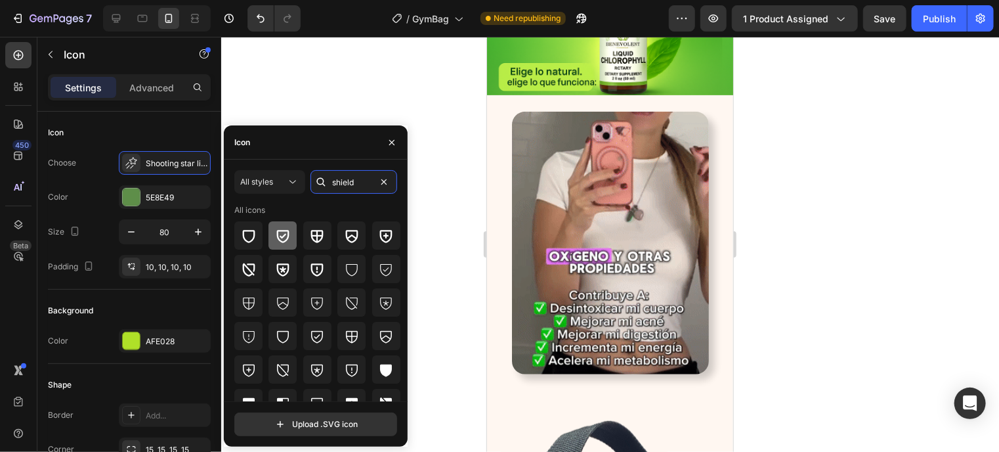
type input "shield"
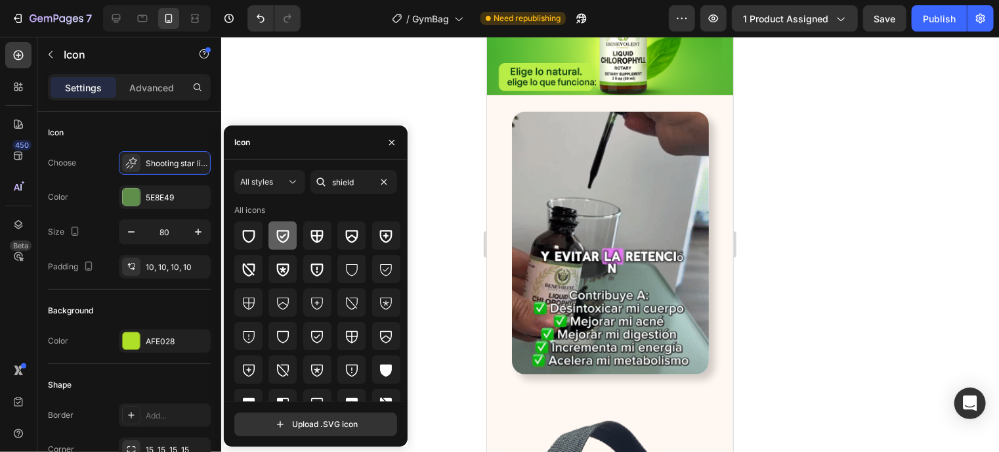
click at [282, 229] on icon at bounding box center [283, 236] width 16 height 16
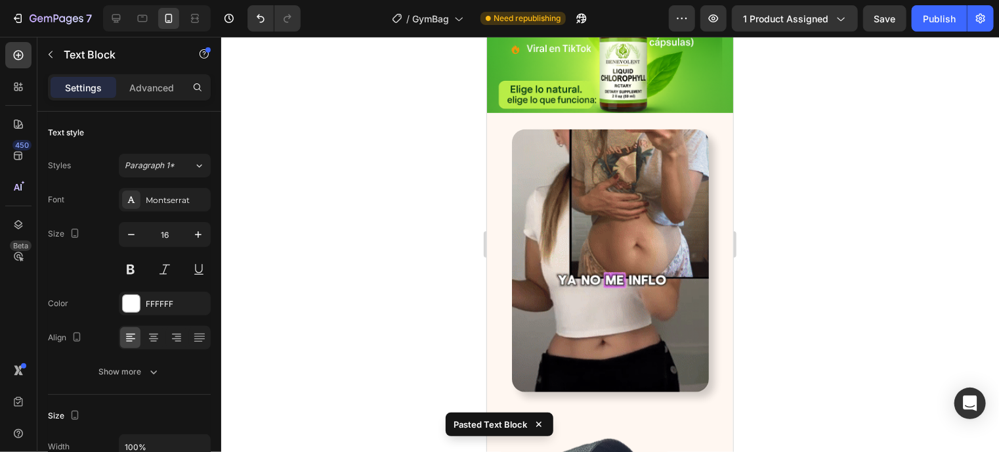
scroll to position [2758, 0]
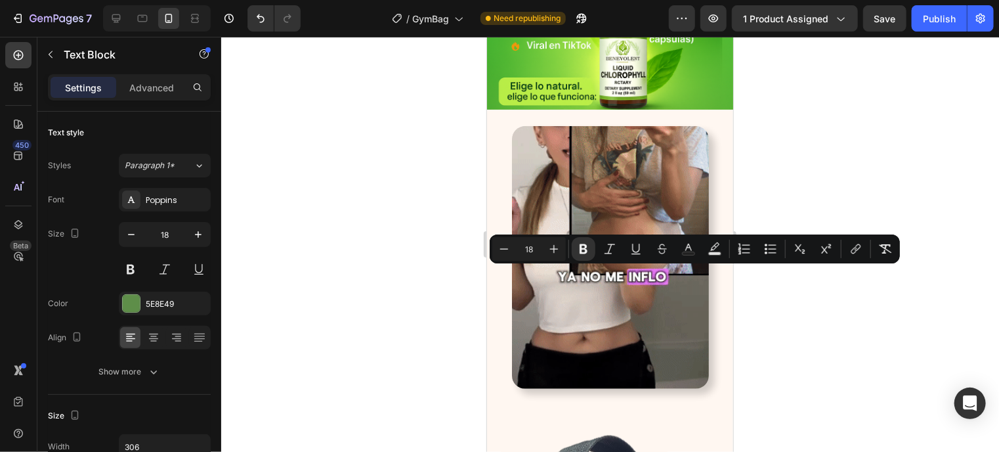
scroll to position [2765, 0]
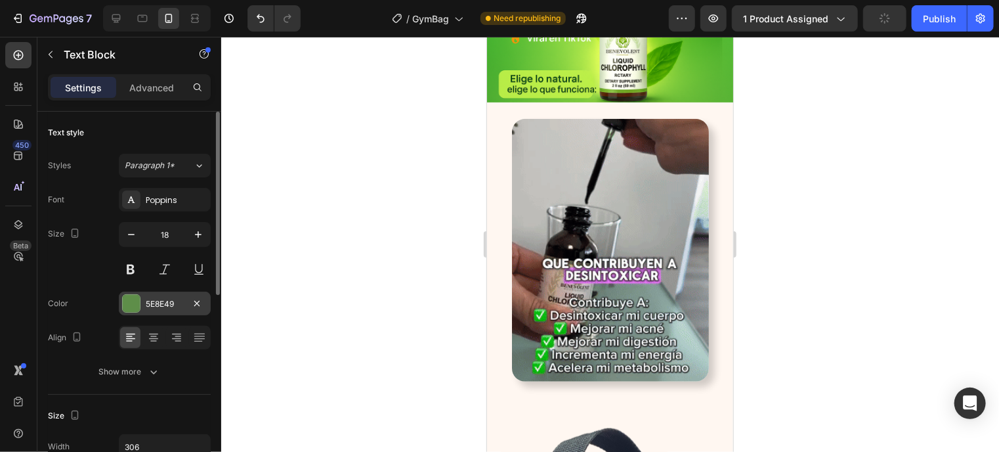
click at [133, 294] on div at bounding box center [131, 303] width 18 height 18
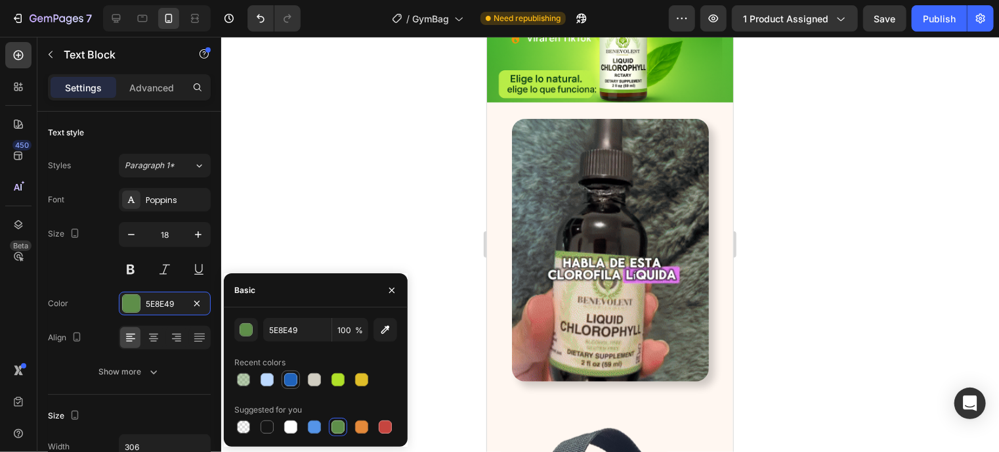
click at [288, 383] on div at bounding box center [290, 379] width 13 height 13
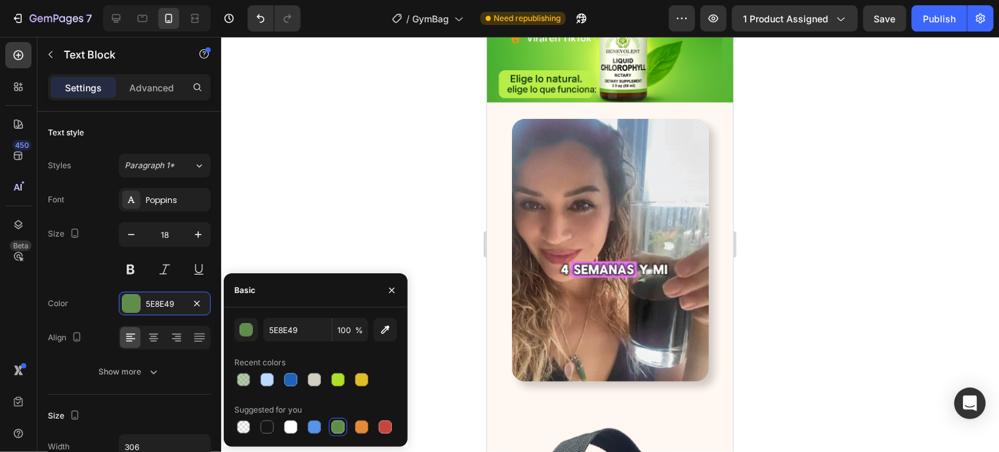
type input "1F62BA"
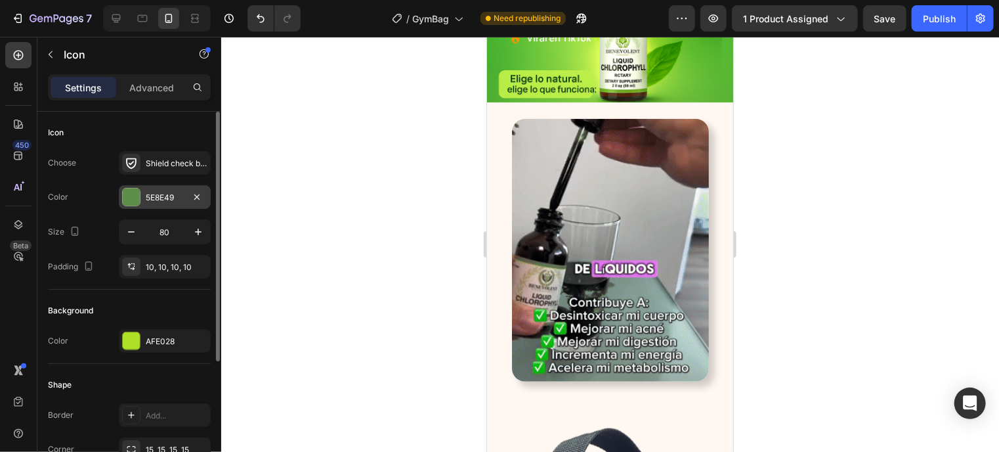
click at [134, 197] on div at bounding box center [131, 196] width 17 height 17
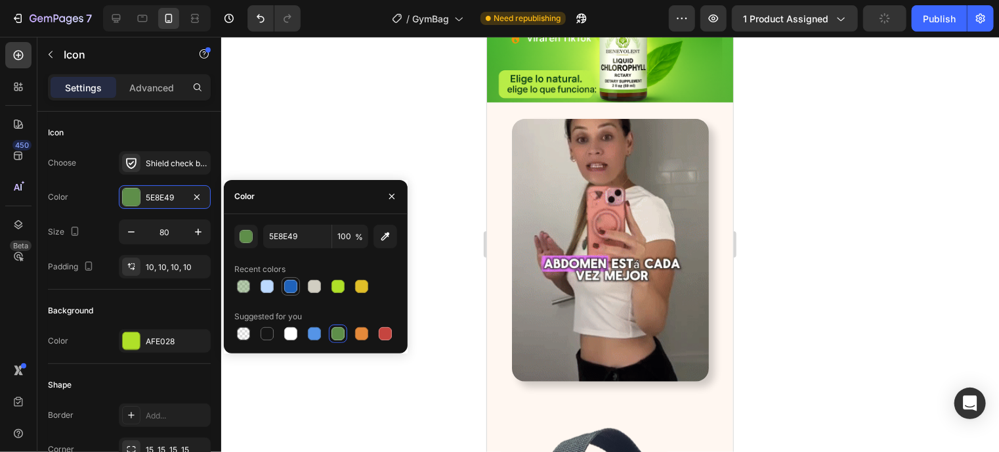
click at [291, 284] on div at bounding box center [290, 286] width 13 height 13
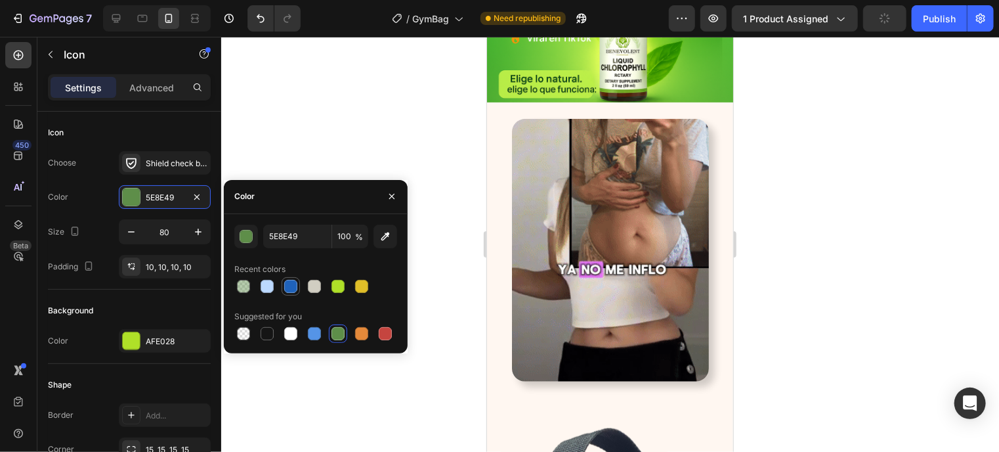
type input "1F62BA"
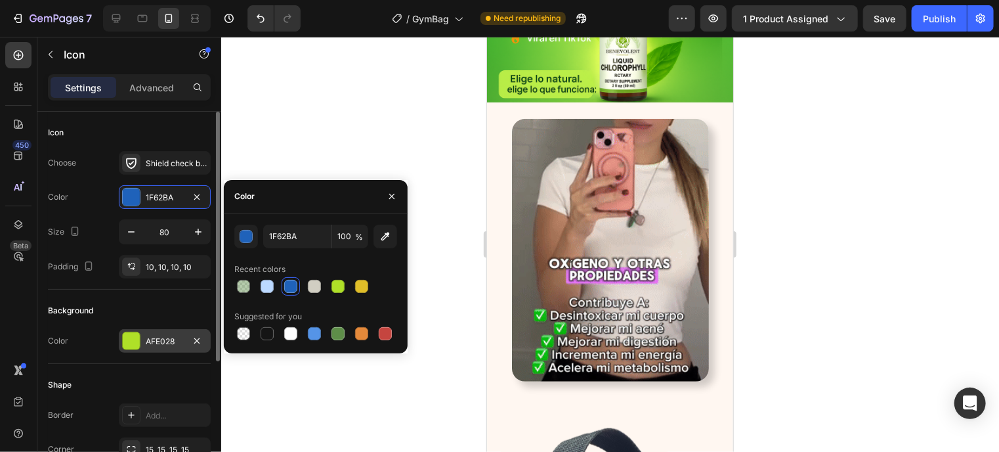
click at [129, 340] on div at bounding box center [131, 340] width 17 height 17
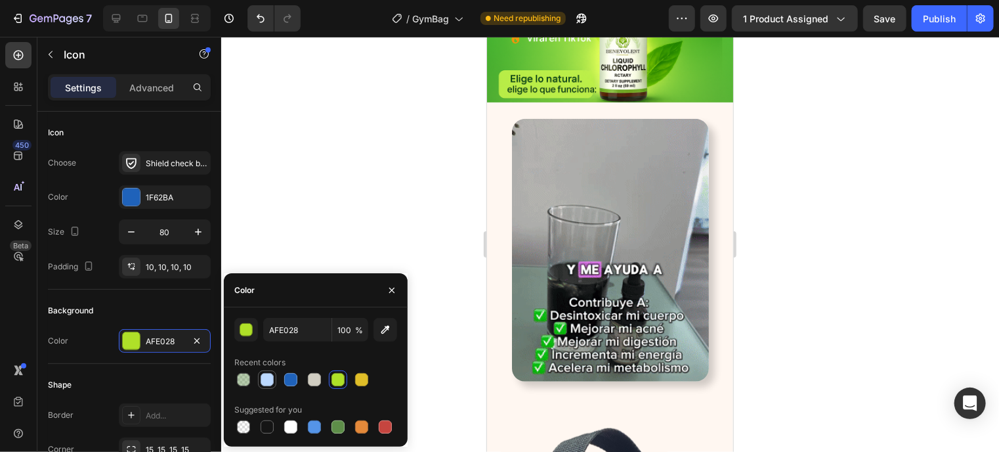
click at [270, 380] on div at bounding box center [267, 379] width 13 height 13
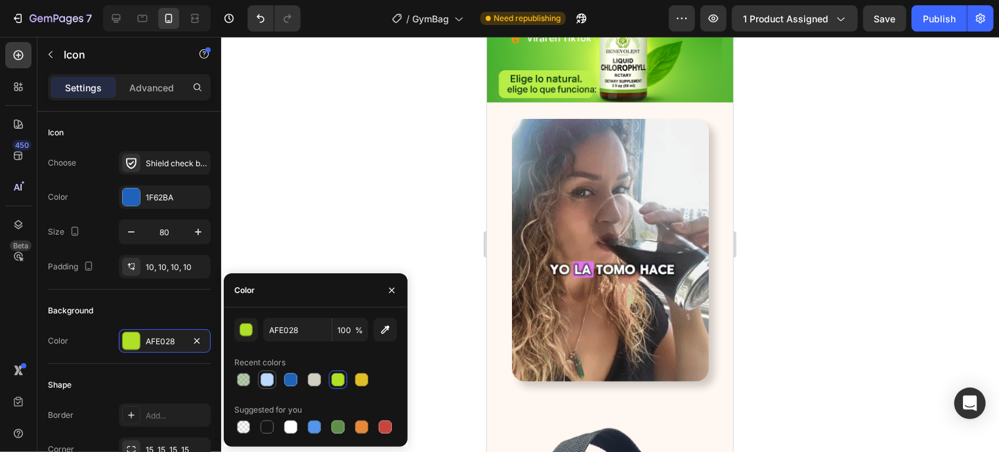
type input "BCD9FF"
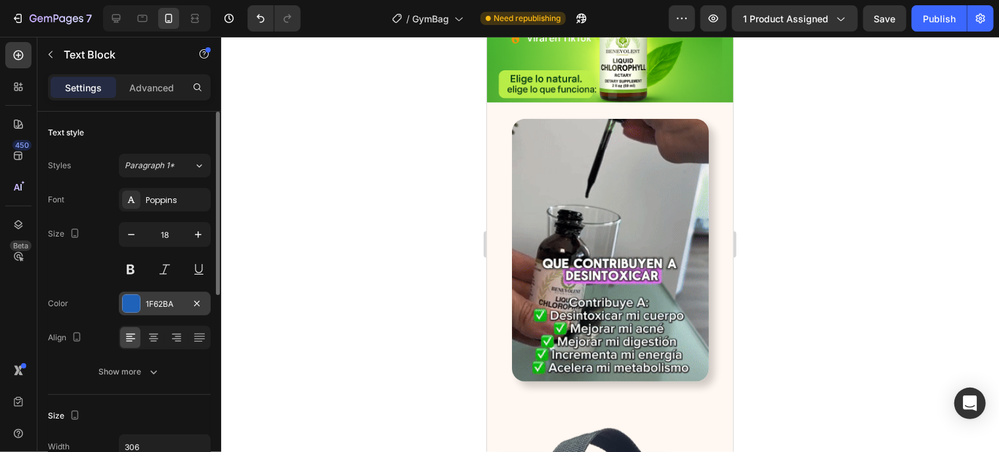
click at [141, 306] on div "1F62BA" at bounding box center [165, 303] width 92 height 24
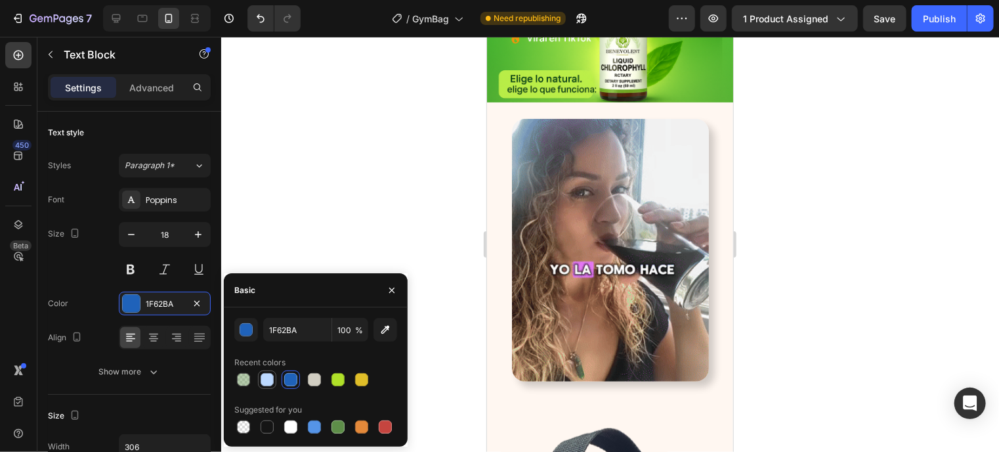
click at [273, 380] on div at bounding box center [267, 379] width 13 height 13
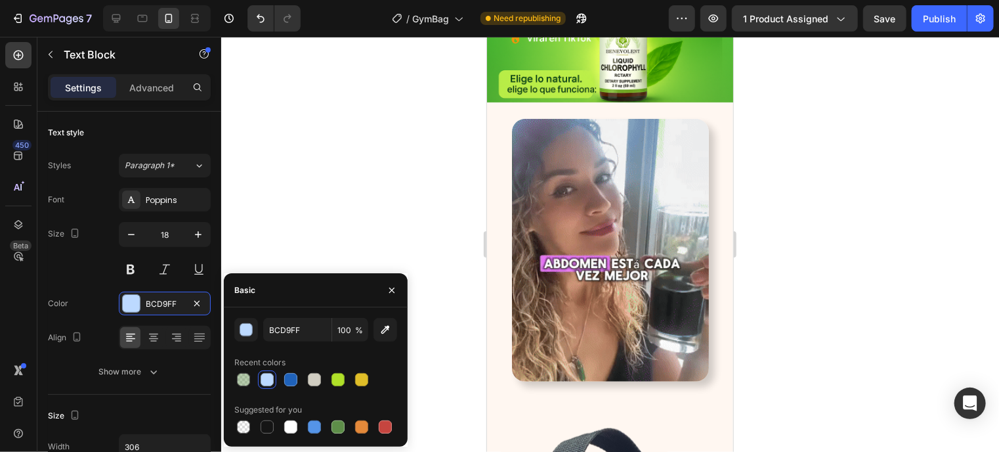
type input "1F62BA"
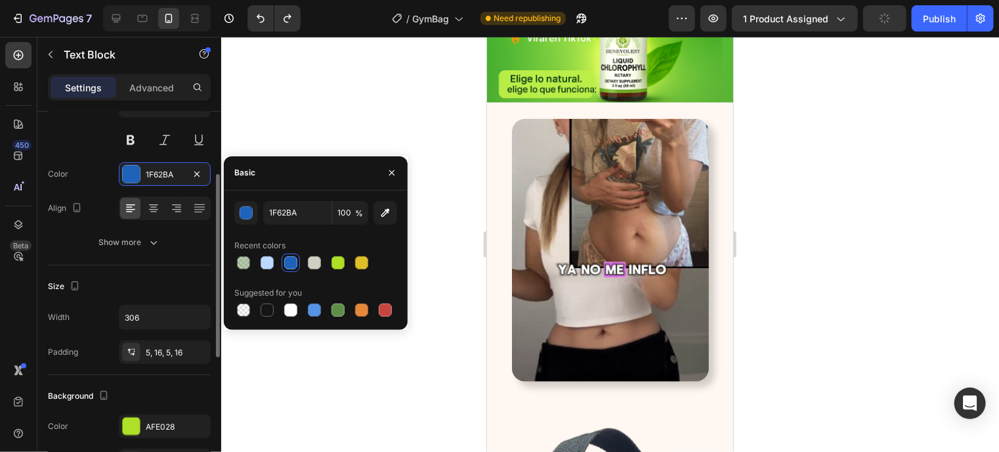
scroll to position [133, 0]
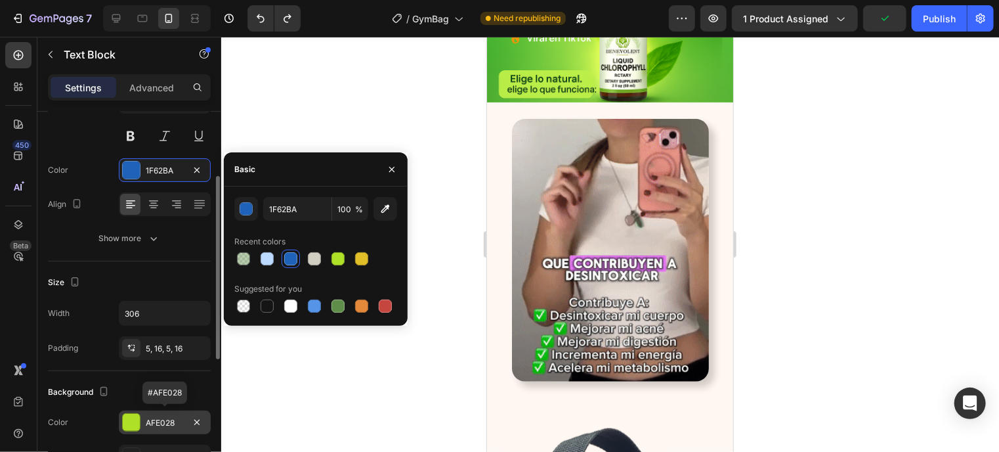
click at [131, 424] on div at bounding box center [131, 421] width 17 height 17
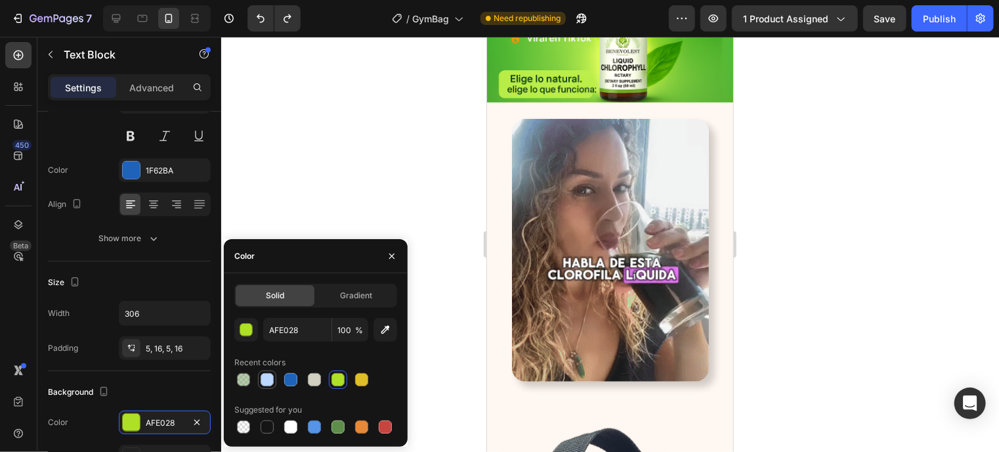
click at [273, 385] on div at bounding box center [267, 379] width 16 height 16
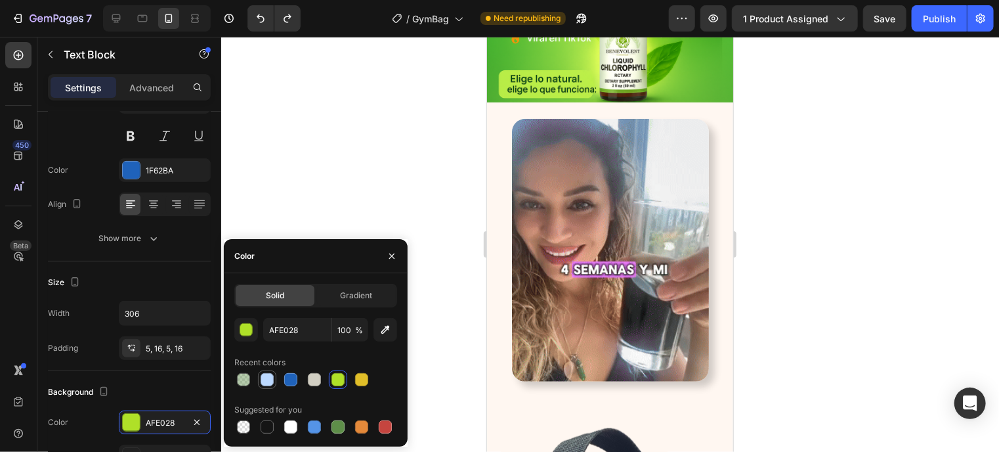
type input "BCD9FF"
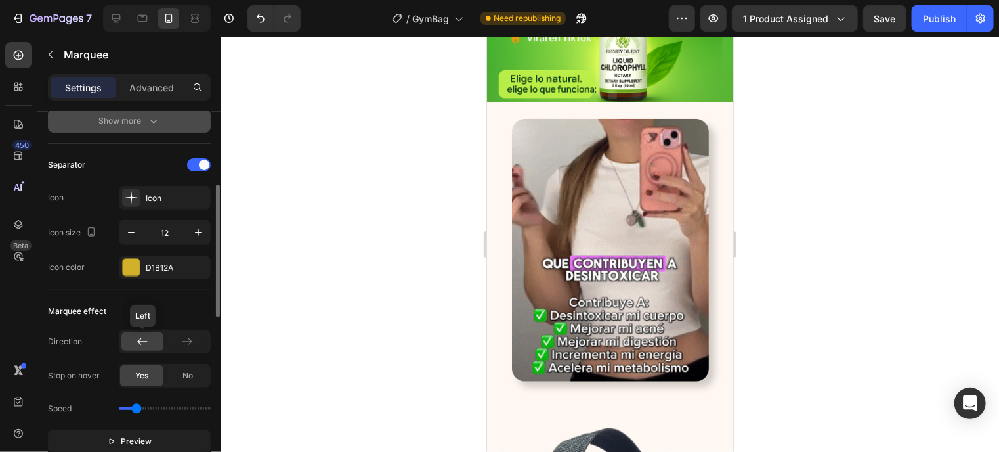
scroll to position [226, 0]
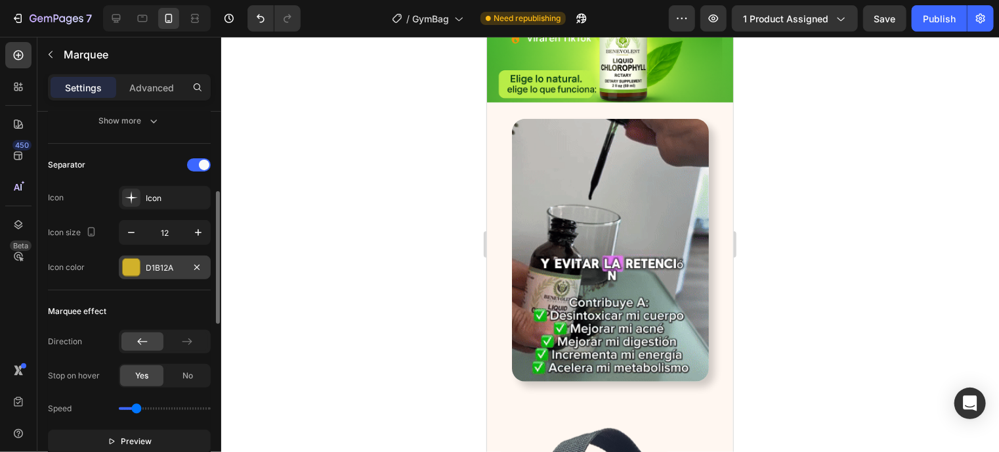
click at [142, 274] on div "D1B12A" at bounding box center [165, 267] width 92 height 24
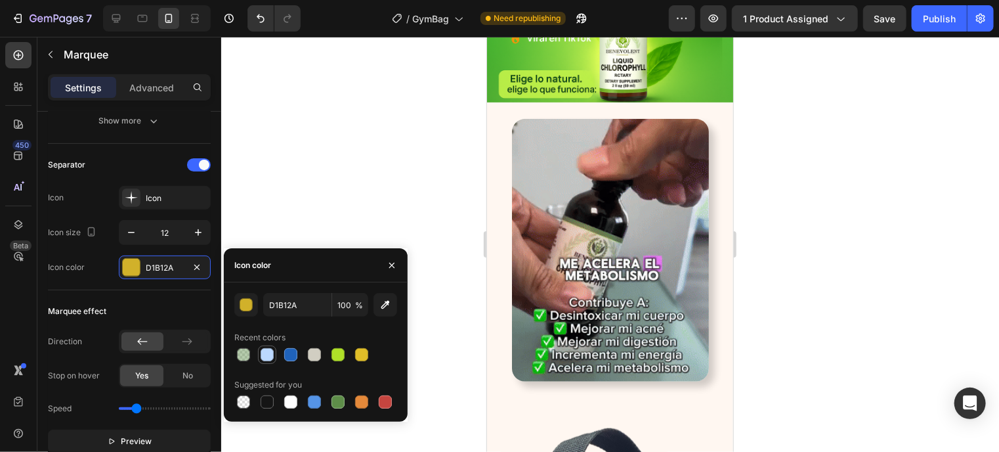
click at [259, 358] on div at bounding box center [267, 355] width 16 height 16
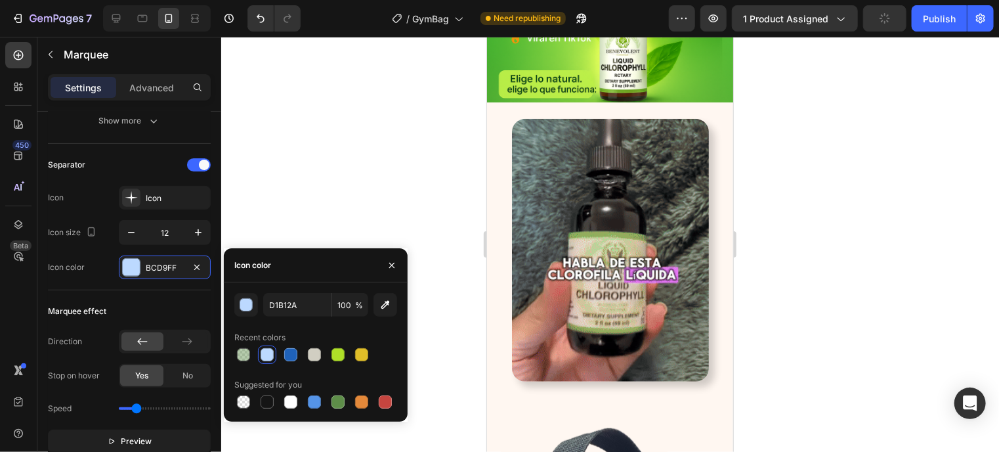
type input "BCD9FF"
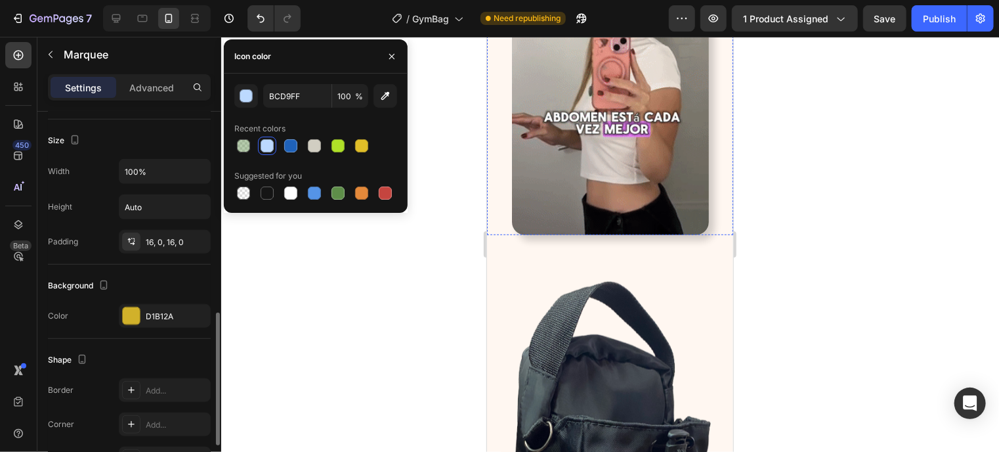
scroll to position [573, 0]
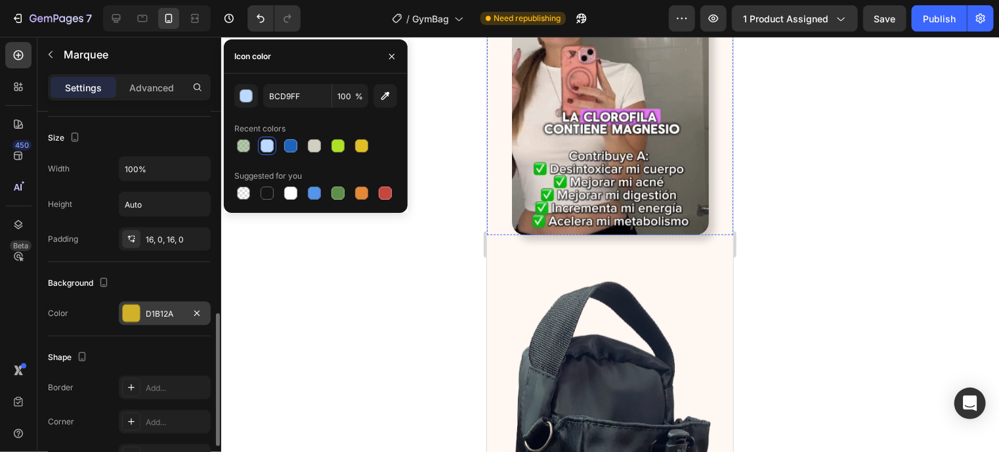
click at [146, 308] on div "D1B12A" at bounding box center [165, 314] width 38 height 12
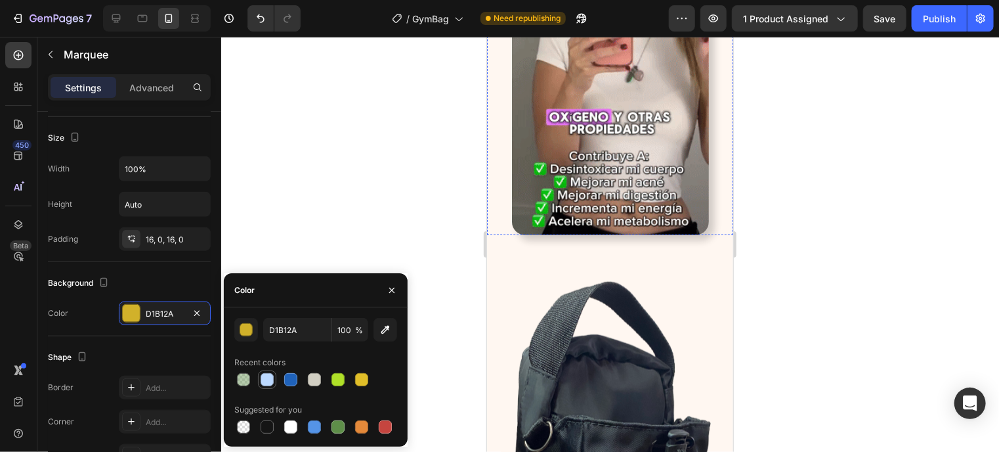
click at [270, 377] on div at bounding box center [267, 379] width 13 height 13
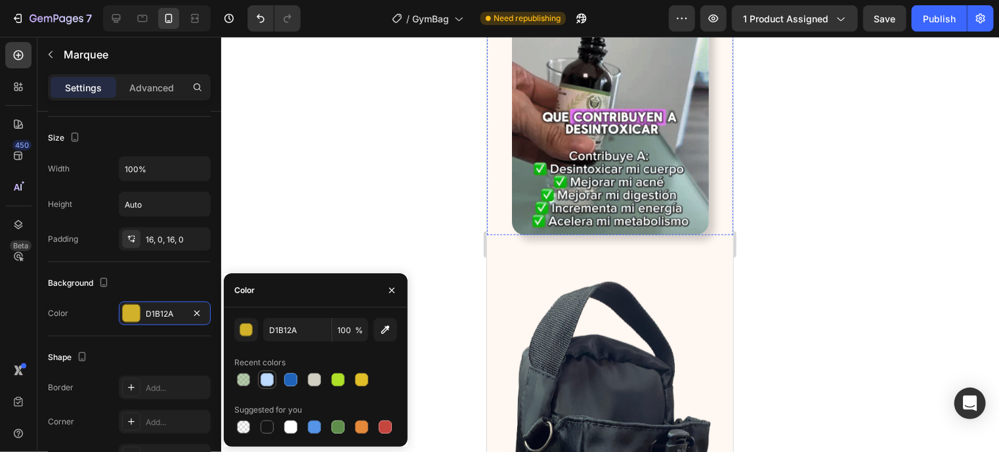
type input "BCD9FF"
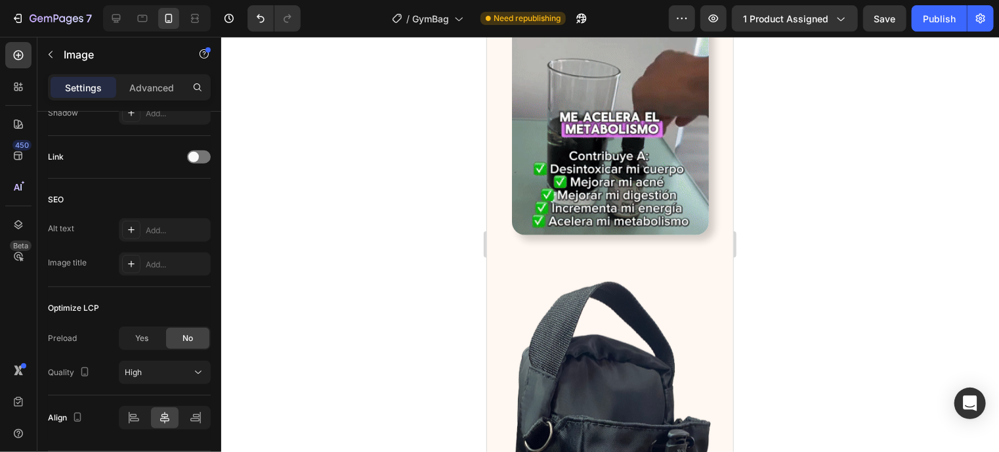
scroll to position [0, 0]
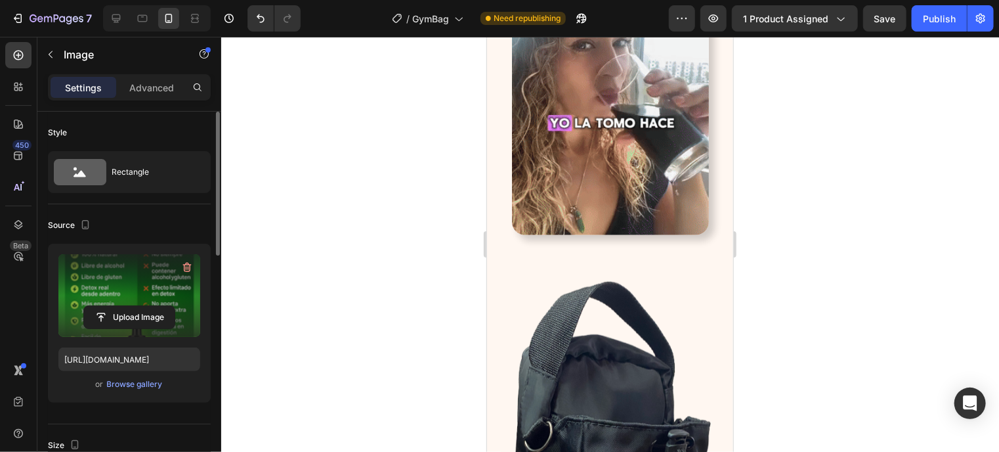
click at [95, 276] on label at bounding box center [129, 295] width 142 height 83
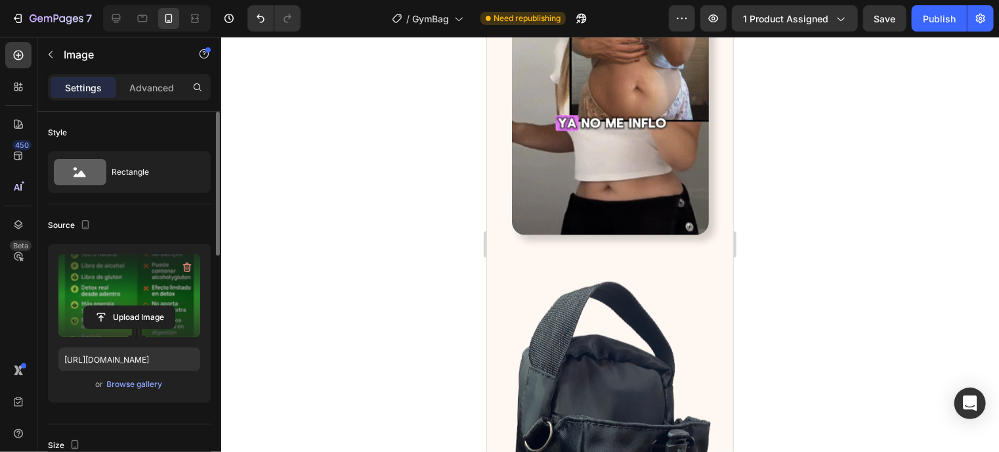
click at [95, 306] on input "file" at bounding box center [129, 317] width 91 height 22
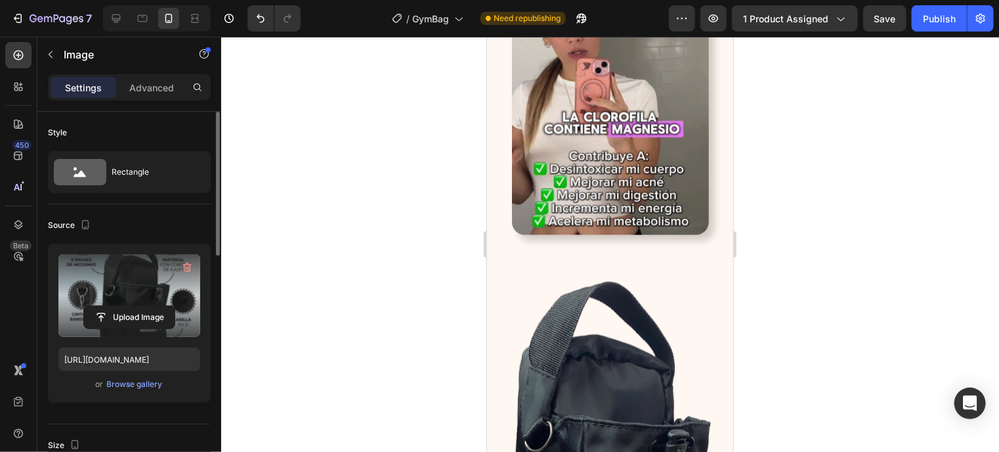
type input "https://cdn.shopify.com/s/files/1/0944/6961/9990/files/gempages_575131414173844…"
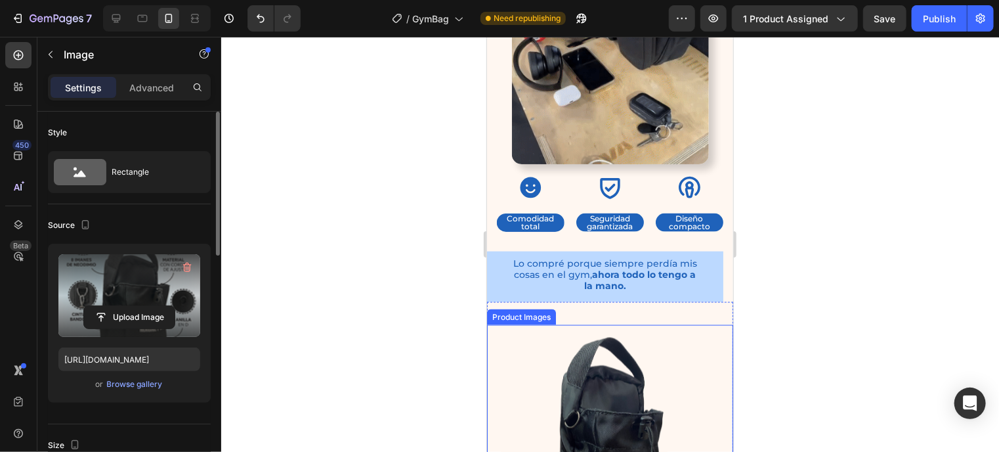
scroll to position [849, 0]
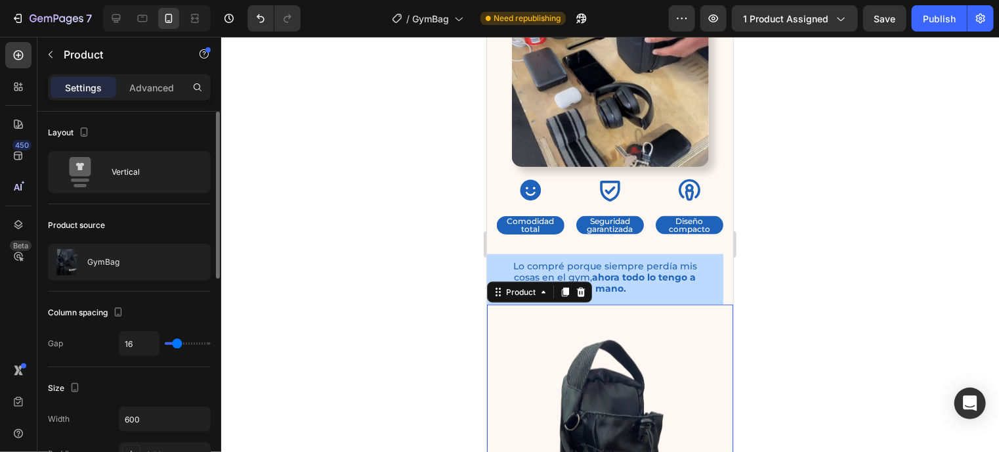
click at [506, 284] on div "Product" at bounding box center [538, 291] width 105 height 21
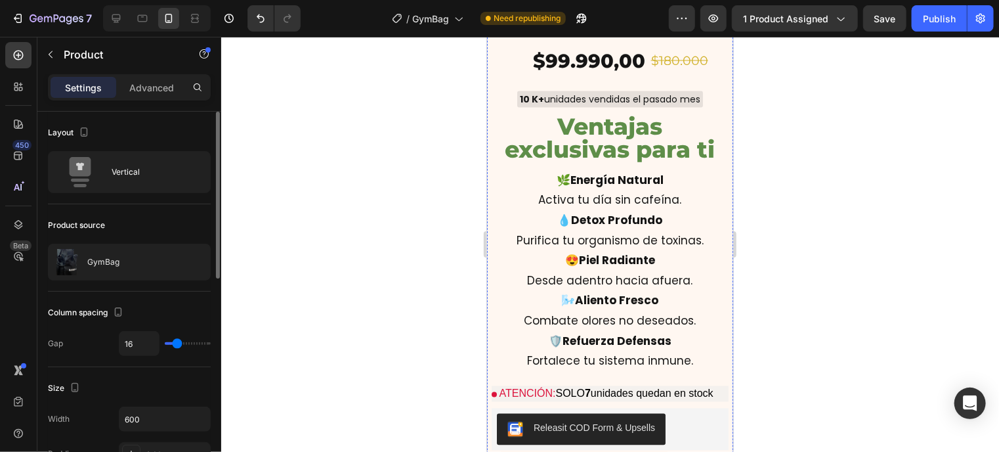
scroll to position [3653, 0]
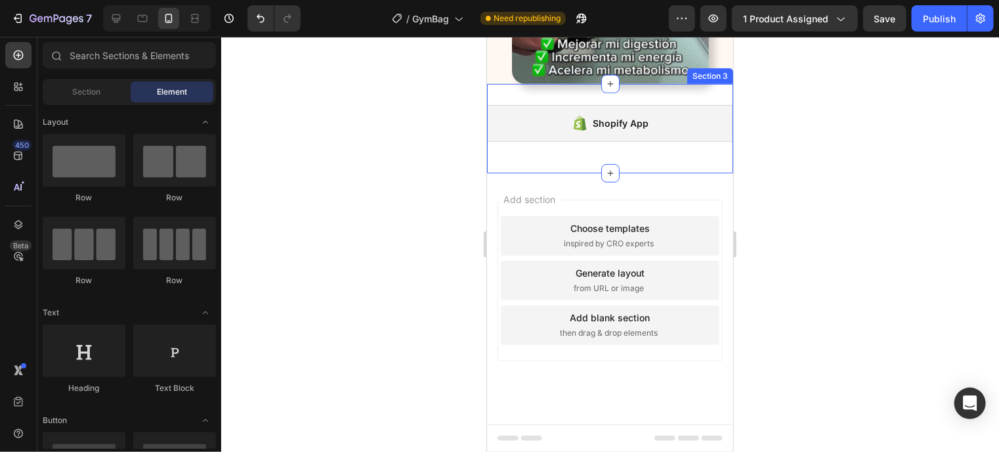
scroll to position [3617, 0]
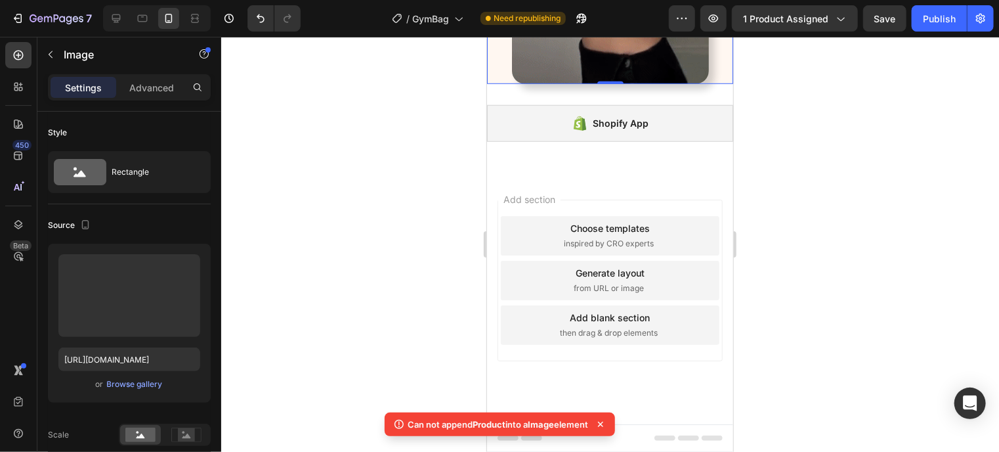
scroll to position [3653, 0]
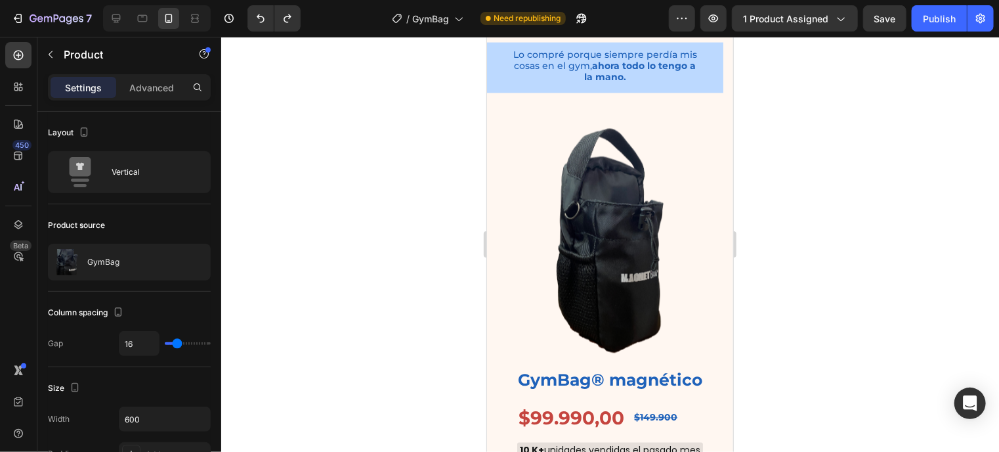
scroll to position [1057, 0]
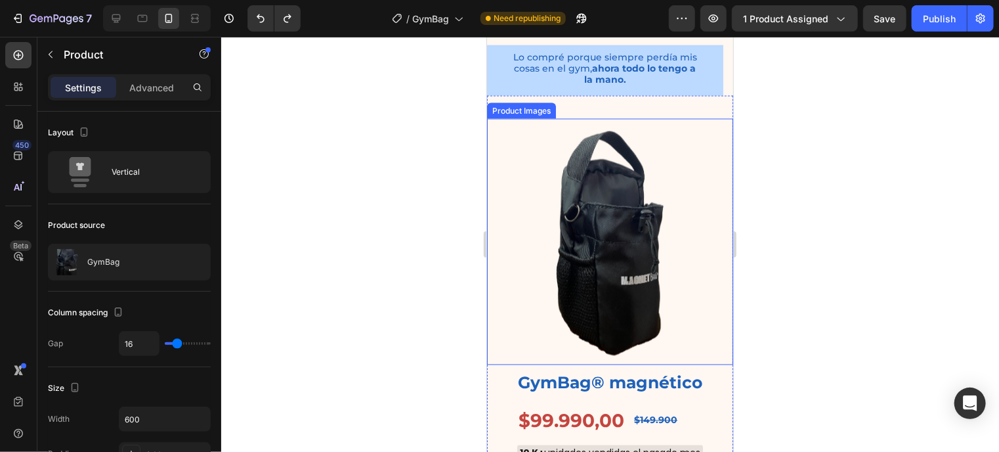
click at [521, 163] on img at bounding box center [609, 241] width 246 height 246
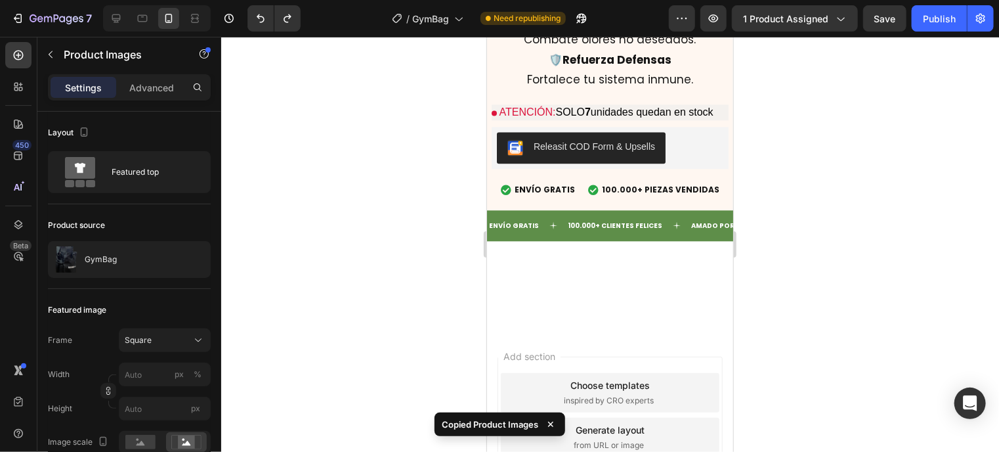
scroll to position [3935, 0]
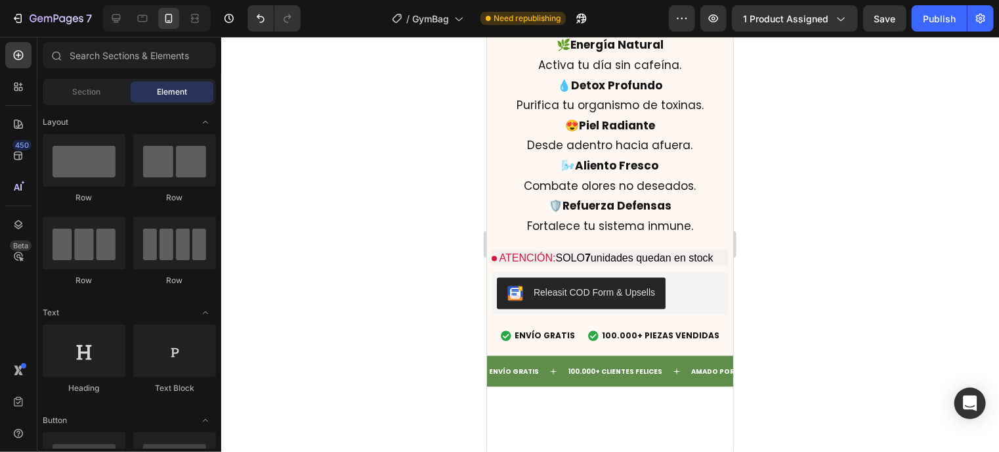
scroll to position [3295, 0]
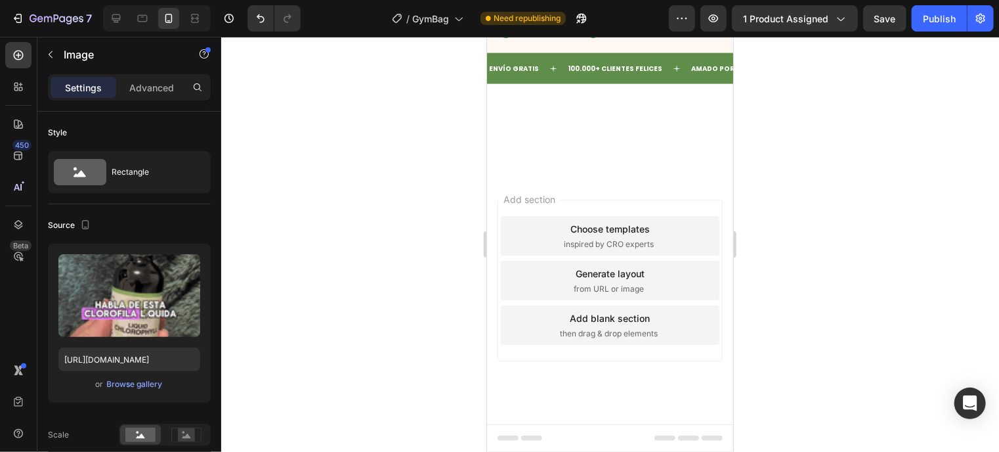
scroll to position [3625, 0]
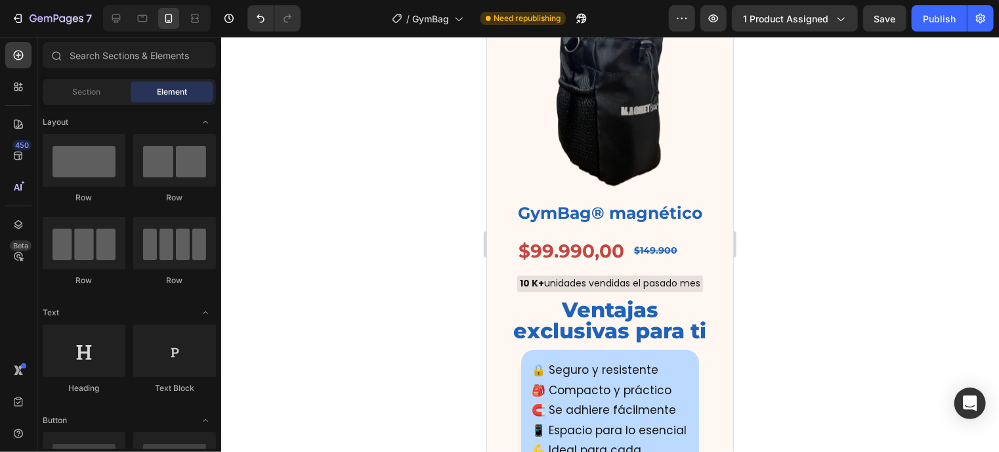
scroll to position [1227, 0]
click at [513, 162] on img at bounding box center [609, 72] width 246 height 246
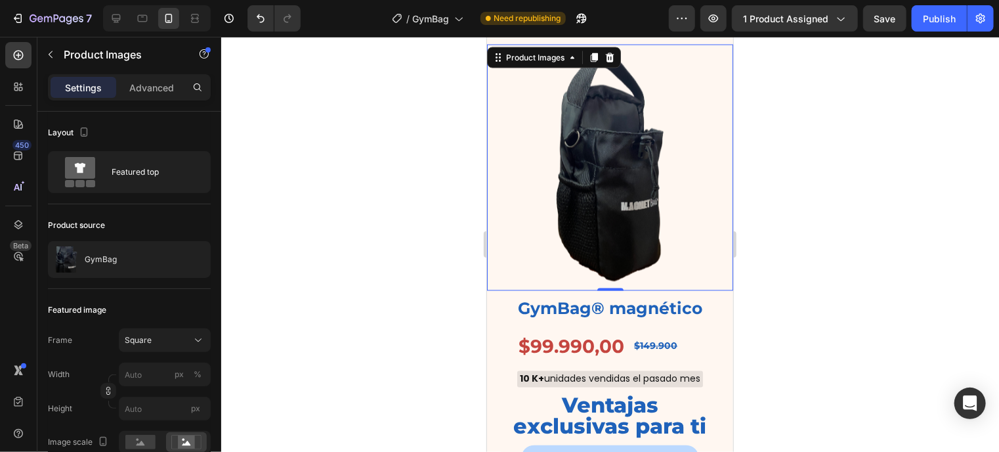
scroll to position [1090, 0]
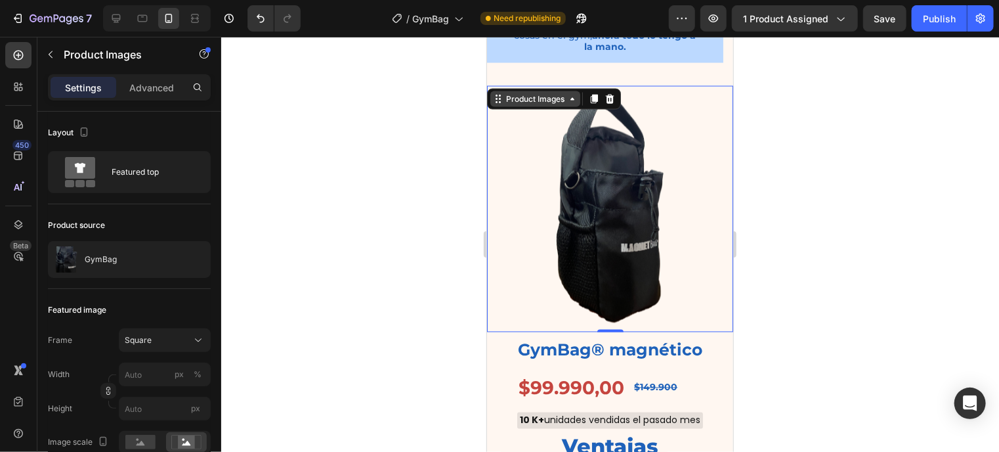
click at [532, 93] on div "Product Images" at bounding box center [535, 99] width 64 height 12
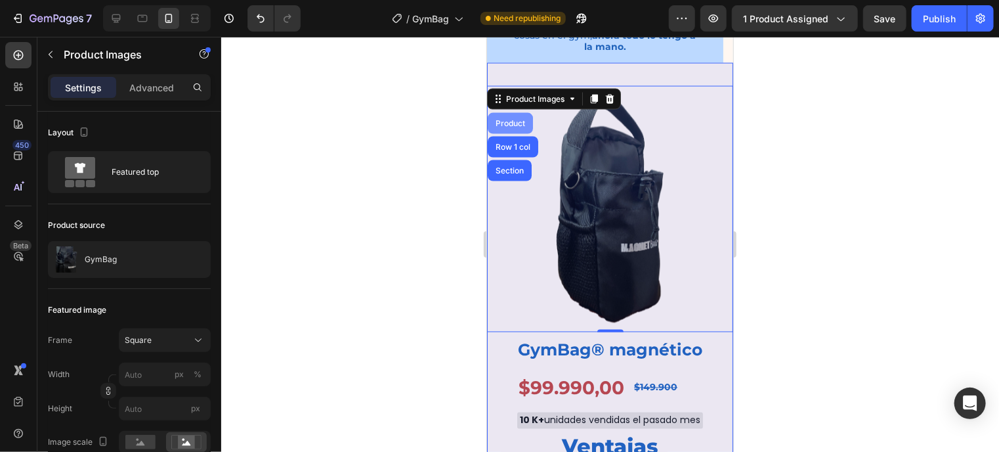
click at [516, 112] on div "Product" at bounding box center [509, 122] width 45 height 21
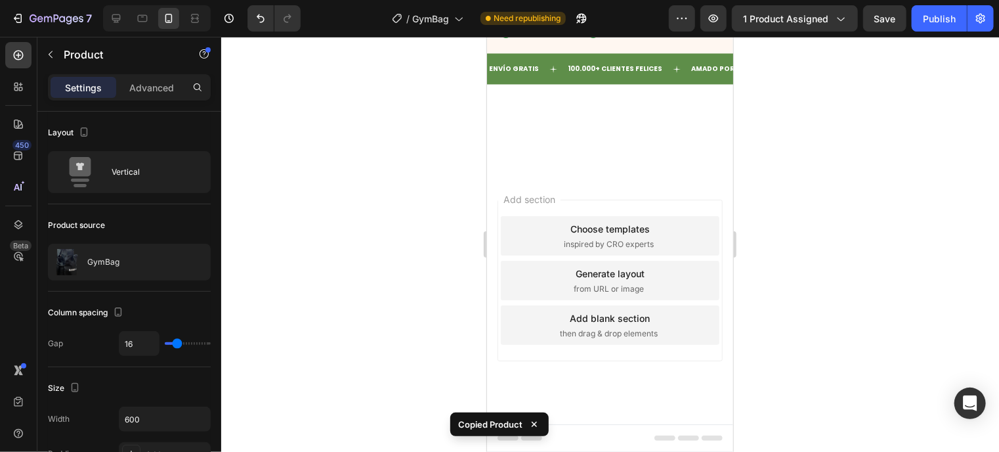
scroll to position [3932, 0]
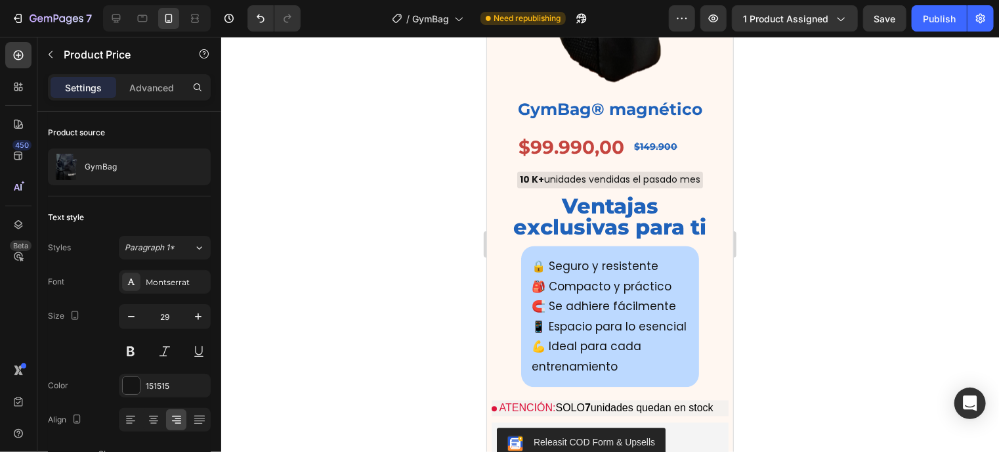
scroll to position [1328, 0]
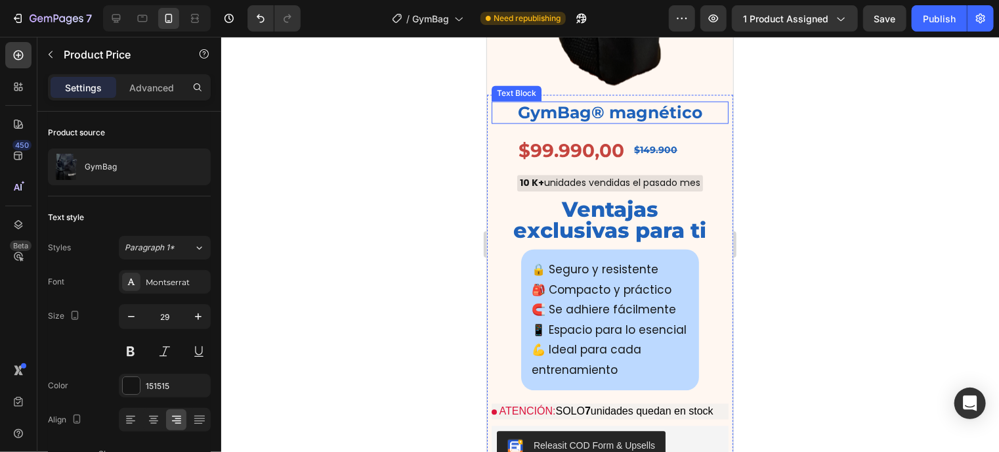
click at [710, 102] on p "GymBag® magnético" at bounding box center [609, 112] width 234 height 20
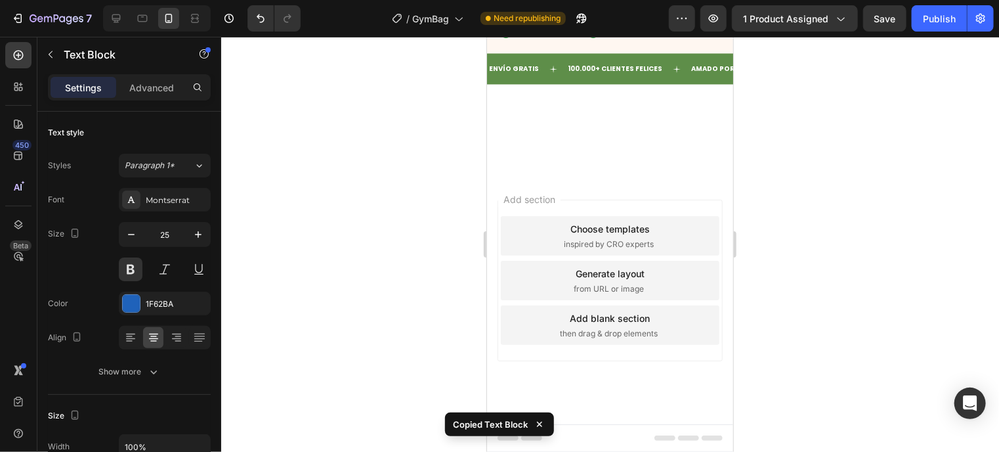
scroll to position [3869, 0]
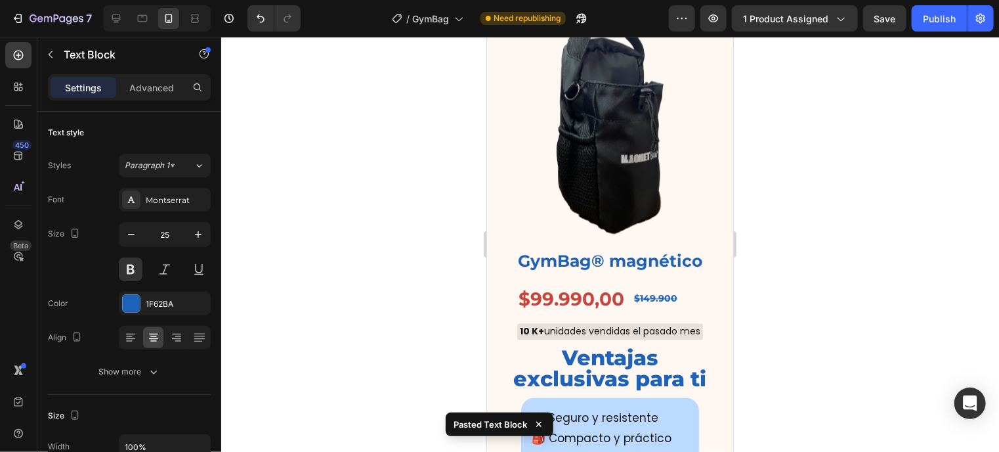
scroll to position [1179, 0]
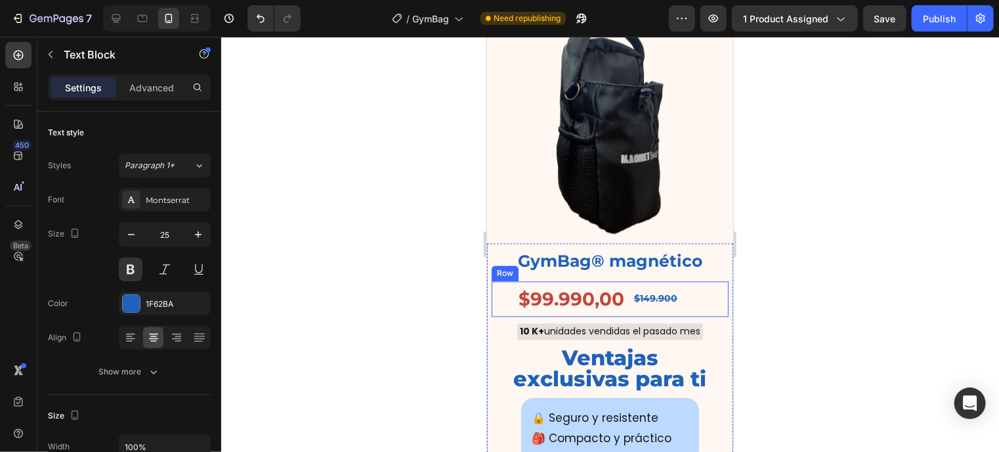
click at [702, 281] on div "$149.900 Text Block" at bounding box center [680, 298] width 96 height 35
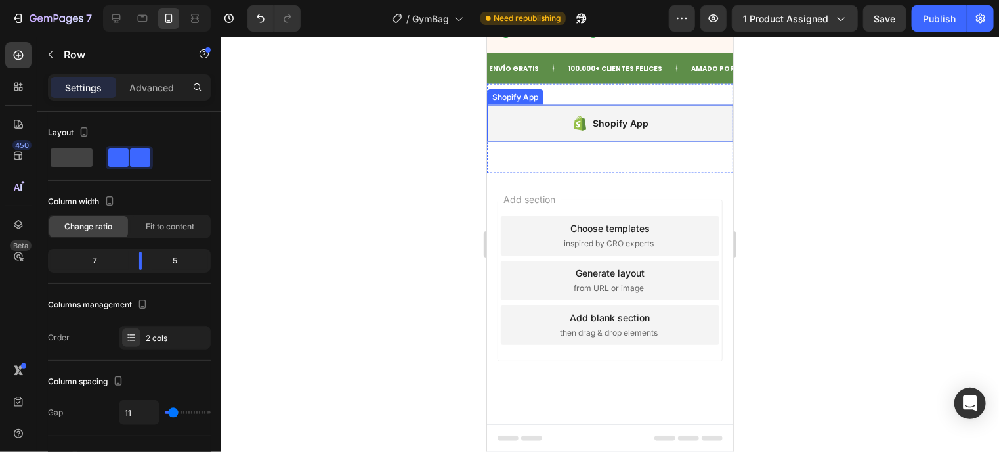
scroll to position [3733, 0]
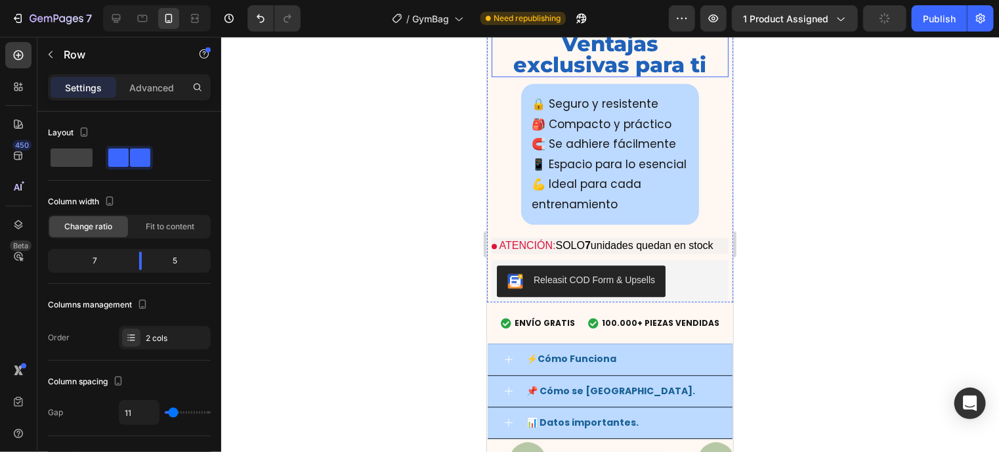
scroll to position [1502, 0]
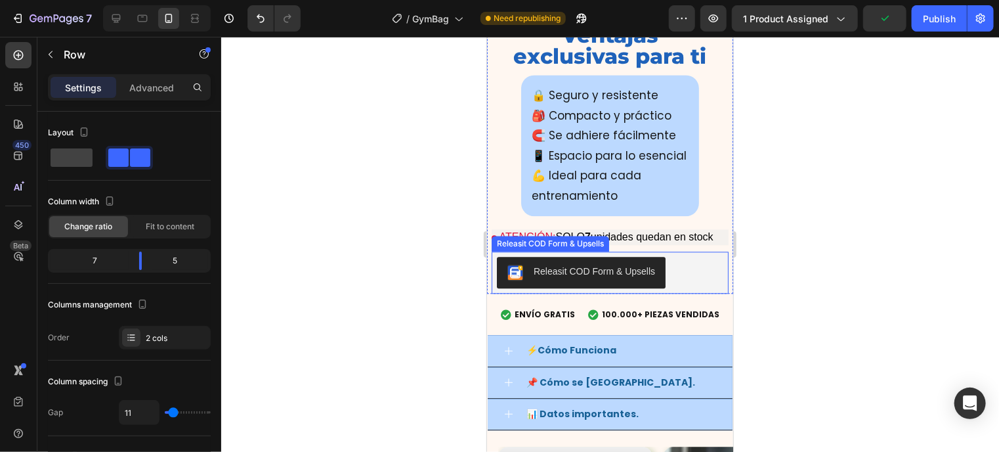
click at [705, 273] on div "Releasit COD Form & Upsells" at bounding box center [609, 272] width 226 height 32
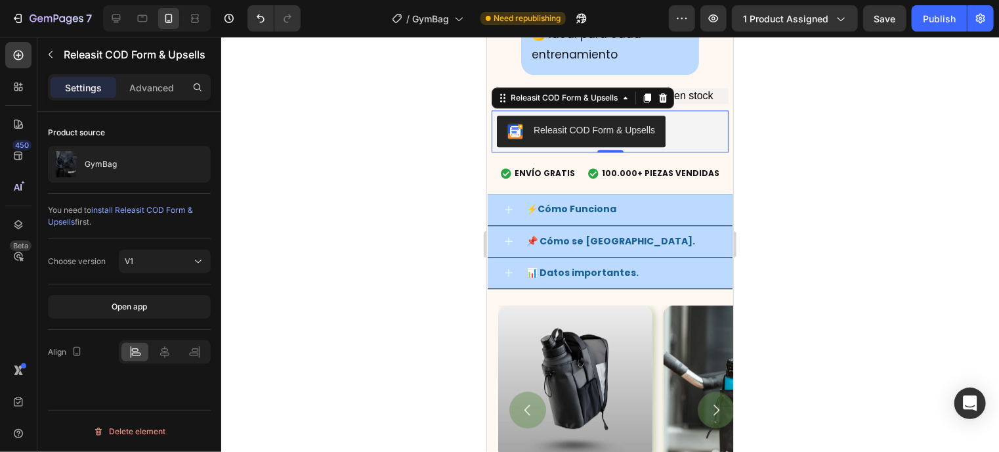
scroll to position [1643, 0]
click at [505, 190] on div "Accordion" at bounding box center [511, 185] width 44 height 12
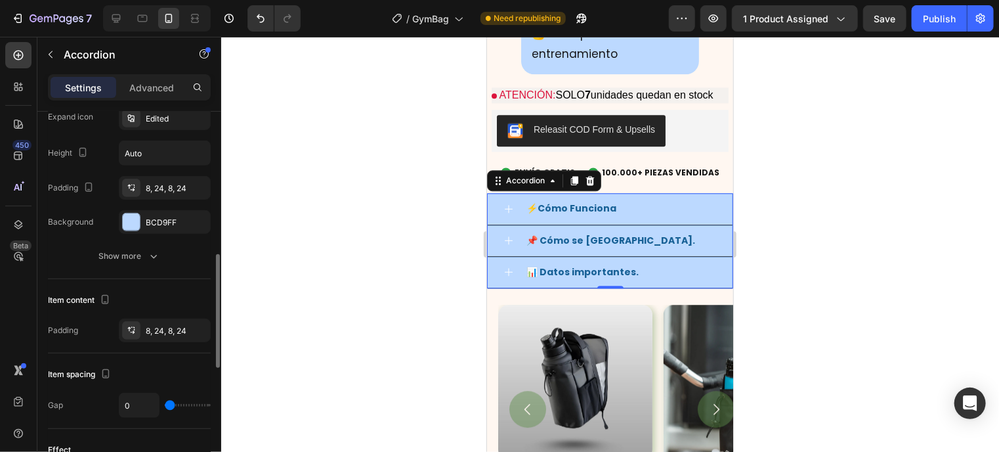
scroll to position [389, 0]
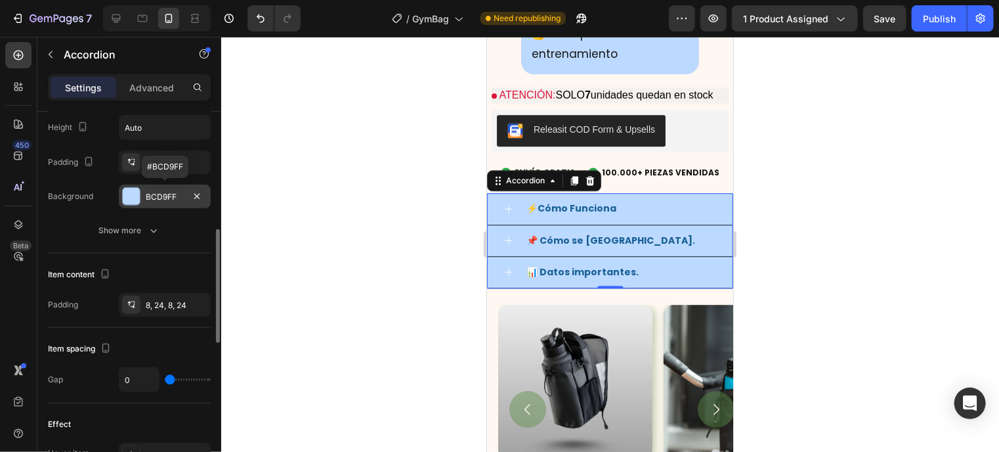
click at [136, 197] on div at bounding box center [131, 196] width 17 height 17
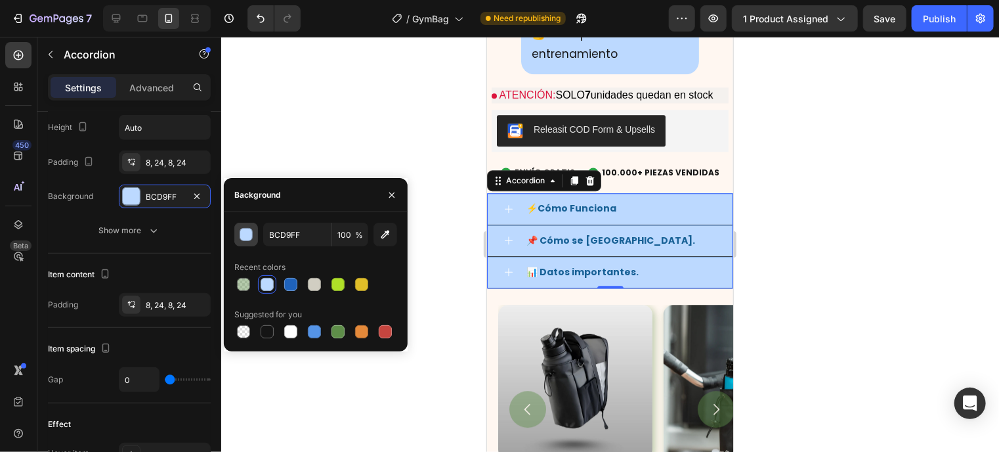
click at [249, 236] on div "button" at bounding box center [246, 234] width 13 height 13
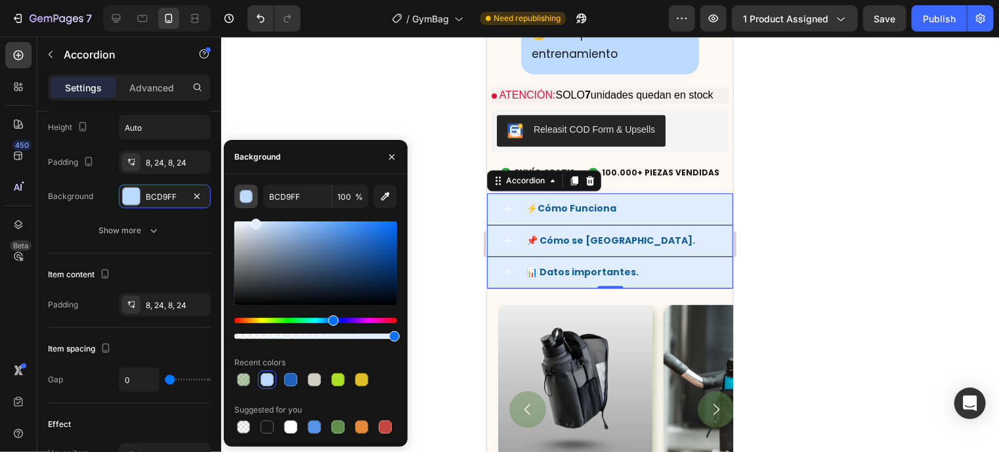
drag, startPoint x: 282, startPoint y: 228, endPoint x: 254, endPoint y: 200, distance: 39.4
click at [254, 200] on div "BCD9FF 100 % Recent colors Suggested for you" at bounding box center [315, 309] width 163 height 251
type input "E0EDFF"
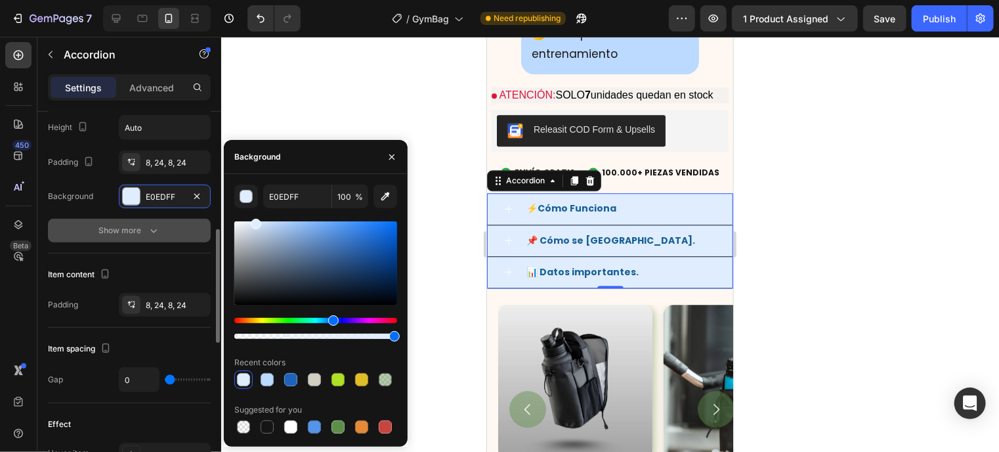
click at [108, 228] on div "Show more" at bounding box center [129, 230] width 61 height 13
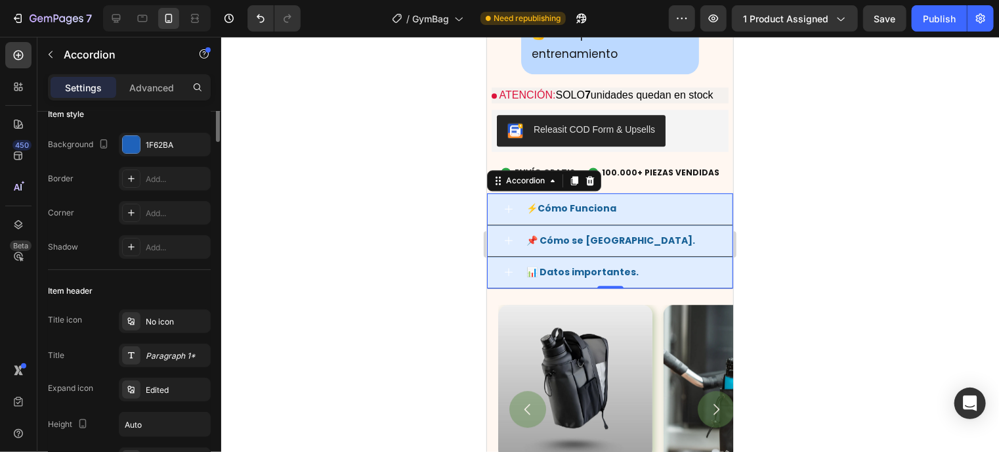
scroll to position [0, 0]
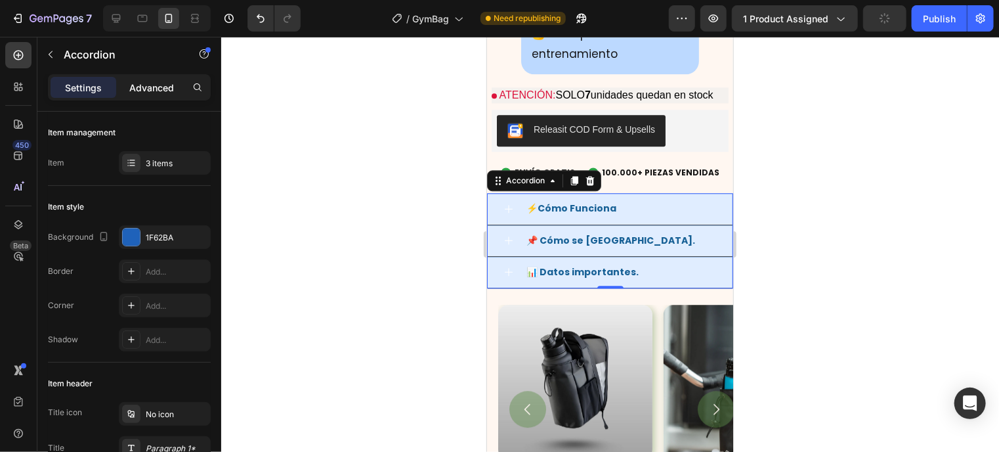
click at [152, 81] on p "Advanced" at bounding box center [151, 88] width 45 height 14
type input "100%"
type input "100"
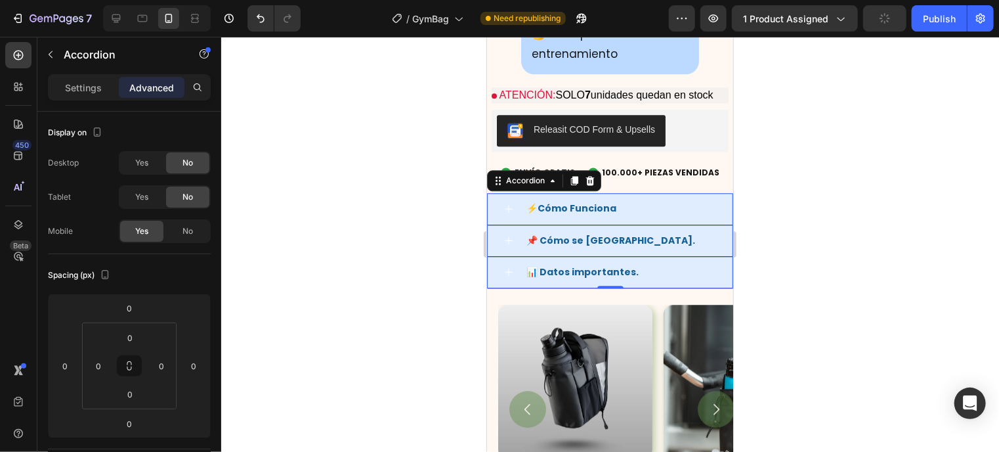
click at [152, 81] on p "Advanced" at bounding box center [151, 88] width 45 height 14
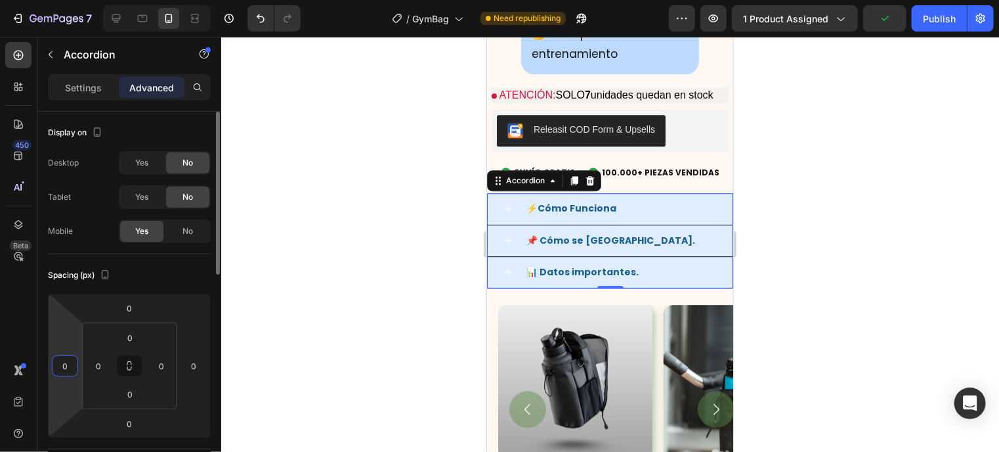
click at [68, 359] on input "0" at bounding box center [65, 366] width 20 height 20
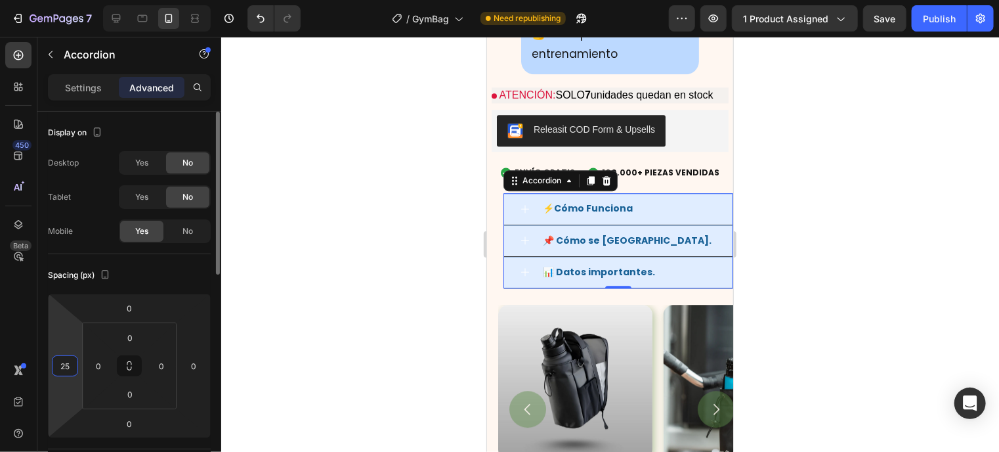
type input "25"
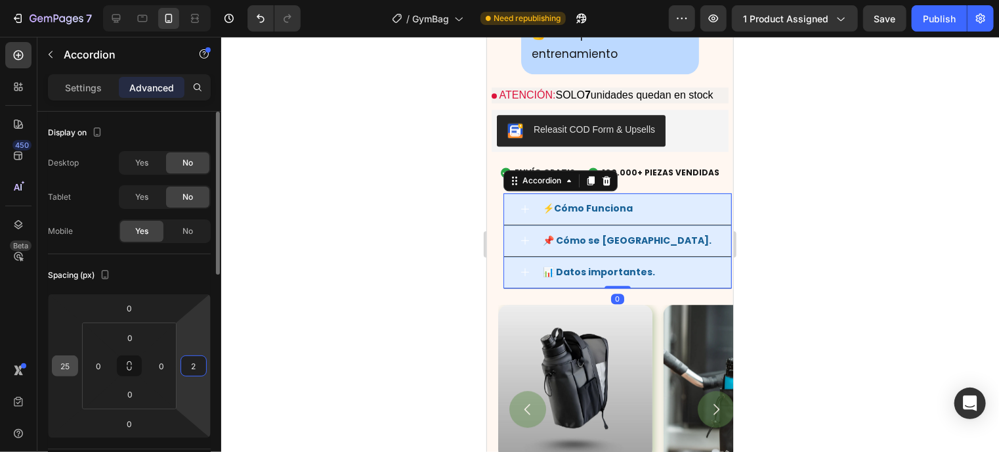
type input "25"
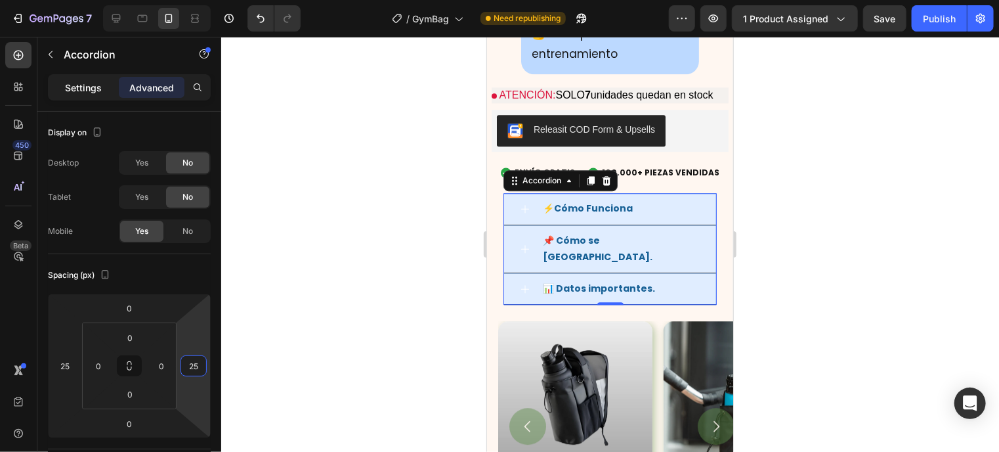
click at [82, 92] on p "Settings" at bounding box center [83, 88] width 37 height 14
type input "0"
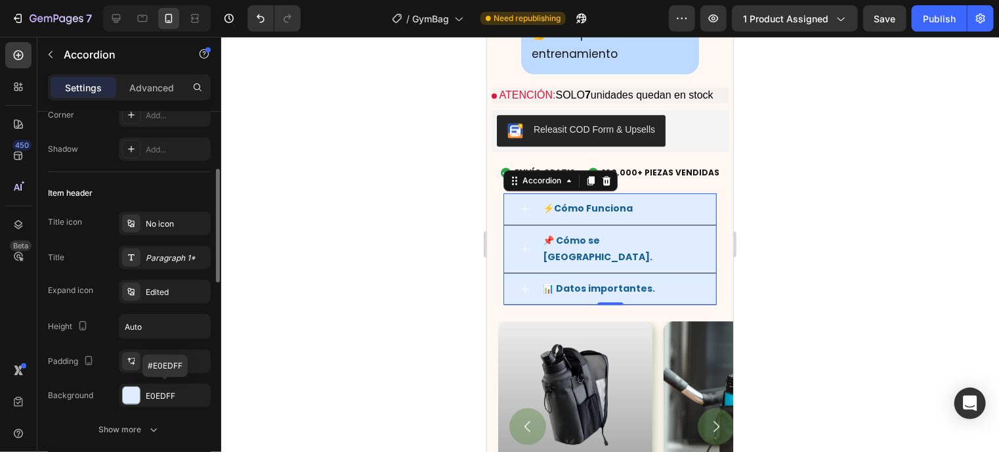
scroll to position [221, 0]
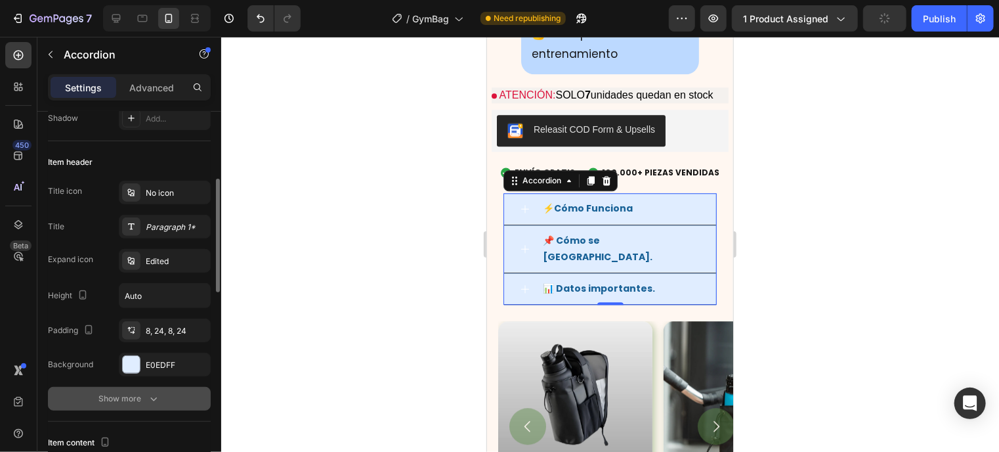
click at [156, 397] on icon "button" at bounding box center [153, 399] width 7 height 4
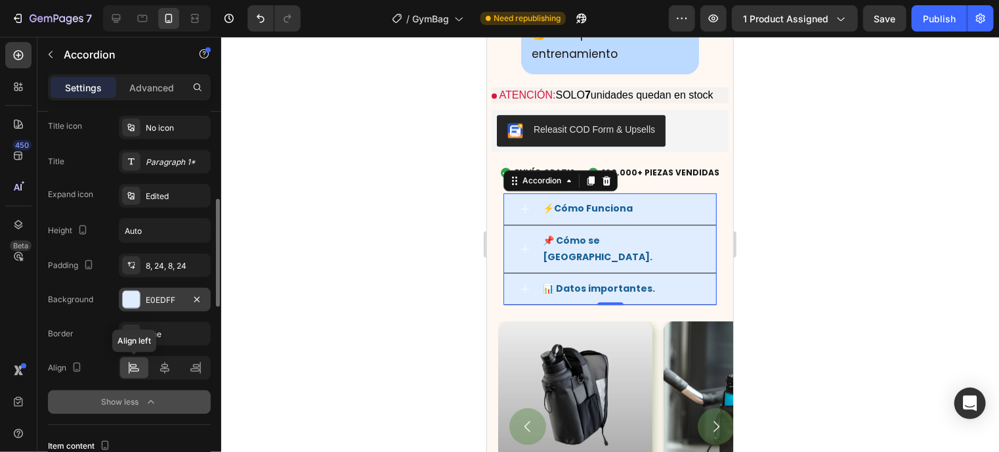
scroll to position [291, 0]
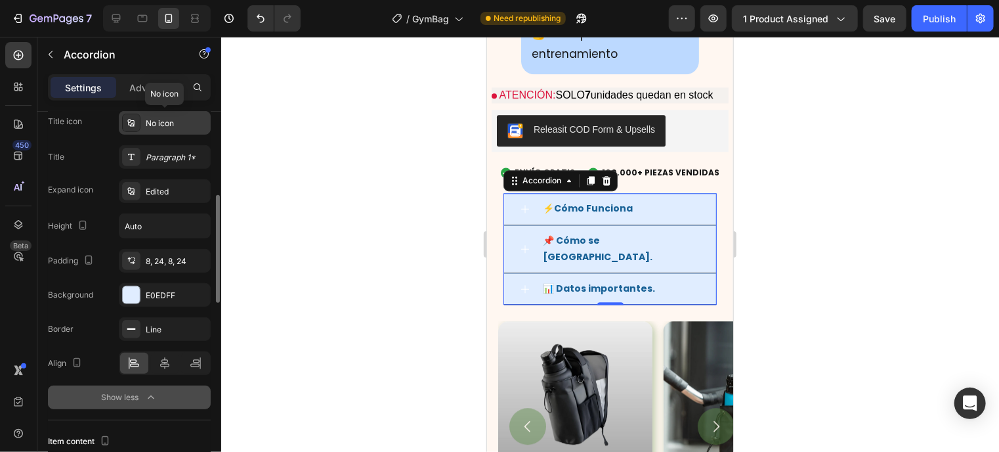
click at [163, 133] on div "No icon" at bounding box center [165, 123] width 92 height 24
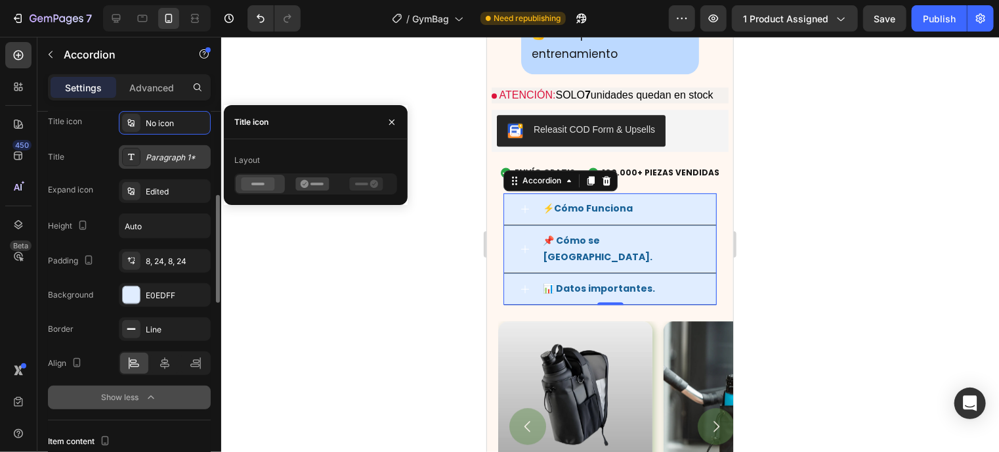
click at [178, 165] on div "Paragraph 1*" at bounding box center [165, 157] width 92 height 24
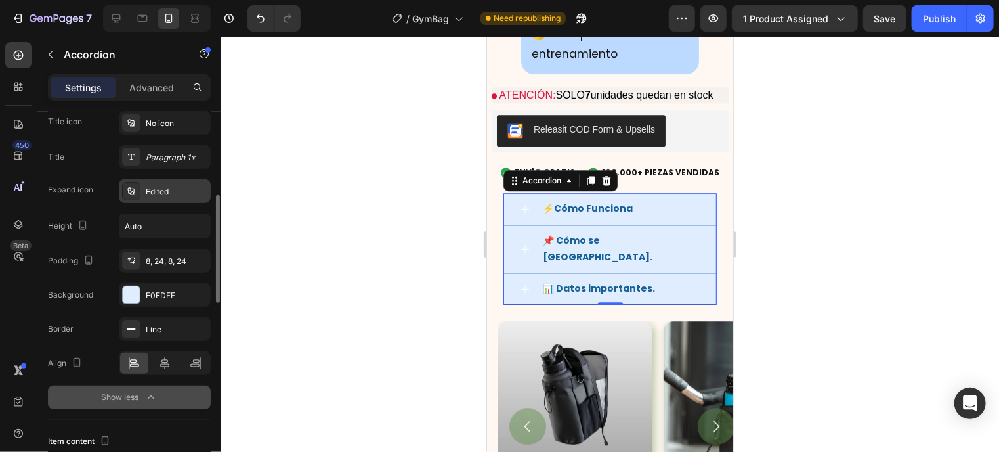
click at [174, 186] on div "Edited" at bounding box center [177, 192] width 62 height 12
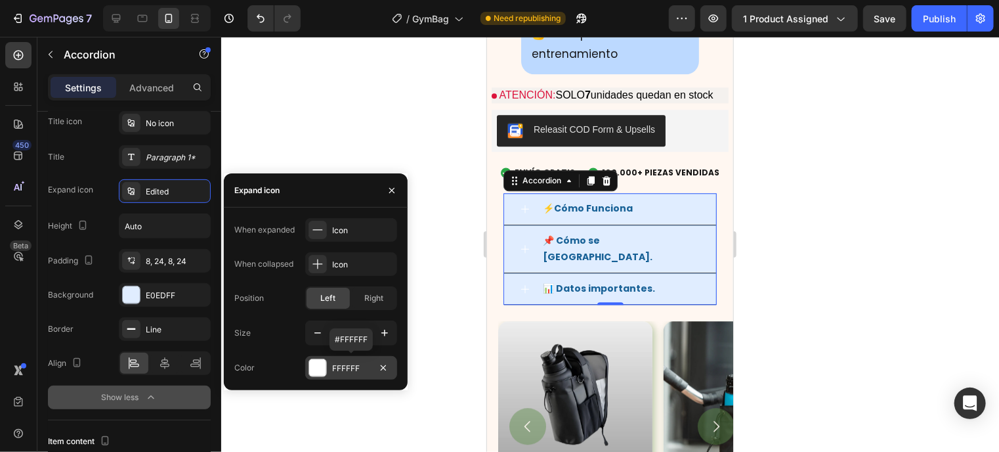
click at [322, 366] on div at bounding box center [317, 367] width 17 height 17
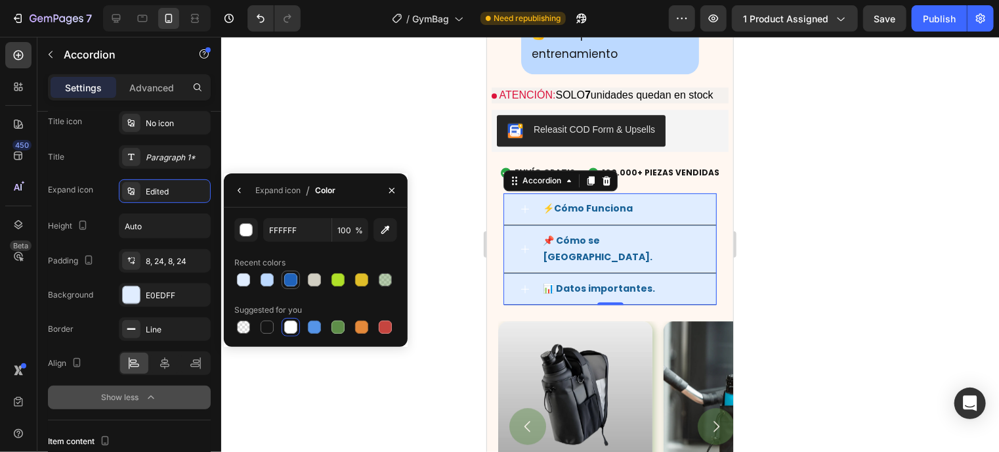
click at [295, 285] on div at bounding box center [290, 279] width 13 height 13
type input "1F62BA"
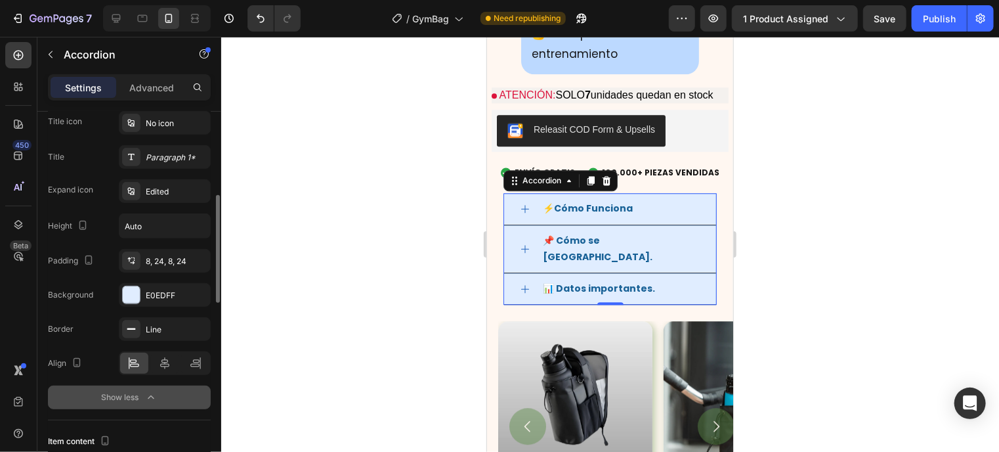
click at [106, 240] on div "Title icon No icon Title Paragraph 1* Expand icon Edited Height Auto Padding 8,…" at bounding box center [129, 209] width 163 height 196
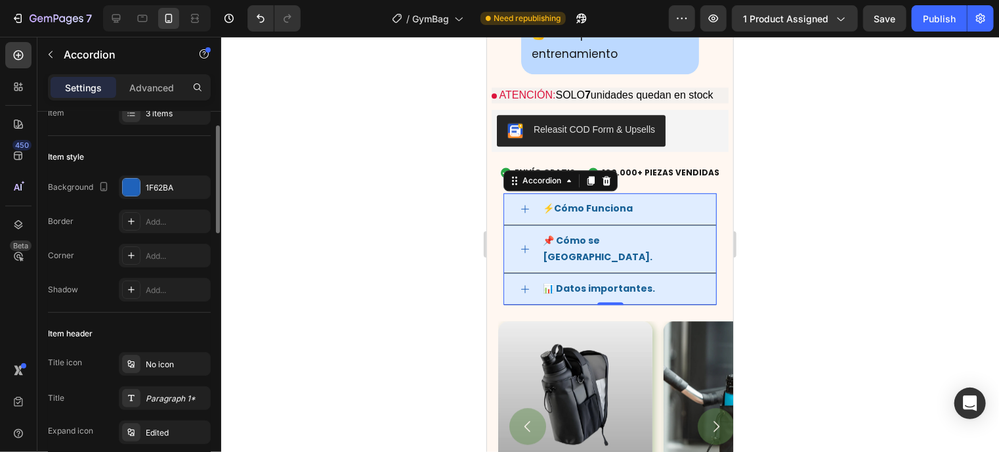
scroll to position [50, 0]
click at [161, 255] on div "Add..." at bounding box center [177, 256] width 62 height 12
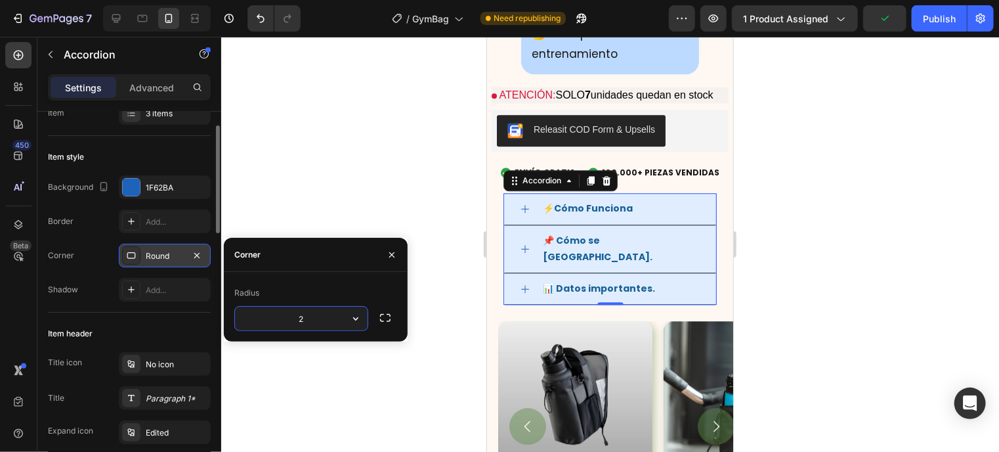
type input "20"
click at [152, 154] on div "Item style" at bounding box center [129, 156] width 163 height 21
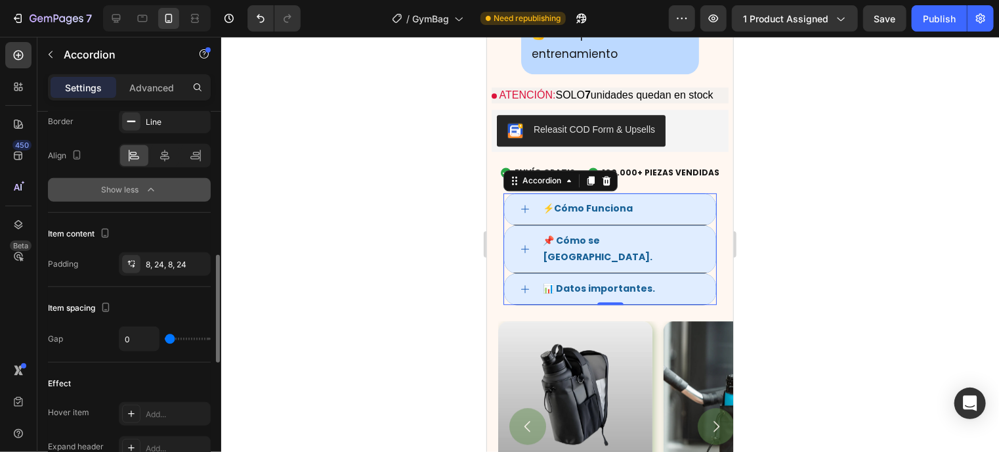
scroll to position [530, 0]
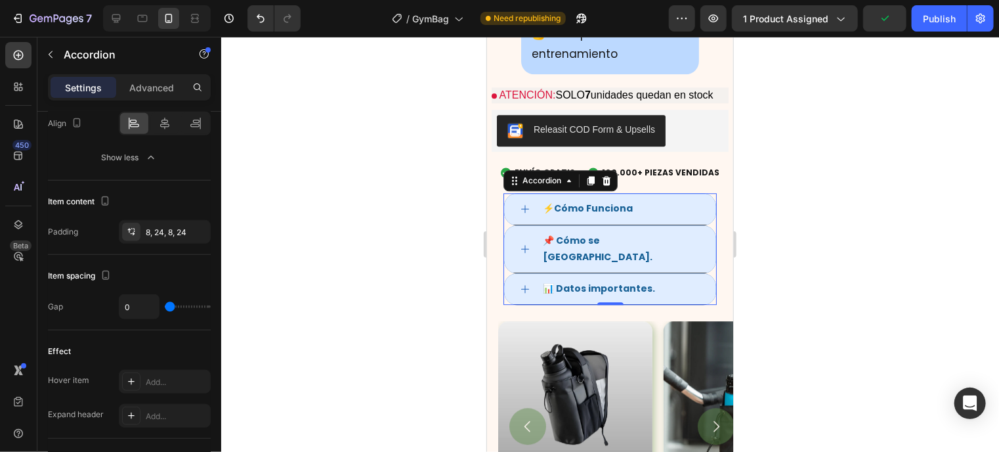
click at [173, 298] on div "0" at bounding box center [165, 306] width 92 height 25
type input "15"
type input "21"
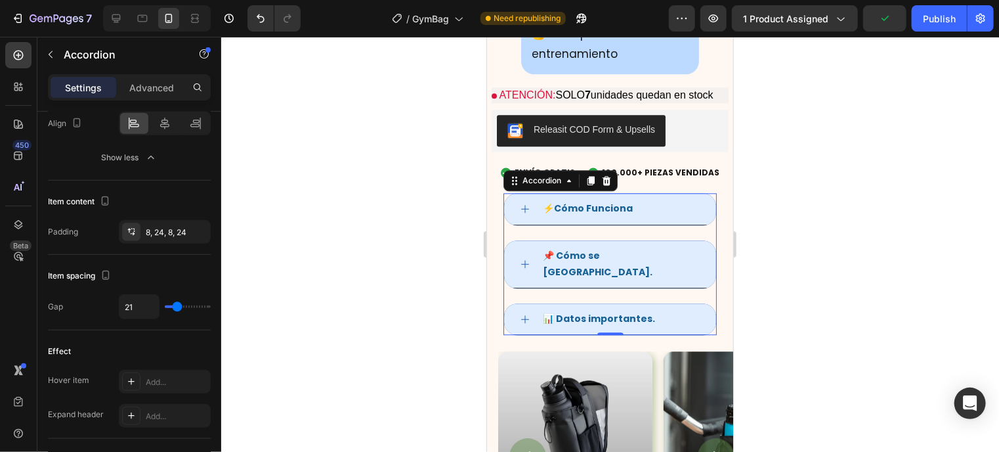
type input "23"
type input "21"
type input "15"
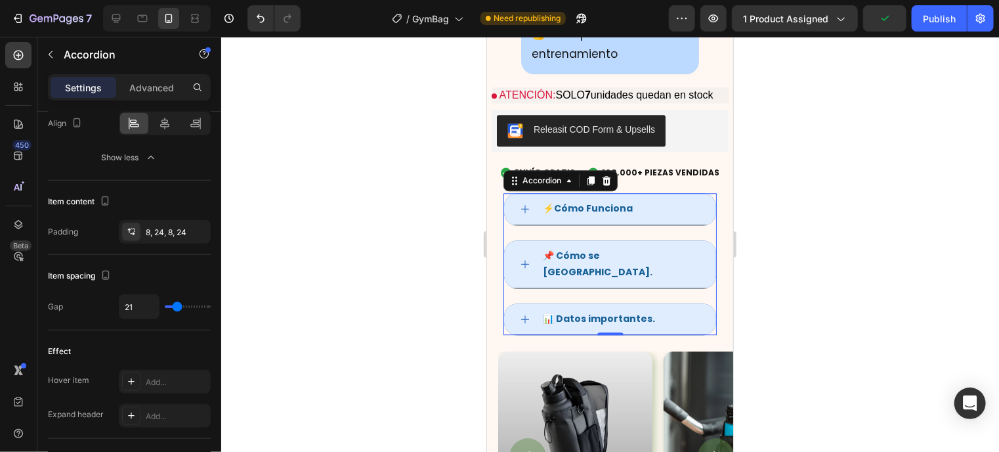
type input "15"
type input "11"
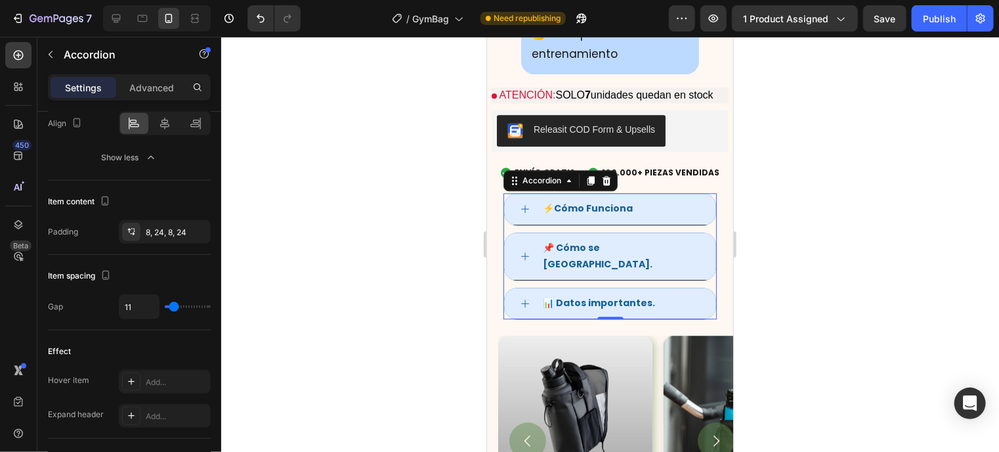
type input "11"
click at [173, 307] on input "range" at bounding box center [188, 306] width 46 height 3
click at [155, 350] on div "Effect" at bounding box center [129, 351] width 163 height 21
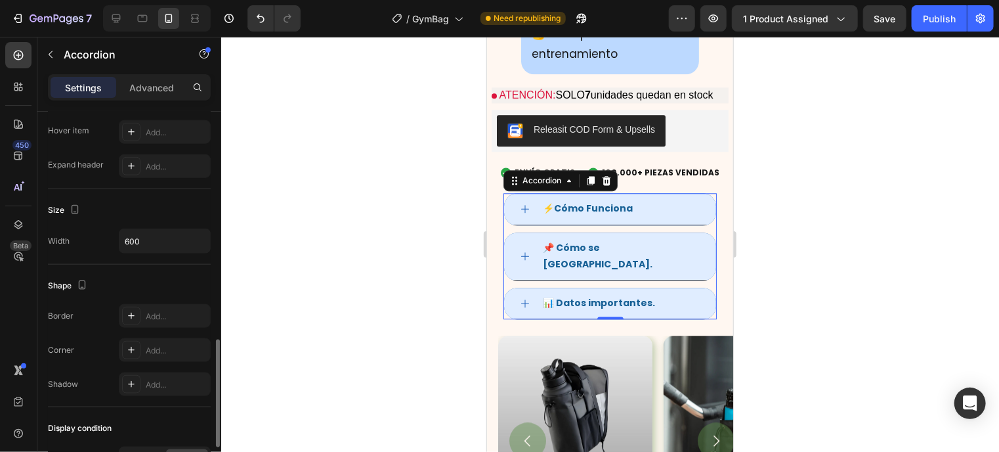
scroll to position [790, 0]
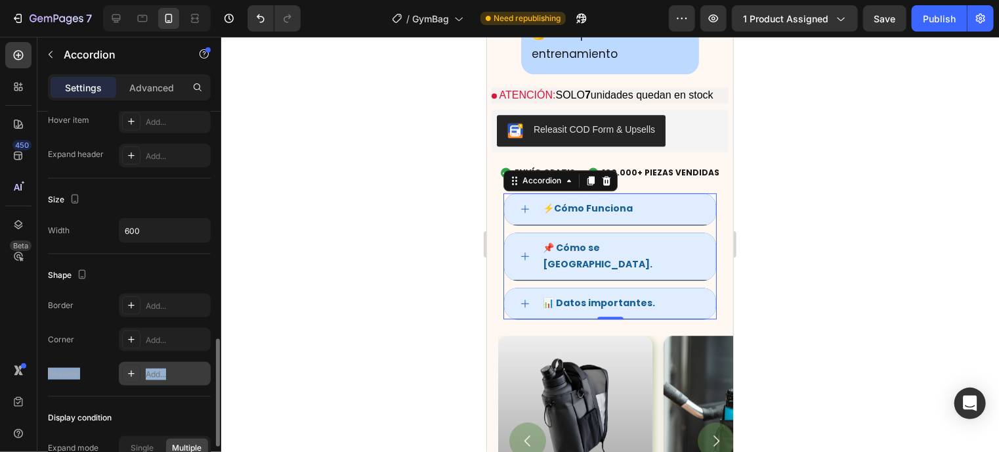
drag, startPoint x: 155, startPoint y: 350, endPoint x: 169, endPoint y: 360, distance: 16.9
click at [169, 360] on div "Border Add... Corner Add... Shadow Add..." at bounding box center [129, 339] width 163 height 92
click at [169, 362] on div "Add..." at bounding box center [165, 374] width 92 height 24
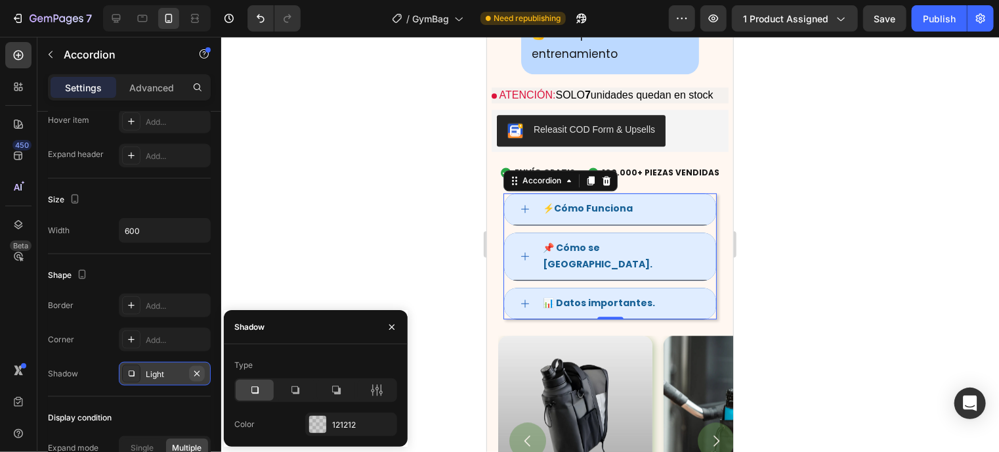
click at [196, 369] on icon "button" at bounding box center [197, 373] width 11 height 11
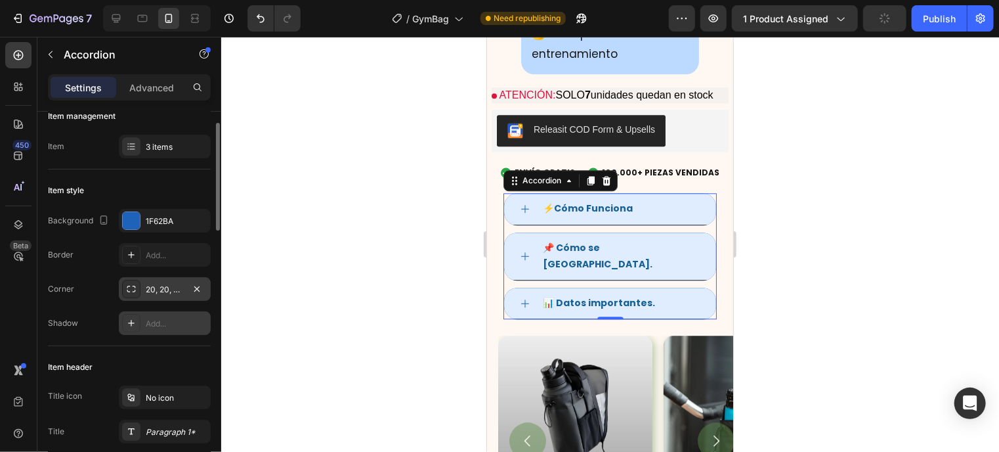
scroll to position [22, 0]
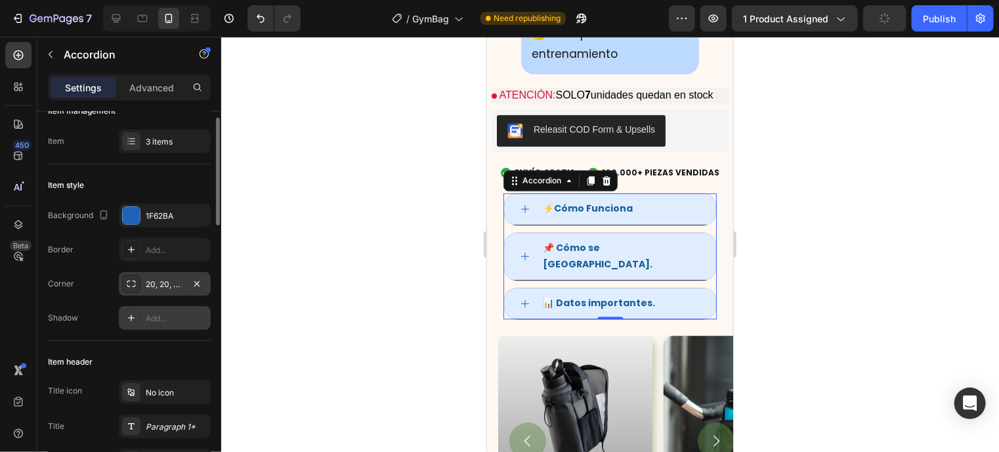
click at [167, 322] on div "Add..." at bounding box center [177, 318] width 62 height 12
click at [135, 249] on icon at bounding box center [131, 249] width 11 height 11
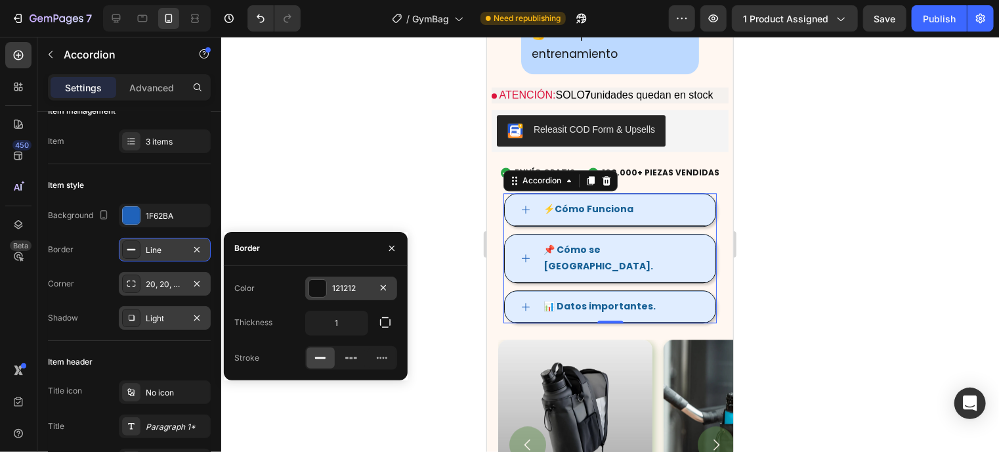
click at [314, 282] on div at bounding box center [317, 288] width 17 height 17
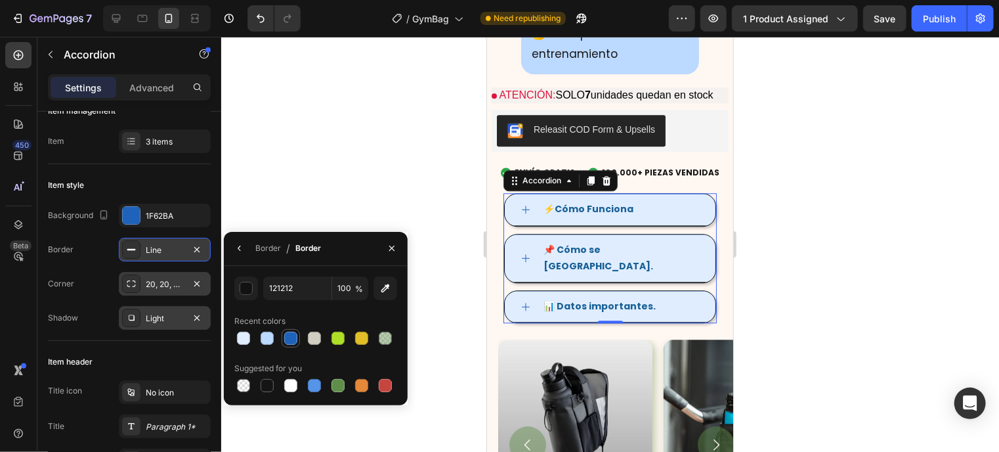
click at [289, 332] on div at bounding box center [290, 337] width 13 height 13
type input "1F62BA"
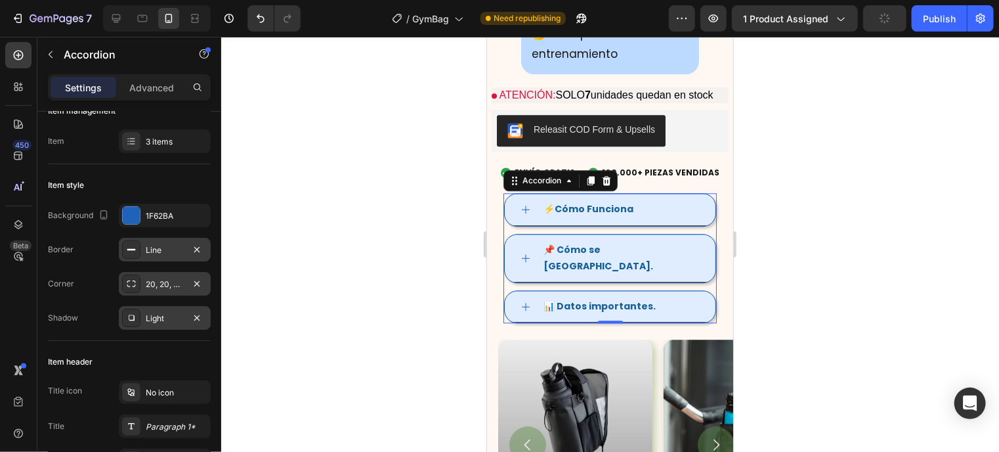
click at [93, 267] on div "Background 1F62BA Border Line Corner 20, 20, 20, 20 Shadow Light" at bounding box center [129, 266] width 163 height 126
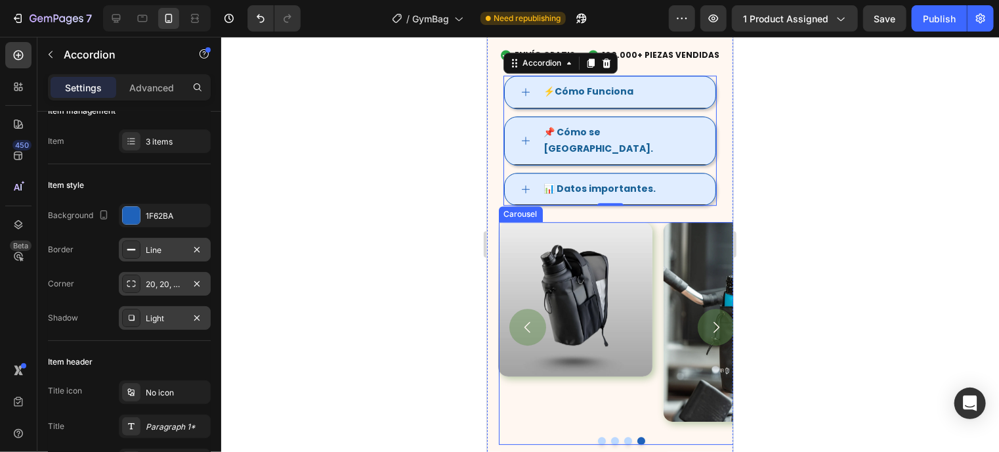
click at [518, 387] on div "Image" at bounding box center [574, 325] width 154 height 209
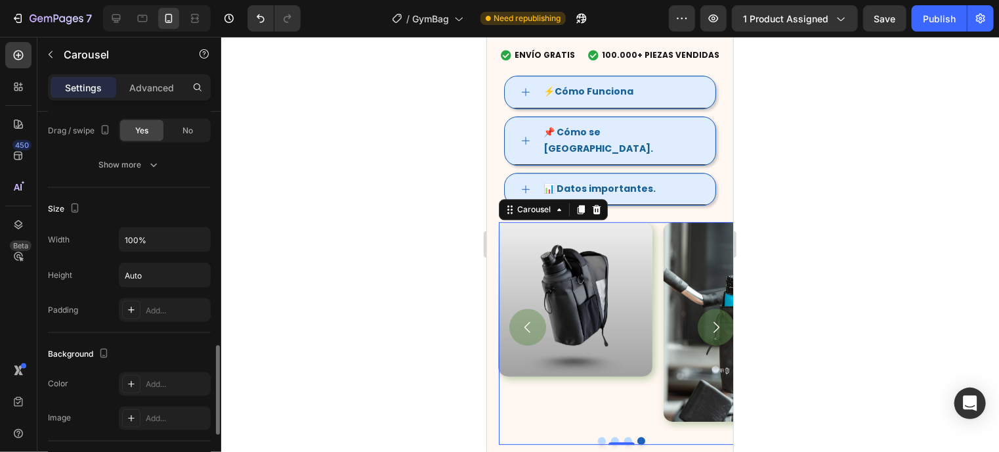
scroll to position [984, 0]
click at [140, 154] on button "Show more" at bounding box center [129, 166] width 163 height 24
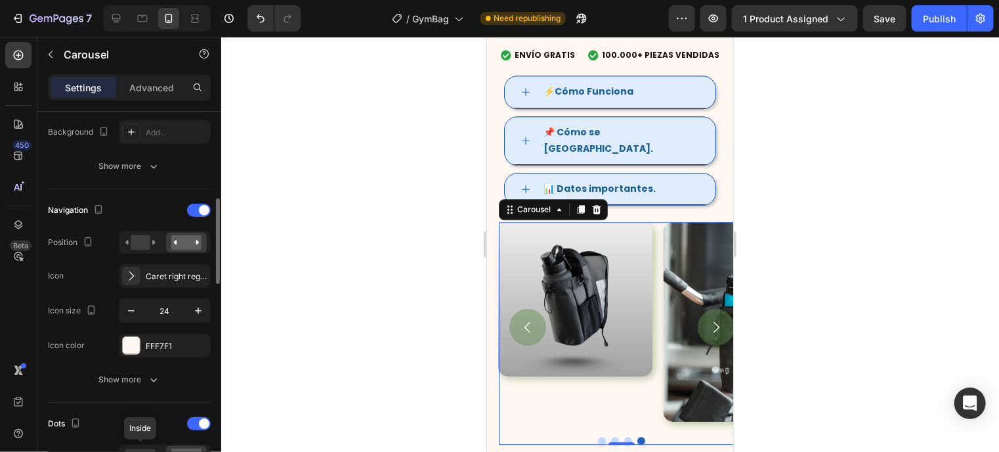
scroll to position [381, 0]
click at [131, 389] on button "Show more" at bounding box center [129, 380] width 163 height 24
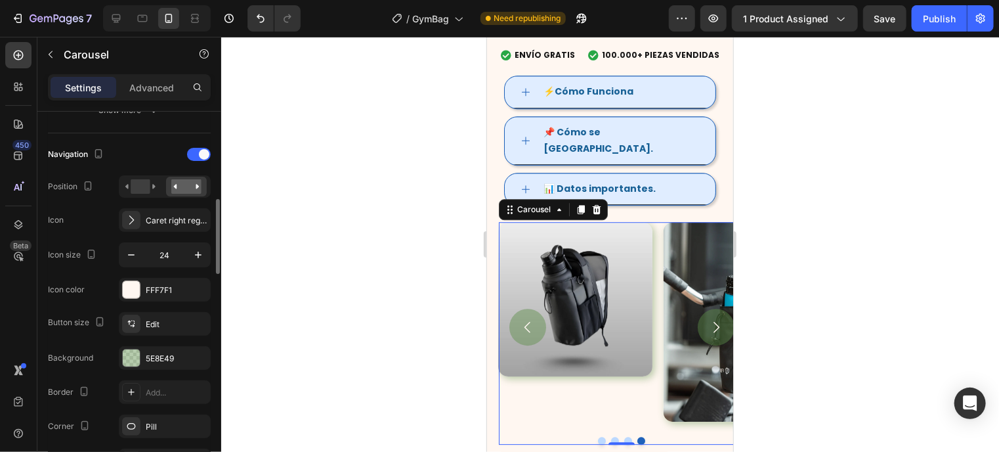
scroll to position [440, 0]
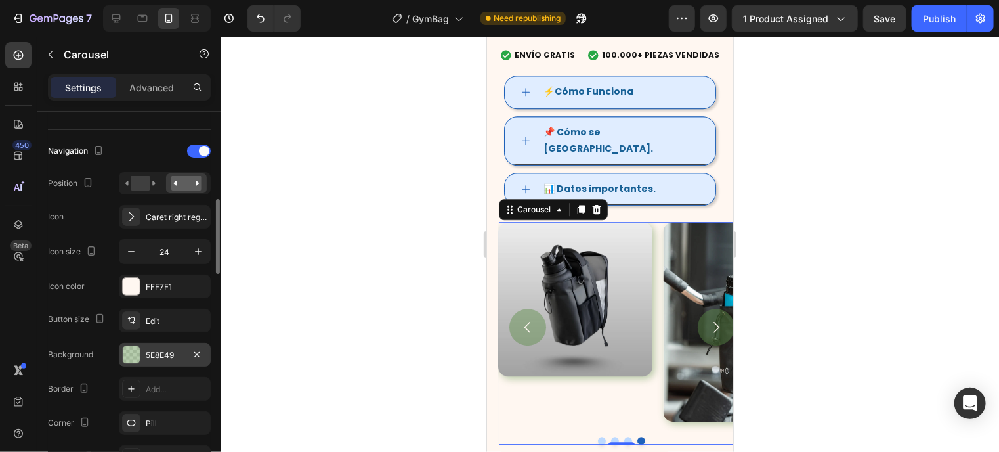
click at [133, 353] on div at bounding box center [131, 354] width 17 height 17
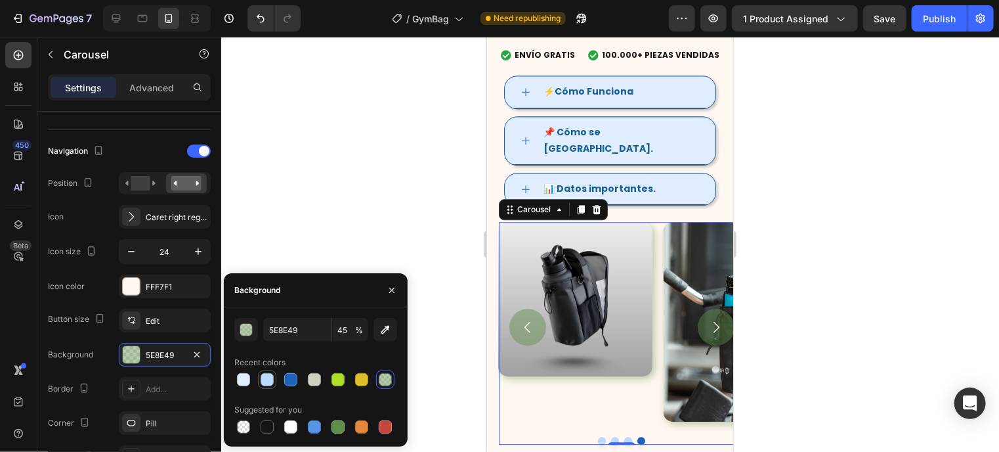
click at [263, 379] on div at bounding box center [267, 379] width 13 height 13
type input "BCD9FF"
type input "100"
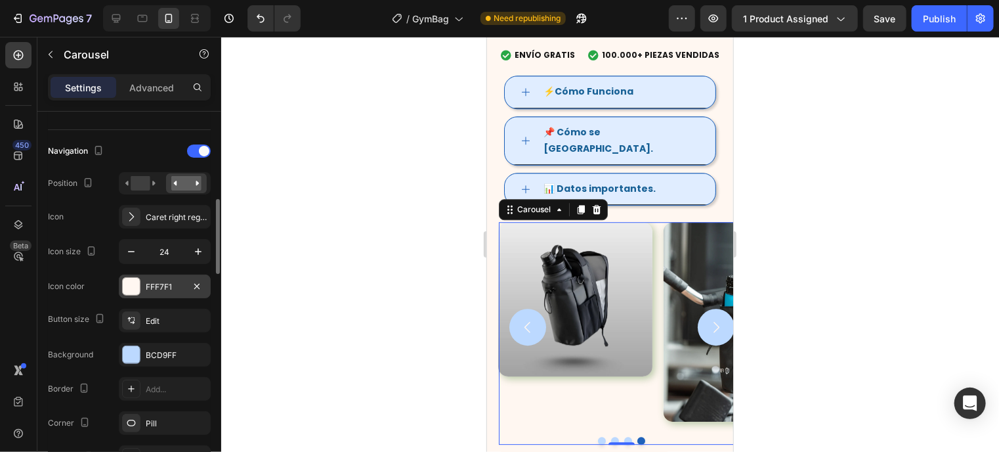
click at [135, 289] on div at bounding box center [131, 286] width 17 height 17
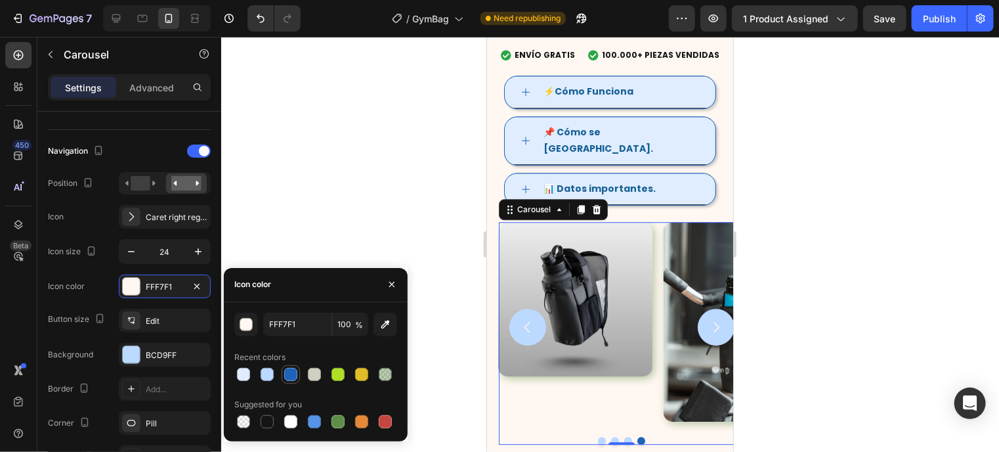
click at [289, 372] on div at bounding box center [290, 374] width 13 height 13
type input "1F62BA"
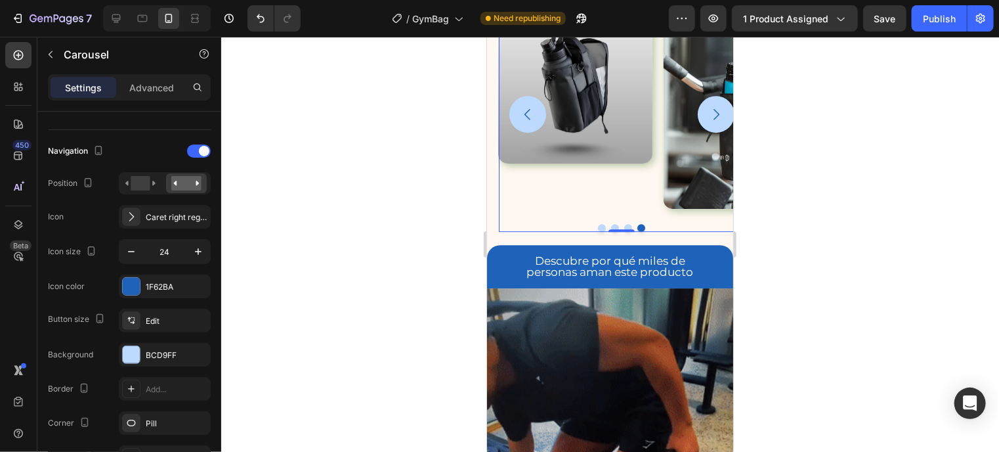
scroll to position [1240, 0]
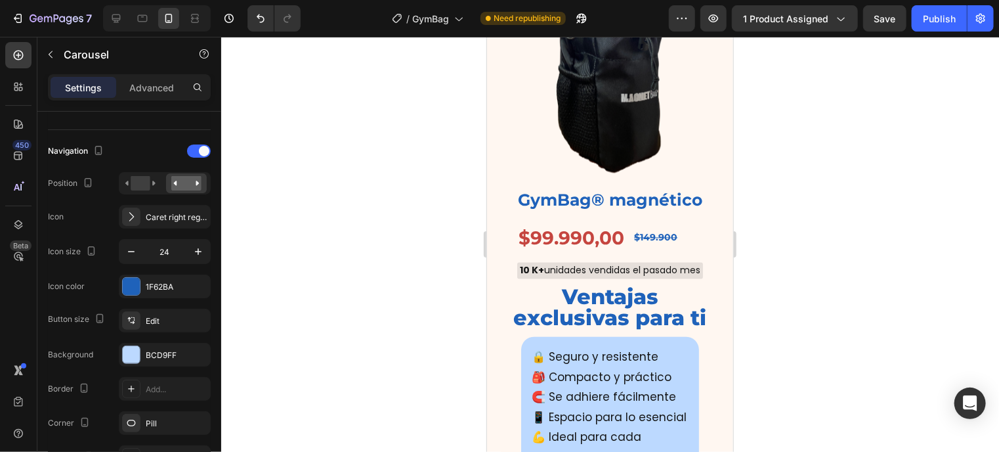
click at [403, 246] on div at bounding box center [610, 244] width 778 height 415
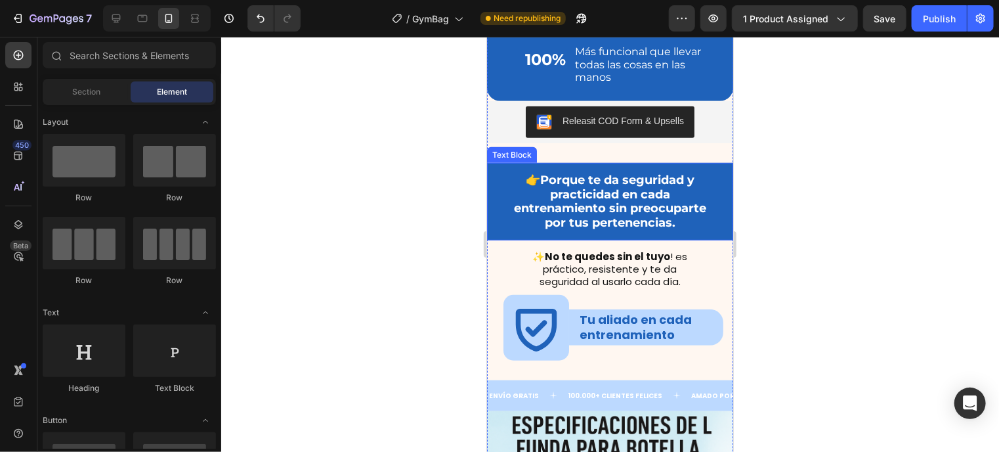
scroll to position [2745, 0]
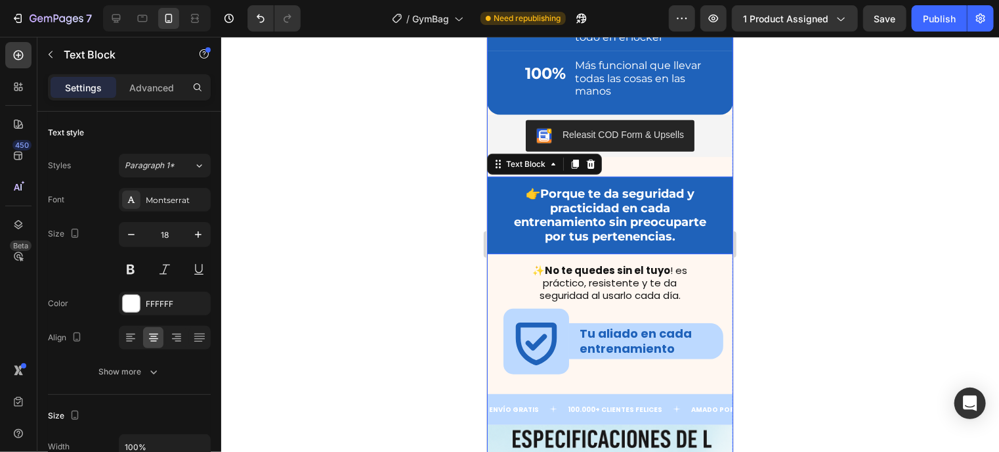
drag, startPoint x: 507, startPoint y: 146, endPoint x: 513, endPoint y: 360, distance: 214.0
click at [513, 360] on div "Envio Gratis y Piezas Vendidas ENVÍO GRATIS 100.000+ PIEZAS VENDIDAS Custom Cod…" at bounding box center [609, 66] width 246 height 2012
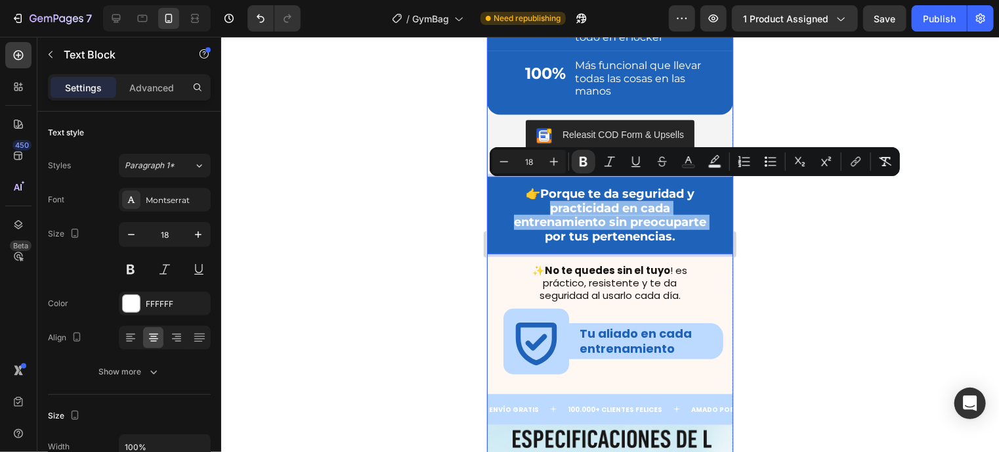
drag, startPoint x: 503, startPoint y: 188, endPoint x: 502, endPoint y: 362, distance: 174.6
click at [700, 266] on div "✨ No te quedes sin el tuyo ! es práctico, resistente y te da seguridad al usarl…" at bounding box center [609, 276] width 201 height 47
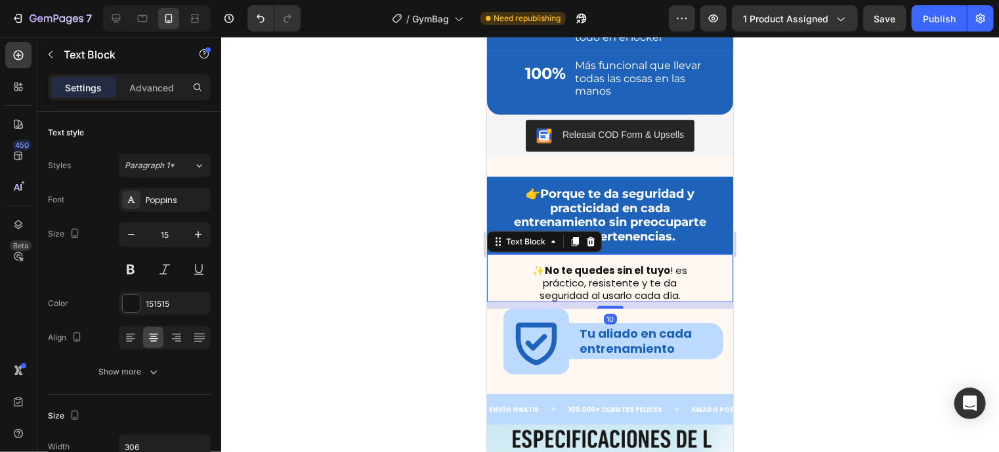
scroll to position [399, 0]
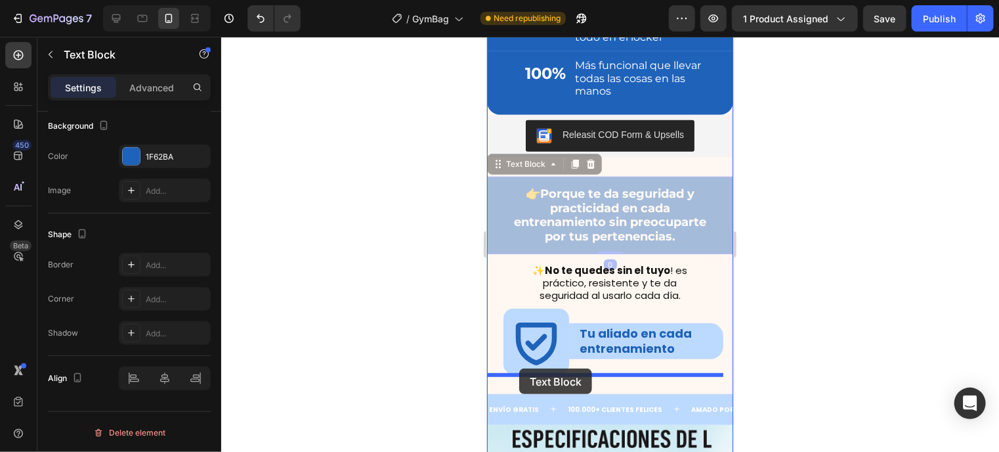
drag, startPoint x: 504, startPoint y: 151, endPoint x: 518, endPoint y: 368, distance: 217.1
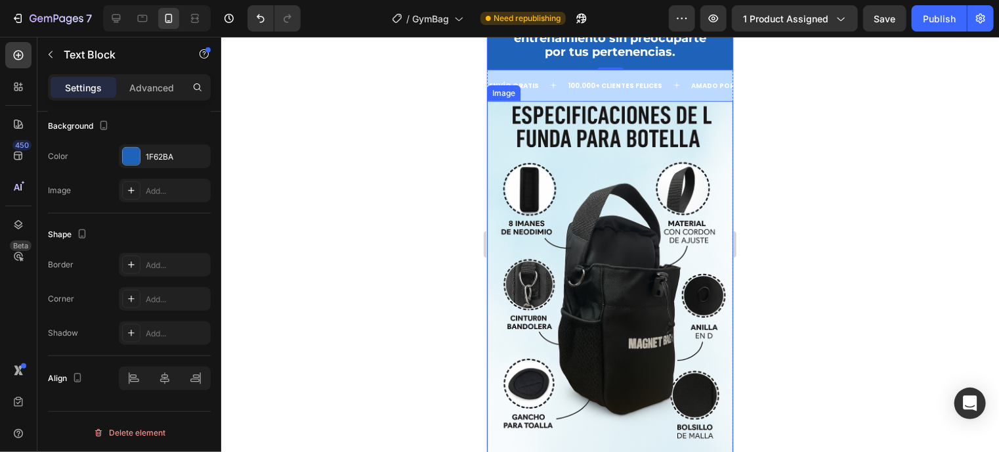
scroll to position [3047, 0]
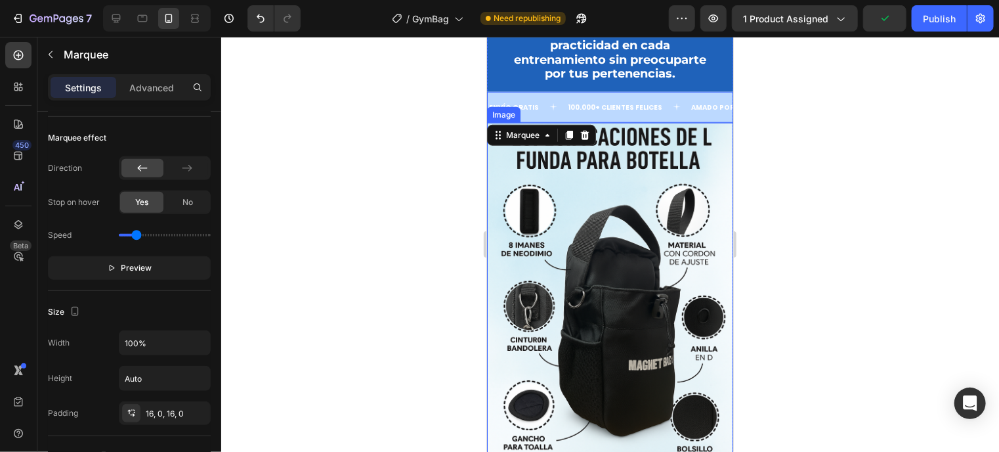
drag, startPoint x: 503, startPoint y: 105, endPoint x: 553, endPoint y: 93, distance: 51.9
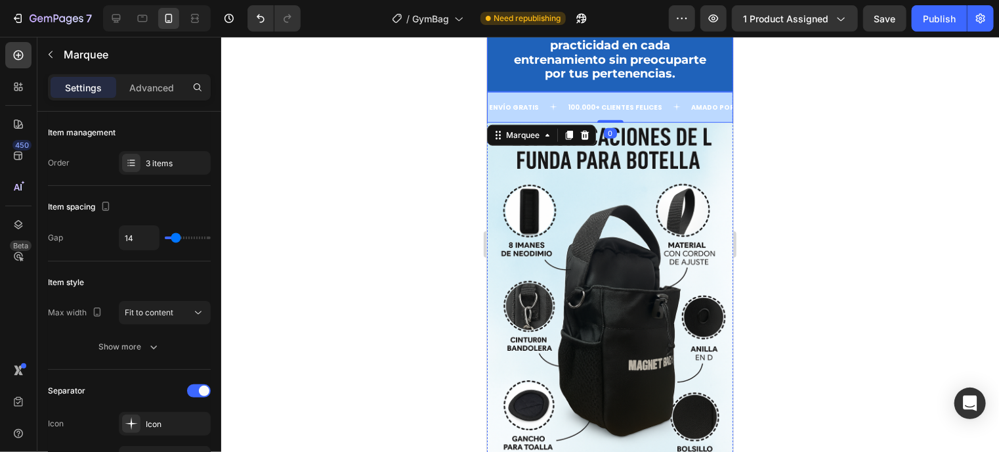
click at [526, 62] on div "👉 Porque te da seguridad y practicidad en cada entrenamiento sin preocuparte po…" at bounding box center [609, 51] width 246 height 77
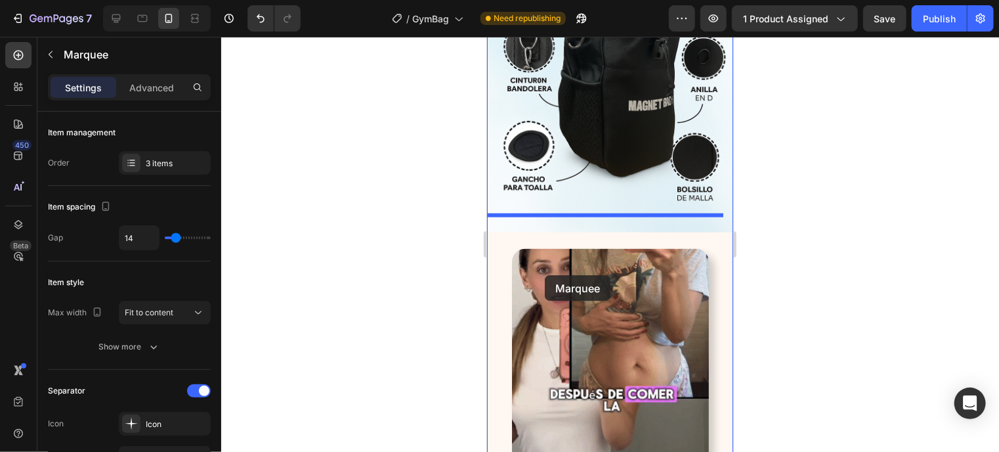
scroll to position [3326, 0]
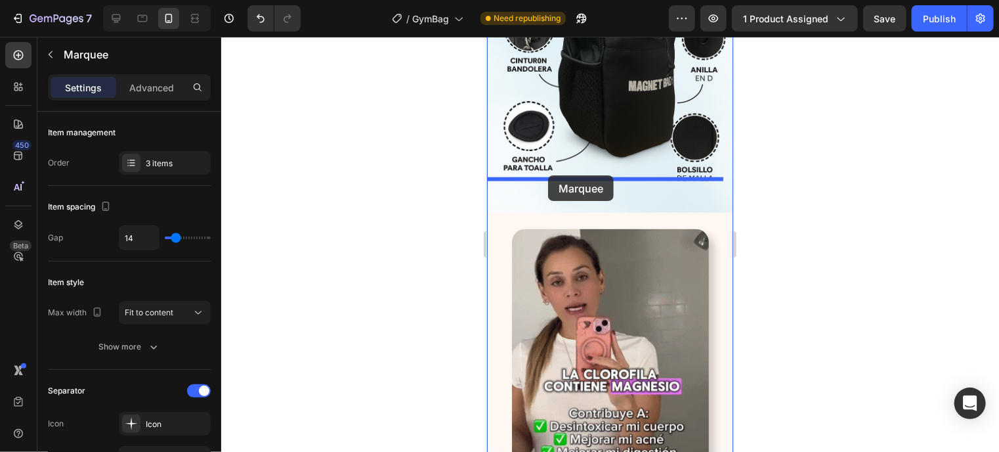
drag, startPoint x: 511, startPoint y: 114, endPoint x: 547, endPoint y: 174, distance: 70.1
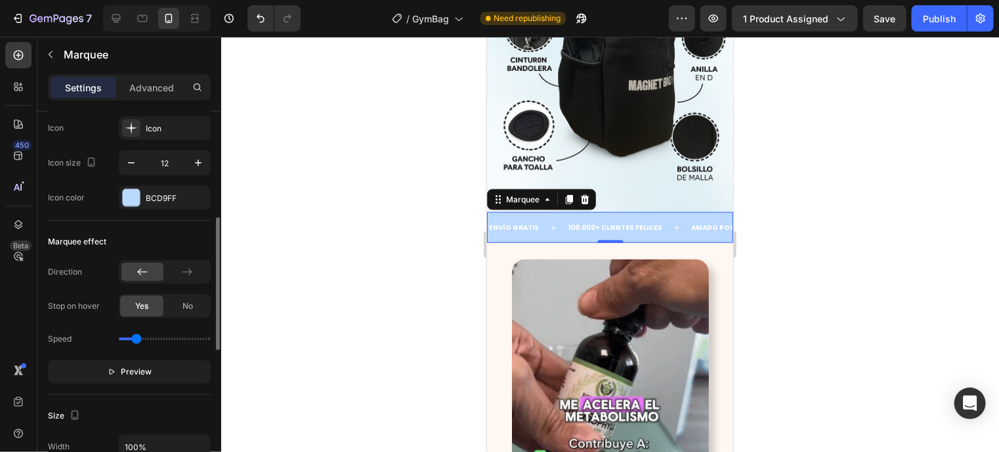
scroll to position [297, 0]
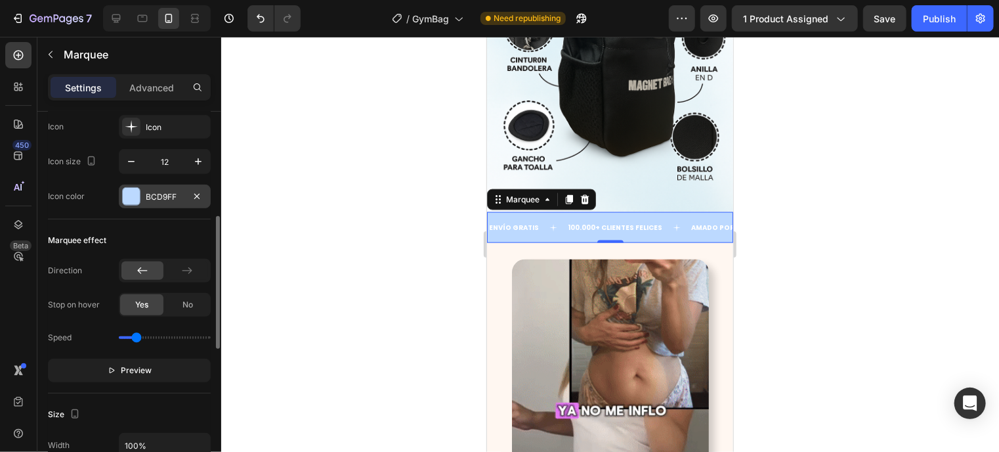
click at [132, 196] on div at bounding box center [131, 196] width 17 height 17
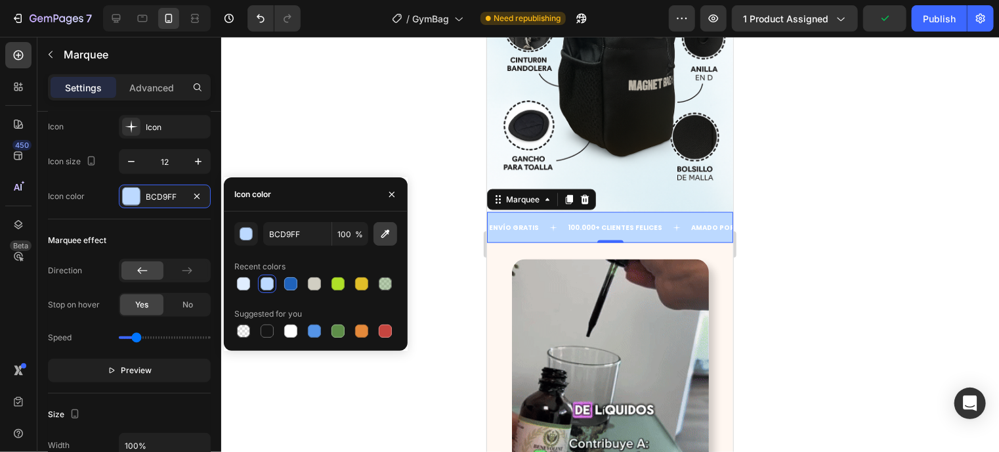
click at [395, 238] on button "button" at bounding box center [385, 234] width 24 height 24
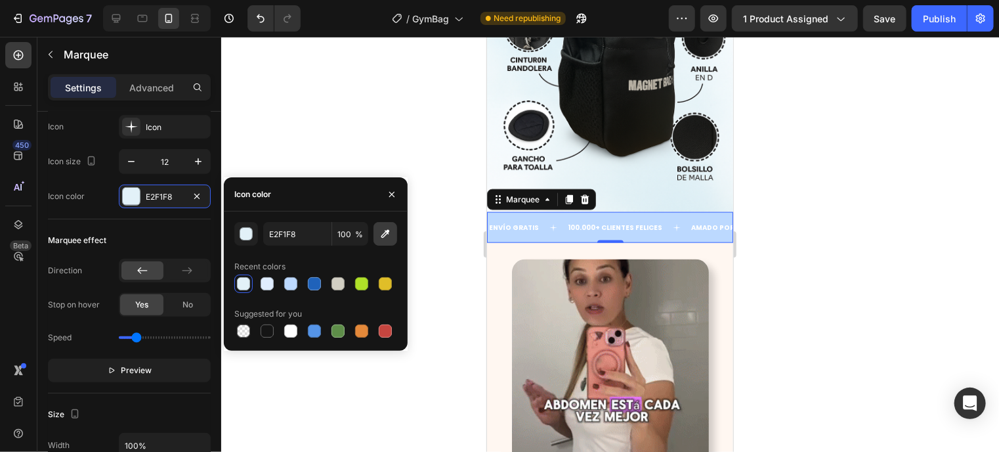
click at [396, 236] on button "button" at bounding box center [385, 234] width 24 height 24
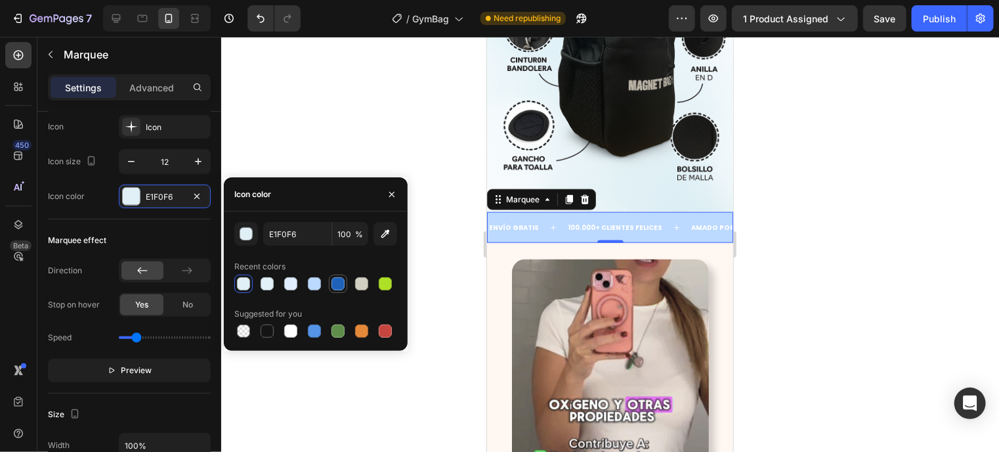
click at [335, 279] on div at bounding box center [337, 283] width 13 height 13
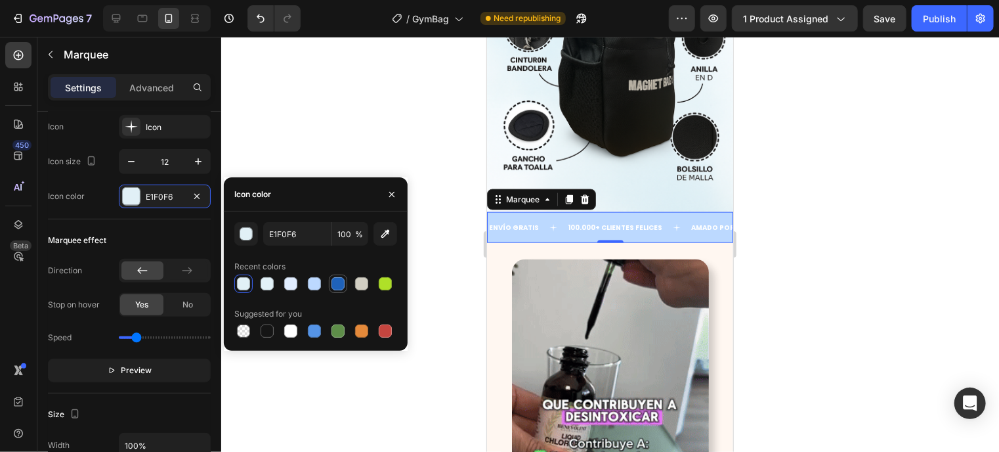
type input "1F62BA"
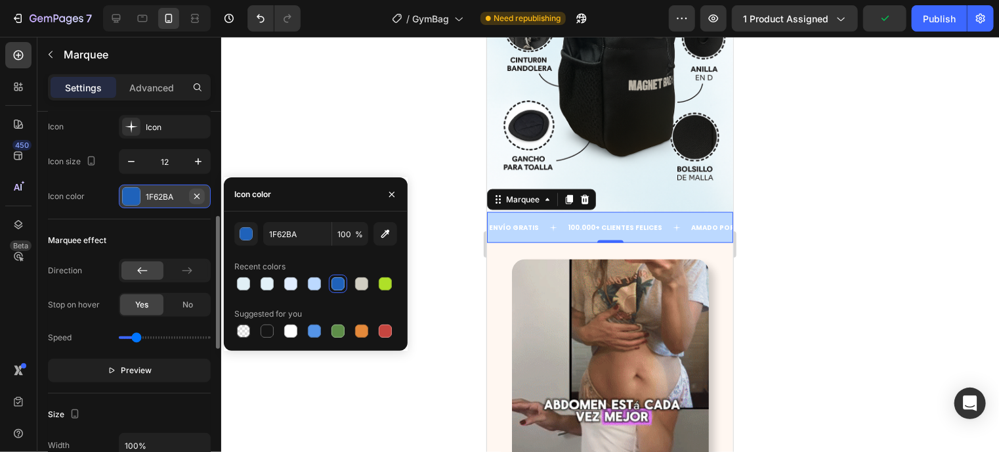
click at [200, 195] on icon "button" at bounding box center [197, 196] width 11 height 11
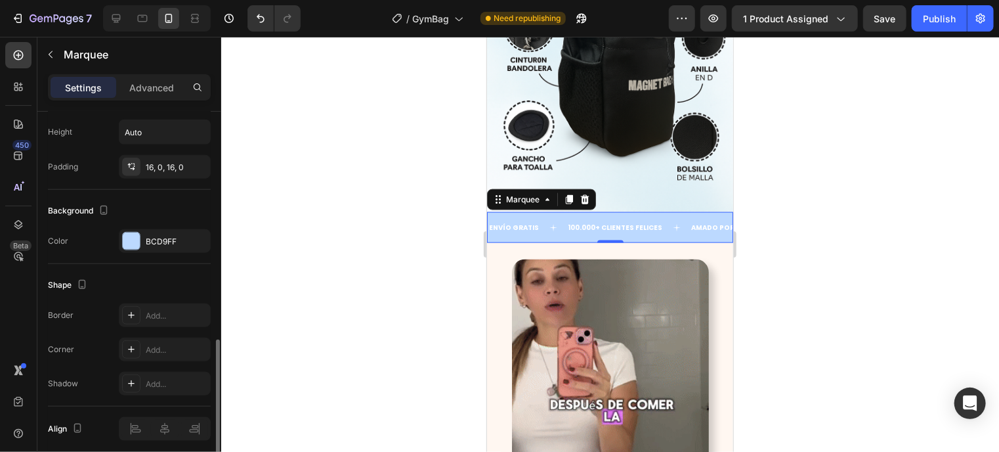
scroll to position [648, 0]
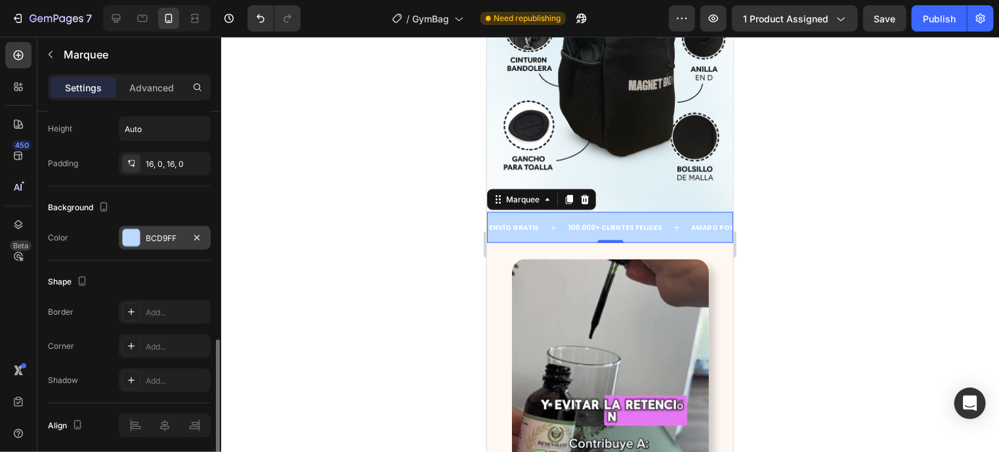
click at [127, 237] on div at bounding box center [131, 237] width 17 height 17
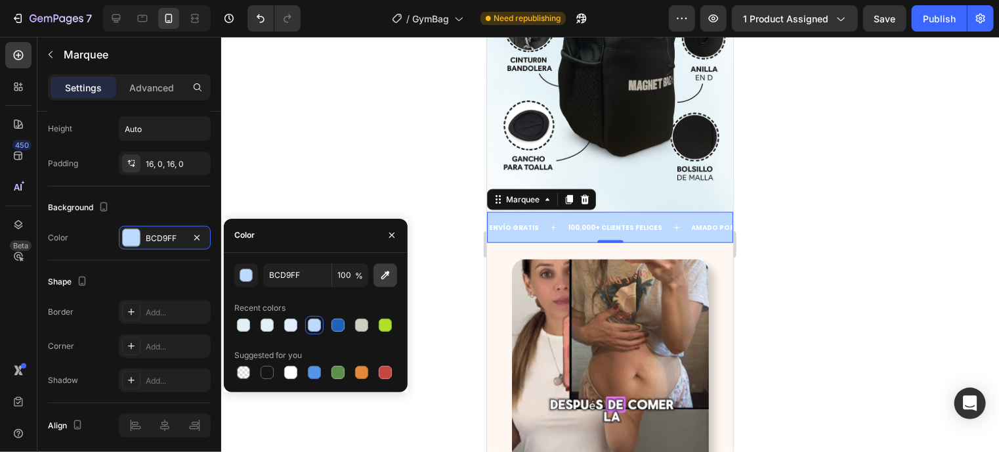
click at [386, 279] on icon "button" at bounding box center [385, 274] width 13 height 13
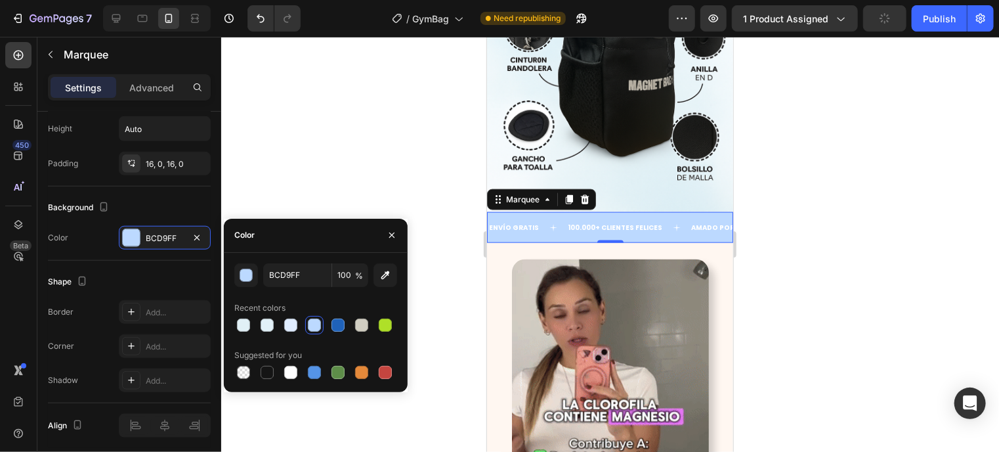
type input "E0EFF5"
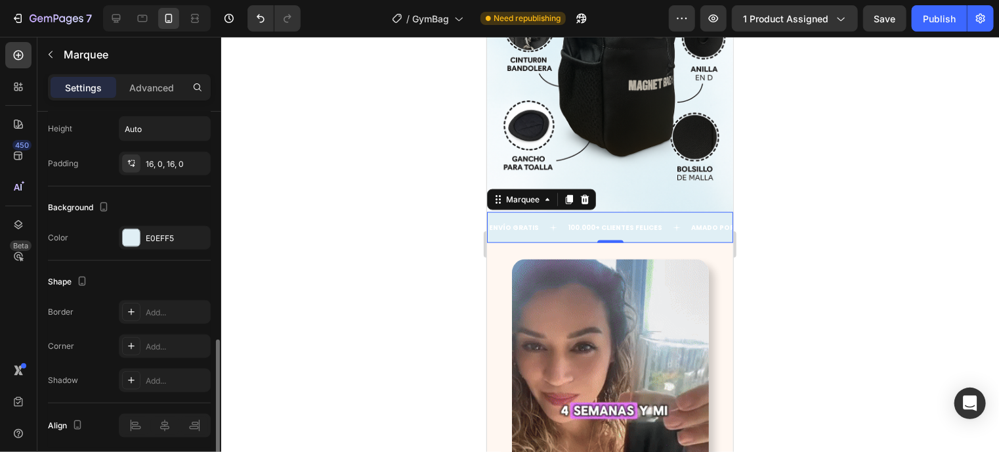
click at [133, 282] on div "Shape" at bounding box center [129, 281] width 163 height 21
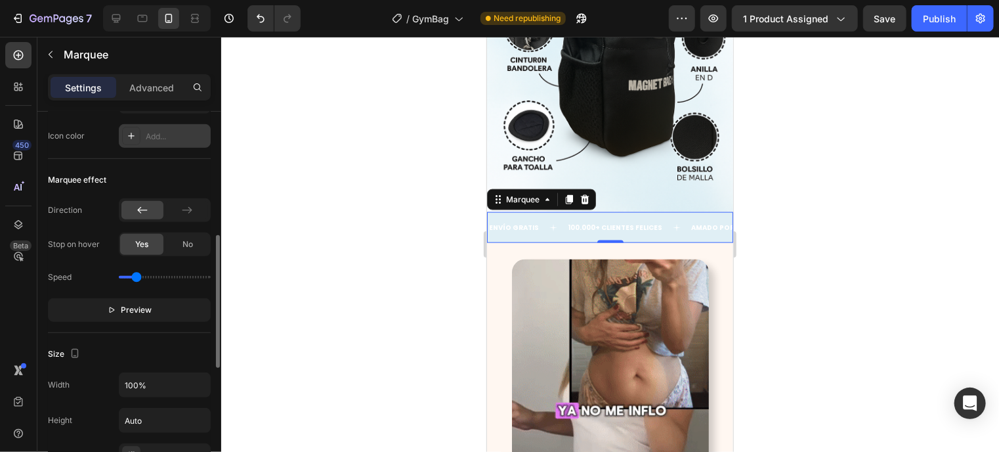
scroll to position [354, 0]
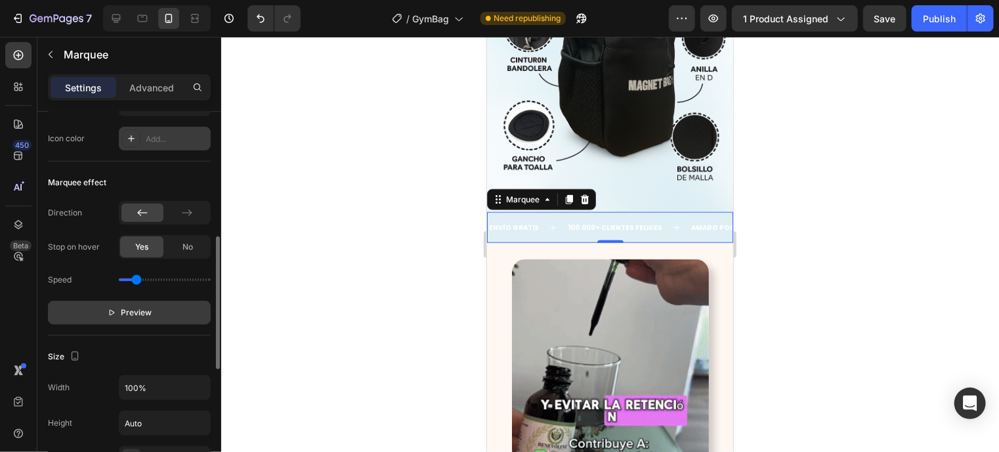
click at [118, 312] on p "Preview" at bounding box center [129, 312] width 45 height 13
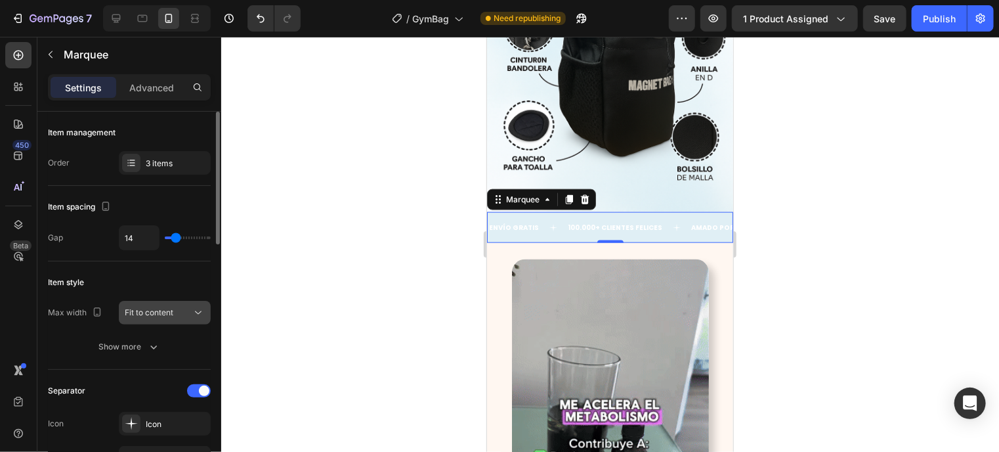
scroll to position [81, 0]
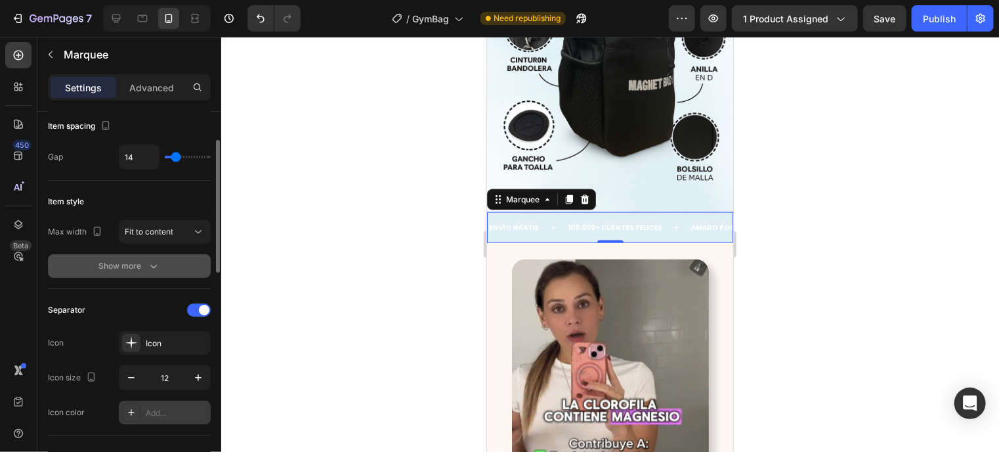
click at [156, 270] on icon "button" at bounding box center [153, 265] width 13 height 13
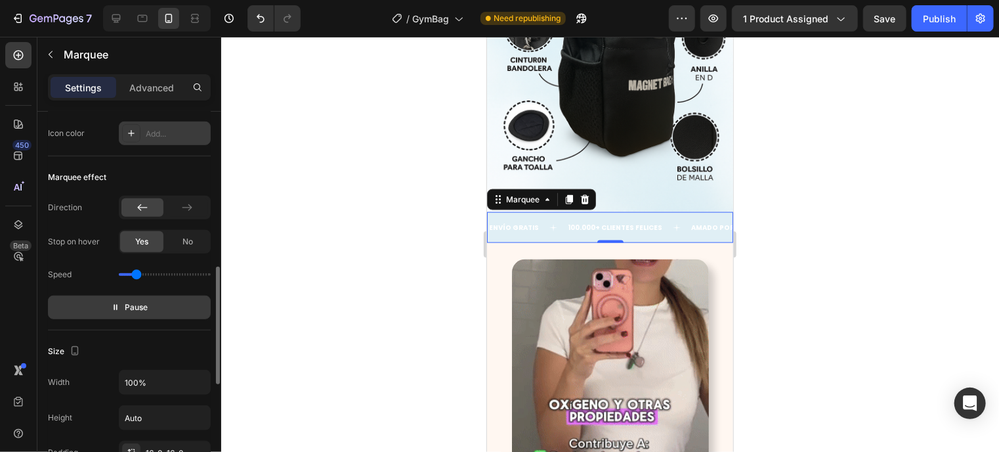
scroll to position [497, 0]
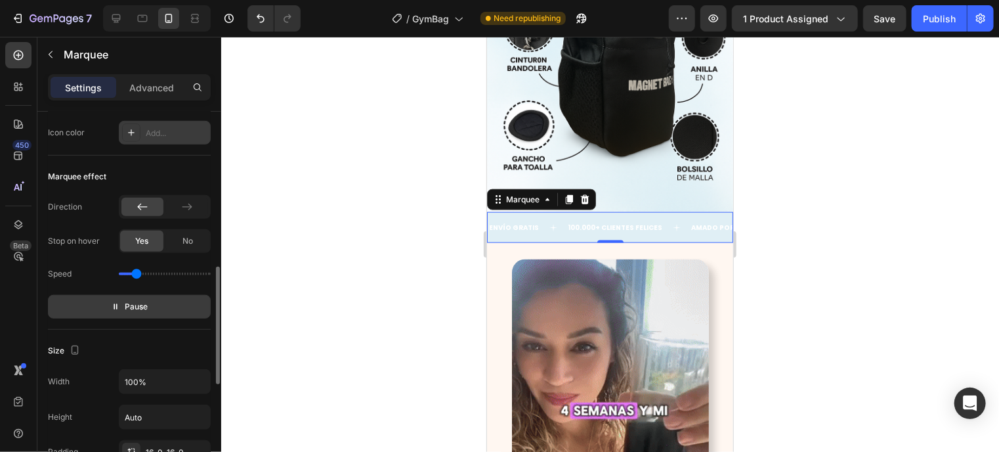
click at [114, 309] on p "Pause" at bounding box center [129, 306] width 37 height 13
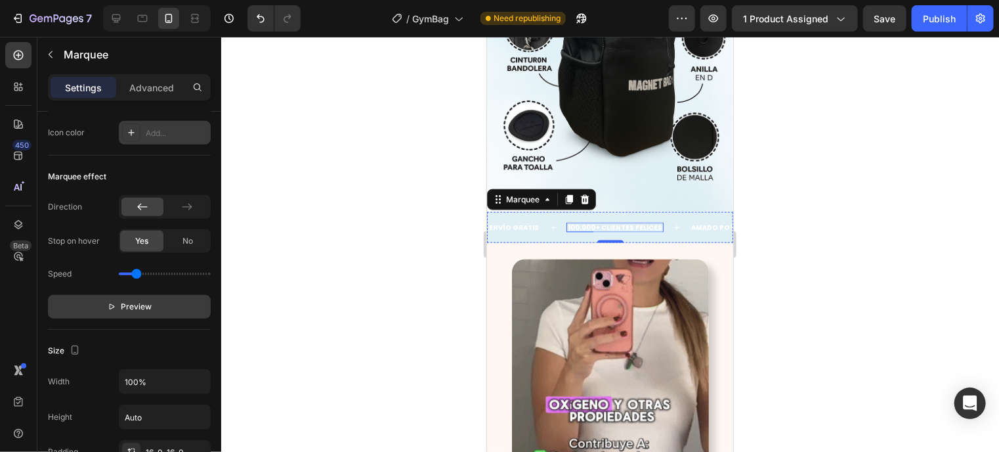
click at [579, 222] on strong "100.000+ CLIENTES FELICES" at bounding box center [613, 227] width 95 height 10
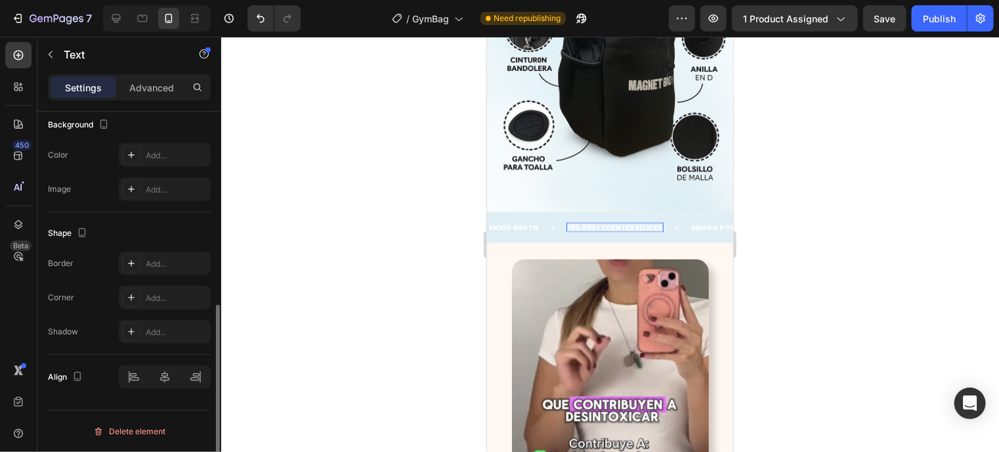
scroll to position [0, 0]
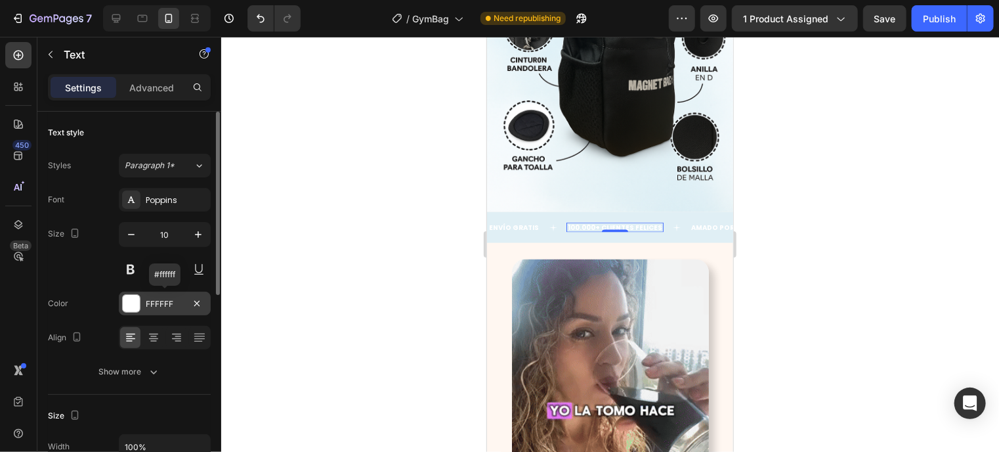
click at [134, 309] on div at bounding box center [131, 303] width 17 height 17
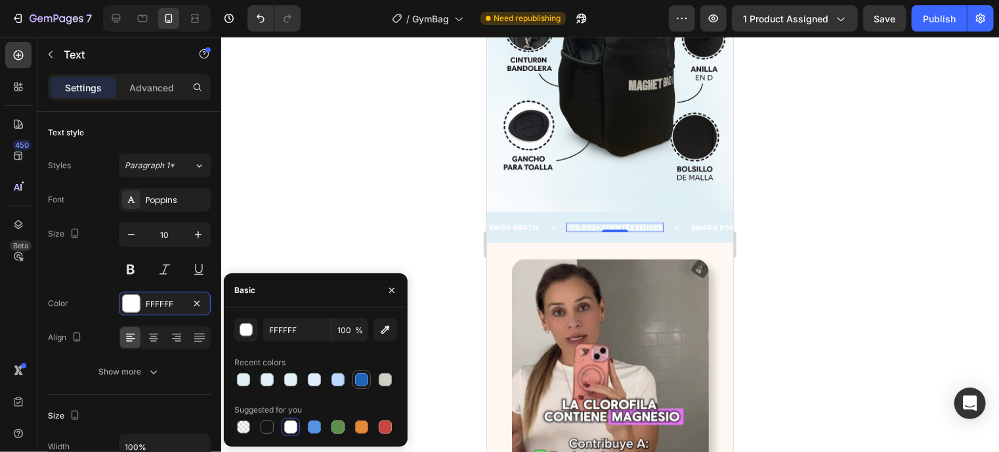
click at [360, 384] on div at bounding box center [361, 379] width 13 height 13
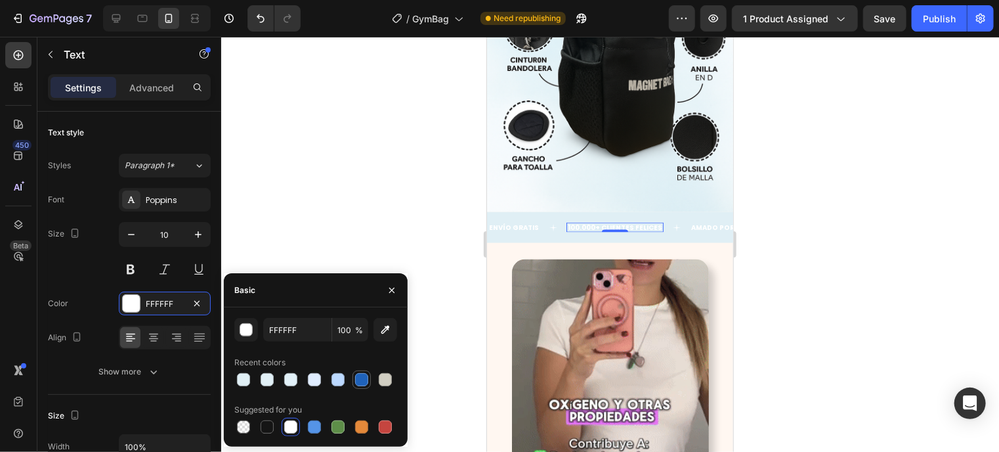
type input "1F62BA"
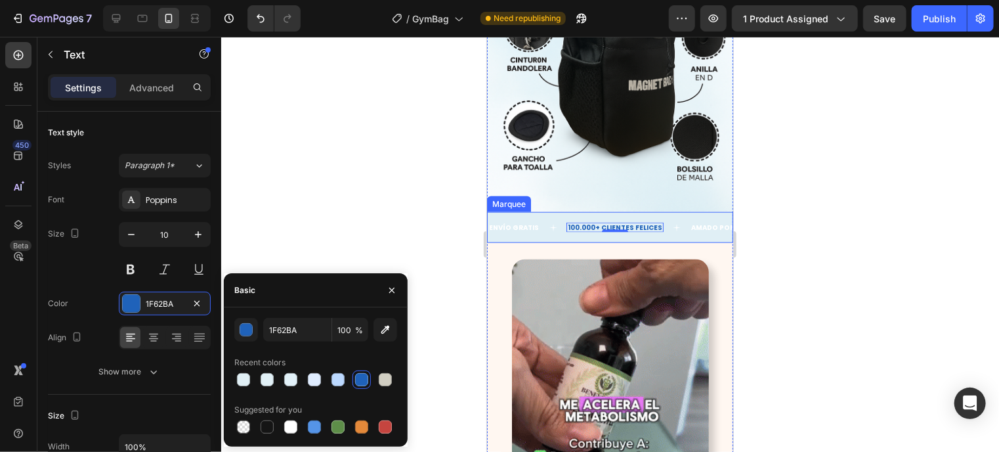
click at [549, 223] on icon at bounding box center [552, 227] width 8 height 8
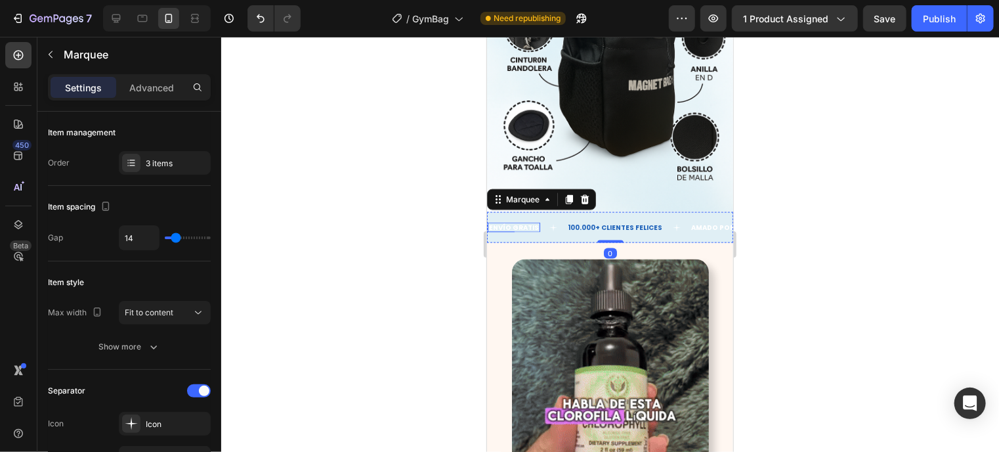
click at [518, 223] on p "ENVÍO GRATIS" at bounding box center [513, 226] width 50 height 7
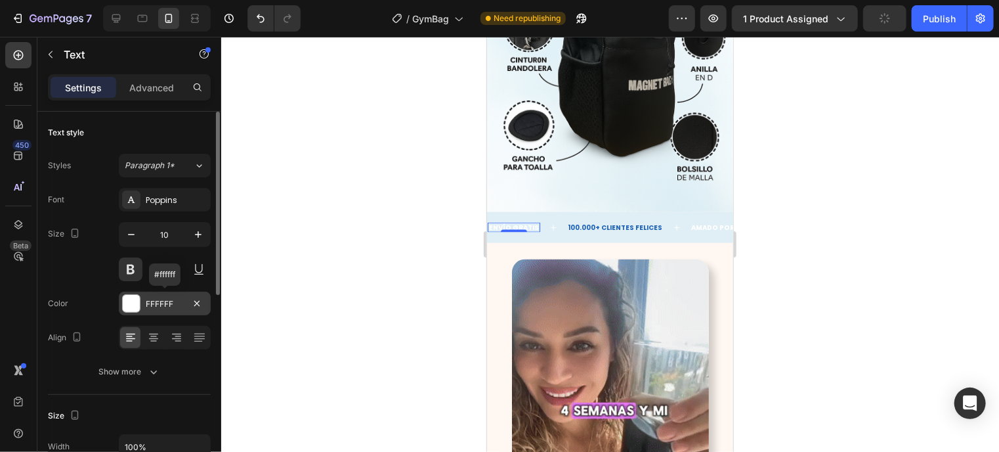
click at [119, 306] on div "FFFFFF" at bounding box center [165, 303] width 92 height 24
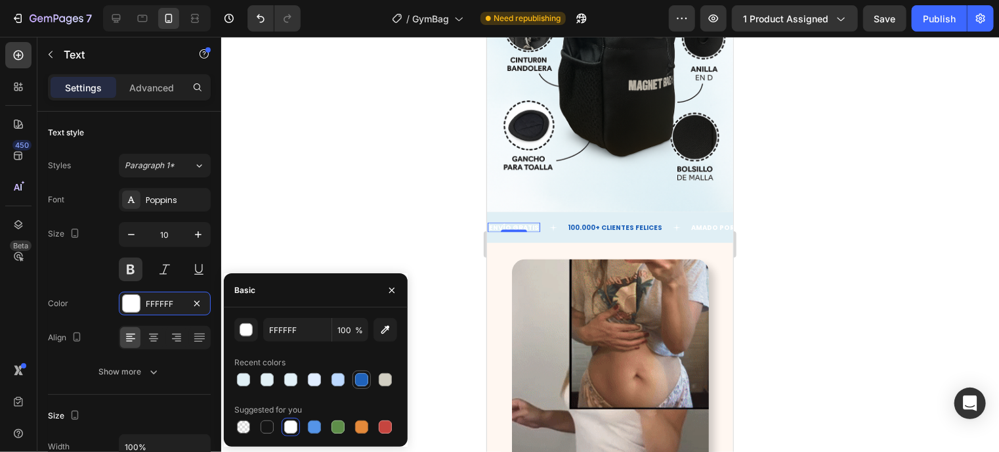
click at [366, 376] on div at bounding box center [361, 379] width 13 height 13
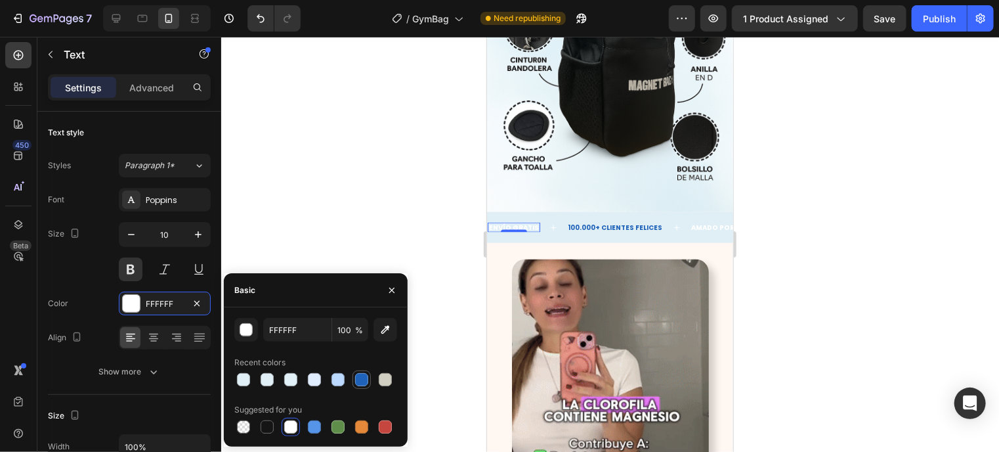
type input "1F62BA"
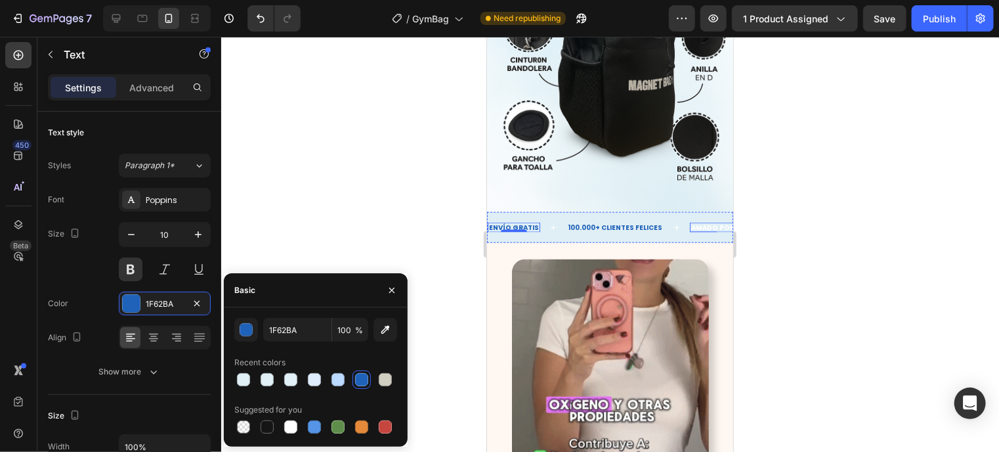
click at [690, 223] on p "AMADO POR TODOS" at bounding box center [725, 226] width 71 height 7
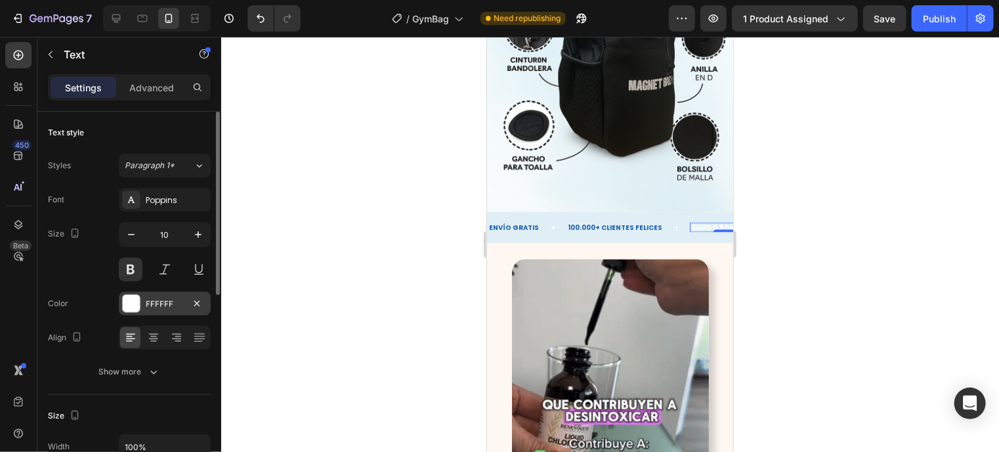
click at [135, 301] on div at bounding box center [131, 303] width 17 height 17
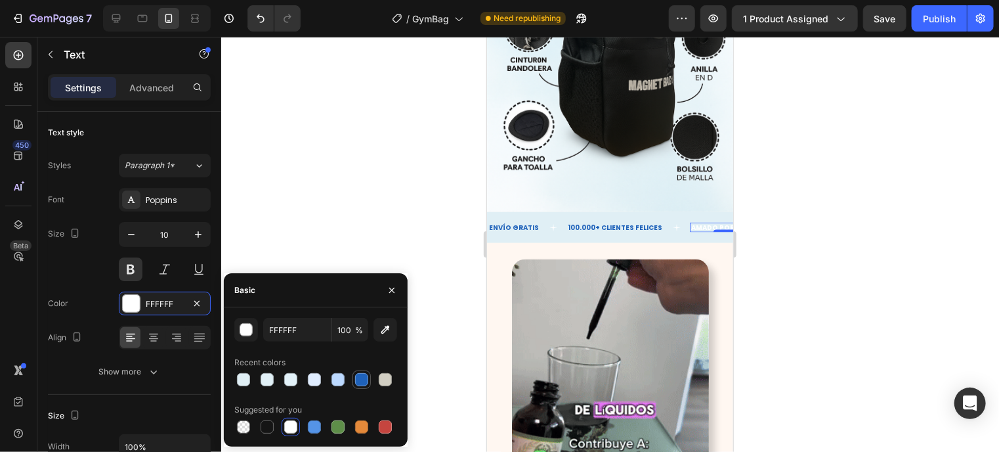
click at [361, 375] on div at bounding box center [361, 379] width 13 height 13
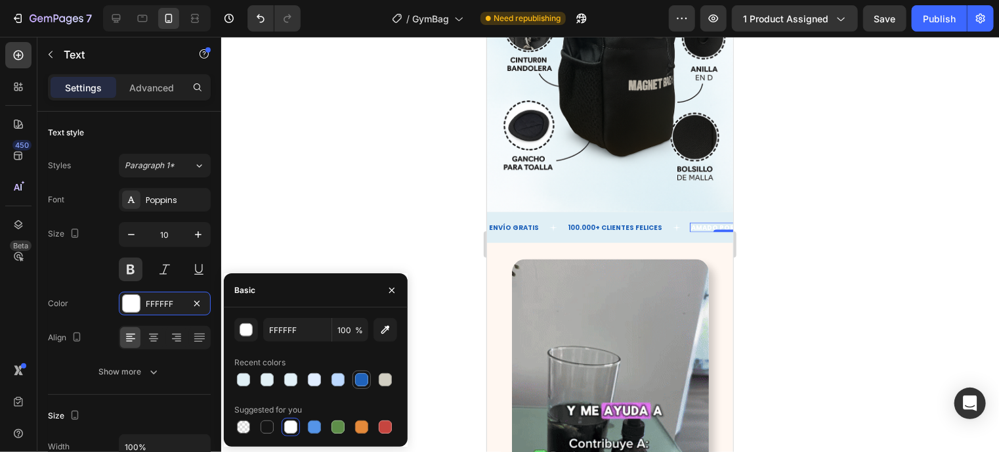
type input "1F62BA"
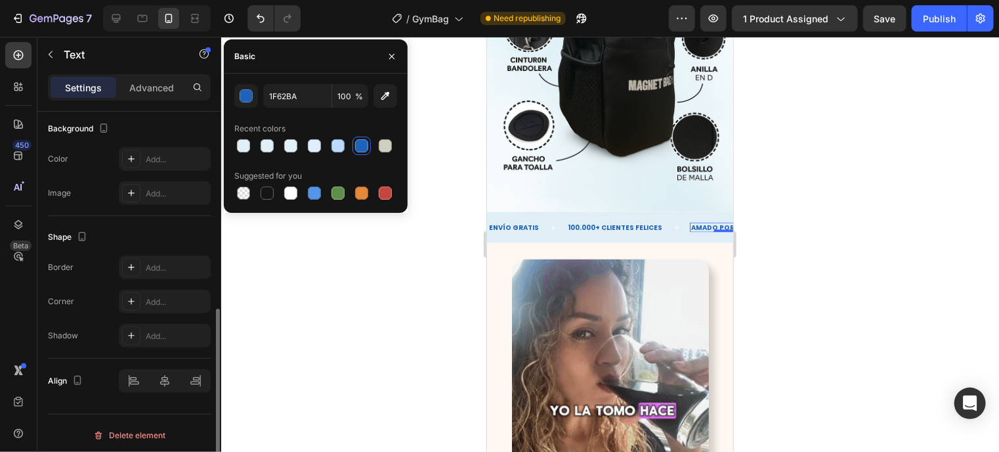
scroll to position [399, 0]
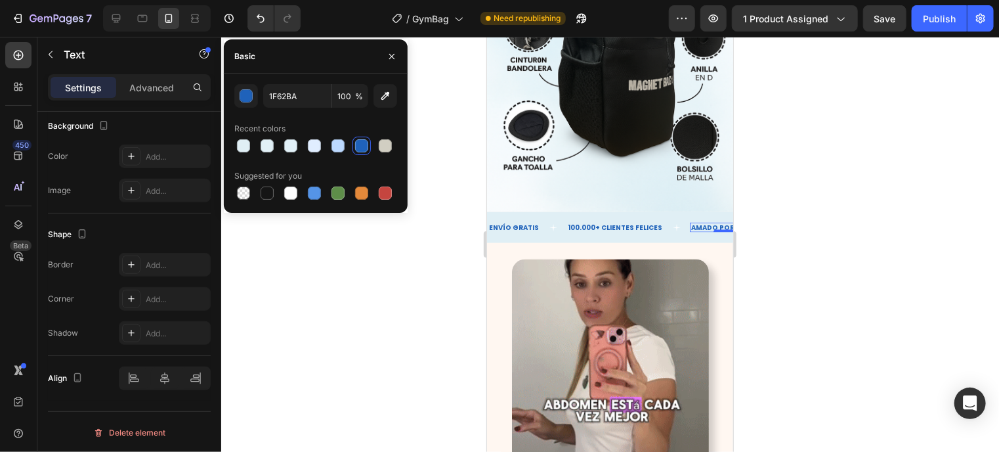
click at [107, 383] on div "Align" at bounding box center [129, 378] width 163 height 24
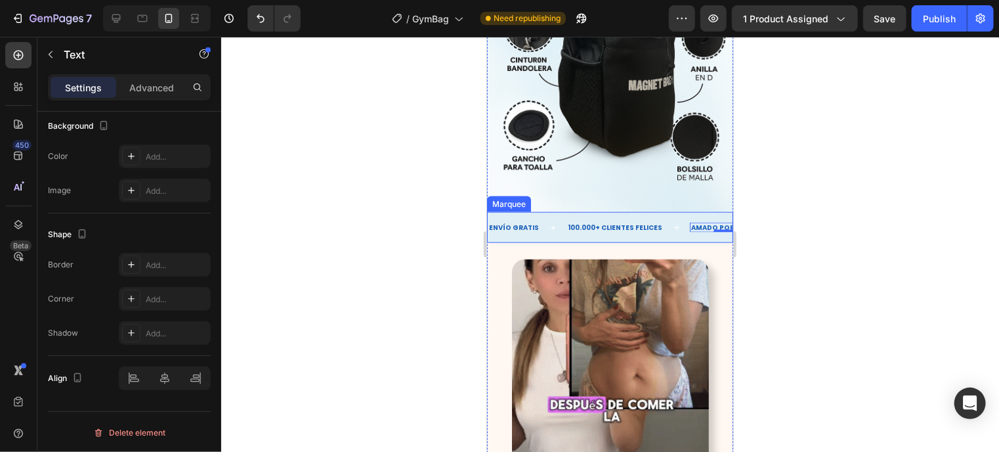
click at [658, 211] on div "ENVÍO GRATIS Text 100.000+ CLIENTES FELICES Text AMADO POR TODOS Text 0 ENVÍO G…" at bounding box center [609, 226] width 246 height 31
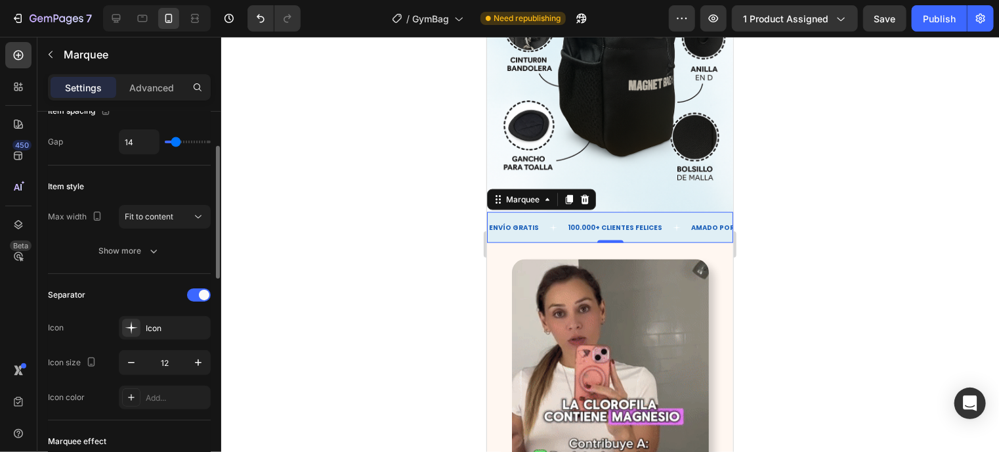
scroll to position [96, 0]
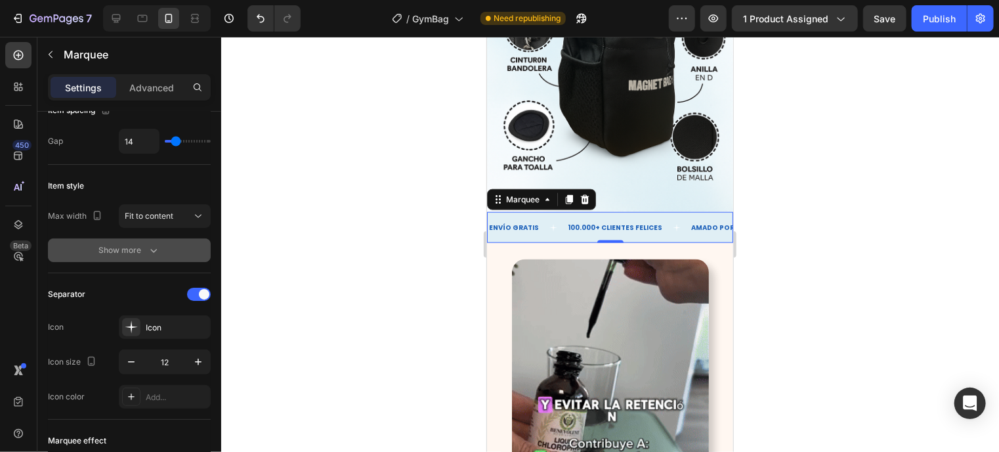
click at [148, 251] on icon "button" at bounding box center [153, 249] width 13 height 13
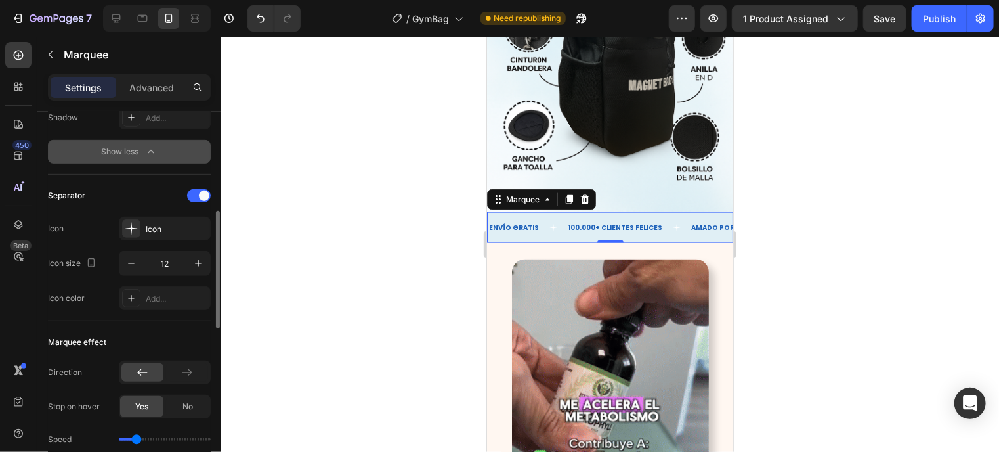
scroll to position [338, 0]
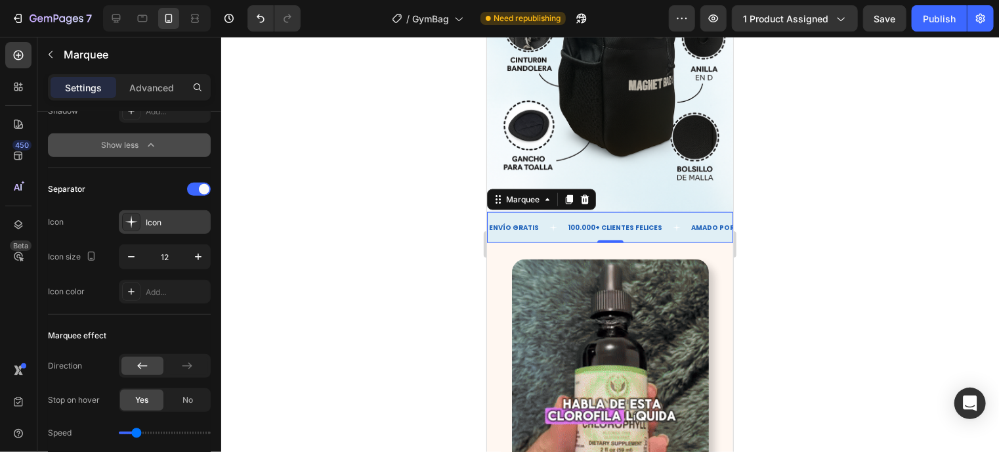
click at [137, 224] on icon at bounding box center [131, 221] width 13 height 13
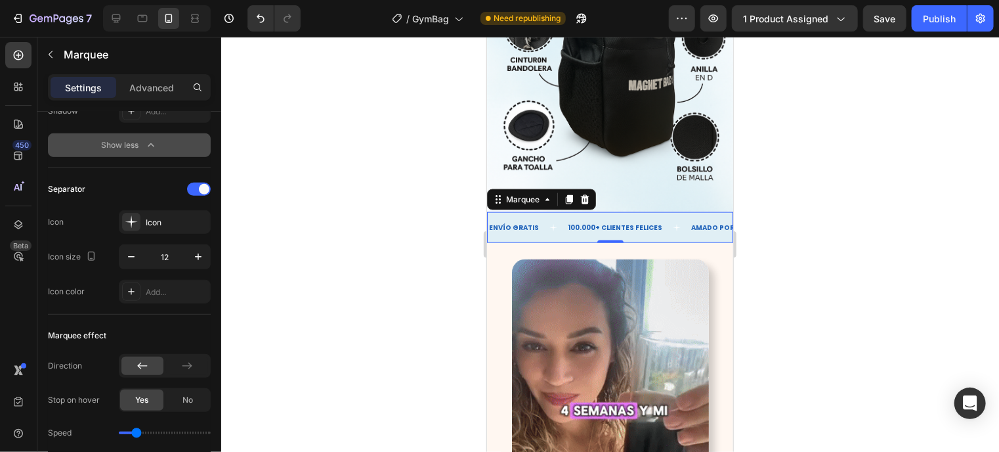
click at [148, 201] on div "Separator Icon Icon Icon size 12 Icon color Add..." at bounding box center [129, 241] width 163 height 125
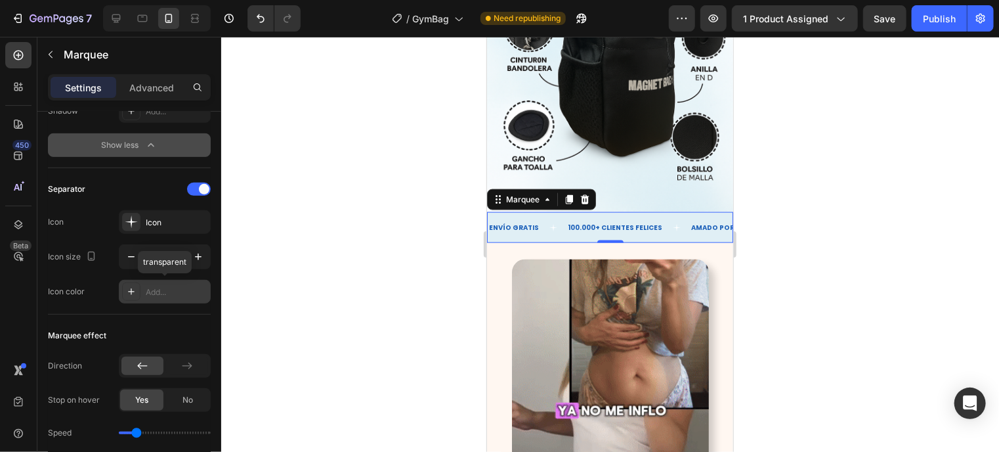
click at [147, 289] on div "Add..." at bounding box center [177, 292] width 62 height 12
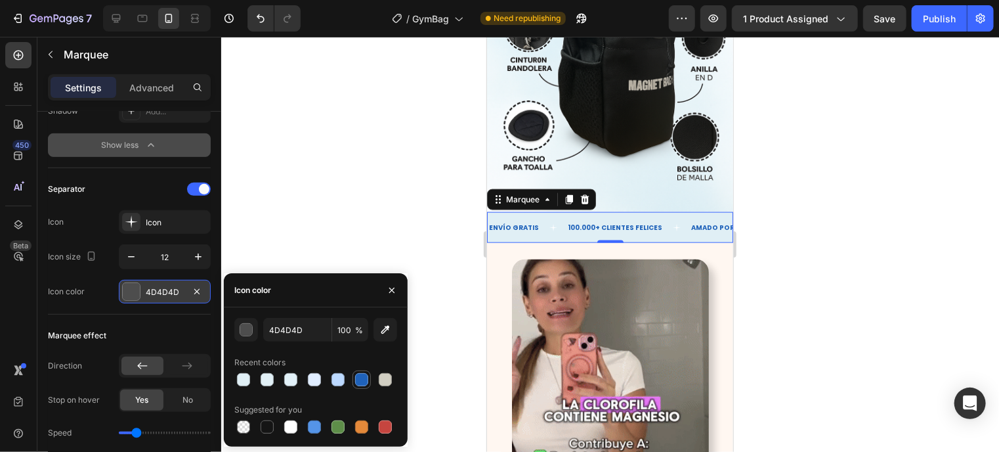
click at [360, 379] on div at bounding box center [361, 379] width 13 height 13
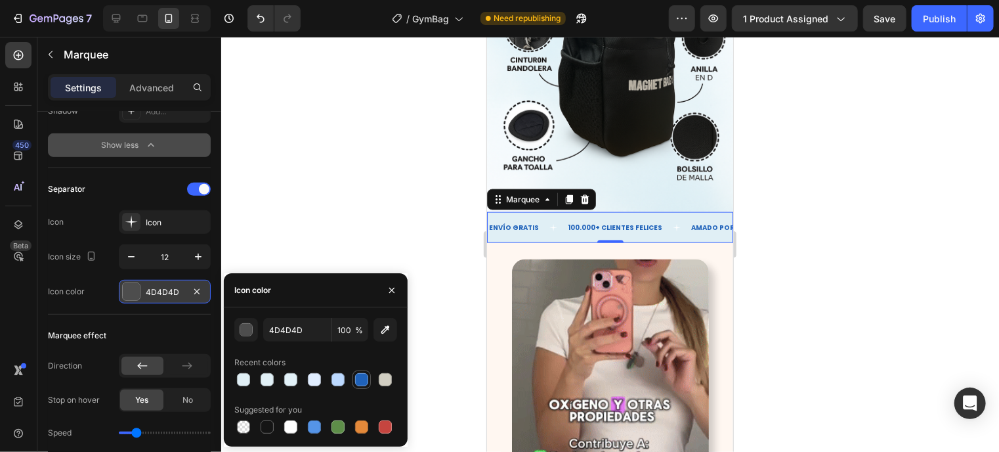
type input "1F62BA"
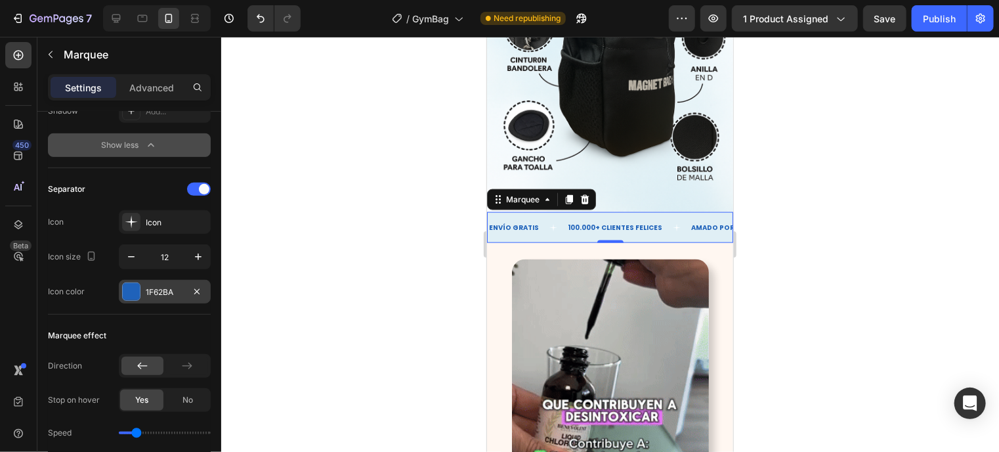
click at [102, 291] on div "Icon color 1F62BA" at bounding box center [129, 292] width 163 height 24
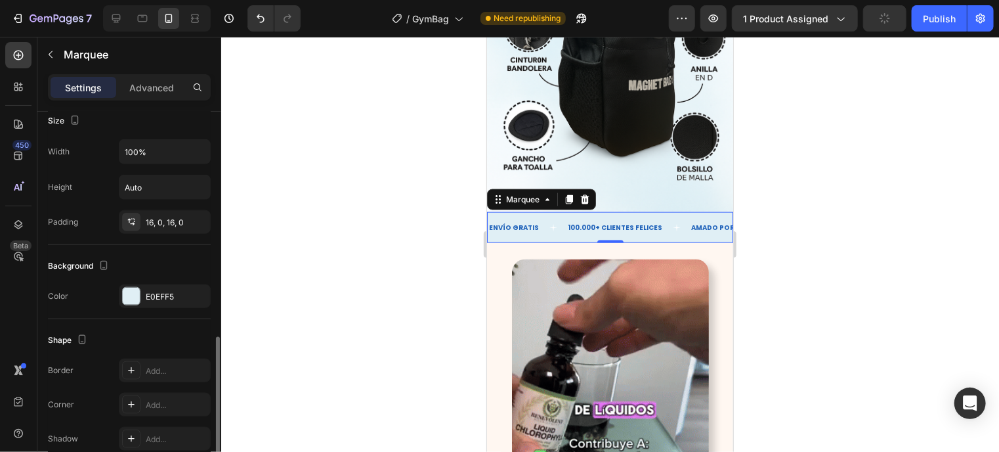
scroll to position [728, 0]
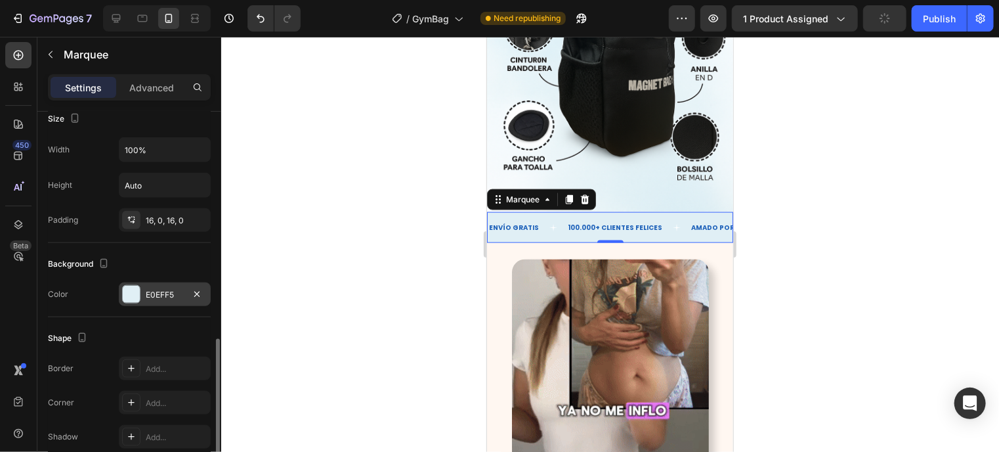
click at [138, 289] on div at bounding box center [131, 293] width 17 height 17
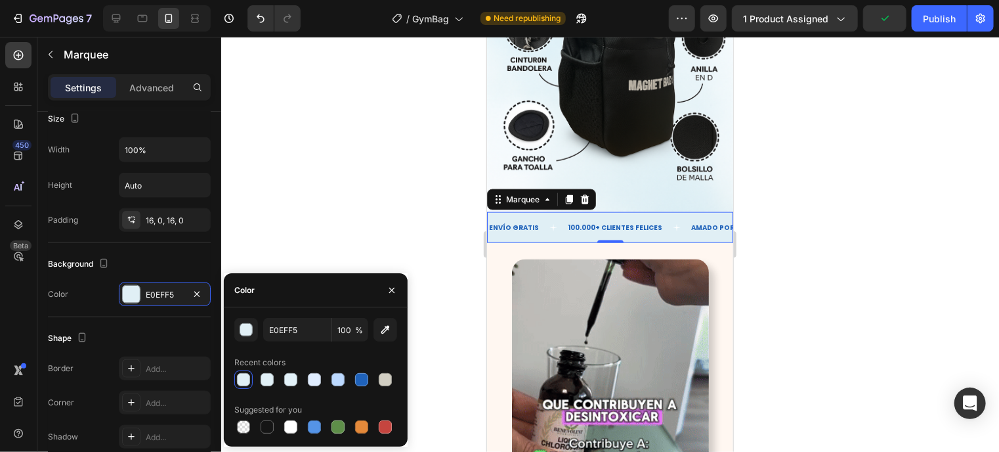
click at [100, 306] on div "Background Color E0EFF5" at bounding box center [129, 280] width 163 height 74
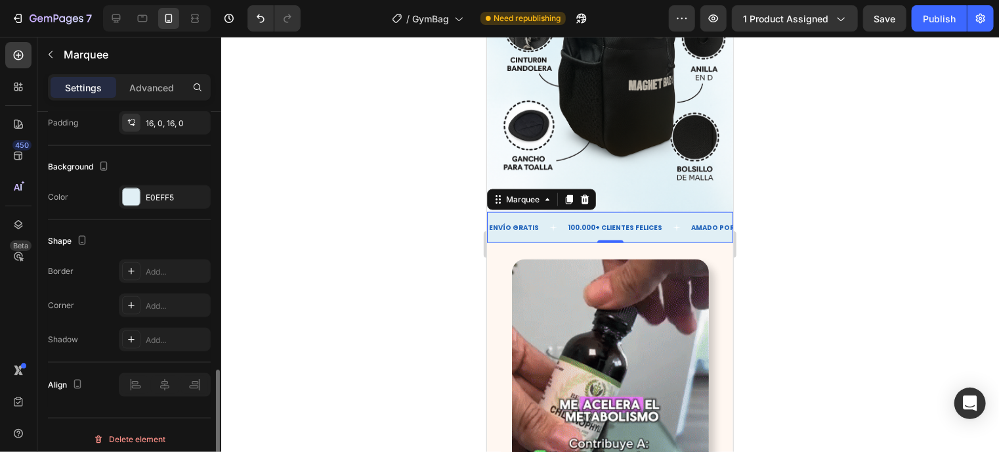
scroll to position [831, 0]
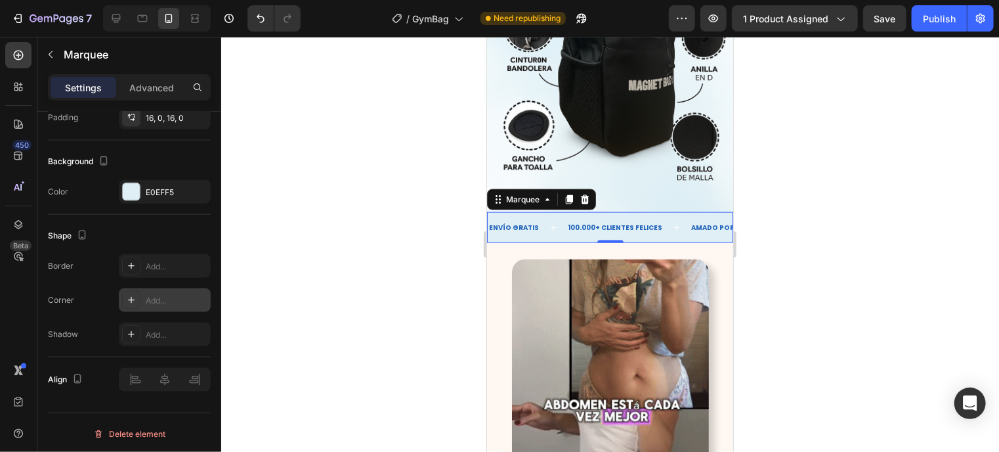
click at [175, 301] on div "Add..." at bounding box center [177, 301] width 62 height 12
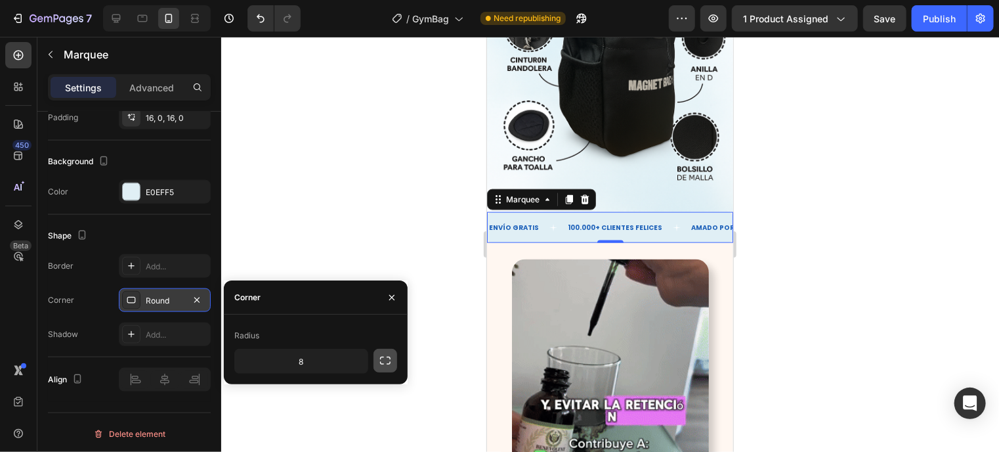
click at [394, 355] on button "button" at bounding box center [385, 360] width 24 height 24
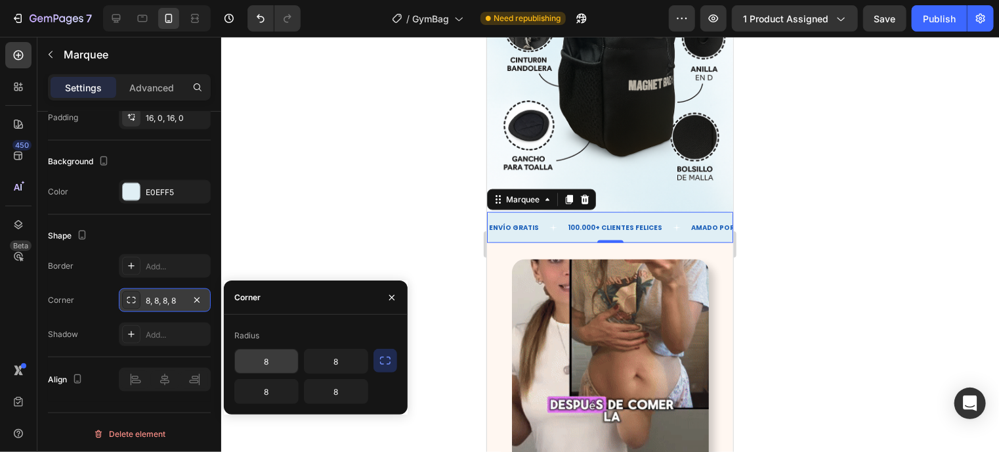
click at [263, 355] on input "8" at bounding box center [266, 361] width 63 height 24
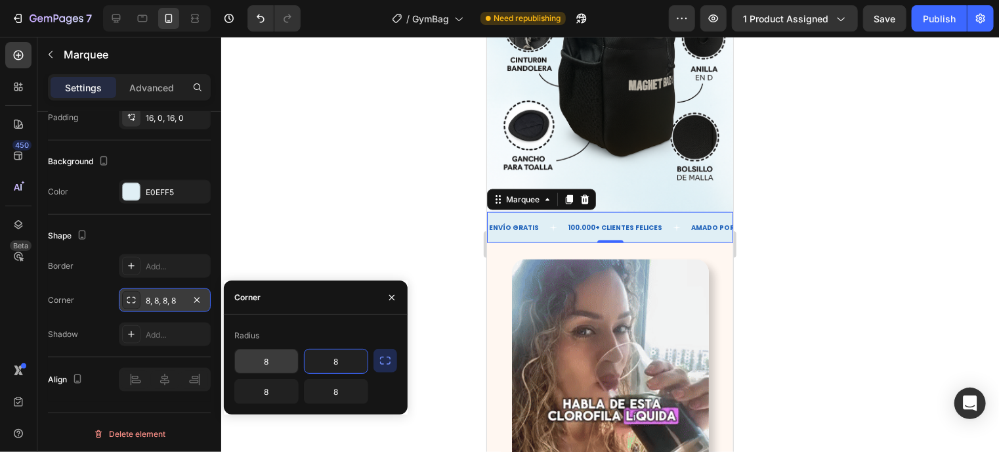
click at [263, 355] on input "8" at bounding box center [266, 361] width 63 height 24
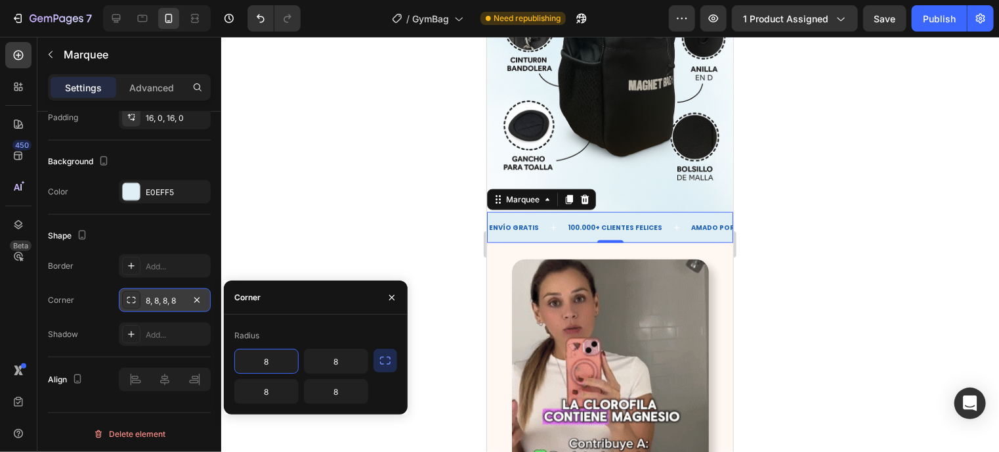
click at [263, 355] on input "8" at bounding box center [266, 361] width 63 height 24
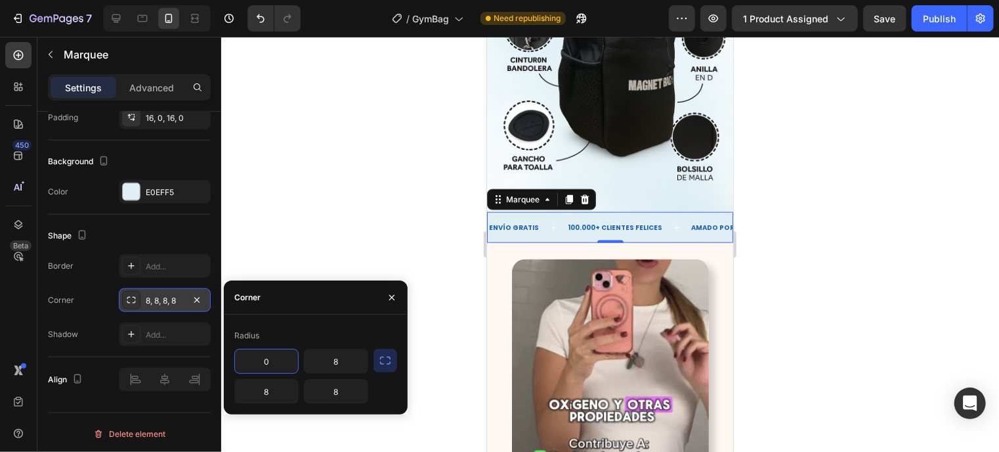
type input "0"
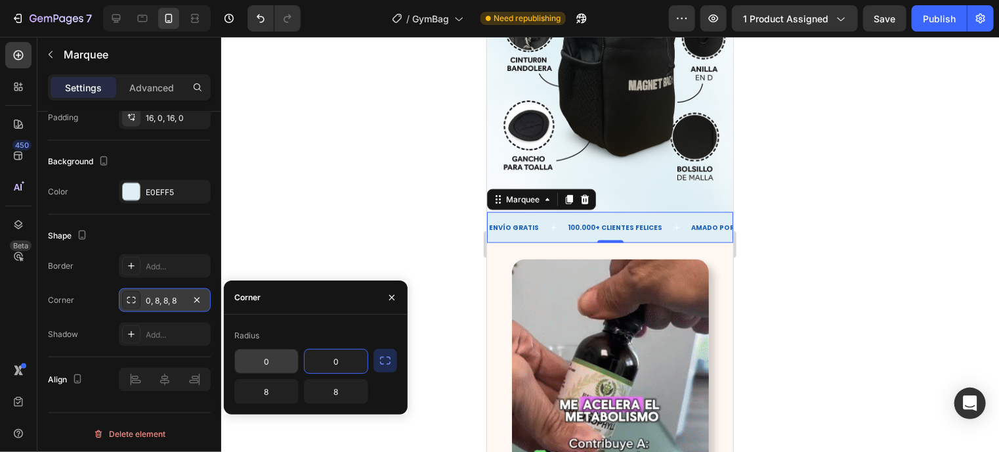
type input "0"
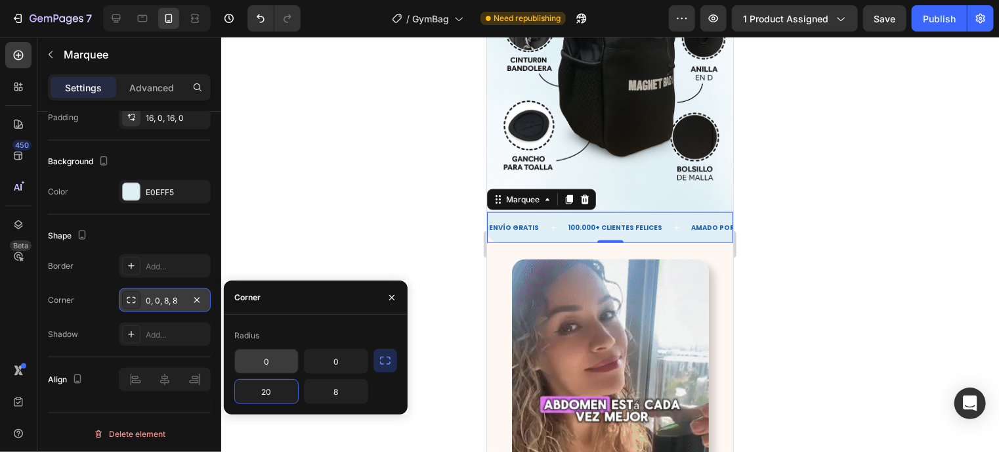
type input "20"
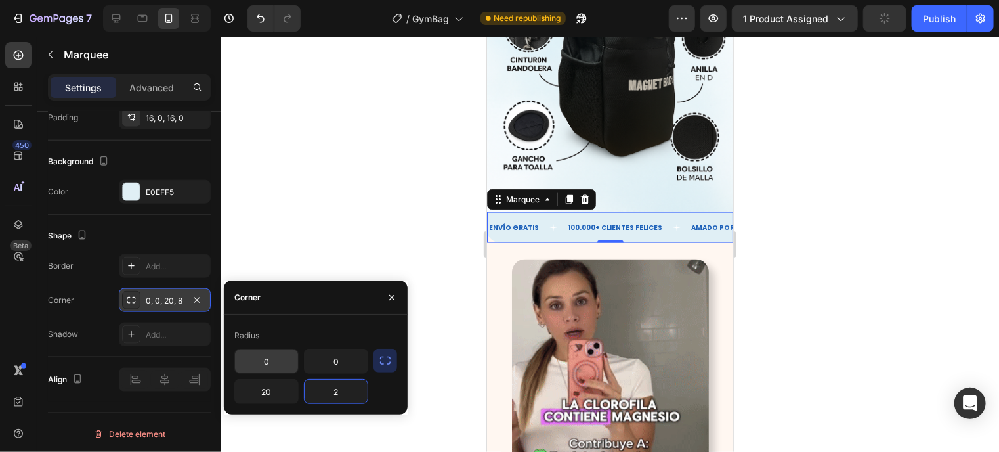
type input "20"
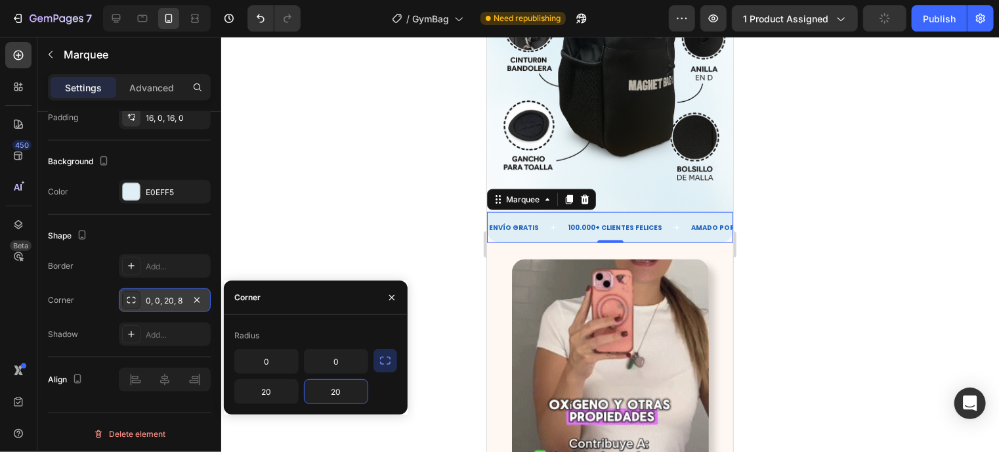
click at [141, 236] on div "Shape" at bounding box center [129, 235] width 163 height 21
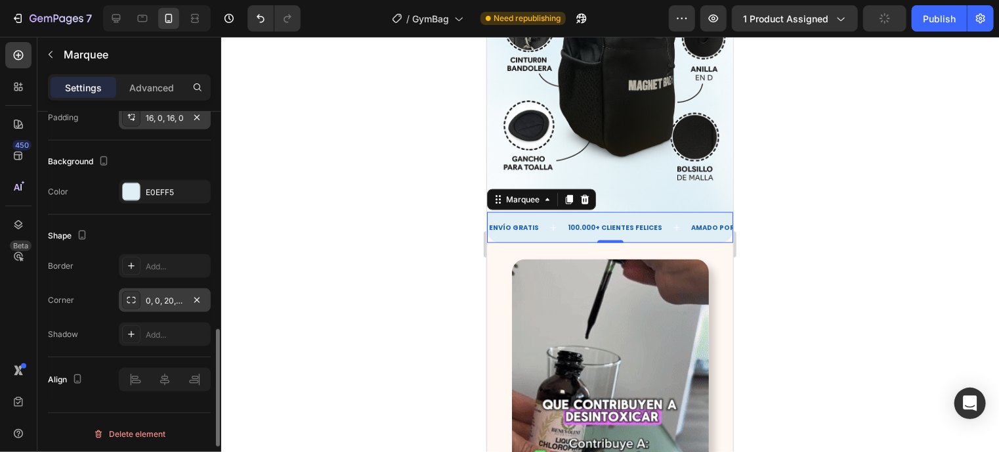
click at [165, 124] on div "16, 0, 16, 0" at bounding box center [165, 118] width 38 height 12
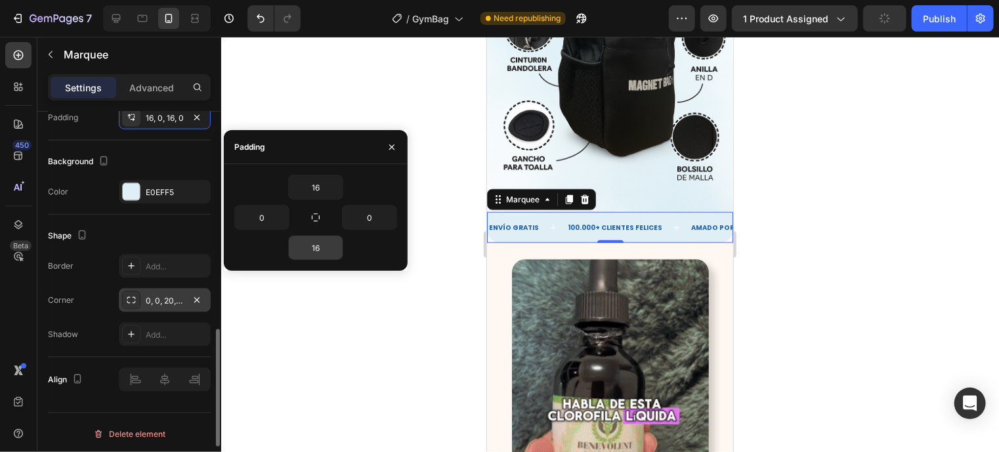
click at [316, 243] on input "16" at bounding box center [316, 248] width 54 height 24
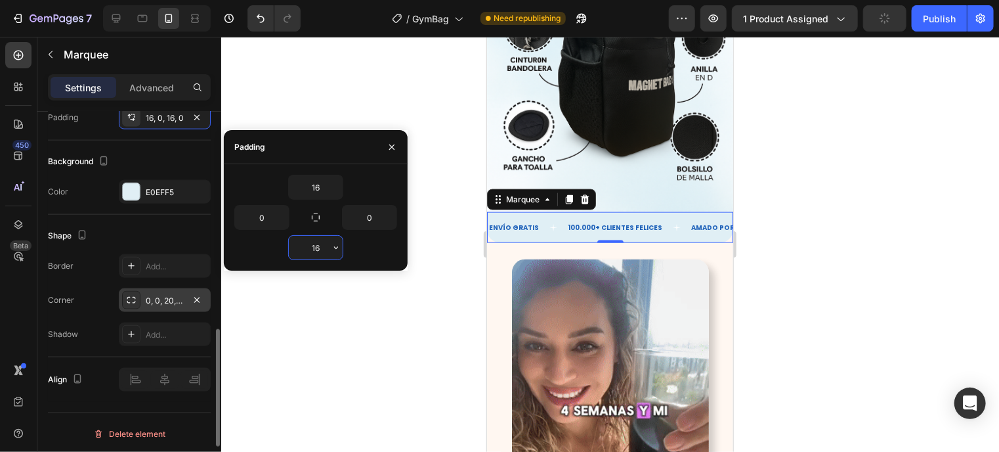
scroll to position [799, 0]
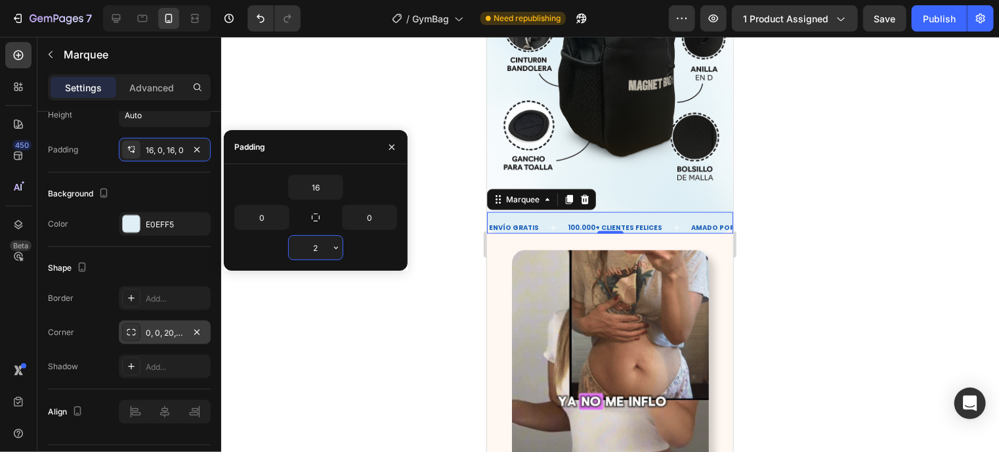
type input "25"
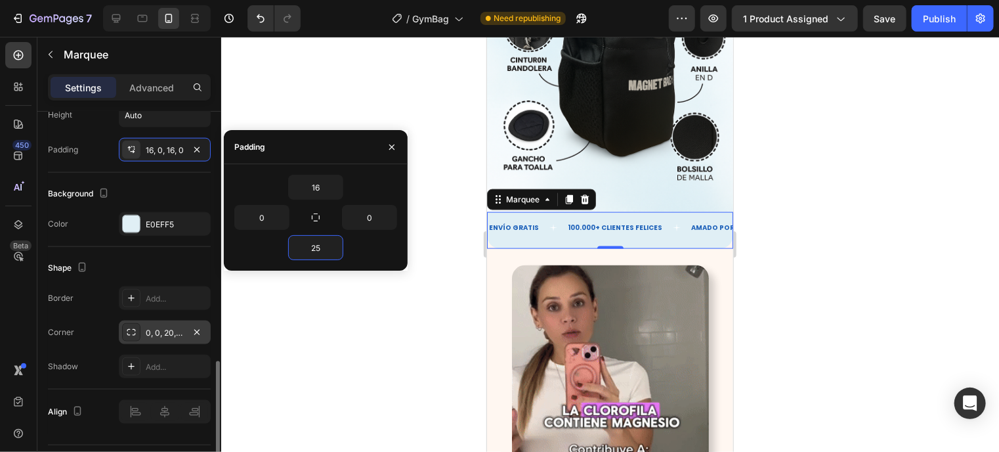
click at [159, 175] on div "Background Color E0EFF5" at bounding box center [129, 210] width 163 height 74
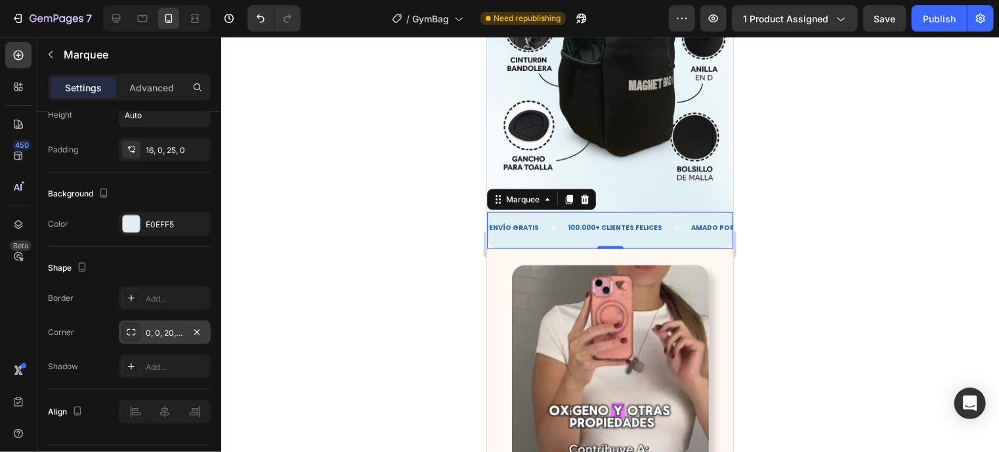
click at [180, 327] on div "0, 0, 20, 20" at bounding box center [165, 333] width 38 height 12
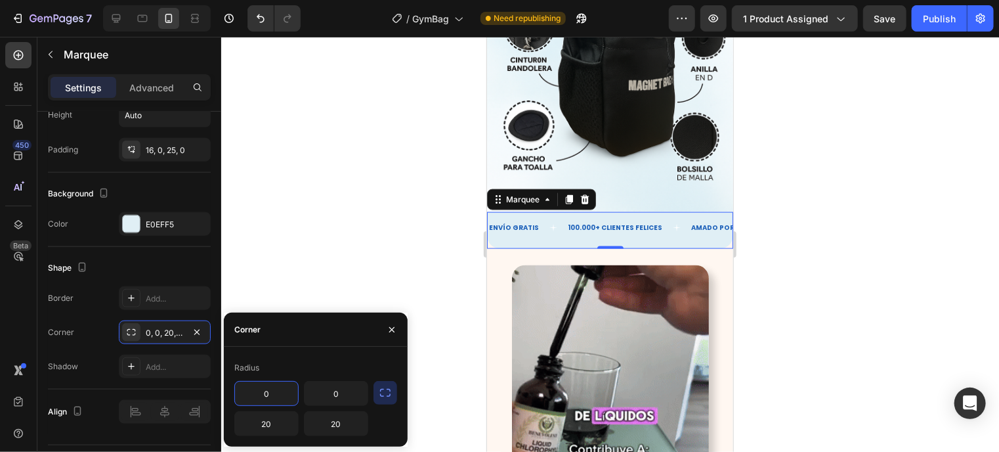
click at [147, 260] on div "Shape" at bounding box center [129, 267] width 163 height 21
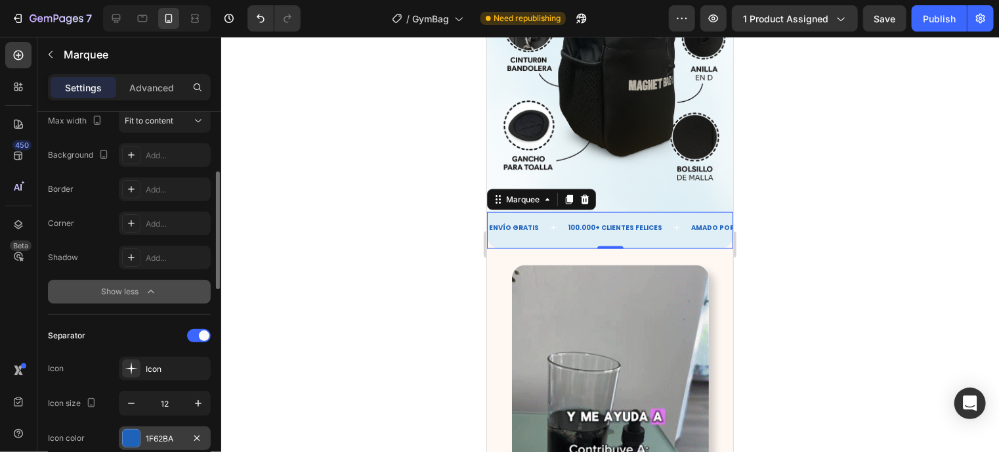
scroll to position [192, 0]
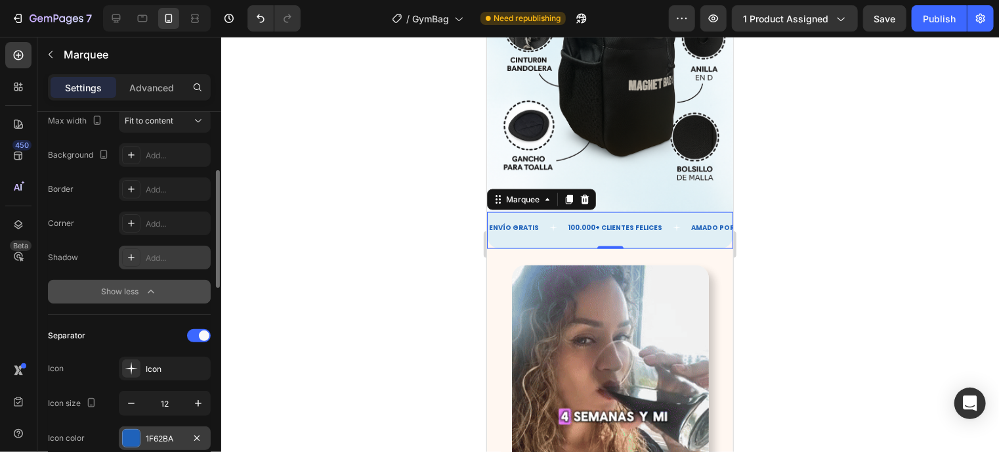
click at [151, 259] on div "Add..." at bounding box center [177, 258] width 62 height 12
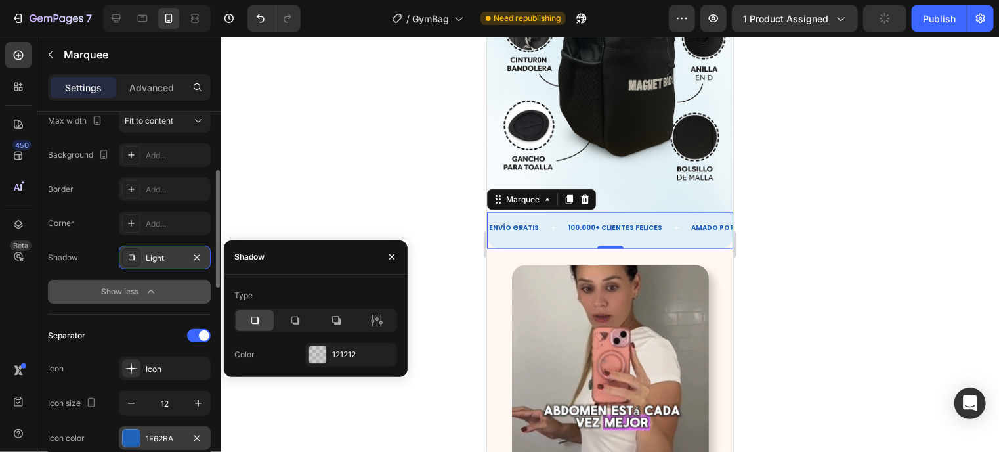
scroll to position [191, 0]
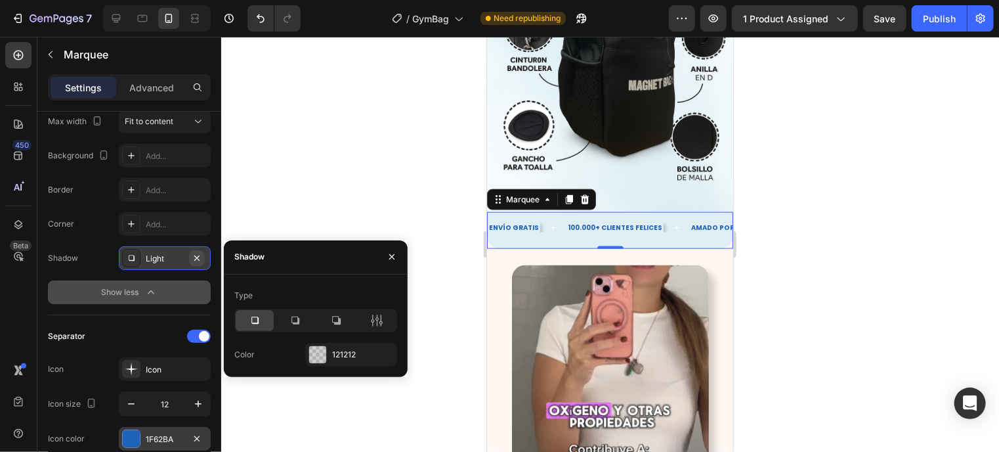
click at [204, 254] on button "button" at bounding box center [197, 258] width 16 height 16
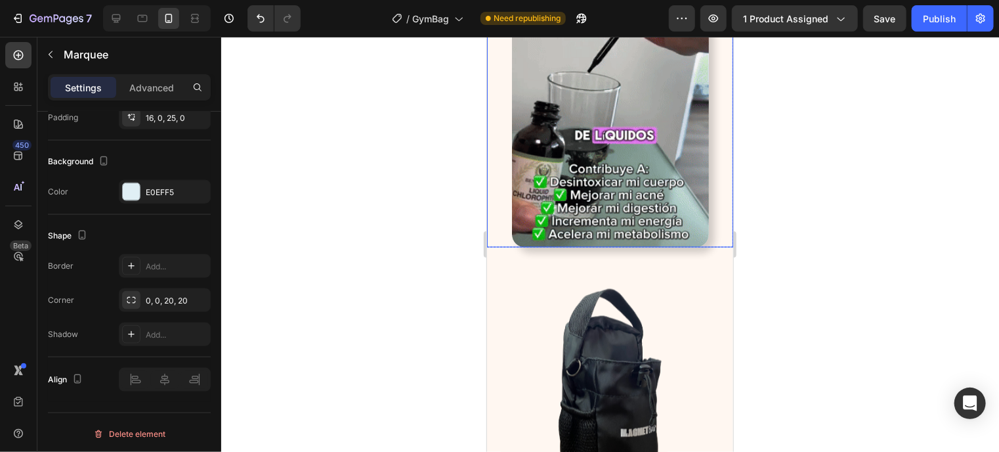
scroll to position [3610, 0]
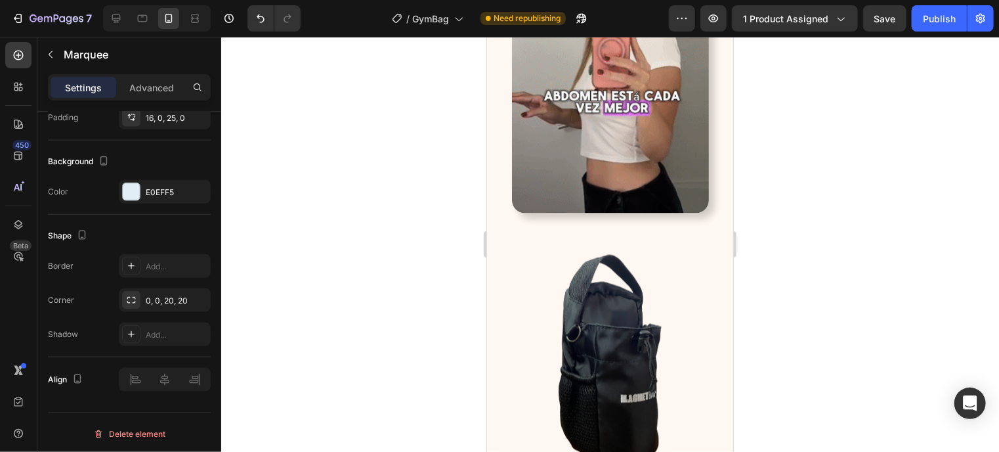
click at [647, 139] on img at bounding box center [609, 81] width 197 height 263
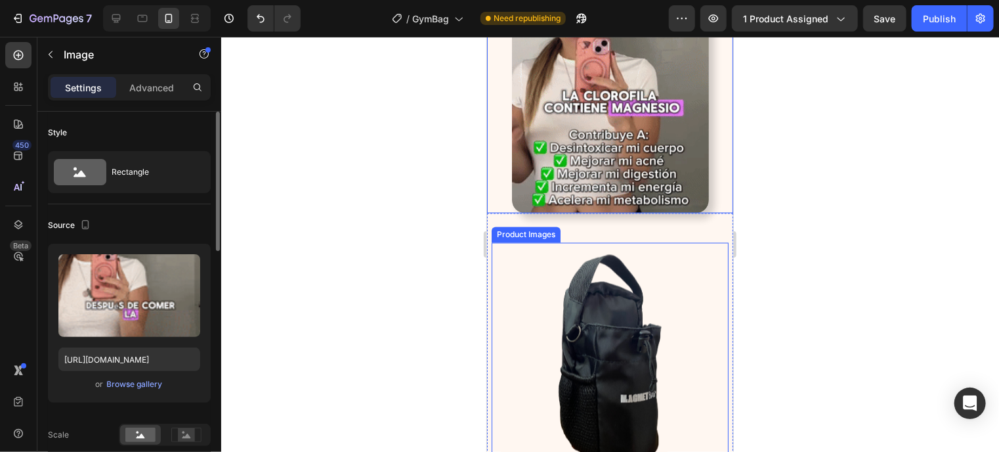
scroll to position [3488, 0]
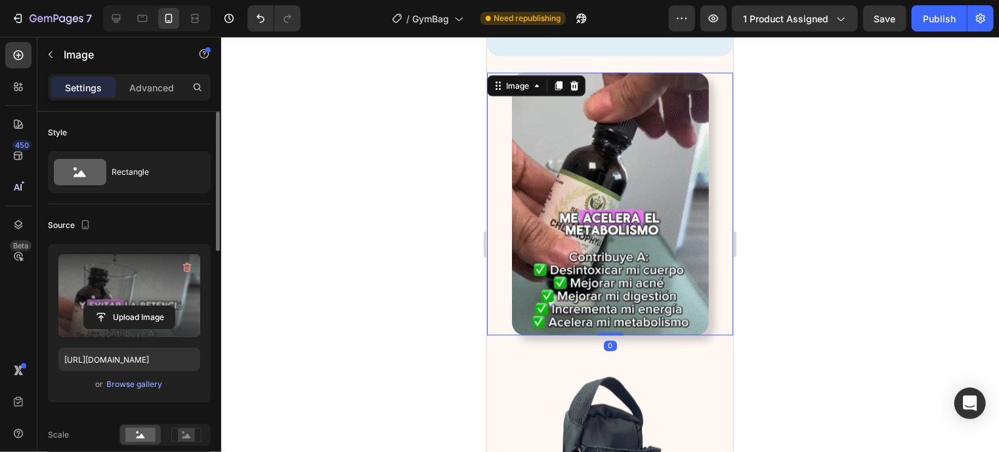
click at [91, 289] on label at bounding box center [129, 295] width 142 height 83
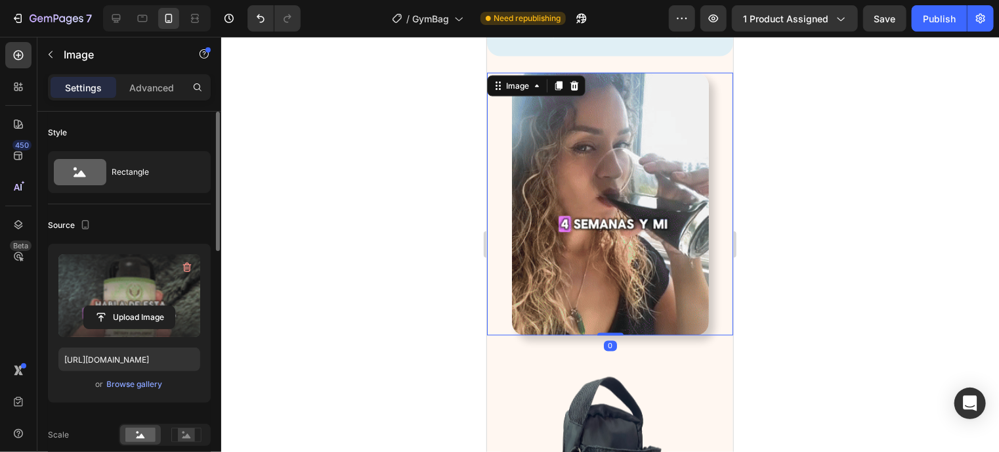
click at [91, 306] on input "file" at bounding box center [129, 317] width 91 height 22
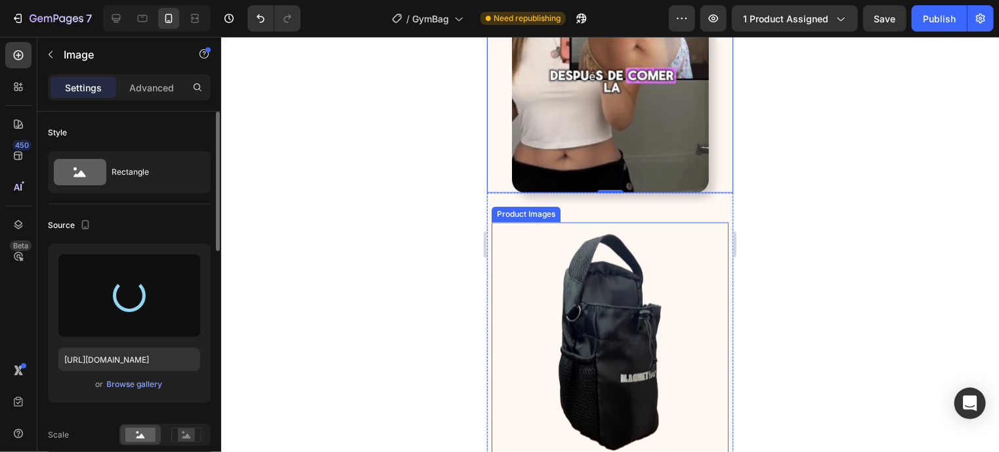
scroll to position [3951, 0]
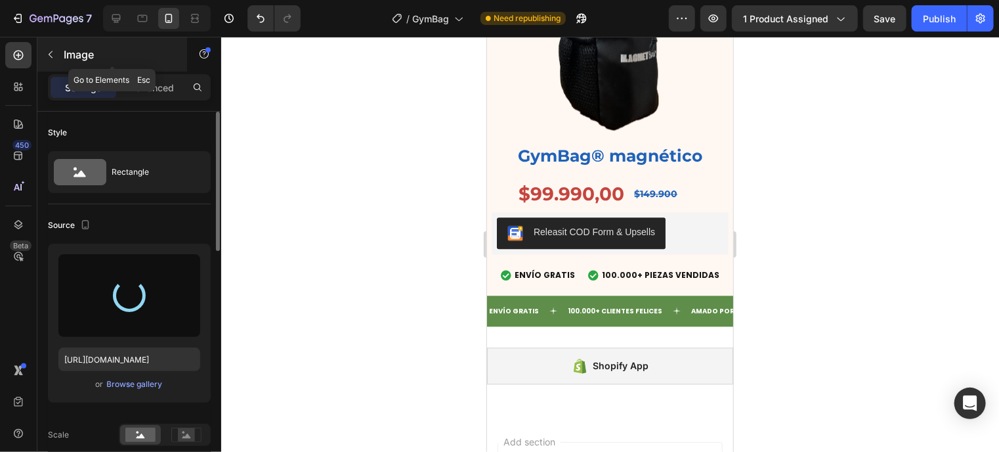
type input "https://cdn.shopify.com/s/files/1/0944/6961/9990/files/gempages_575131414173844…"
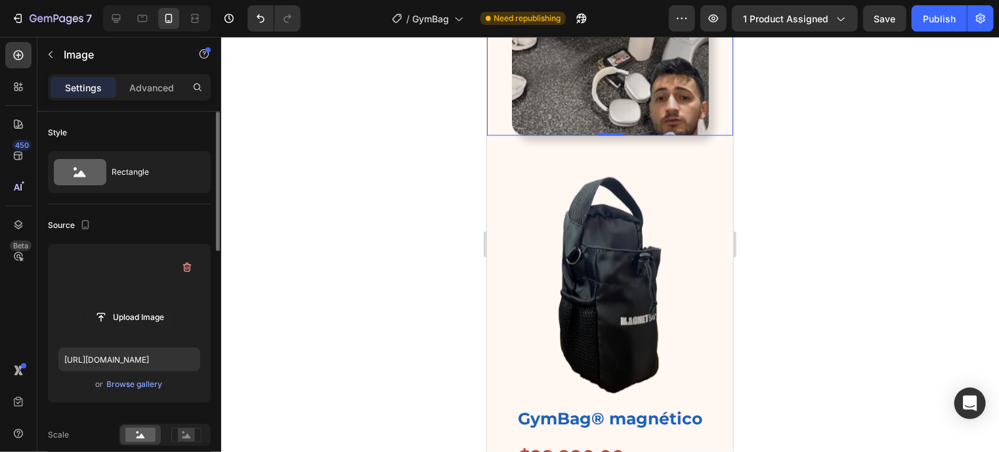
scroll to position [3692, 0]
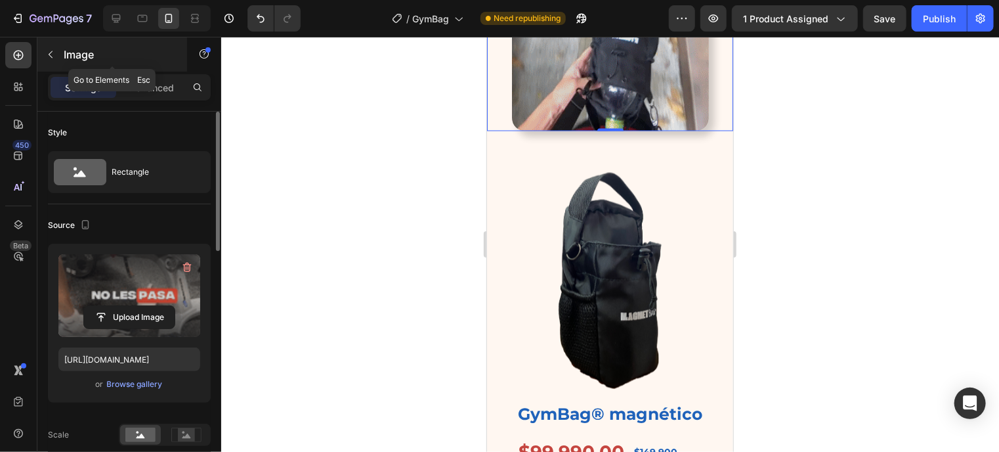
click at [56, 53] on button "button" at bounding box center [50, 54] width 21 height 21
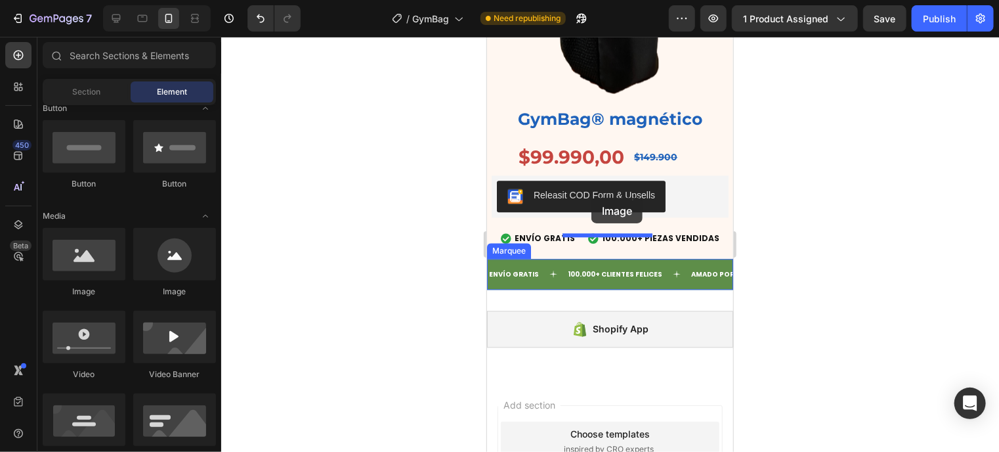
scroll to position [3995, 0]
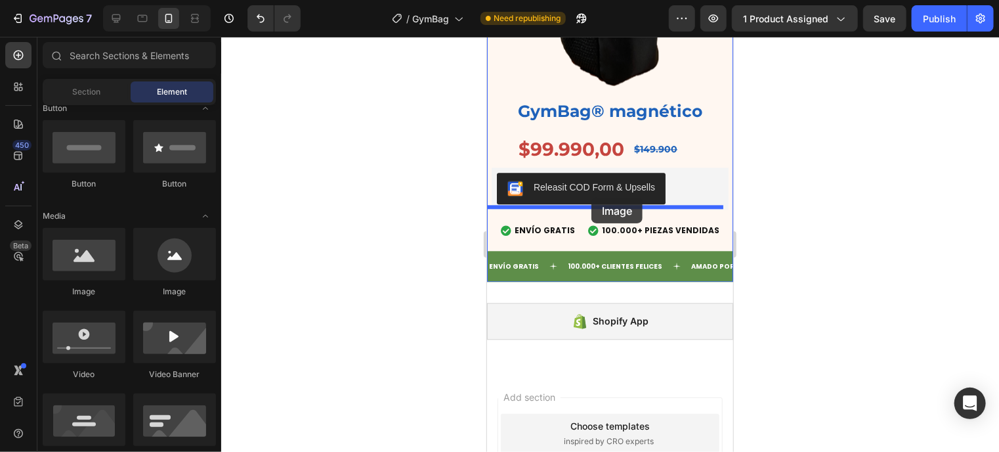
drag, startPoint x: 586, startPoint y: 296, endPoint x: 591, endPoint y: 197, distance: 99.2
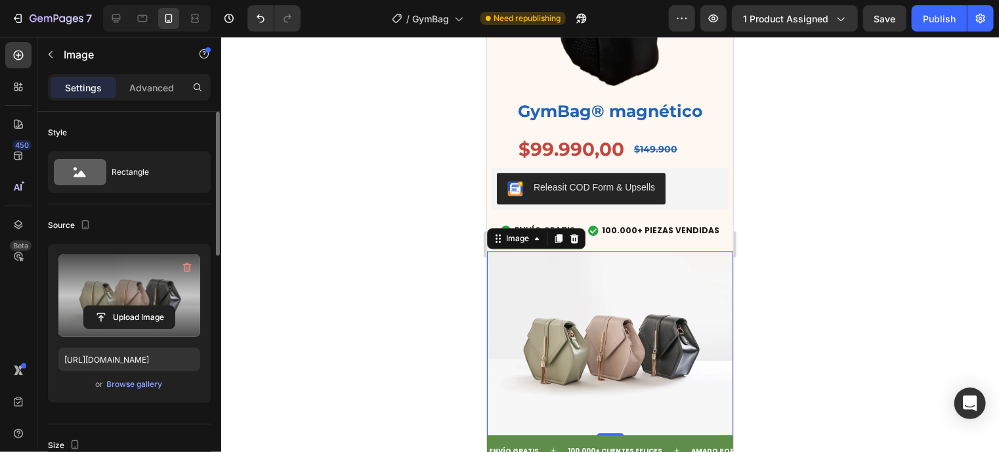
click at [143, 281] on label at bounding box center [129, 295] width 142 height 83
click at [143, 306] on input "file" at bounding box center [129, 317] width 91 height 22
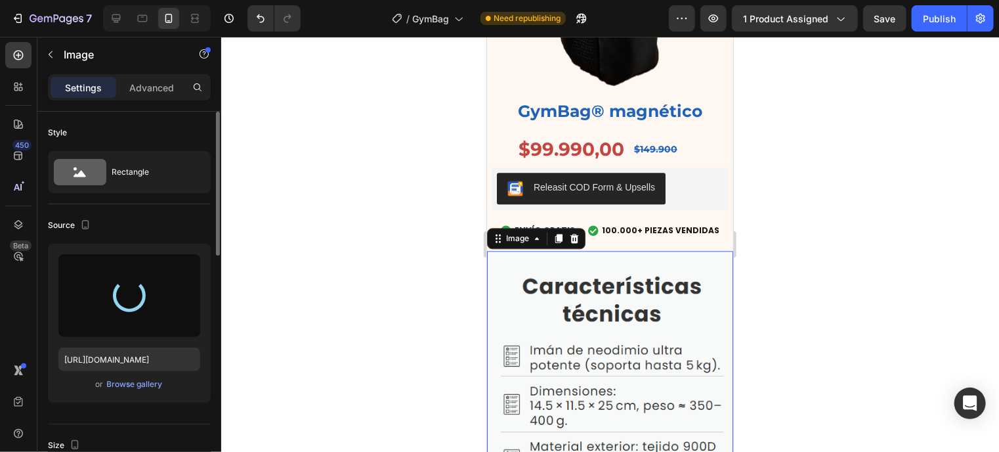
type input "https://cdn.shopify.com/s/files/1/0944/6961/9990/files/gempages_575131414173844…"
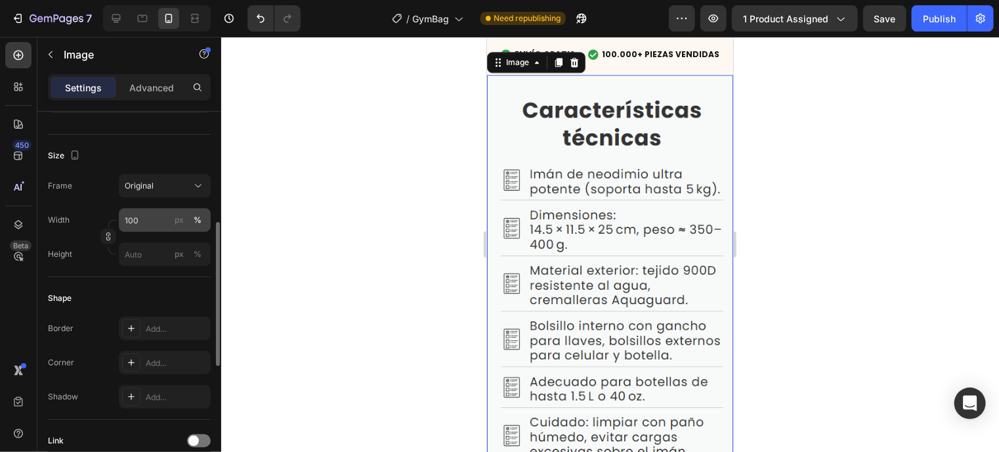
scroll to position [4203, 0]
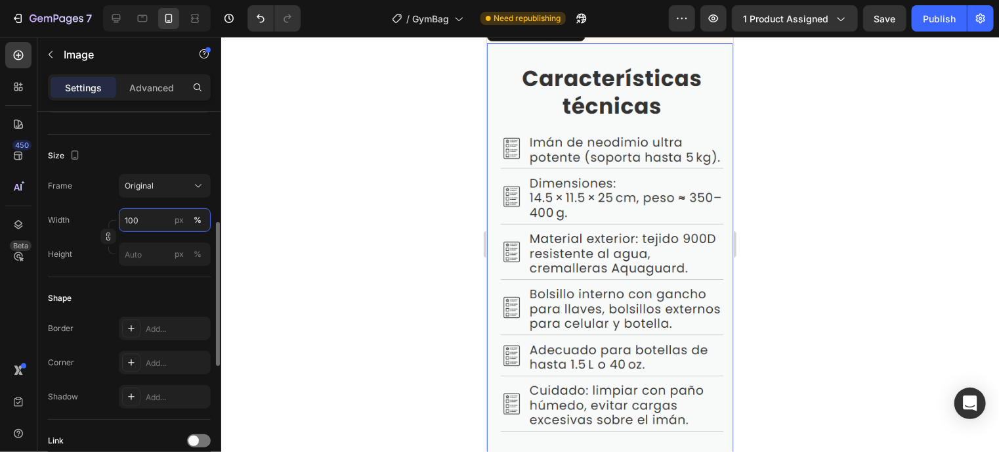
click at [152, 220] on input "100" at bounding box center [165, 220] width 92 height 24
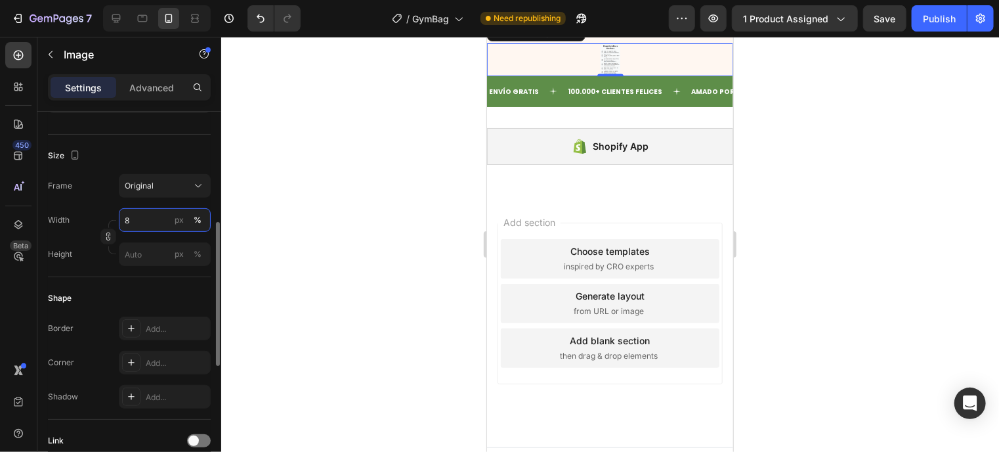
scroll to position [4116, 0]
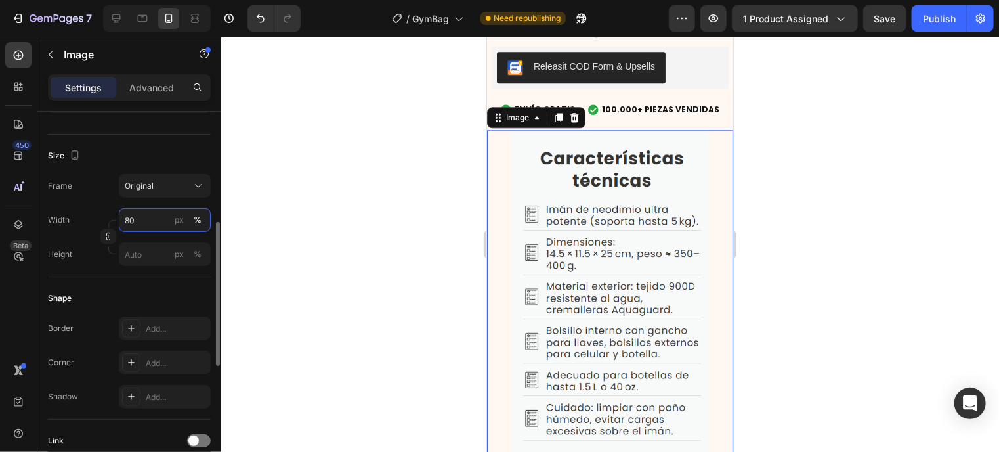
type input "100"
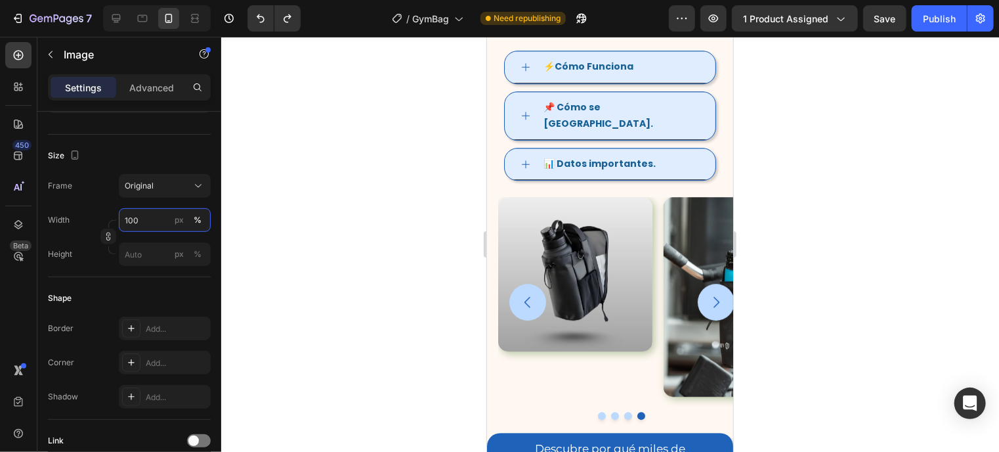
scroll to position [1864, 0]
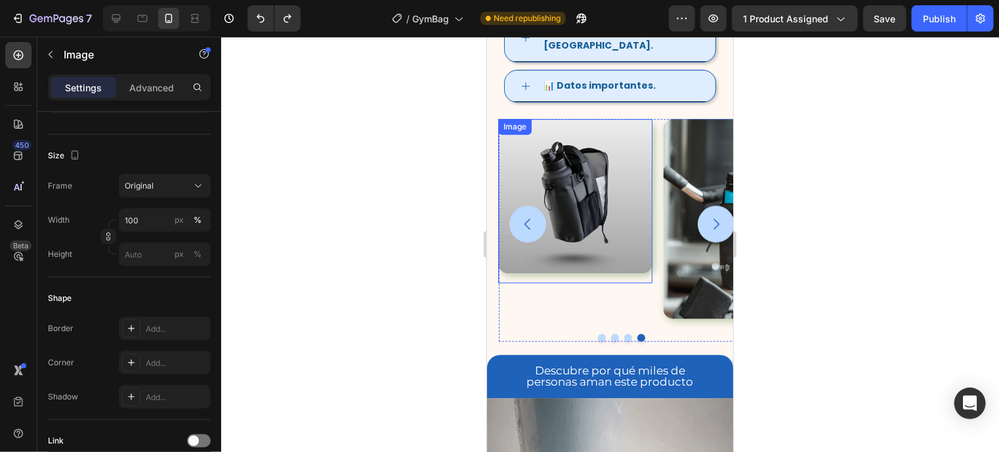
click at [627, 235] on img at bounding box center [574, 195] width 154 height 154
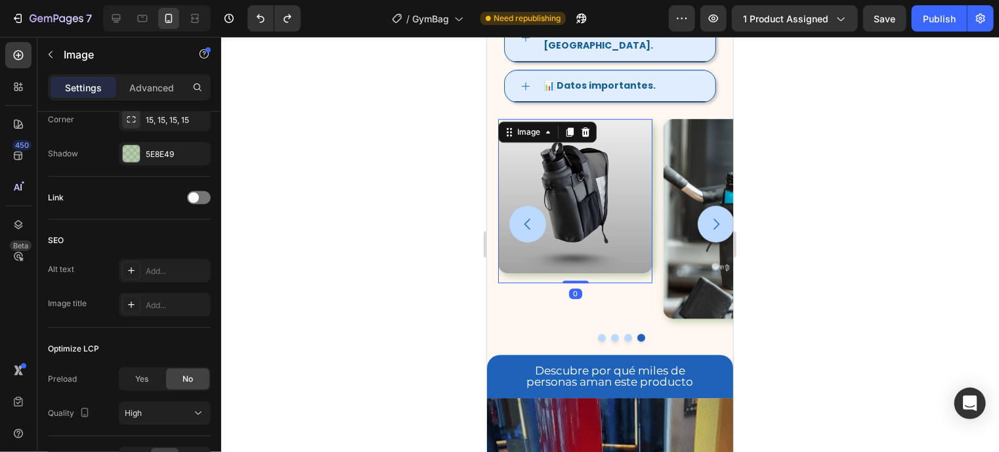
scroll to position [0, 0]
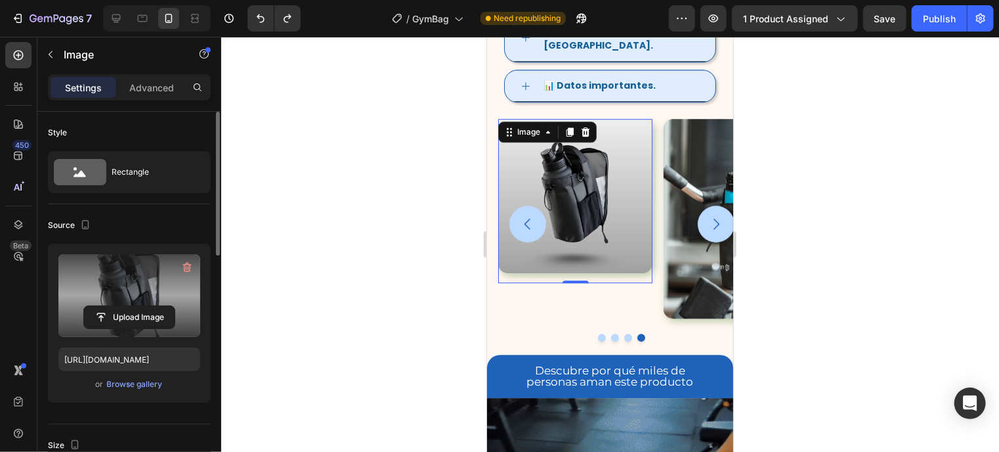
click at [129, 284] on label at bounding box center [129, 295] width 142 height 83
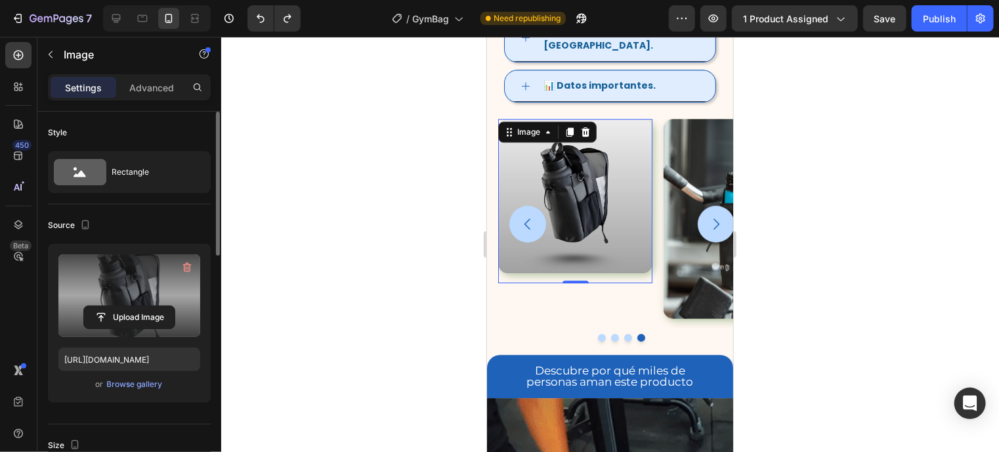
click at [129, 306] on input "file" at bounding box center [129, 317] width 91 height 22
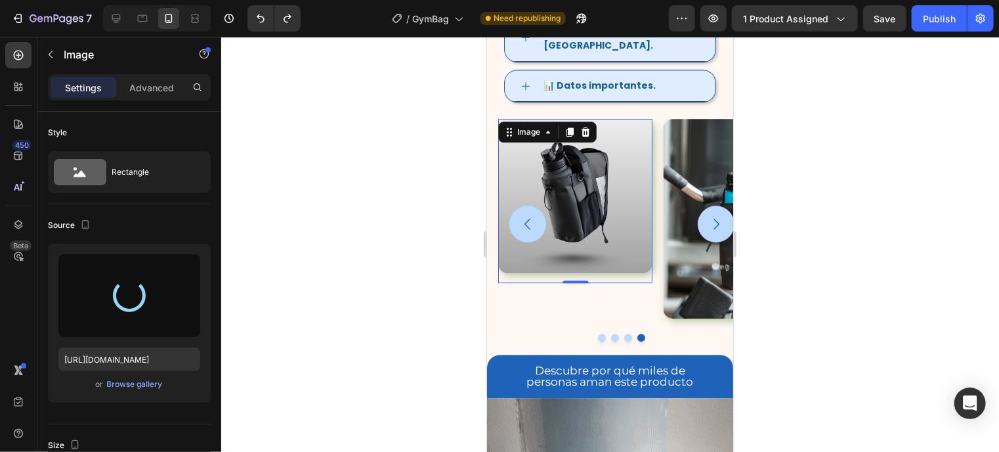
type input "https://cdn.shopify.com/s/files/1/0944/6961/9990/files/gempages_575131414173844…"
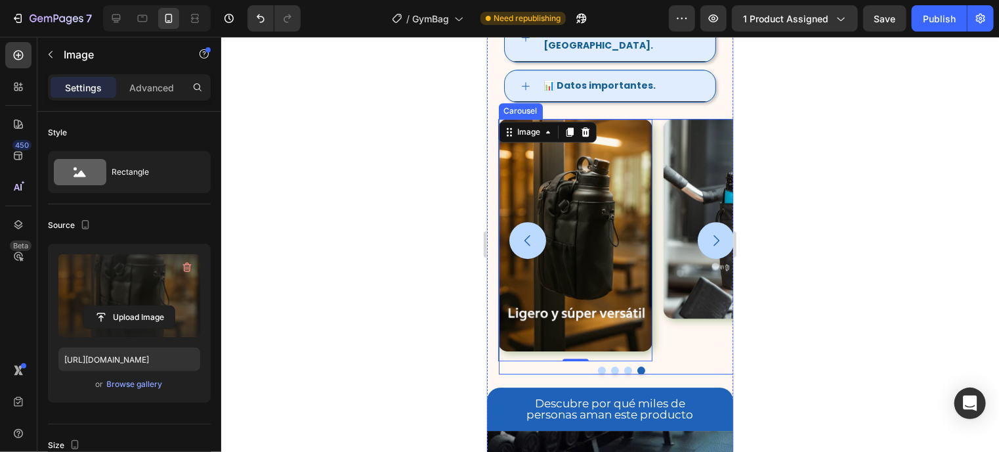
click at [707, 232] on icon "Carousel Next Arrow" at bounding box center [715, 240] width 16 height 16
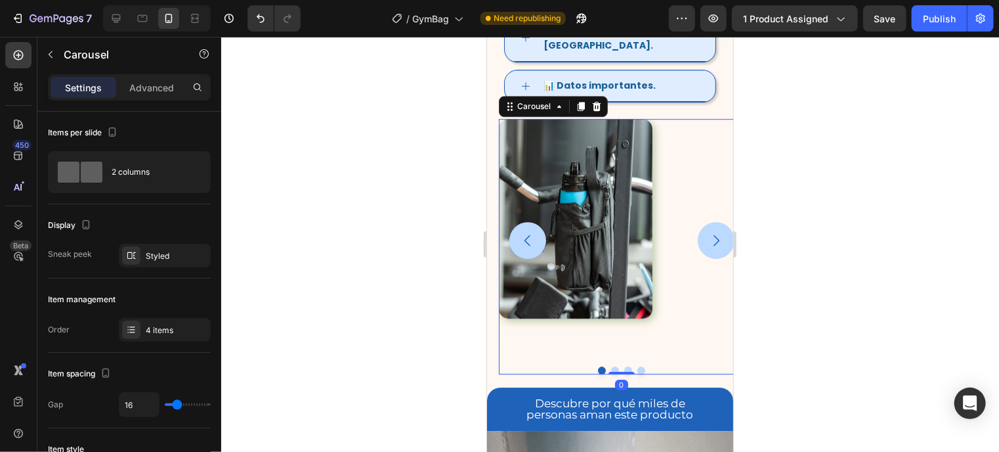
click at [704, 240] on button "Carousel Next Arrow" at bounding box center [715, 239] width 37 height 37
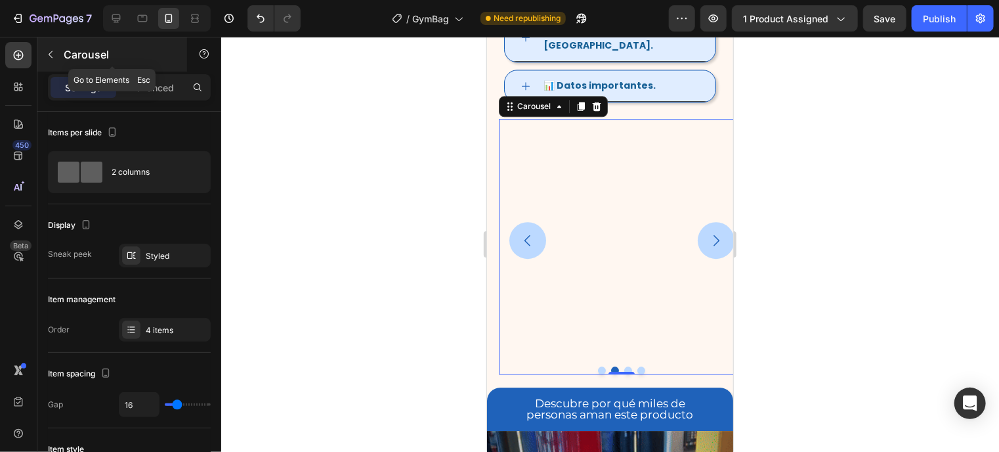
click at [54, 52] on icon "button" at bounding box center [50, 54] width 11 height 11
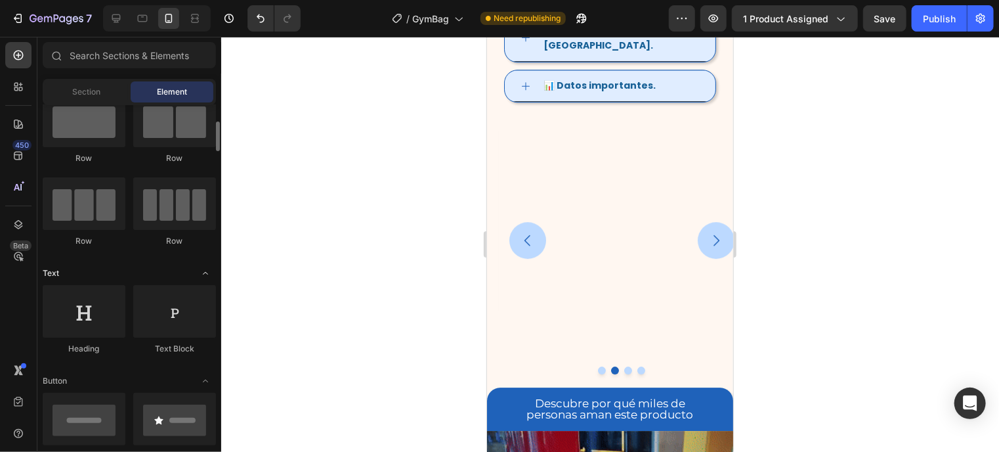
scroll to position [39, 0]
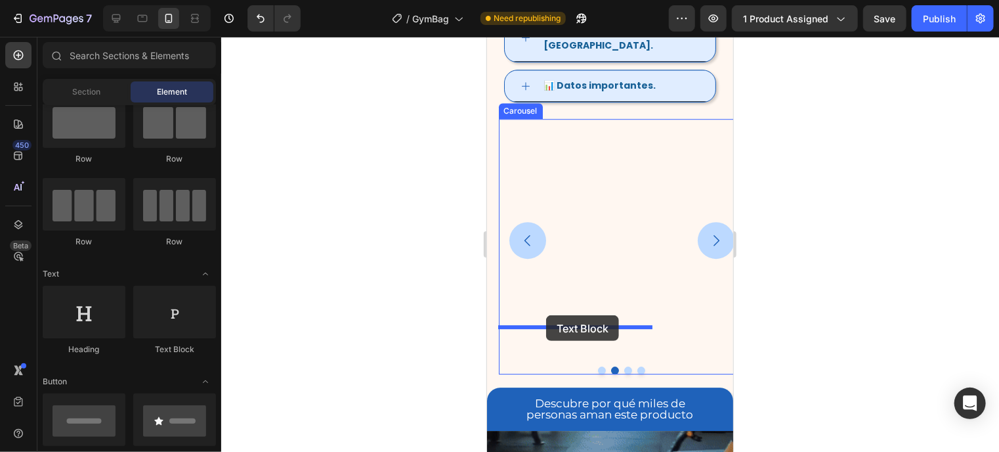
drag, startPoint x: 669, startPoint y: 350, endPoint x: 1245, endPoint y: 297, distance: 578.7
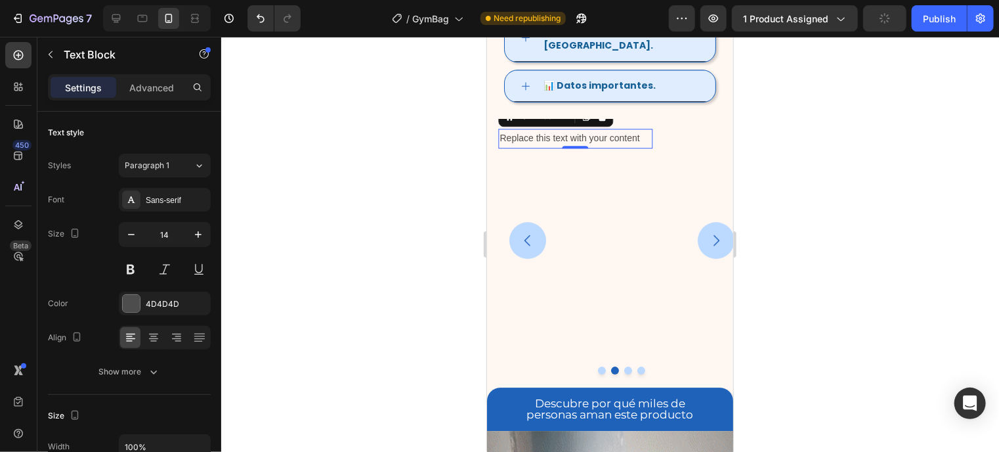
click at [616, 147] on div "Replace this text with your content" at bounding box center [574, 137] width 154 height 19
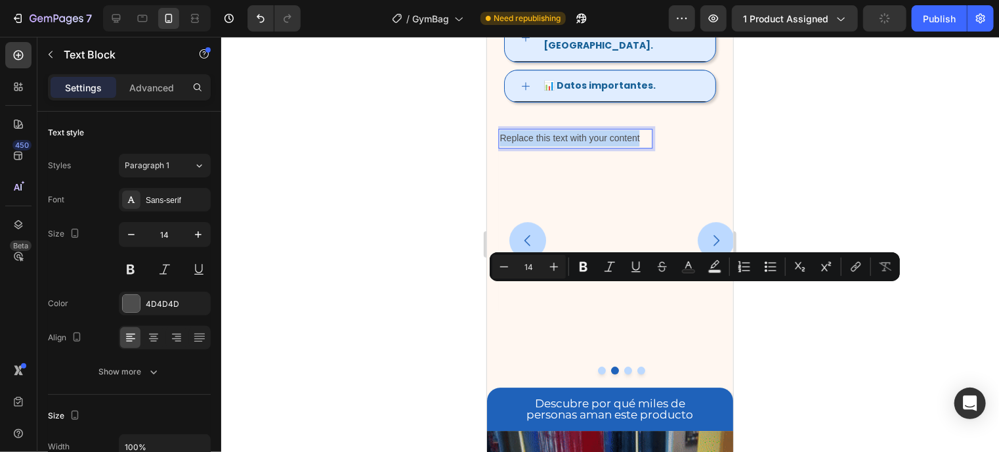
scroll to position [1908, 0]
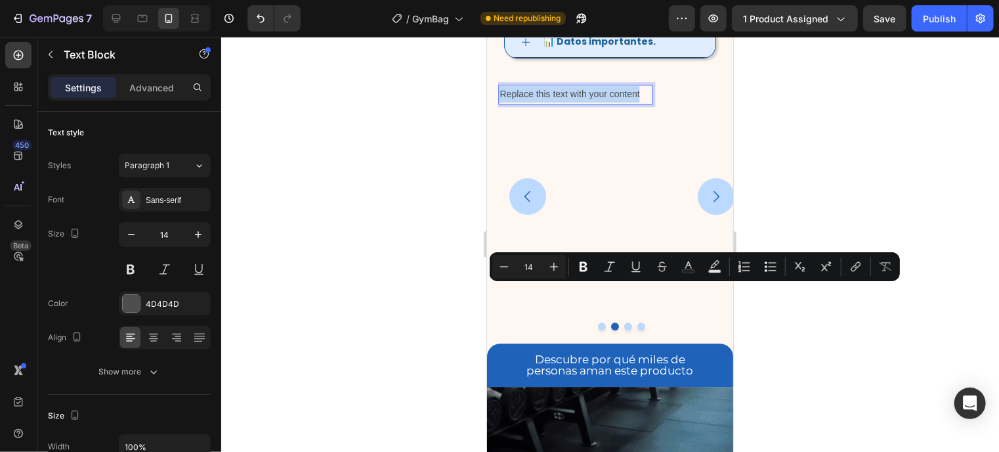
click at [579, 102] on p "Replace this text with your content" at bounding box center [575, 93] width 152 height 16
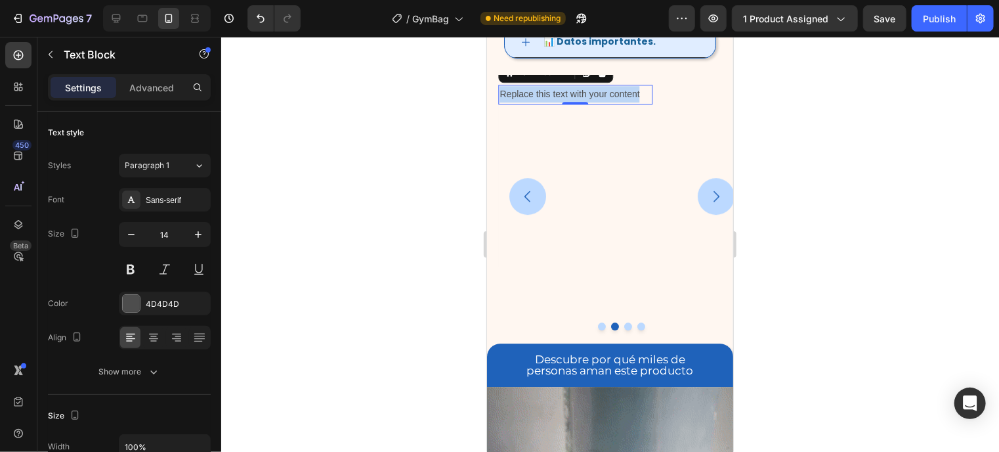
click at [621, 102] on p "Replace this text with your content" at bounding box center [575, 93] width 152 height 16
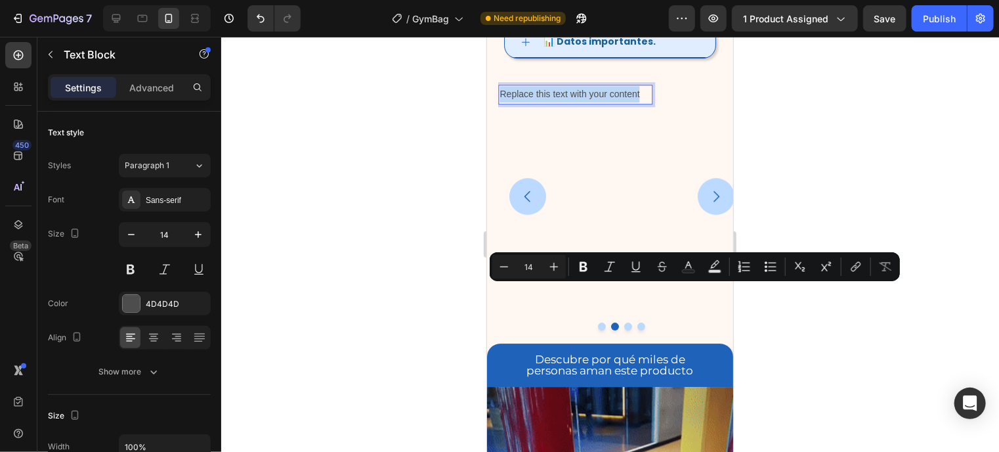
click at [621, 102] on p "Replace this text with your content" at bounding box center [575, 93] width 152 height 16
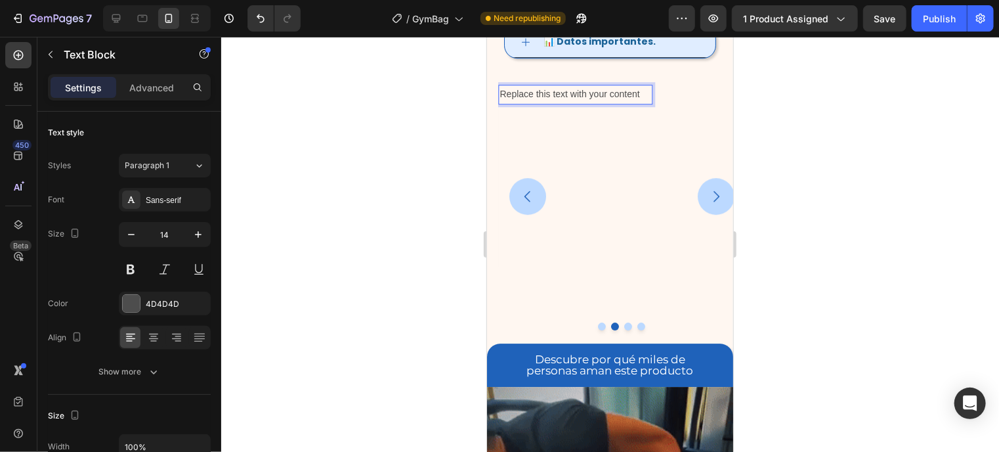
click at [621, 102] on p "Replace this text with your content" at bounding box center [575, 93] width 152 height 16
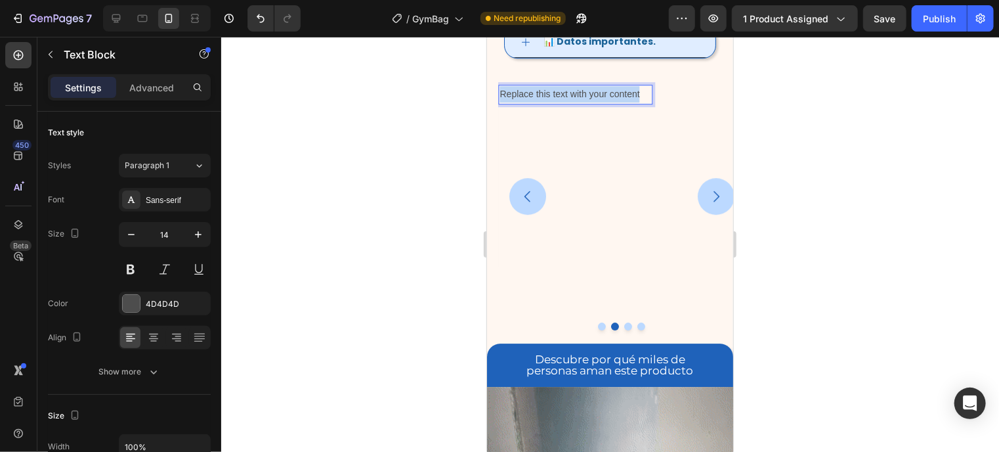
click at [621, 102] on p "Replace this text with your content" at bounding box center [575, 93] width 152 height 16
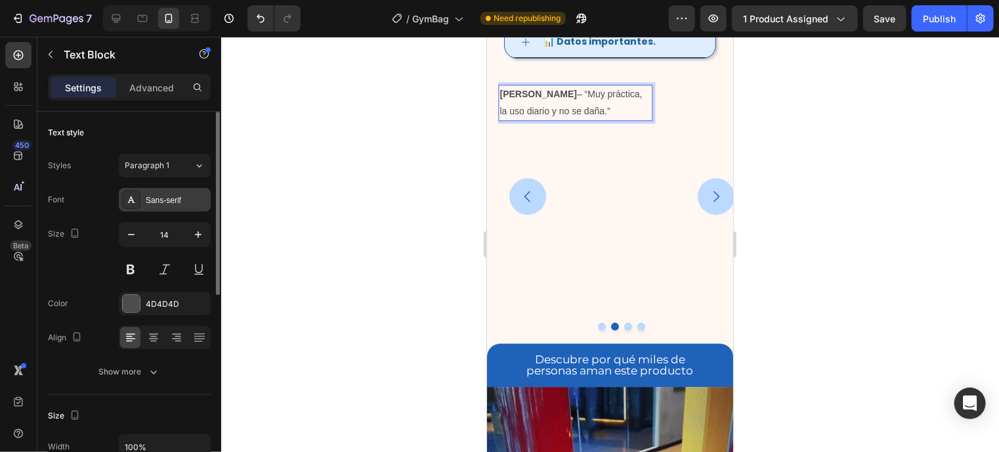
click at [155, 197] on div "Sans-serif" at bounding box center [177, 200] width 62 height 12
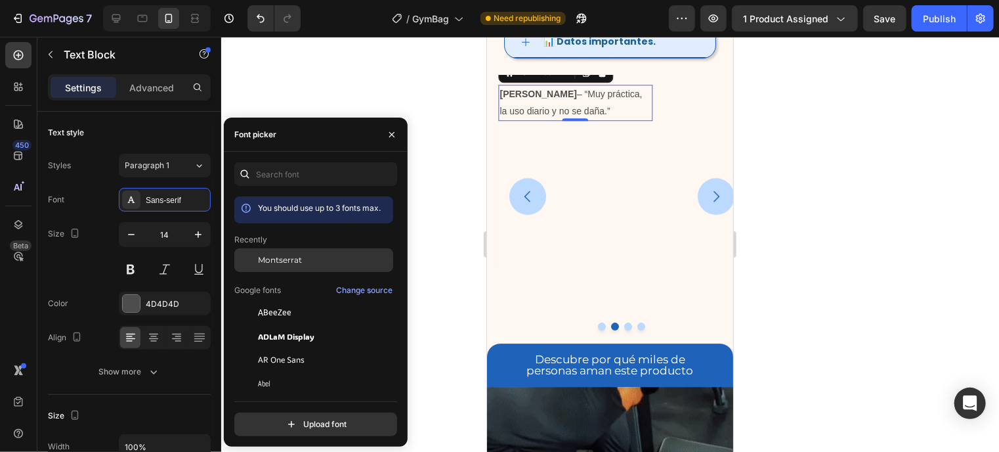
click at [268, 263] on span "Montserrat" at bounding box center [280, 260] width 44 height 12
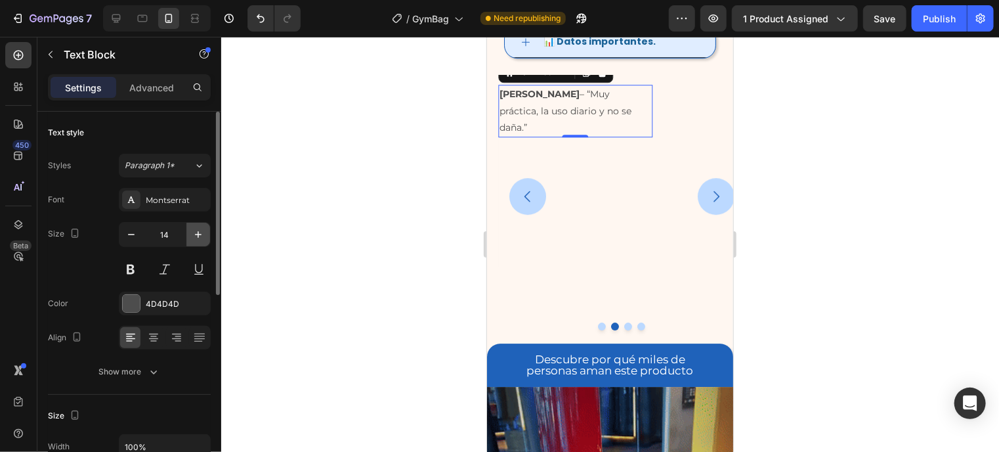
click at [189, 238] on button "button" at bounding box center [198, 234] width 24 height 24
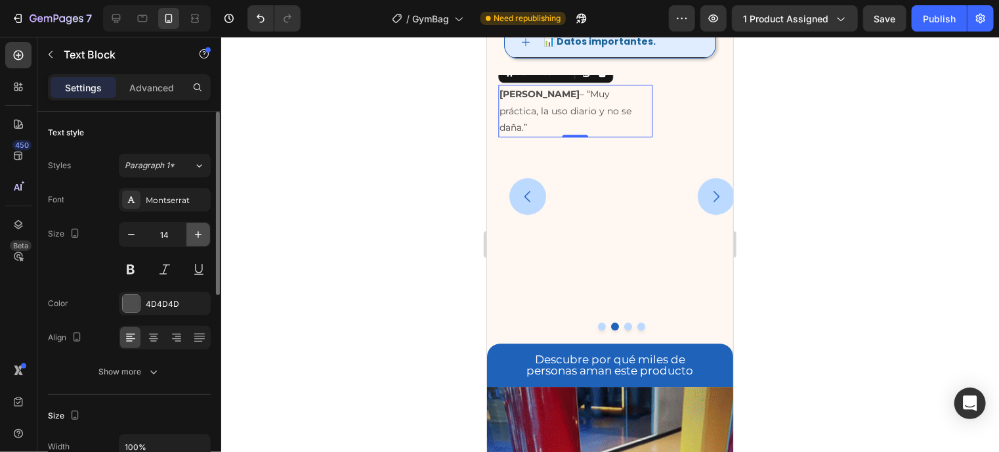
type input "15"
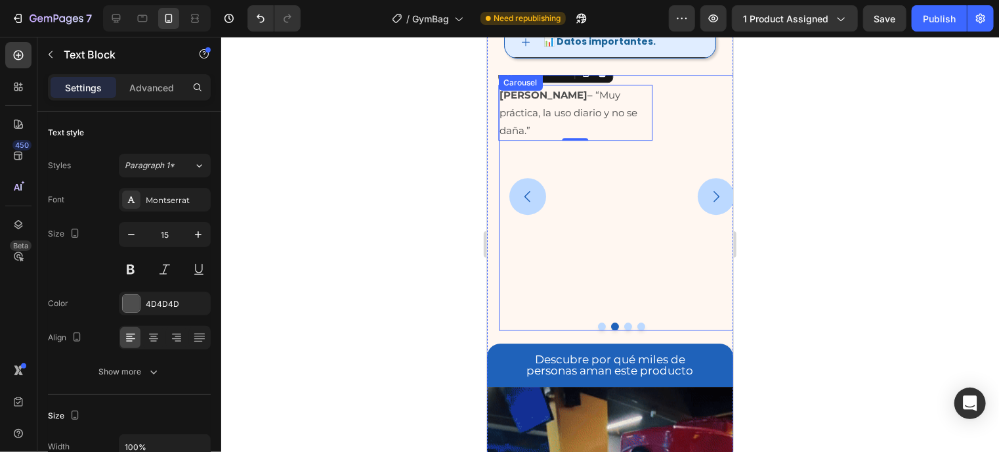
click at [597, 329] on button "Dot" at bounding box center [601, 326] width 8 height 8
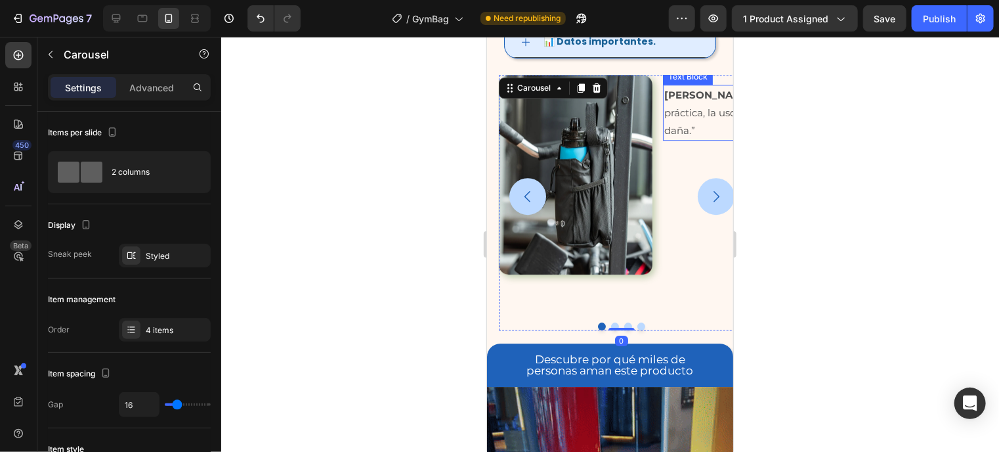
click at [667, 138] on p "Laura M. – “Muy práctica, la uso diario y no se daña.”" at bounding box center [739, 111] width 152 height 53
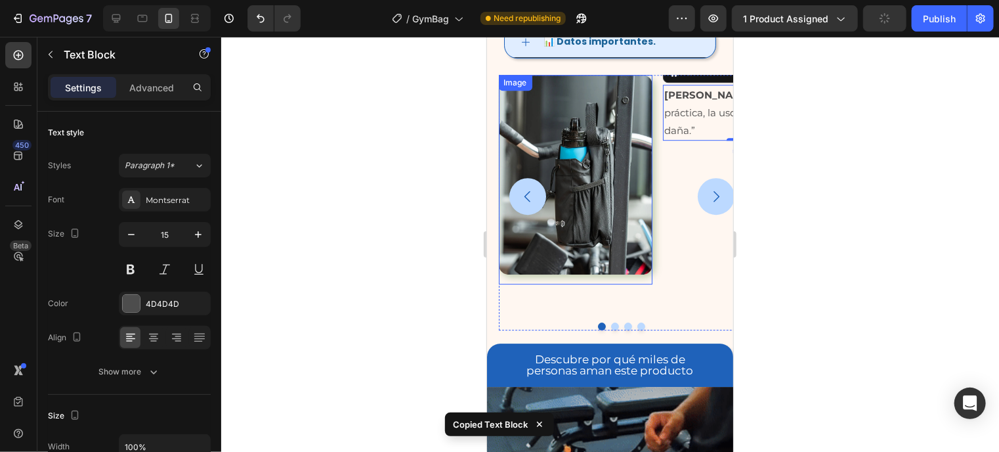
click at [599, 266] on div "Image" at bounding box center [575, 178] width 154 height 209
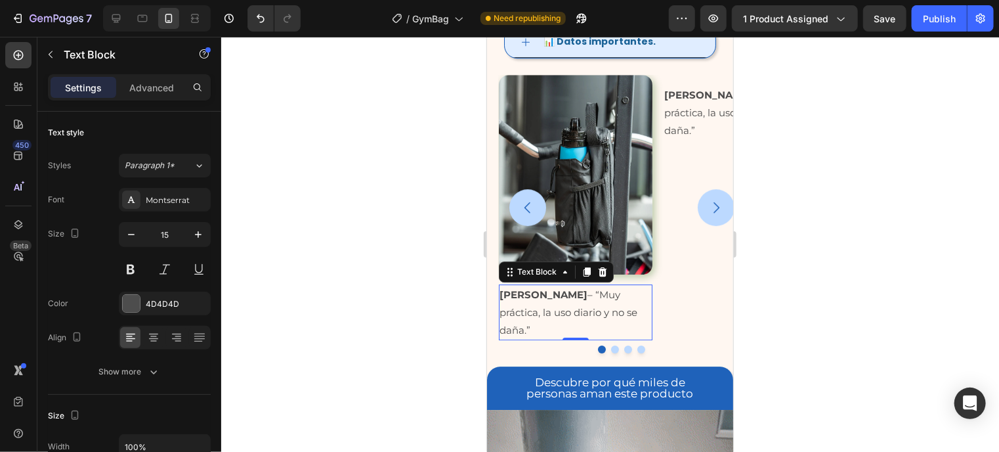
click at [605, 305] on p "Laura M. – “Muy práctica, la uso diario y no se daña.”" at bounding box center [575, 311] width 152 height 53
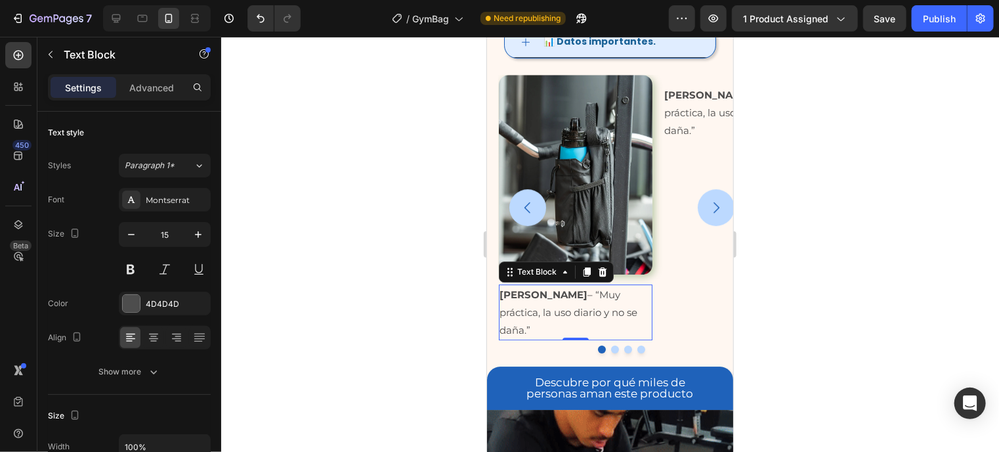
click at [605, 305] on p "Laura M. – “Muy práctica, la uso diario y no se daña.”" at bounding box center [575, 311] width 152 height 53
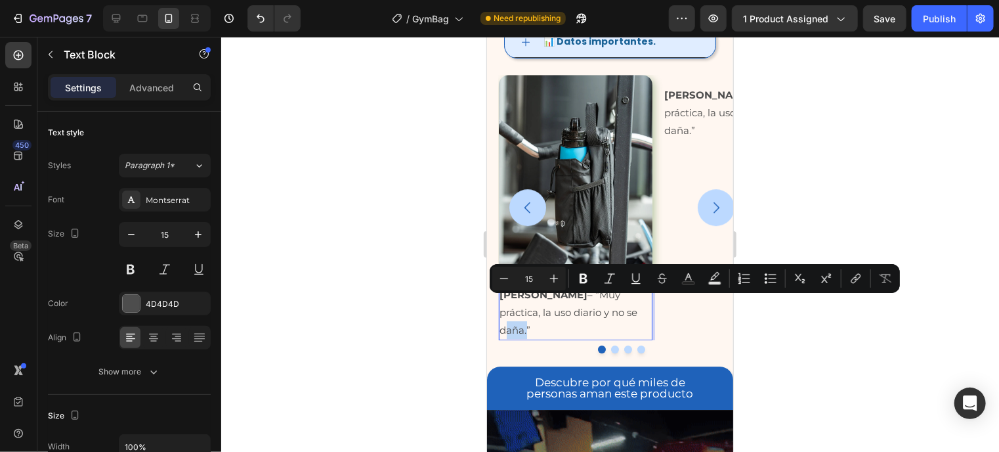
click at [605, 305] on p "Laura M. – “Muy práctica, la uso diario y no se daña.”" at bounding box center [575, 311] width 152 height 53
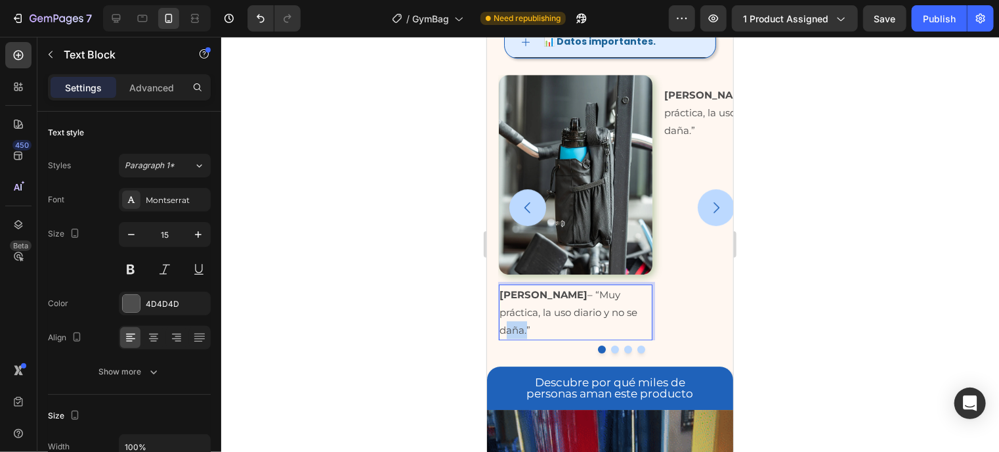
click at [605, 305] on p "Laura M. – “Muy práctica, la uso diario y no se daña.”" at bounding box center [575, 311] width 152 height 53
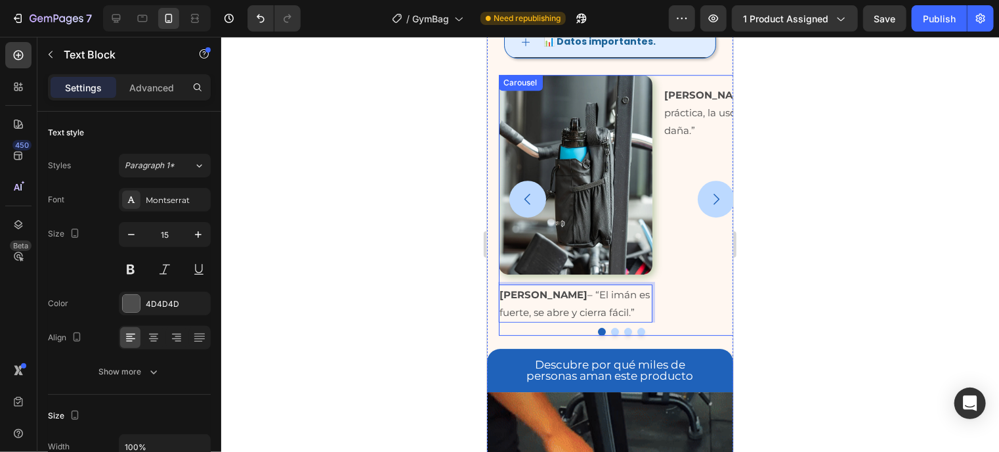
click at [623, 327] on button "Dot" at bounding box center [627, 331] width 8 height 8
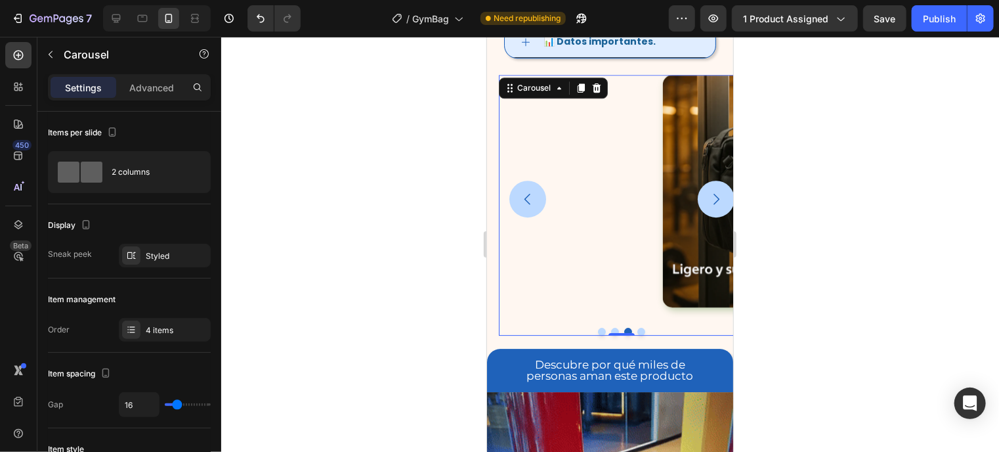
click at [610, 327] on button "Dot" at bounding box center [614, 331] width 8 height 8
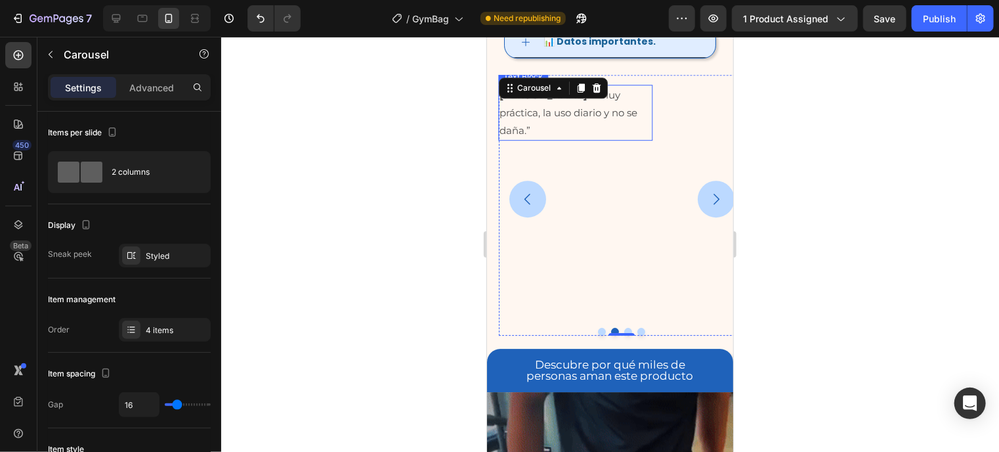
click at [538, 82] on div "Text Block" at bounding box center [522, 76] width 45 height 12
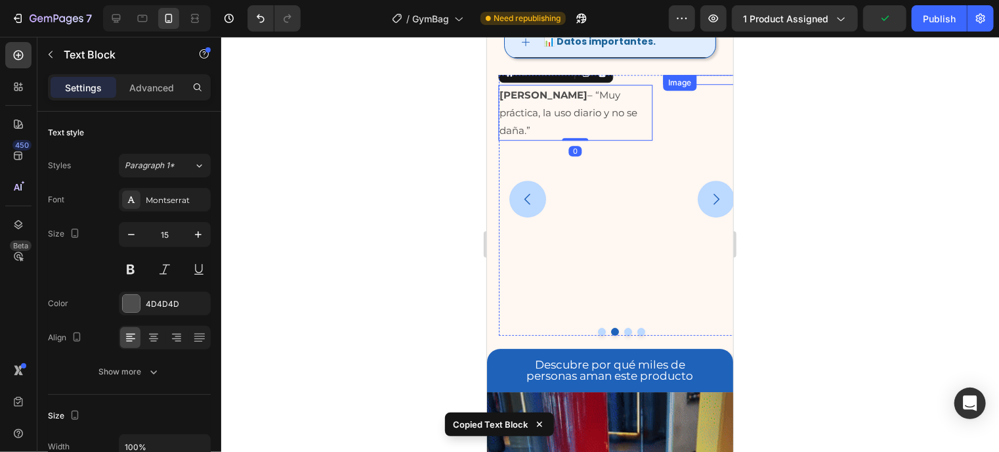
click at [684, 84] on div "Image" at bounding box center [739, 79] width 154 height 10
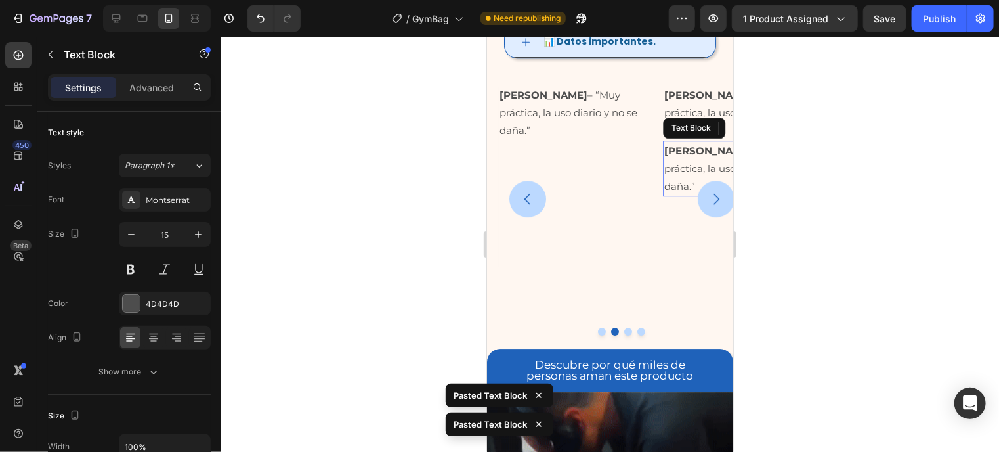
click at [623, 329] on button "Dot" at bounding box center [627, 331] width 8 height 8
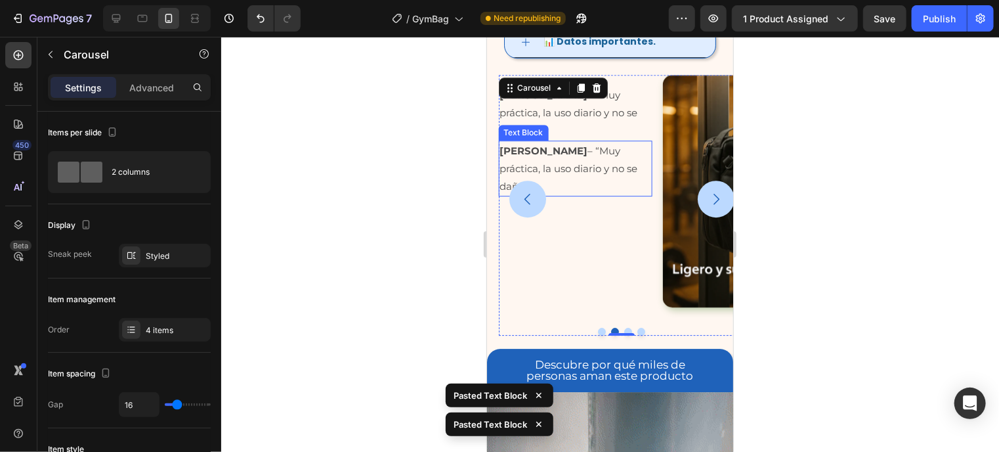
click at [634, 194] on p "Laura M. – “Muy práctica, la uso diario y no se daña.”" at bounding box center [575, 167] width 152 height 53
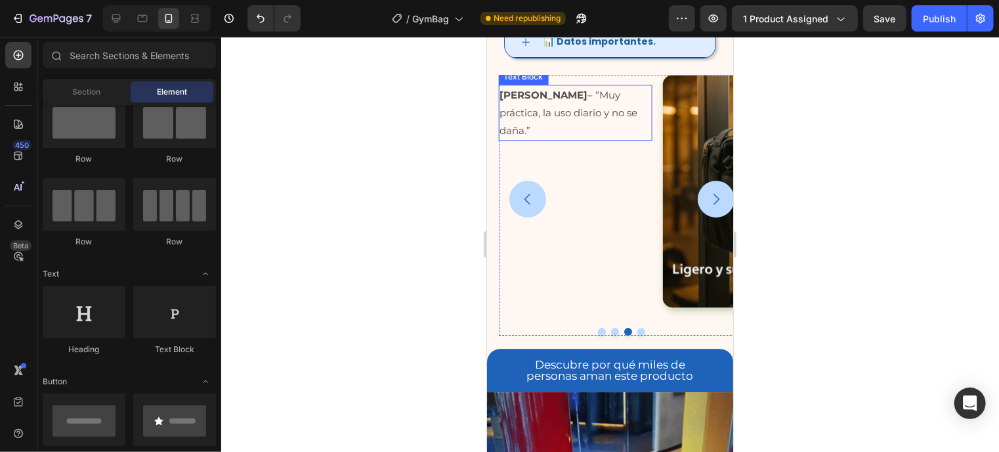
click at [592, 138] on p "Laura M. – “Muy práctica, la uso diario y no se daña.”" at bounding box center [575, 111] width 152 height 53
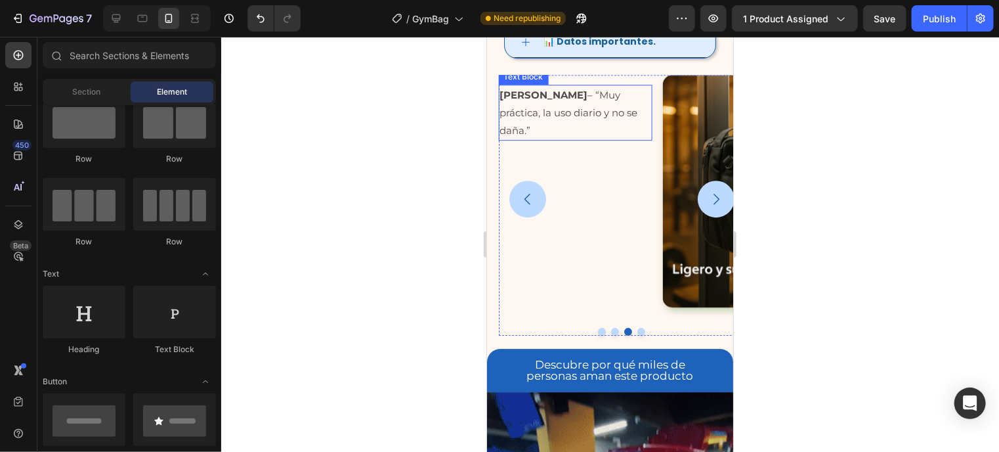
click at [592, 138] on p "Laura M. – “Muy práctica, la uso diario y no se daña.”" at bounding box center [575, 111] width 152 height 53
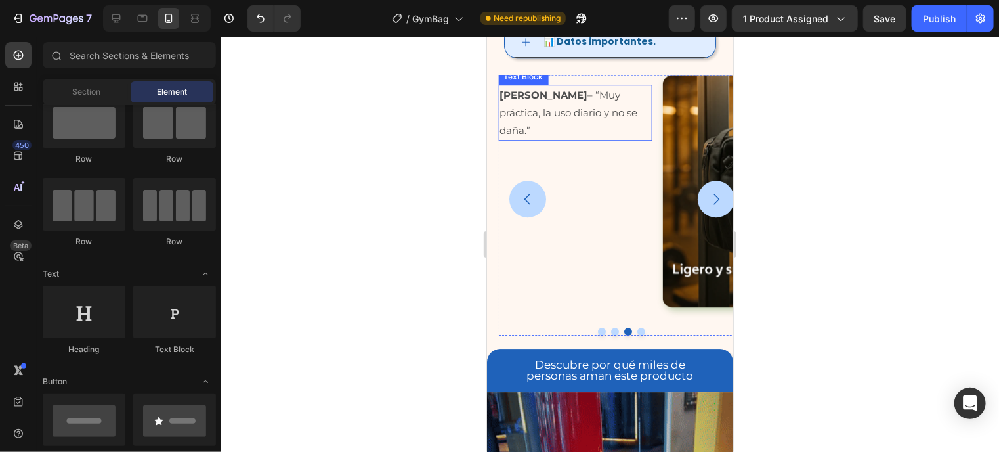
click at [592, 138] on p "Laura M. – “Muy práctica, la uso diario y no se daña.”" at bounding box center [575, 111] width 152 height 53
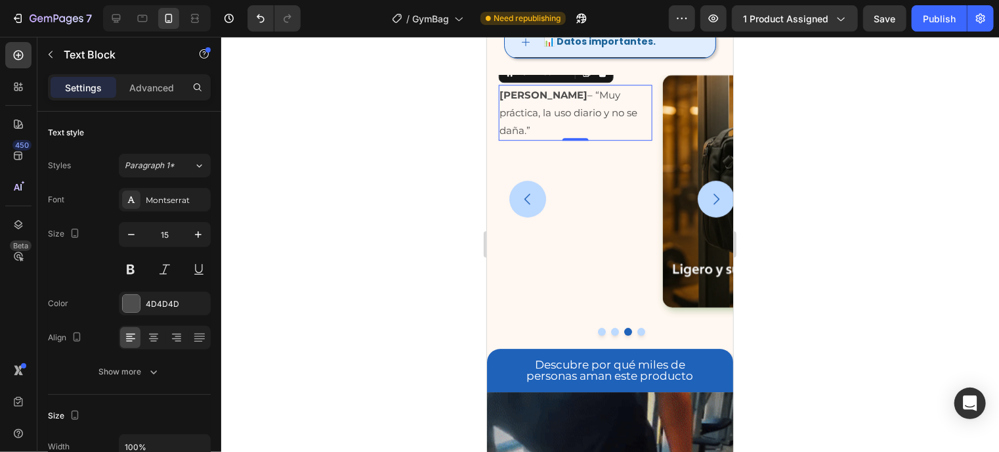
click at [607, 138] on p "Laura M. – “Muy práctica, la uso diario y no se daña.”" at bounding box center [575, 111] width 152 height 53
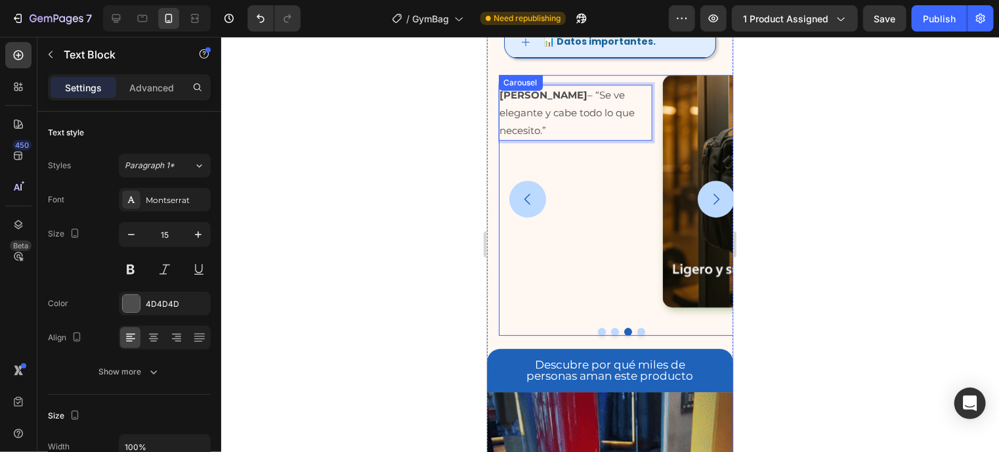
click at [637, 329] on button "Dot" at bounding box center [641, 331] width 8 height 8
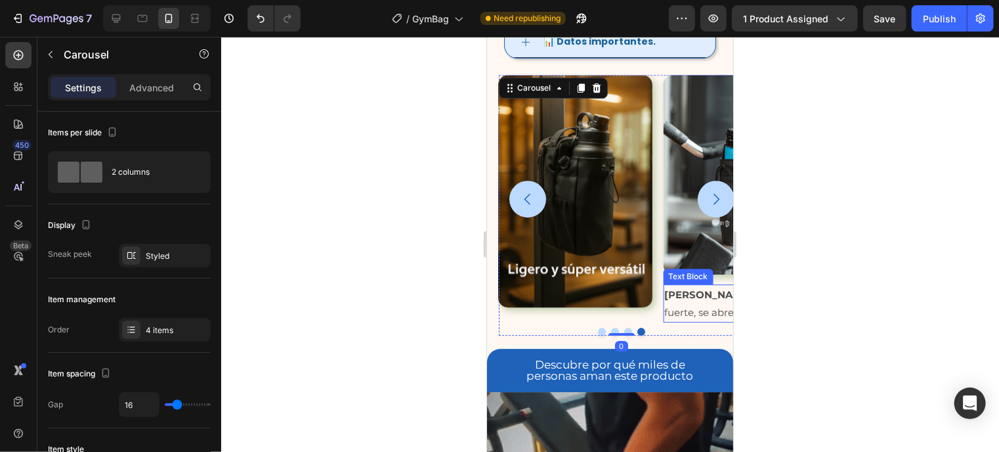
click at [679, 301] on p "Andrés P. – “El imán es fuerte, se abre y cierra fácil.”" at bounding box center [739, 302] width 152 height 35
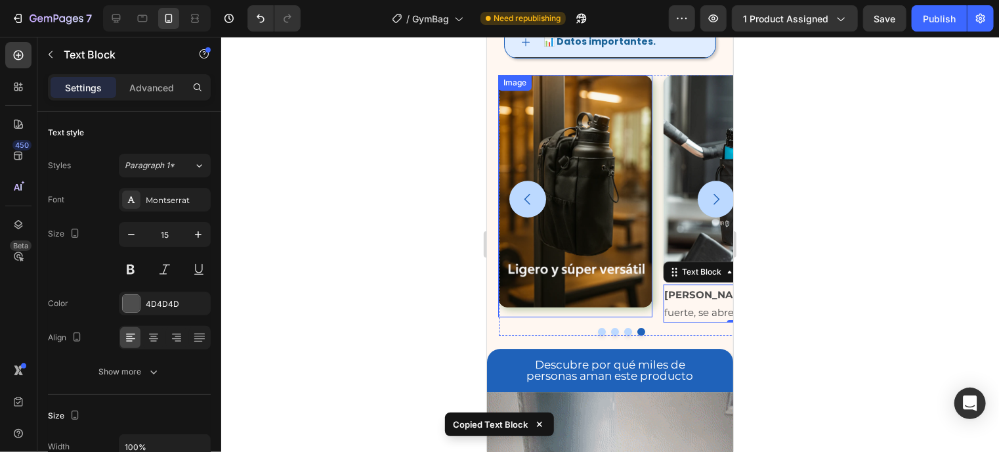
click at [600, 305] on div "Image" at bounding box center [574, 195] width 154 height 242
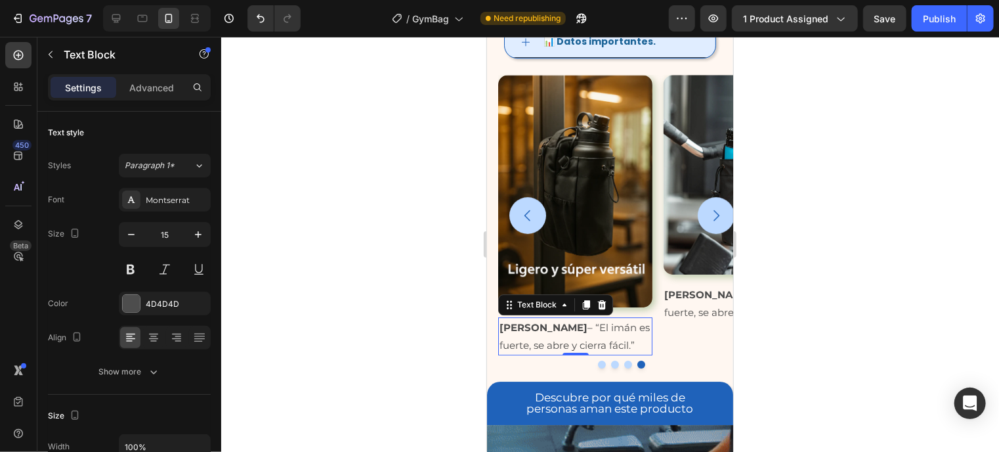
click at [616, 324] on p "Andrés P. – “El imán es fuerte, se abre y cierra fácil.”" at bounding box center [575, 335] width 152 height 35
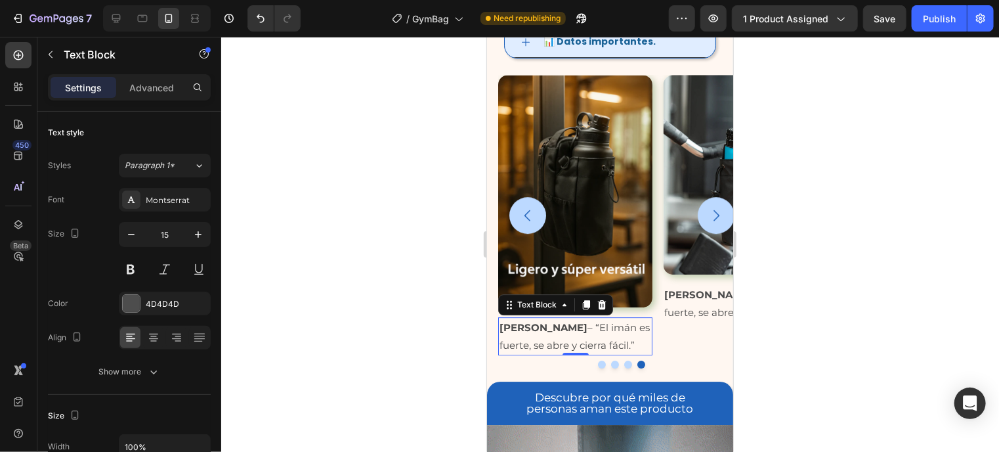
click at [616, 324] on p "Andrés P. – “El imán es fuerte, se abre y cierra fácil.”" at bounding box center [575, 335] width 152 height 35
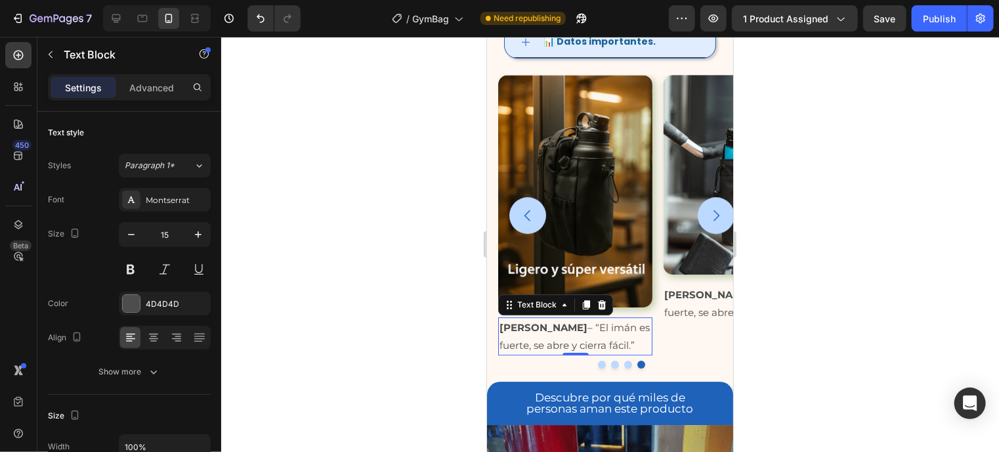
click at [616, 324] on p "Andrés P. – “El imán es fuerte, se abre y cierra fácil.”" at bounding box center [575, 335] width 152 height 35
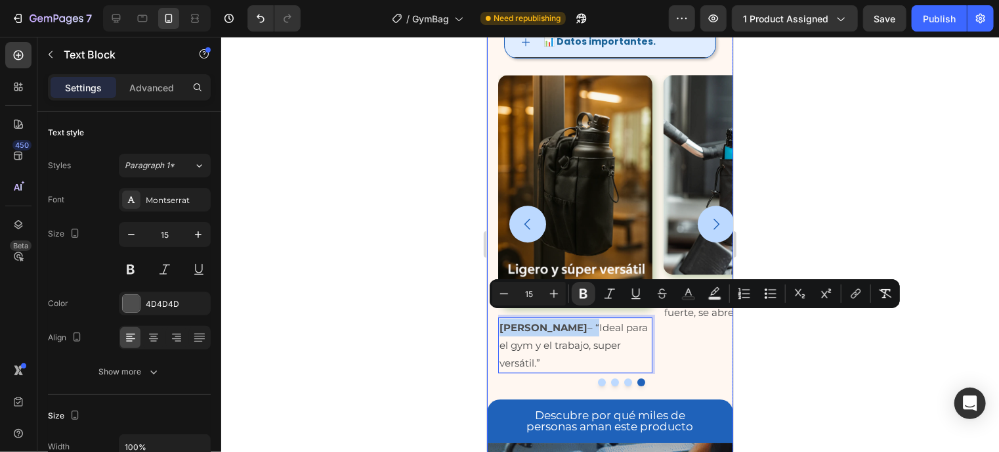
drag, startPoint x: 553, startPoint y: 321, endPoint x: 486, endPoint y: 317, distance: 66.4
click at [486, 317] on div "Image Andrés P. – “El imán es fuerte, se abre y cierra fácil.” Text Block Image…" at bounding box center [609, 221] width 246 height 327
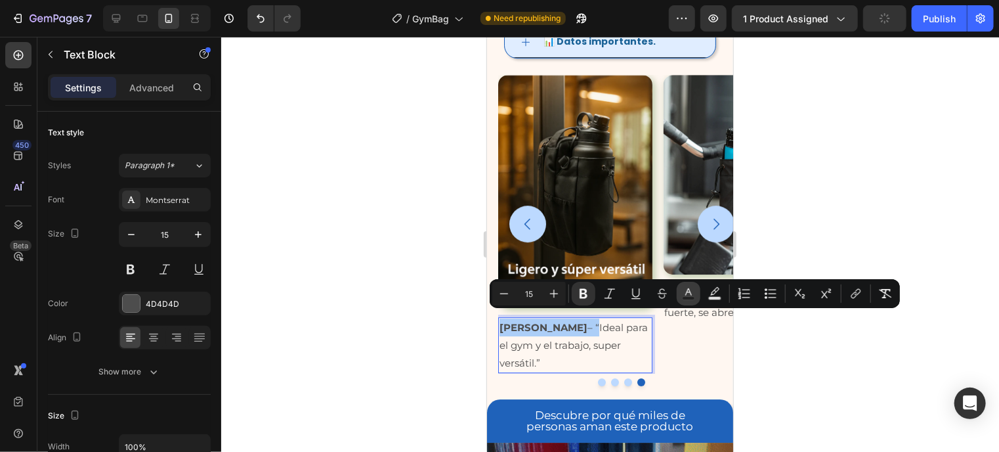
click at [692, 299] on rect "Editor contextual toolbar" at bounding box center [689, 298] width 12 height 3
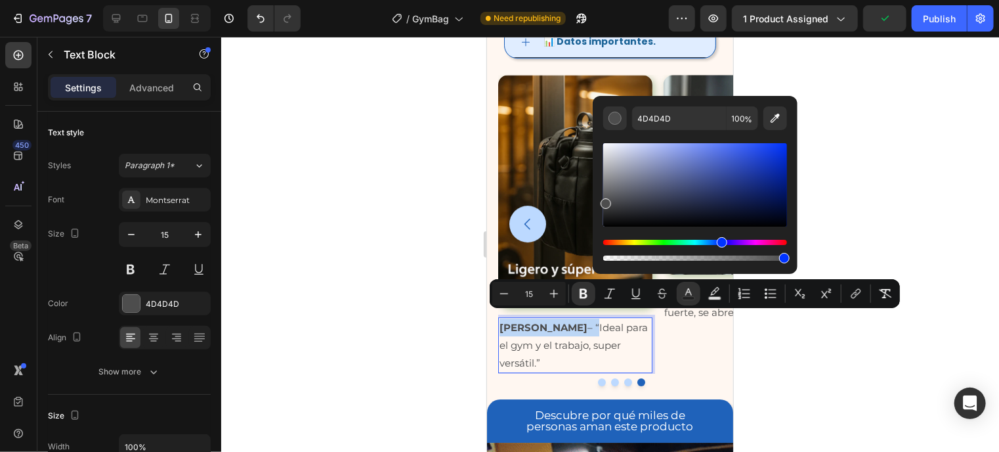
click at [720, 244] on div "Hue" at bounding box center [695, 242] width 184 height 5
click at [718, 165] on div "Editor contextual toolbar" at bounding box center [695, 184] width 184 height 83
click at [611, 198] on div "Editor contextual toolbar" at bounding box center [605, 203] width 11 height 11
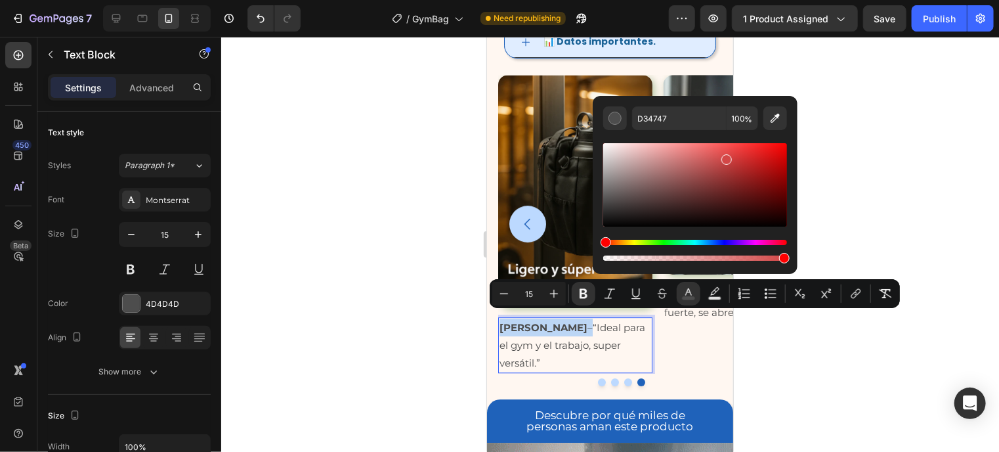
drag, startPoint x: 718, startPoint y: 165, endPoint x: 726, endPoint y: 157, distance: 11.6
click at [726, 157] on div "Editor contextual toolbar" at bounding box center [695, 184] width 184 height 83
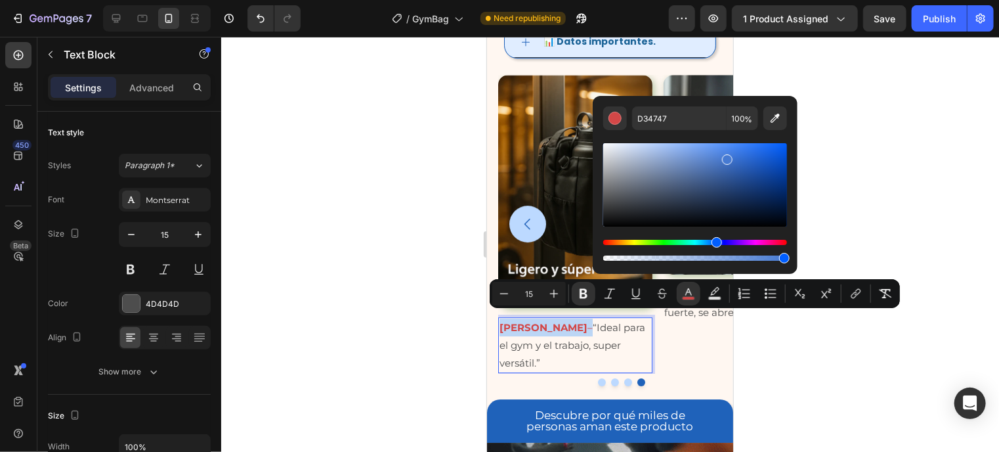
click at [715, 242] on div "Hue" at bounding box center [695, 242] width 184 height 5
type input "3C6EC4"
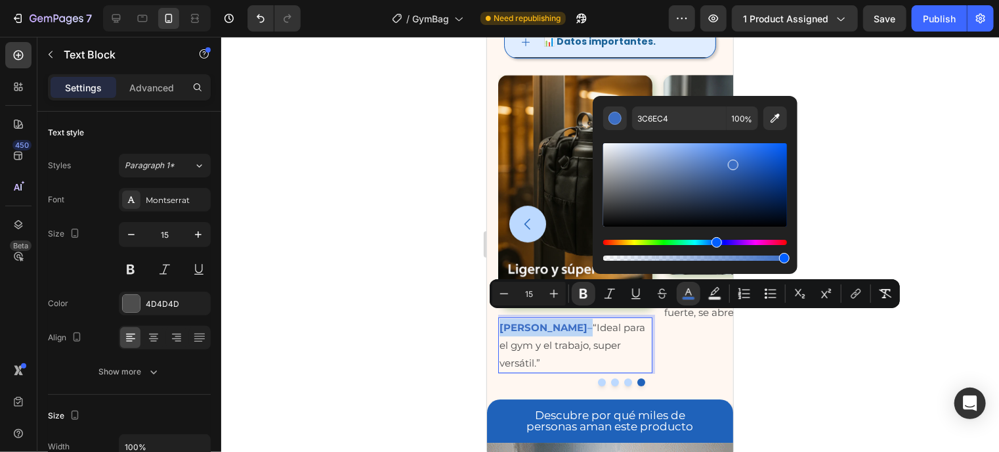
drag, startPoint x: 731, startPoint y: 162, endPoint x: 739, endPoint y: 165, distance: 8.5
click at [739, 165] on div "Editor contextual toolbar" at bounding box center [695, 184] width 184 height 83
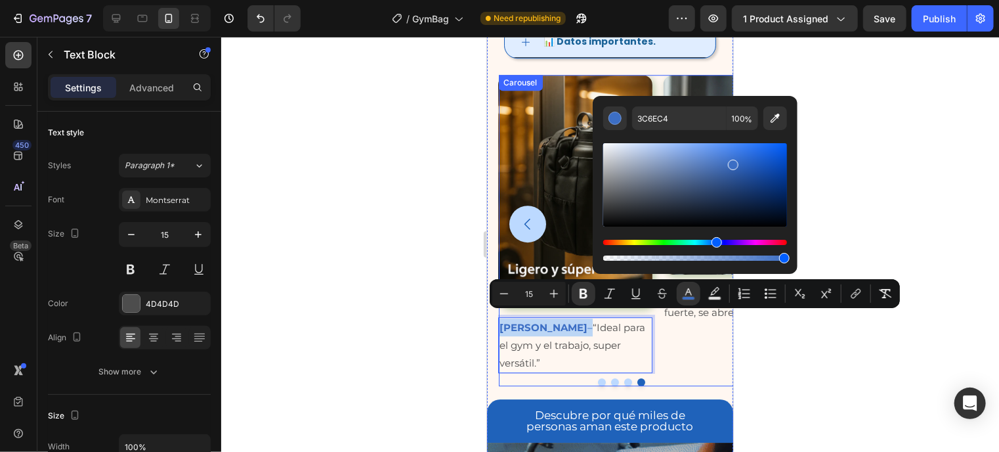
click at [597, 377] on button "Dot" at bounding box center [601, 381] width 8 height 8
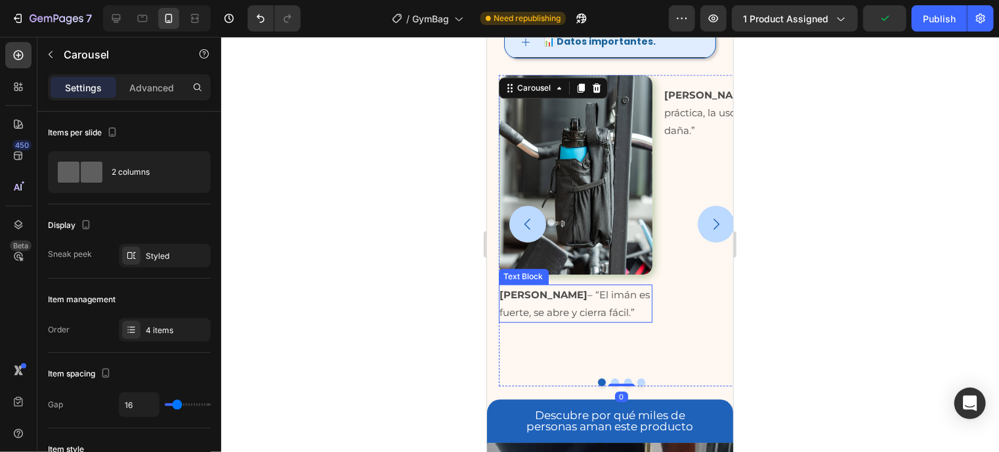
click at [553, 291] on p "Andrés P. – “El imán es fuerte, se abre y cierra fácil.”" at bounding box center [575, 302] width 152 height 35
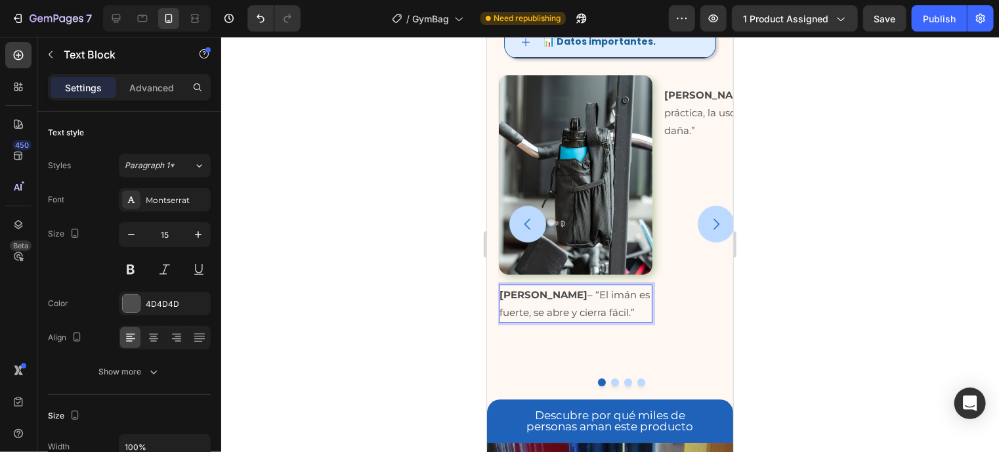
drag, startPoint x: 919, startPoint y: 12, endPoint x: 908, endPoint y: 12, distance: 10.5
click at [908, 12] on div "Preview 1 product assigned Save Publish" at bounding box center [831, 18] width 325 height 26
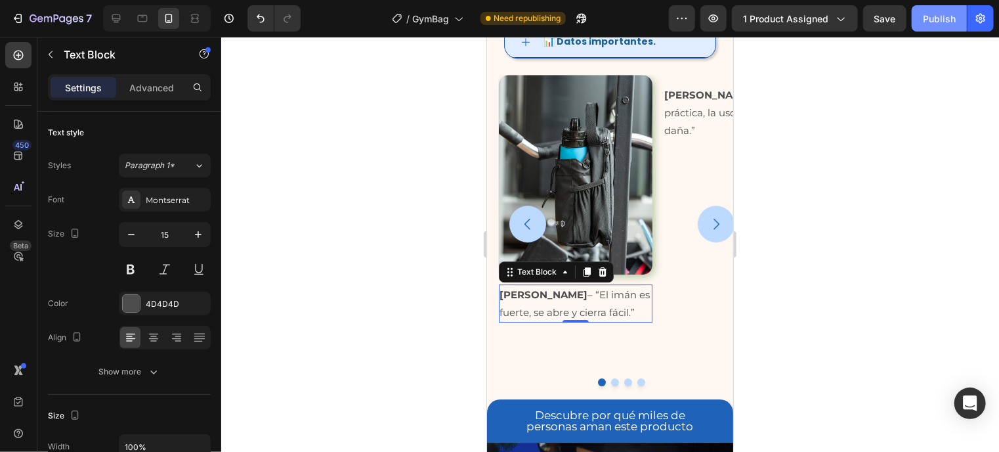
click at [946, 21] on div "Publish" at bounding box center [939, 19] width 33 height 14
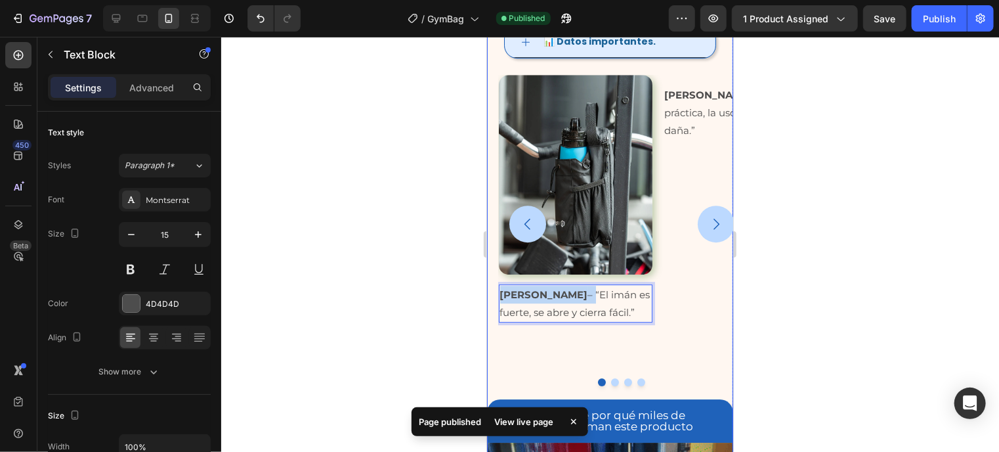
drag, startPoint x: 554, startPoint y: 289, endPoint x: 490, endPoint y: 282, distance: 64.7
click at [490, 282] on div "Image Andrés P. – “El imán es fuerte, se abre y cierra fácil.” Text Block 0 Ima…" at bounding box center [609, 221] width 246 height 327
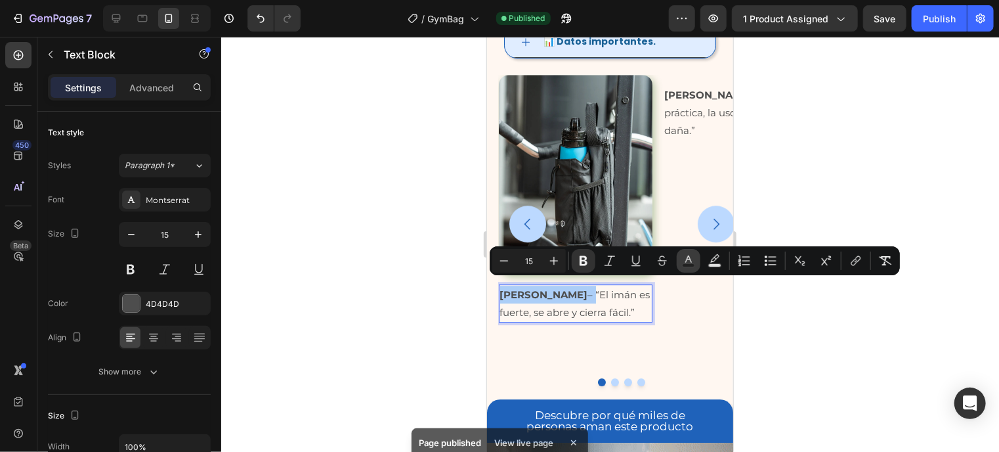
click at [690, 264] on rect "Editor contextual toolbar" at bounding box center [689, 265] width 12 height 3
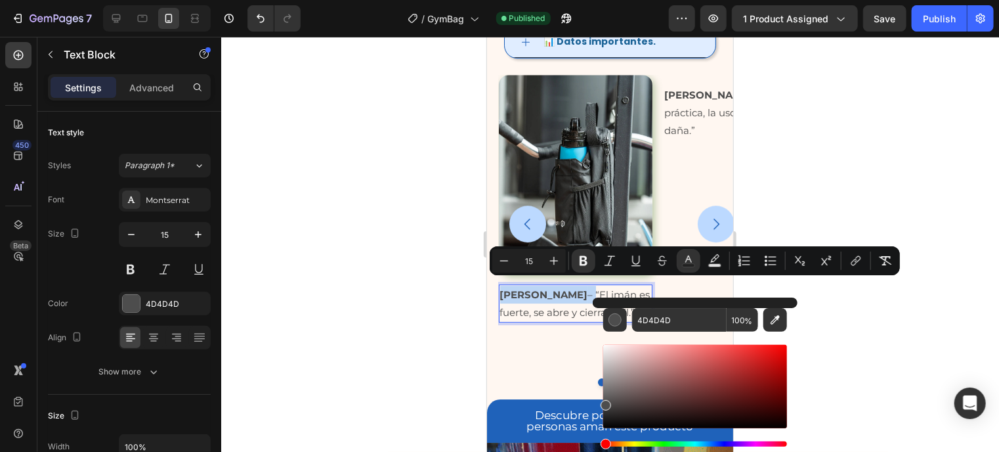
click at [719, 441] on div "Hue" at bounding box center [695, 443] width 184 height 5
click at [611, 441] on div "Hue" at bounding box center [605, 443] width 11 height 11
click at [722, 442] on div "Hue" at bounding box center [695, 443] width 184 height 5
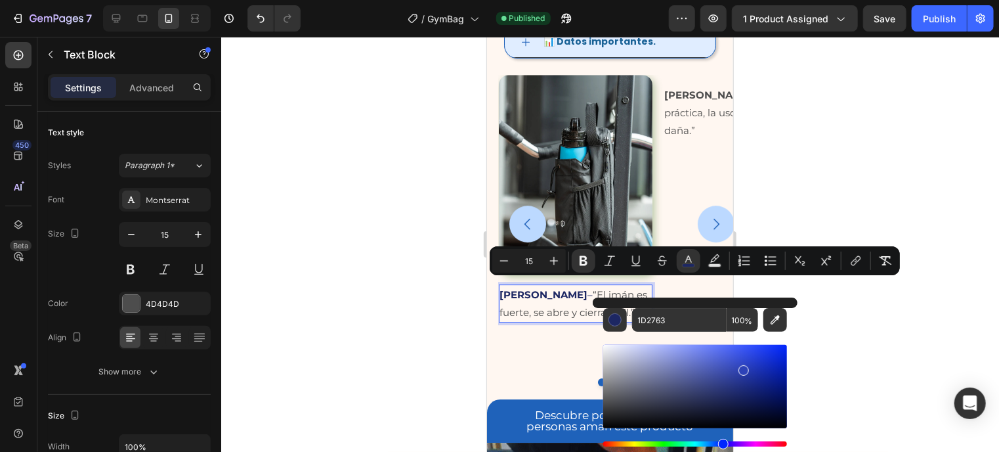
type input "2D42B7"
drag, startPoint x: 732, startPoint y: 395, endPoint x: 740, endPoint y: 377, distance: 20.0
click at [740, 377] on div "Editor contextual toolbar" at bounding box center [695, 386] width 184 height 83
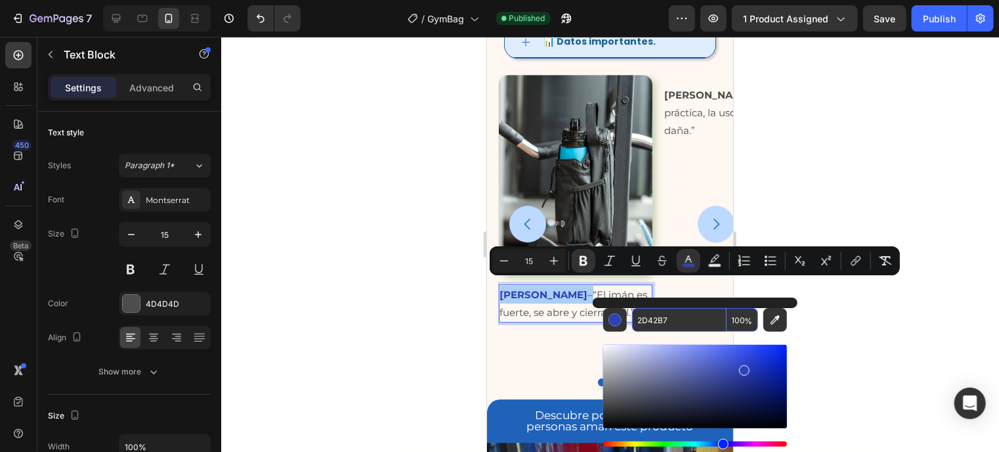
click at [656, 327] on input "2D42B7" at bounding box center [679, 320] width 95 height 24
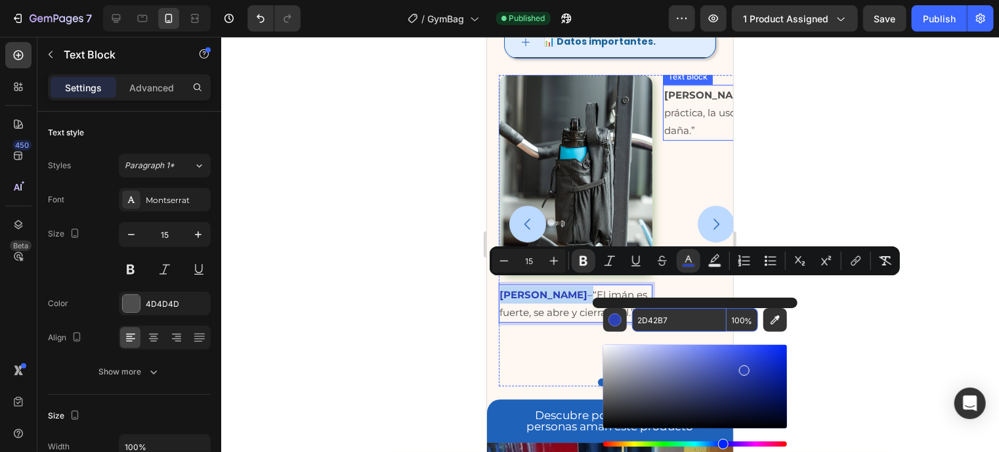
click at [679, 100] on strong "[PERSON_NAME]" at bounding box center [707, 94] width 88 height 12
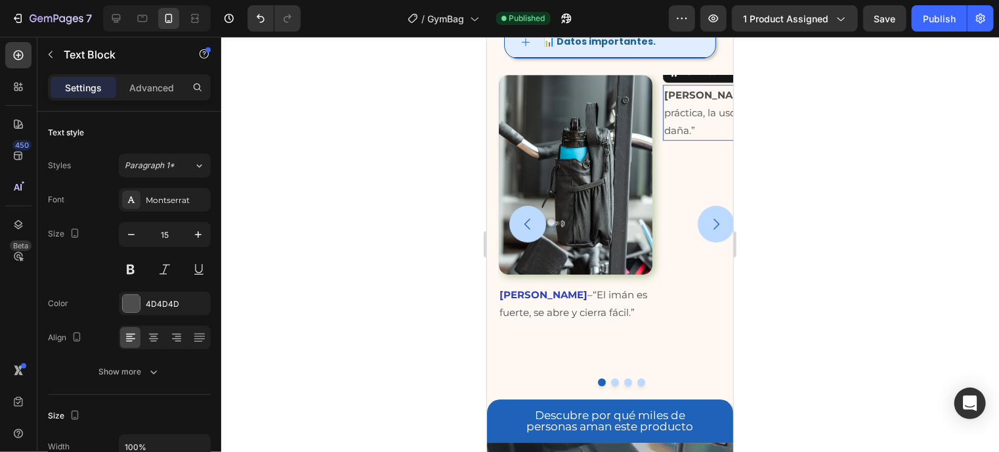
click at [709, 138] on p "Laura M. – “Muy práctica, la uso diario y no se daña.”" at bounding box center [739, 111] width 152 height 53
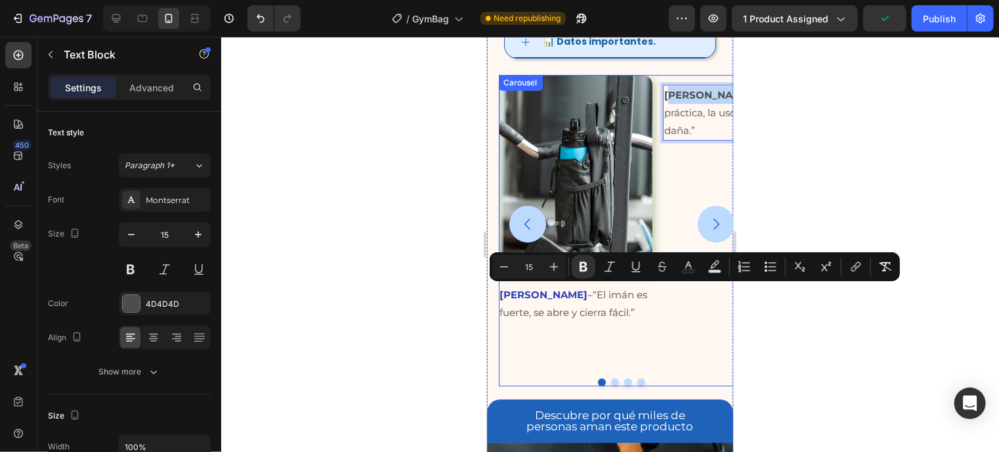
drag, startPoint x: 696, startPoint y: 289, endPoint x: 662, endPoint y: 288, distance: 34.2
click at [662, 140] on div "Laura M. – “Muy práctica, la uso diario y no se daña.”" at bounding box center [739, 112] width 154 height 56
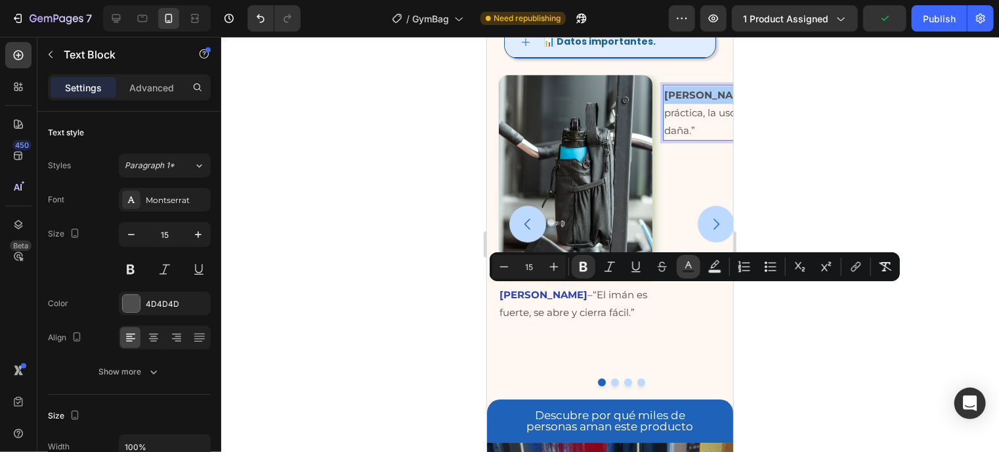
click at [692, 268] on icon "Editor contextual toolbar" at bounding box center [688, 266] width 13 height 13
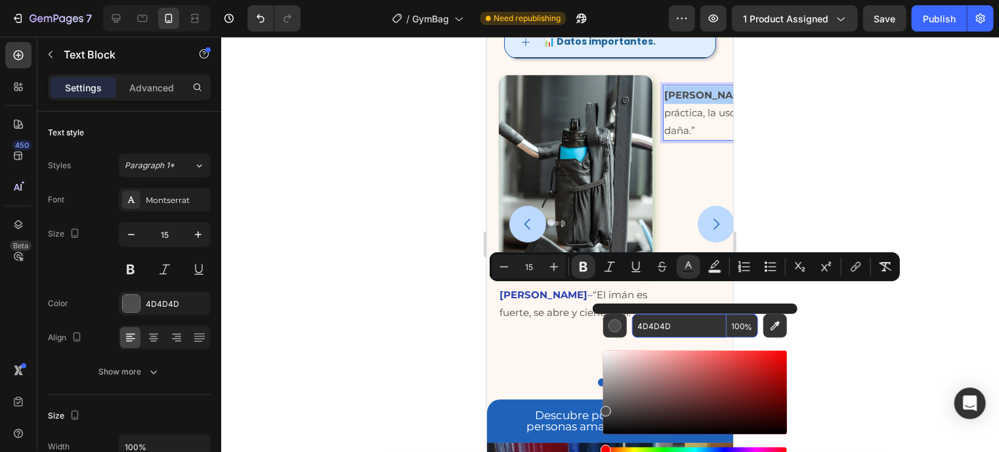
click at [665, 324] on input "4D4D4D" at bounding box center [679, 326] width 95 height 24
paste input "2D42B7"
type input "2D42B7"
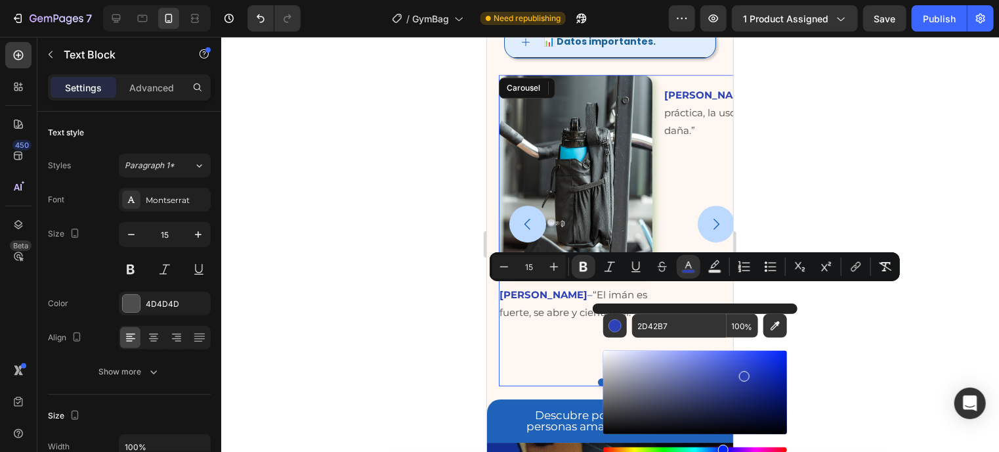
click at [561, 326] on div "Image Andrés P. – “El imán es fuerte, se abre y cierra fácil.” Text Block" at bounding box center [575, 223] width 154 height 298
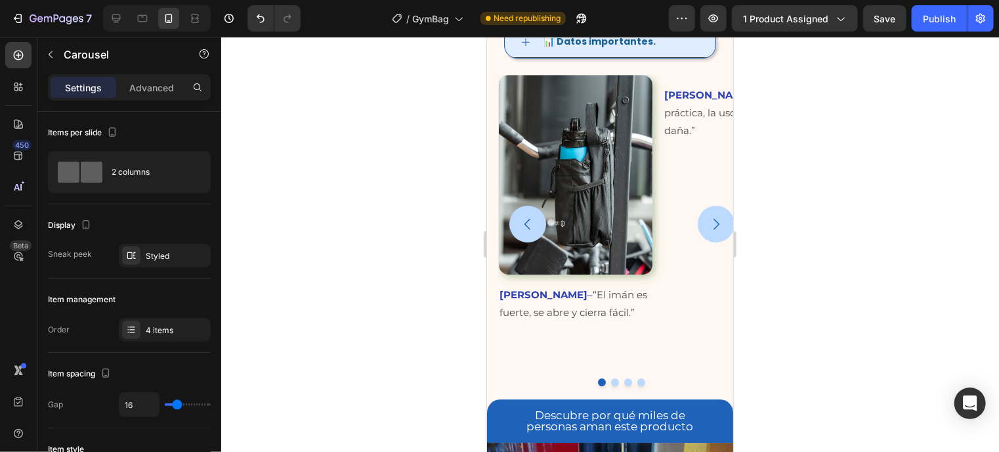
click at [610, 377] on button "Dot" at bounding box center [614, 381] width 8 height 8
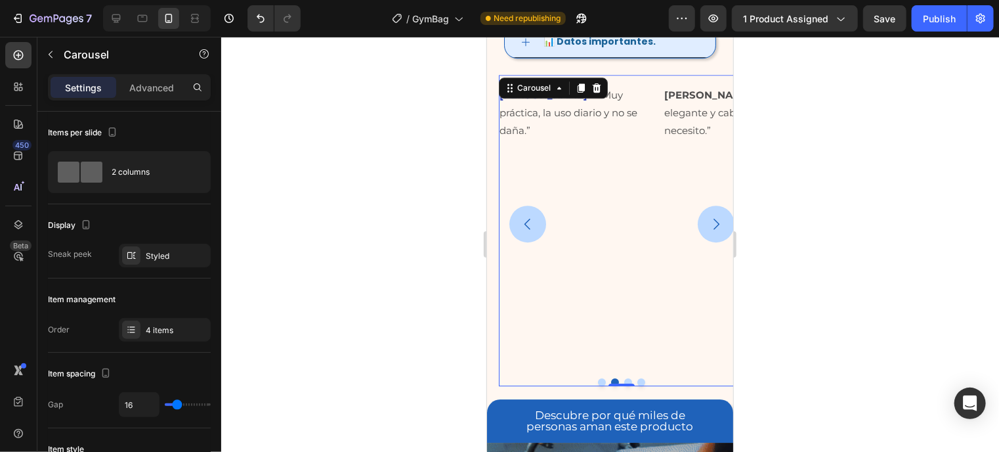
click at [623, 377] on button "Dot" at bounding box center [627, 381] width 8 height 8
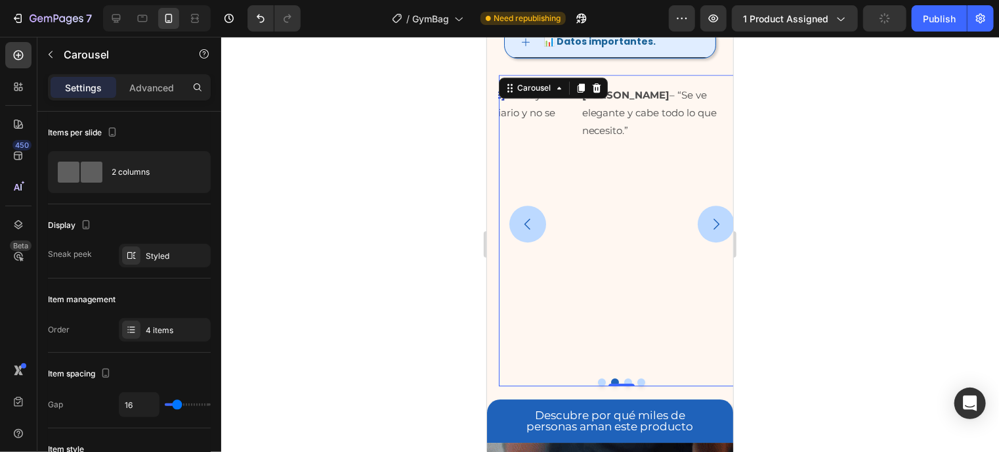
click at [581, 138] on p "Valentina R. – “Se ve elegante y cabe todo lo que necesito.”" at bounding box center [657, 111] width 152 height 53
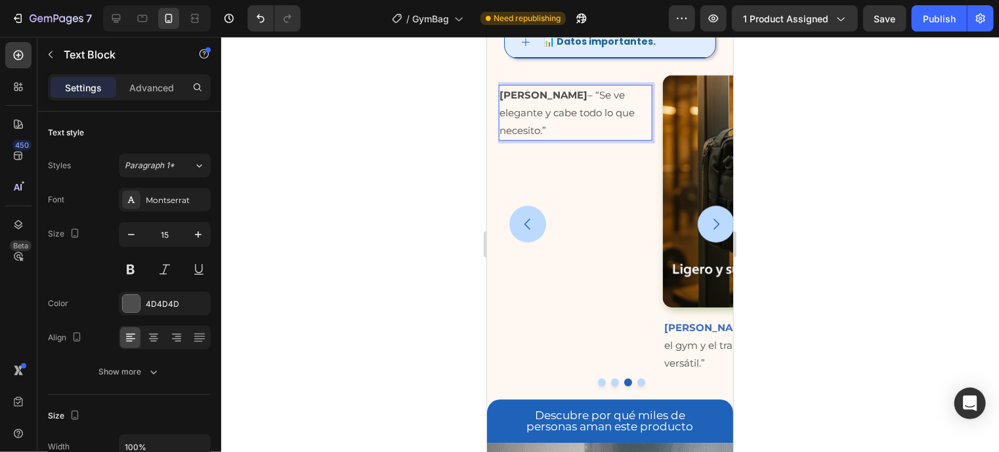
click at [560, 138] on p "Valentina R. – “Se ve elegante y cabe todo lo que necesito.”" at bounding box center [575, 111] width 152 height 53
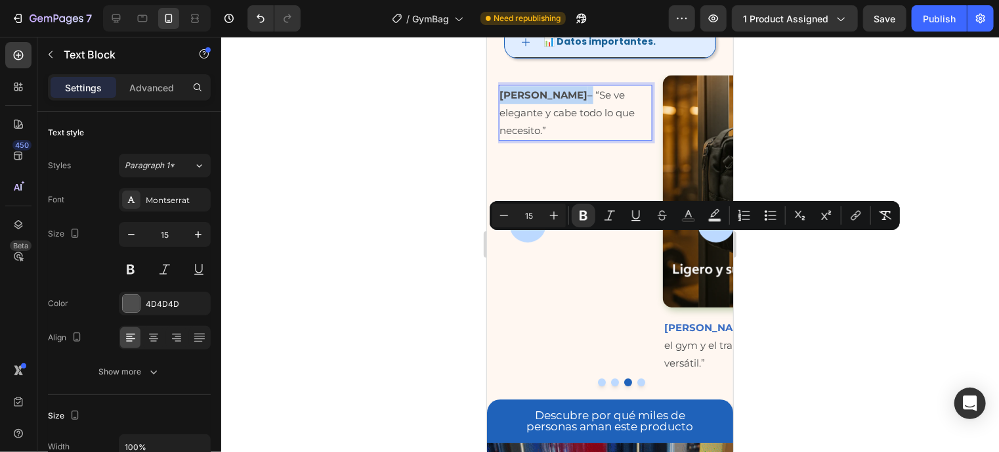
drag, startPoint x: 560, startPoint y: 240, endPoint x: 499, endPoint y: 243, distance: 61.8
click at [499, 138] on p "Valentina R. – “Se ve elegante y cabe todo lo que necesito.”" at bounding box center [575, 111] width 152 height 53
click at [687, 215] on icon "Editor contextual toolbar" at bounding box center [688, 215] width 13 height 13
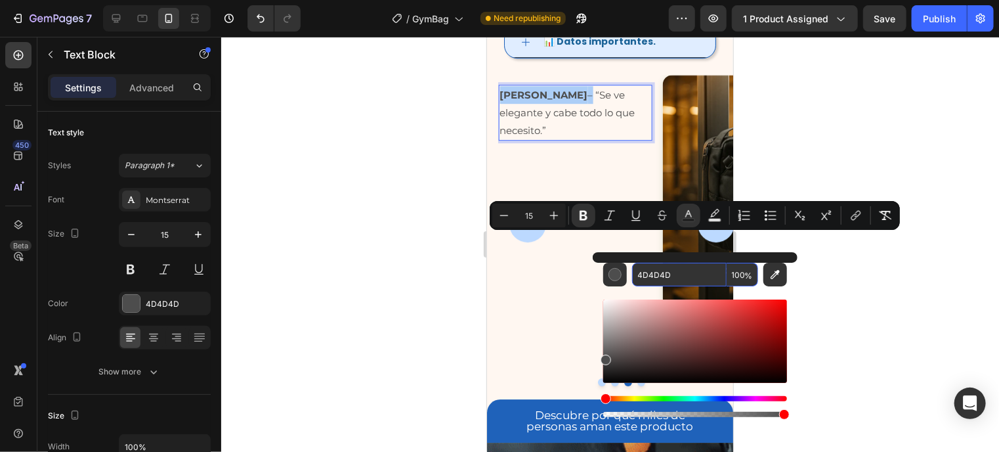
click at [665, 278] on input "4D4D4D" at bounding box center [679, 275] width 95 height 24
paste input "2D42B7"
type input "2D42B7"
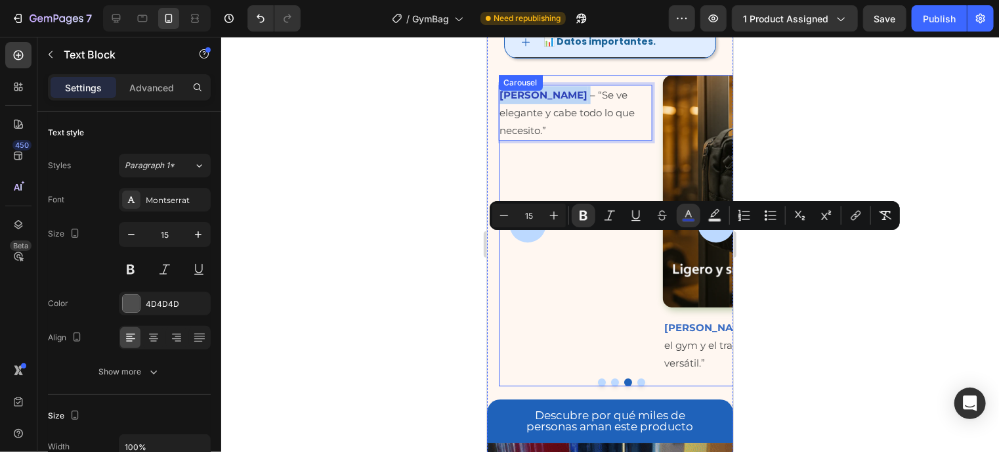
click at [553, 306] on div "Image Valentina R. – “Se ve elegante y cabe todo lo que necesito.” Text Block 0" at bounding box center [574, 223] width 154 height 298
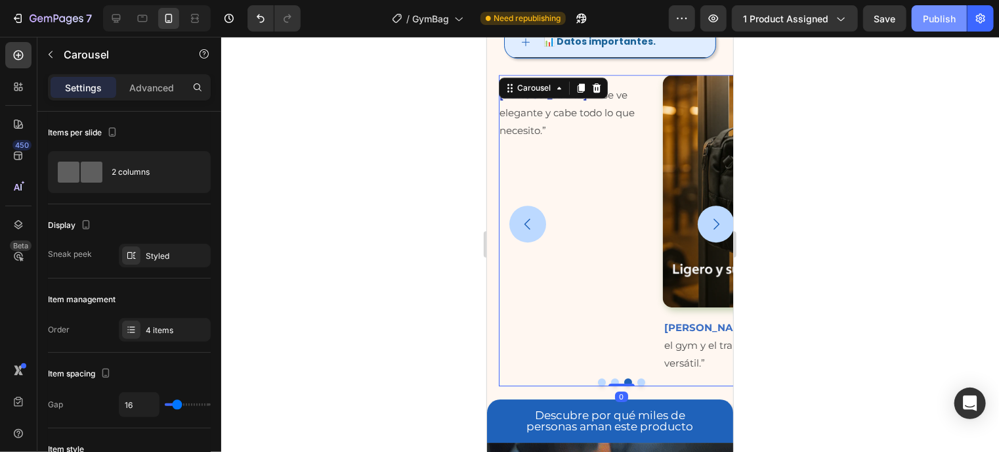
click at [952, 23] on div "Publish" at bounding box center [939, 19] width 33 height 14
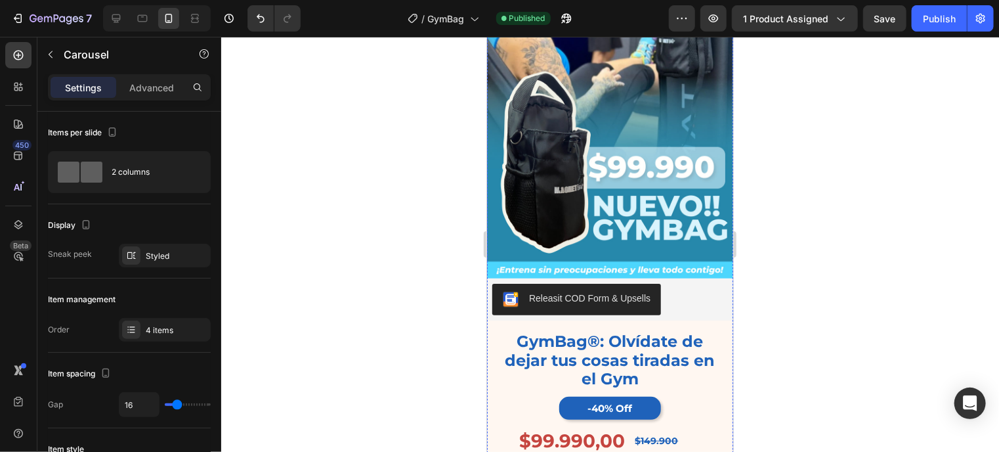
scroll to position [0, 0]
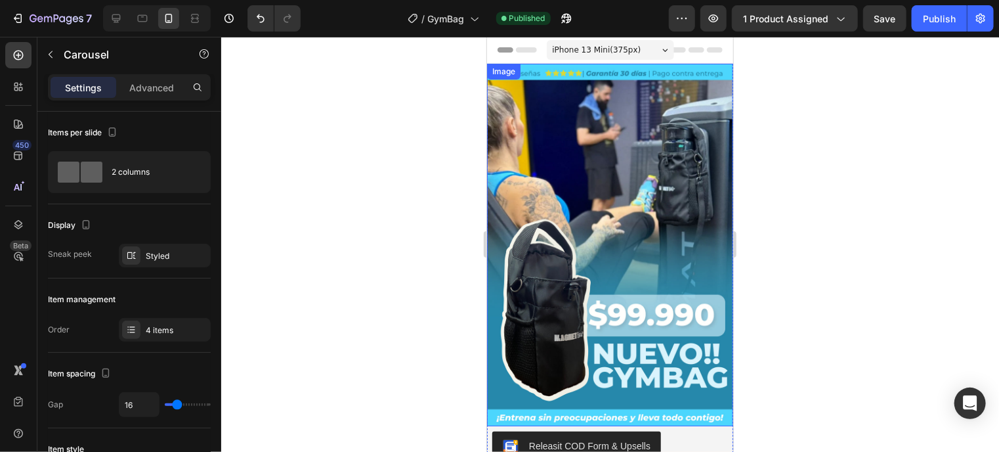
click at [497, 77] on div "Image" at bounding box center [502, 71] width 33 height 16
click at [518, 77] on div "Image" at bounding box center [517, 76] width 28 height 12
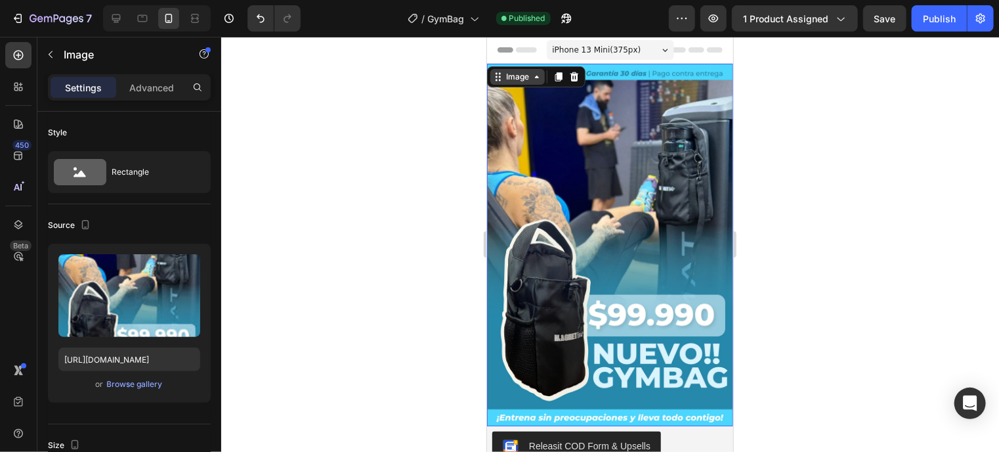
click at [532, 80] on icon at bounding box center [536, 76] width 11 height 11
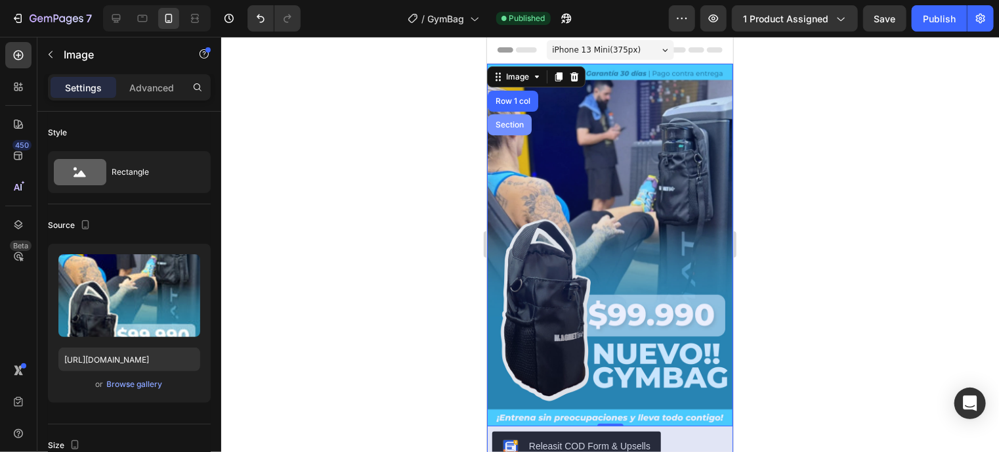
click at [513, 122] on div "Section" at bounding box center [508, 124] width 33 height 8
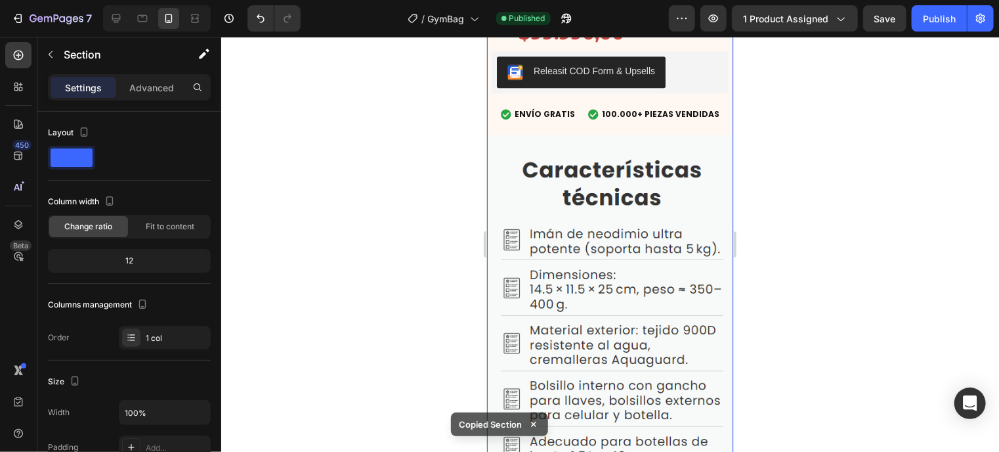
scroll to position [4402, 0]
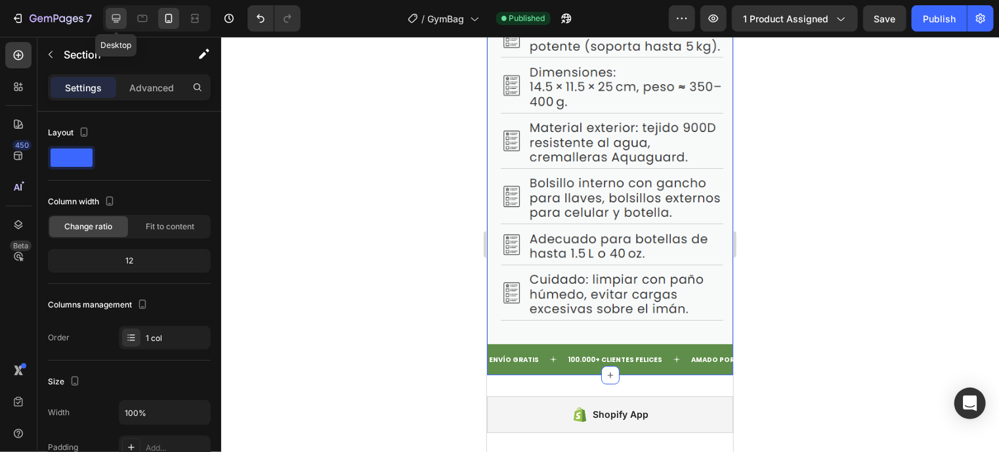
click at [123, 18] on div at bounding box center [116, 18] width 21 height 21
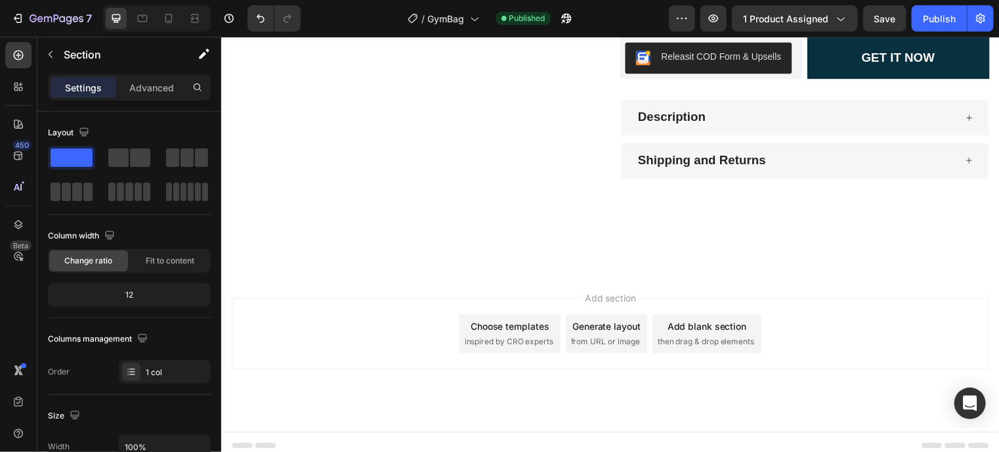
scroll to position [385, 0]
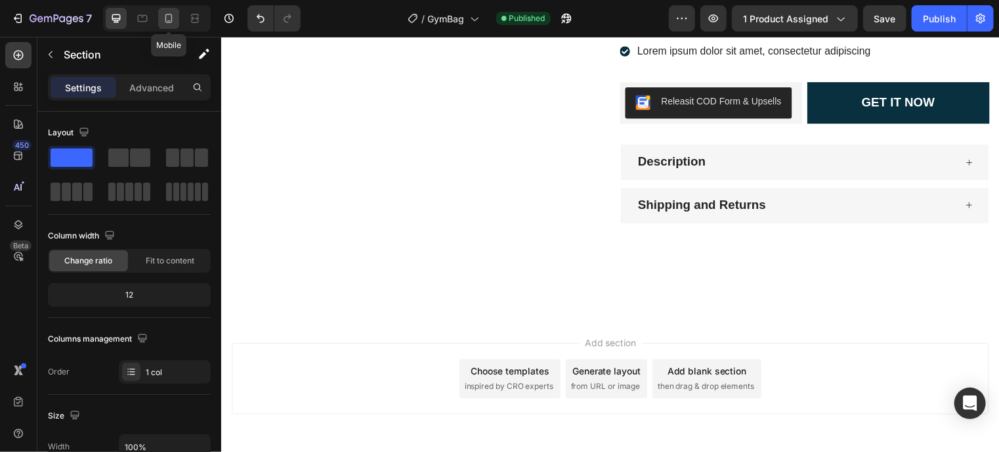
click at [176, 20] on div at bounding box center [168, 18] width 21 height 21
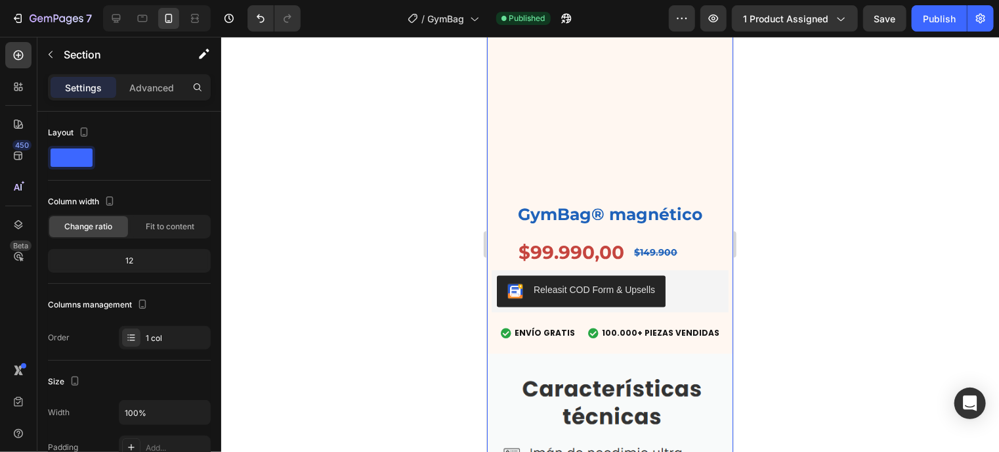
scroll to position [4040, 0]
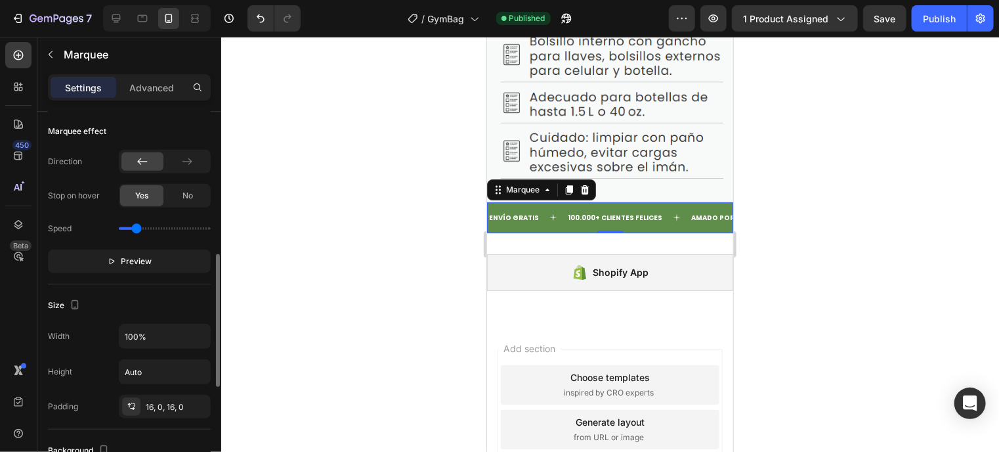
scroll to position [530, 0]
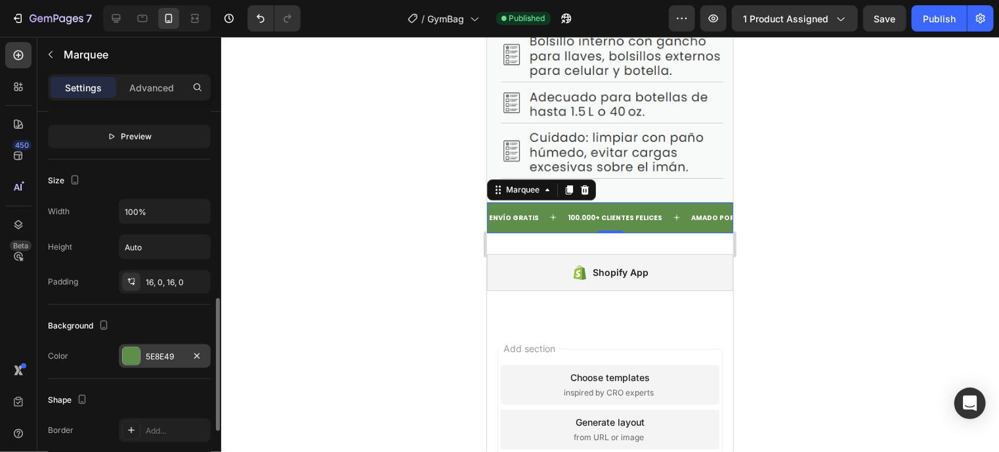
click at [131, 359] on div at bounding box center [131, 355] width 17 height 17
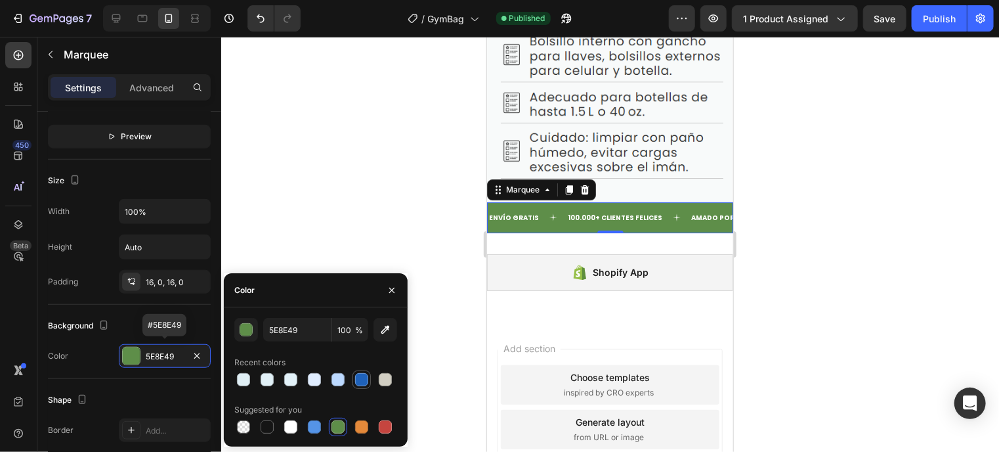
click at [366, 375] on div at bounding box center [361, 379] width 13 height 13
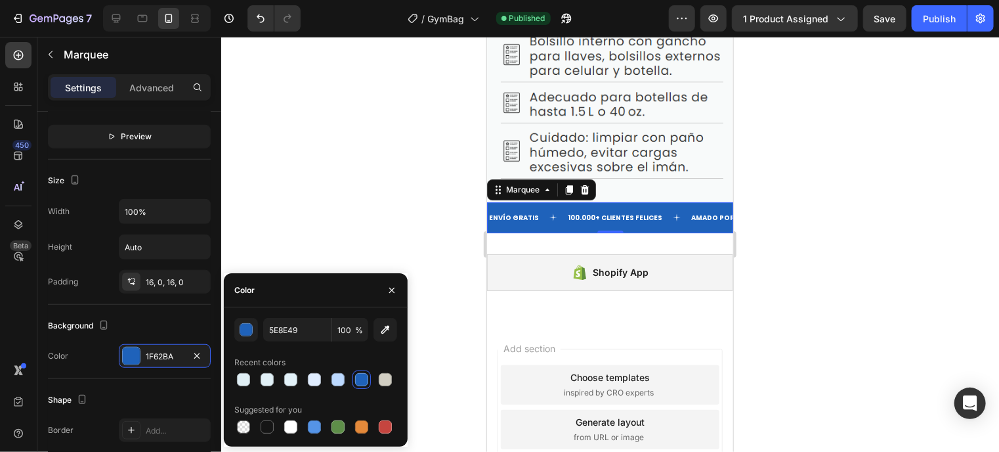
type input "1F62BA"
click at [18, 89] on icon at bounding box center [18, 86] width 13 height 13
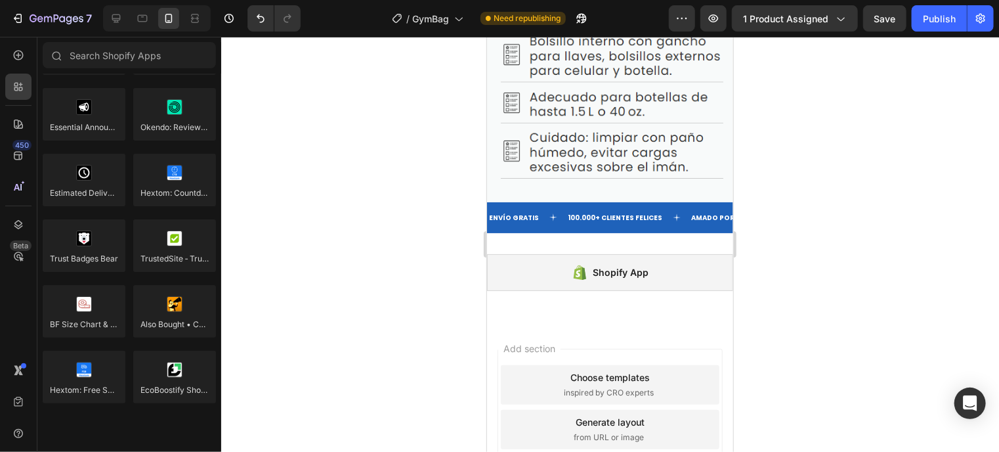
scroll to position [3806, 0]
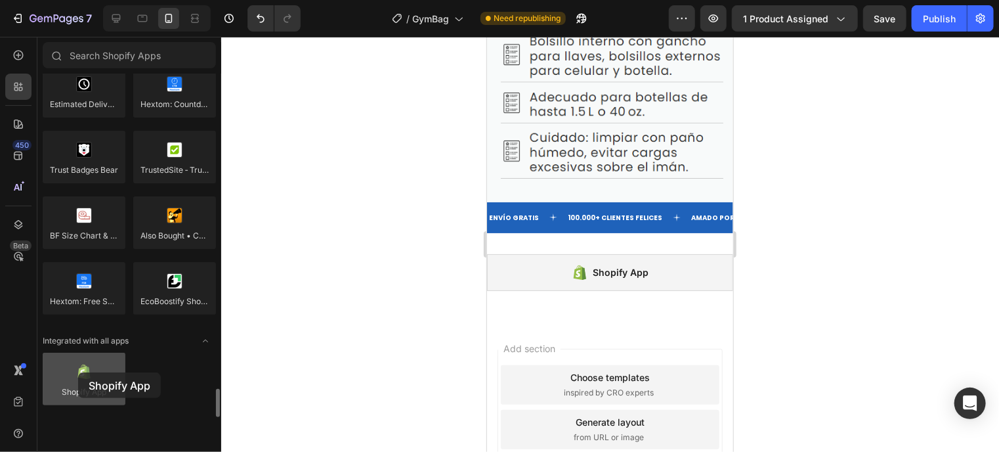
drag, startPoint x: 92, startPoint y: 372, endPoint x: 72, endPoint y: 373, distance: 20.4
click at [72, 373] on div at bounding box center [84, 378] width 83 height 53
click at [646, 253] on div "Shopify App" at bounding box center [609, 271] width 246 height 37
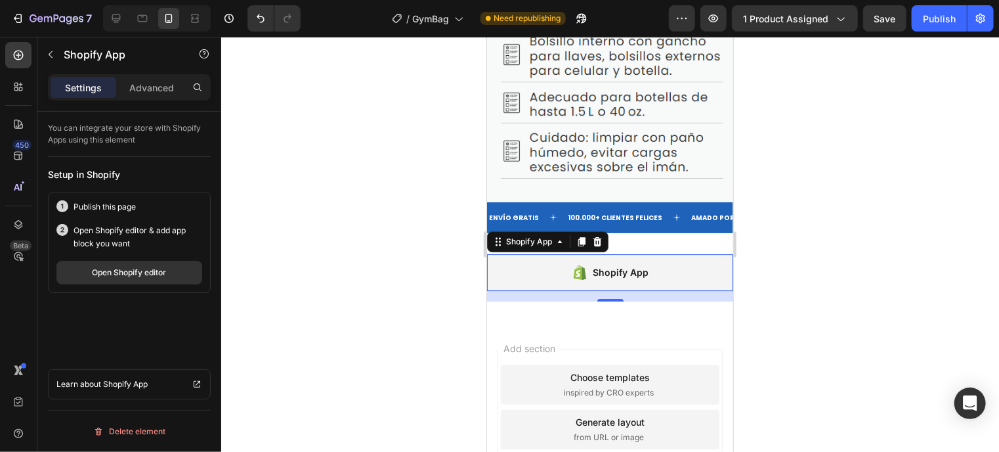
click at [635, 264] on div "Shopify App" at bounding box center [621, 272] width 56 height 16
click at [158, 269] on div "Open Shopify editor" at bounding box center [130, 272] width 74 height 12
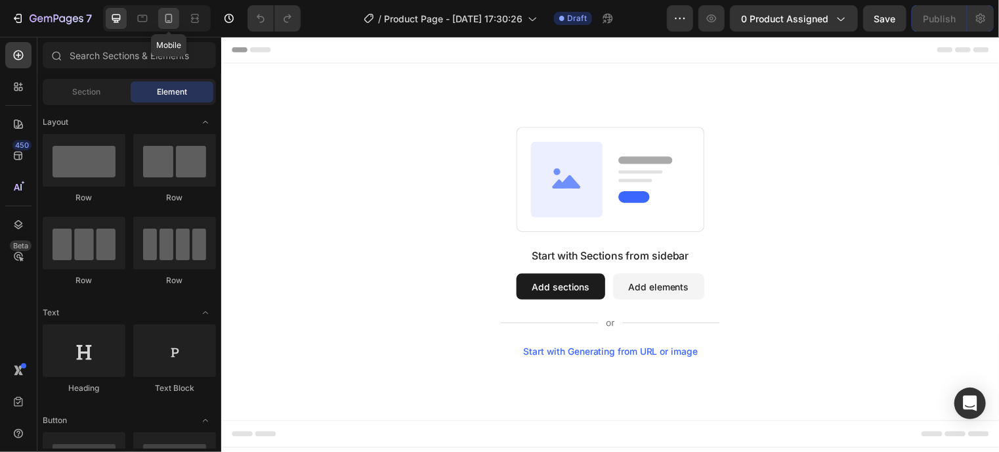
click at [170, 16] on icon at bounding box center [168, 18] width 13 height 13
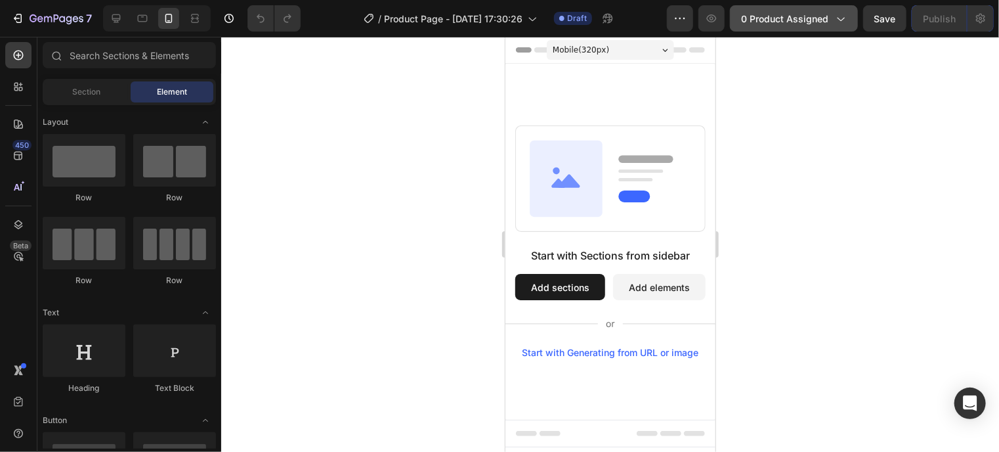
click at [838, 12] on icon "button" at bounding box center [839, 18] width 13 height 13
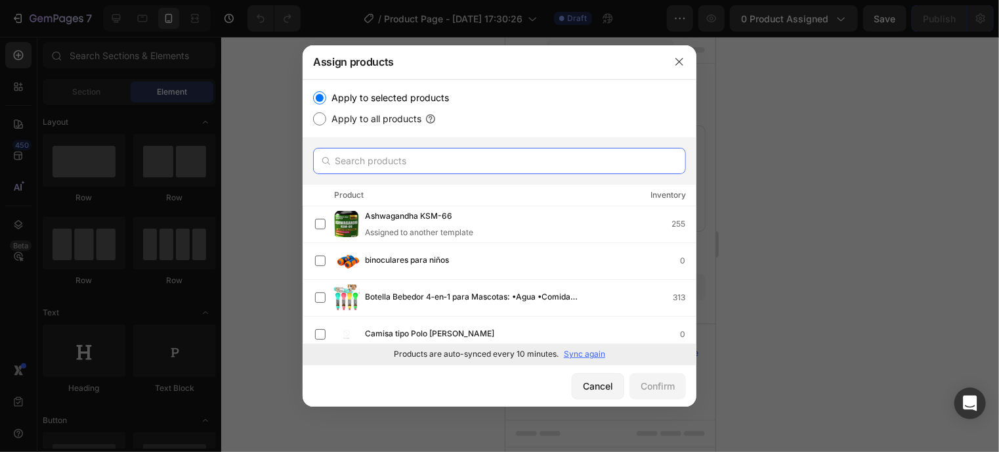
click at [529, 171] on input "text" at bounding box center [499, 161] width 373 height 26
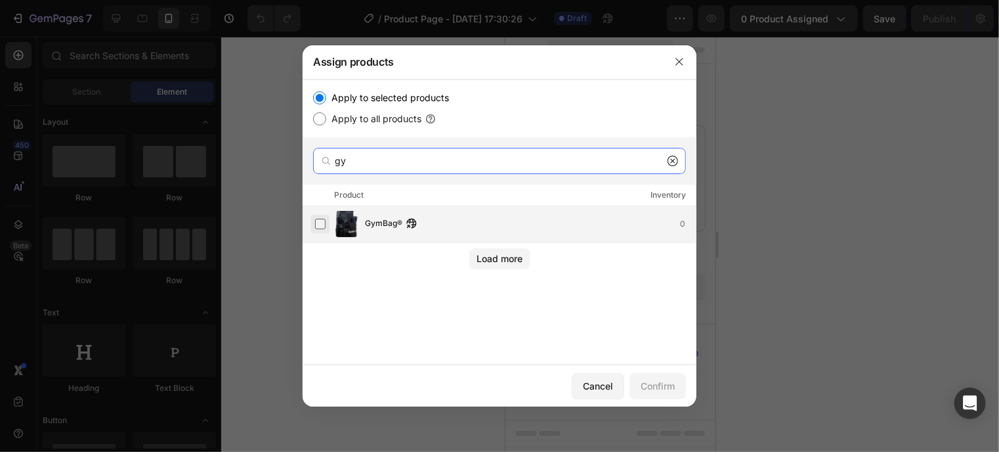
type input "gy"
click at [322, 228] on label at bounding box center [320, 224] width 11 height 11
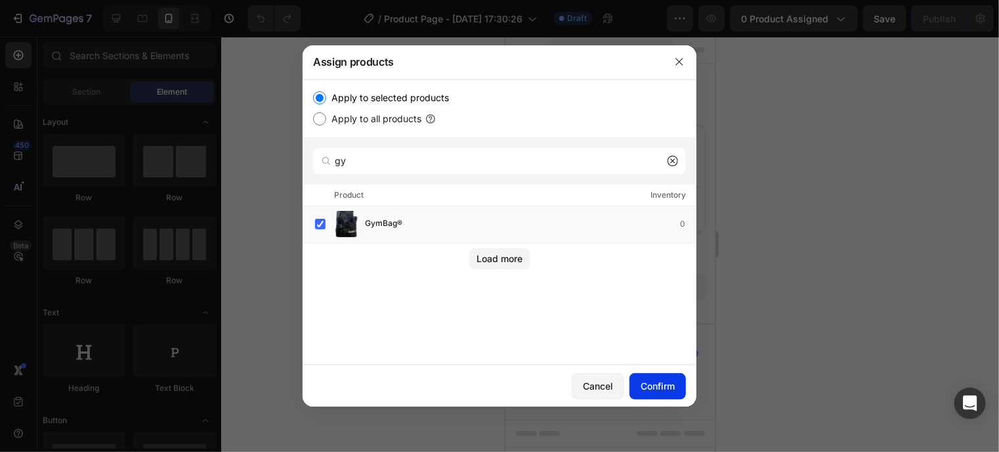
click at [649, 382] on div "Confirm" at bounding box center [658, 386] width 34 height 14
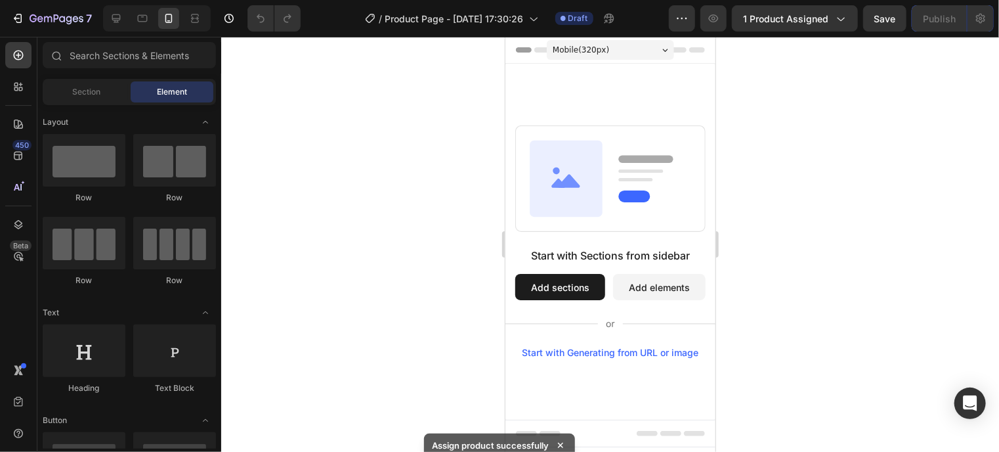
click at [534, 84] on div "Start with Sections from sidebar Add sections Add elements Start with Generatin…" at bounding box center [610, 241] width 210 height 356
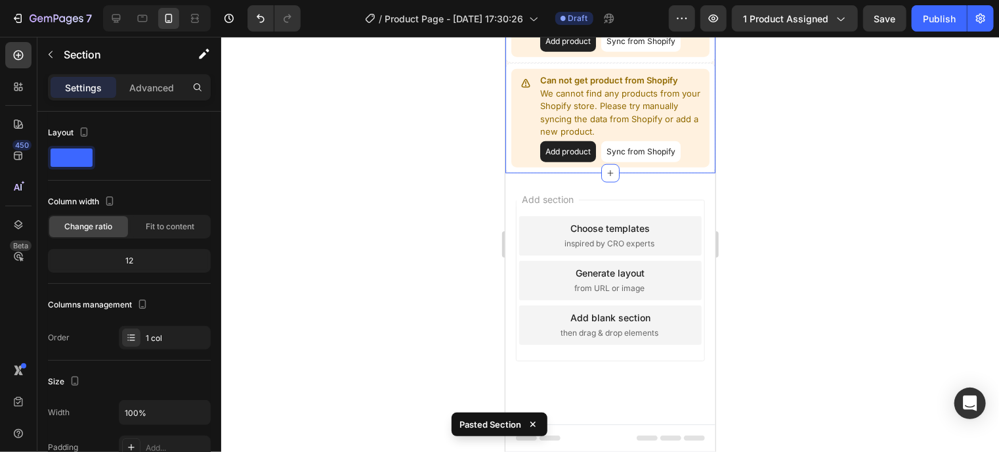
scroll to position [1087, 0]
click at [931, 17] on div "Publish" at bounding box center [939, 19] width 33 height 14
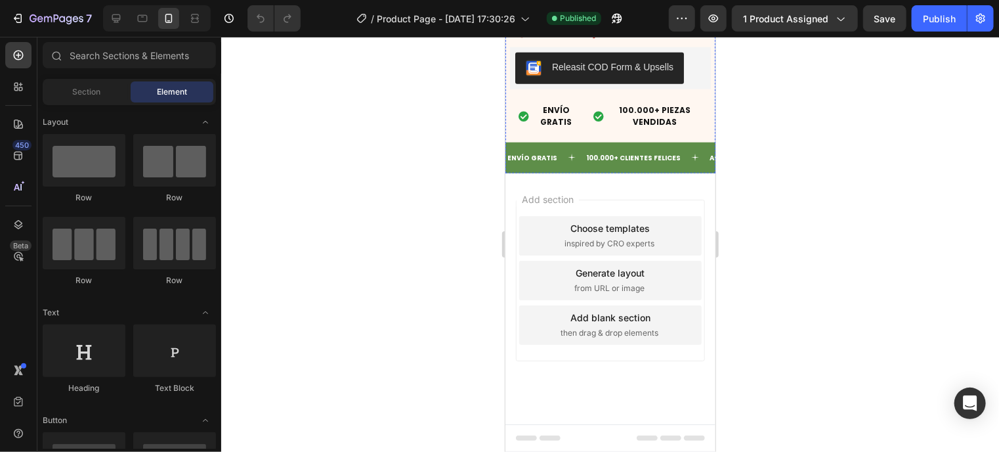
scroll to position [4082, 0]
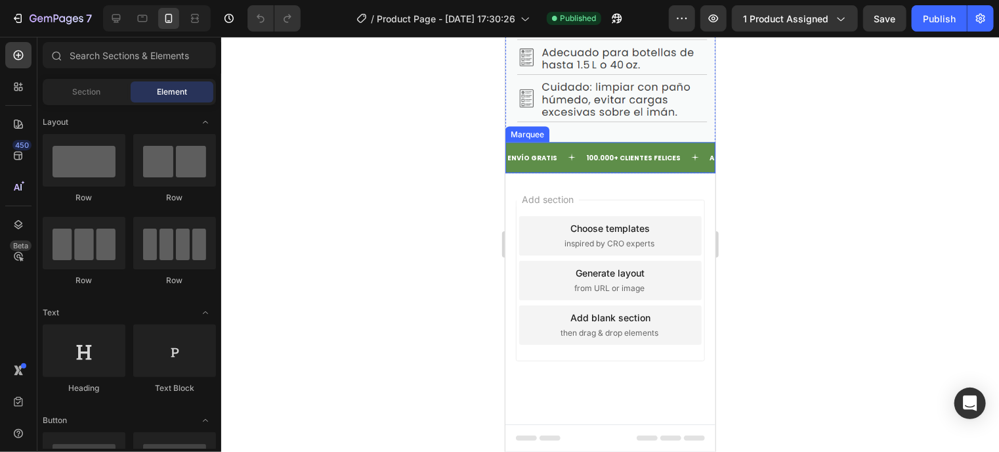
click at [572, 167] on div "ENVÍO GRATIS Text 100.000+ CLIENTES FELICES Text AMADO POR TODOS Text ENVÍO GRA…" at bounding box center [610, 157] width 210 height 31
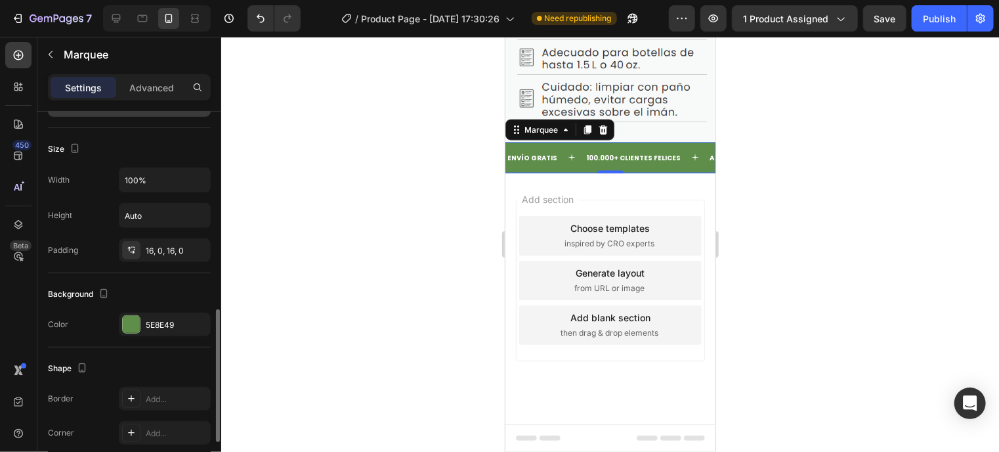
scroll to position [562, 0]
click at [131, 315] on div at bounding box center [131, 323] width 17 height 17
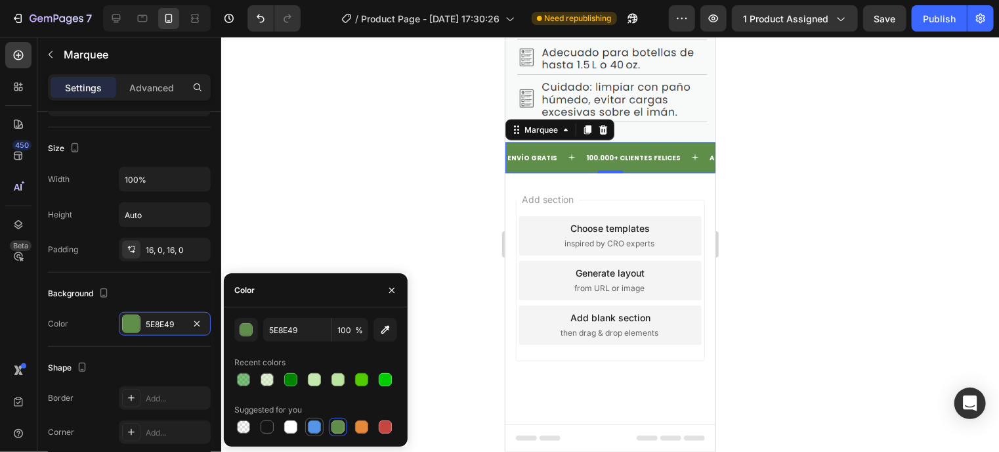
click at [315, 430] on div at bounding box center [314, 426] width 13 height 13
type input "5594E7"
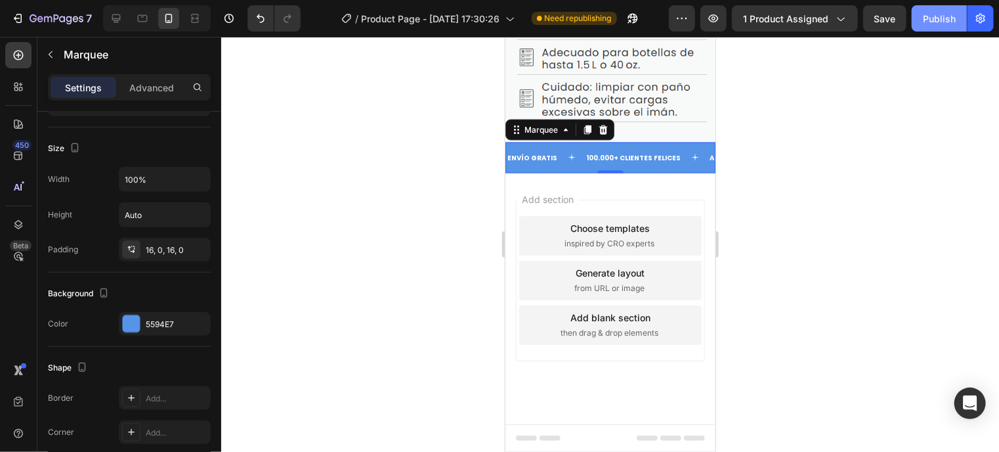
click at [929, 20] on div "Publish" at bounding box center [939, 19] width 33 height 14
click at [10, 96] on div at bounding box center [18, 87] width 26 height 26
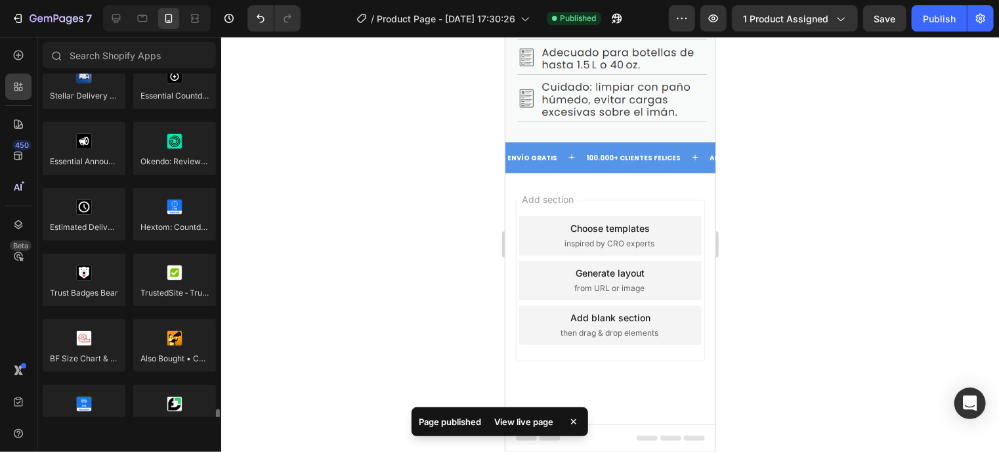
scroll to position [3806, 0]
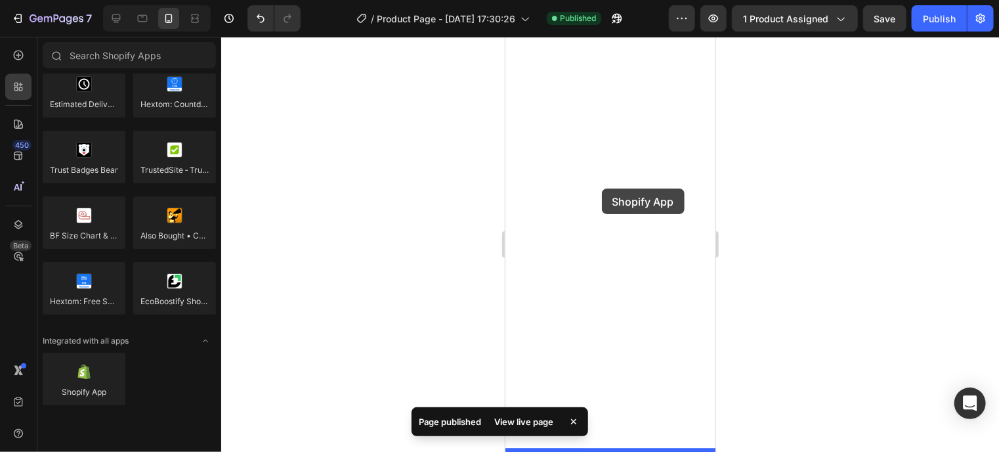
drag, startPoint x: 597, startPoint y: 398, endPoint x: 601, endPoint y: 188, distance: 210.7
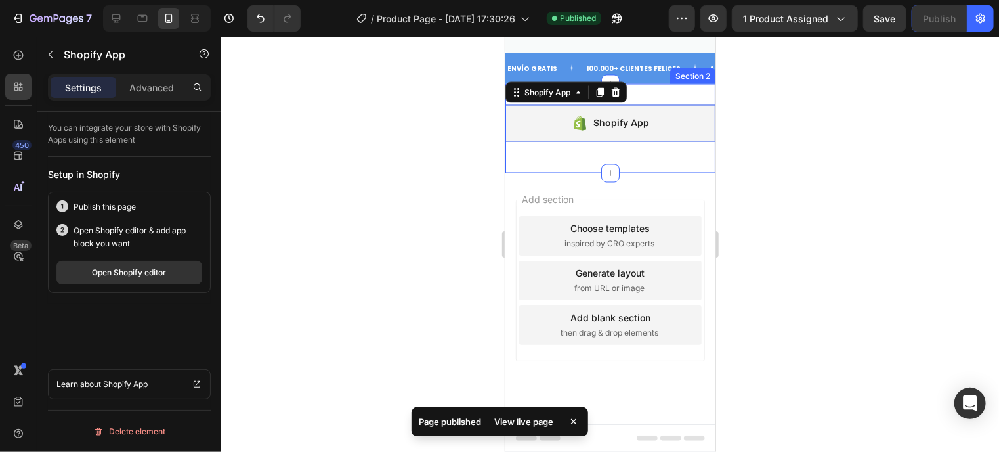
scroll to position [4438, 0]
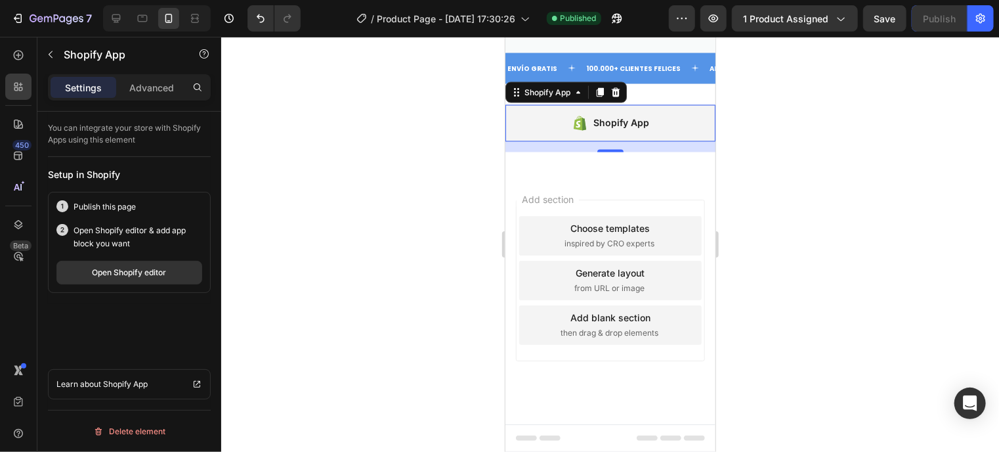
click at [557, 141] on div "Shopify App" at bounding box center [610, 122] width 210 height 37
click at [119, 273] on div "Open Shopify editor" at bounding box center [130, 272] width 74 height 12
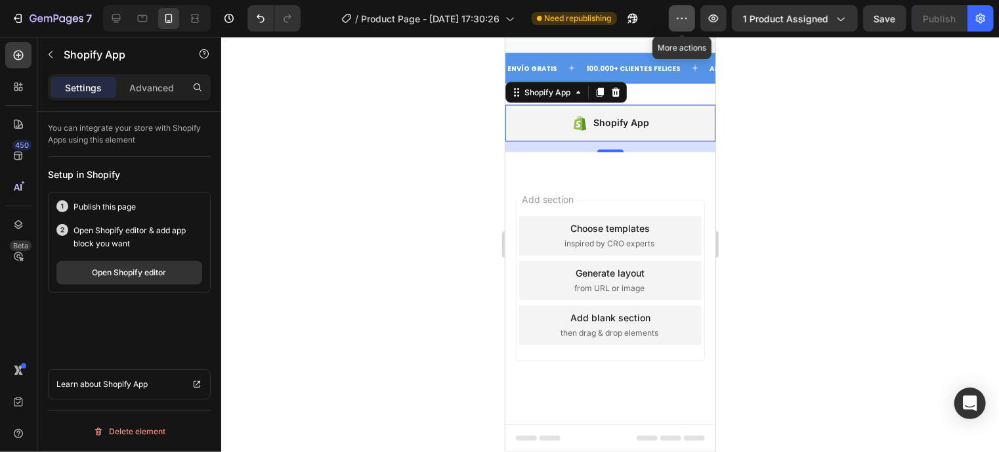
click at [685, 12] on icon "button" at bounding box center [681, 18] width 13 height 13
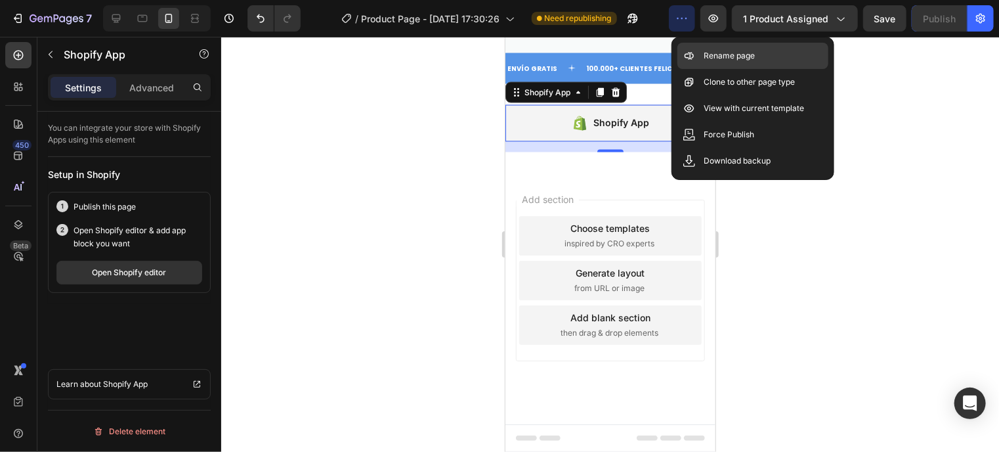
click at [738, 69] on div "Rename page" at bounding box center [752, 82] width 151 height 26
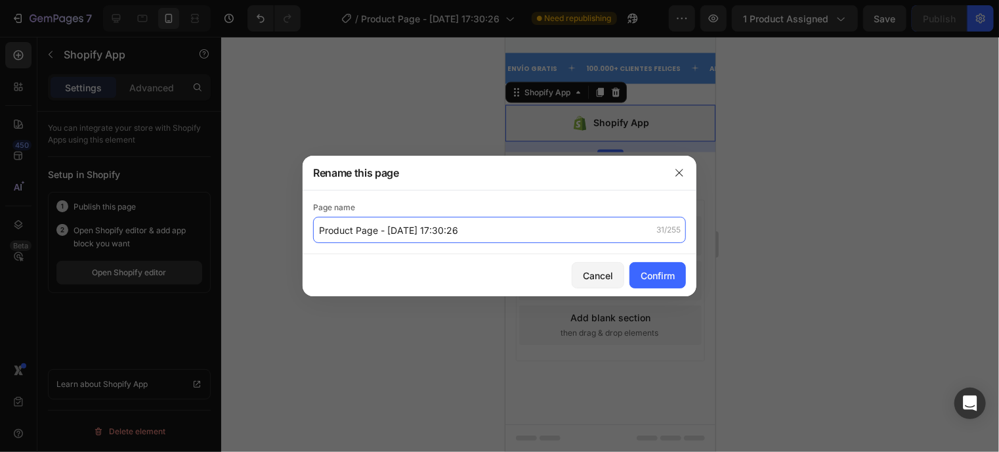
click at [545, 238] on input "Product Page - Aug 26, 17:30:26" at bounding box center [499, 230] width 373 height 26
type input "GymBag"
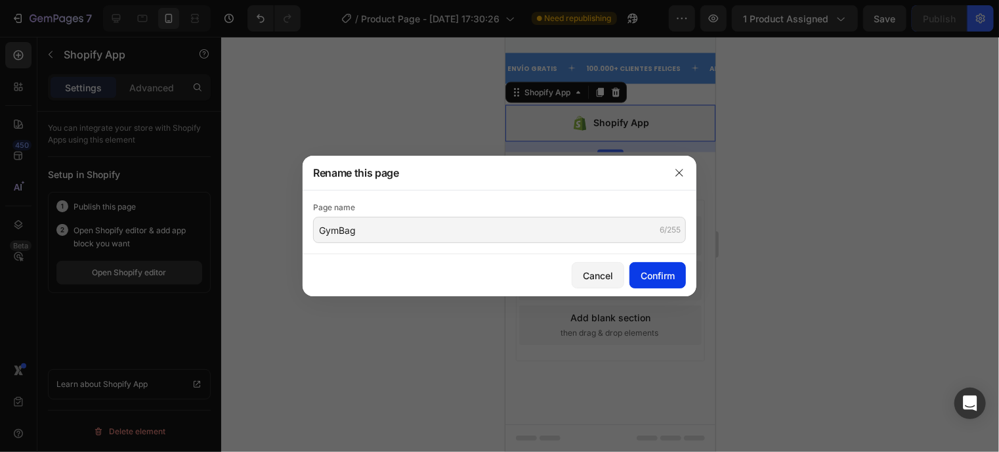
click at [641, 268] on div "Confirm" at bounding box center [658, 275] width 34 height 14
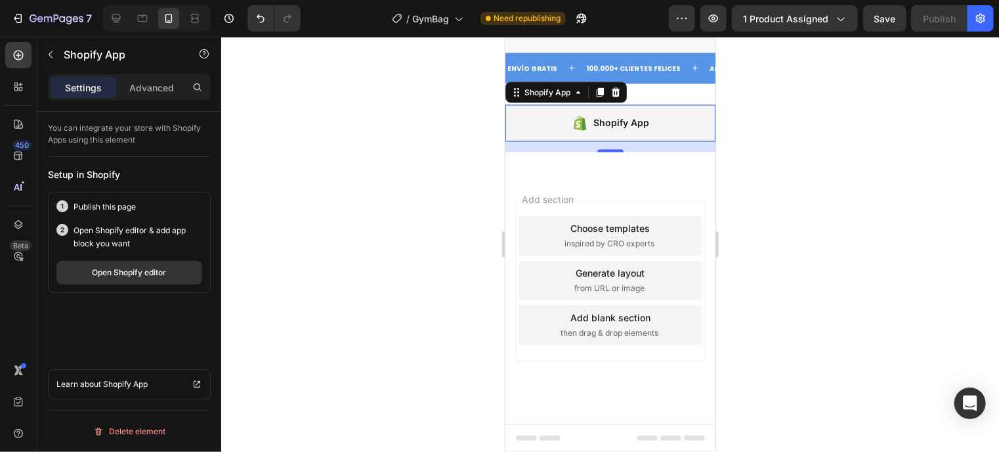
click at [616, 141] on div "Shopify App" at bounding box center [610, 122] width 210 height 37
click at [147, 275] on div "Open Shopify editor" at bounding box center [130, 272] width 74 height 12
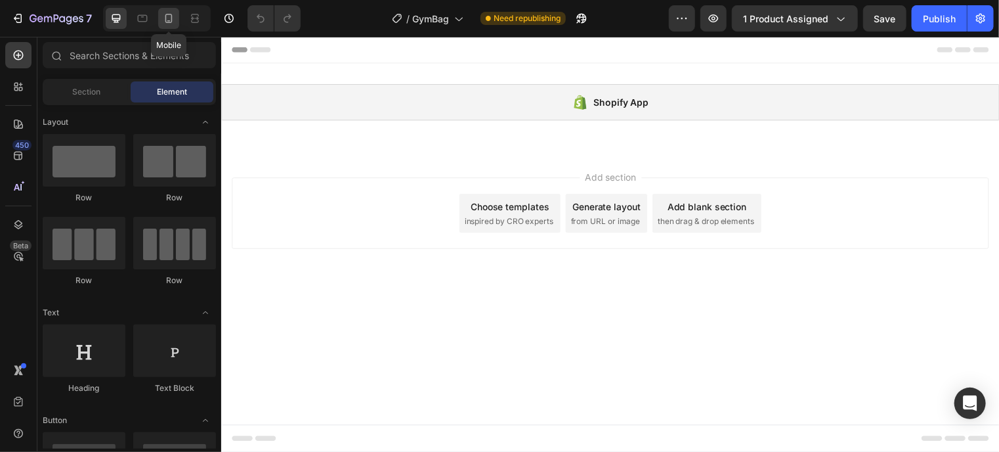
click at [171, 15] on icon at bounding box center [168, 18] width 13 height 13
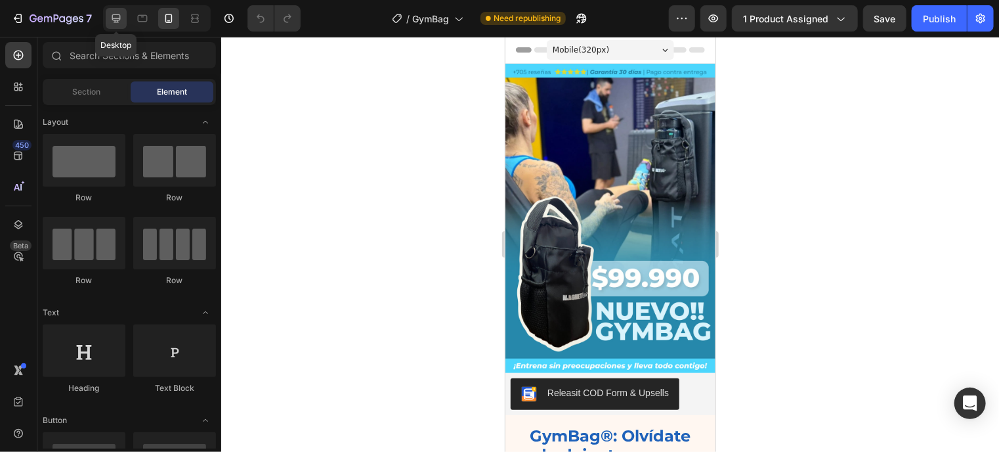
click at [108, 16] on div at bounding box center [116, 18] width 21 height 21
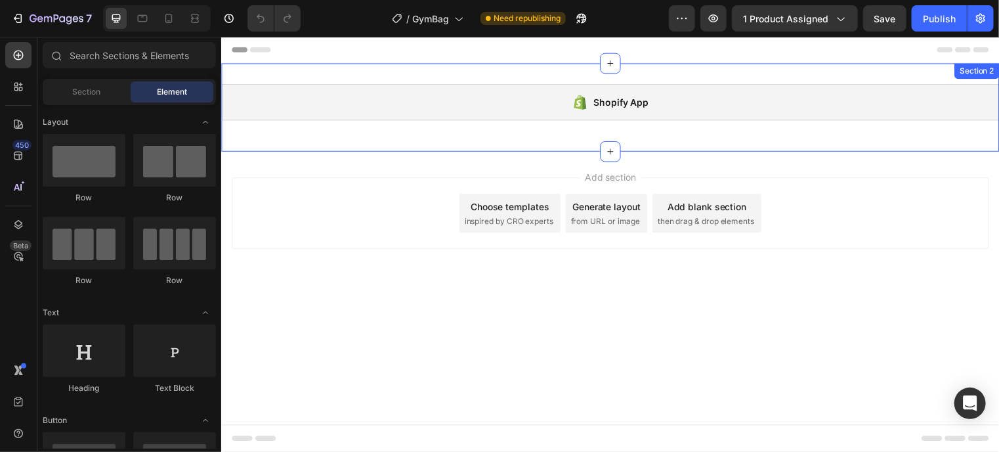
click at [280, 142] on div "Shopify App Shopify App Section 2" at bounding box center [615, 107] width 788 height 89
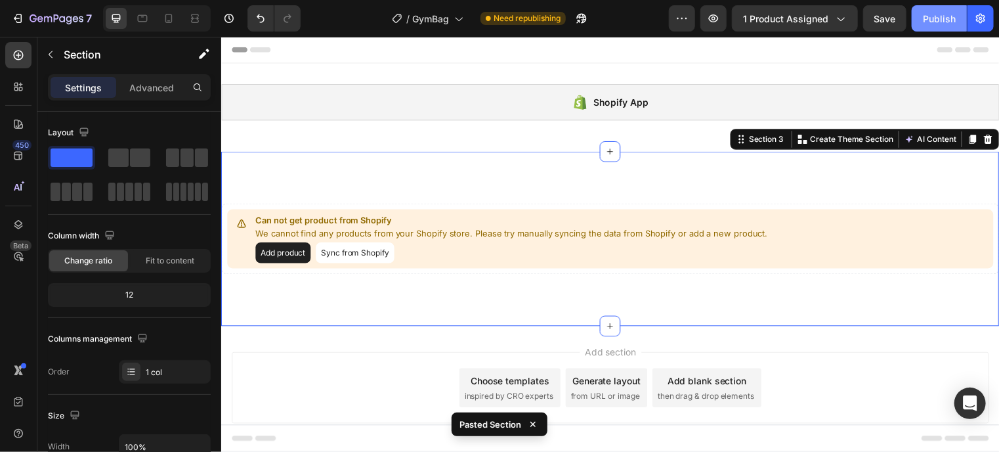
click at [950, 17] on div "Publish" at bounding box center [939, 19] width 33 height 14
